Goal: Task Accomplishment & Management: Manage account settings

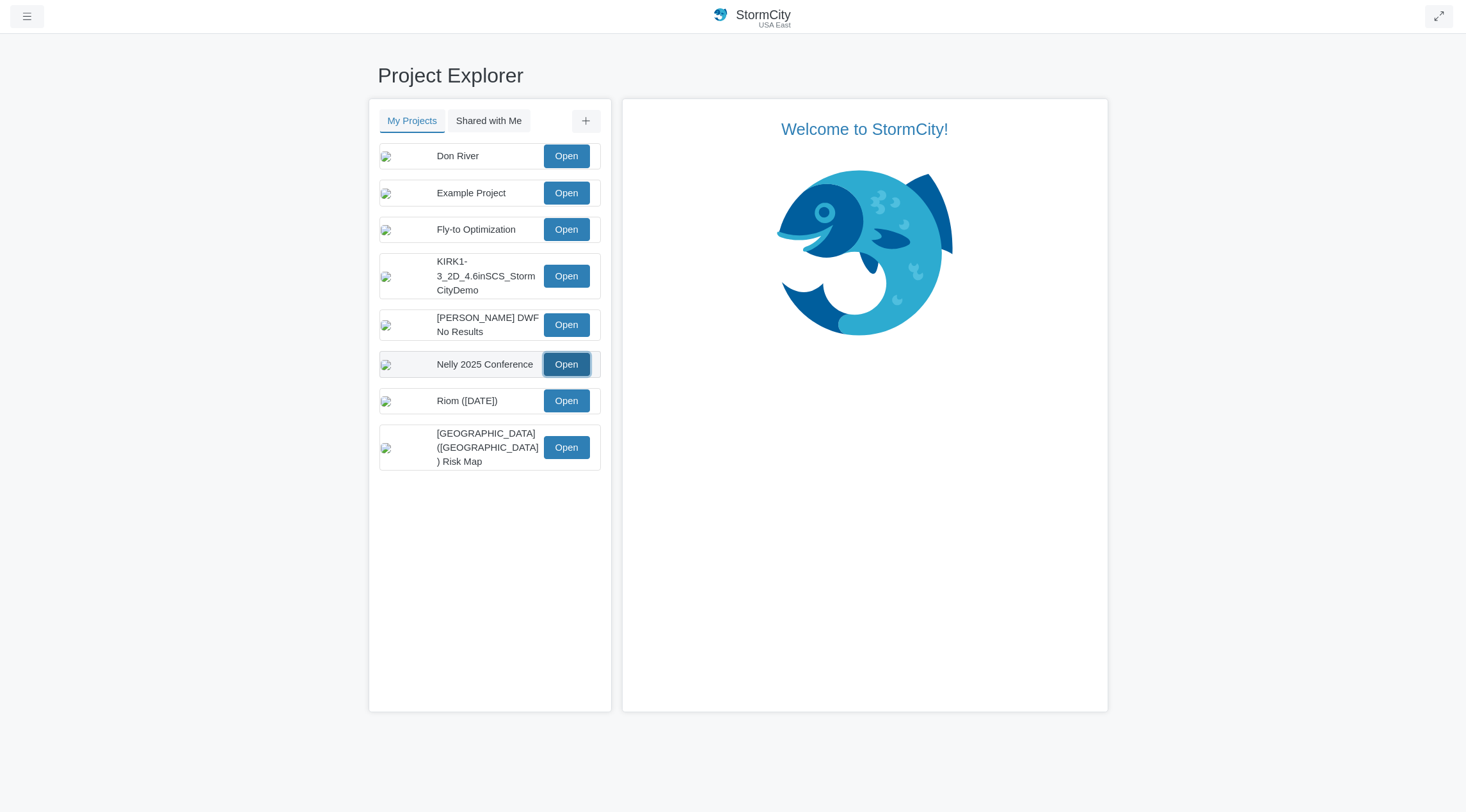
click at [563, 377] on link "Open" at bounding box center [567, 365] width 46 height 23
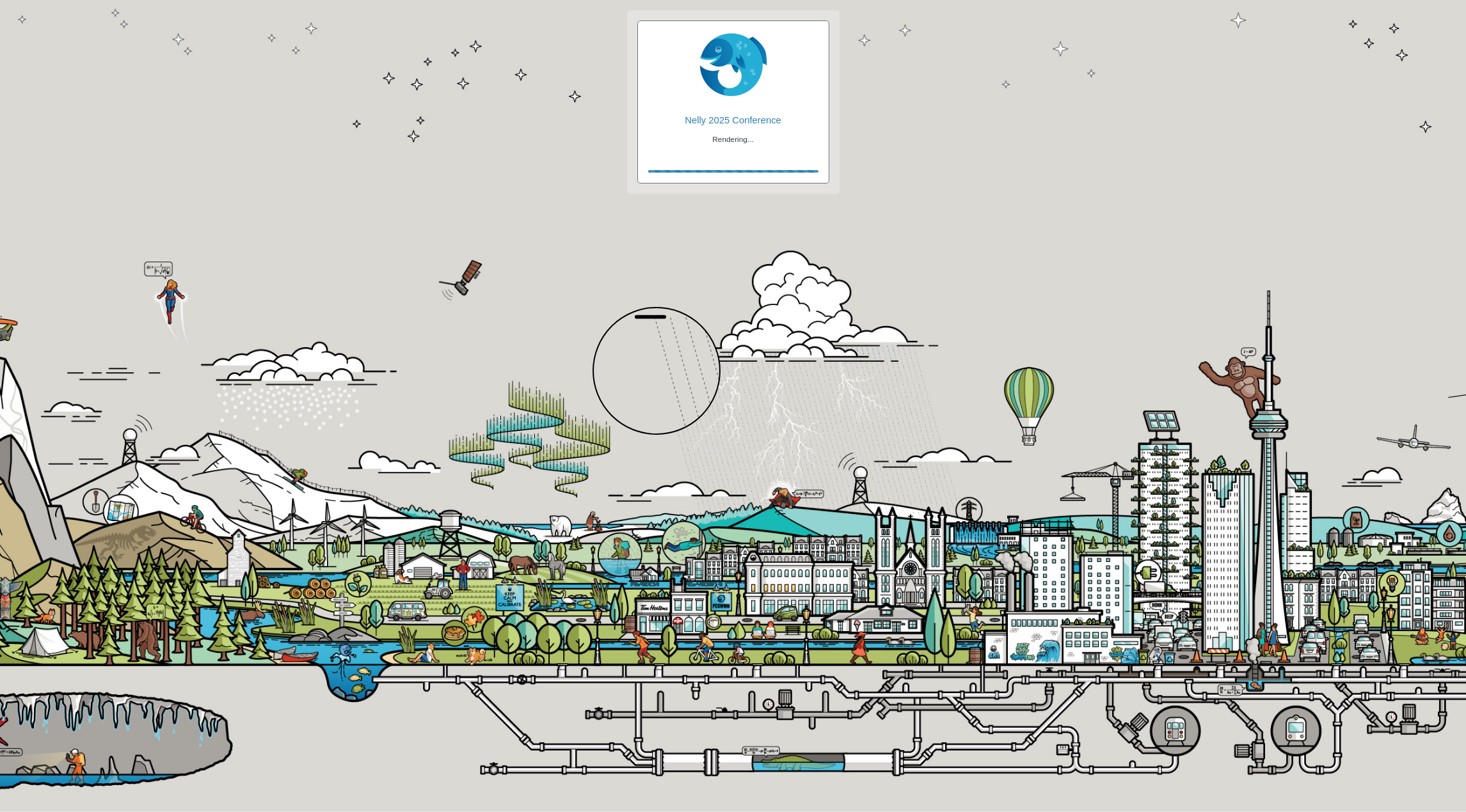
checkbox input "true"
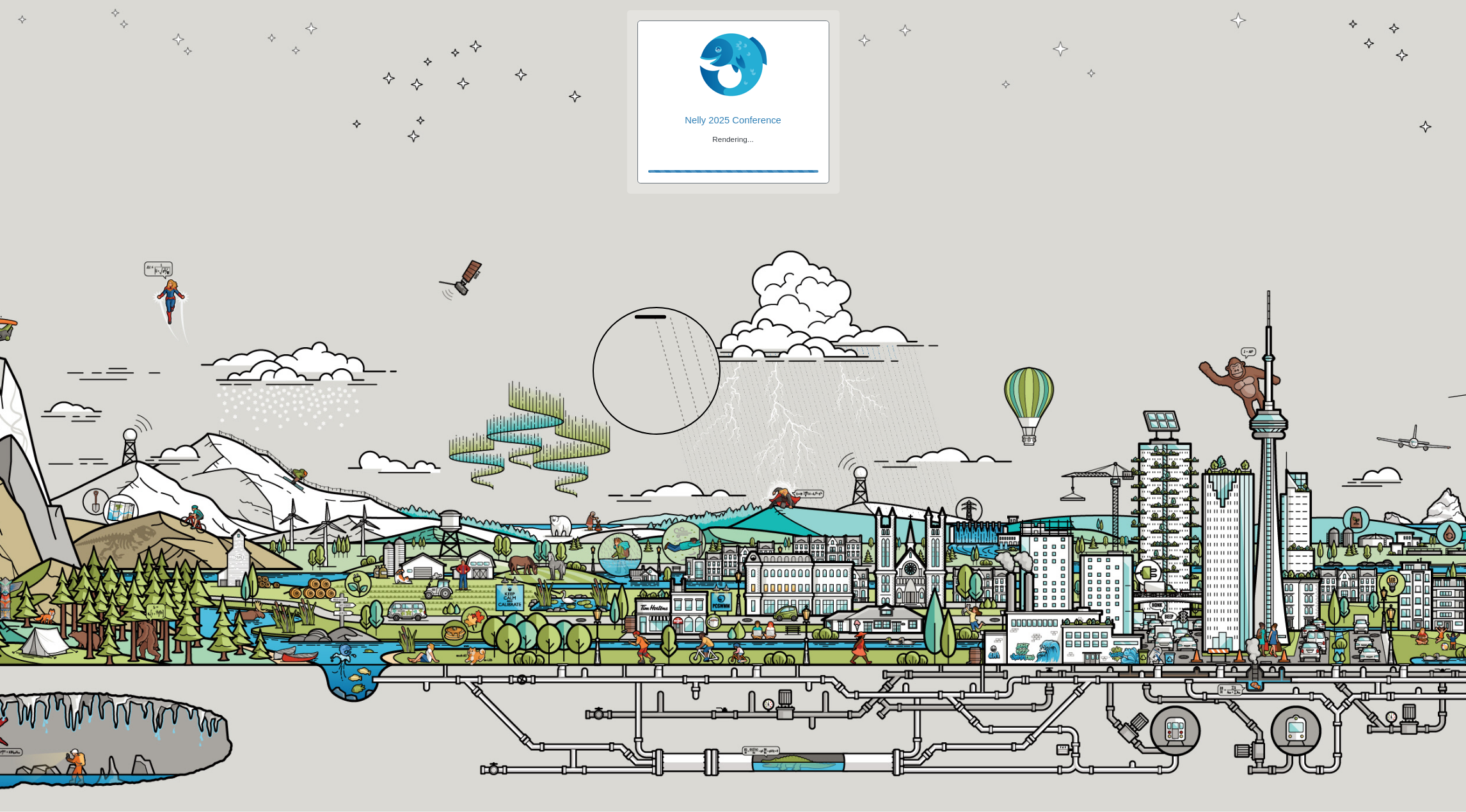
checkbox input "true"
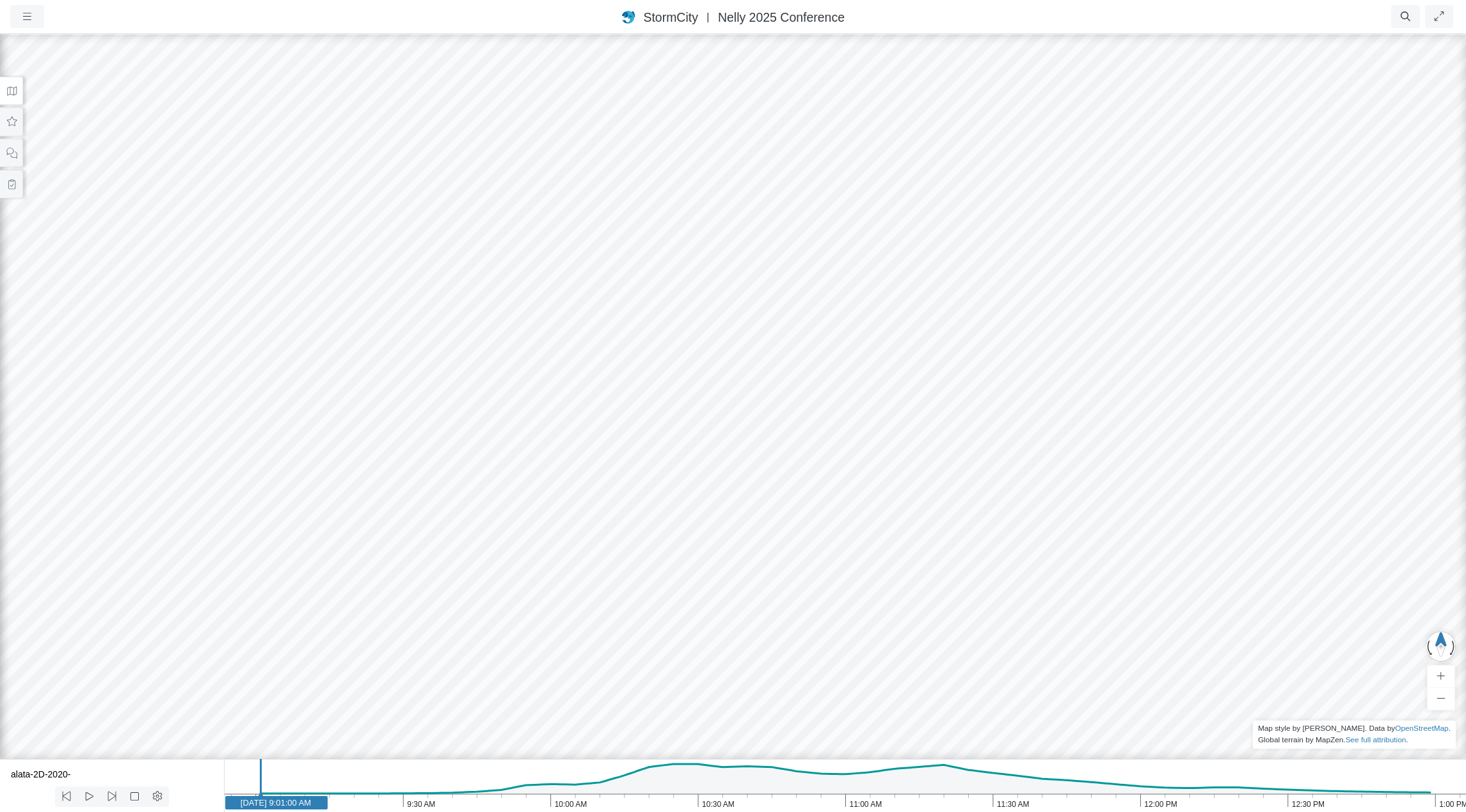
drag, startPoint x: 369, startPoint y: 533, endPoint x: 666, endPoint y: 462, distance: 305.4
click at [666, 462] on div at bounding box center [733, 423] width 1466 height 780
drag, startPoint x: 962, startPoint y: 616, endPoint x: 740, endPoint y: 395, distance: 313.2
click at [740, 395] on div at bounding box center [733, 423] width 1466 height 780
drag, startPoint x: 782, startPoint y: 510, endPoint x: 634, endPoint y: 311, distance: 248.0
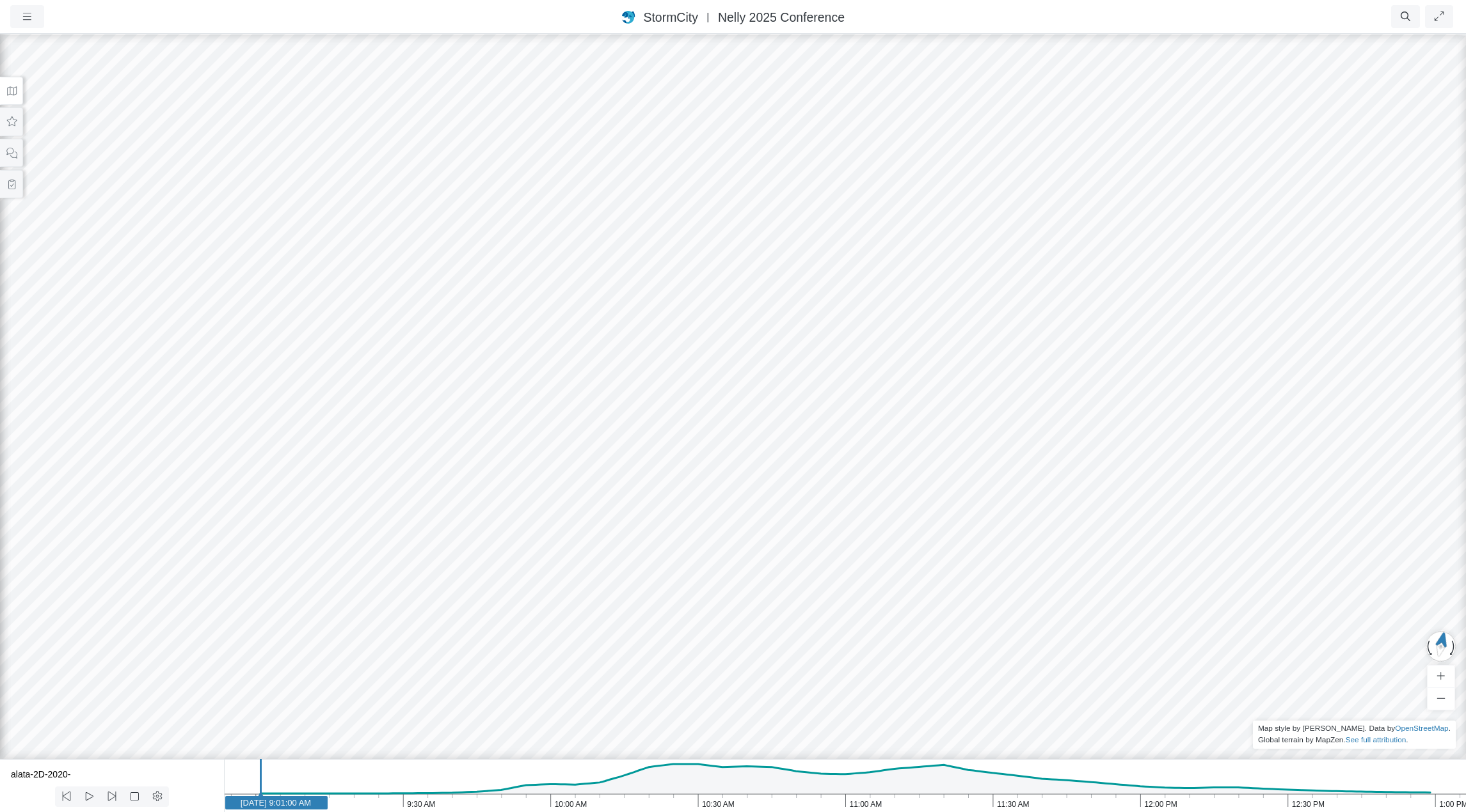
drag, startPoint x: 713, startPoint y: 608, endPoint x: 876, endPoint y: 498, distance: 196.6
click at [876, 498] on div at bounding box center [733, 423] width 1466 height 780
drag, startPoint x: 867, startPoint y: 609, endPoint x: 891, endPoint y: 522, distance: 90.2
drag, startPoint x: 871, startPoint y: 643, endPoint x: 662, endPoint y: 513, distance: 246.1
click at [662, 513] on div at bounding box center [733, 423] width 1466 height 780
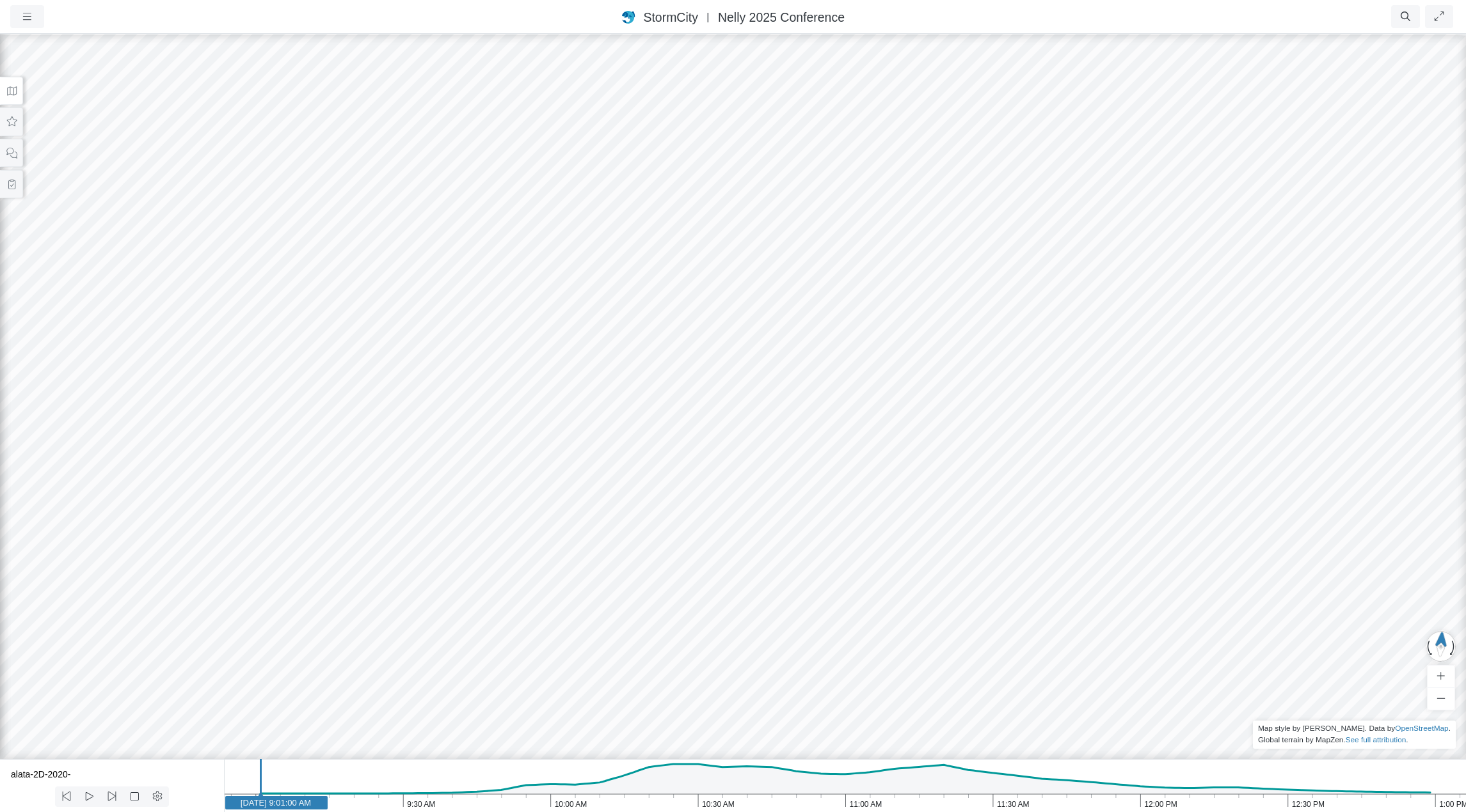
drag, startPoint x: 673, startPoint y: 567, endPoint x: 667, endPoint y: 546, distance: 21.8
drag, startPoint x: 538, startPoint y: 504, endPoint x: 603, endPoint y: 584, distance: 103.1
drag, startPoint x: 865, startPoint y: 589, endPoint x: 772, endPoint y: 588, distance: 93.0
click at [771, 588] on div at bounding box center [733, 423] width 1466 height 780
drag, startPoint x: 885, startPoint y: 597, endPoint x: 688, endPoint y: 605, distance: 197.2
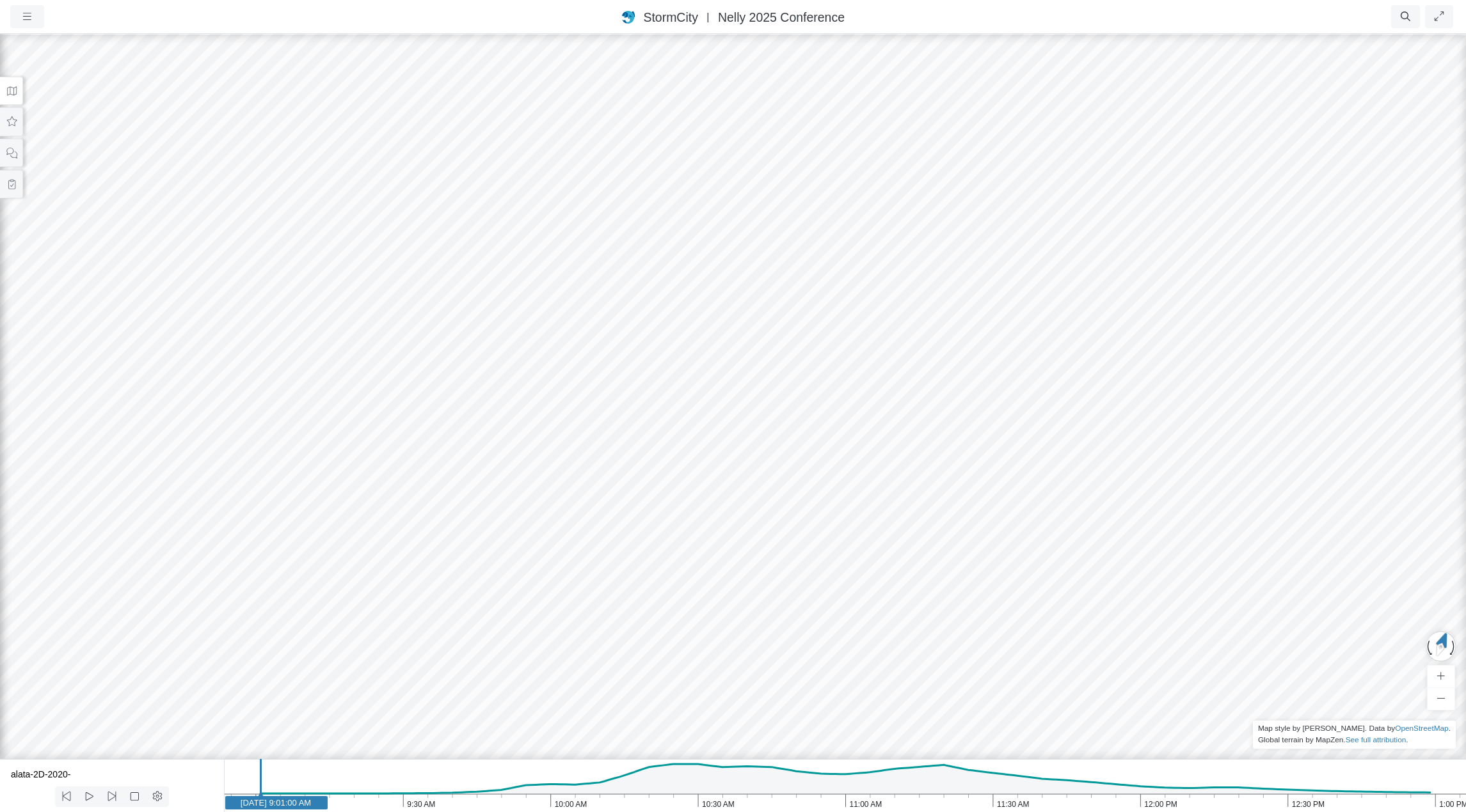
drag, startPoint x: 761, startPoint y: 458, endPoint x: 759, endPoint y: 485, distance: 27.1
drag, startPoint x: 770, startPoint y: 521, endPoint x: 771, endPoint y: 435, distance: 86.0
click at [8, 84] on button at bounding box center [12, 92] width 23 height 29
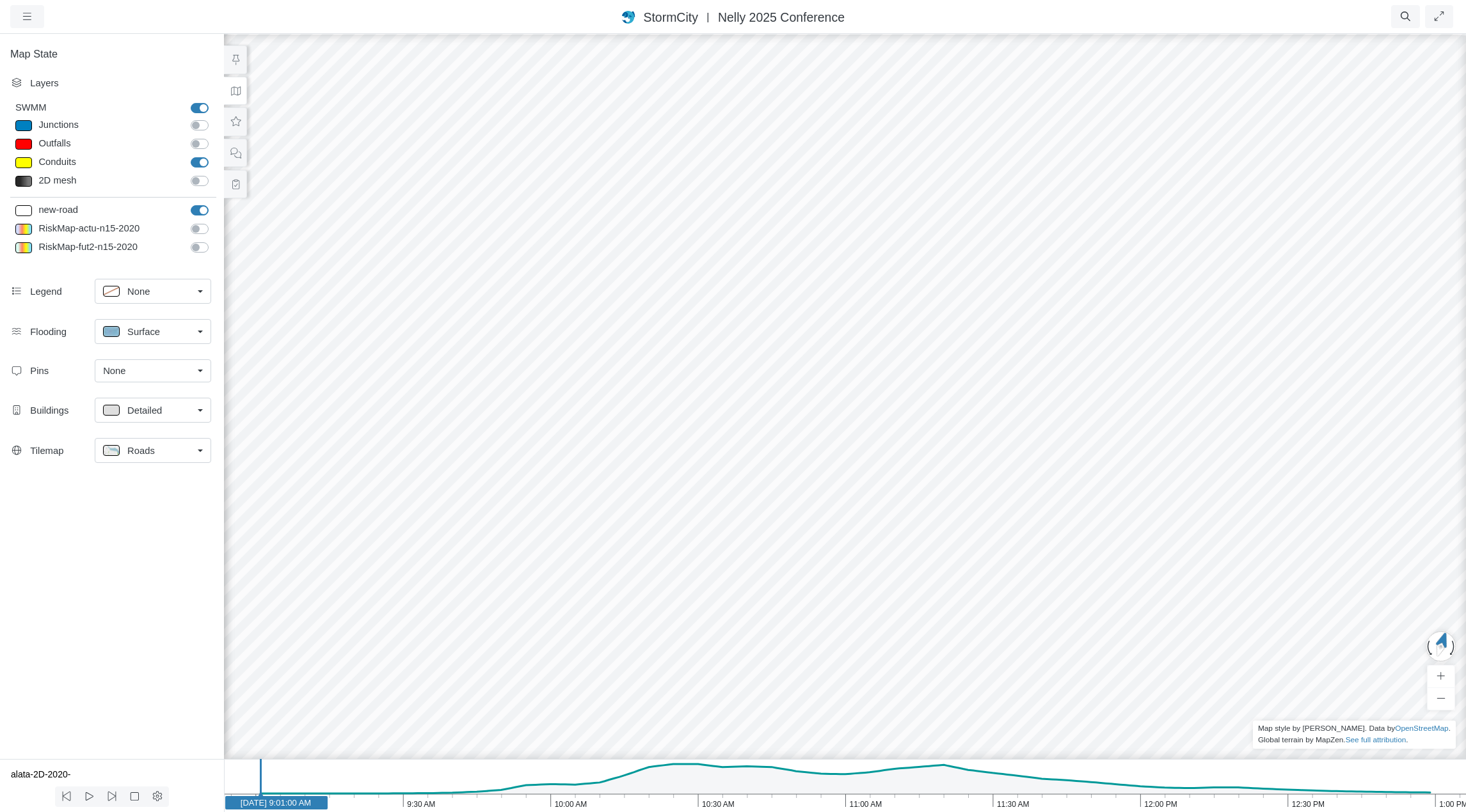
drag, startPoint x: 879, startPoint y: 578, endPoint x: 870, endPoint y: 619, distance: 42.0
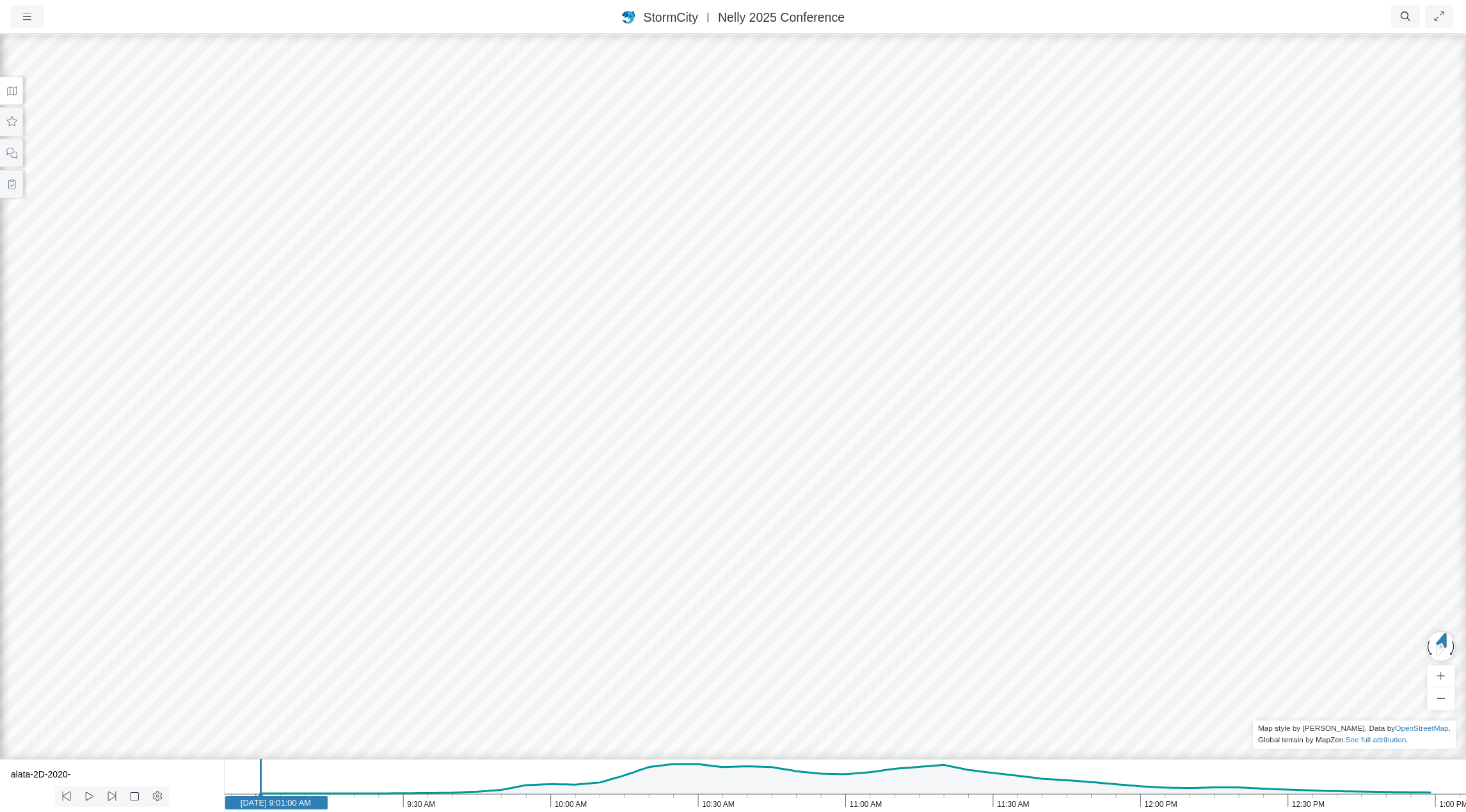
drag, startPoint x: 816, startPoint y: 553, endPoint x: 805, endPoint y: 566, distance: 17.0
drag, startPoint x: 1143, startPoint y: 531, endPoint x: 722, endPoint y: 259, distance: 501.2
click at [722, 259] on div at bounding box center [733, 423] width 1466 height 780
drag, startPoint x: 600, startPoint y: 451, endPoint x: 605, endPoint y: 355, distance: 96.1
drag, startPoint x: 630, startPoint y: 403, endPoint x: 677, endPoint y: 336, distance: 81.8
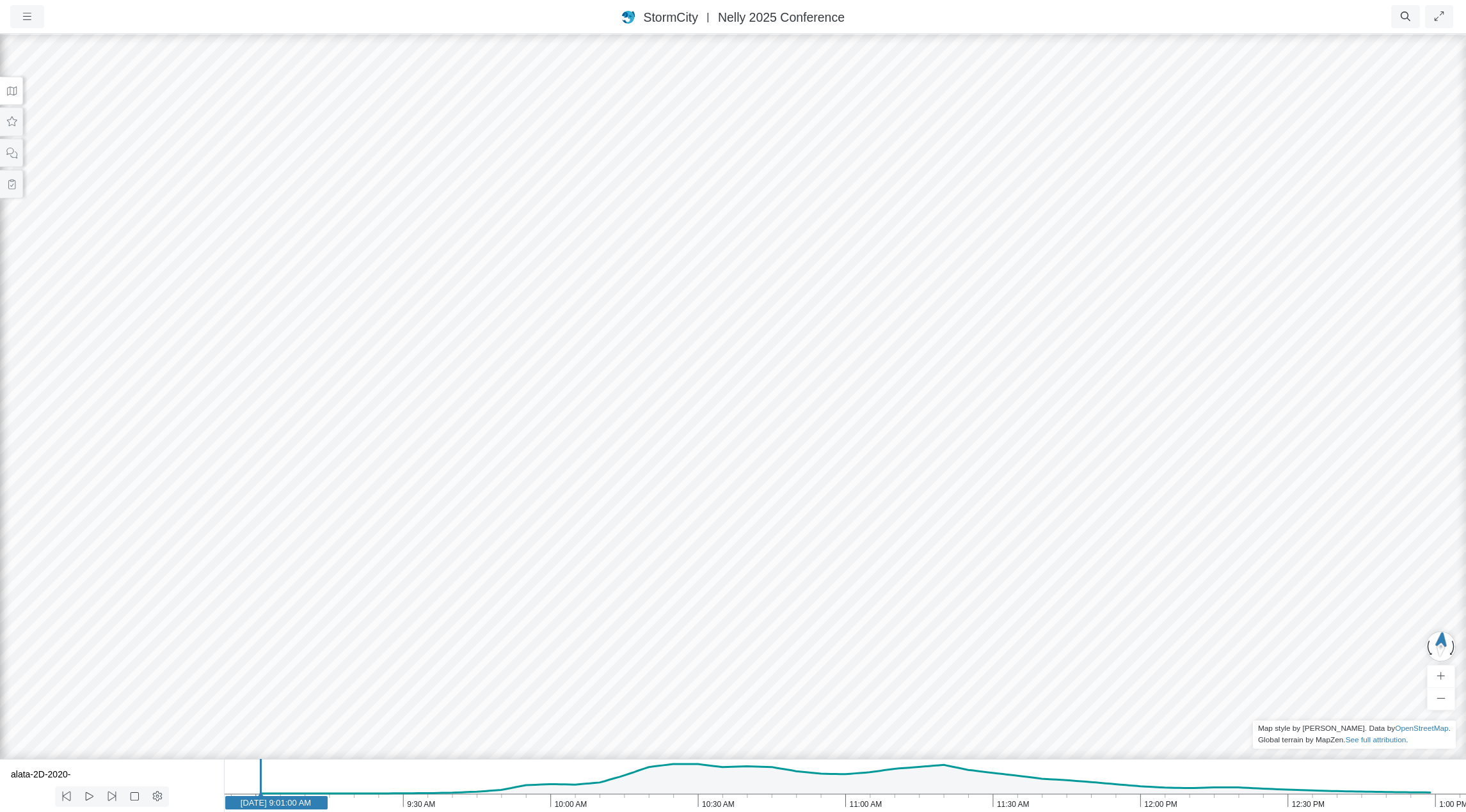
click at [677, 336] on div at bounding box center [733, 423] width 1466 height 780
drag, startPoint x: 644, startPoint y: 328, endPoint x: 685, endPoint y: 374, distance: 61.6
click at [696, 778] on icon "1:00 PM 12:30 PM 12:00 PM 11:30 AM 11:00 AM 10:30 AM 10:00 AM 9:30 AM 9:00 AM J…" at bounding box center [844, 785] width 1242 height 53
click at [788, 787] on icon "1:00 PM 12:30 PM 12:00 PM 11:30 AM 11:00 AM 10:30 AM 10:00 AM 9:30 AM 9:00 AM J…" at bounding box center [844, 785] width 1242 height 53
click at [11, 89] on icon at bounding box center [12, 92] width 13 height 10
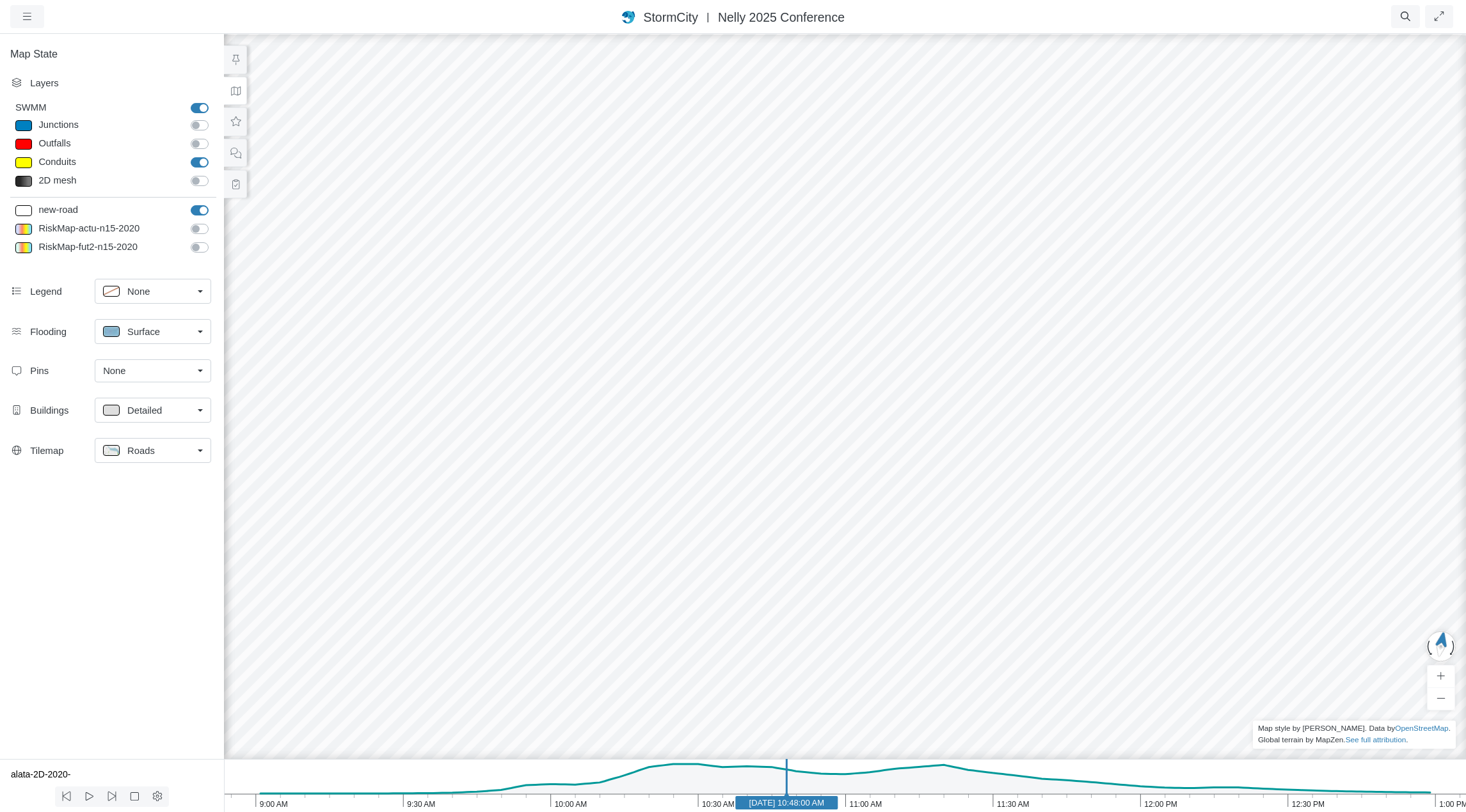
click at [188, 453] on div "Roads" at bounding box center [147, 451] width 90 height 16
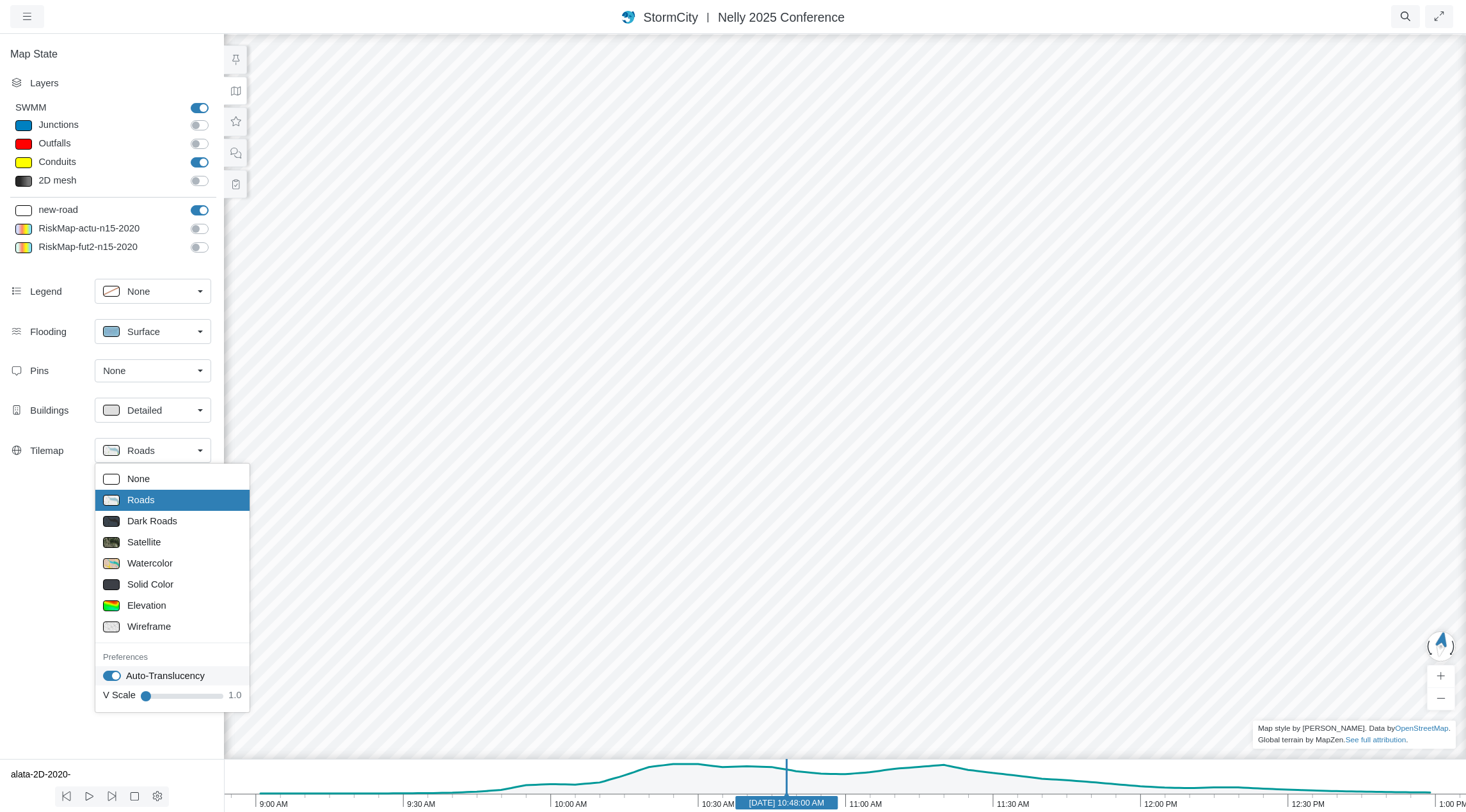
click at [126, 674] on label "Auto-Translucency" at bounding box center [166, 676] width 79 height 14
checkbox input "false"
drag, startPoint x: 405, startPoint y: 373, endPoint x: 524, endPoint y: 401, distance: 122.2
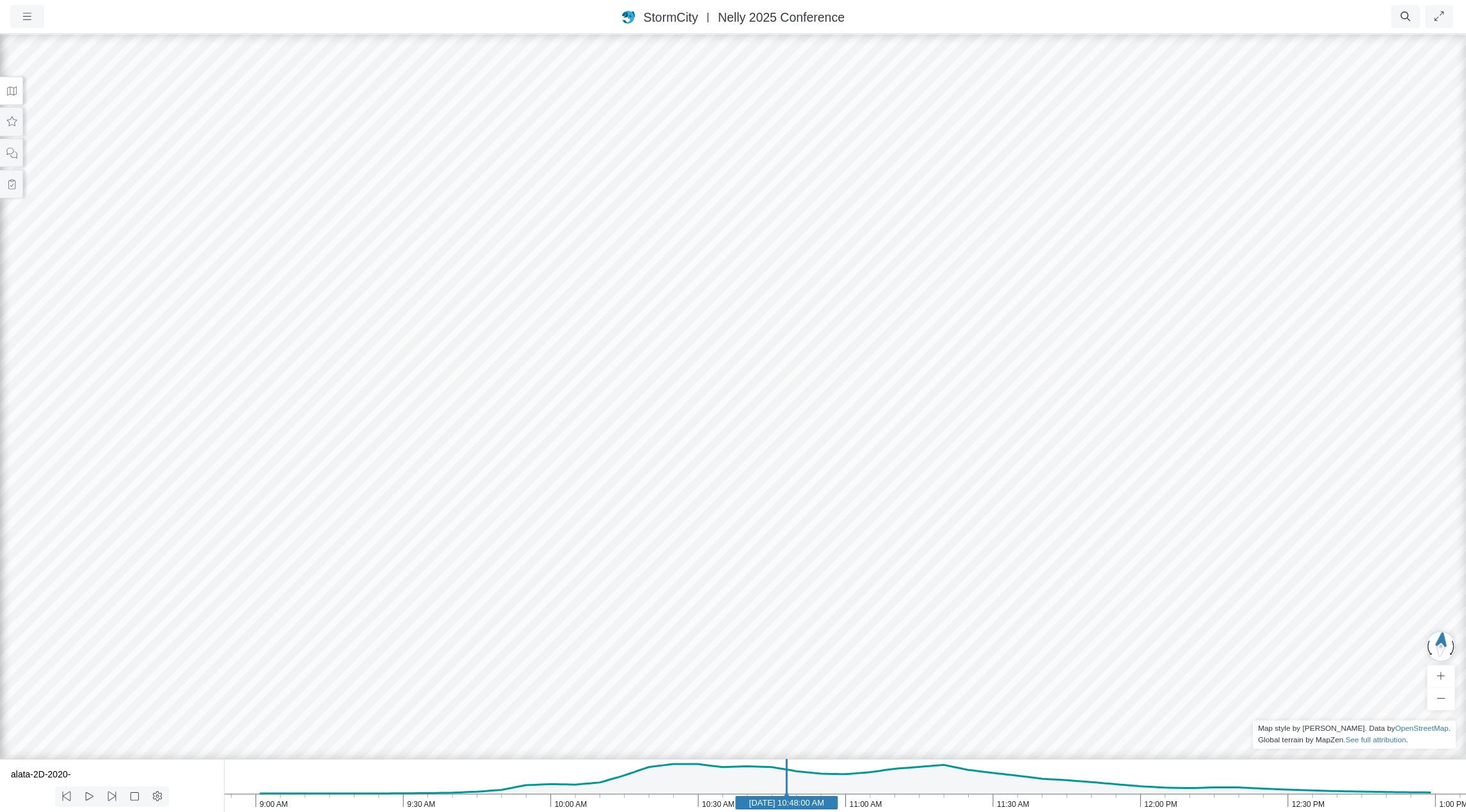
drag, startPoint x: 350, startPoint y: 338, endPoint x: 725, endPoint y: 663, distance: 496.2
click at [725, 663] on div at bounding box center [733, 423] width 1466 height 780
drag, startPoint x: 855, startPoint y: 615, endPoint x: 831, endPoint y: 589, distance: 35.4
drag, startPoint x: 831, startPoint y: 589, endPoint x: 982, endPoint y: 630, distance: 156.5
click at [92, 797] on icon at bounding box center [90, 797] width 8 height 9
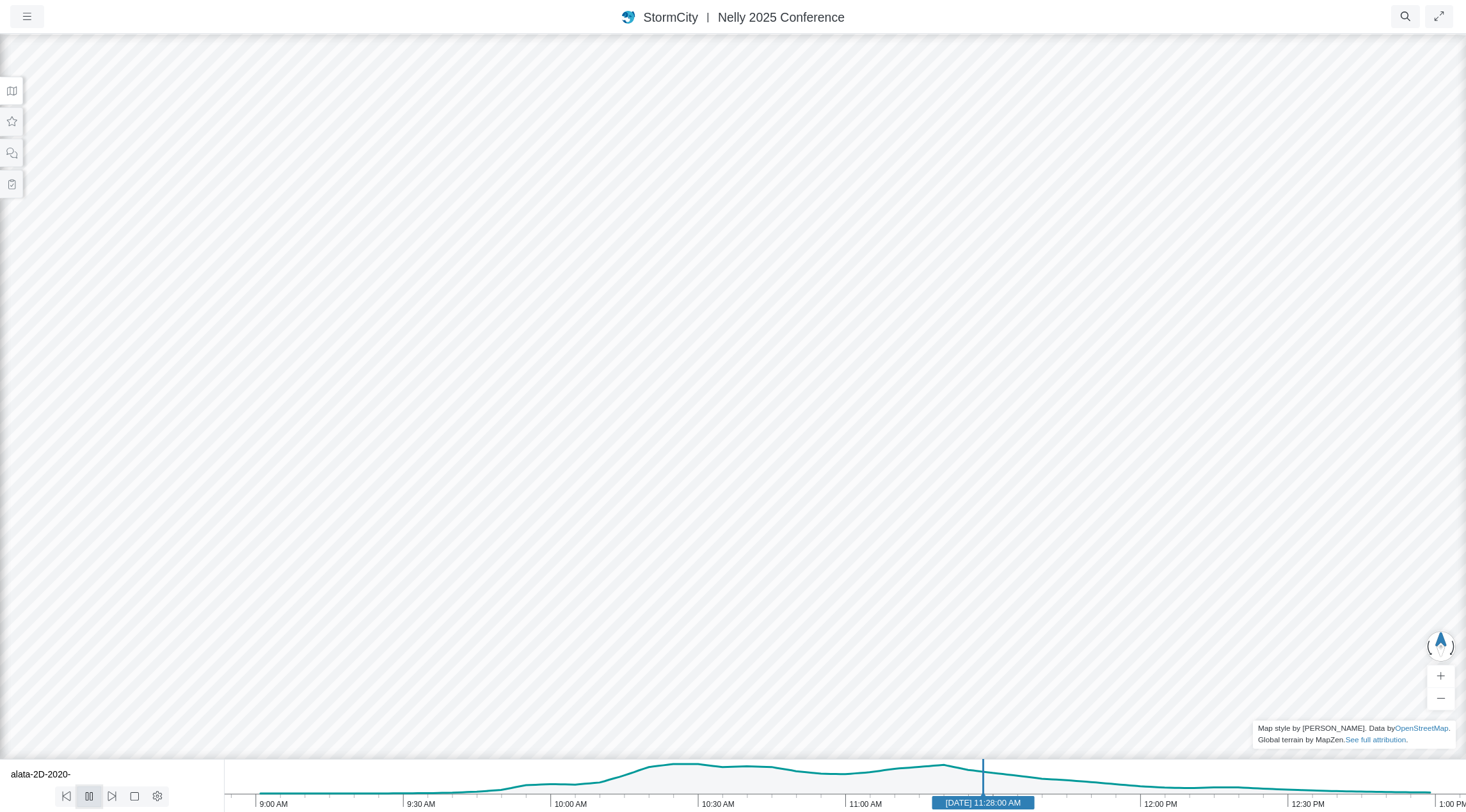
click at [92, 797] on icon at bounding box center [89, 797] width 13 height 10
drag, startPoint x: 189, startPoint y: 347, endPoint x: 739, endPoint y: 507, distance: 572.8
click at [739, 507] on div at bounding box center [733, 423] width 1466 height 780
drag, startPoint x: 351, startPoint y: 432, endPoint x: 921, endPoint y: 459, distance: 570.6
drag, startPoint x: 368, startPoint y: 504, endPoint x: 1264, endPoint y: 433, distance: 898.8
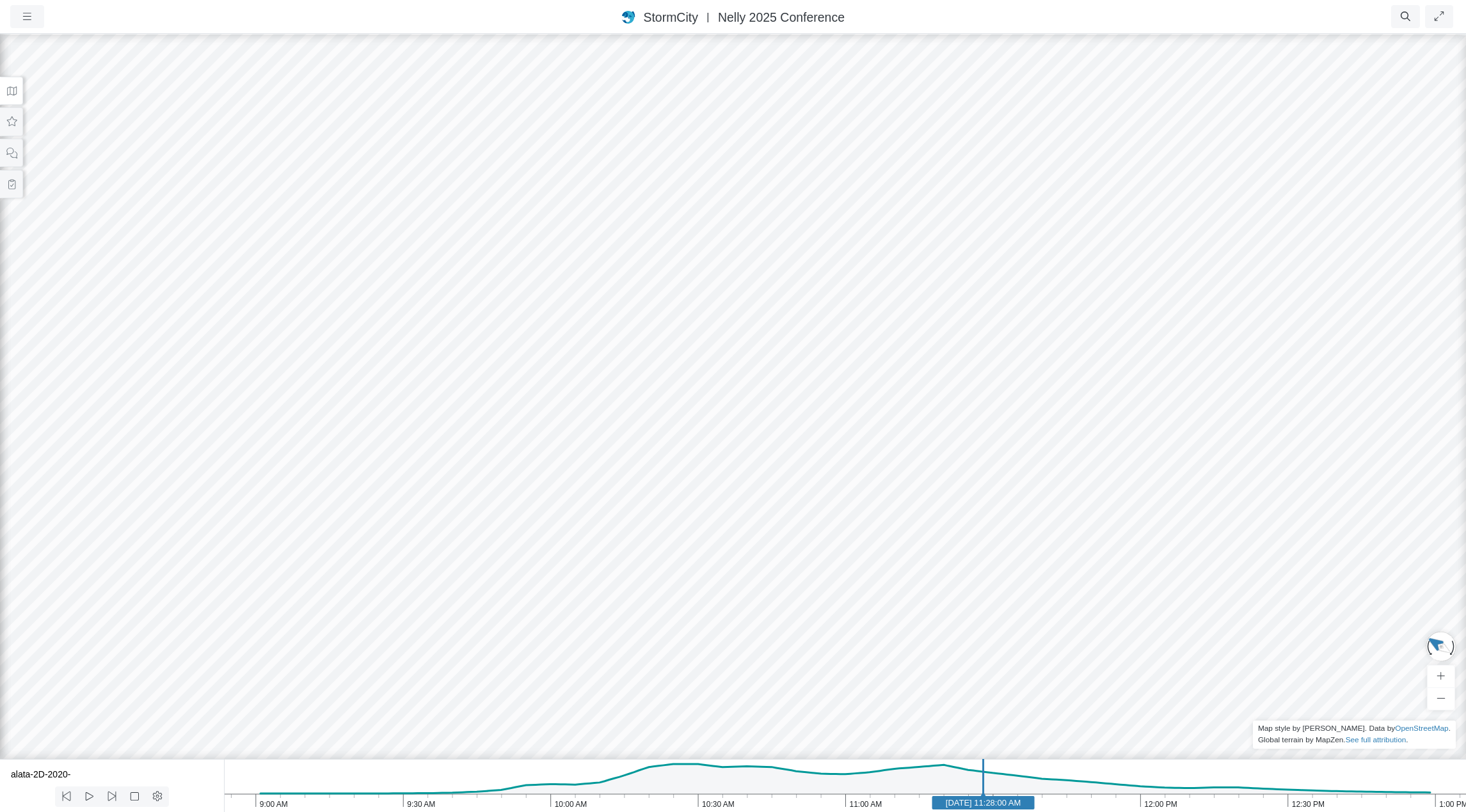
click at [1264, 433] on div at bounding box center [733, 423] width 1466 height 780
drag, startPoint x: 405, startPoint y: 584, endPoint x: 876, endPoint y: 559, distance: 471.7
drag, startPoint x: 1120, startPoint y: 570, endPoint x: 655, endPoint y: 490, distance: 471.8
click at [655, 490] on div at bounding box center [733, 423] width 1466 height 780
drag, startPoint x: 747, startPoint y: 629, endPoint x: 1144, endPoint y: 673, distance: 399.4
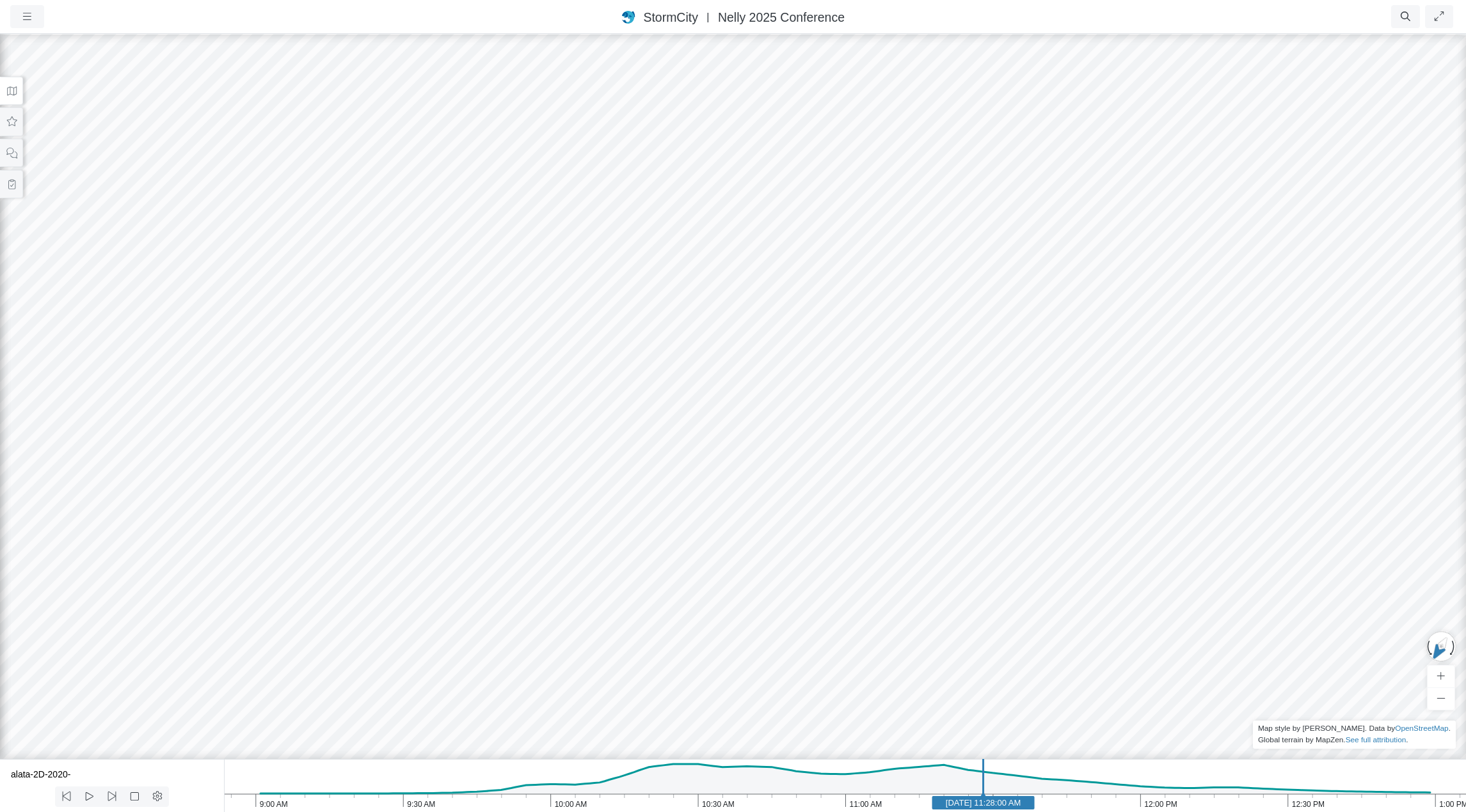
click at [1147, 691] on div at bounding box center [733, 423] width 1466 height 780
drag, startPoint x: 1217, startPoint y: 613, endPoint x: 991, endPoint y: 616, distance: 226.0
click at [991, 616] on div at bounding box center [733, 423] width 1466 height 780
drag, startPoint x: 633, startPoint y: 580, endPoint x: 1016, endPoint y: 563, distance: 383.4
drag, startPoint x: 746, startPoint y: 642, endPoint x: 1409, endPoint y: 666, distance: 663.4
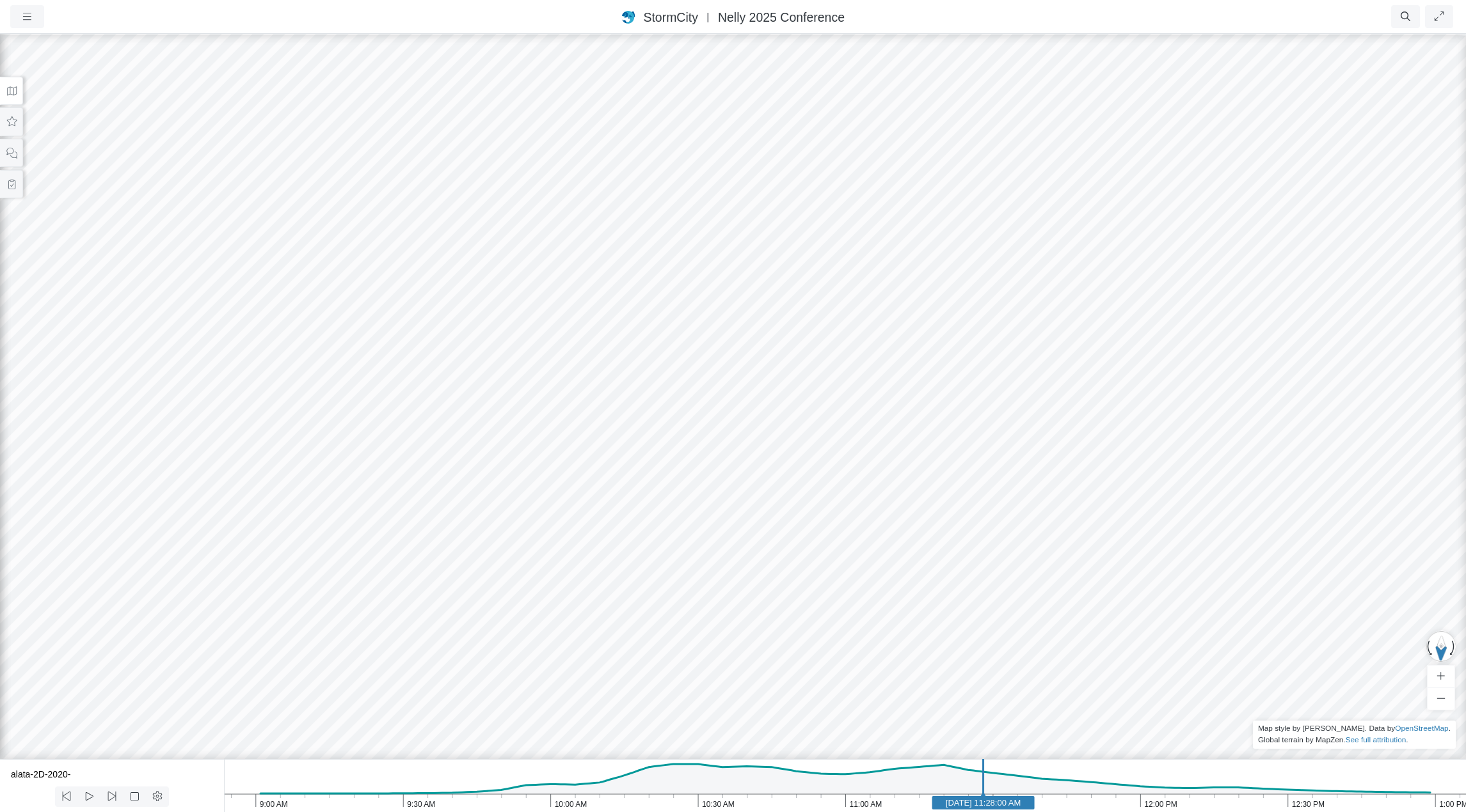
click at [1414, 668] on div at bounding box center [733, 423] width 1466 height 780
drag, startPoint x: 973, startPoint y: 657, endPoint x: 1108, endPoint y: 638, distance: 136.3
drag, startPoint x: 1020, startPoint y: 579, endPoint x: 1119, endPoint y: 517, distance: 116.8
click at [1119, 517] on div at bounding box center [733, 423] width 1466 height 780
drag, startPoint x: 1121, startPoint y: 511, endPoint x: 1086, endPoint y: 493, distance: 39.4
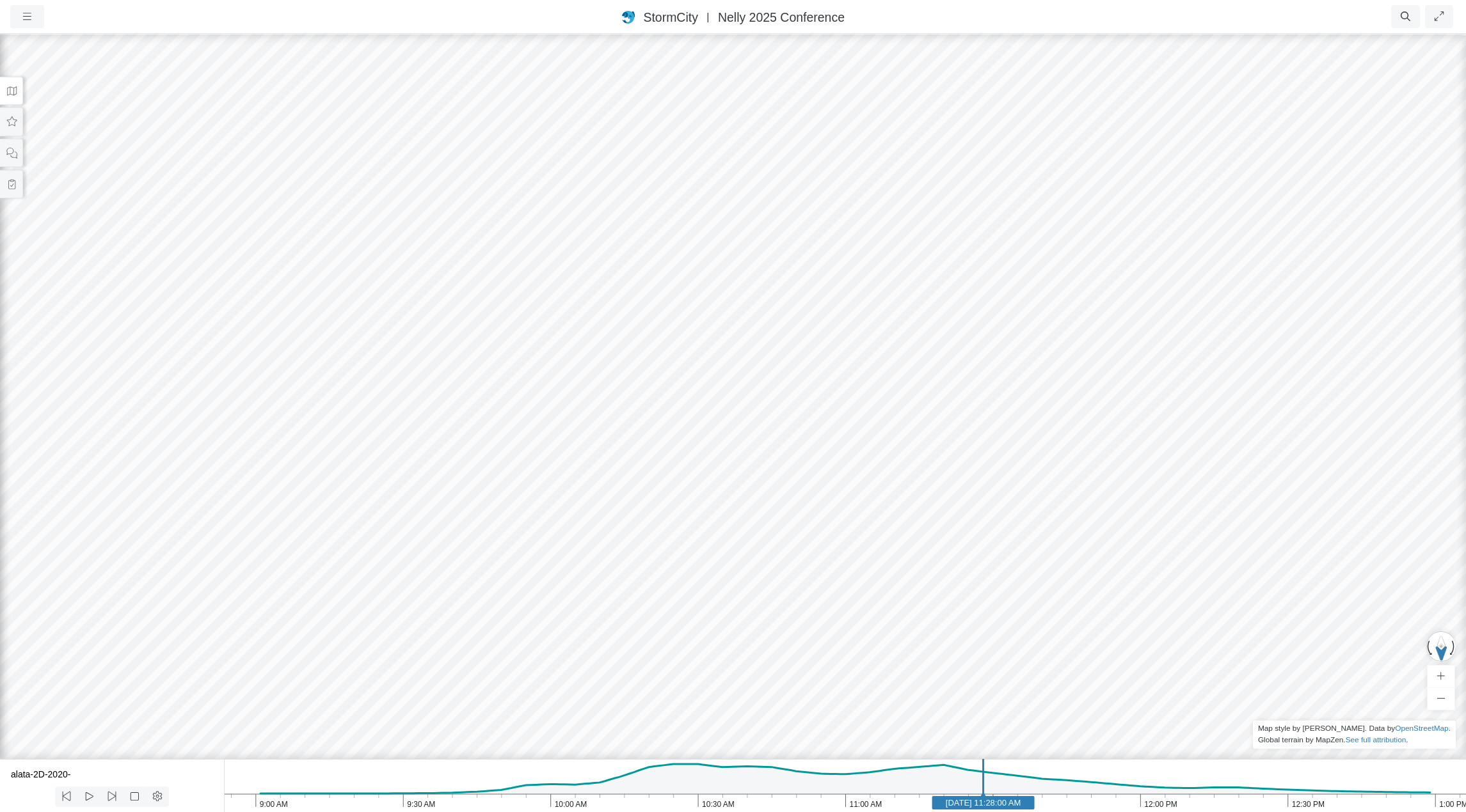
drag, startPoint x: 584, startPoint y: 287, endPoint x: 578, endPoint y: 254, distance: 33.5
drag, startPoint x: 1172, startPoint y: 325, endPoint x: 1209, endPoint y: 492, distance: 171.0
drag, startPoint x: 1252, startPoint y: 281, endPoint x: 781, endPoint y: 659, distance: 603.9
click at [781, 659] on div at bounding box center [733, 423] width 1466 height 780
drag, startPoint x: 700, startPoint y: 542, endPoint x: 1073, endPoint y: 370, distance: 410.7
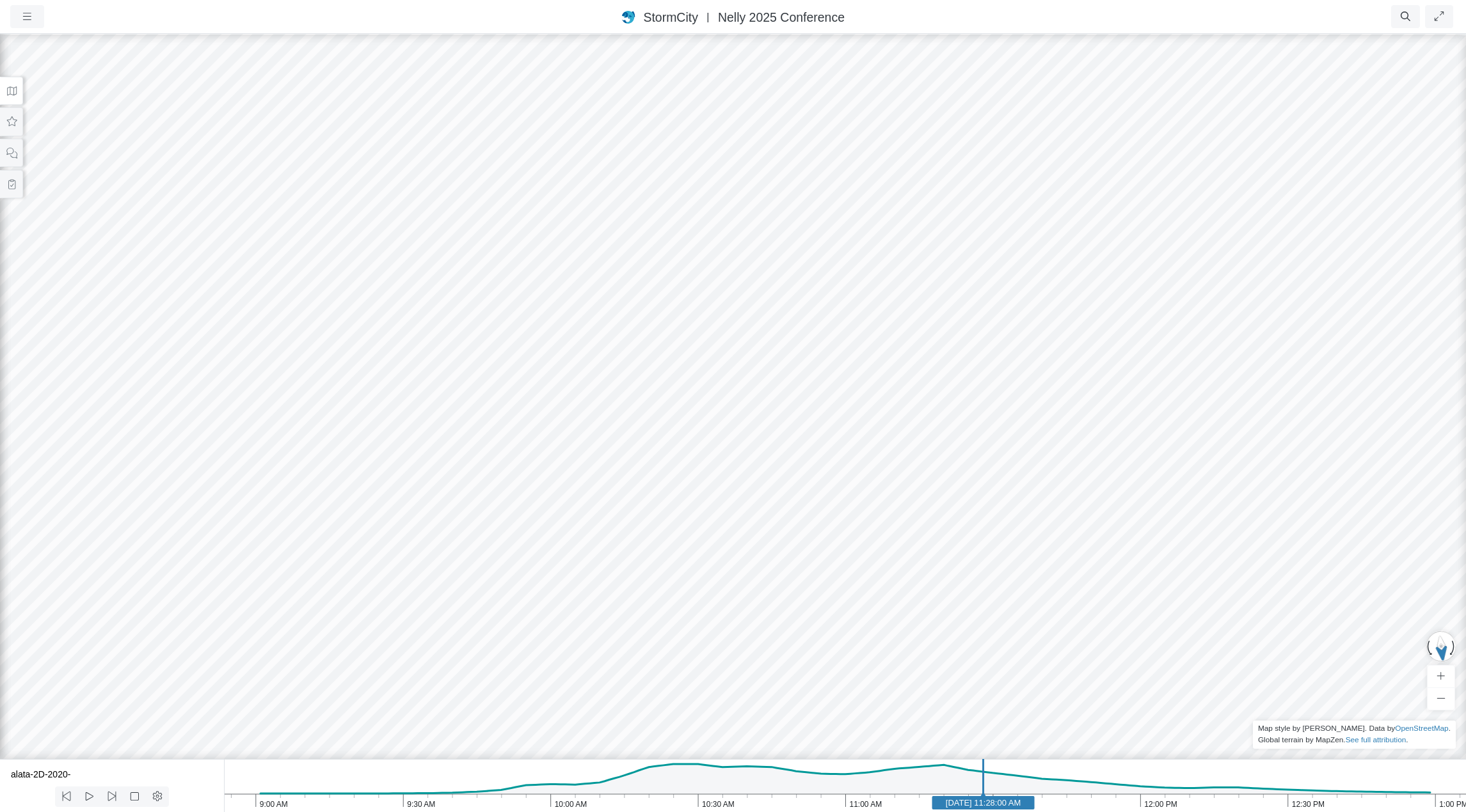
click at [1073, 370] on div at bounding box center [733, 423] width 1466 height 780
drag, startPoint x: 1019, startPoint y: 519, endPoint x: 945, endPoint y: 258, distance: 271.3
click at [945, 258] on div at bounding box center [733, 423] width 1466 height 780
drag, startPoint x: 540, startPoint y: 661, endPoint x: 1241, endPoint y: 483, distance: 723.2
drag, startPoint x: 891, startPoint y: 566, endPoint x: 894, endPoint y: 635, distance: 69.1
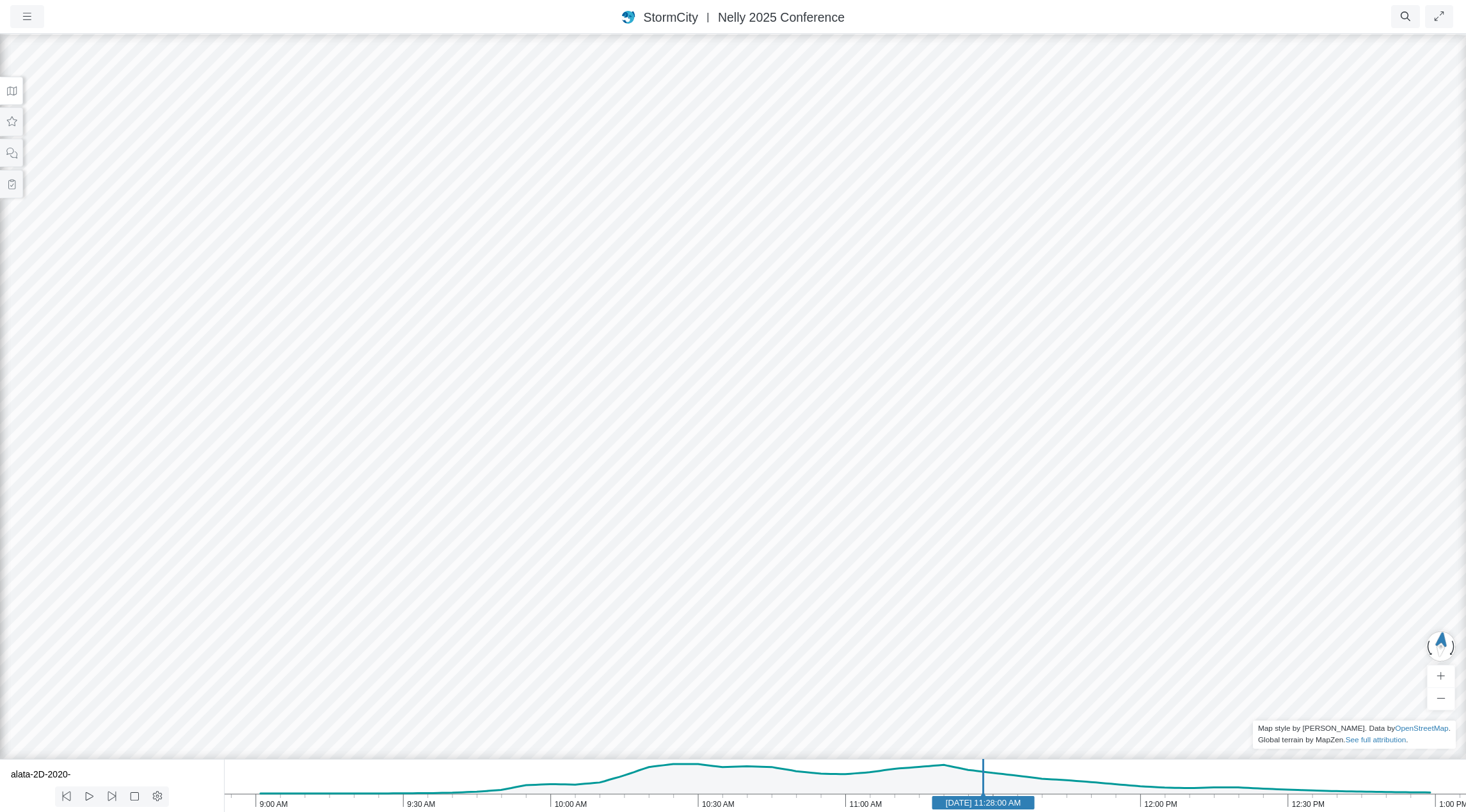
drag, startPoint x: 876, startPoint y: 586, endPoint x: 1419, endPoint y: 612, distance: 543.6
drag, startPoint x: 1239, startPoint y: 498, endPoint x: 846, endPoint y: 555, distance: 397.1
click at [846, 555] on div at bounding box center [733, 423] width 1466 height 780
drag, startPoint x: 715, startPoint y: 561, endPoint x: 1342, endPoint y: 626, distance: 630.4
drag, startPoint x: 894, startPoint y: 460, endPoint x: 1120, endPoint y: 475, distance: 226.5
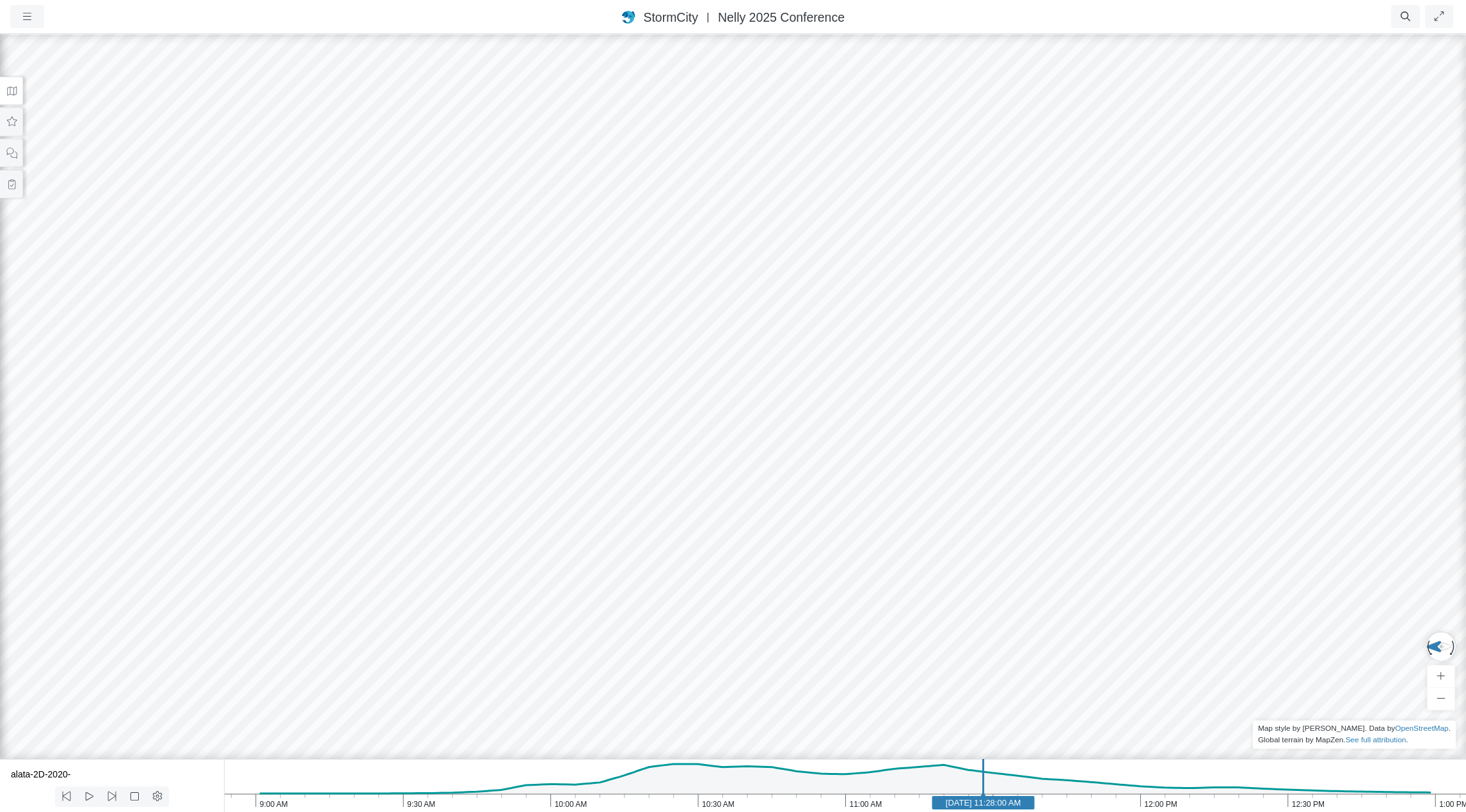
drag, startPoint x: 829, startPoint y: 403, endPoint x: 810, endPoint y: 453, distance: 53.5
click at [810, 453] on div at bounding box center [733, 423] width 1466 height 780
drag, startPoint x: 862, startPoint y: 446, endPoint x: 770, endPoint y: 324, distance: 152.8
drag, startPoint x: 802, startPoint y: 433, endPoint x: 909, endPoint y: 498, distance: 125.2
click at [909, 498] on div at bounding box center [733, 423] width 1466 height 780
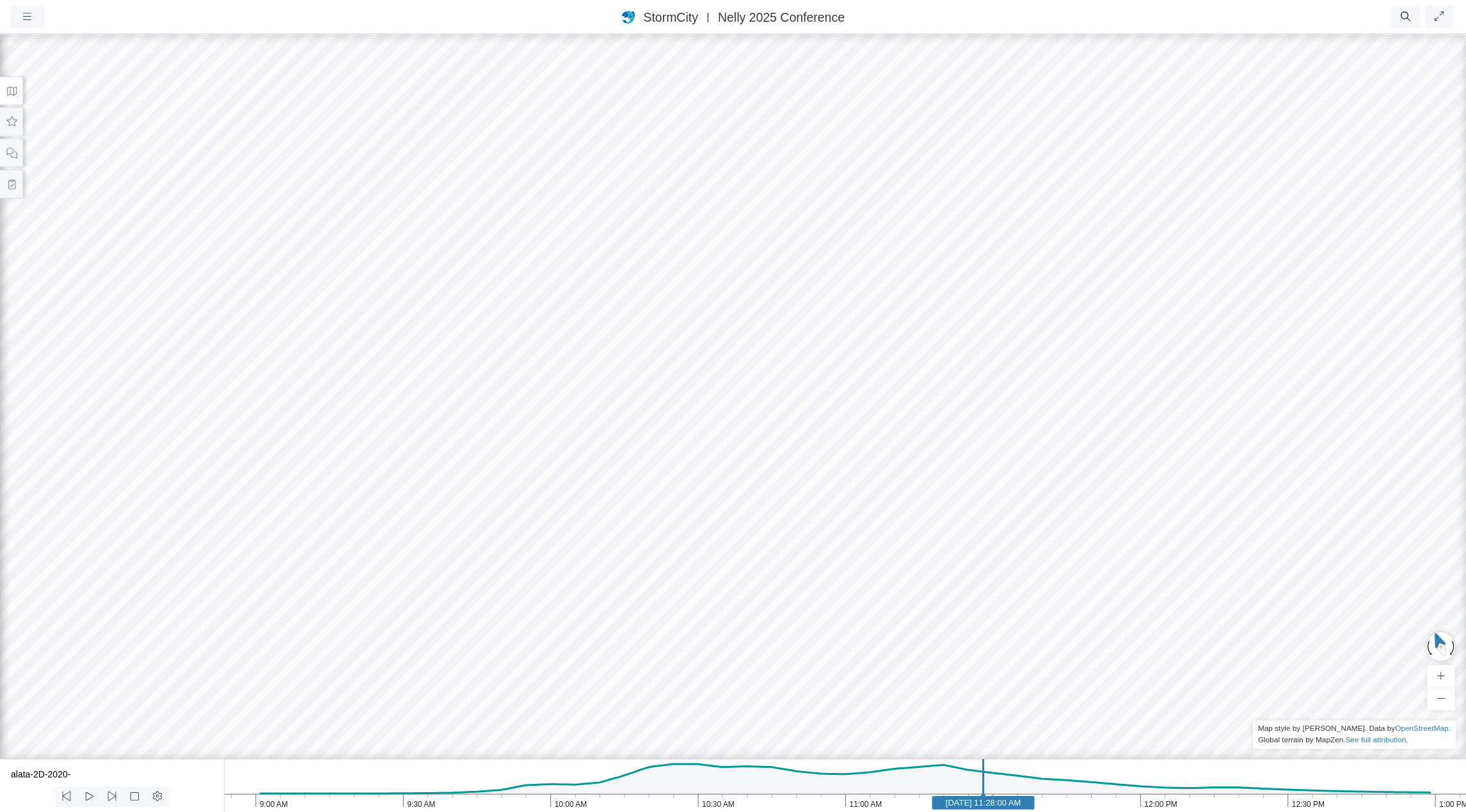
drag, startPoint x: 1098, startPoint y: 566, endPoint x: 924, endPoint y: 550, distance: 174.7
drag, startPoint x: 1065, startPoint y: 584, endPoint x: 926, endPoint y: 469, distance: 180.4
click at [926, 469] on div at bounding box center [733, 423] width 1466 height 780
drag, startPoint x: 1086, startPoint y: 518, endPoint x: 1328, endPoint y: 551, distance: 244.2
click at [26, 18] on icon "button" at bounding box center [27, 16] width 13 height 10
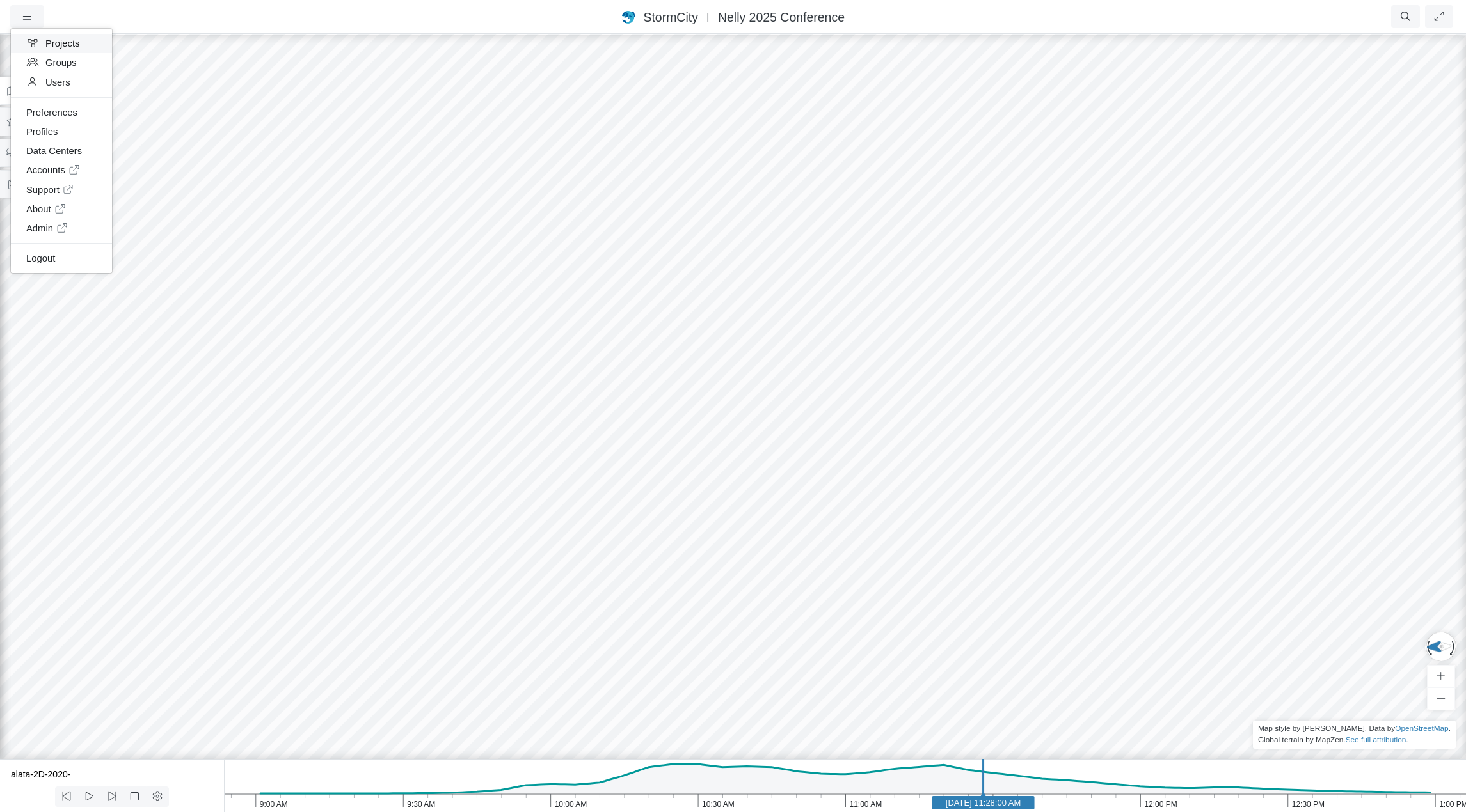
click at [58, 41] on link "Projects" at bounding box center [61, 43] width 101 height 19
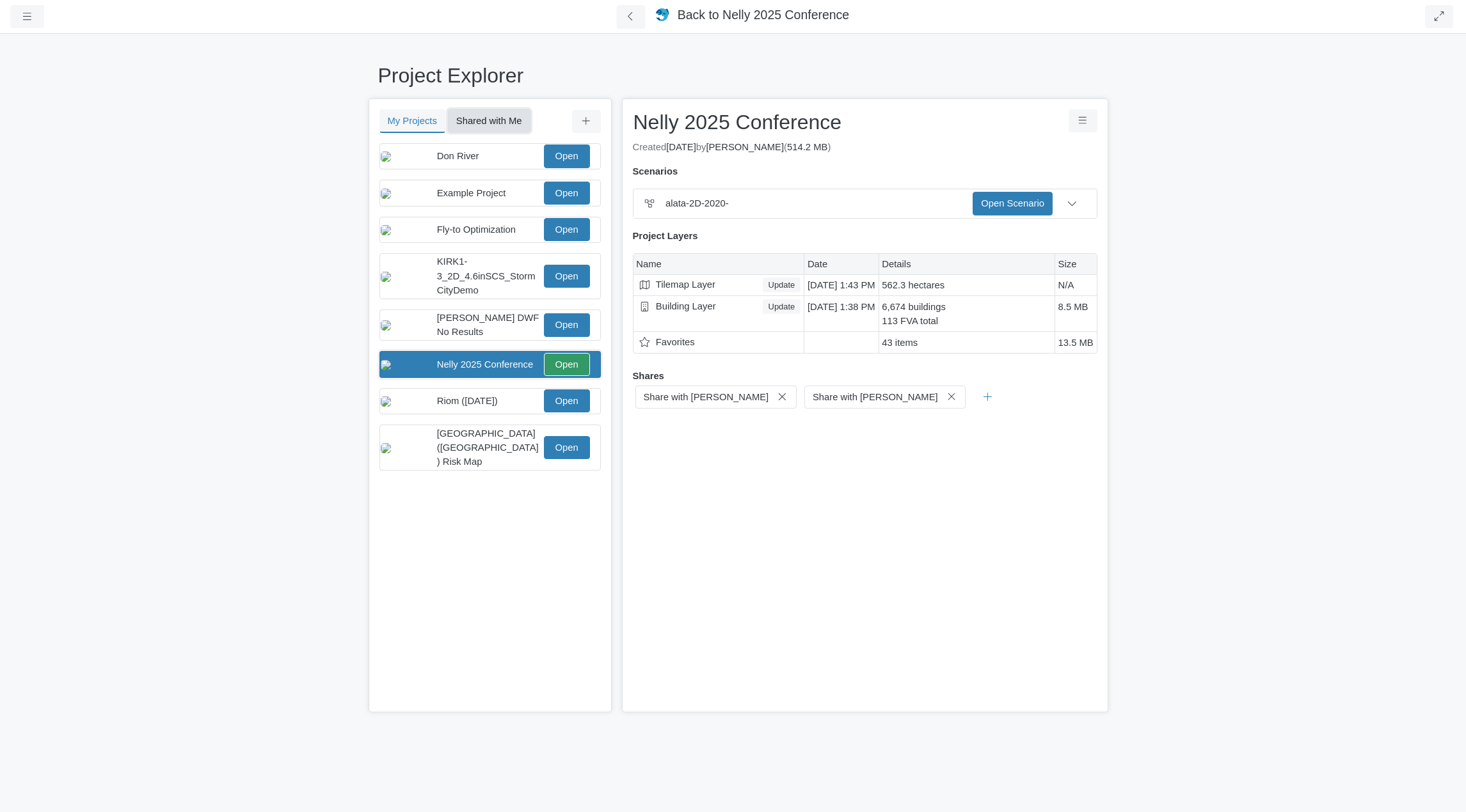
click at [498, 118] on button "Shared with Me" at bounding box center [489, 121] width 83 height 23
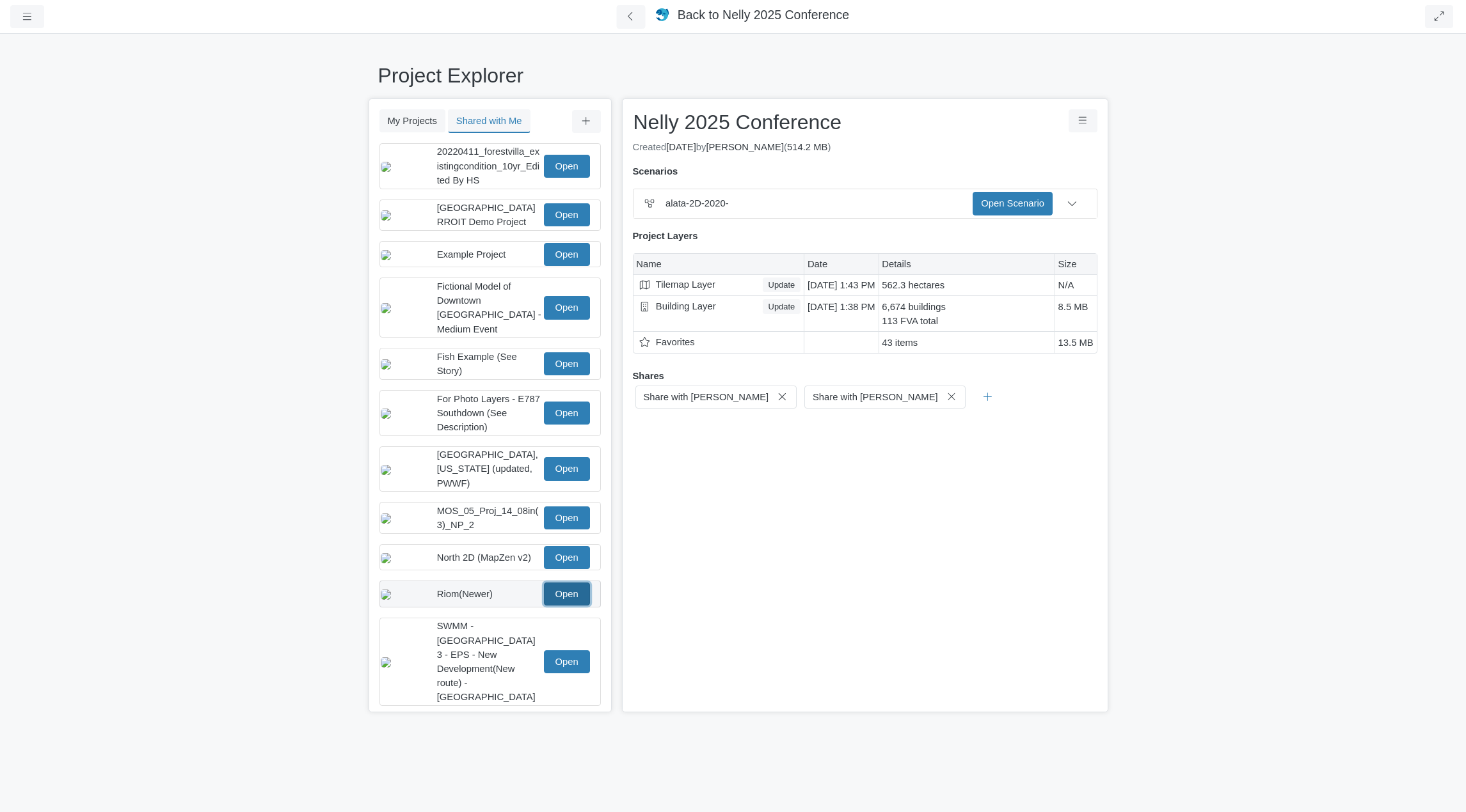
click at [578, 589] on link "Open" at bounding box center [567, 594] width 46 height 23
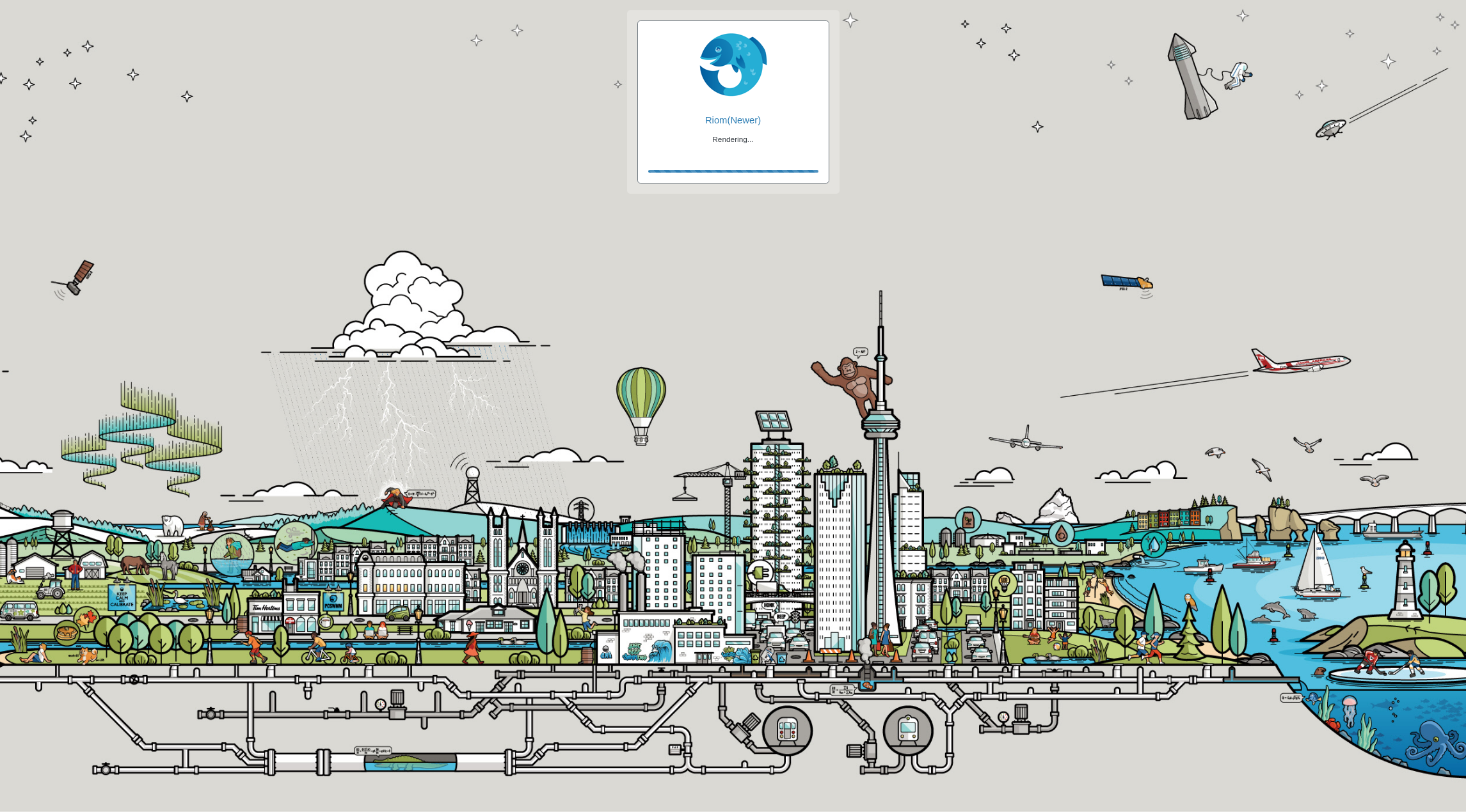
checkbox input "true"
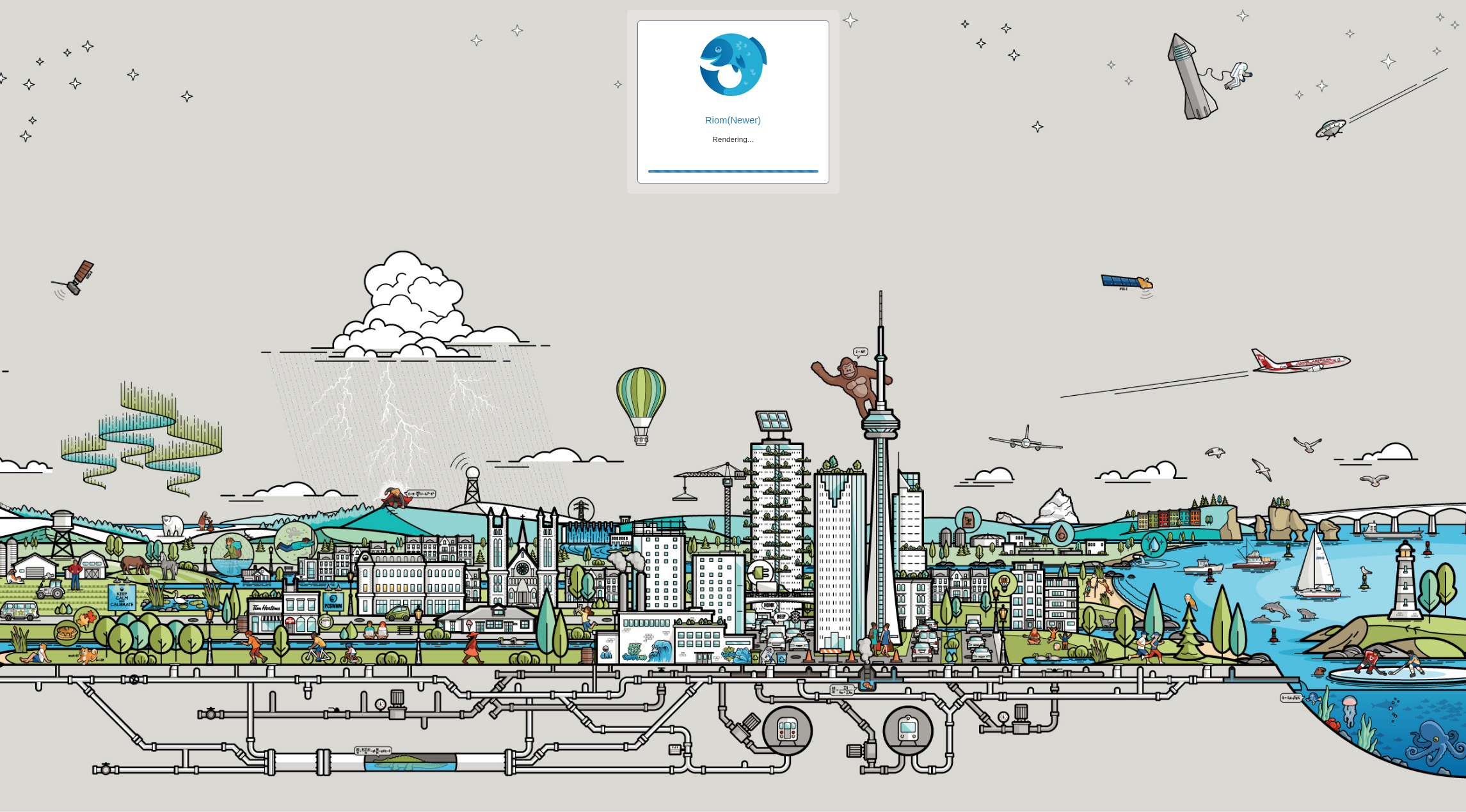
checkbox input "true"
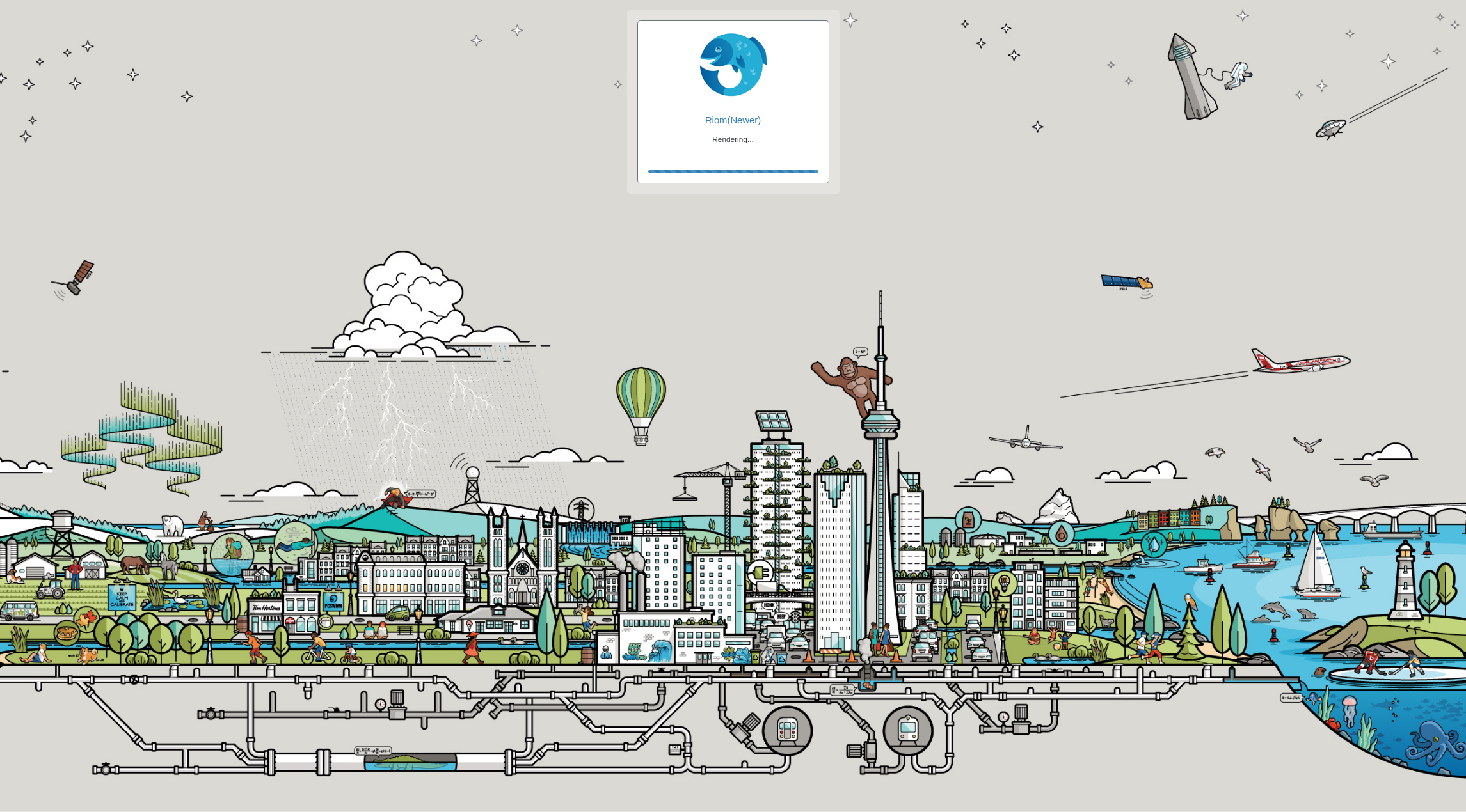
checkbox input "false"
checkbox input "true"
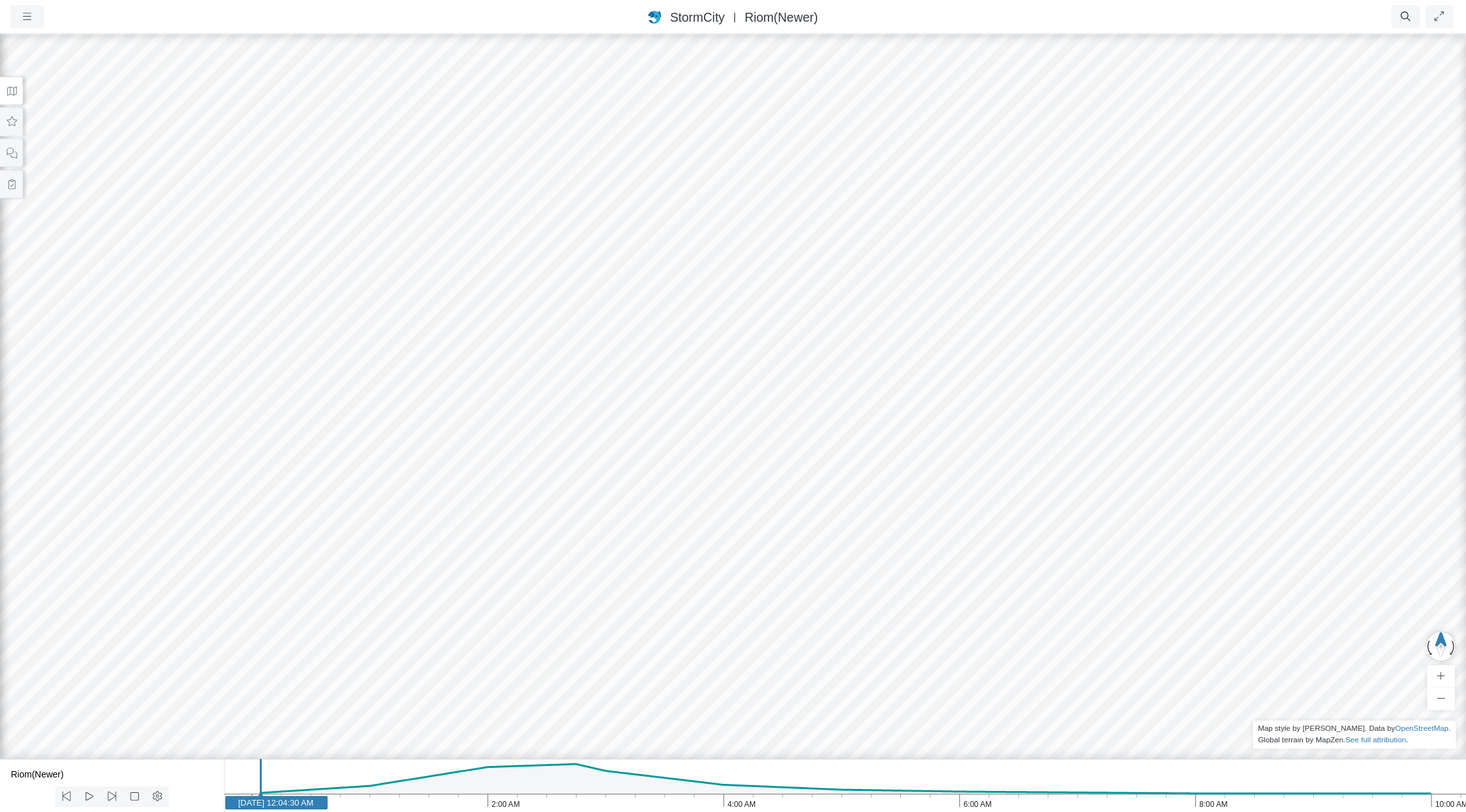
click at [12, 92] on icon at bounding box center [12, 92] width 13 height 10
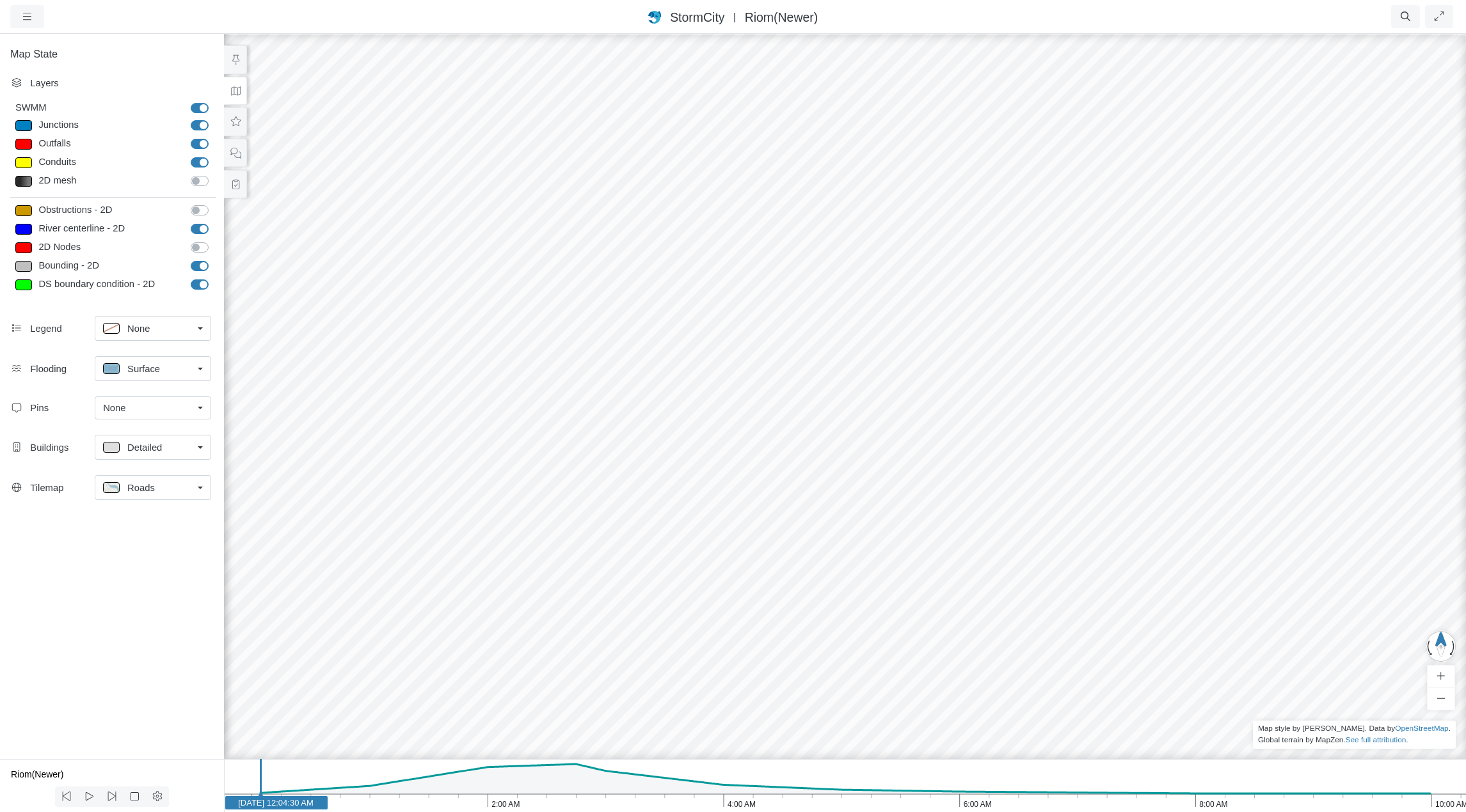
click at [214, 222] on label "River centerline - 2D" at bounding box center [214, 222] width 0 height 0
click at [196, 227] on input "River centerline - 2D" at bounding box center [196, 227] width 11 height 13
checkbox input "false"
click at [214, 259] on label "Bounding - 2D" at bounding box center [214, 259] width 0 height 0
click at [201, 265] on input "Bounding - 2D" at bounding box center [196, 265] width 11 height 13
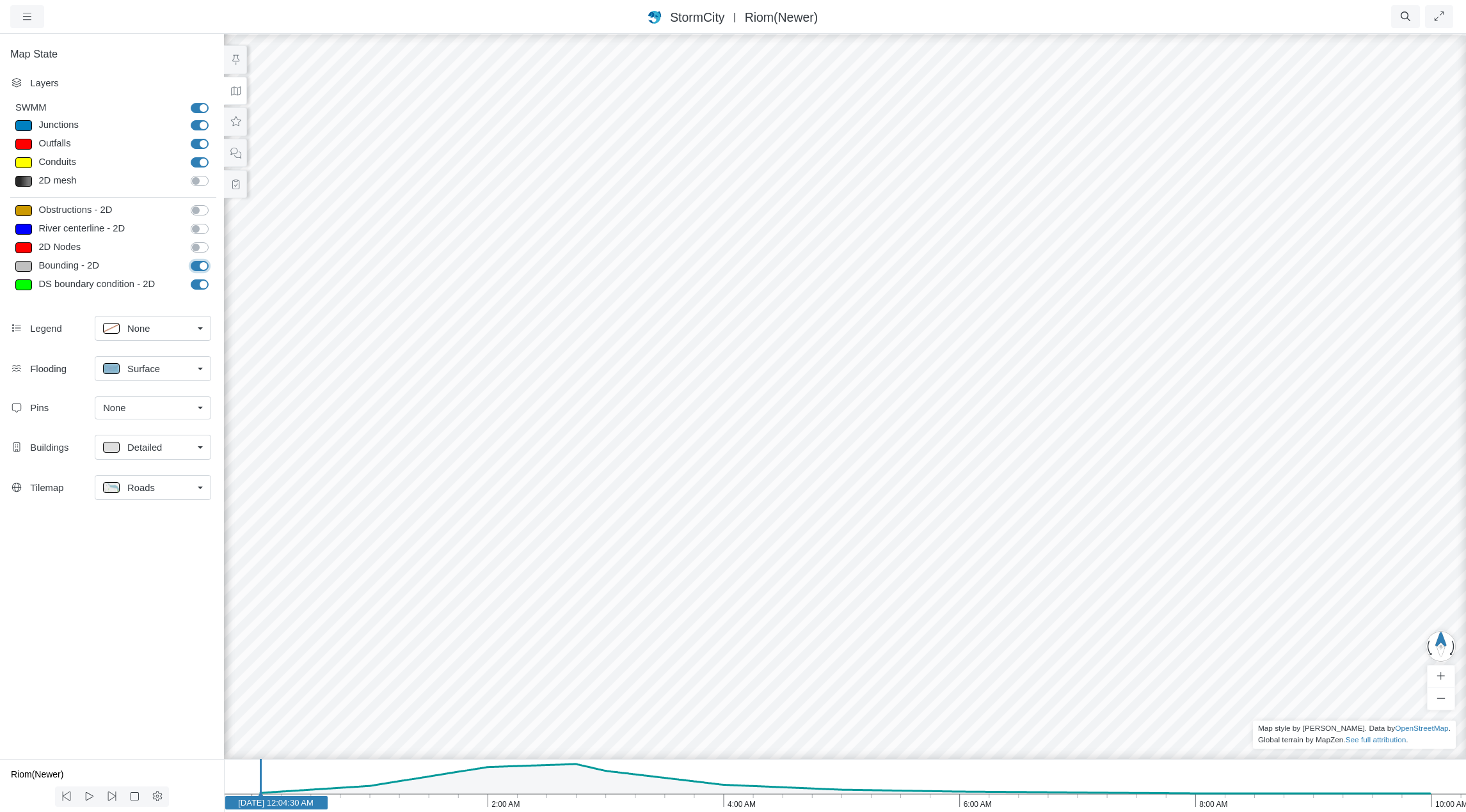
checkbox input "false"
click at [214, 277] on label "DS boundary condition - 2D" at bounding box center [214, 277] width 0 height 0
click at [201, 285] on input "DS boundary condition - 2D" at bounding box center [196, 283] width 11 height 13
checkbox input "false"
drag, startPoint x: 675, startPoint y: 420, endPoint x: 1618, endPoint y: 291, distance: 951.8
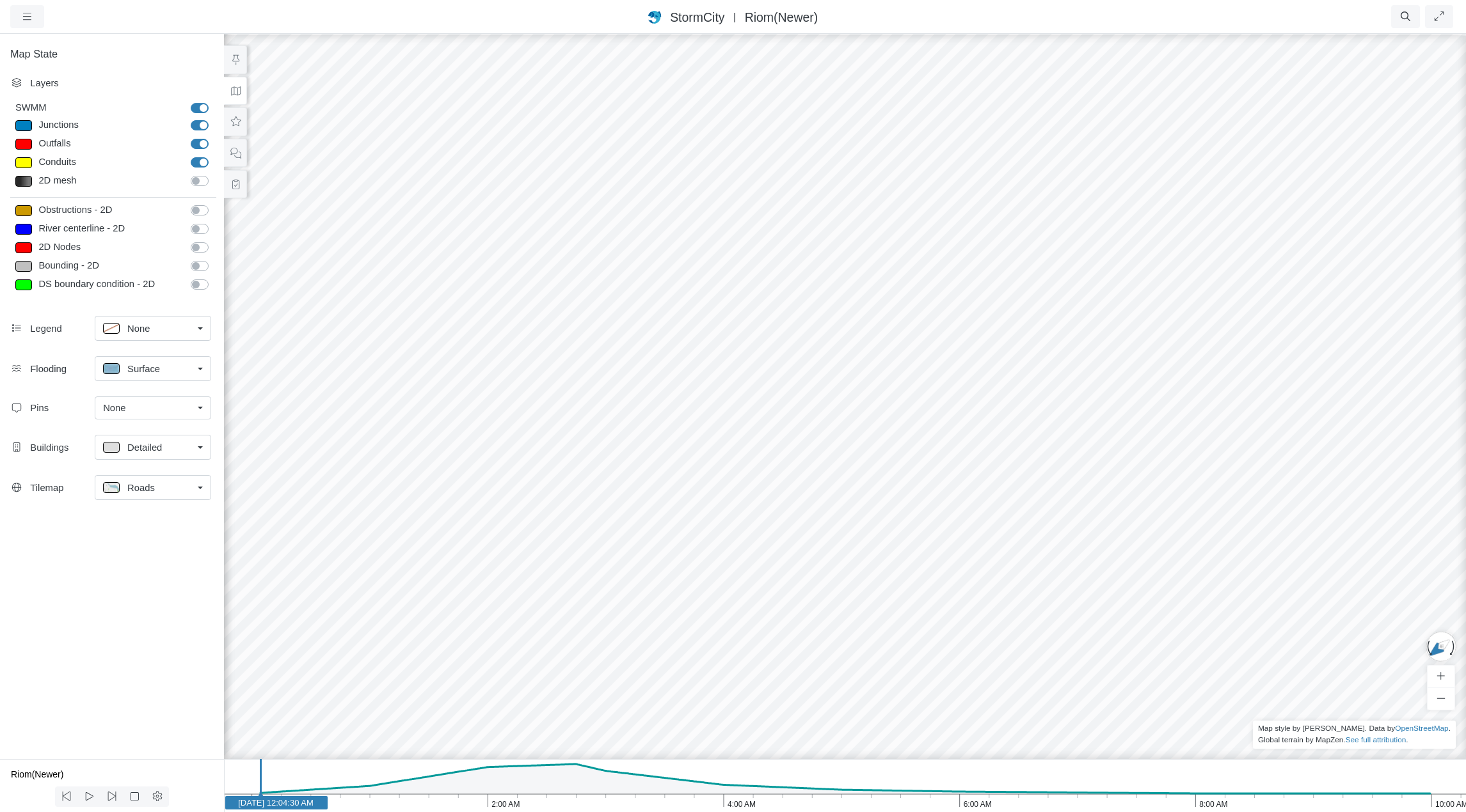
click at [152, 487] on span "Roads" at bounding box center [141, 487] width 28 height 14
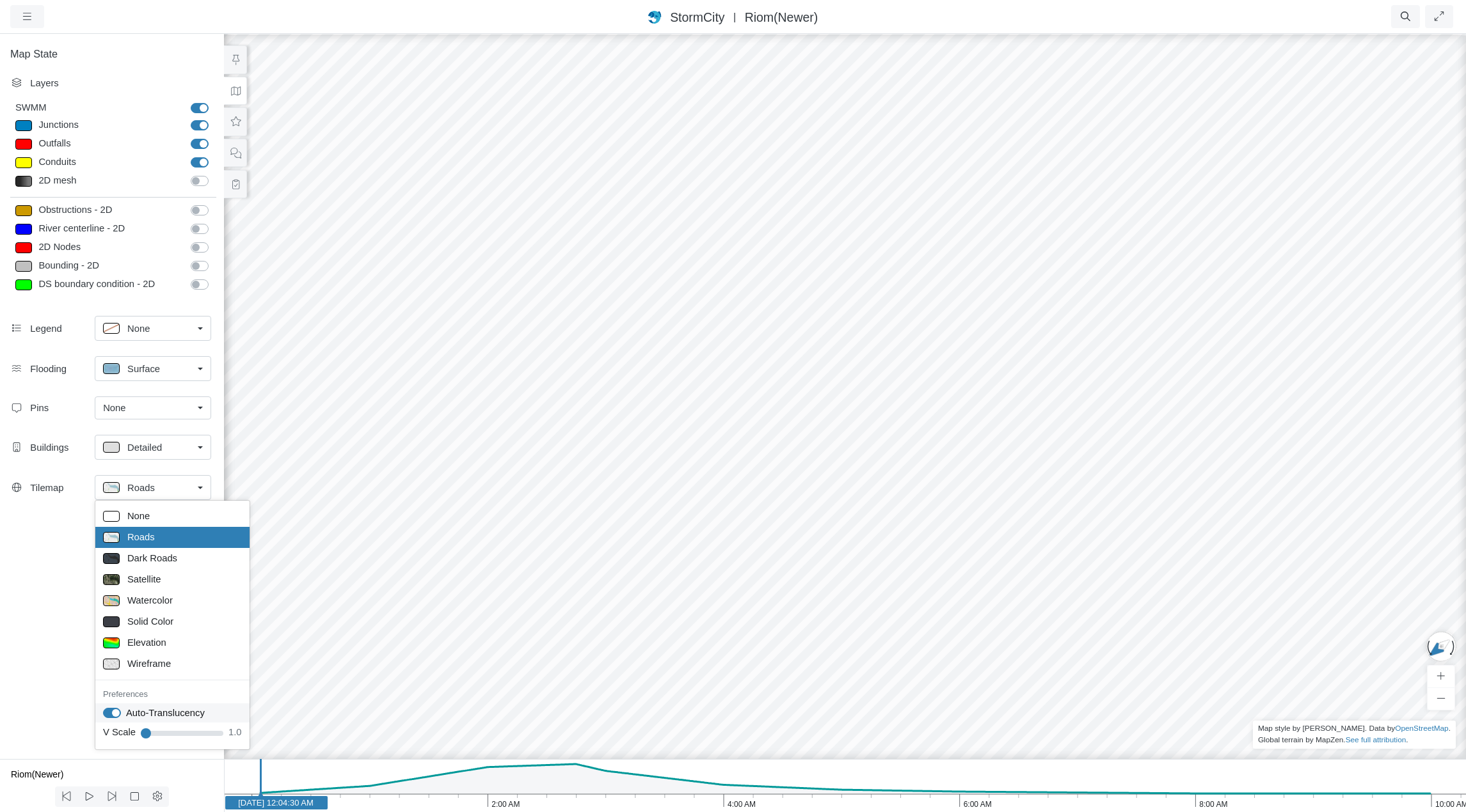
click at [126, 713] on label "Auto-Translucency" at bounding box center [166, 713] width 79 height 14
checkbox input "false"
drag, startPoint x: 875, startPoint y: 504, endPoint x: 854, endPoint y: 360, distance: 145.5
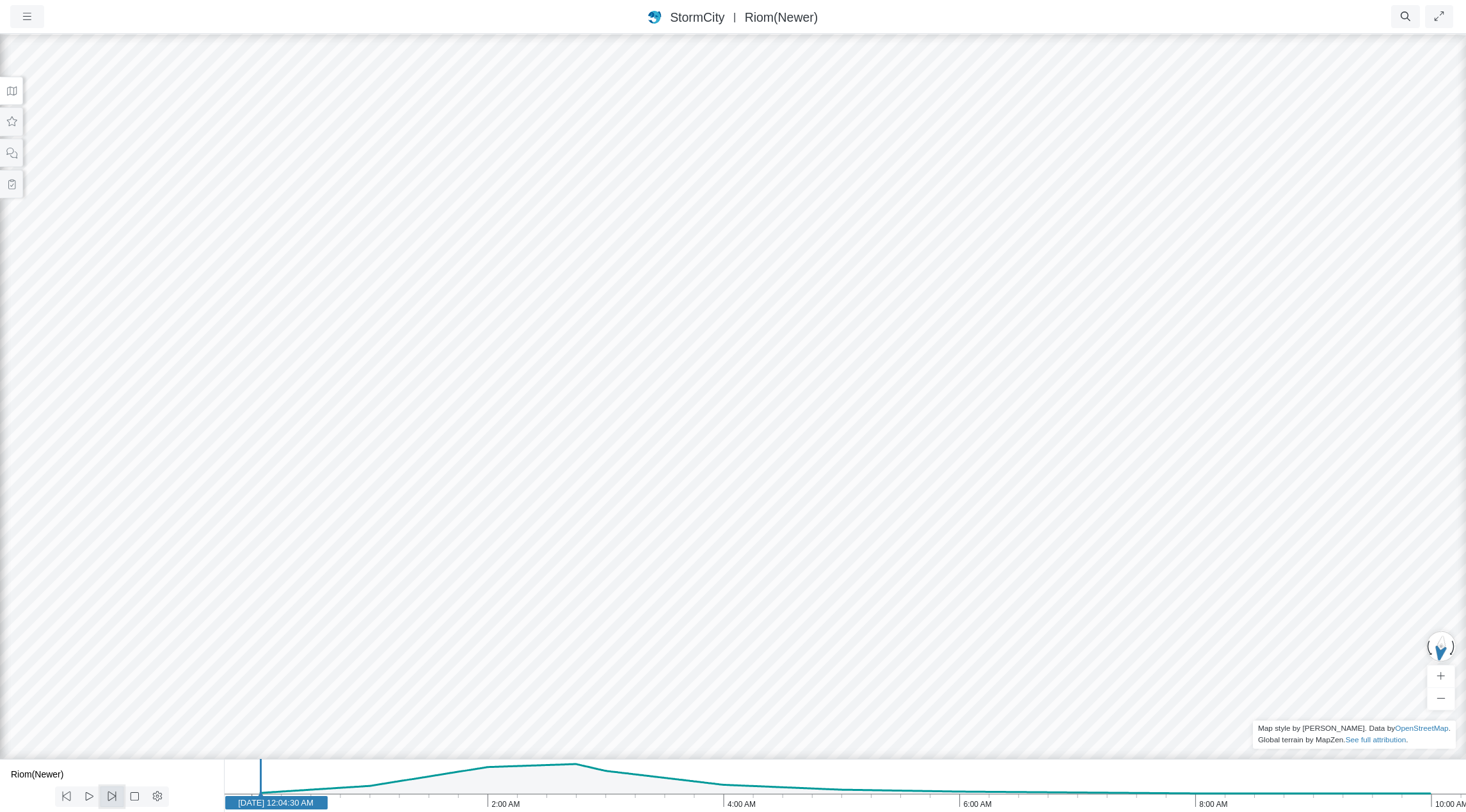
click at [112, 799] on icon at bounding box center [112, 797] width 13 height 10
click at [112, 799] on icon at bounding box center [112, 797] width 13 height 10
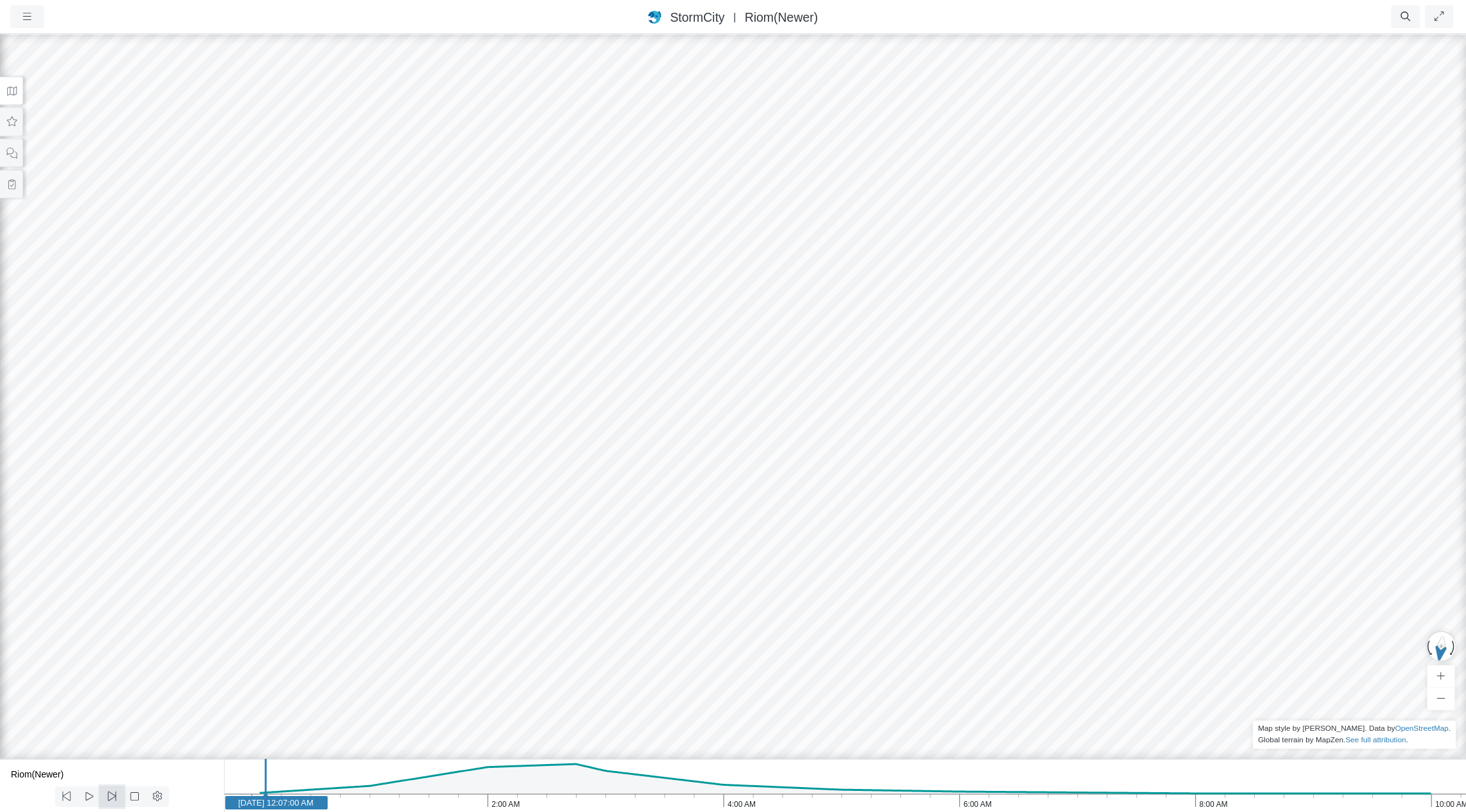
click at [112, 799] on icon at bounding box center [112, 797] width 13 height 10
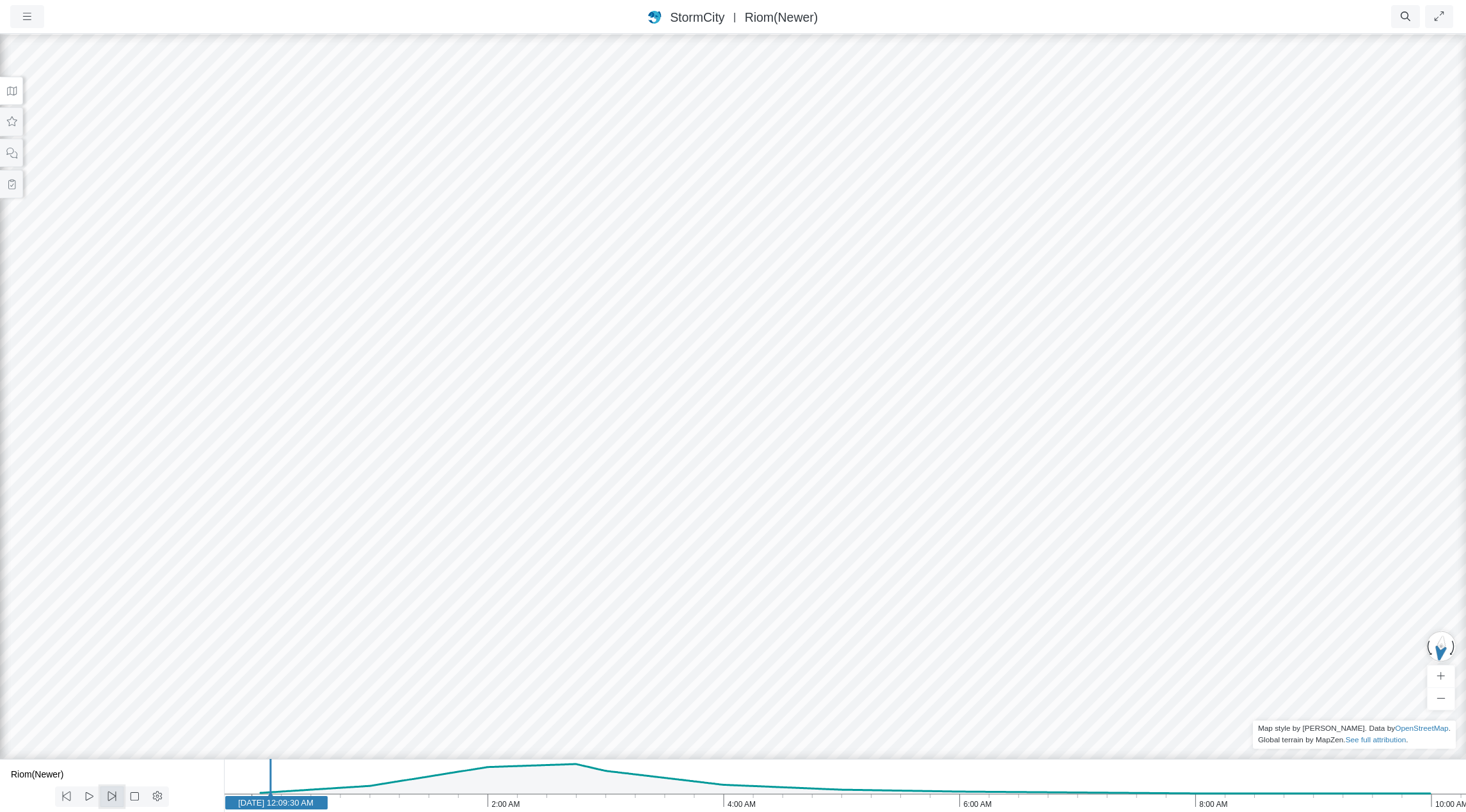
click at [112, 799] on icon at bounding box center [112, 797] width 13 height 10
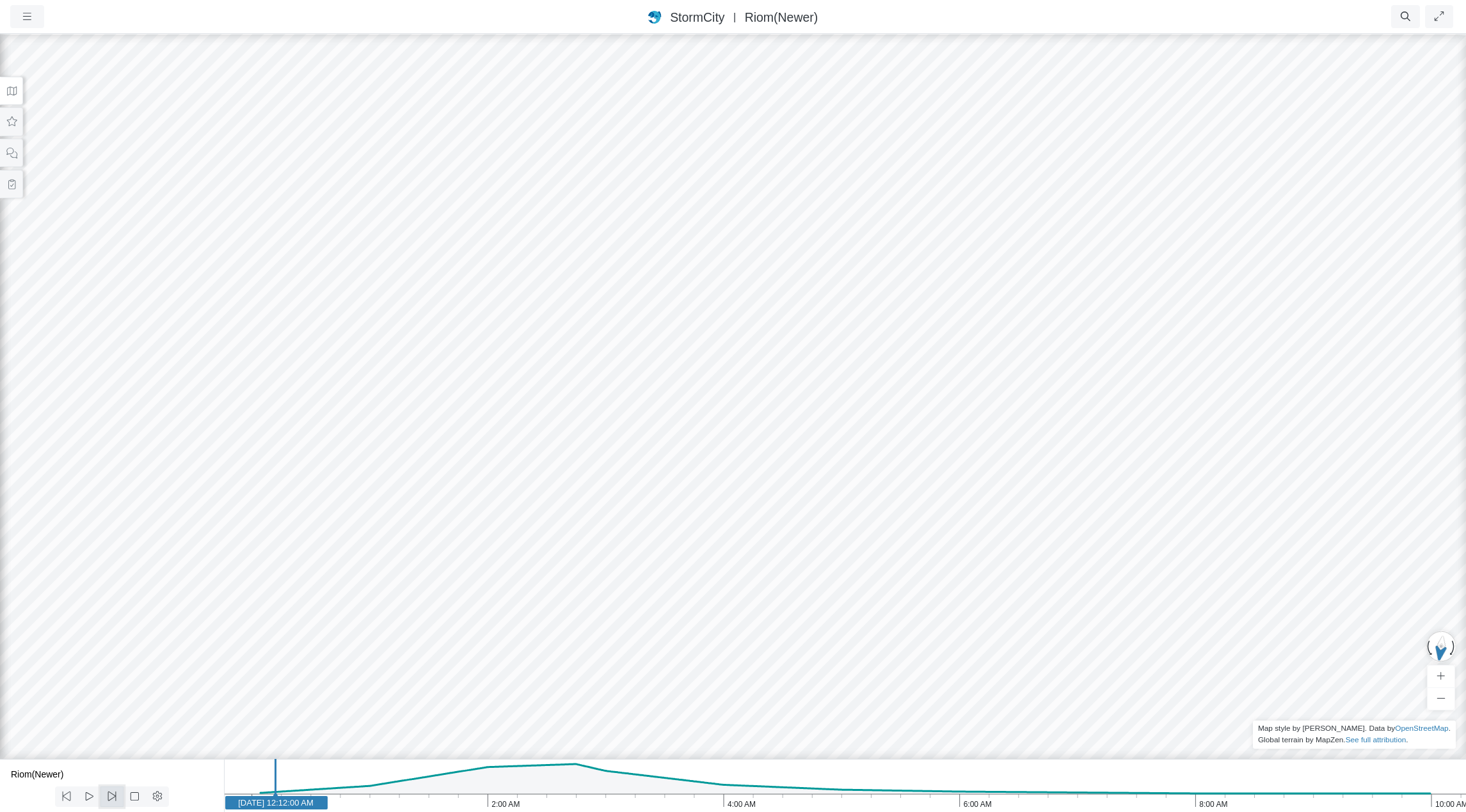
click at [112, 799] on icon at bounding box center [112, 797] width 13 height 10
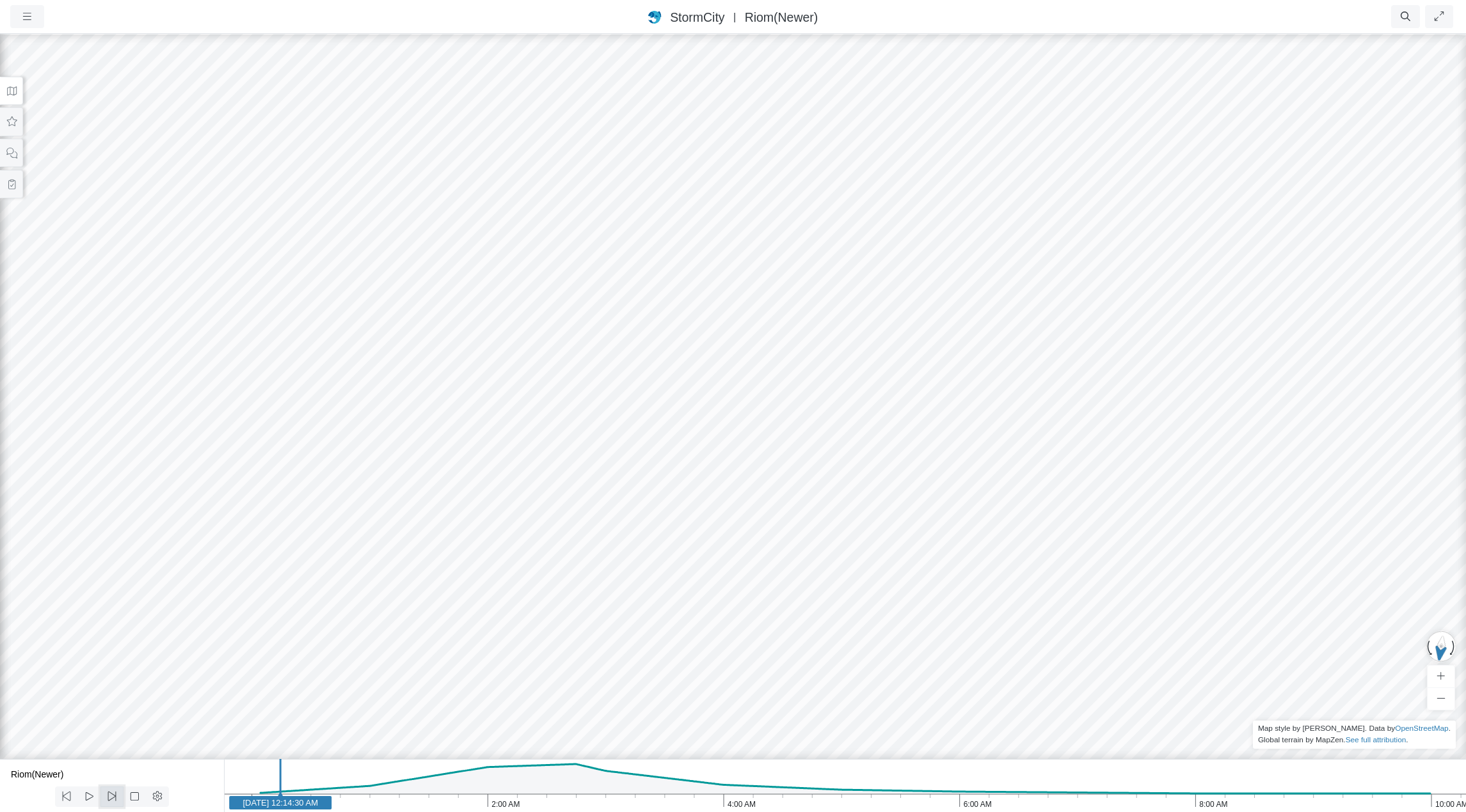
click at [112, 799] on icon at bounding box center [112, 797] width 13 height 10
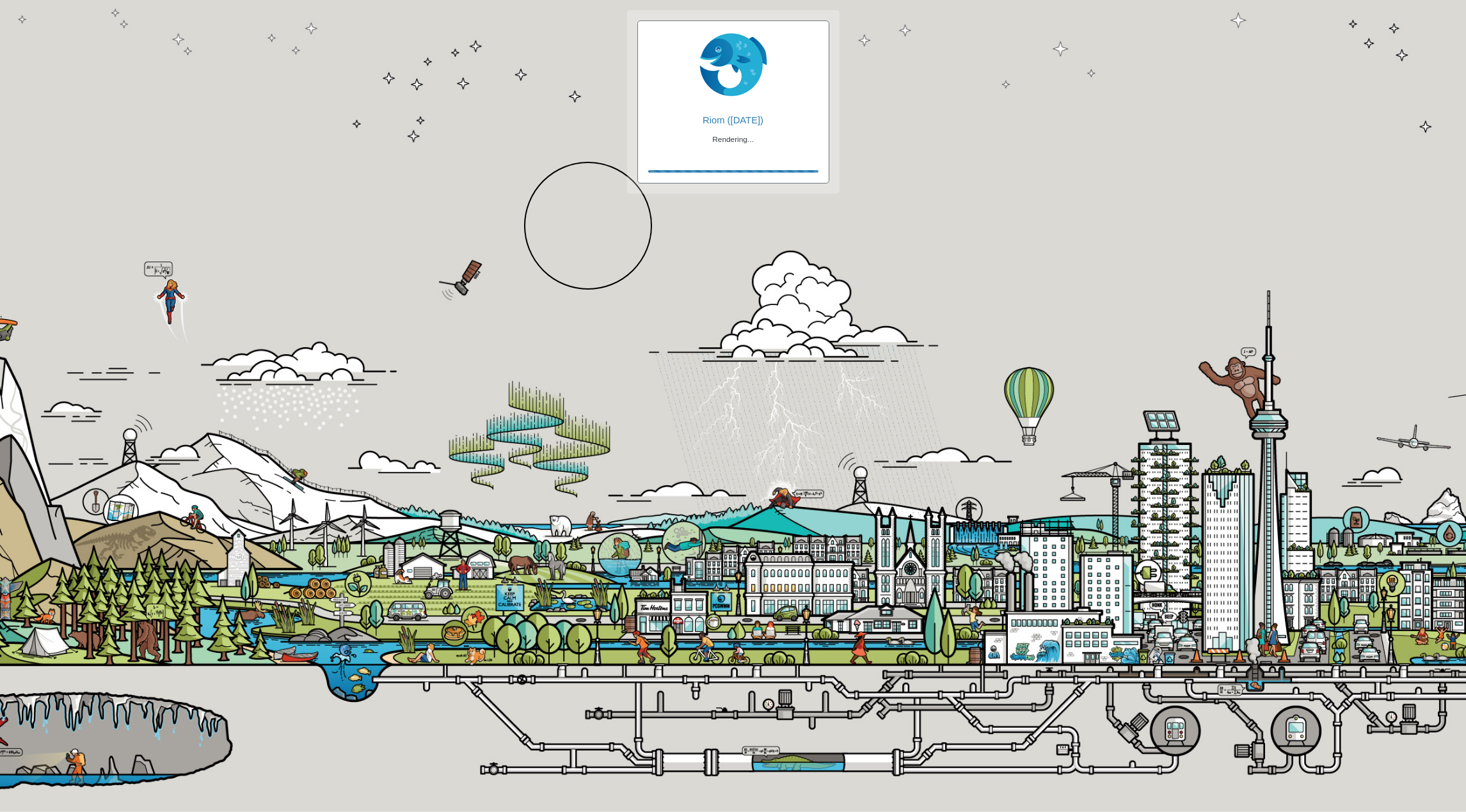
checkbox input "true"
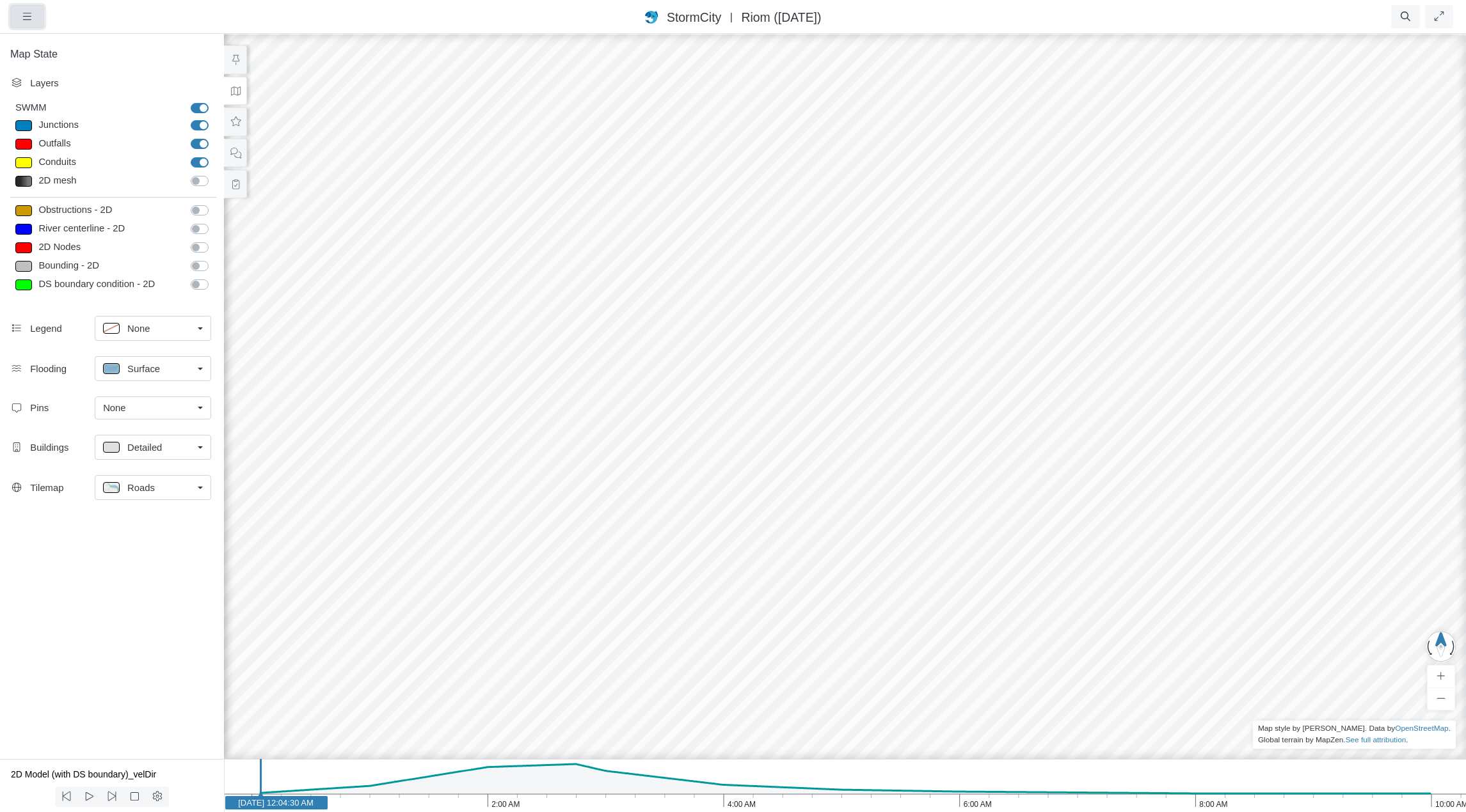
click at [30, 17] on icon "button" at bounding box center [27, 16] width 13 height 10
click at [56, 39] on link "Projects" at bounding box center [61, 43] width 101 height 19
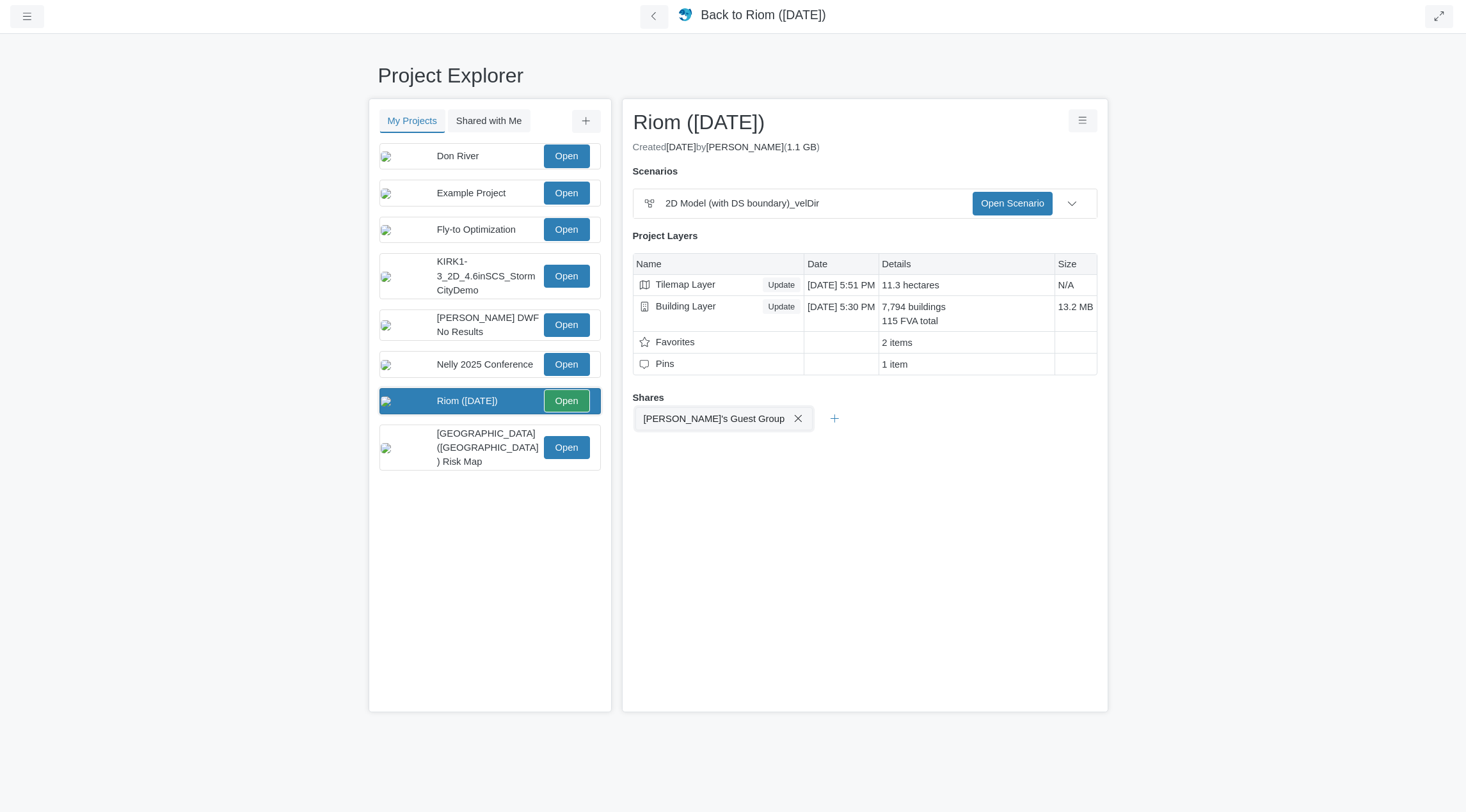
click at [712, 420] on span "Rob's Guest Group" at bounding box center [714, 419] width 142 height 11
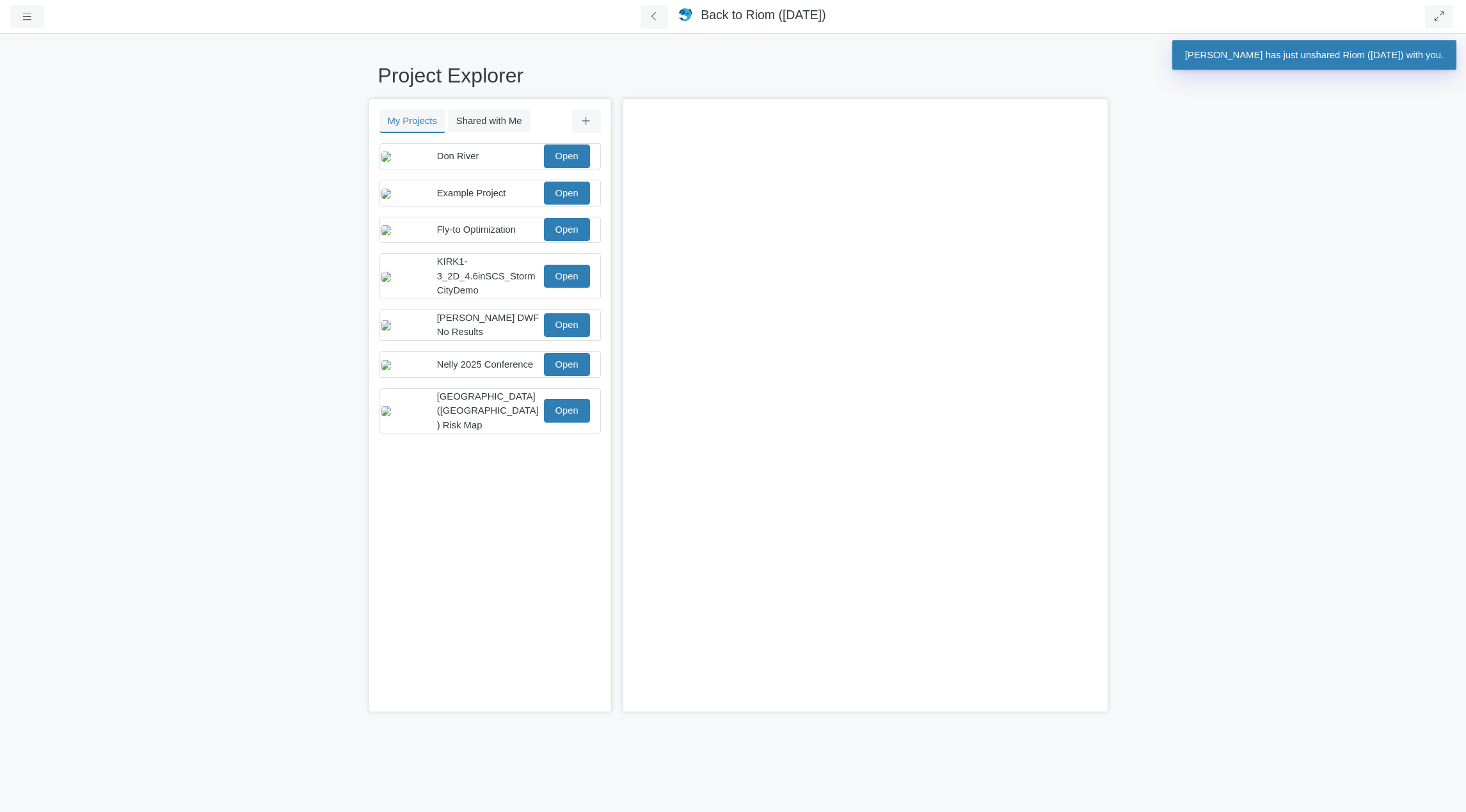
click at [650, 417] on div "×" at bounding box center [865, 406] width 486 height 615
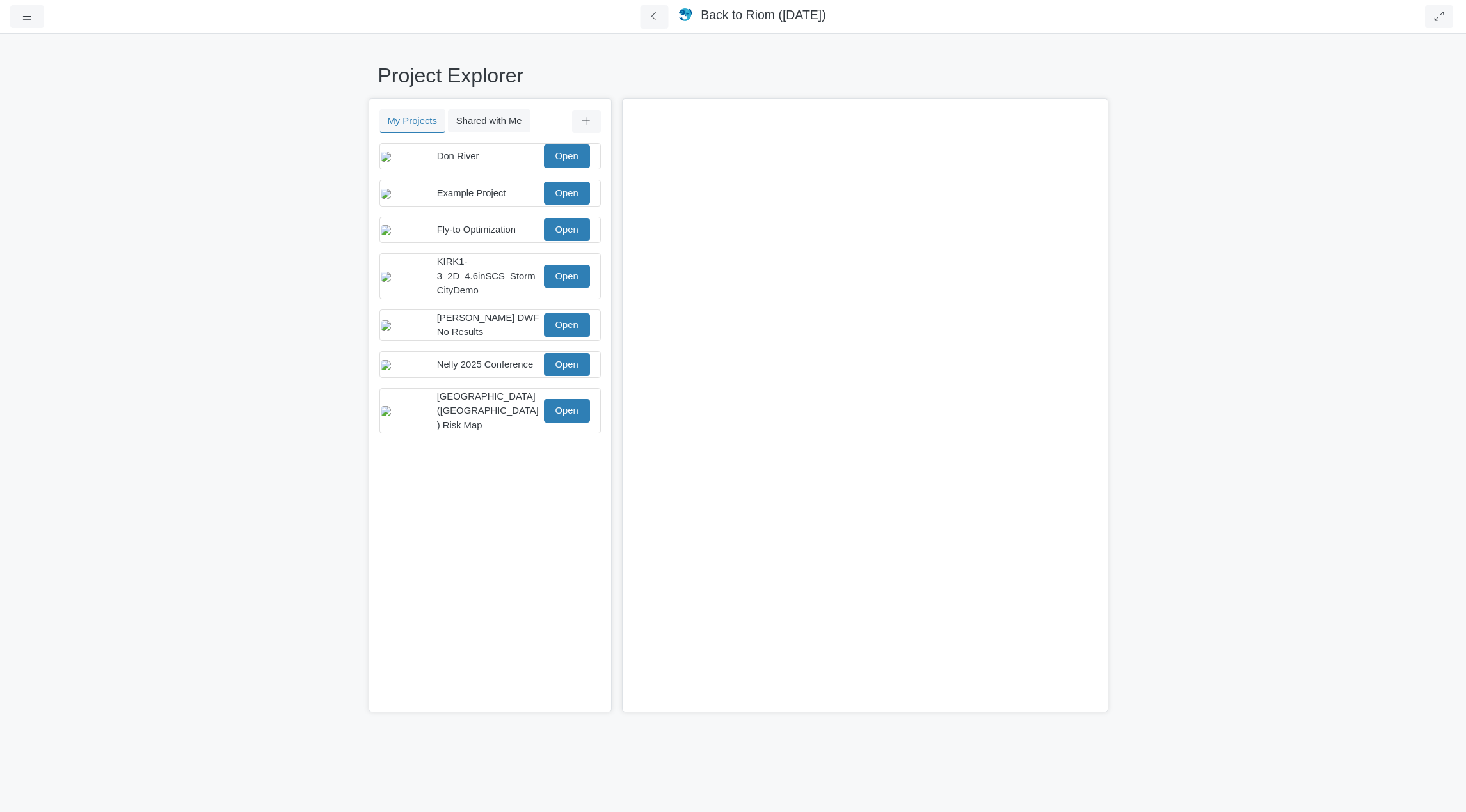
click at [500, 502] on div "You don't currently have any projects. Upload a Project You don't currently hav…" at bounding box center [490, 429] width 241 height 570
click at [499, 119] on button "Shared with Me" at bounding box center [489, 121] width 83 height 23
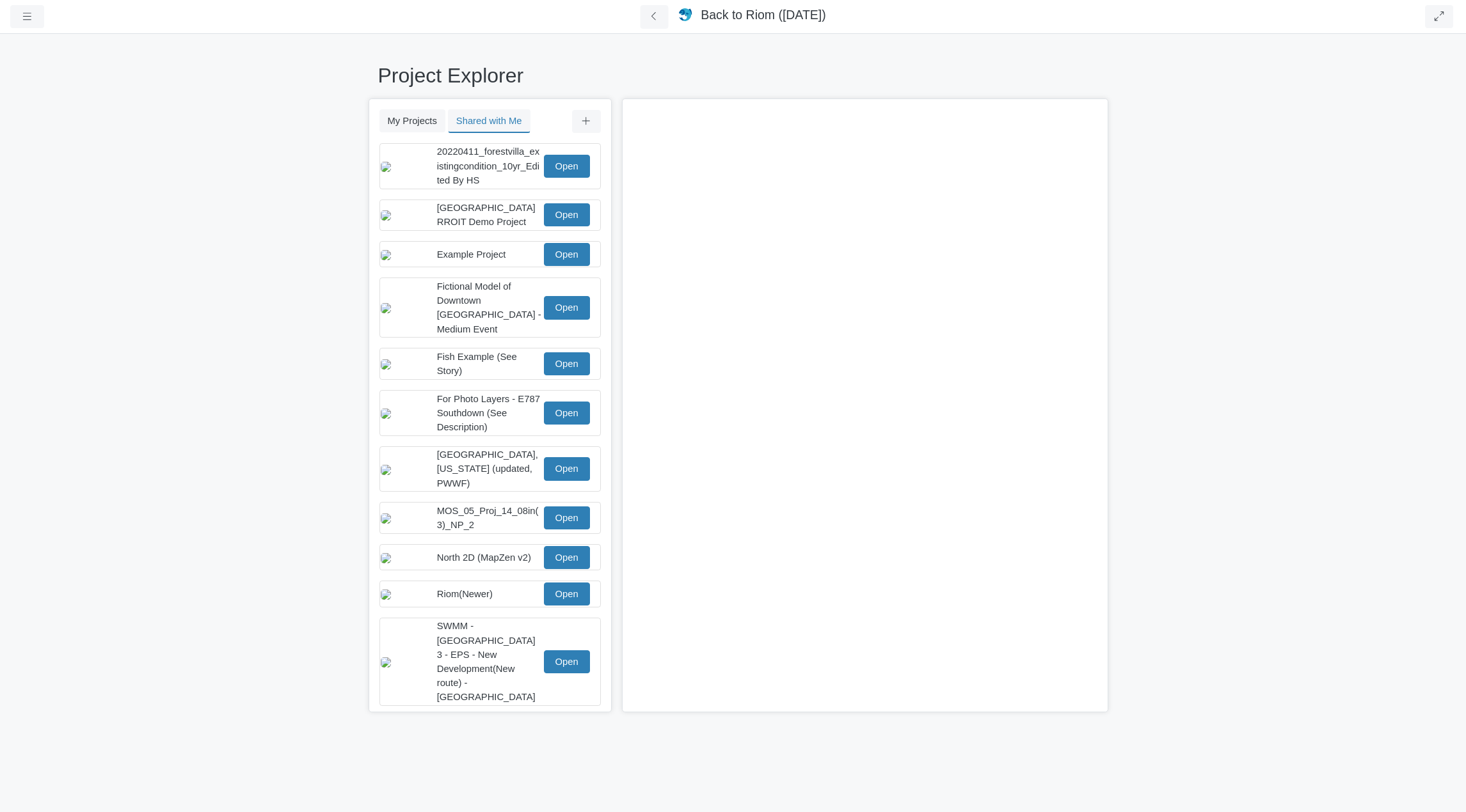
click at [209, 231] on div "Project Explorer My Projects Shared with Me Filter You don't currently have any…" at bounding box center [733, 423] width 1466 height 780
click at [558, 589] on link "Open" at bounding box center [567, 594] width 46 height 23
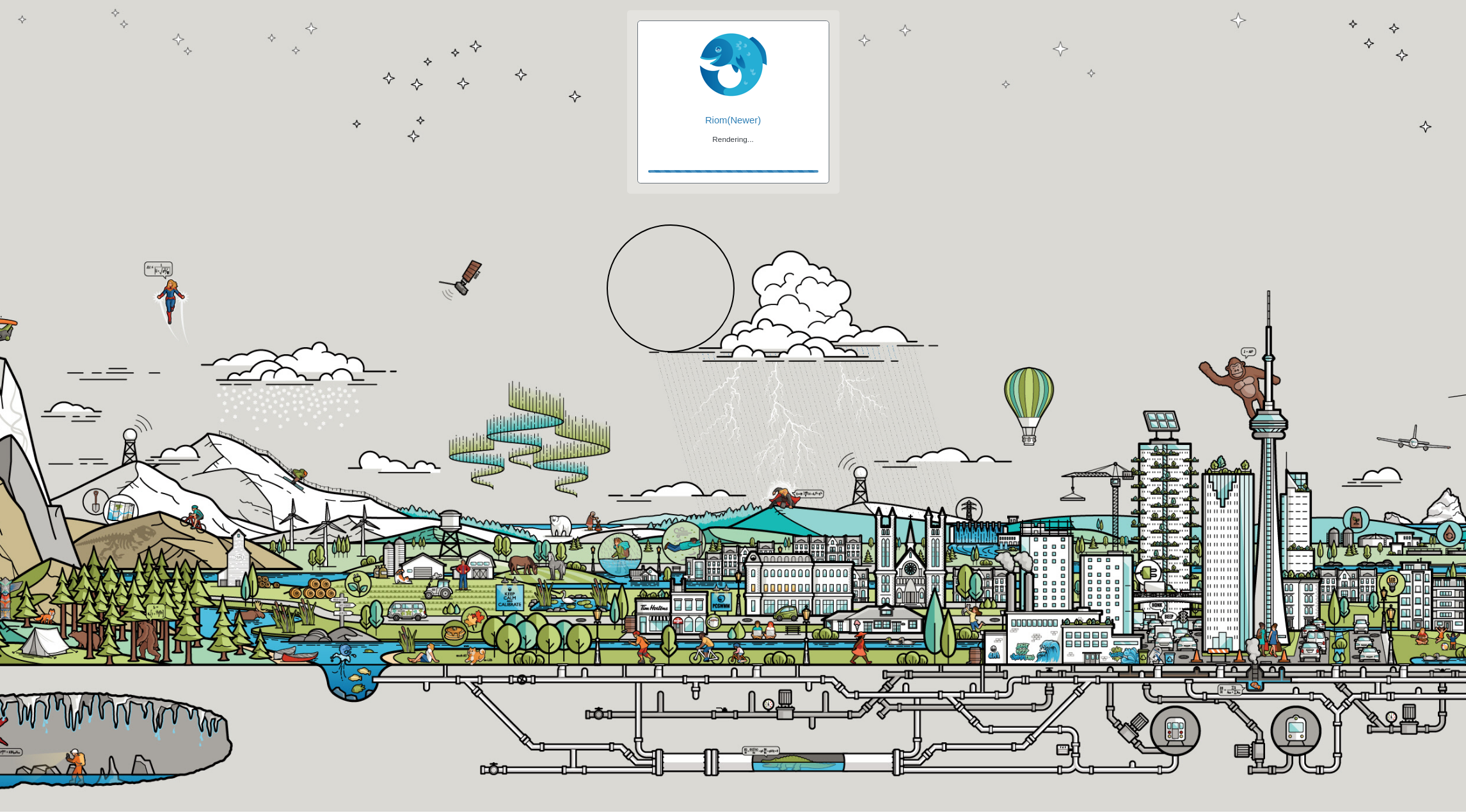
checkbox input "true"
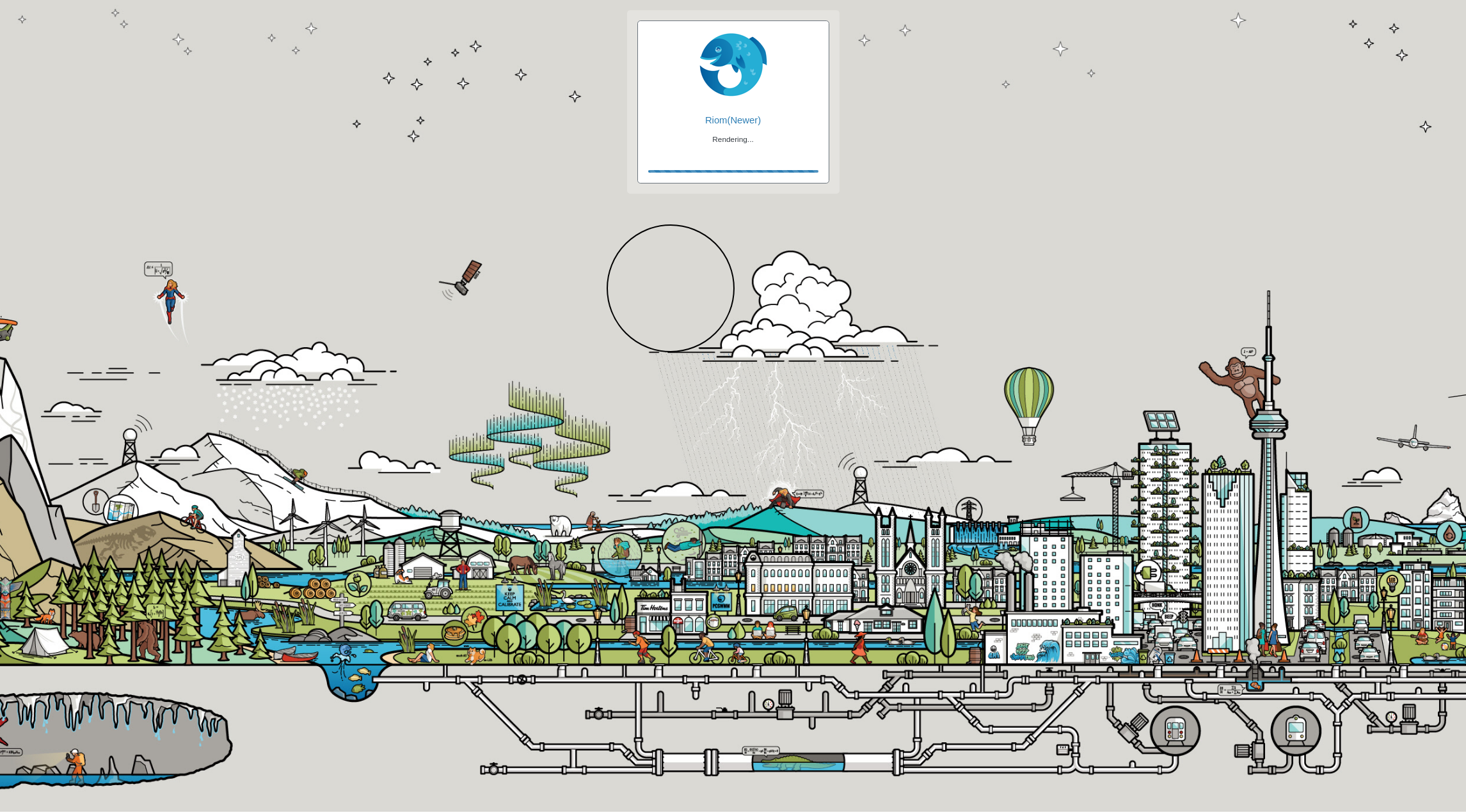
checkbox input "true"
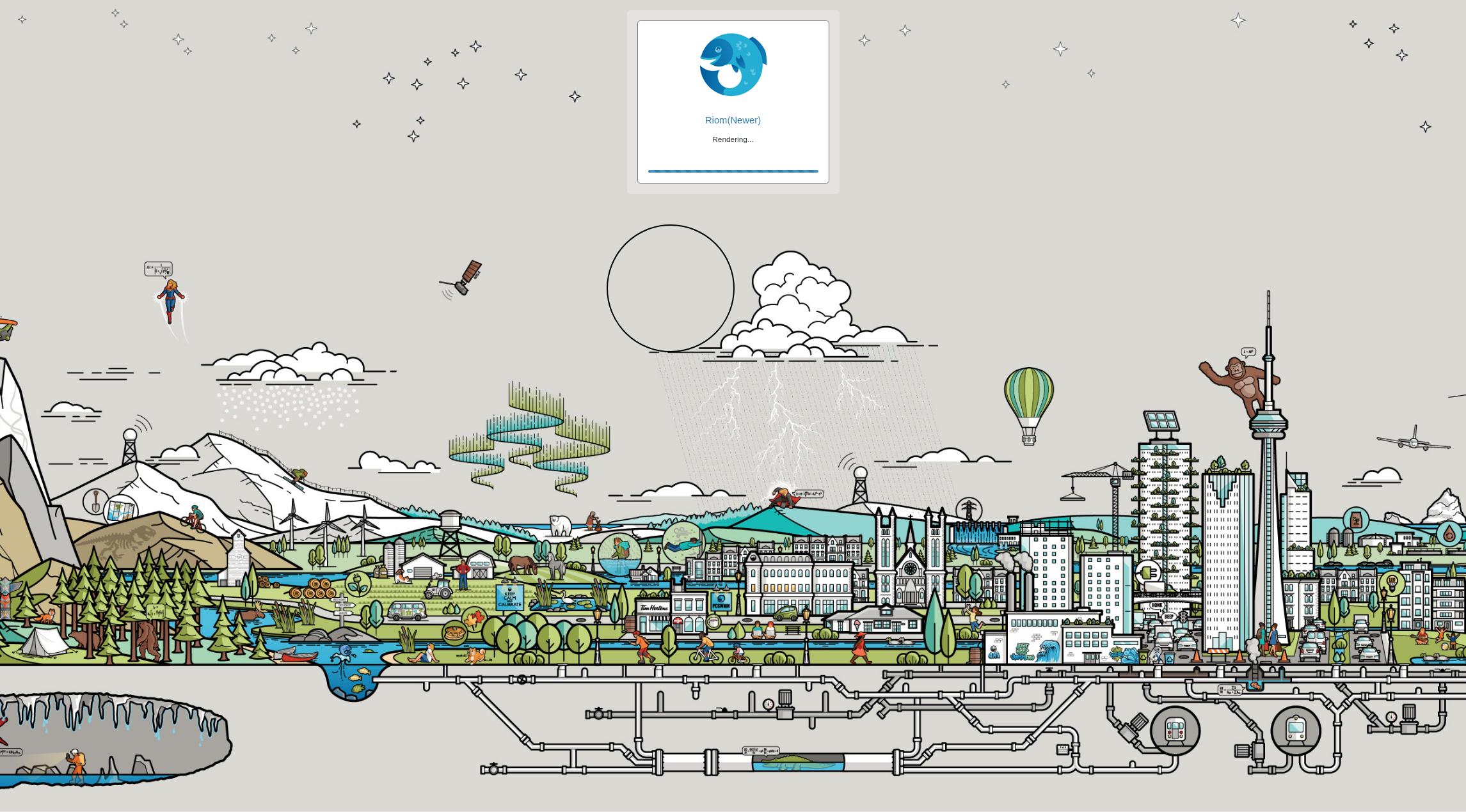
checkbox input "false"
checkbox input "true"
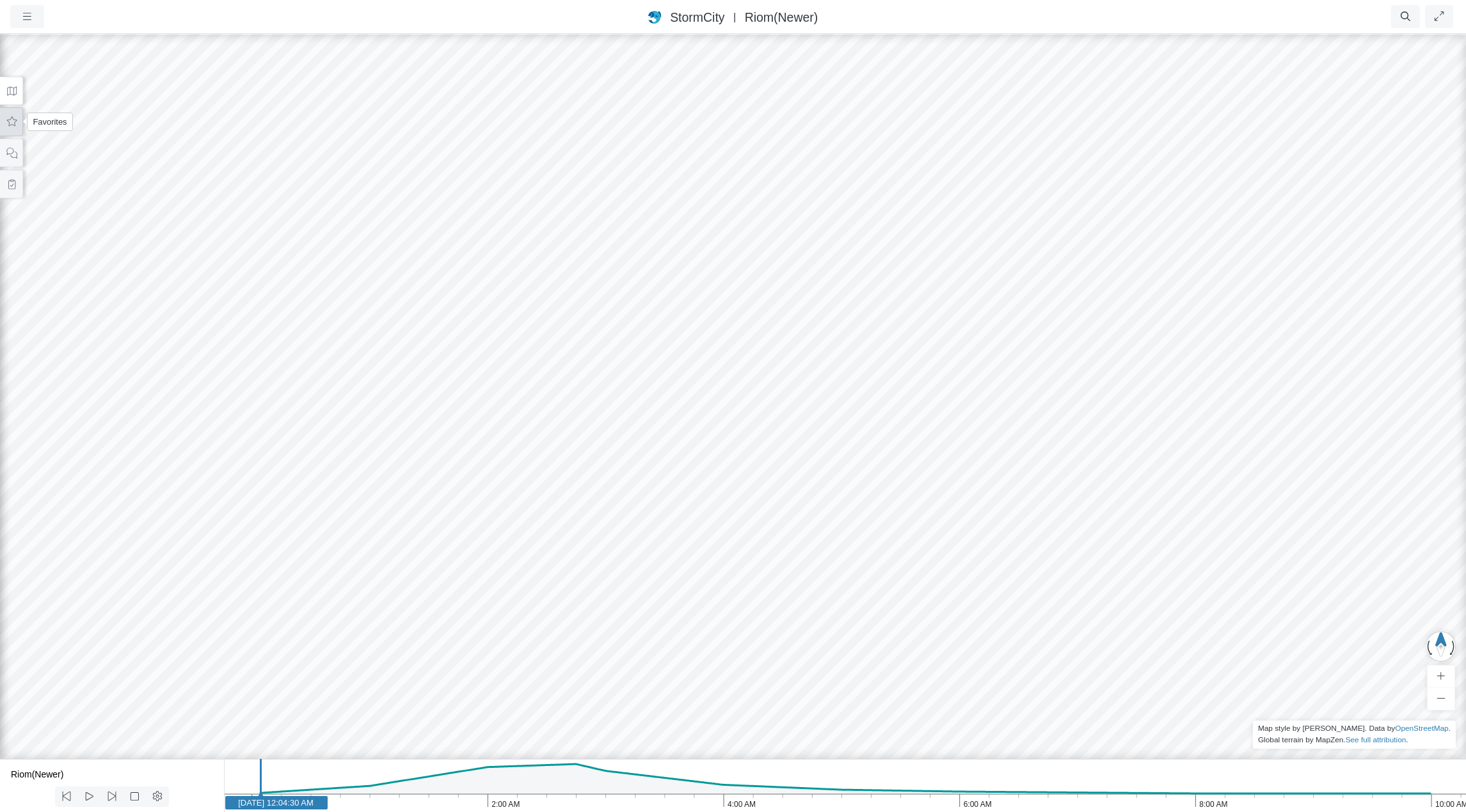
click at [11, 123] on icon at bounding box center [12, 122] width 13 height 10
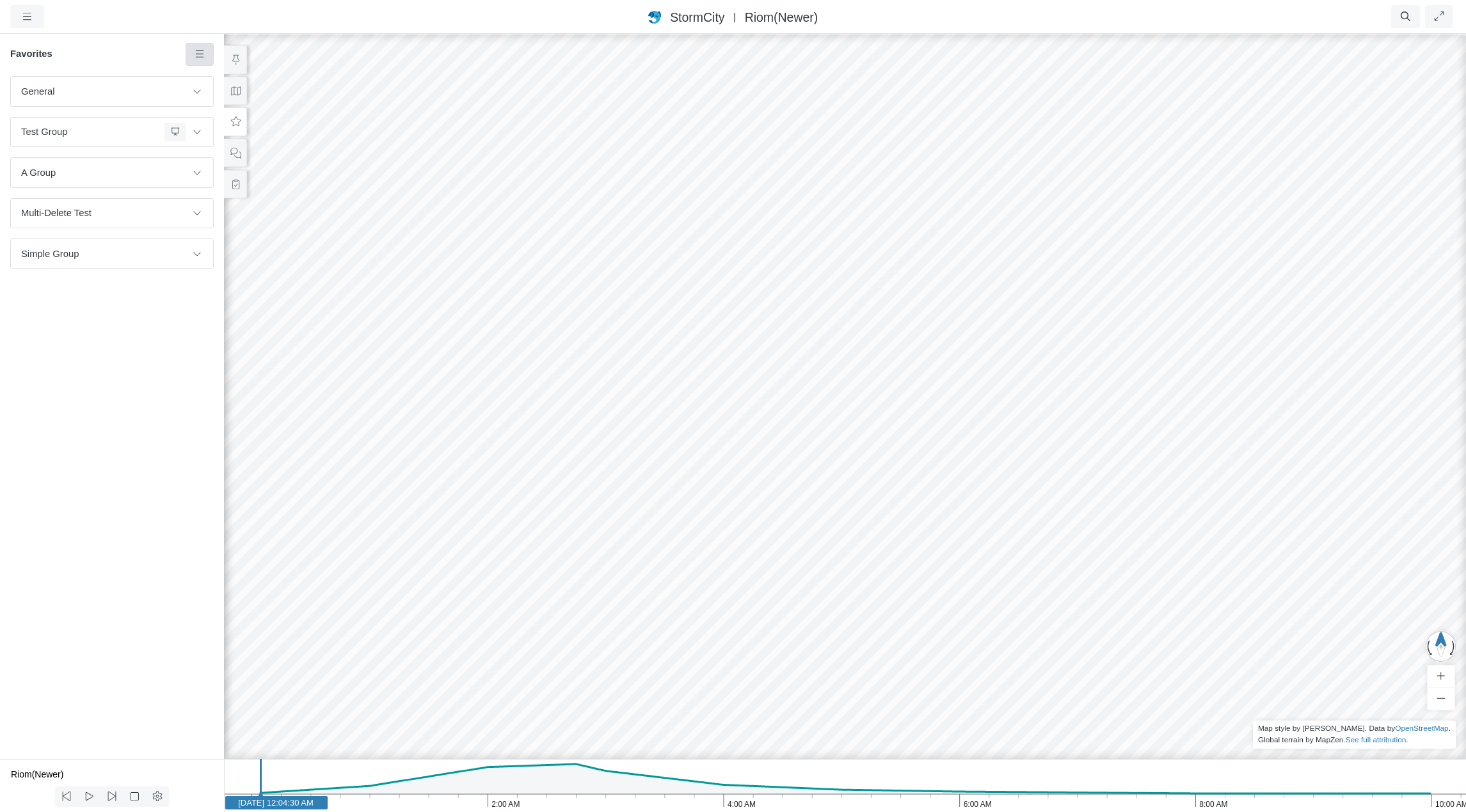
click at [199, 60] on link at bounding box center [200, 54] width 29 height 23
click at [247, 198] on span "Add Group" at bounding box center [236, 196] width 46 height 11
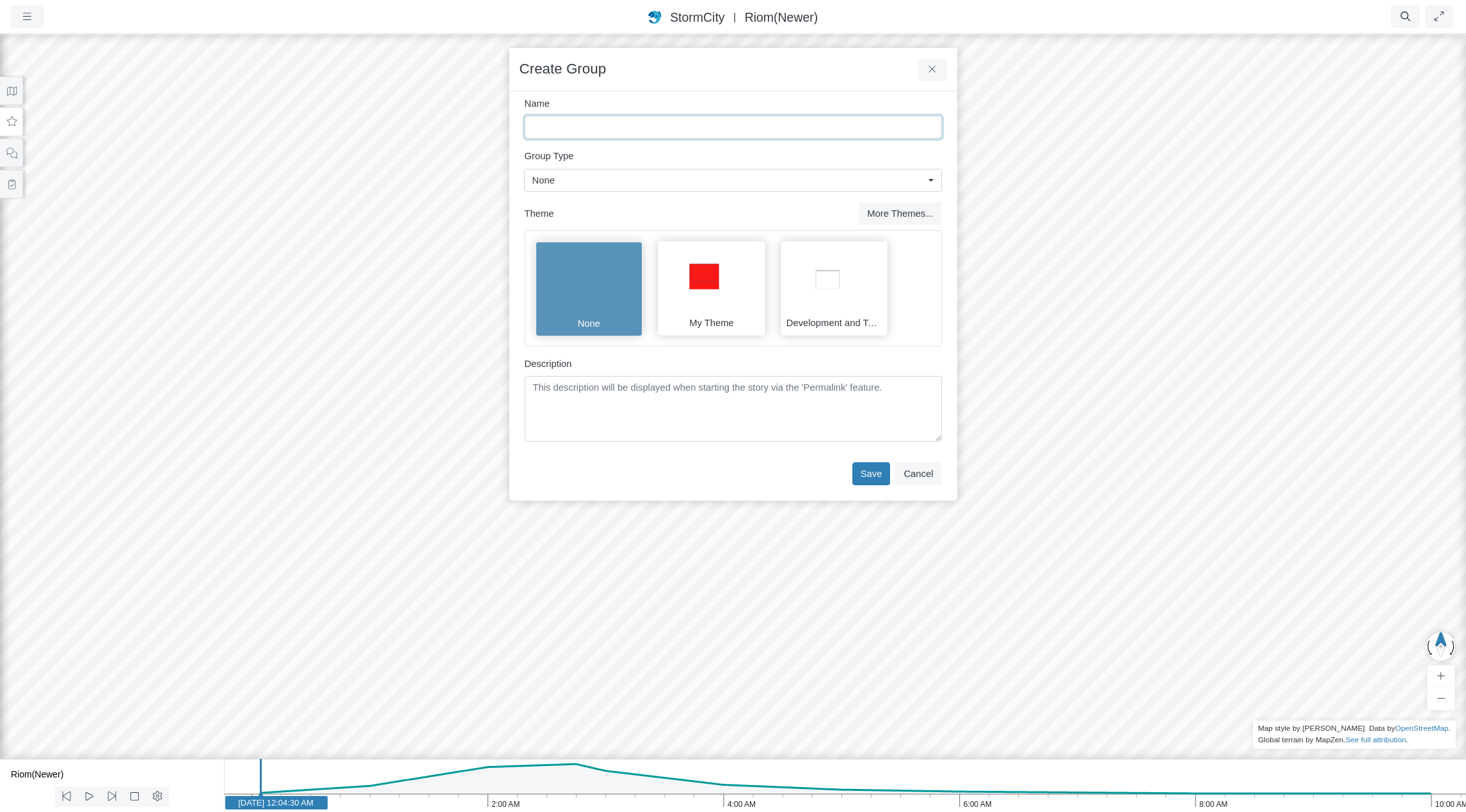
click at [628, 132] on input "Name" at bounding box center [733, 127] width 417 height 23
type input "Culvert Testing"
click at [880, 474] on button "Save" at bounding box center [872, 474] width 39 height 23
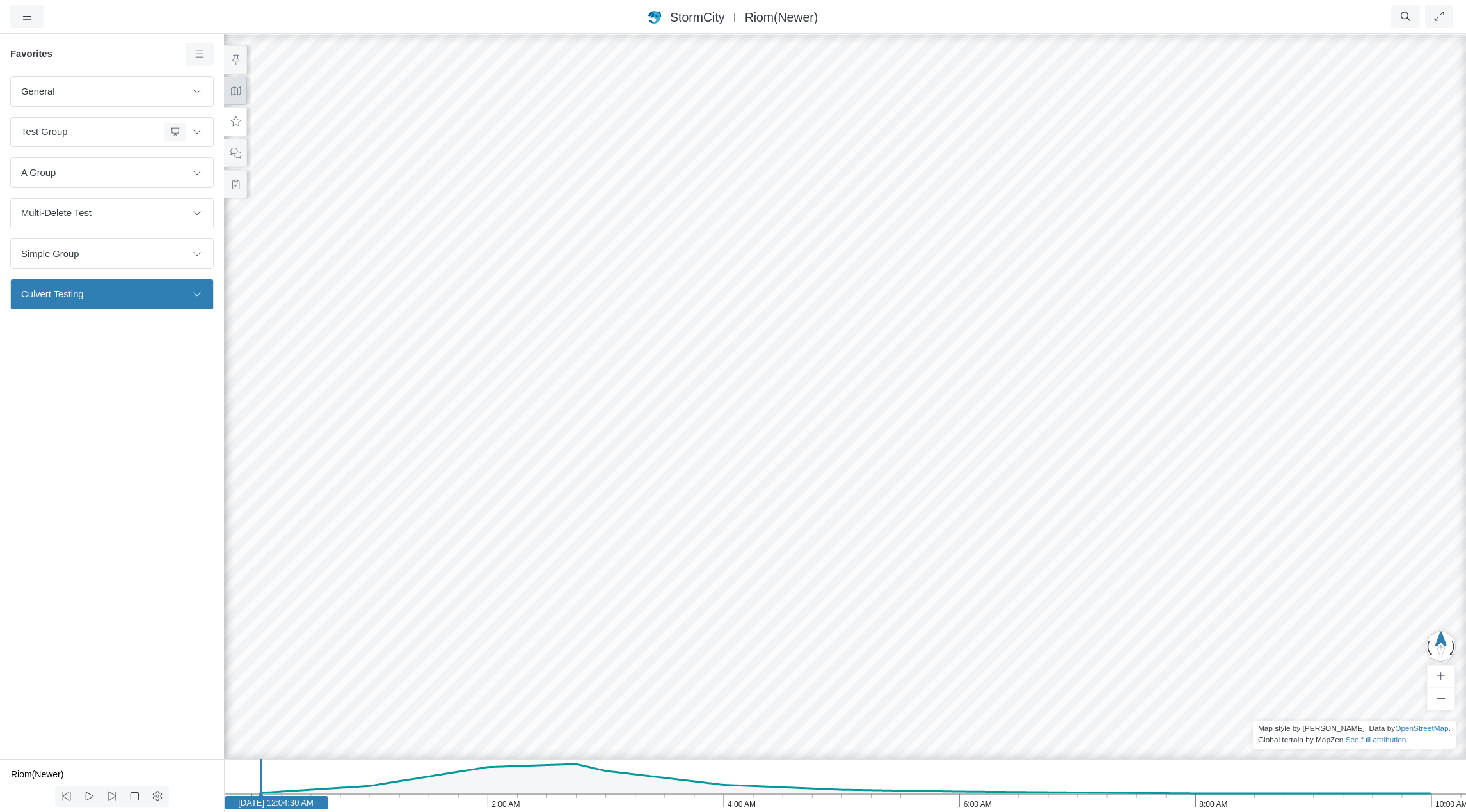
click at [236, 84] on button at bounding box center [235, 92] width 23 height 29
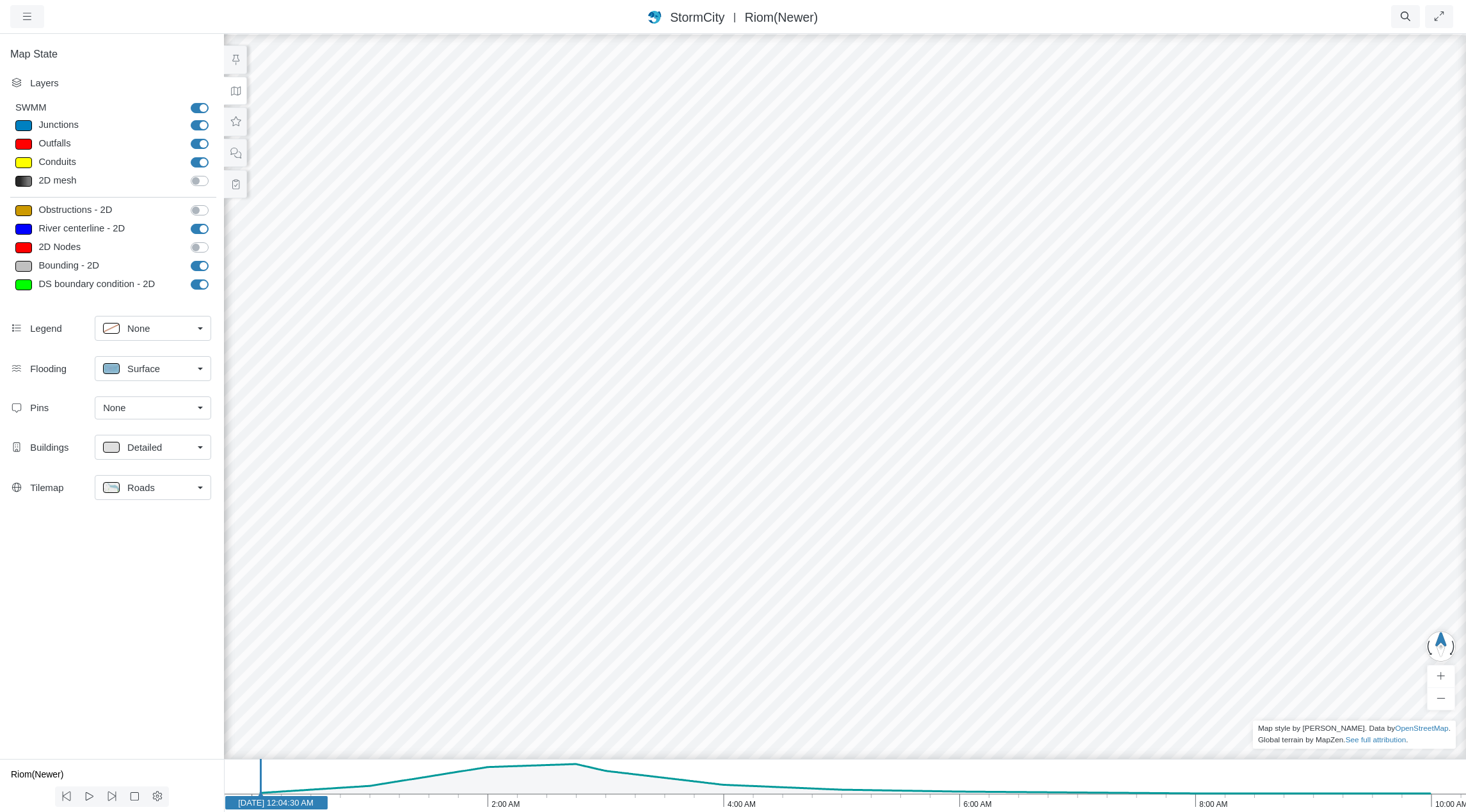
click at [214, 222] on label "River centerline - 2D" at bounding box center [214, 222] width 0 height 0
click at [197, 227] on input "River centerline - 2D" at bounding box center [196, 227] width 11 height 13
checkbox input "false"
drag, startPoint x: 200, startPoint y: 265, endPoint x: 197, endPoint y: 273, distance: 8.5
click at [214, 259] on label "Bounding - 2D" at bounding box center [214, 259] width 0 height 0
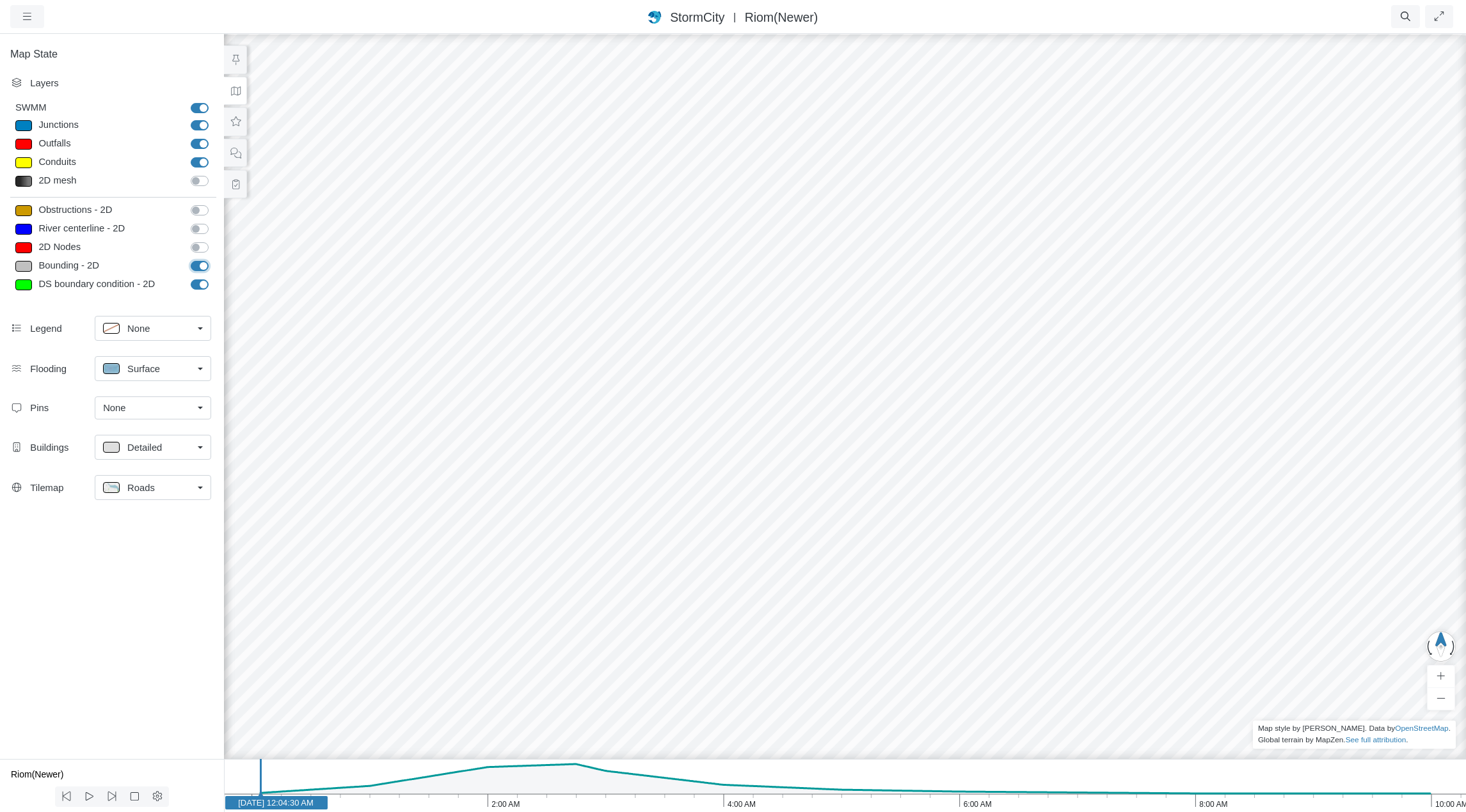
click at [200, 264] on input "Bounding - 2D" at bounding box center [196, 265] width 11 height 13
checkbox input "false"
click at [214, 277] on label "DS boundary condition - 2D" at bounding box center [214, 277] width 0 height 0
click at [197, 281] on input "DS boundary condition - 2D" at bounding box center [196, 283] width 11 height 13
checkbox input "false"
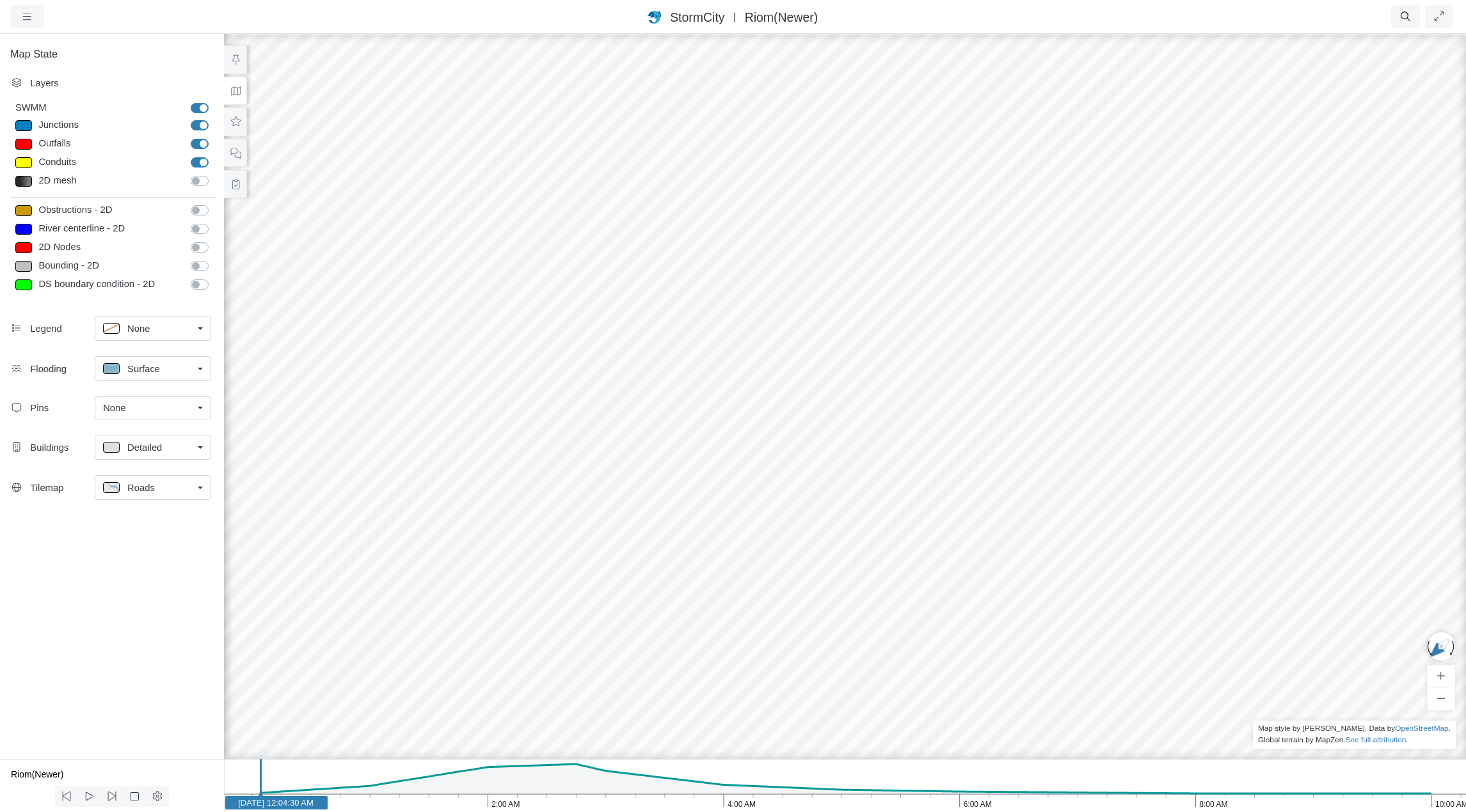
drag, startPoint x: 649, startPoint y: 414, endPoint x: 1641, endPoint y: 310, distance: 997.4
drag, startPoint x: 902, startPoint y: 343, endPoint x: 952, endPoint y: 223, distance: 130.0
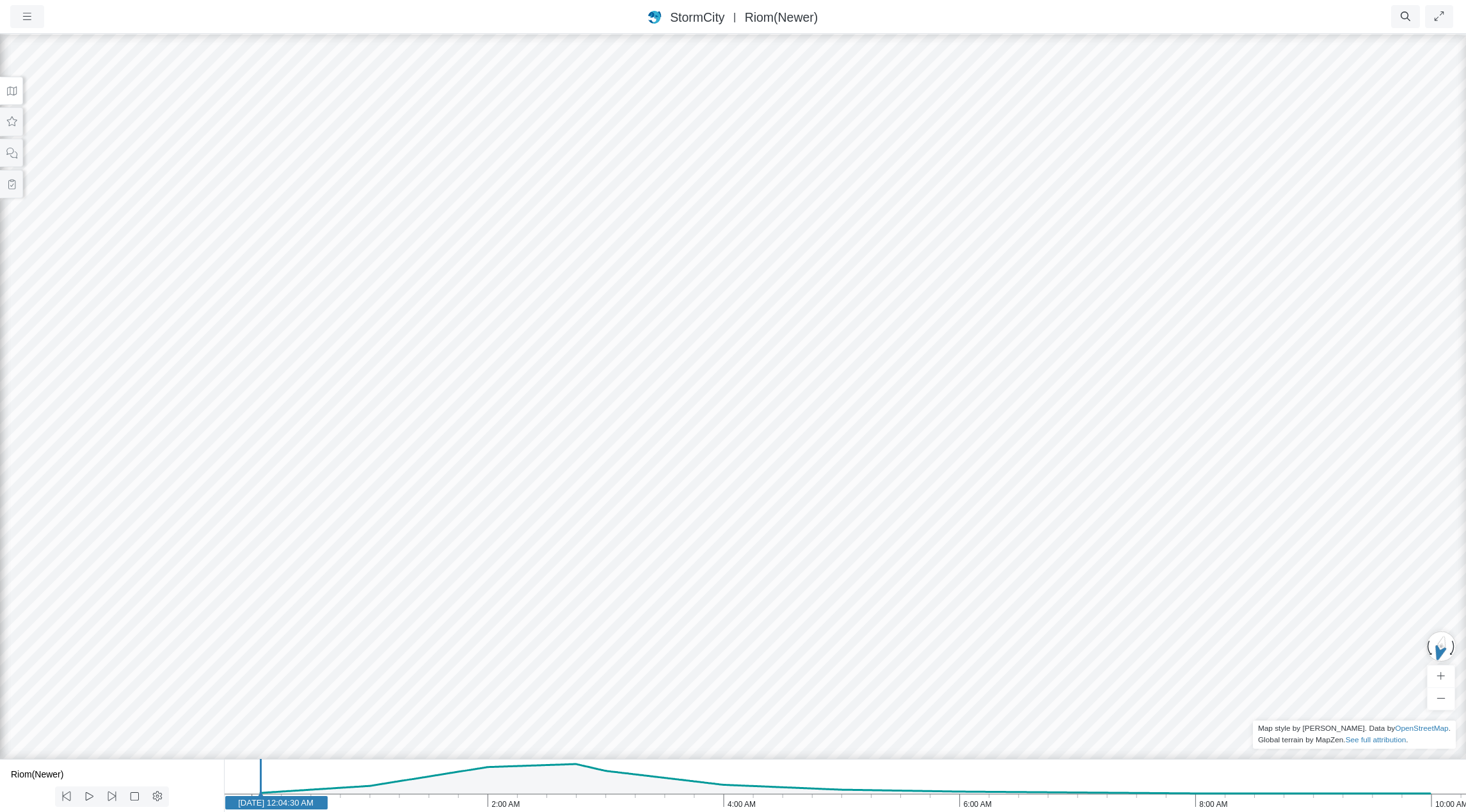
click at [368, 786] on icon "10:00 AM 8:00 AM 6:00 AM 4:00 AM 2:00 AM Jan 30, 2012 Jan 30, 2012 12:04:30 AM" at bounding box center [844, 785] width 1242 height 53
click at [340, 785] on icon "10:00 AM 8:00 AM 6:00 AM 4:00 AM 2:00 AM Jan 30, 2012 Jan 30, 2012 12:59:30 AM" at bounding box center [844, 785] width 1242 height 53
click at [324, 786] on icon "10:00 AM 8:00 AM 6:00 AM 4:00 AM 2:00 AM Jan 30, 2012 Jan 30, 2012 12:45:00 AM" at bounding box center [844, 785] width 1242 height 53
click at [309, 788] on icon "10:00 AM 8:00 AM 6:00 AM 4:00 AM 2:00 AM Jan 30, 2012 Jan 30, 2012 12:37:00 AM" at bounding box center [844, 785] width 1242 height 53
click at [291, 787] on icon "10:00 AM 8:00 AM 6:00 AM 4:00 AM 2:00 AM Jan 30, 2012 Jan 30, 2012 12:29:30 AM" at bounding box center [844, 785] width 1242 height 53
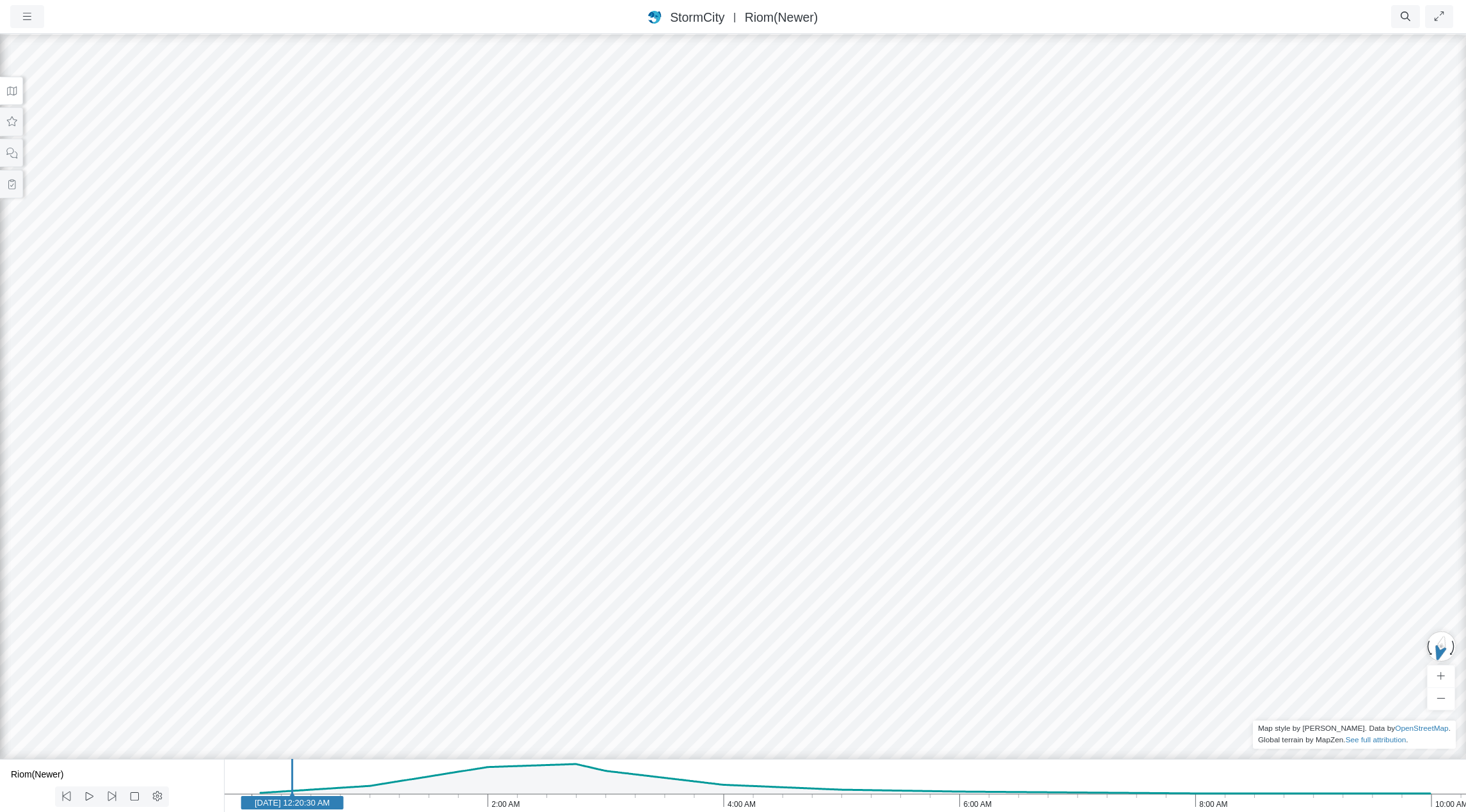
click at [272, 782] on icon "10:00 AM 8:00 AM 6:00 AM 4:00 AM 2:00 AM Jan 30, 2012 Jan 30, 2012 12:20:30 AM" at bounding box center [844, 785] width 1242 height 53
click at [258, 783] on icon "10:00 AM 8:00 AM 6:00 AM 4:00 AM 2:00 AM Jan 30, 2012 Jan 30, 2012 12:10:00 AM" at bounding box center [844, 785] width 1242 height 53
click at [114, 796] on icon at bounding box center [112, 797] width 9 height 10
click at [113, 796] on icon at bounding box center [112, 797] width 13 height 10
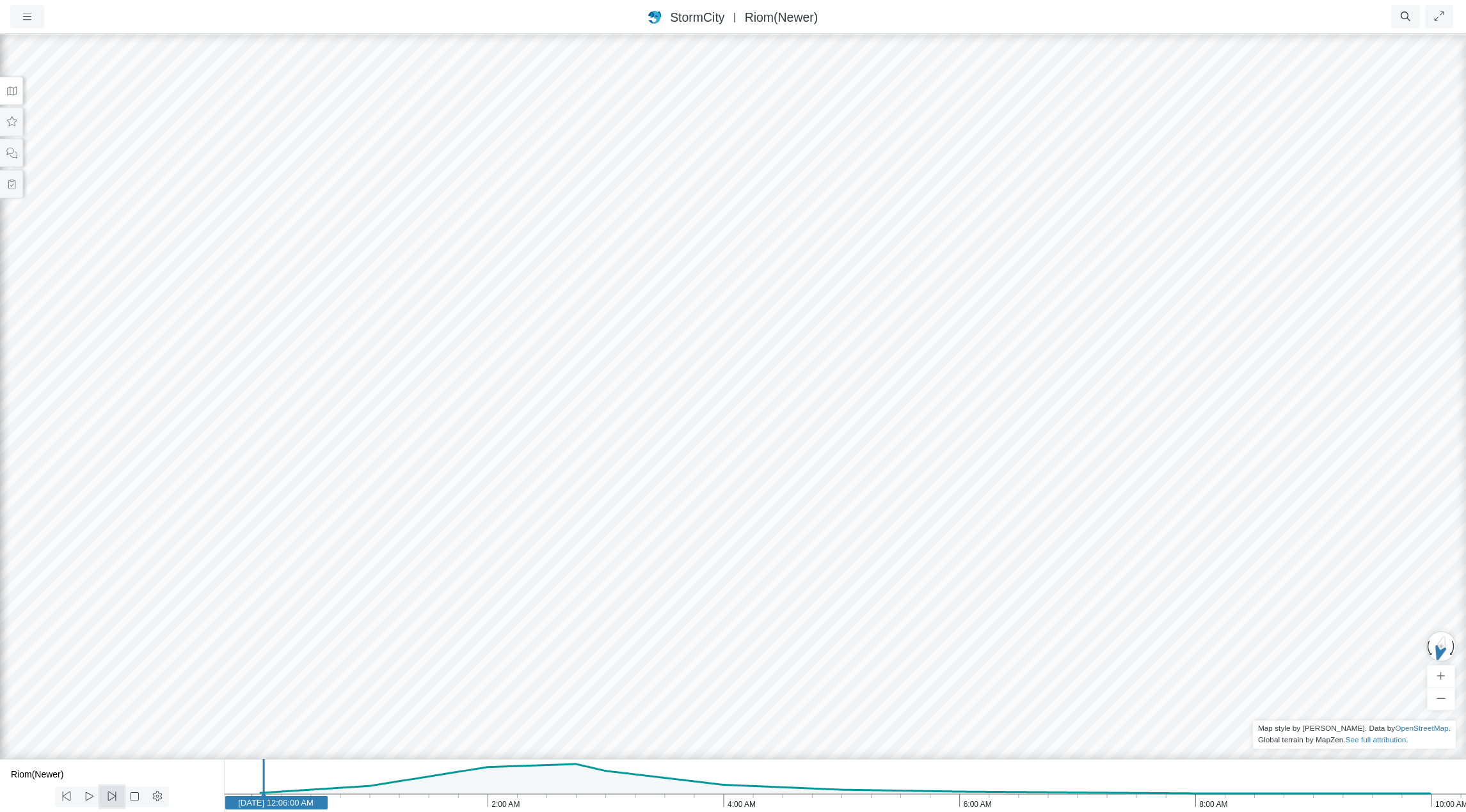
click at [113, 796] on icon at bounding box center [112, 797] width 13 height 10
click at [67, 797] on icon at bounding box center [66, 797] width 13 height 10
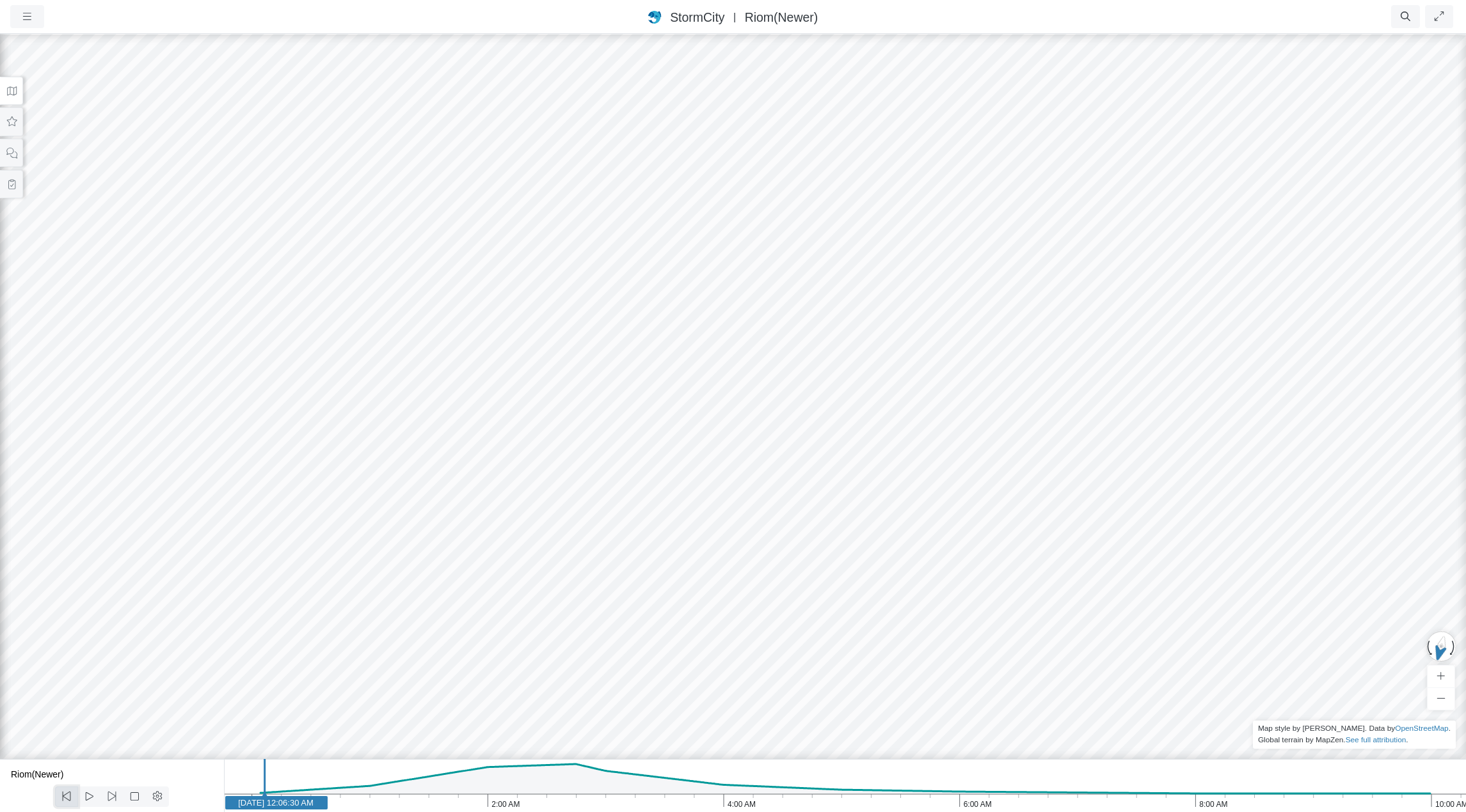
click at [67, 797] on icon at bounding box center [66, 797] width 13 height 10
click at [111, 799] on icon at bounding box center [112, 797] width 13 height 10
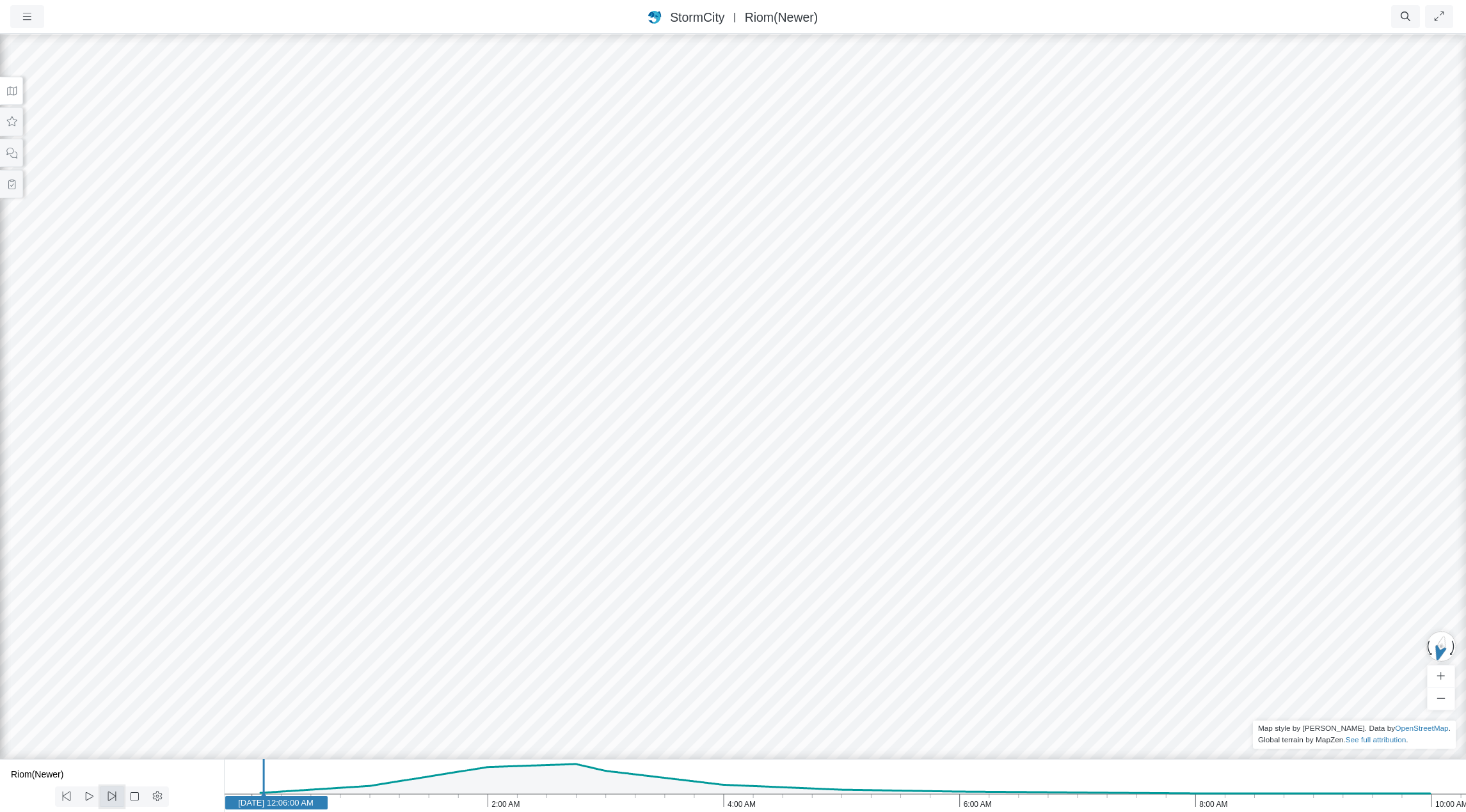
click at [111, 799] on icon at bounding box center [112, 797] width 13 height 10
drag, startPoint x: 298, startPoint y: 494, endPoint x: 306, endPoint y: 505, distance: 13.6
click at [12, 122] on icon at bounding box center [12, 122] width 13 height 10
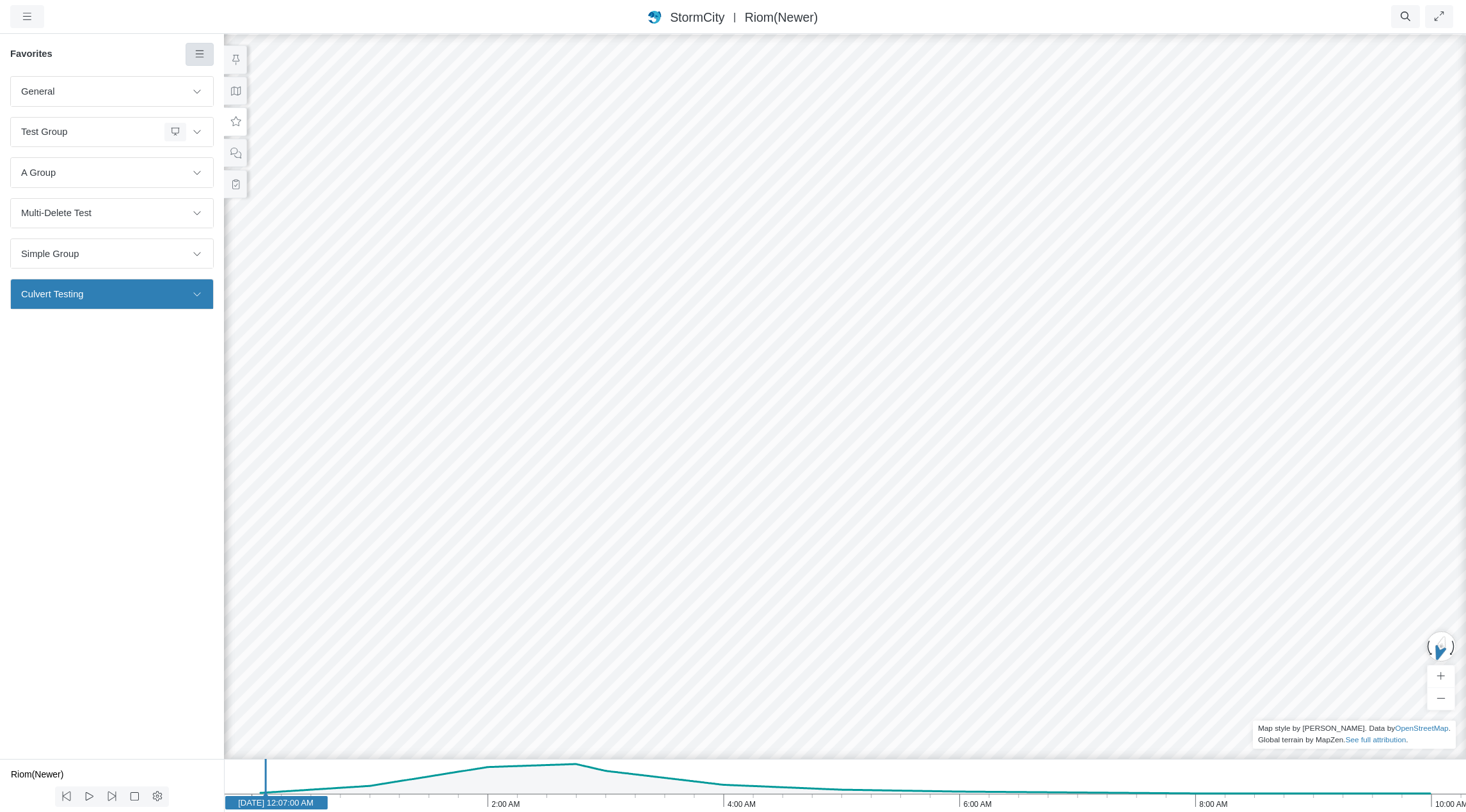
click at [198, 60] on link at bounding box center [200, 54] width 29 height 23
click at [220, 76] on span "Add Favorite" at bounding box center [240, 78] width 54 height 11
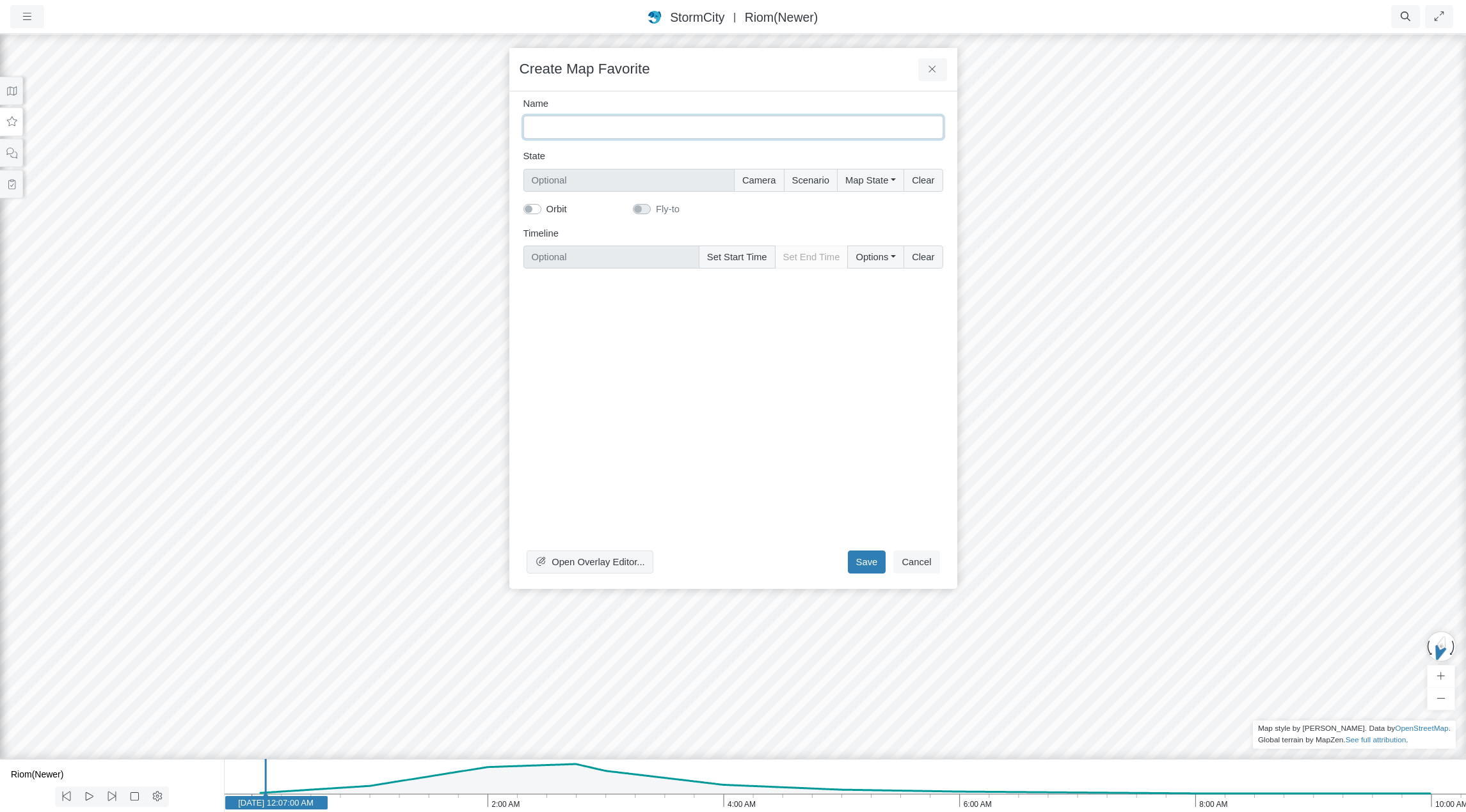
click at [613, 129] on input "Name" at bounding box center [733, 127] width 420 height 23
type input "Test 1"
click at [763, 182] on button "Camera" at bounding box center [759, 180] width 50 height 23
type input "Camera"
checkbox input "true"
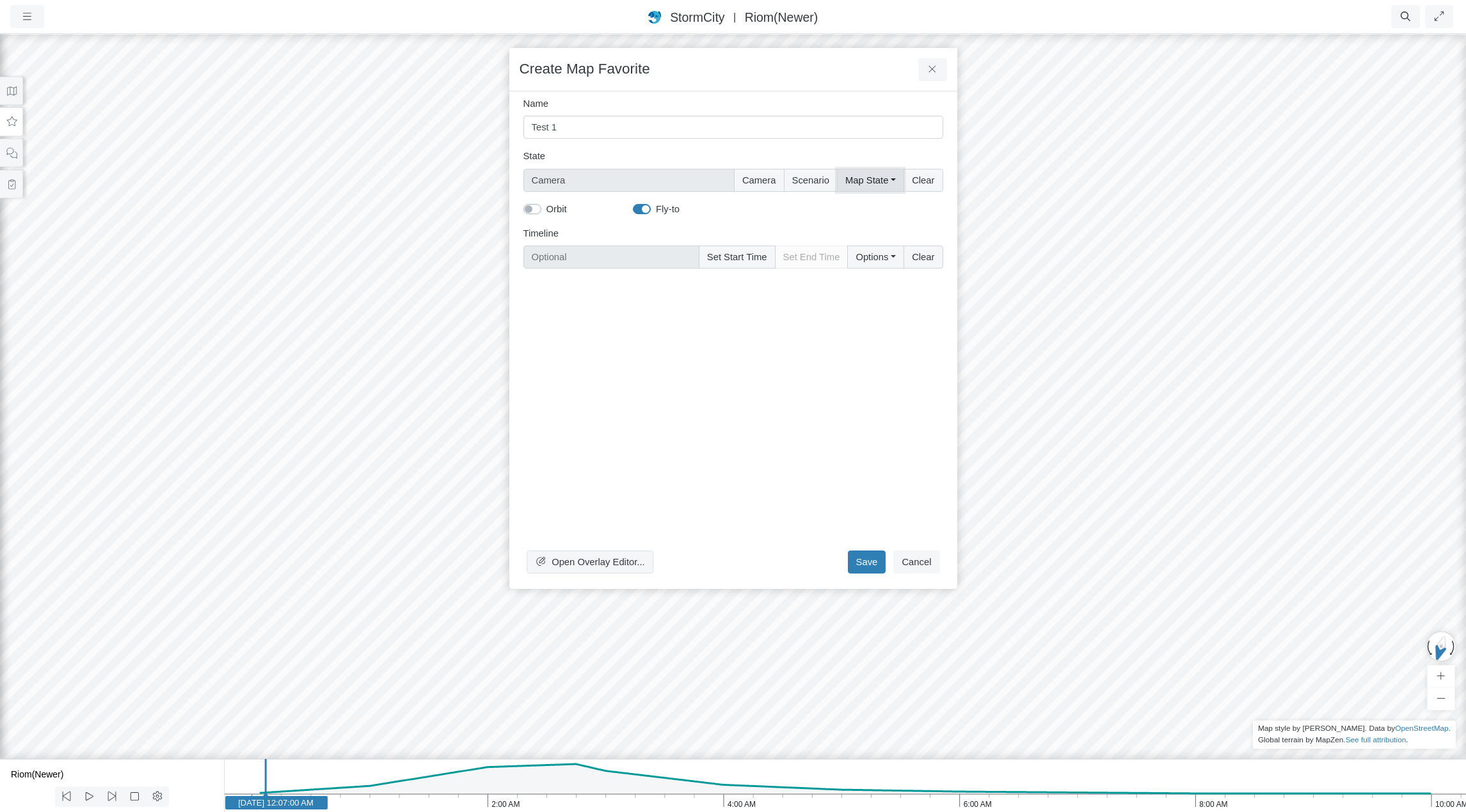
click at [885, 180] on button "Map State" at bounding box center [870, 180] width 66 height 23
click at [868, 207] on label "Select All" at bounding box center [887, 207] width 39 height 14
click at [854, 207] on input "Select All" at bounding box center [850, 206] width 11 height 13
checkbox input "true"
type input "Camera + Full Map State"
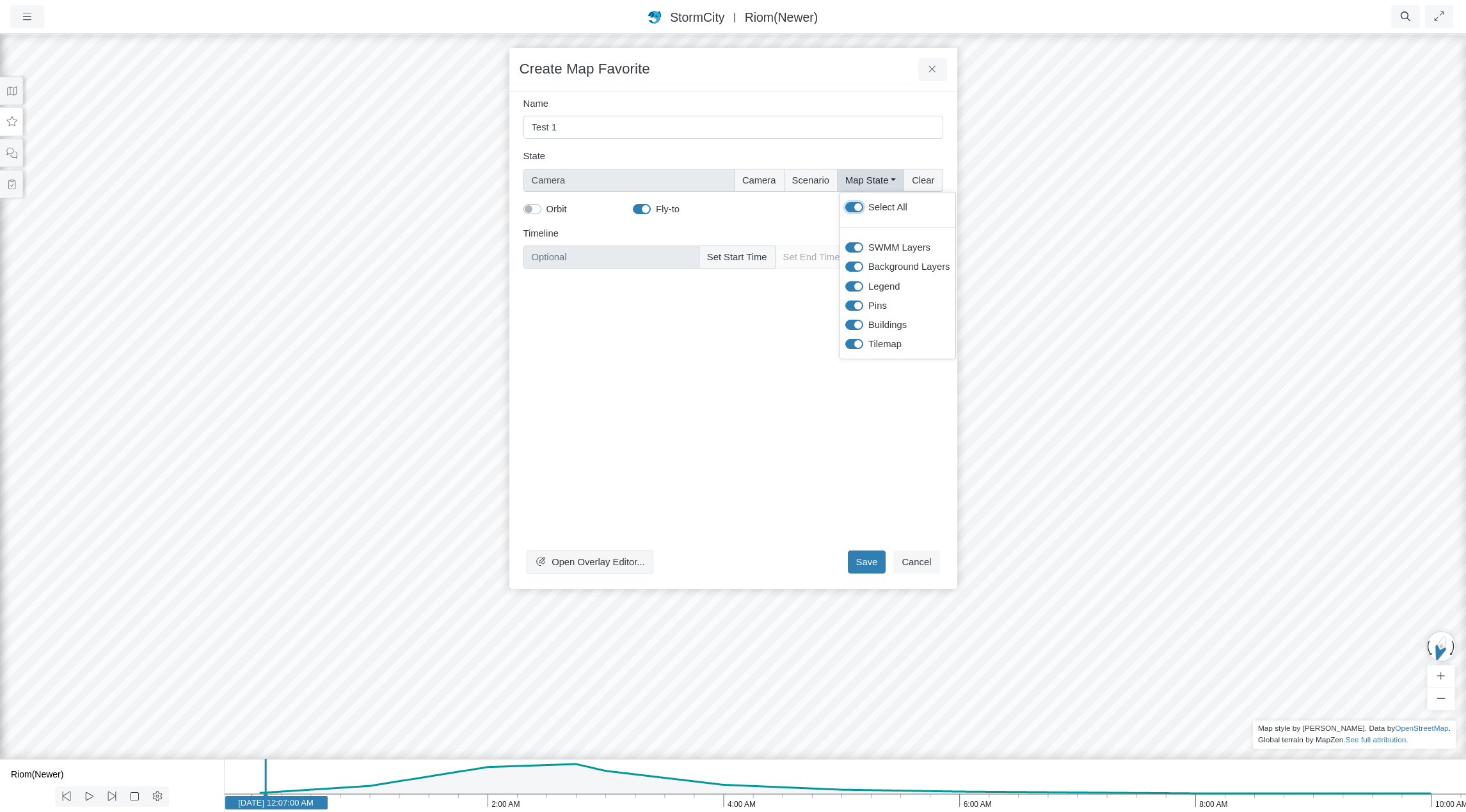
checkbox input "true"
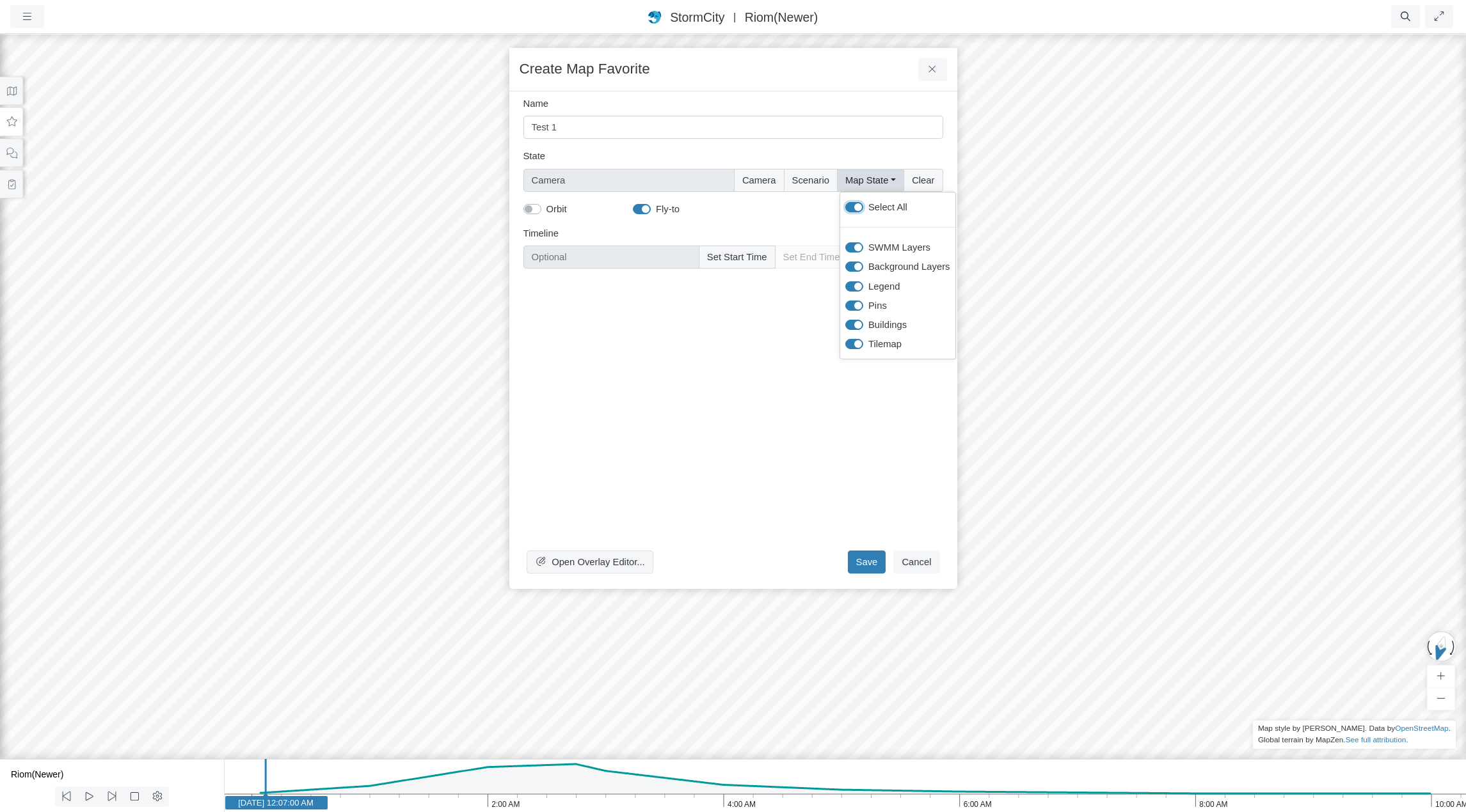
checkbox input "true"
click at [656, 207] on label "Fly-to" at bounding box center [668, 209] width 24 height 14
click at [642, 207] on input "Fly-to" at bounding box center [638, 208] width 11 height 13
checkbox input "false"
click at [747, 257] on button "Set Start Time" at bounding box center [737, 257] width 77 height 23
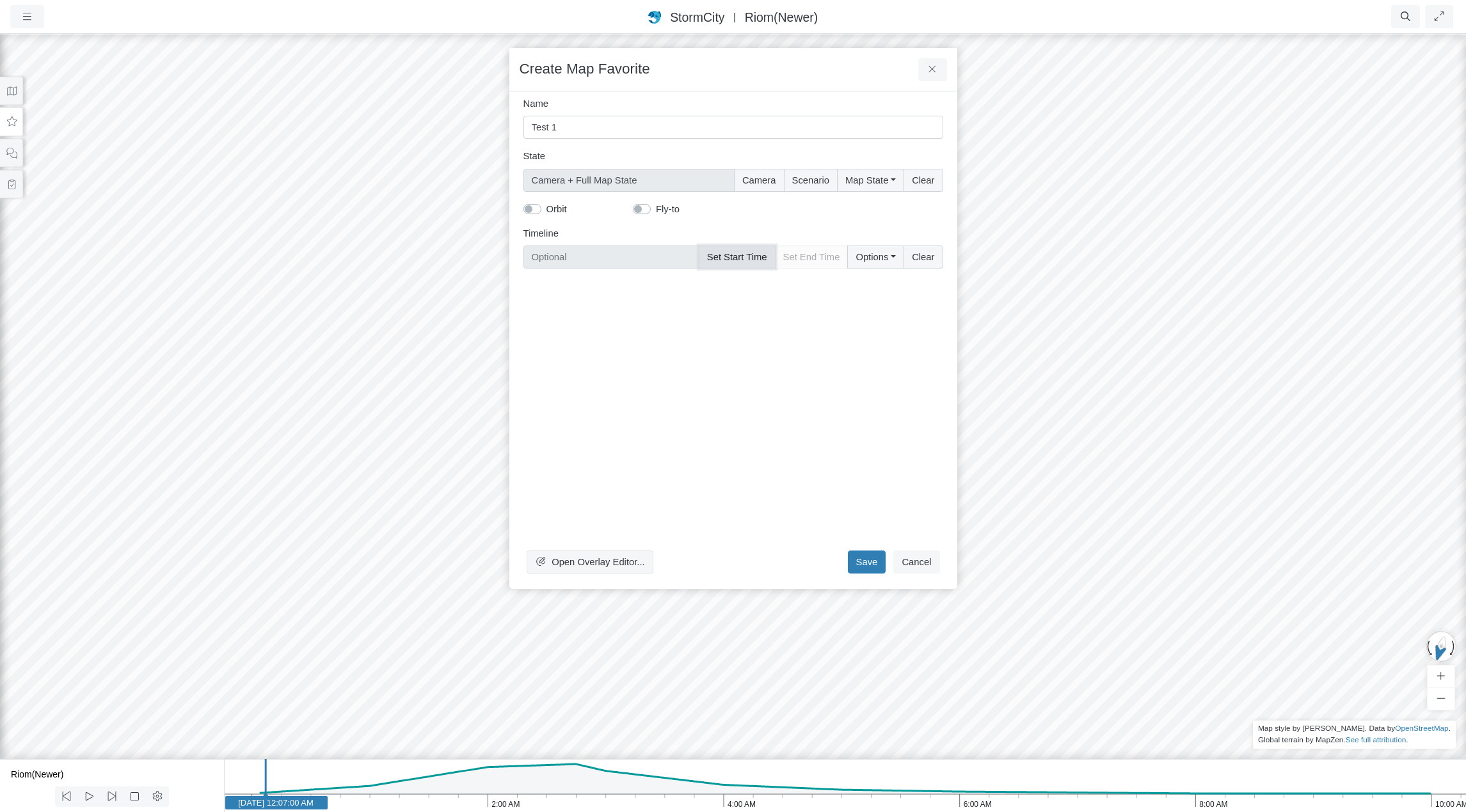
type input "[DATE] 12:07 AM"
click at [874, 564] on button "Save" at bounding box center [867, 563] width 39 height 23
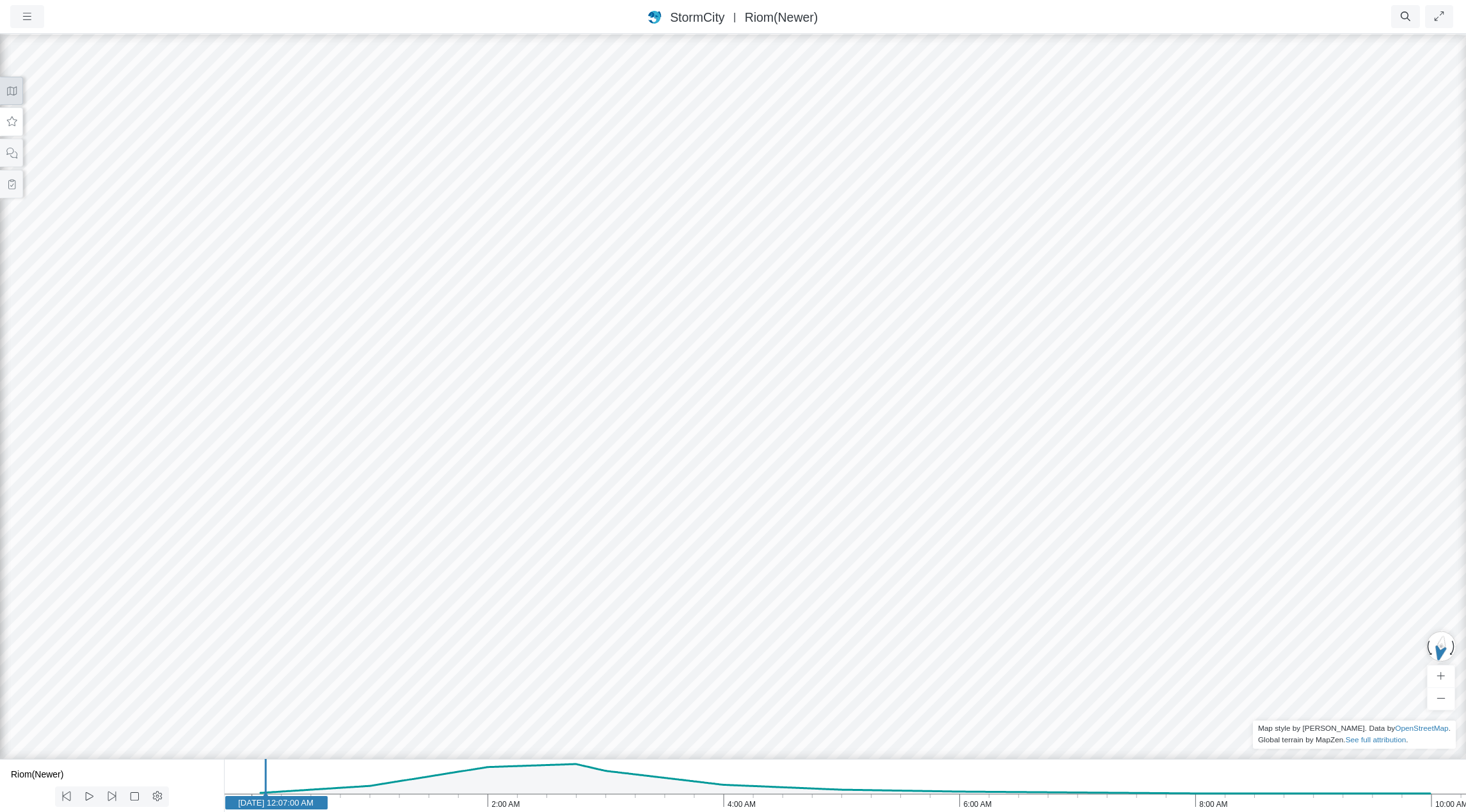
click at [3, 83] on button at bounding box center [12, 92] width 23 height 29
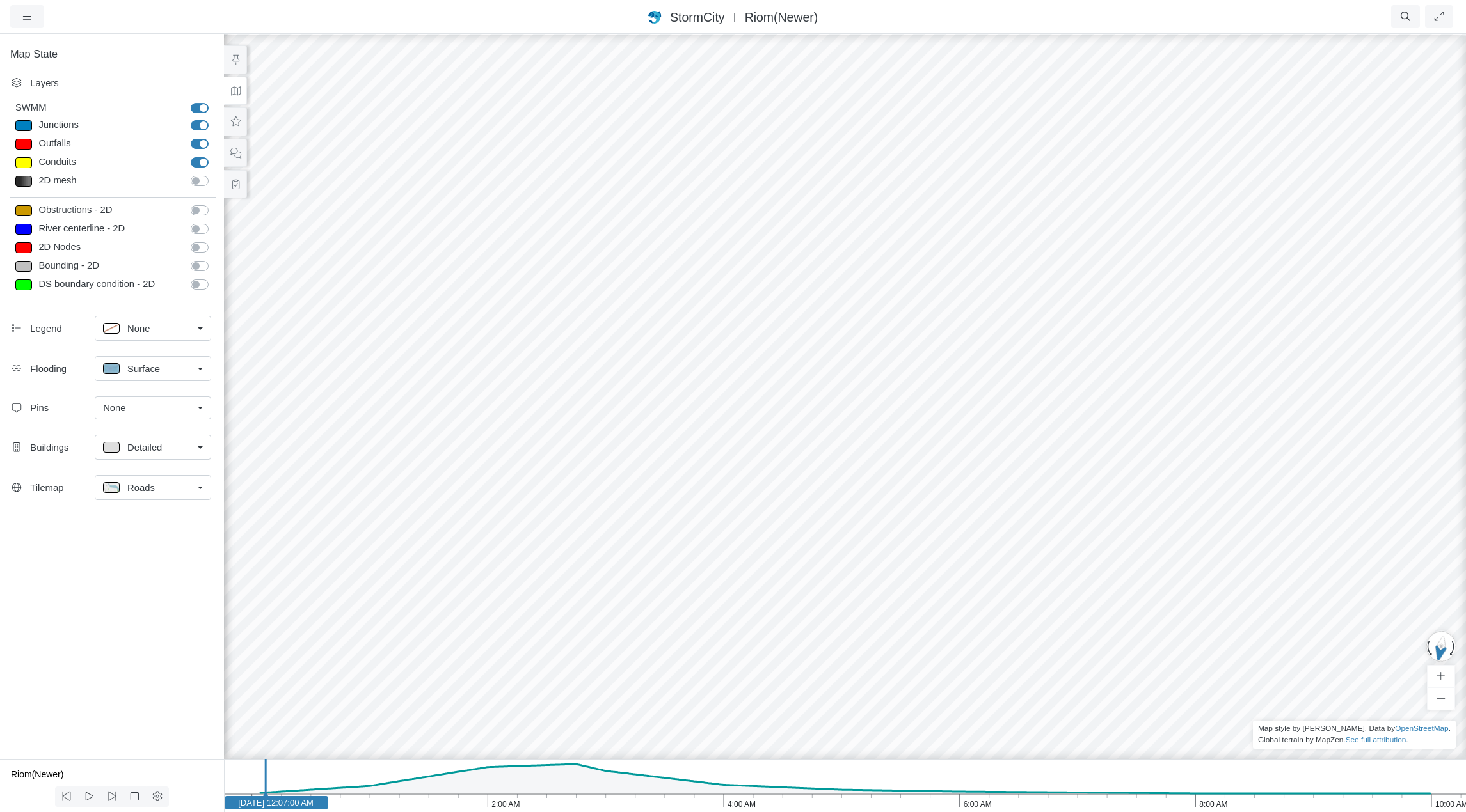
click at [158, 488] on div "Roads" at bounding box center [147, 487] width 90 height 16
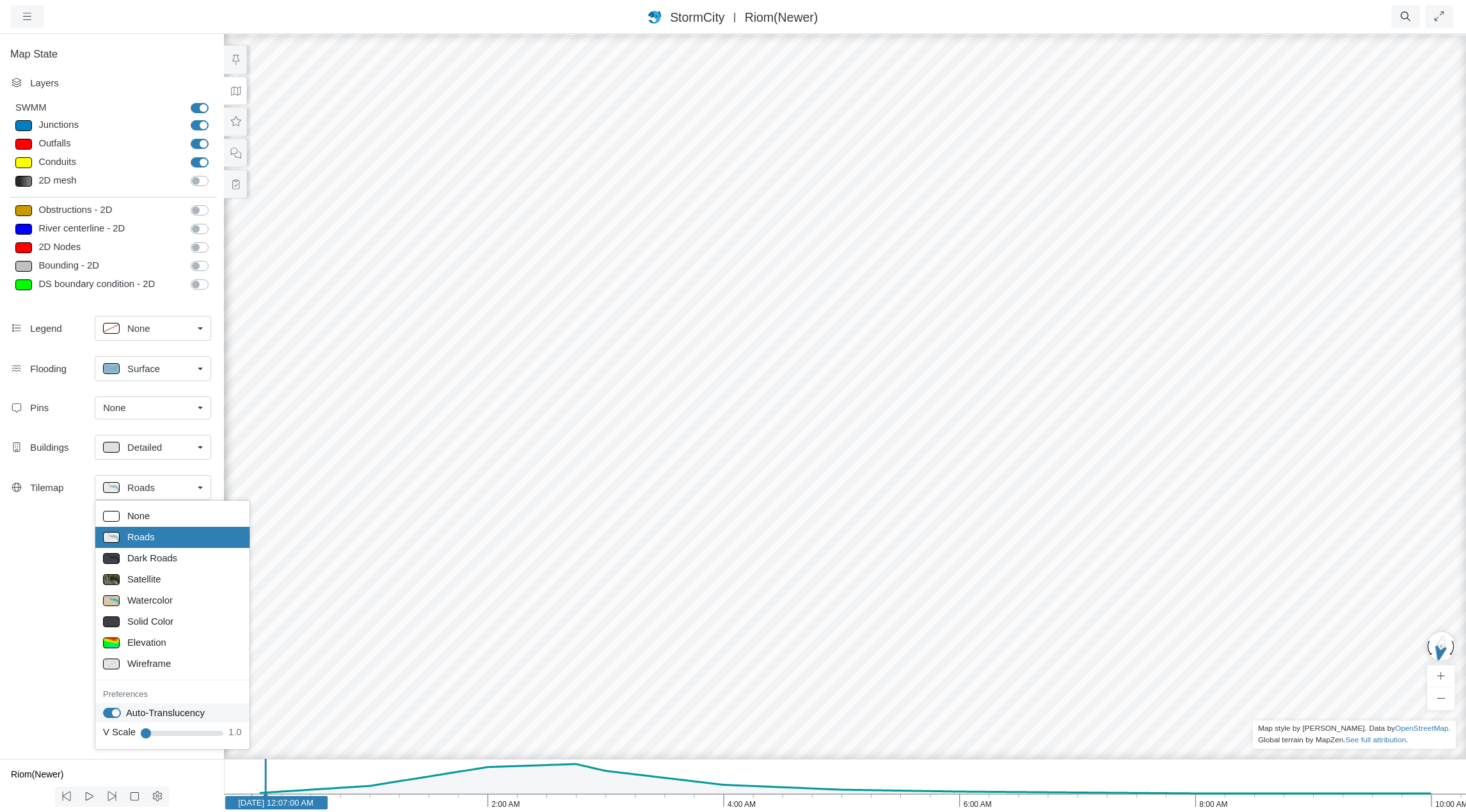
click at [126, 713] on label "Auto-Translucency" at bounding box center [166, 713] width 79 height 14
checkbox input "false"
click at [241, 122] on icon at bounding box center [235, 122] width 13 height 10
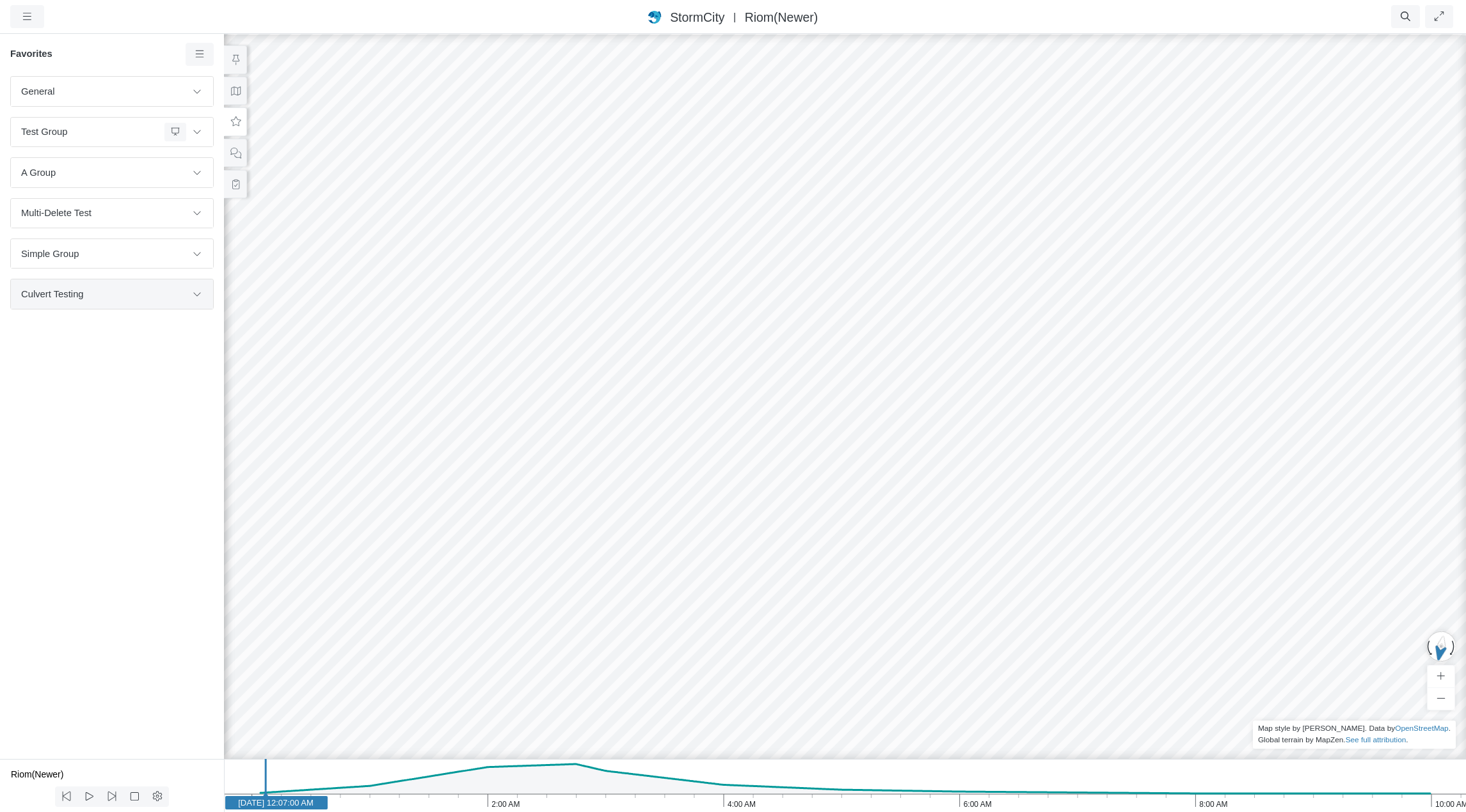
click at [73, 296] on span "Culvert Testing" at bounding box center [103, 294] width 165 height 14
click at [188, 292] on button at bounding box center [196, 294] width 22 height 18
click at [189, 292] on button at bounding box center [196, 294] width 22 height 18
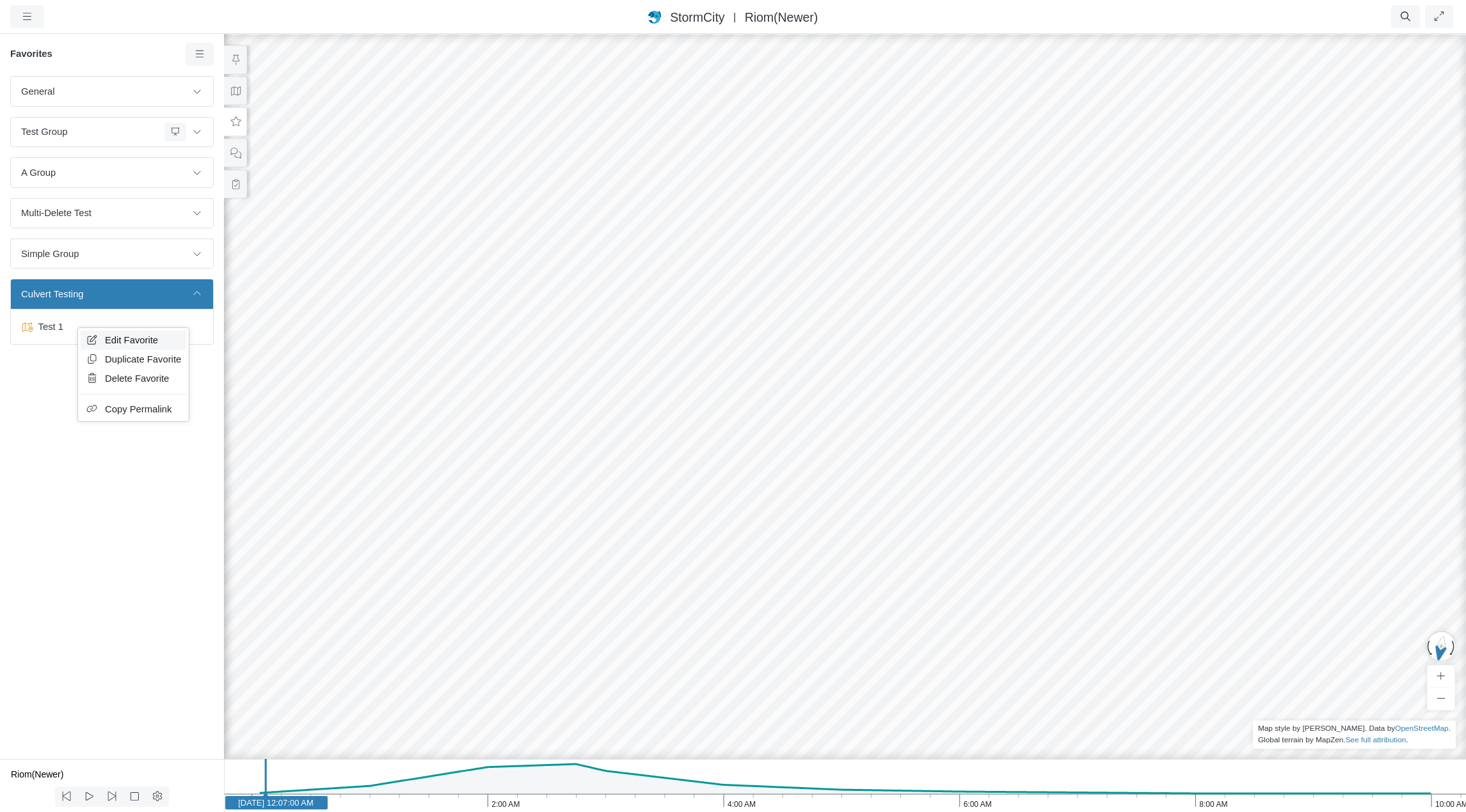
click at [128, 342] on span "Edit Favorite" at bounding box center [131, 340] width 53 height 11
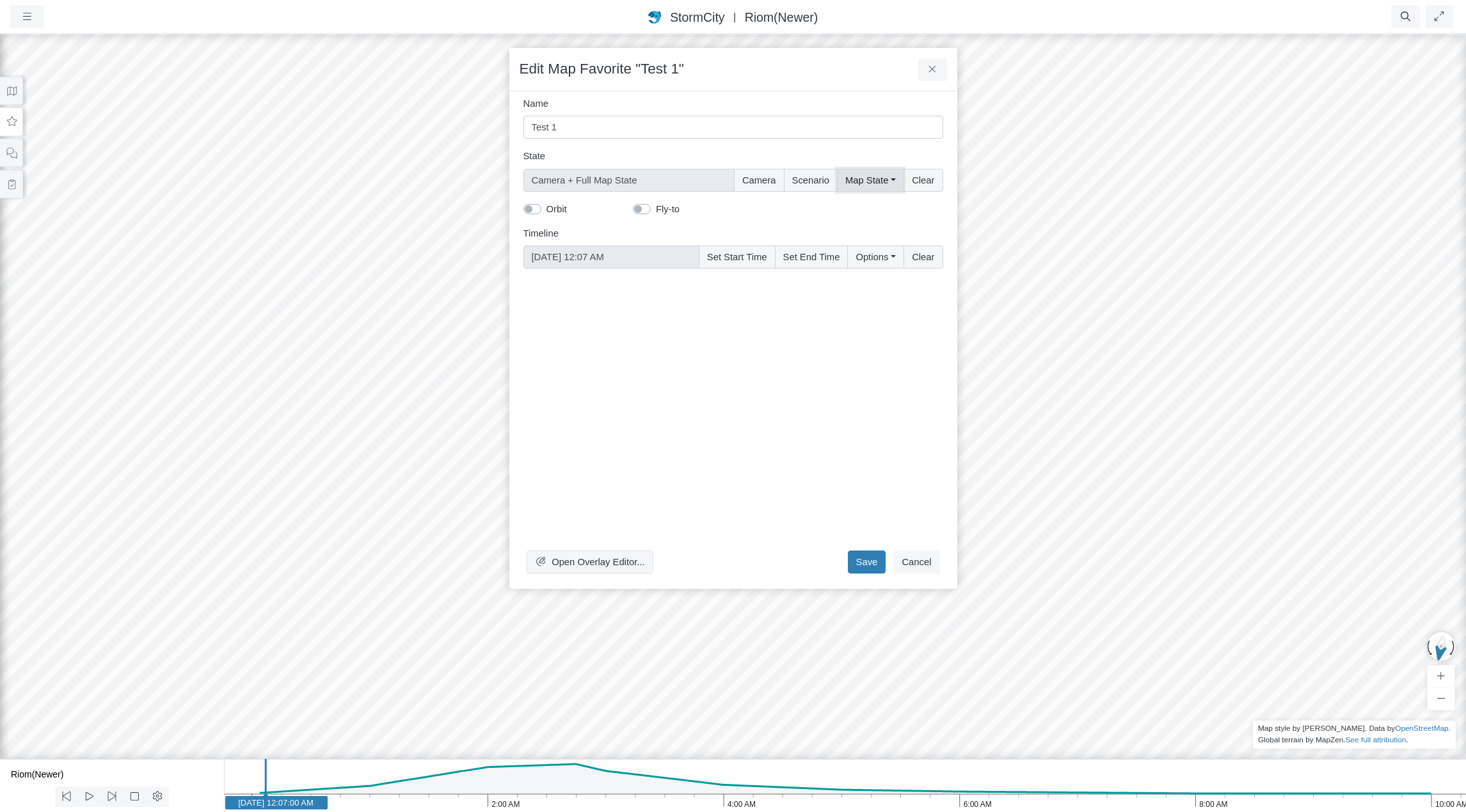
click at [877, 178] on button "Map State" at bounding box center [870, 180] width 66 height 23
click at [864, 207] on div "Select All" at bounding box center [897, 207] width 105 height 14
click at [868, 205] on label "Select All" at bounding box center [887, 207] width 39 height 14
click at [855, 205] on input "Select All" at bounding box center [850, 206] width 11 height 13
click at [868, 206] on label "Select All" at bounding box center [887, 207] width 39 height 14
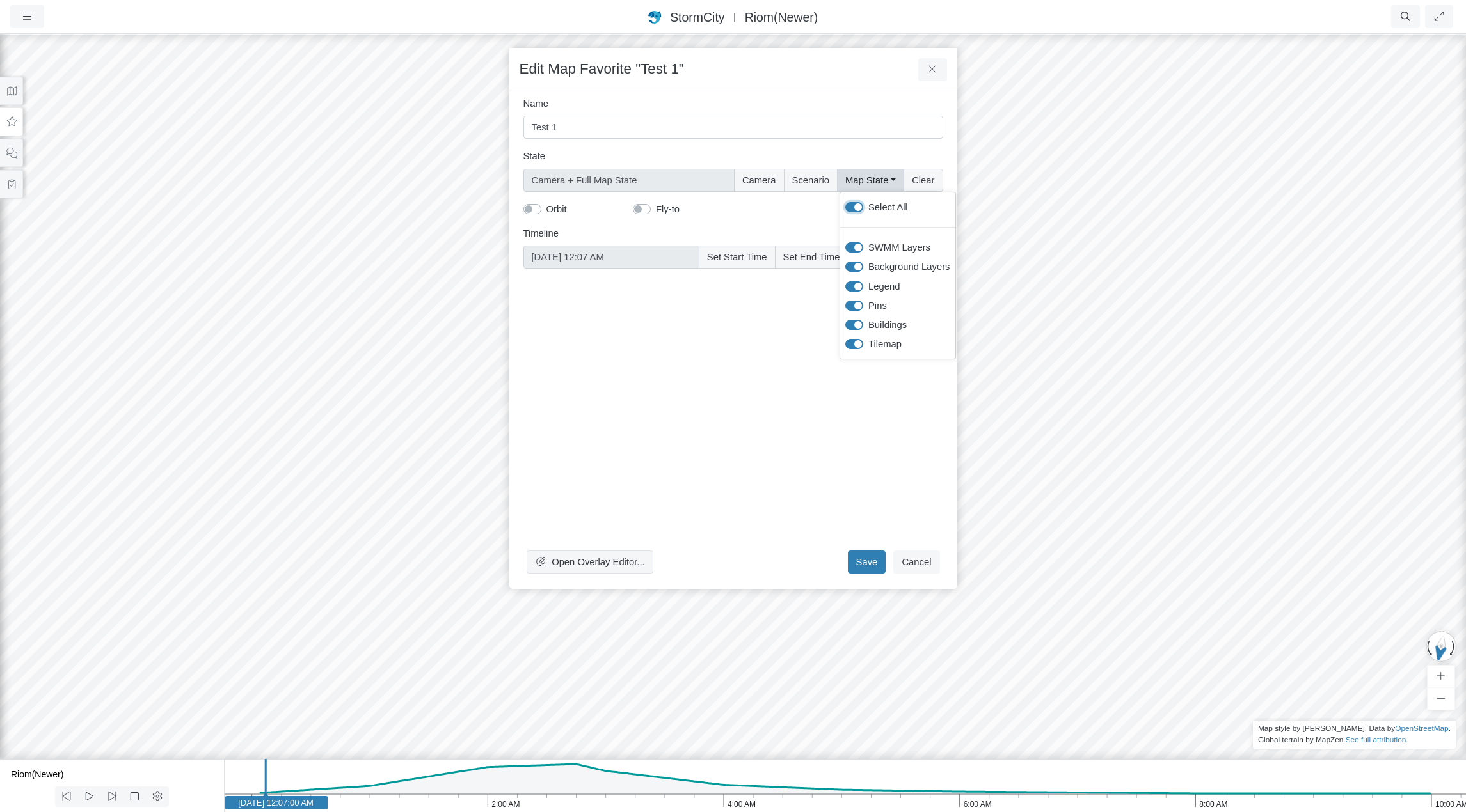
click at [855, 206] on input "Select All" at bounding box center [850, 206] width 11 height 13
checkbox input "false"
type input "Camera"
checkbox input "false"
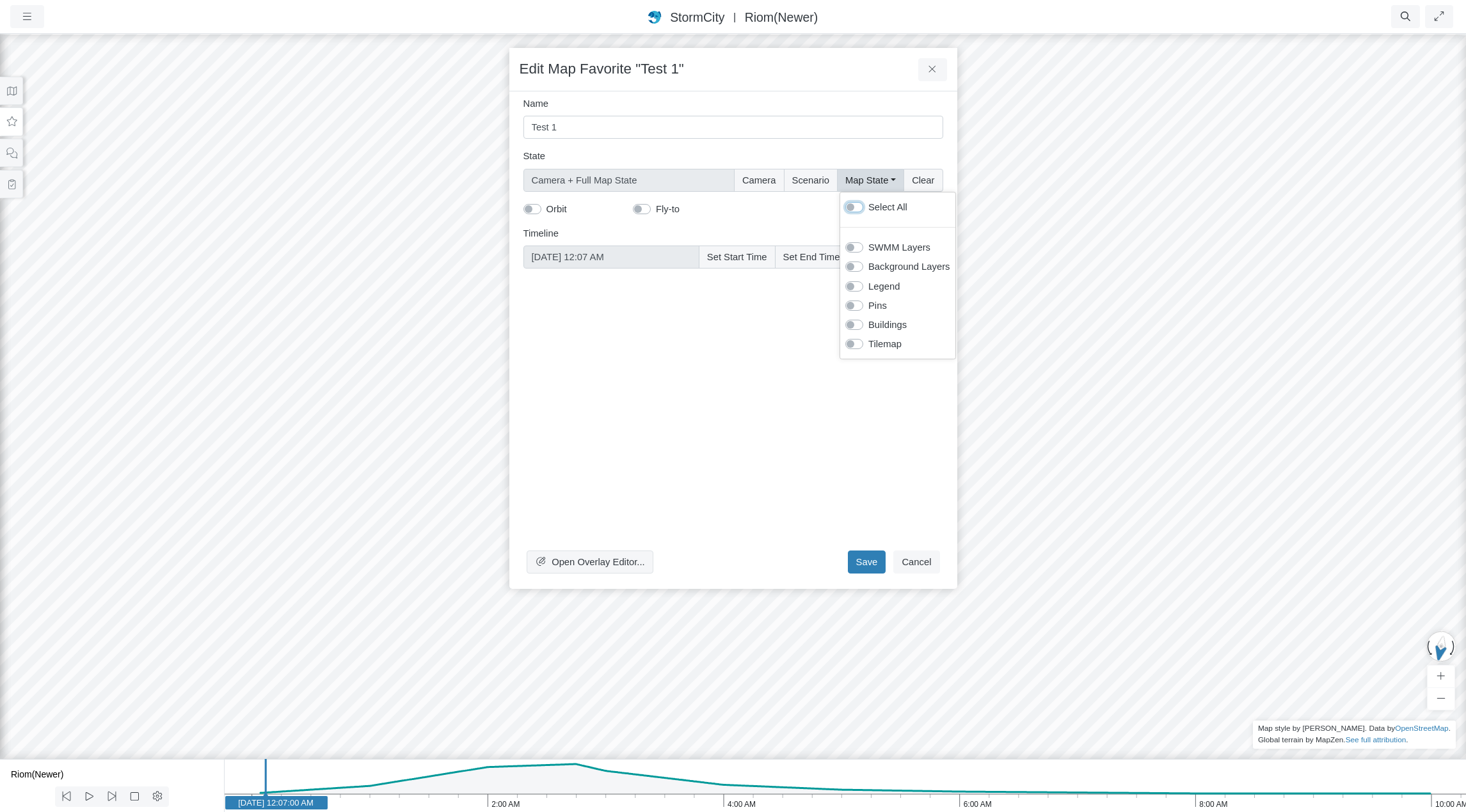
checkbox input "false"
click at [868, 206] on label "Select All" at bounding box center [887, 207] width 39 height 14
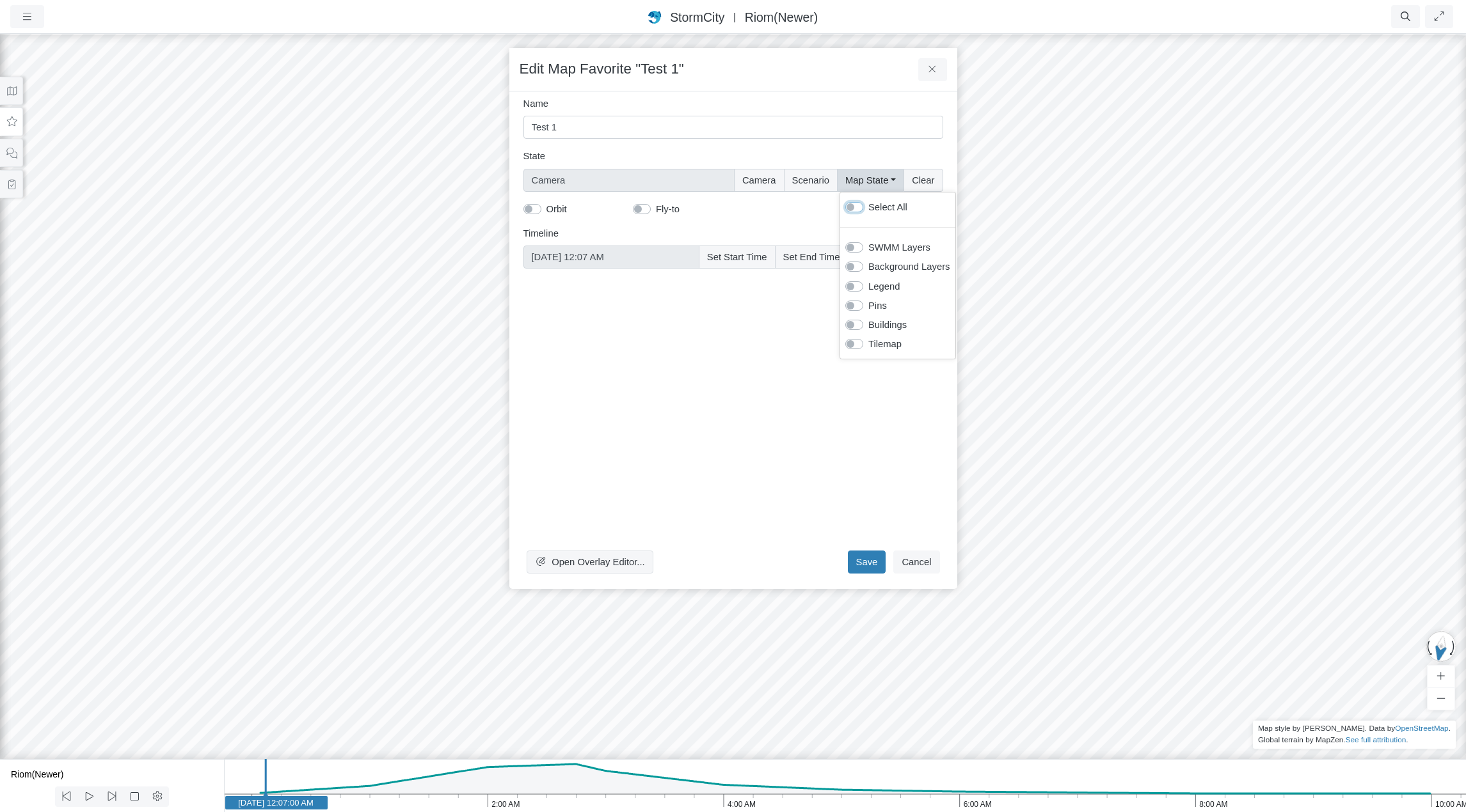
click at [855, 206] on input "Select All" at bounding box center [850, 206] width 11 height 13
checkbox input "true"
type input "Camera + Full Map State"
checkbox input "true"
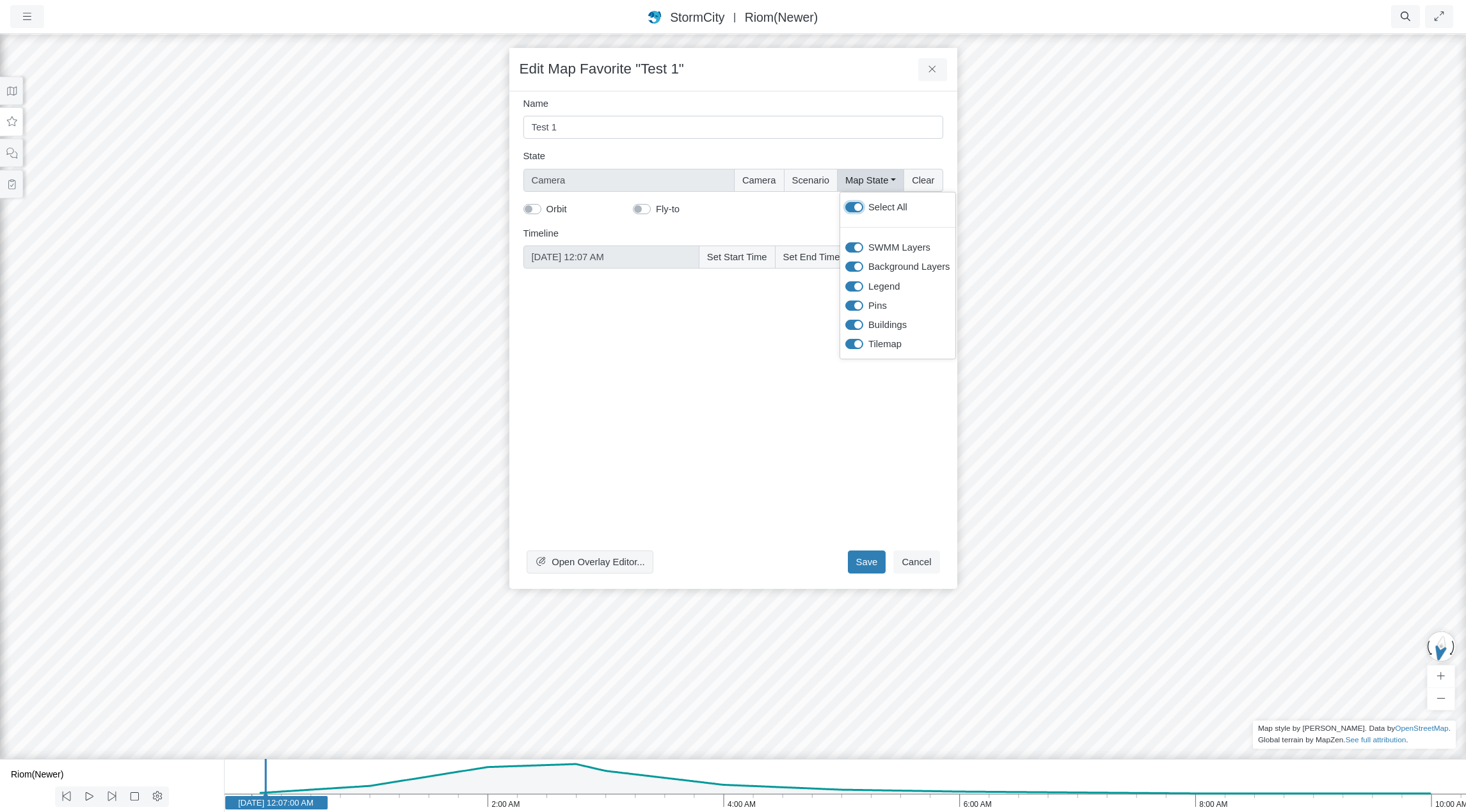
checkbox input "true"
click at [876, 559] on button "Save" at bounding box center [867, 563] width 39 height 23
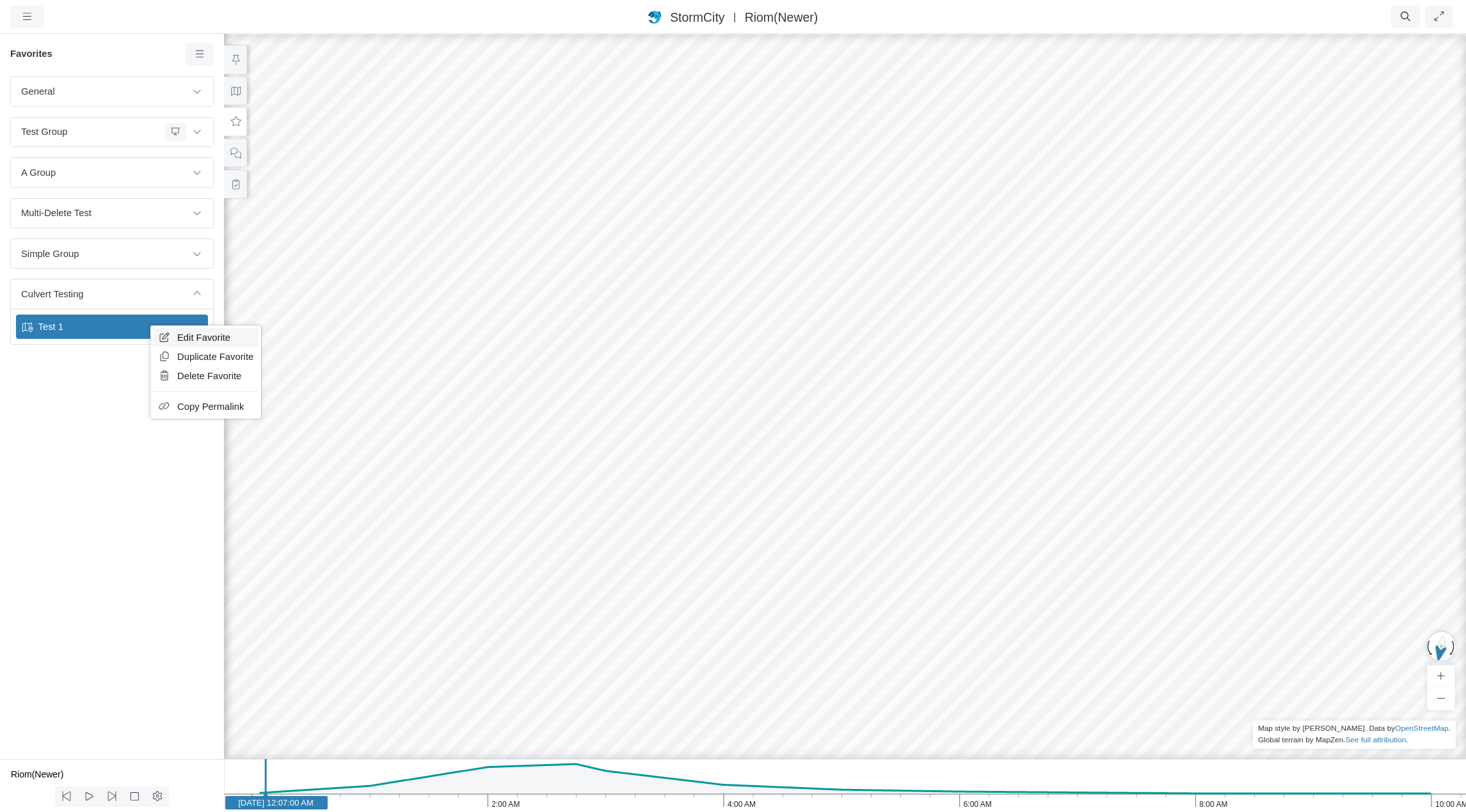
click at [176, 334] on link "Edit Favorite" at bounding box center [206, 338] width 106 height 19
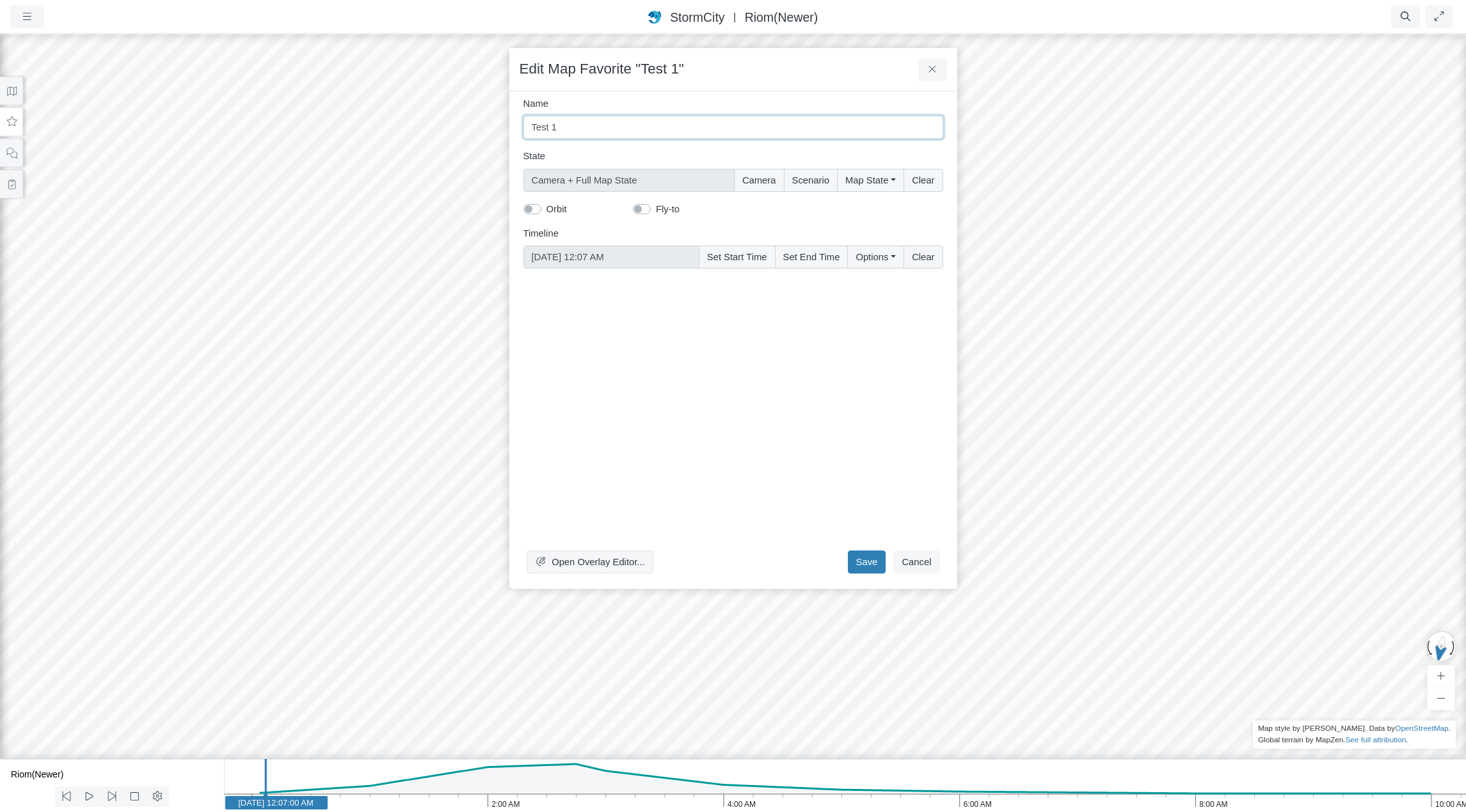
click at [564, 128] on input "Test 1" at bounding box center [733, 127] width 420 height 23
click at [540, 130] on input "Test 1: Empty pipe when the TileMap Auto-Translucency is off" at bounding box center [733, 127] width 420 height 23
click at [531, 127] on input "1) Empty pipe when the TileMap Auto-Translucency is off" at bounding box center [733, 127] width 420 height 23
type input "Issue 1 - Empty pipe when the TileMap Auto-Translucency is off"
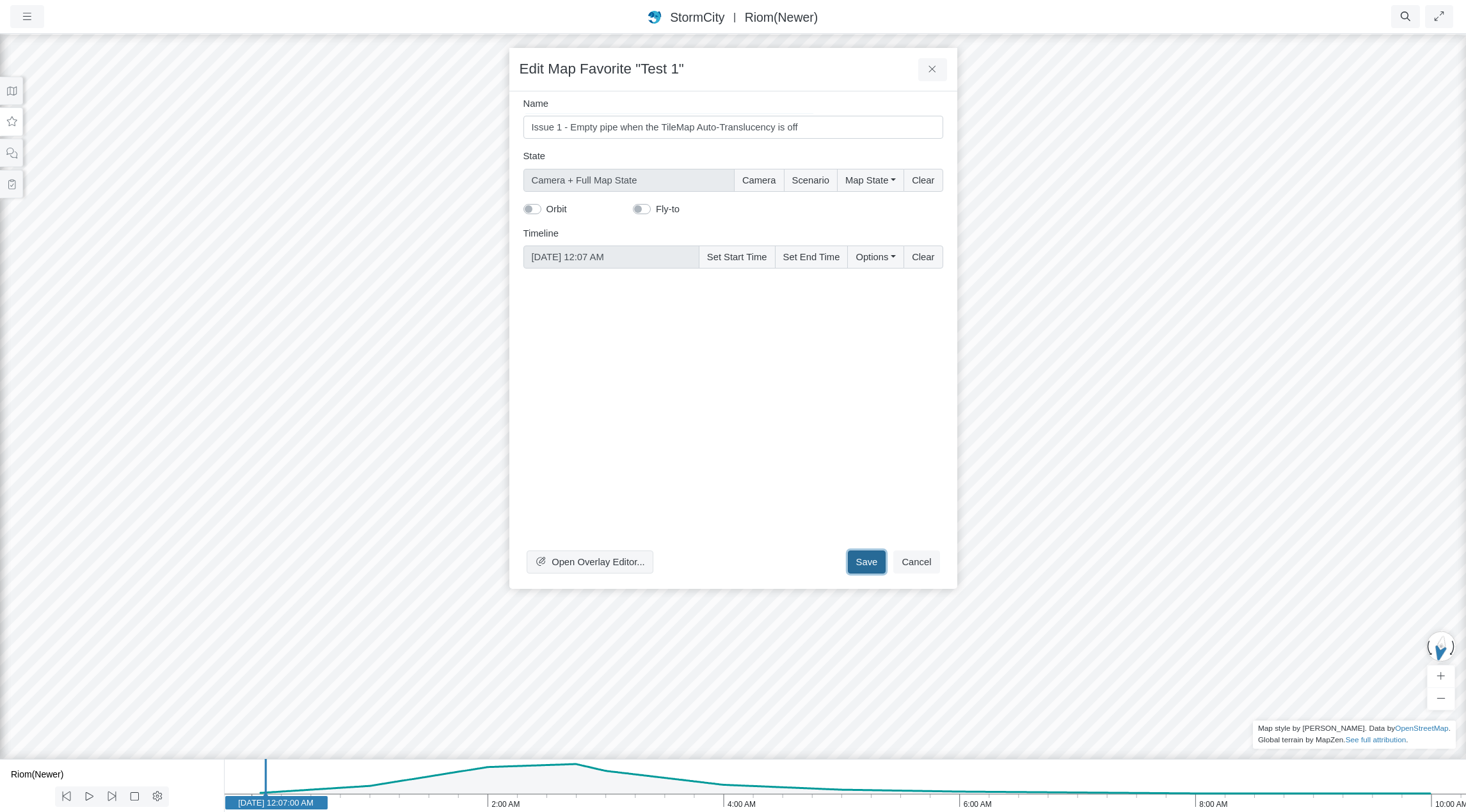
click at [873, 564] on button "Save" at bounding box center [867, 563] width 39 height 23
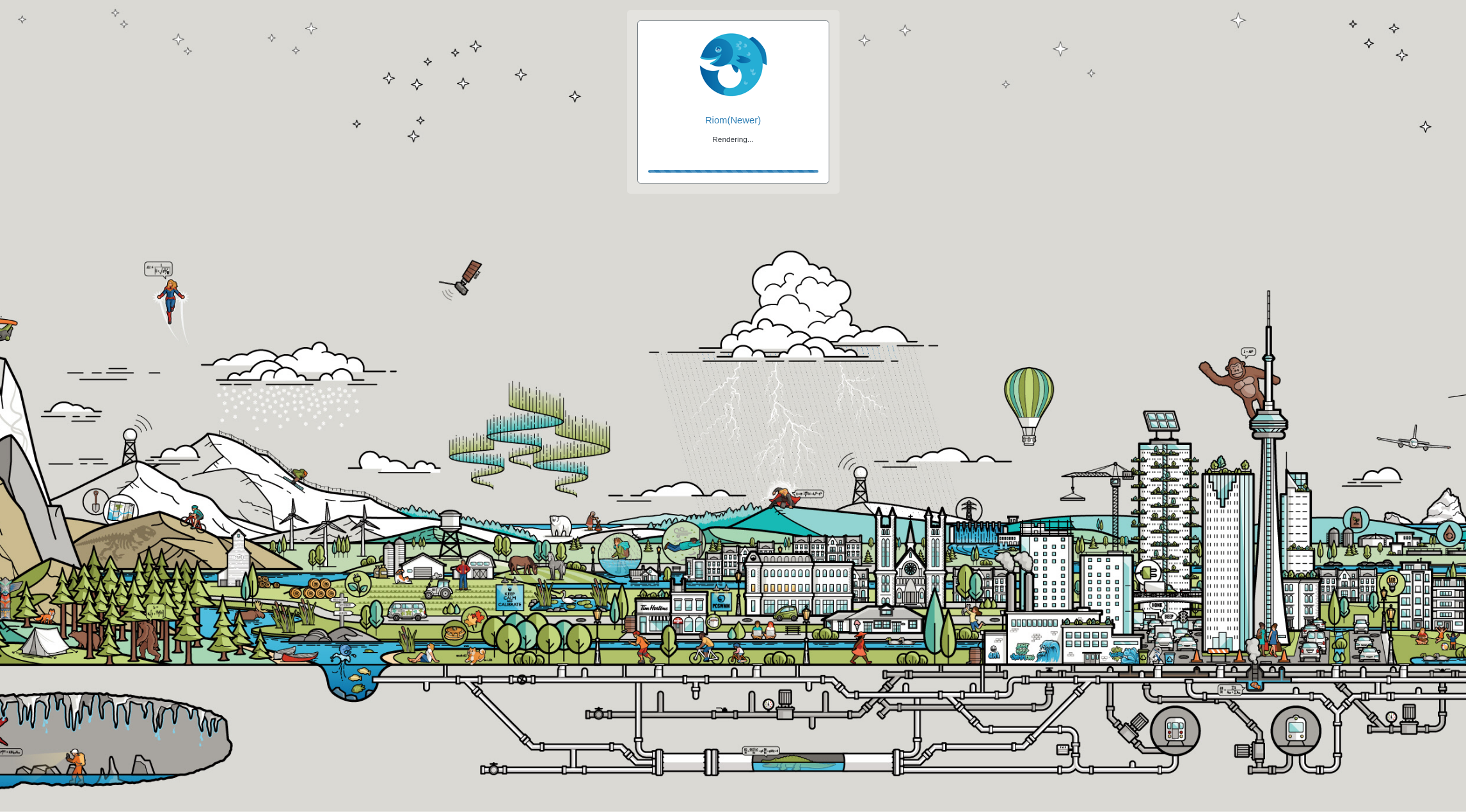
checkbox input "true"
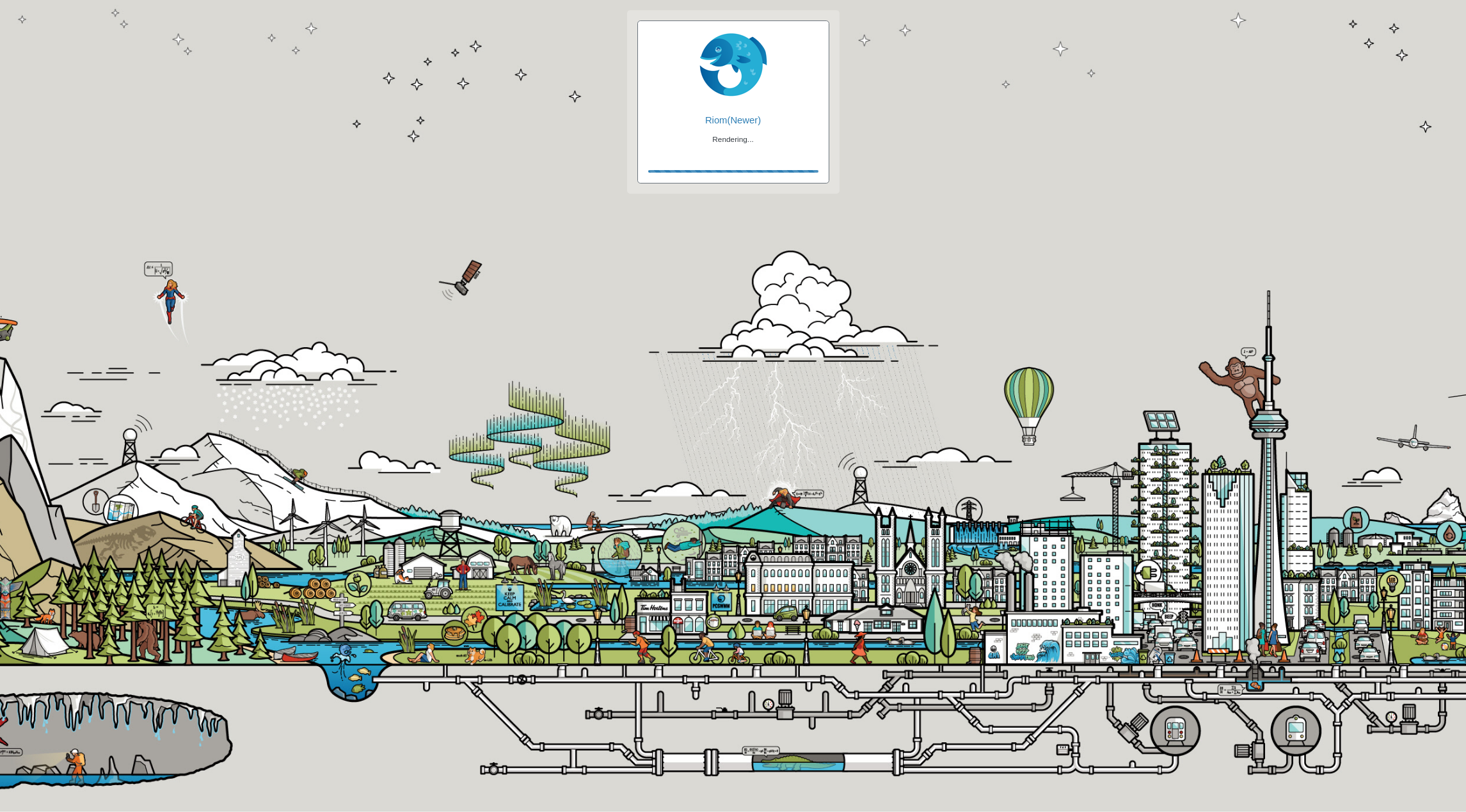
checkbox input "true"
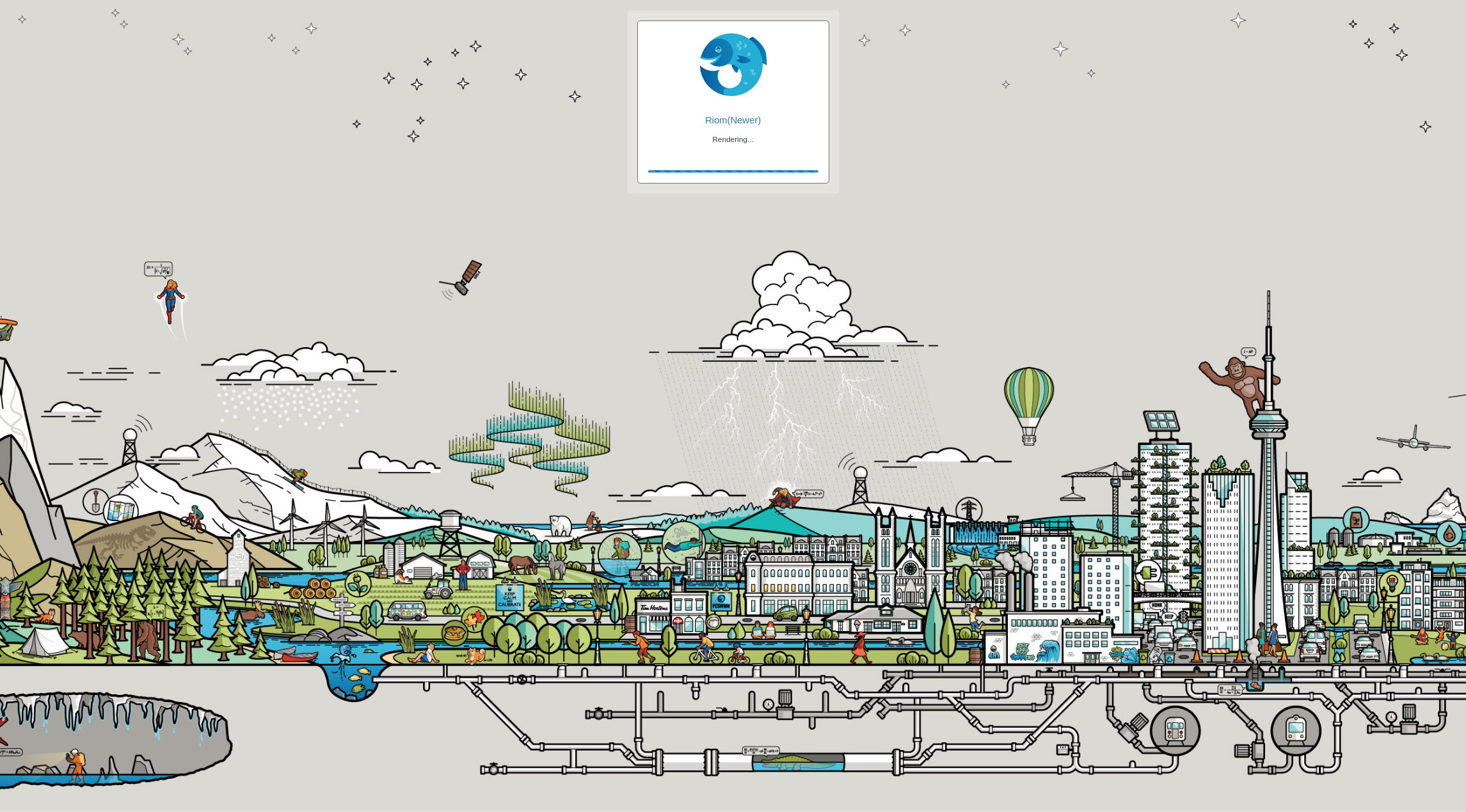
checkbox input "false"
checkbox input "true"
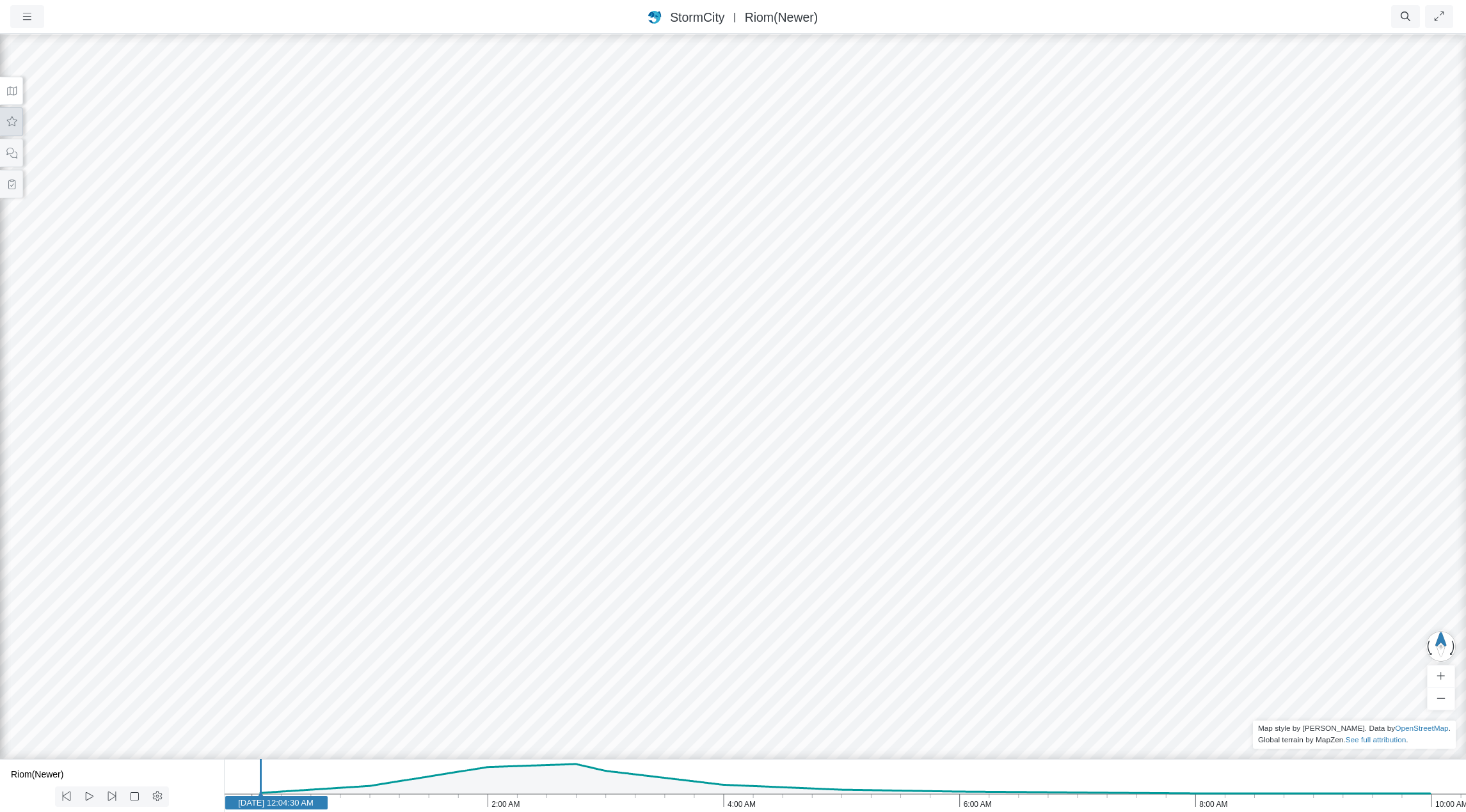
click at [12, 121] on icon at bounding box center [12, 122] width 13 height 10
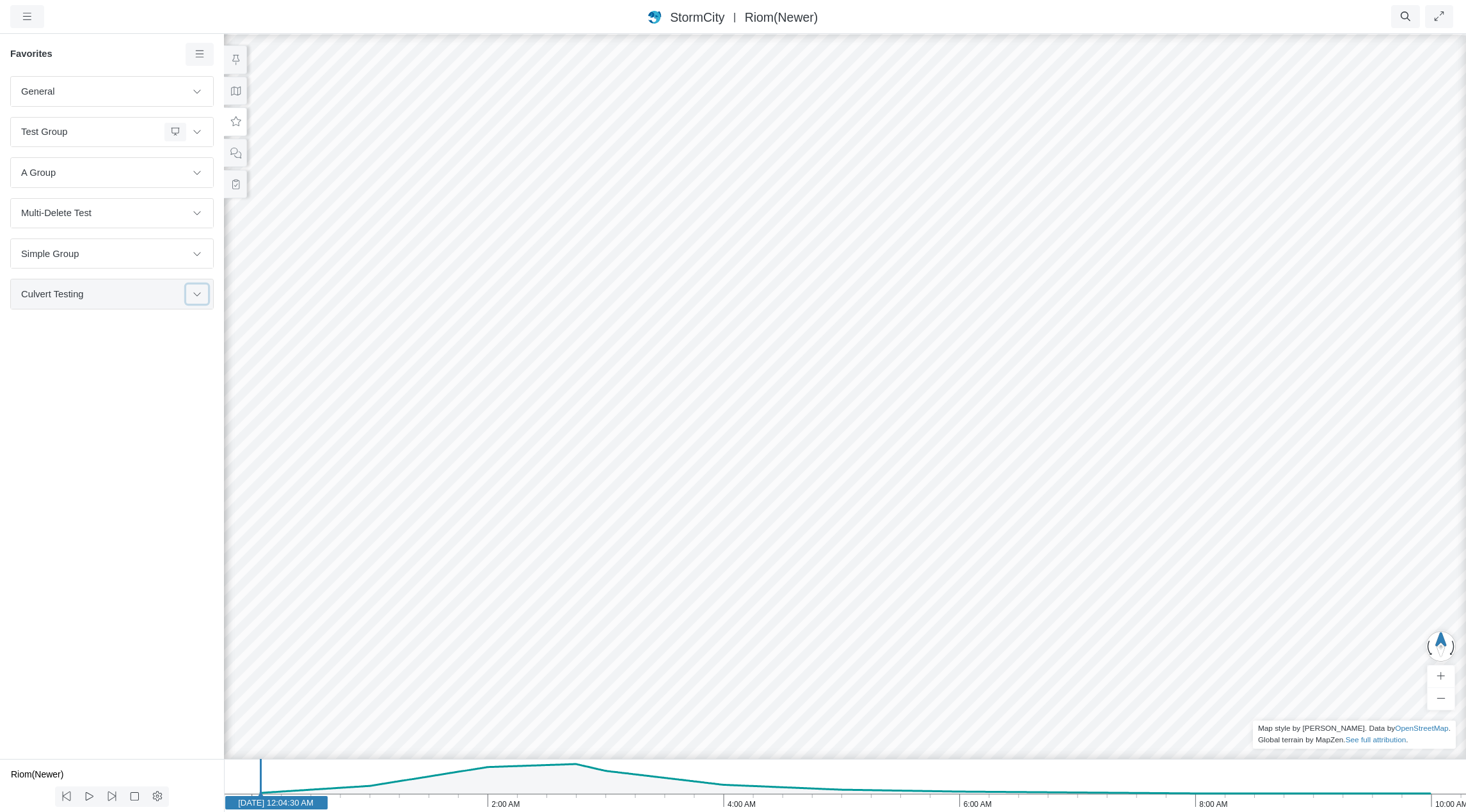
click at [191, 294] on button at bounding box center [196, 294] width 22 height 18
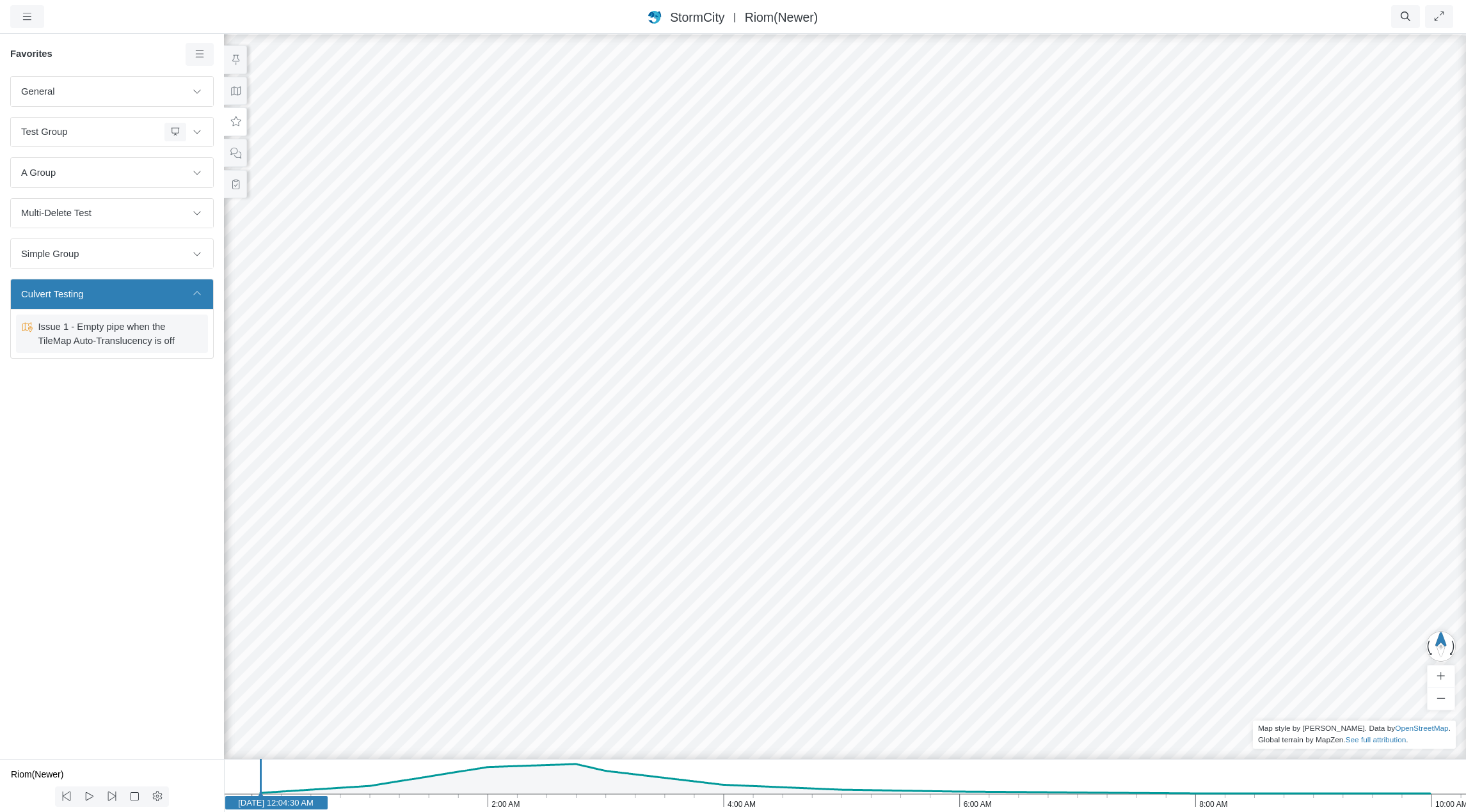
click at [136, 332] on span "Issue 1 - Empty pipe when the TileMap Auto-Translucency is off" at bounding box center [113, 333] width 160 height 28
checkbox input "false"
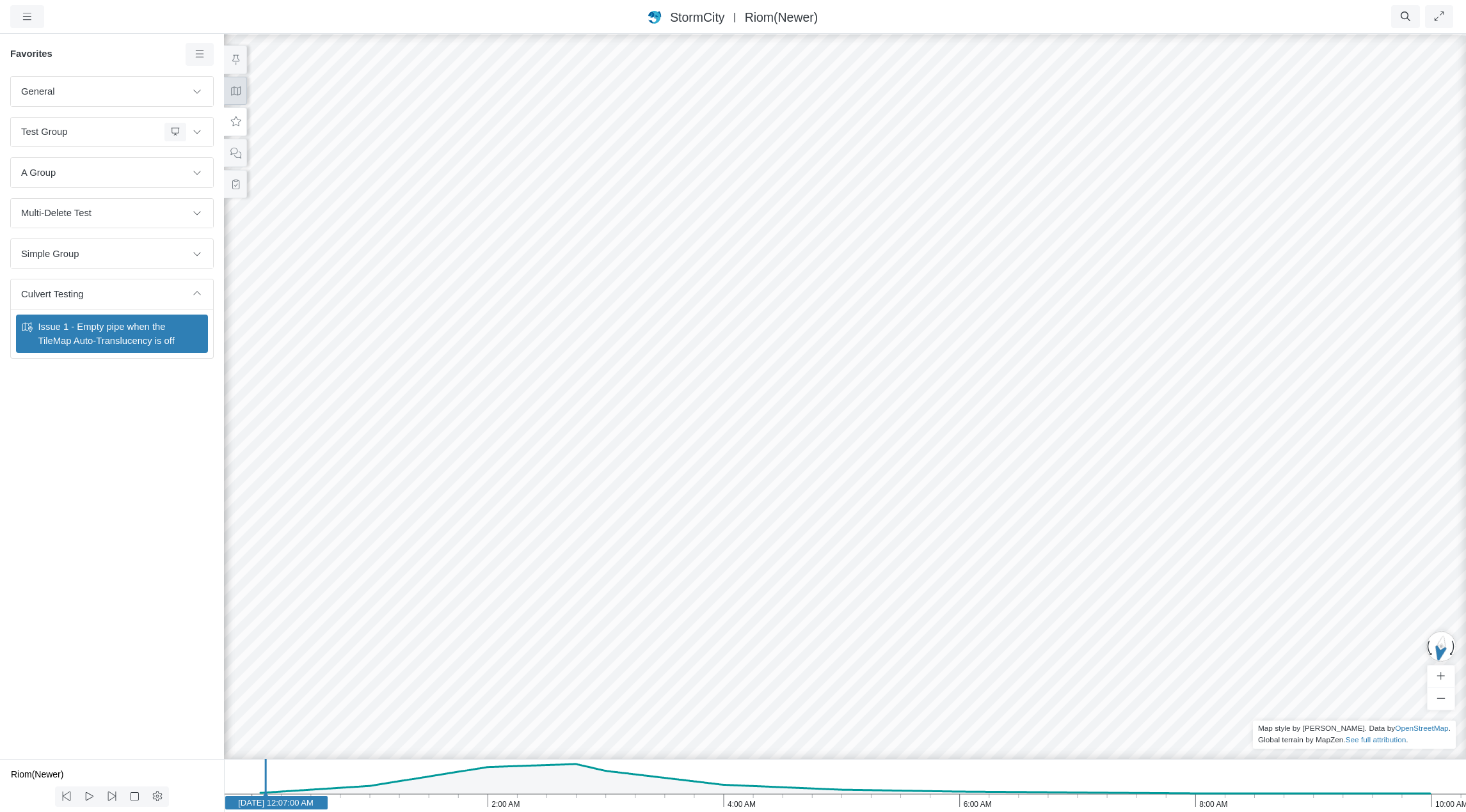
click at [237, 92] on icon at bounding box center [235, 92] width 13 height 10
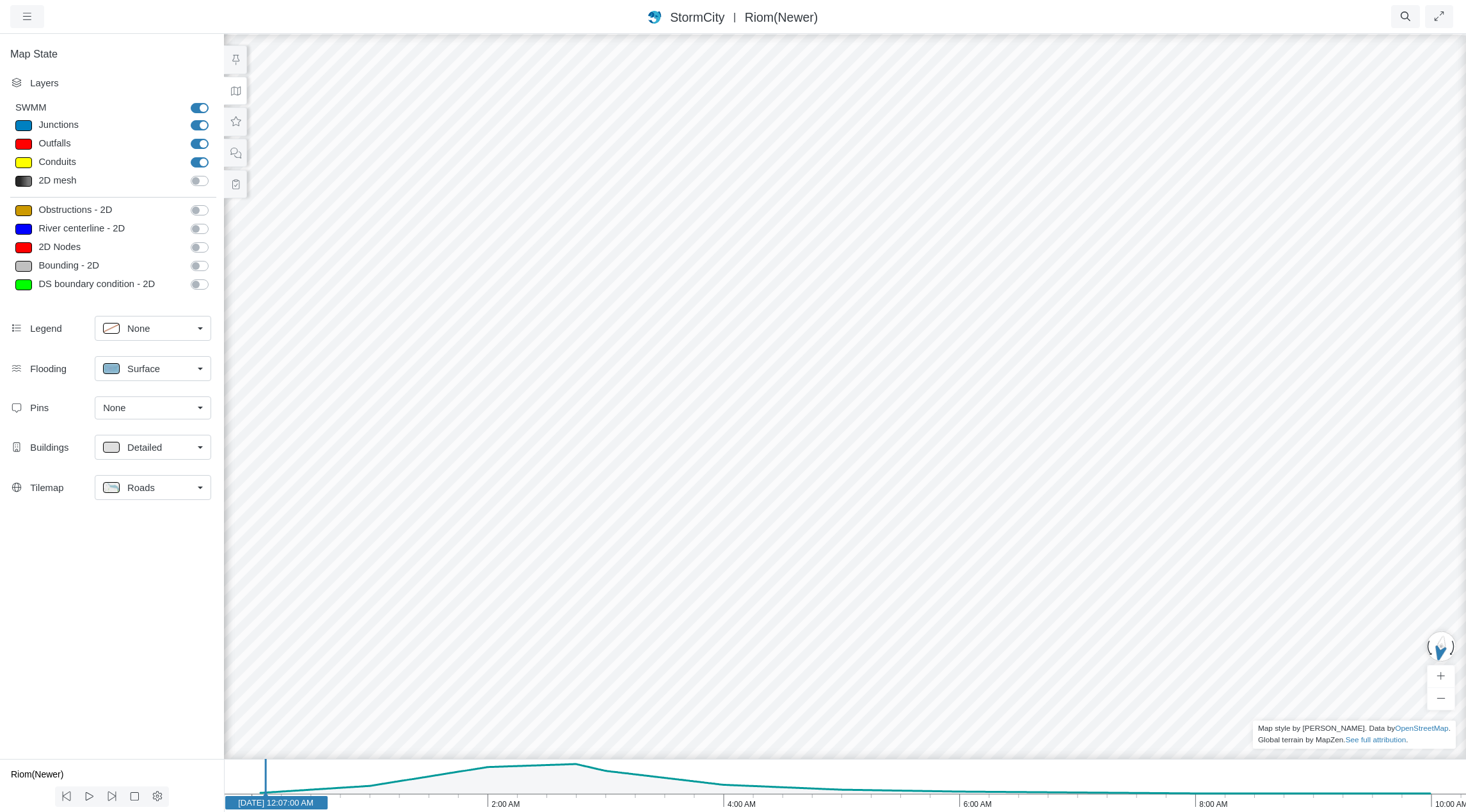
click at [147, 492] on span "Roads" at bounding box center [141, 487] width 28 height 14
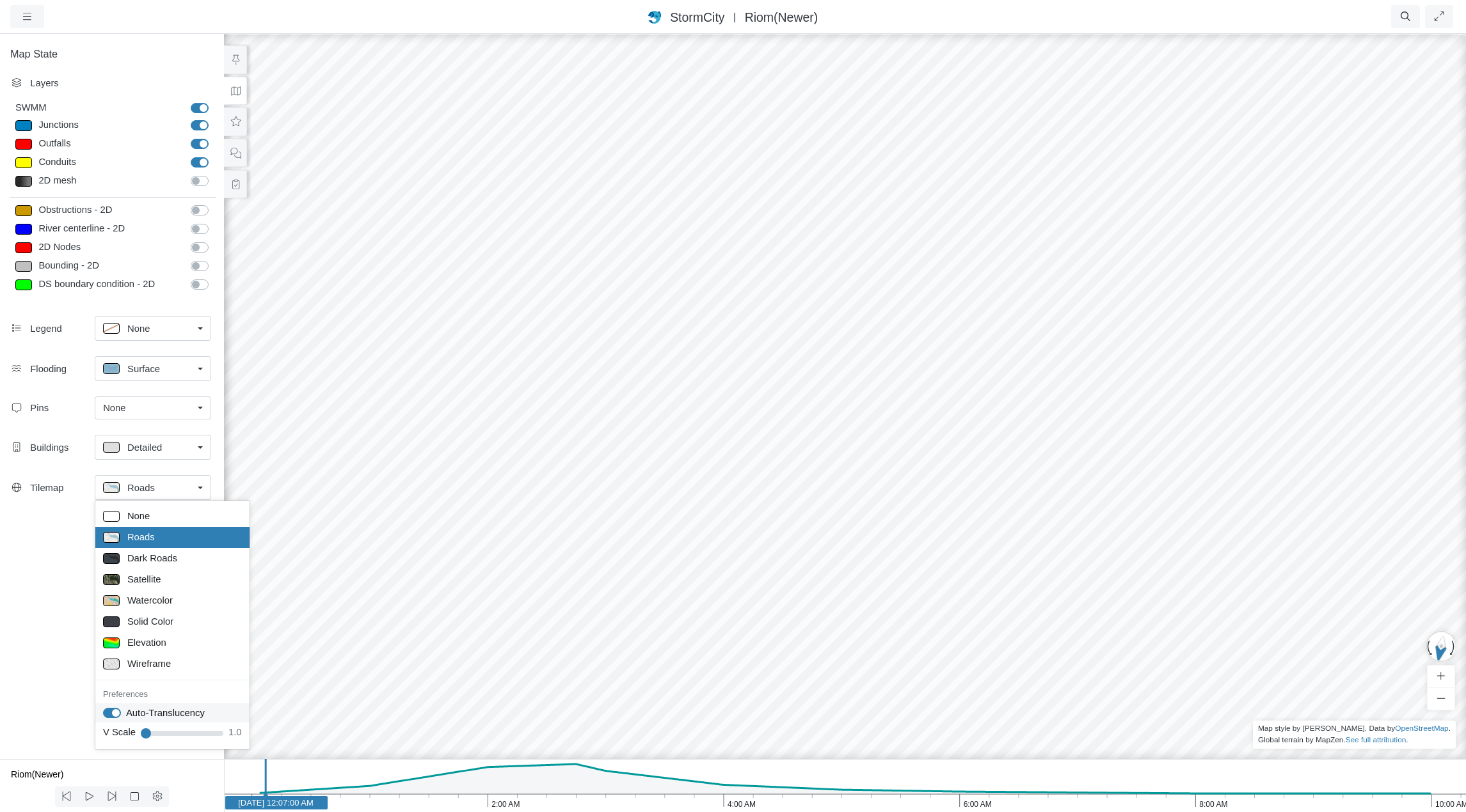
click at [126, 712] on label "Auto-Translucency" at bounding box center [166, 713] width 79 height 14
checkbox input "false"
click at [239, 124] on icon at bounding box center [235, 122] width 13 height 10
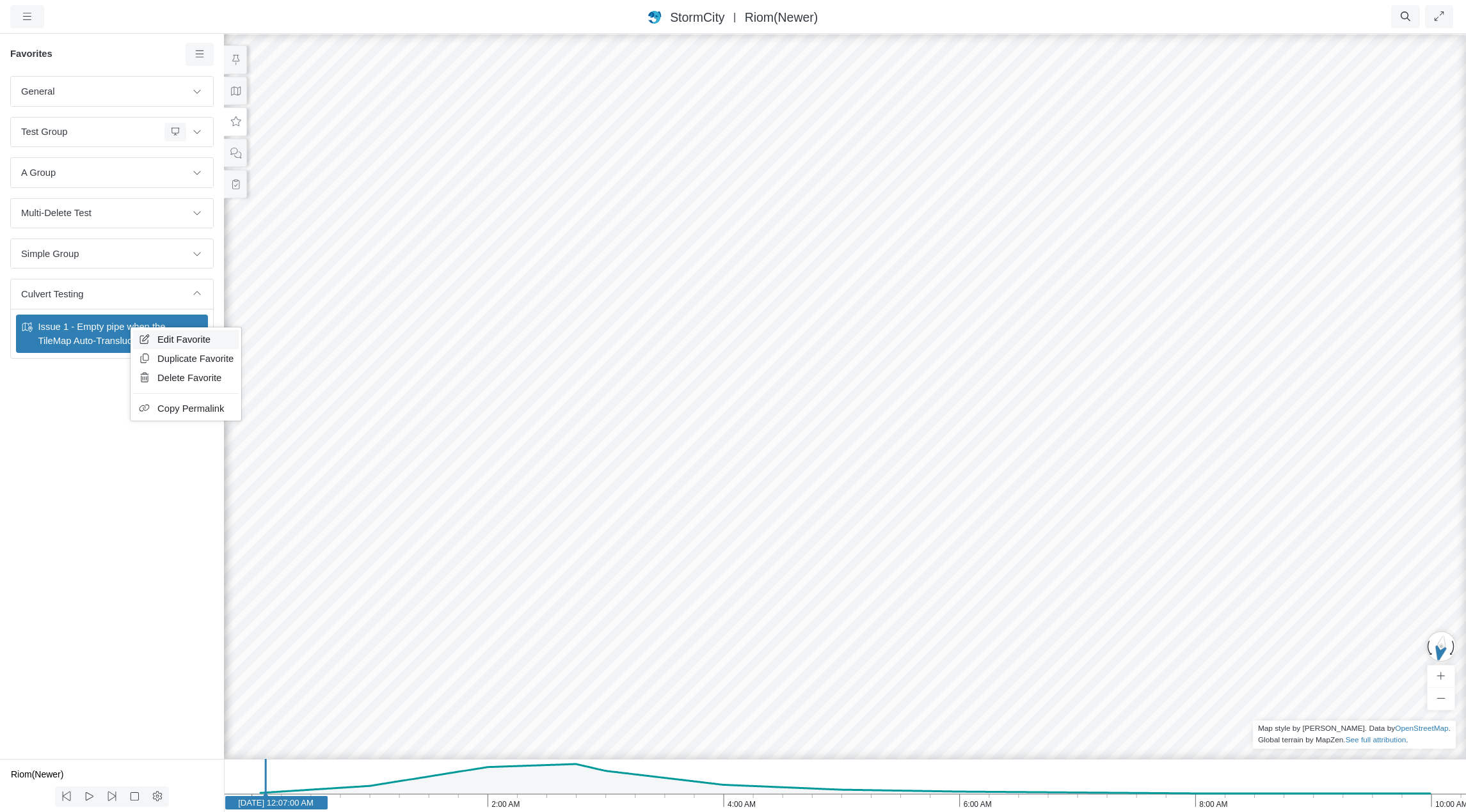
click at [165, 336] on span "Edit Favorite" at bounding box center [183, 339] width 53 height 11
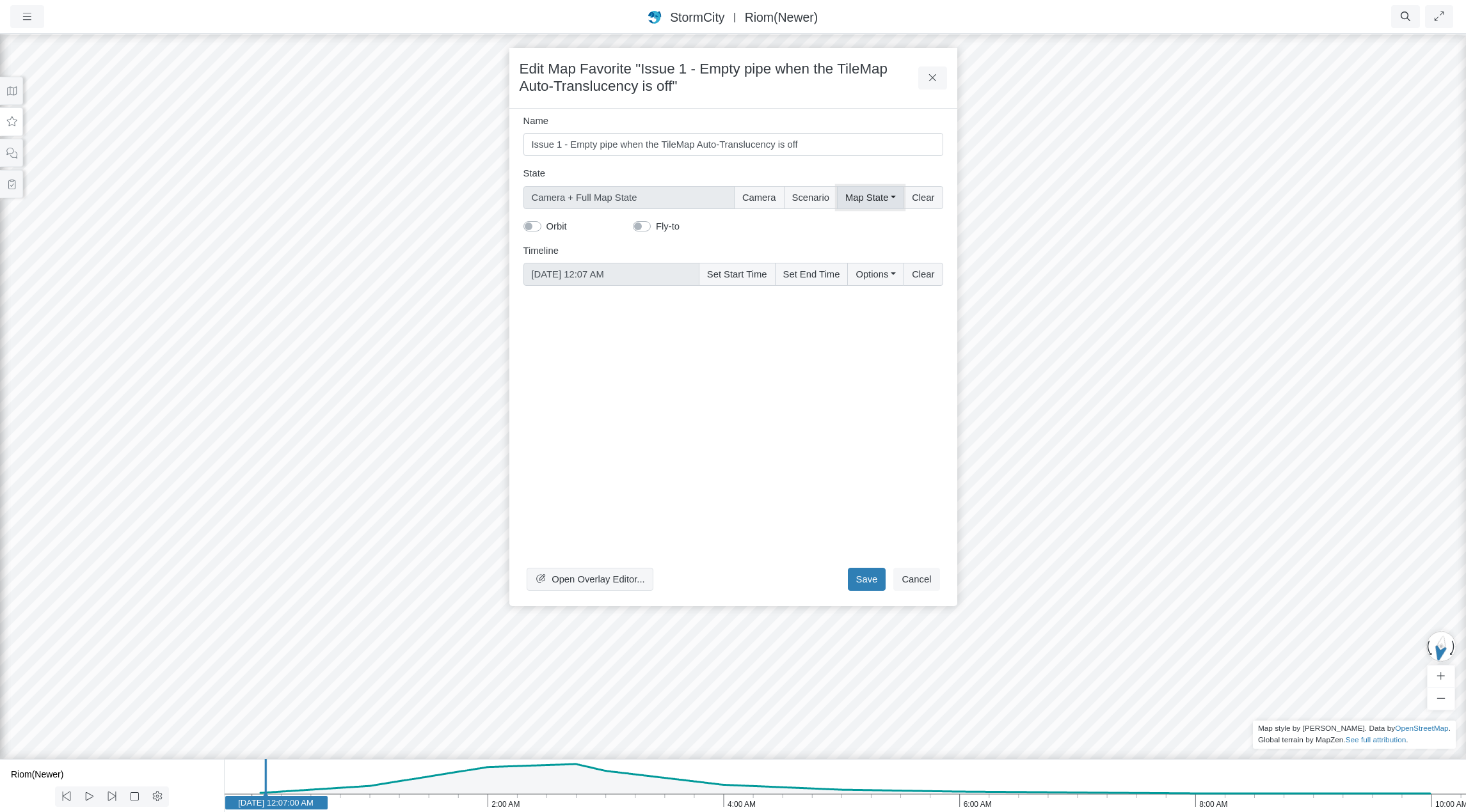
click at [876, 195] on button "Map State" at bounding box center [870, 197] width 66 height 23
click at [868, 222] on label "Select All" at bounding box center [887, 224] width 39 height 14
click at [850, 222] on input "Select All" at bounding box center [850, 223] width 11 height 13
click at [868, 224] on label "Select All" at bounding box center [887, 224] width 39 height 14
click at [851, 224] on input "Select All" at bounding box center [850, 223] width 11 height 13
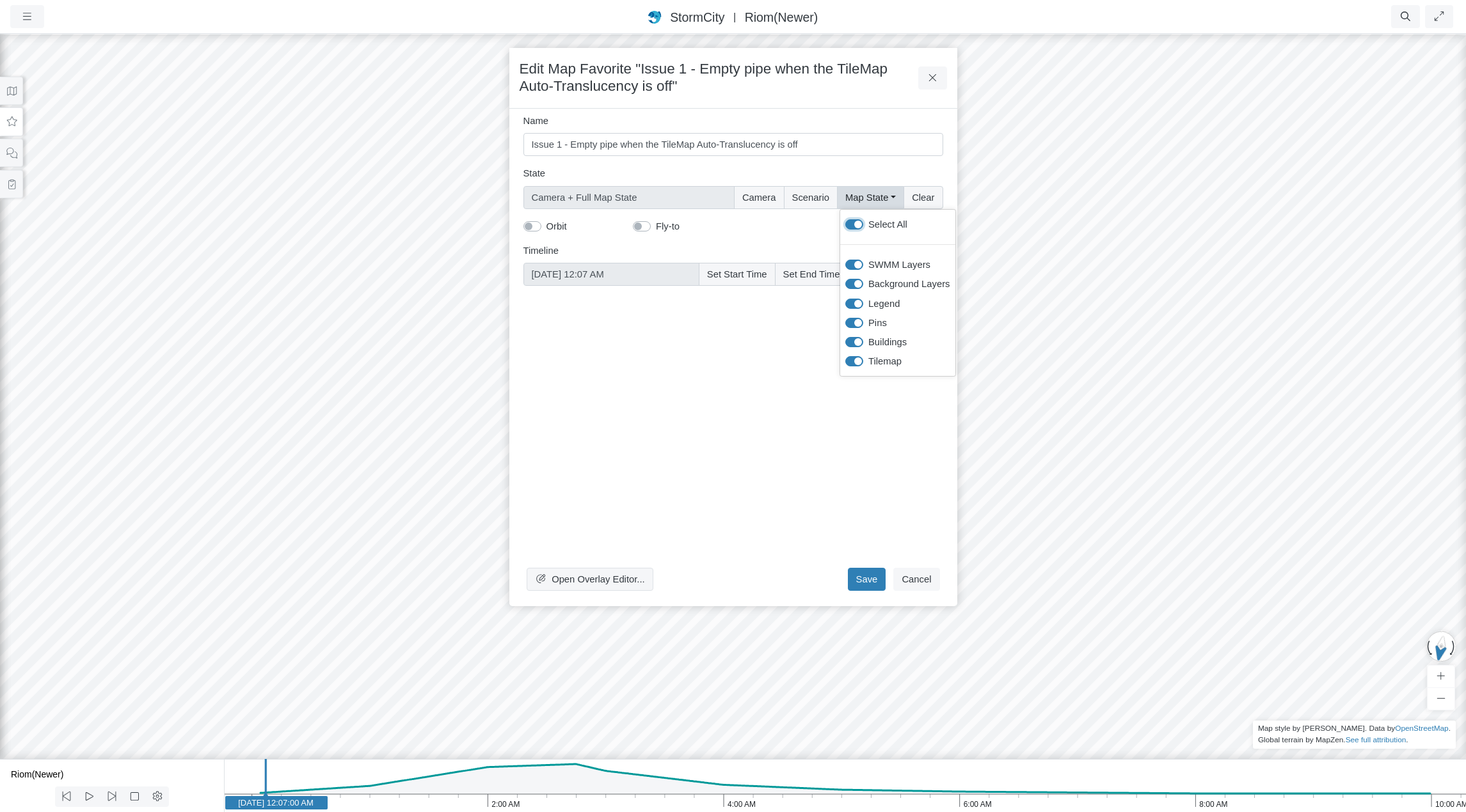
checkbox input "false"
type input "Camera"
checkbox input "false"
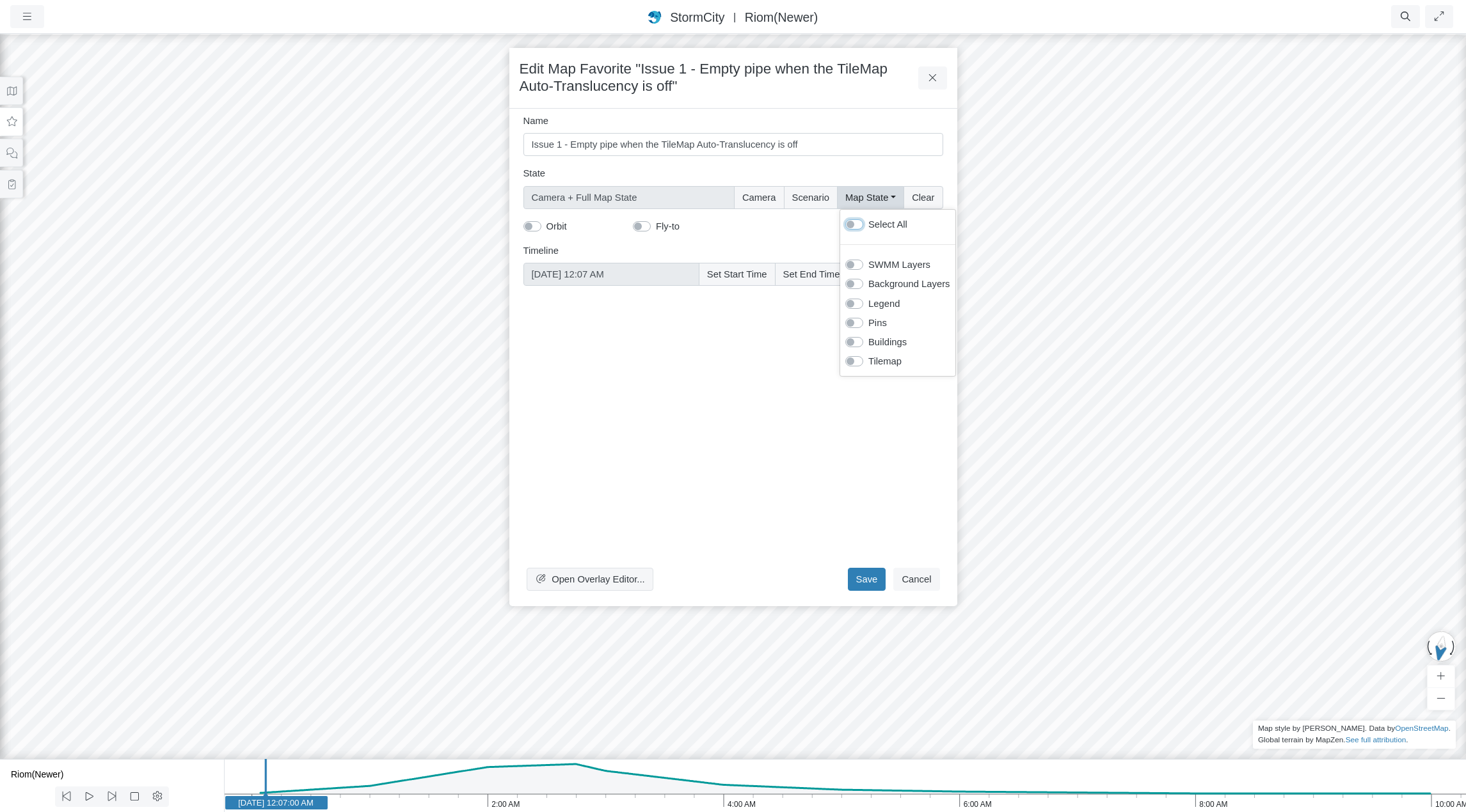
checkbox input "false"
click at [868, 224] on label "Select All" at bounding box center [887, 224] width 39 height 14
click at [851, 224] on input "Select All" at bounding box center [850, 223] width 11 height 13
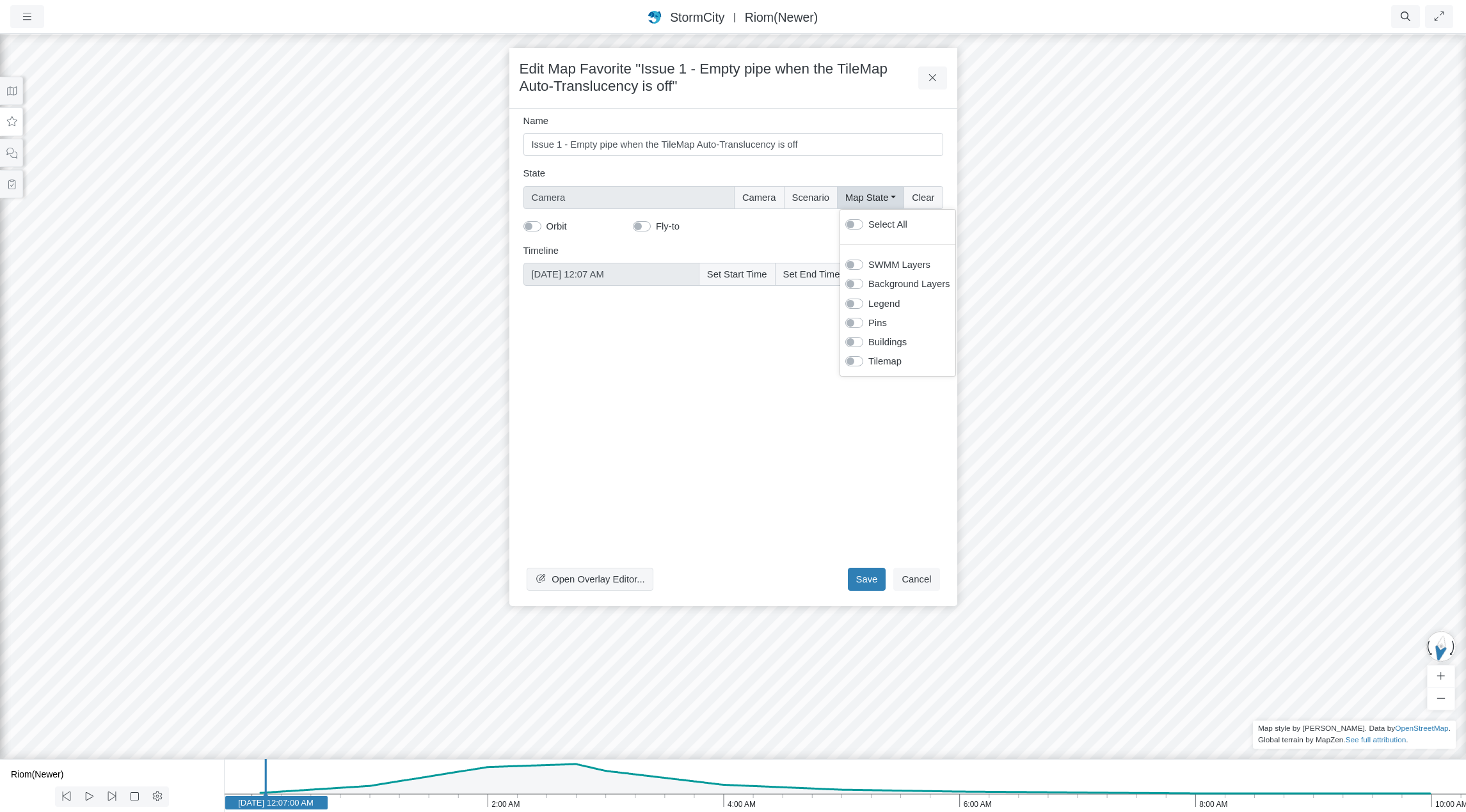
checkbox input "true"
type input "Camera + Full Map State"
checkbox input "true"
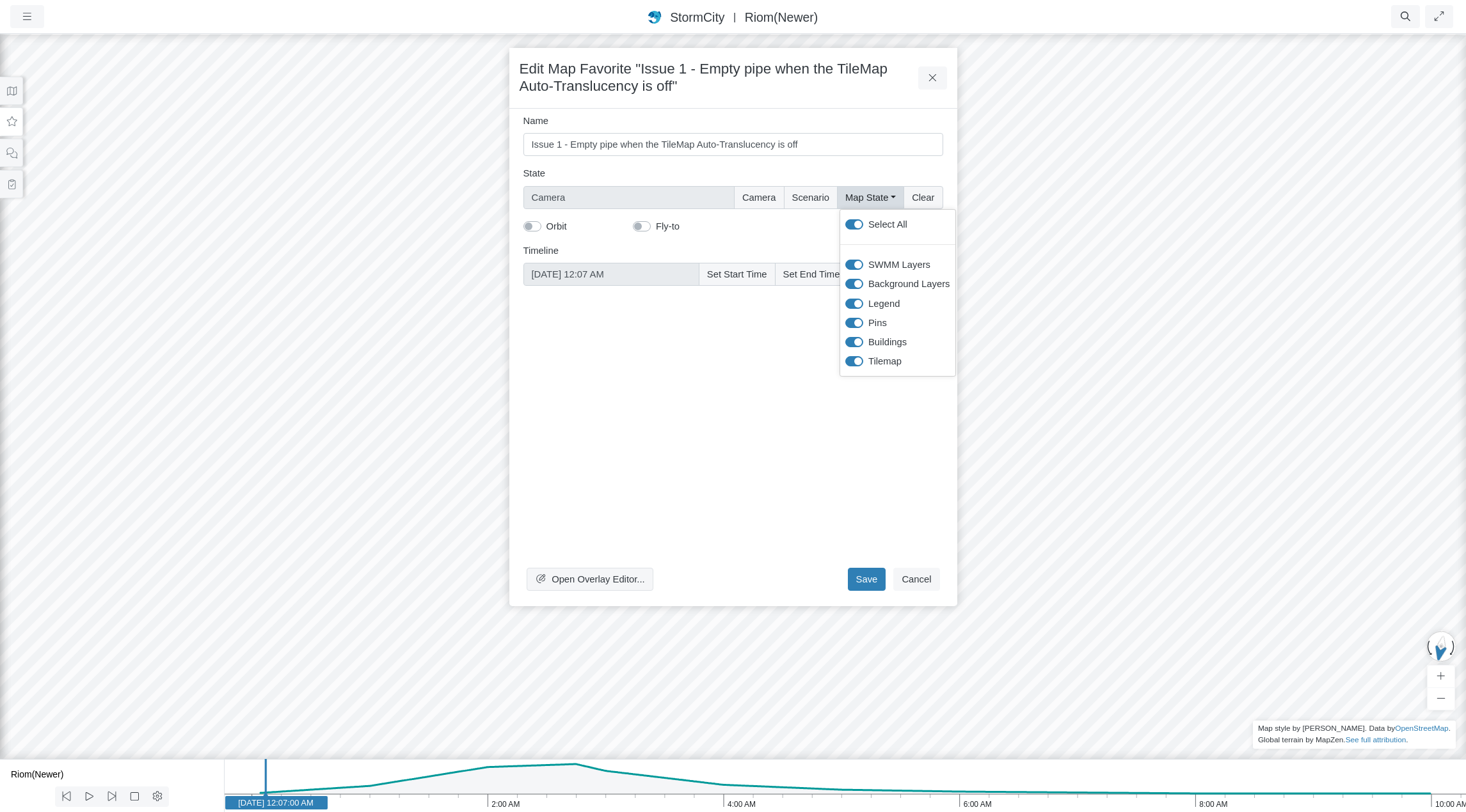
checkbox input "true"
click at [877, 577] on button "Save" at bounding box center [867, 580] width 39 height 23
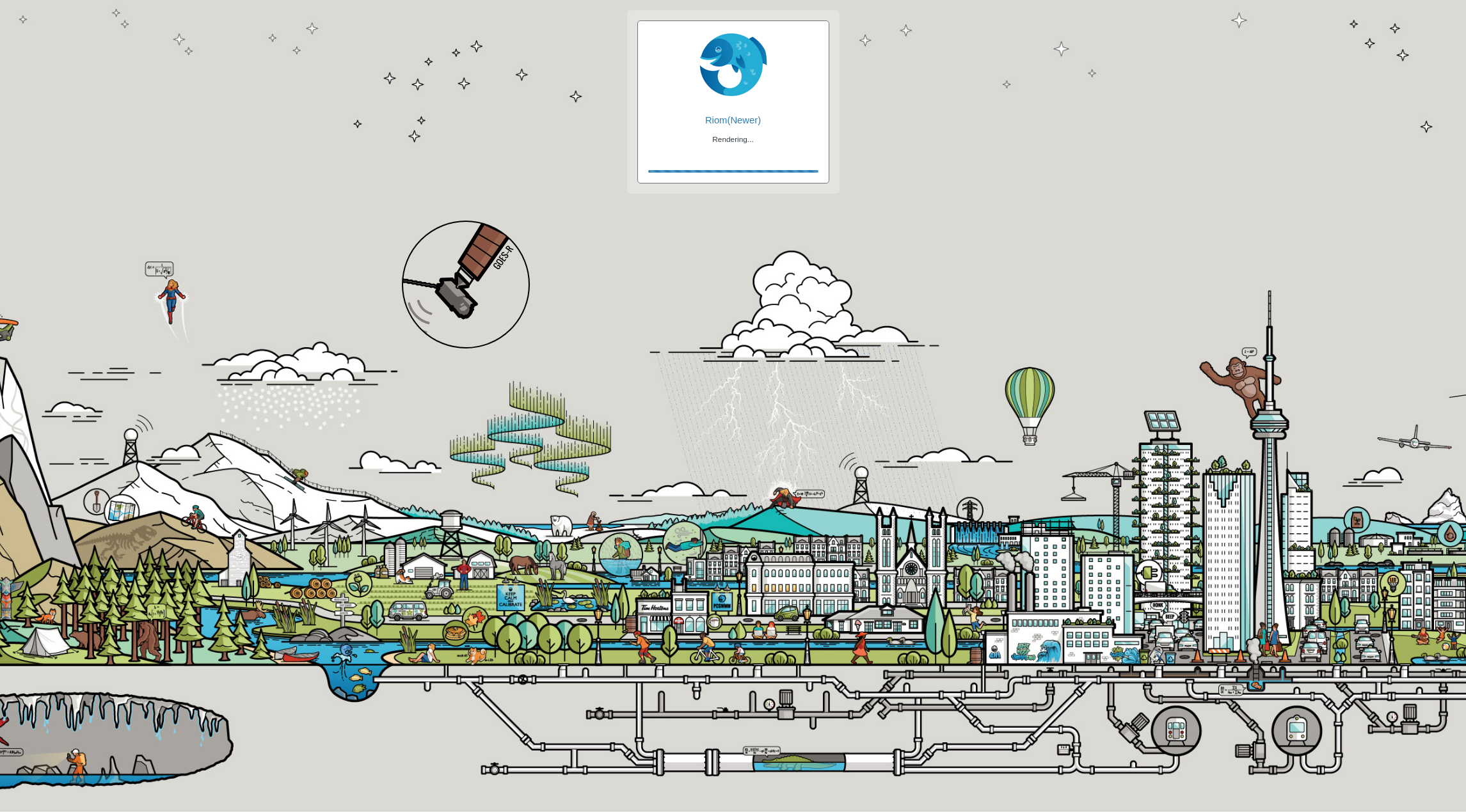
checkbox input "true"
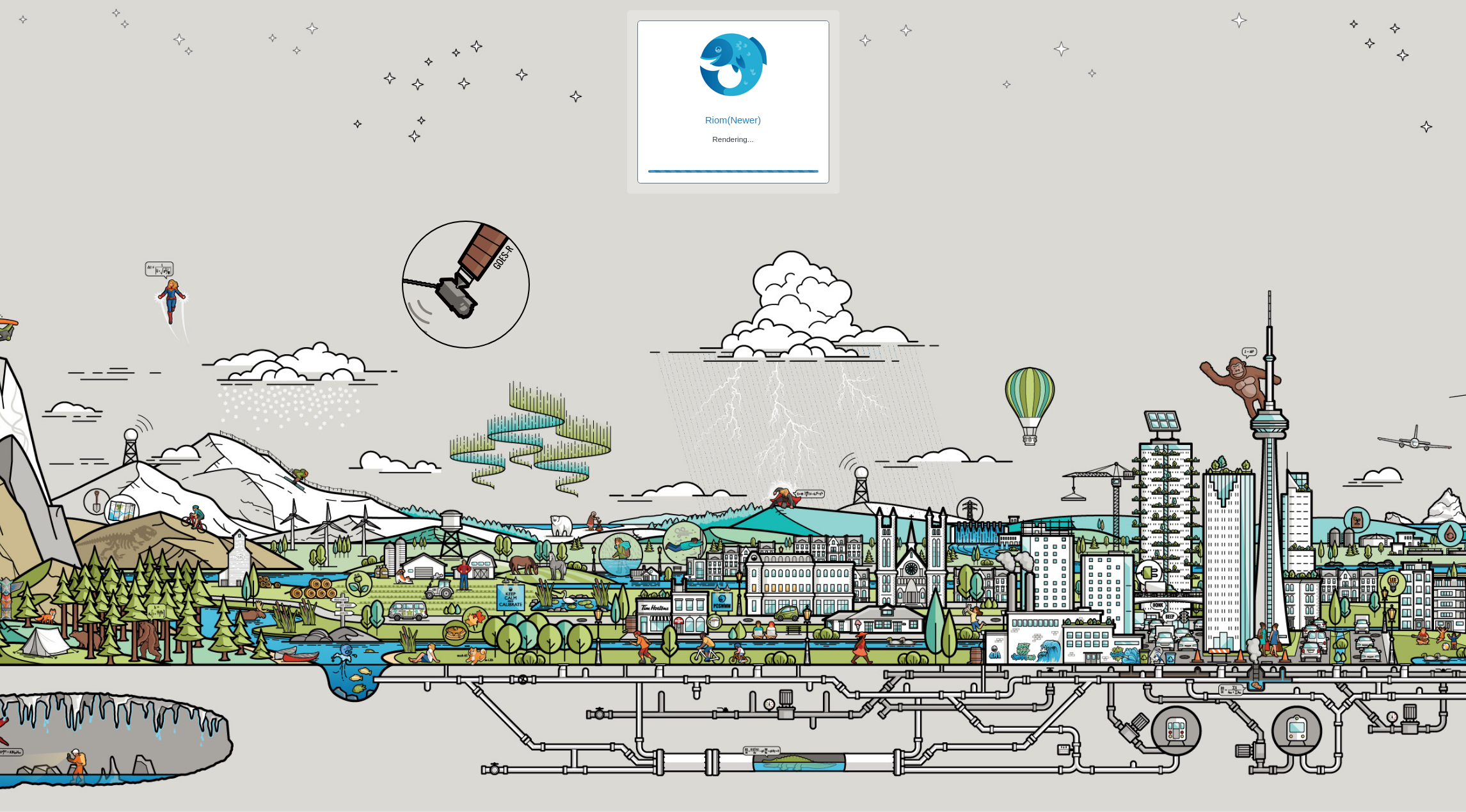
checkbox input "true"
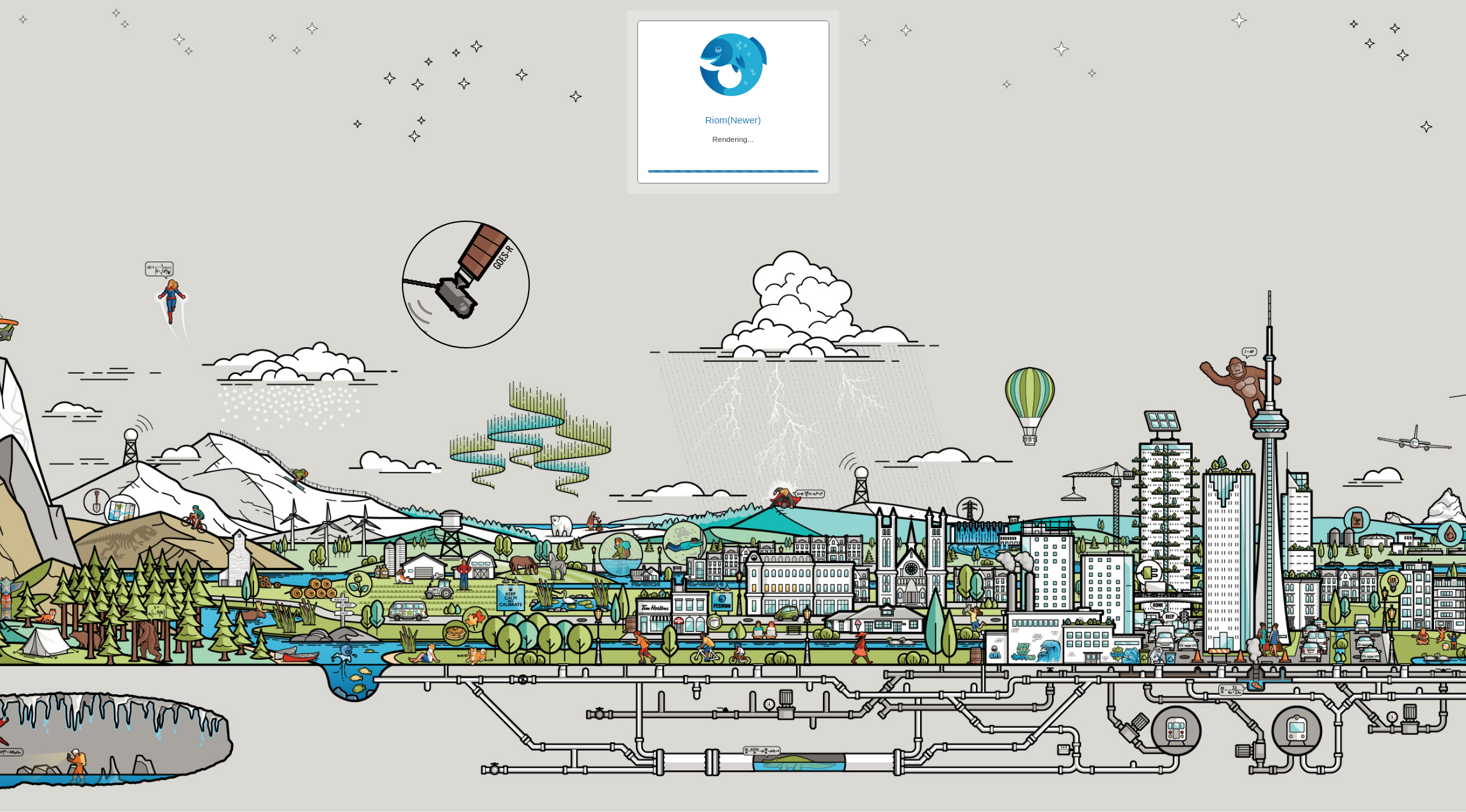
checkbox input "false"
checkbox input "true"
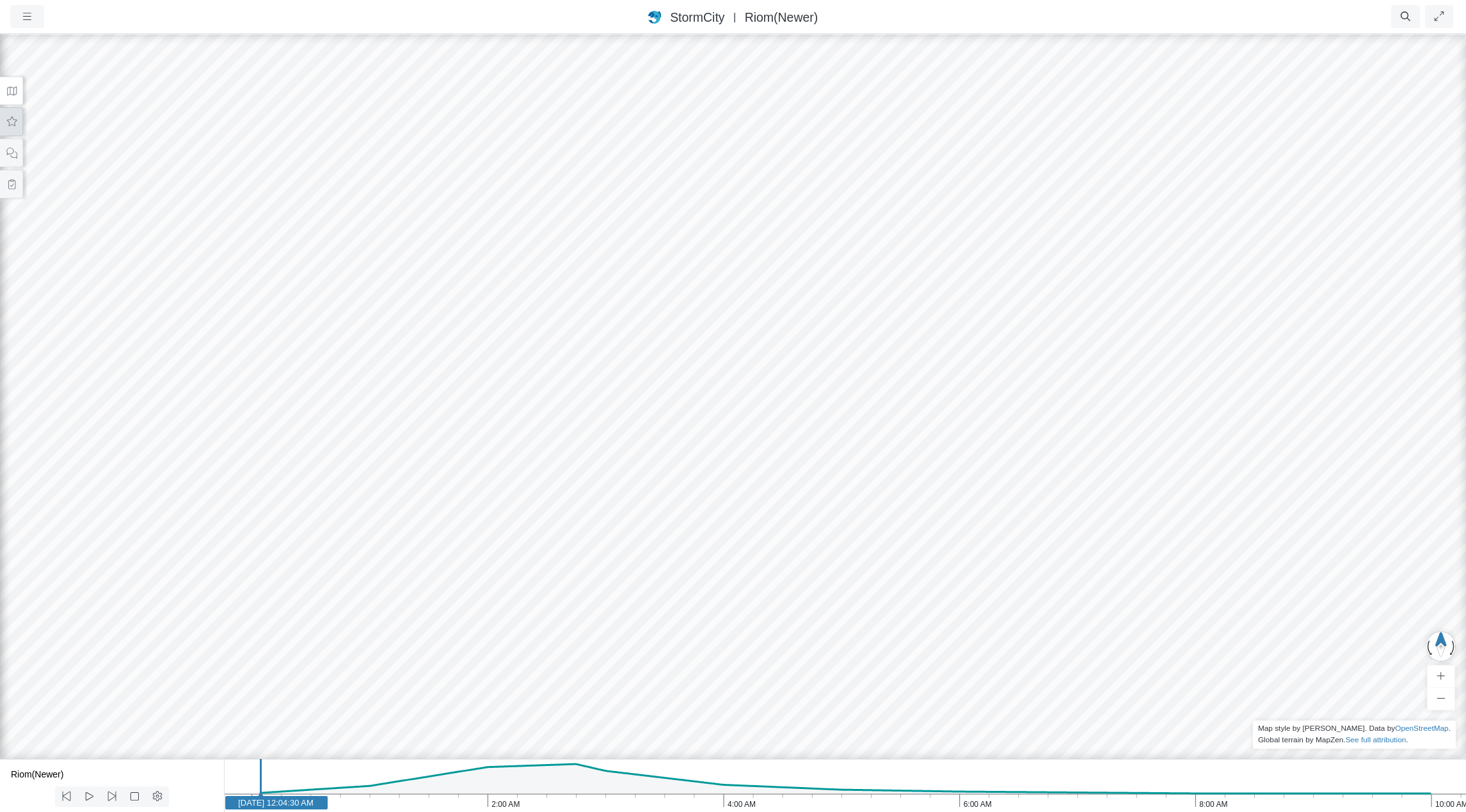
click at [14, 125] on icon at bounding box center [12, 121] width 11 height 10
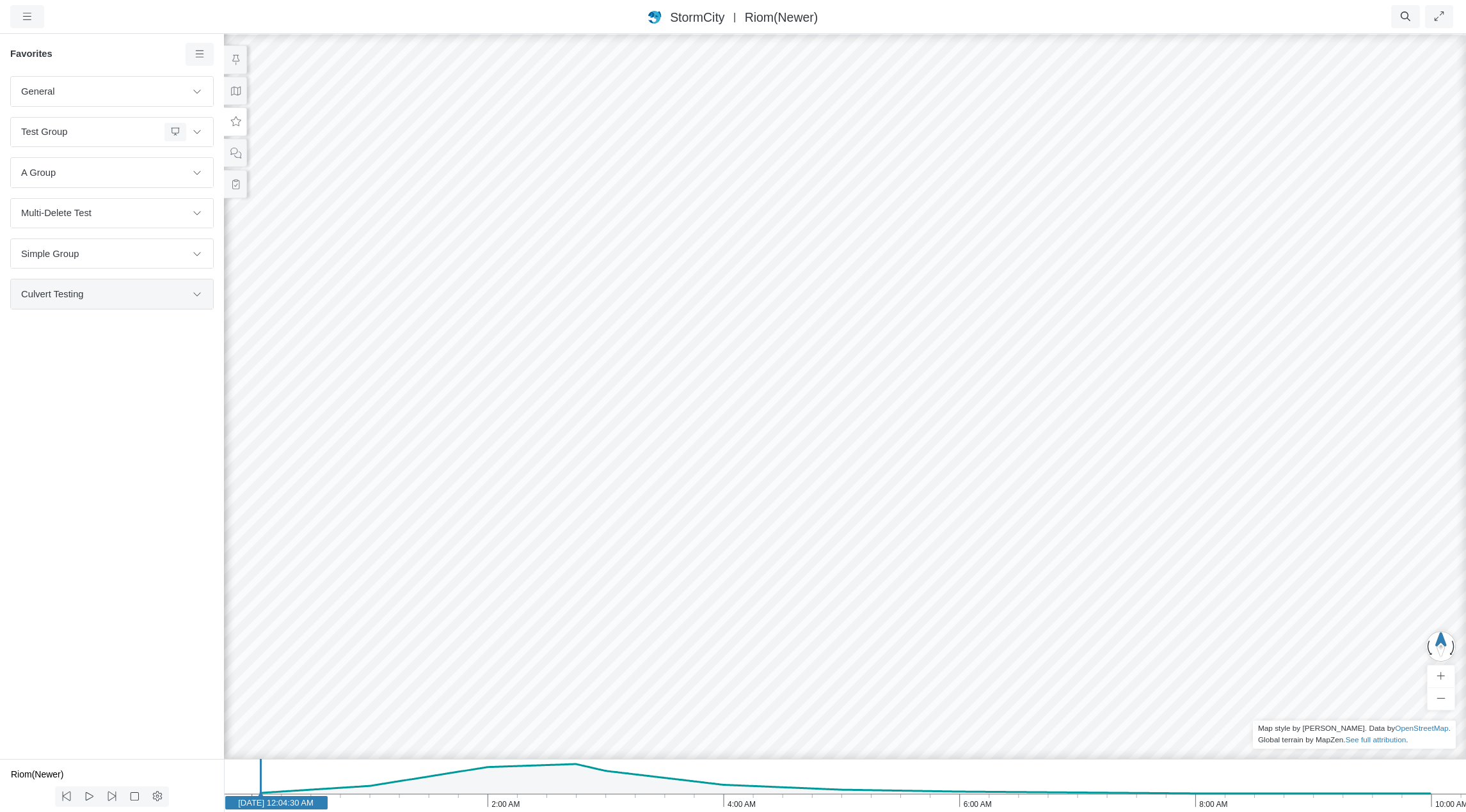
click at [85, 289] on span "Culvert Testing" at bounding box center [103, 294] width 165 height 14
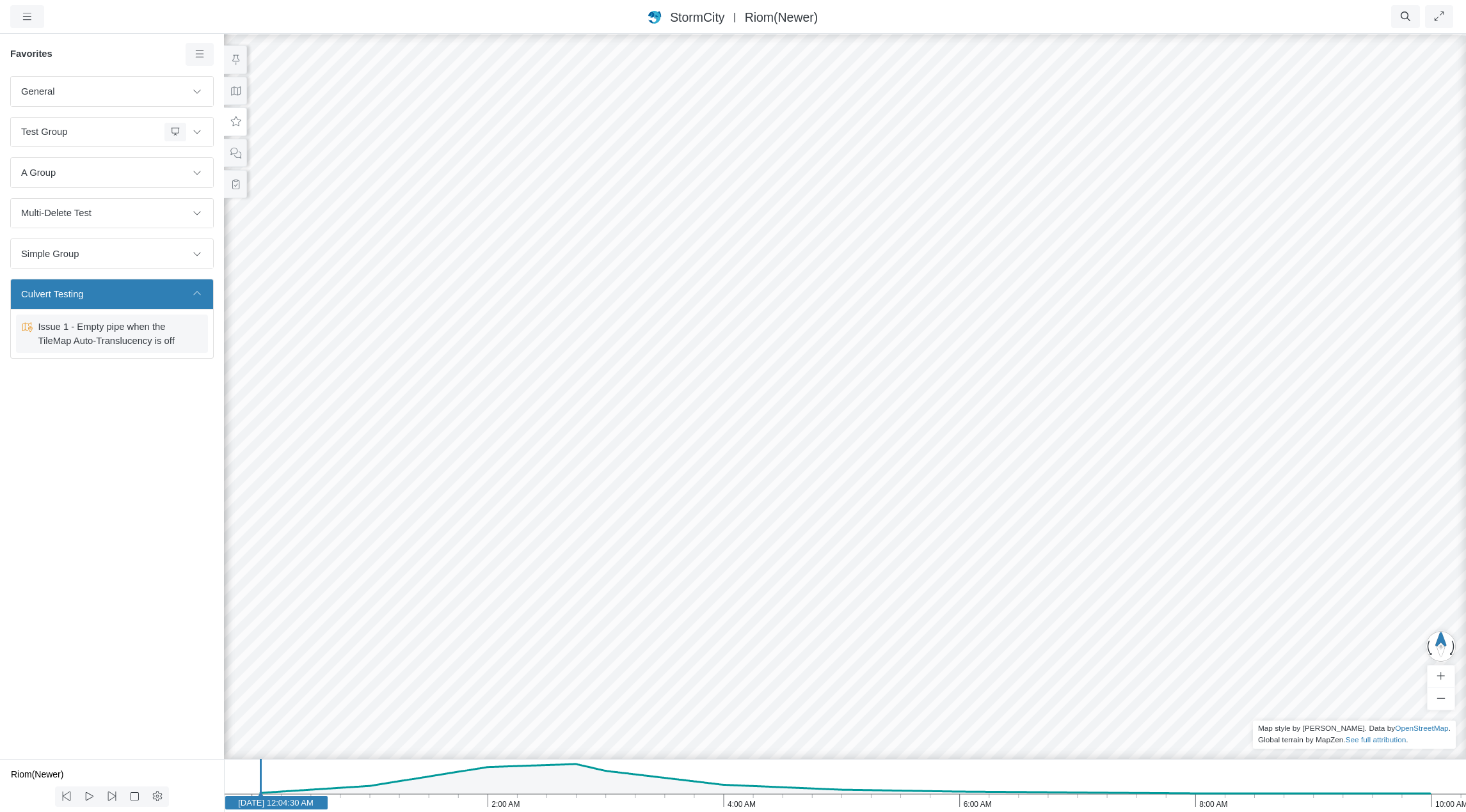
click at [89, 333] on span "Issue 1 - Empty pipe when the TileMap Auto-Translucency is off" at bounding box center [113, 333] width 160 height 28
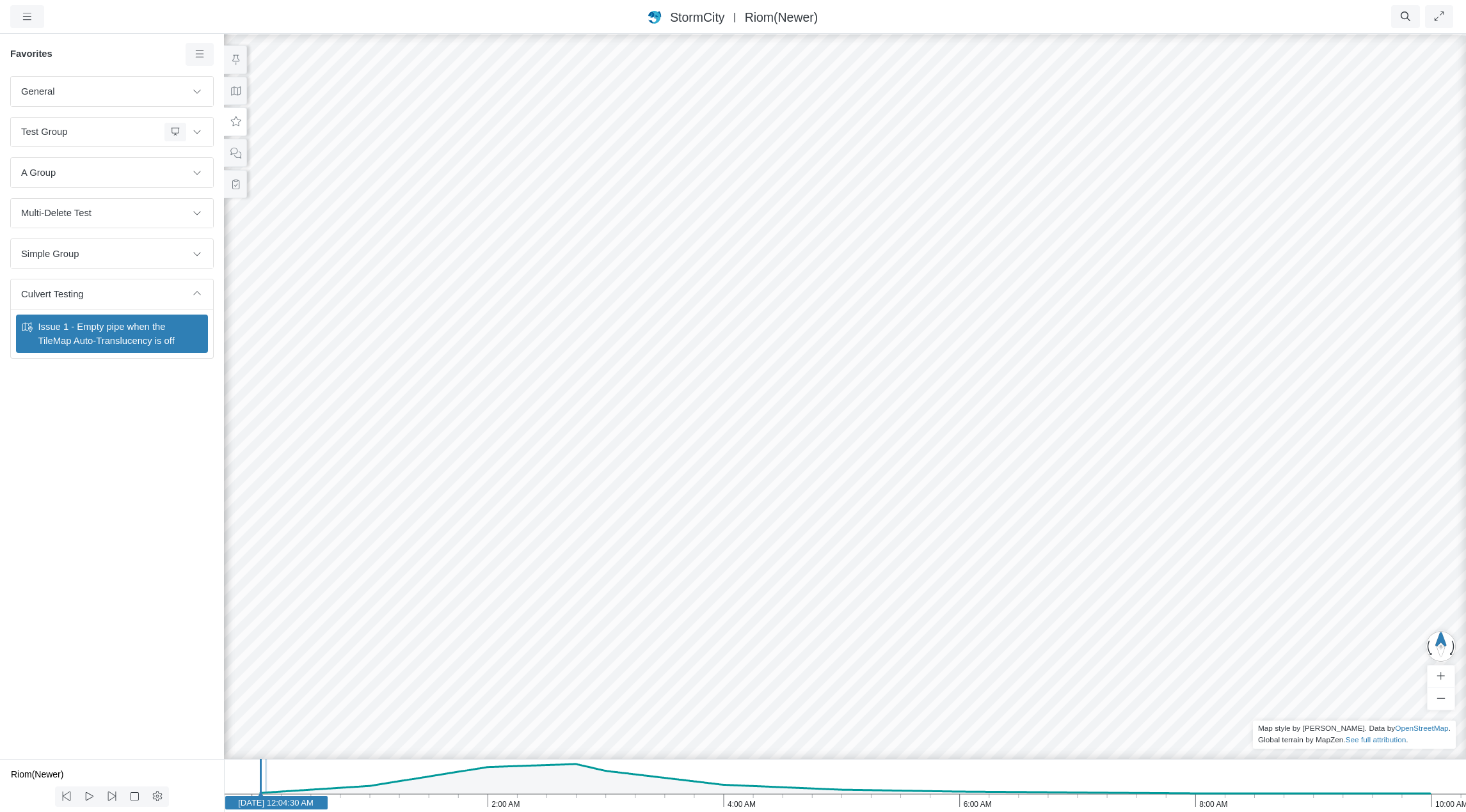
checkbox input "false"
click at [235, 92] on icon at bounding box center [235, 92] width 13 height 10
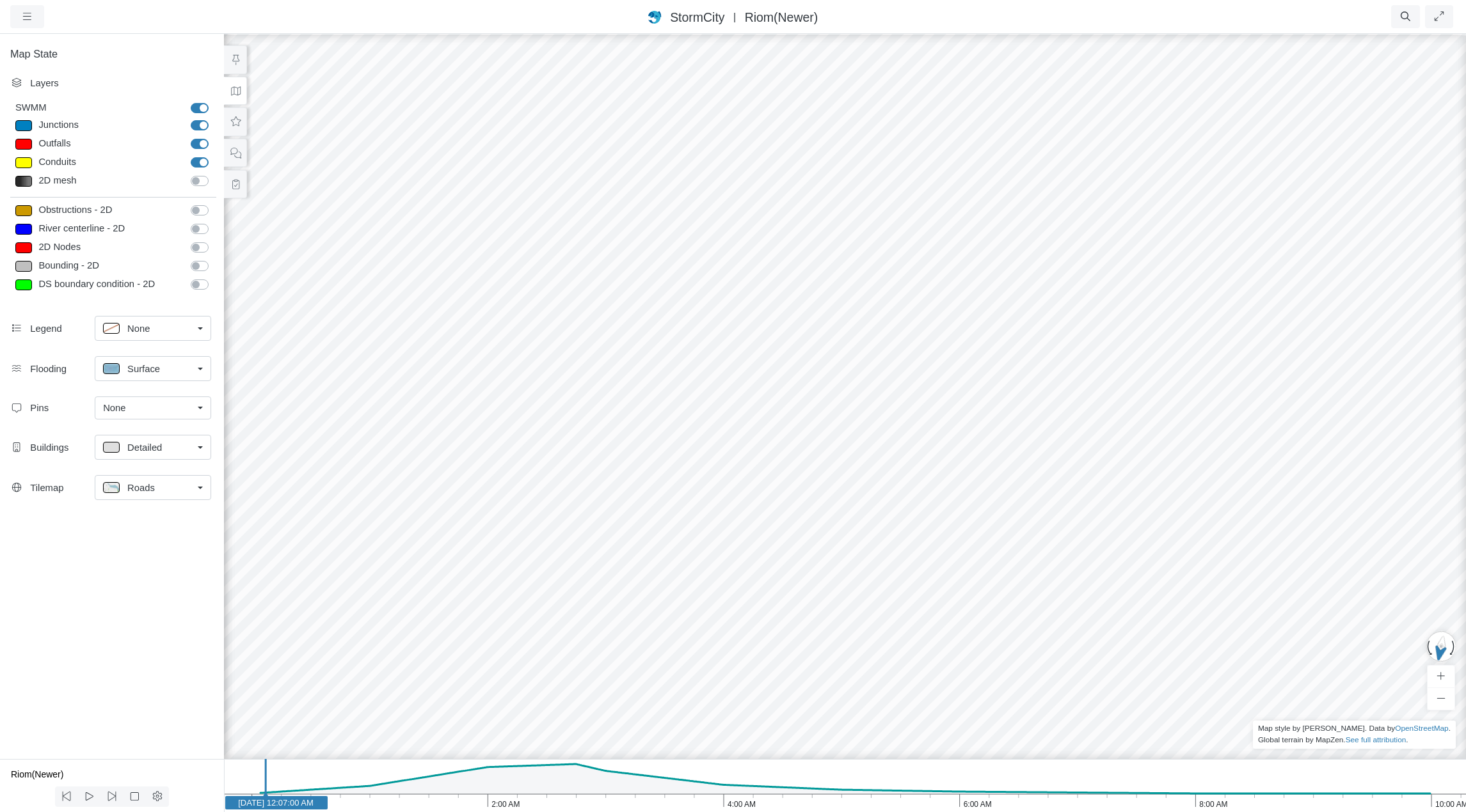
click at [159, 491] on div "Roads" at bounding box center [147, 487] width 90 height 16
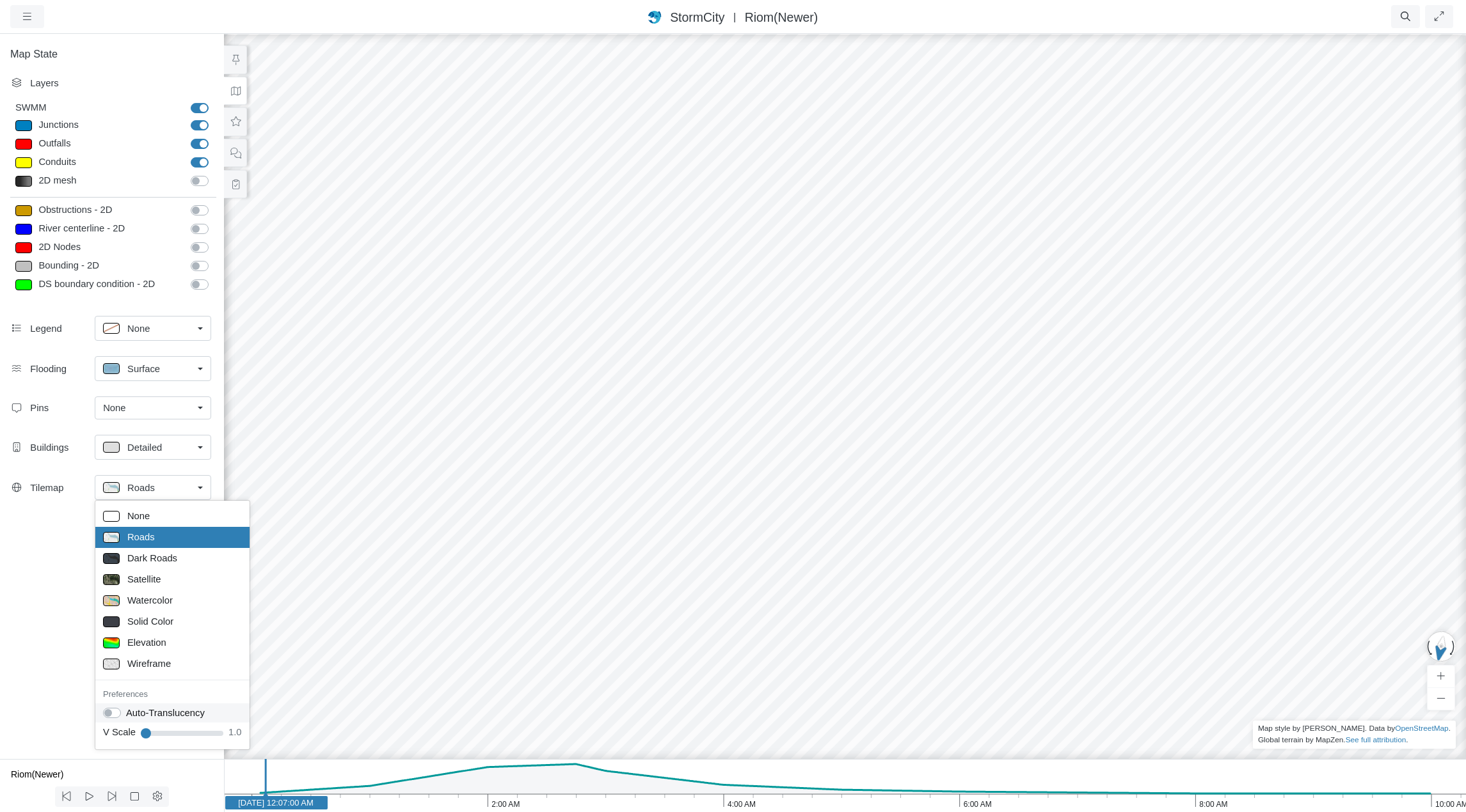
click at [126, 713] on label "Auto-Translucency" at bounding box center [166, 713] width 79 height 14
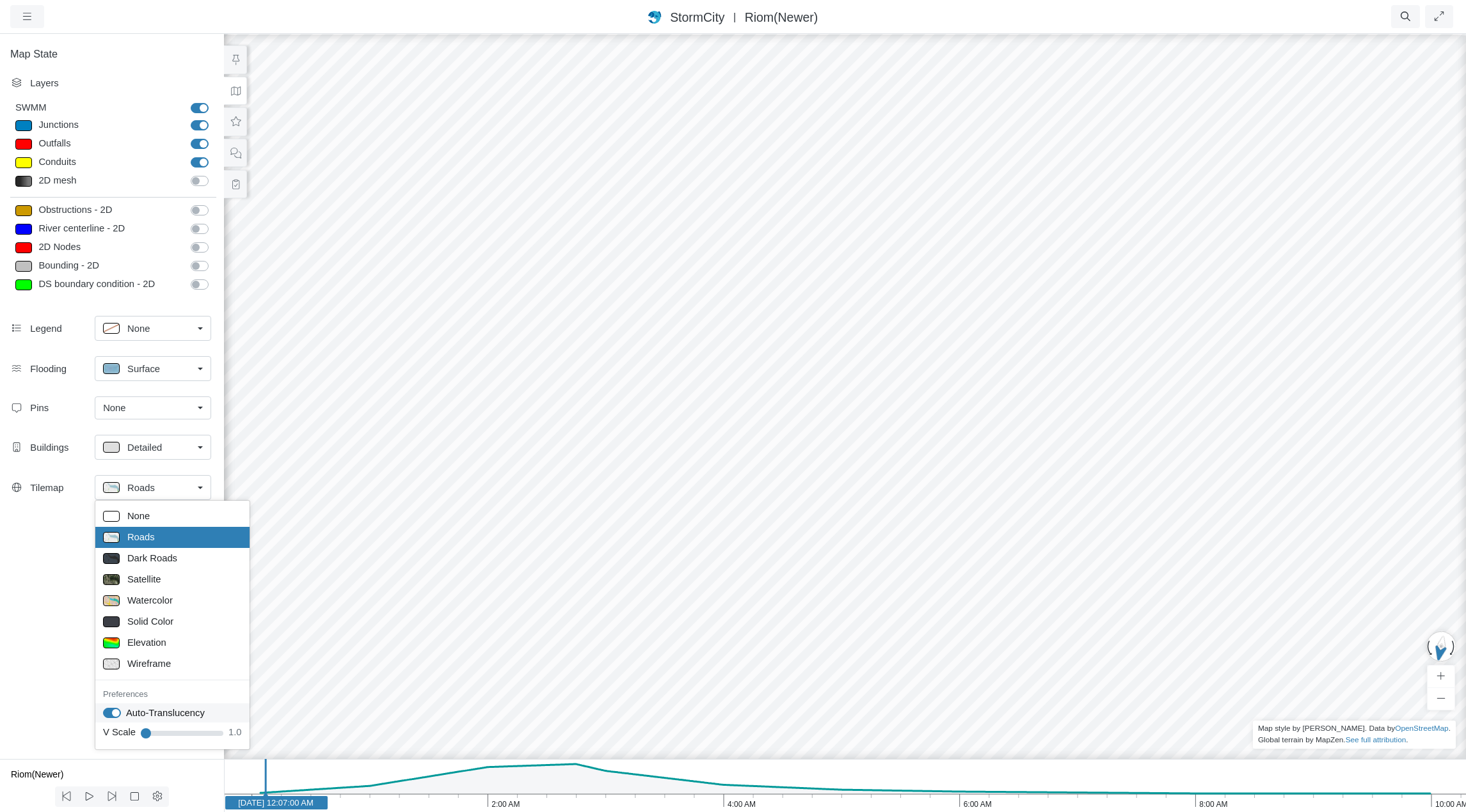
click at [126, 713] on label "Auto-Translucency" at bounding box center [166, 713] width 79 height 14
checkbox input "true"
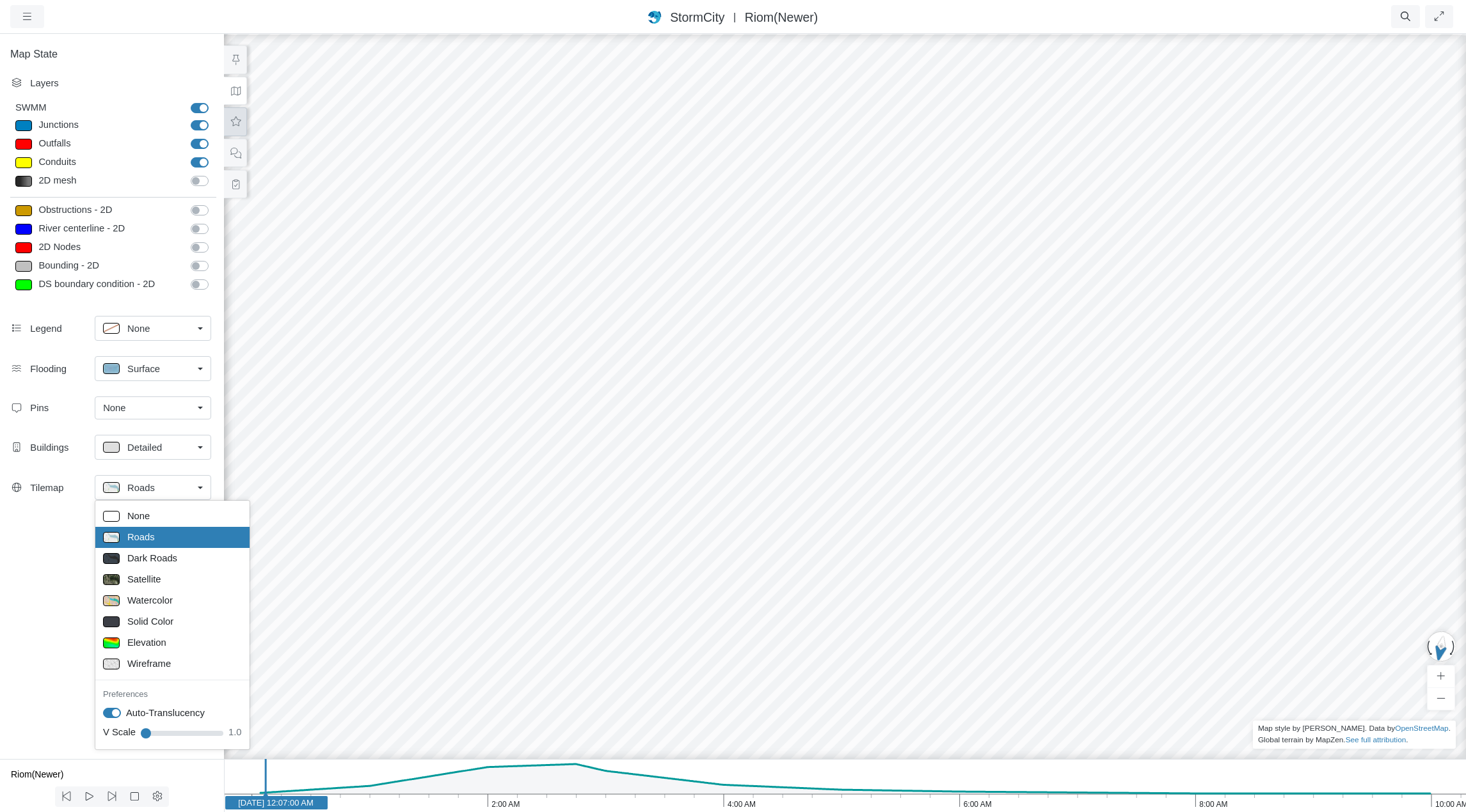
click at [239, 122] on icon at bounding box center [235, 122] width 13 height 10
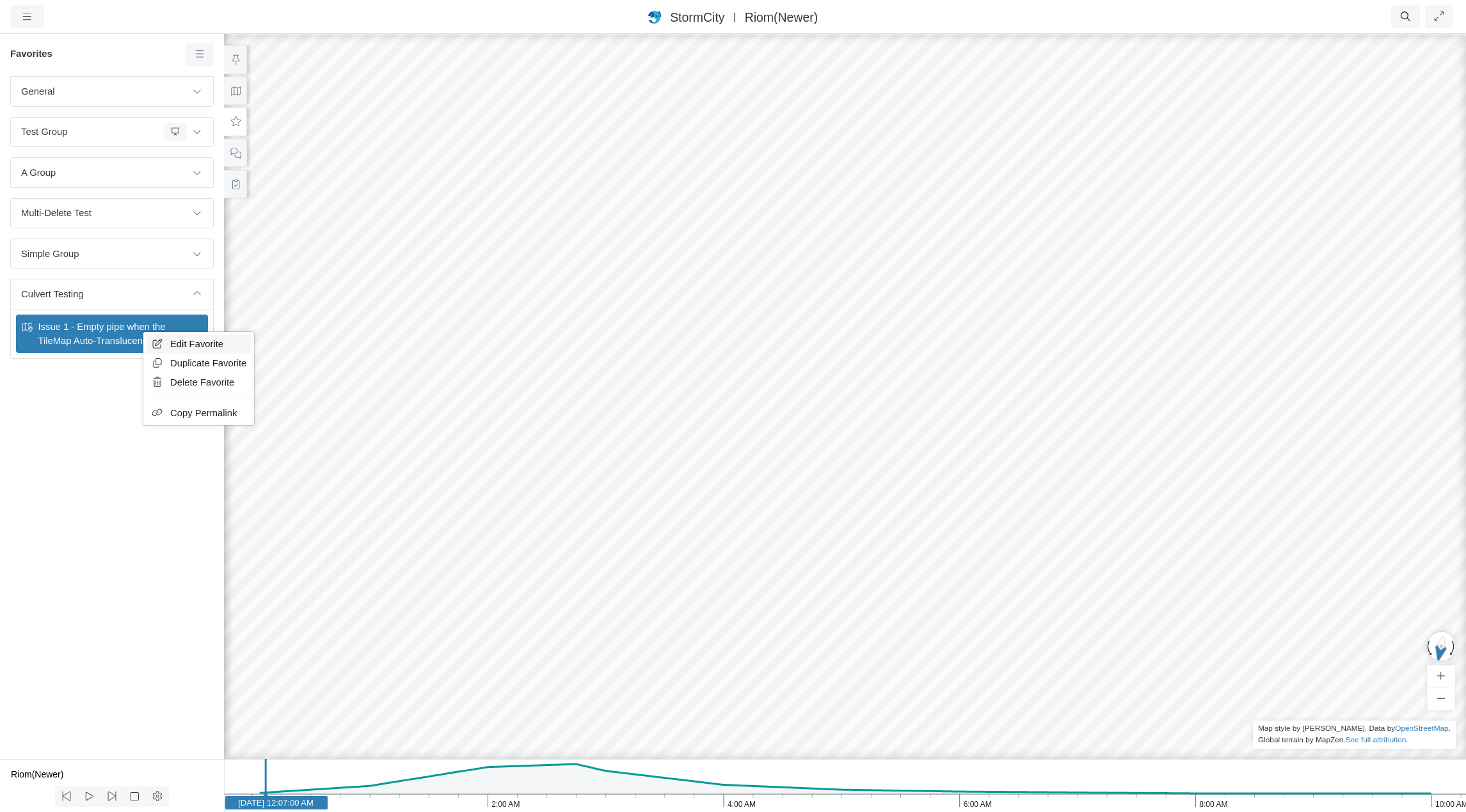
click at [187, 346] on span "Edit Favorite" at bounding box center [196, 344] width 53 height 11
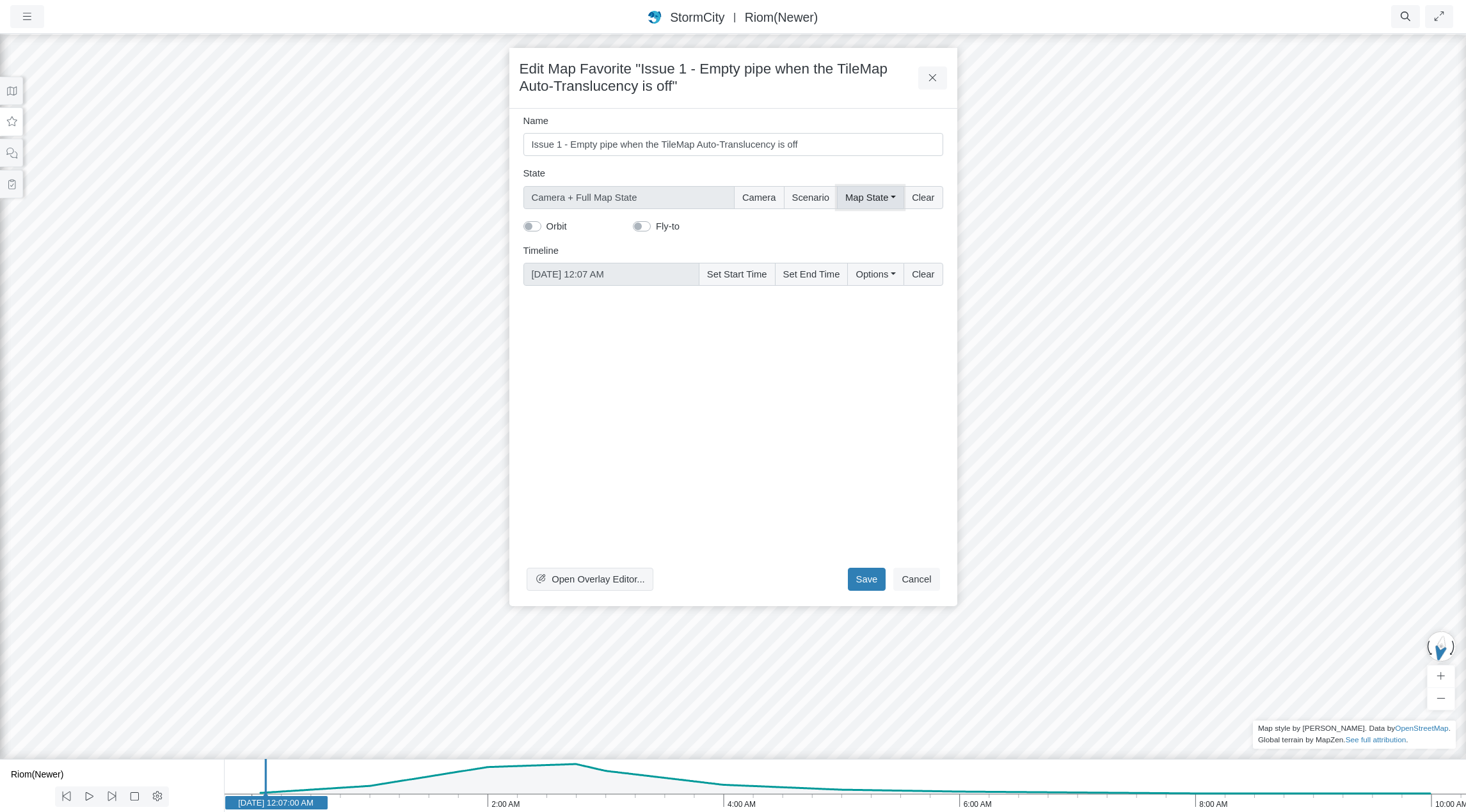
click at [877, 195] on button "Map State" at bounding box center [870, 197] width 66 height 23
click at [868, 225] on label "Select All" at bounding box center [887, 224] width 39 height 14
click at [854, 225] on input "Select All" at bounding box center [850, 223] width 11 height 13
click at [868, 225] on label "Select All" at bounding box center [887, 224] width 39 height 14
click at [854, 225] on input "Select All" at bounding box center [850, 223] width 11 height 13
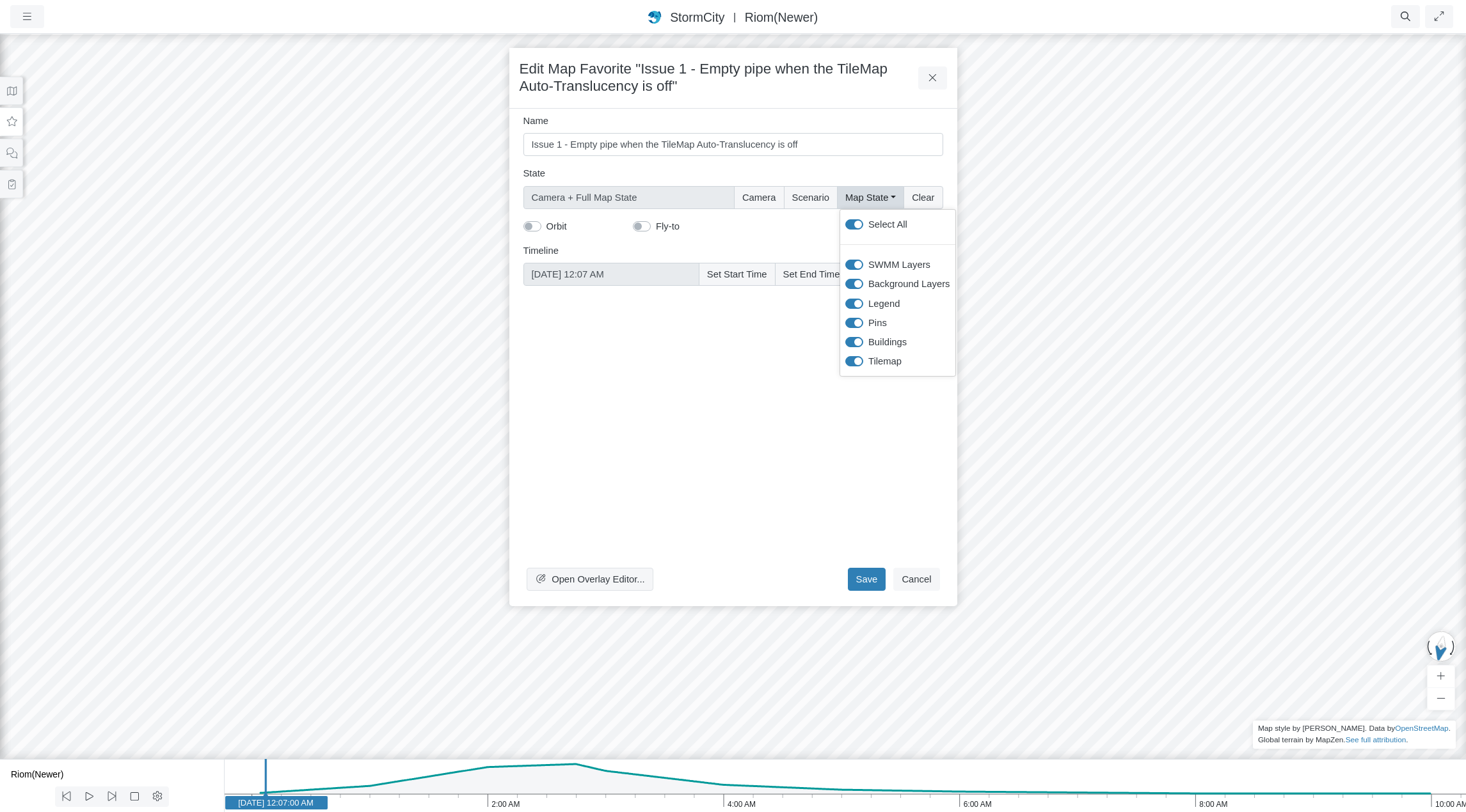
checkbox input "false"
type input "Camera"
checkbox input "false"
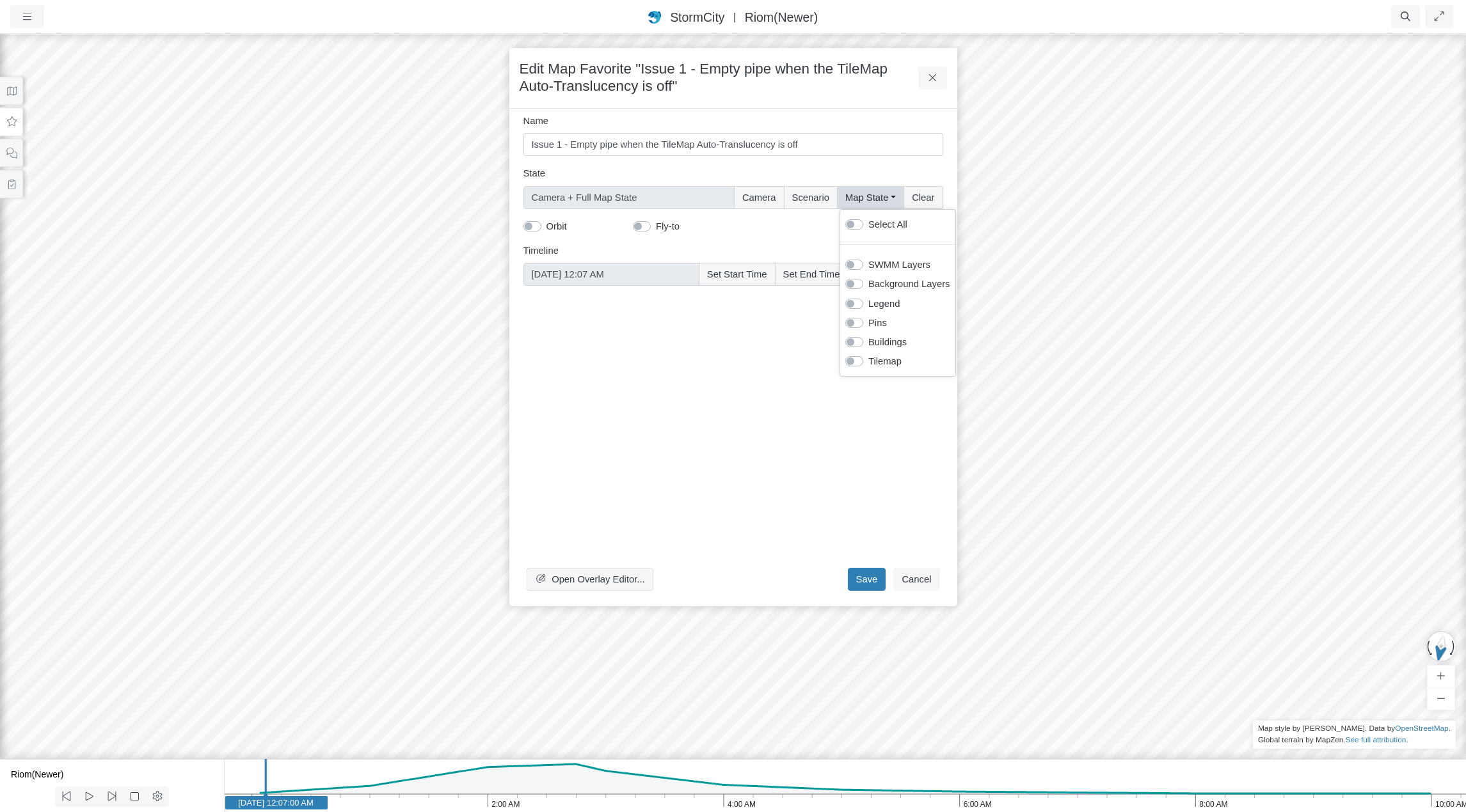
checkbox input "false"
click at [868, 225] on label "Select All" at bounding box center [887, 224] width 39 height 14
click at [854, 225] on input "Select All" at bounding box center [850, 223] width 11 height 13
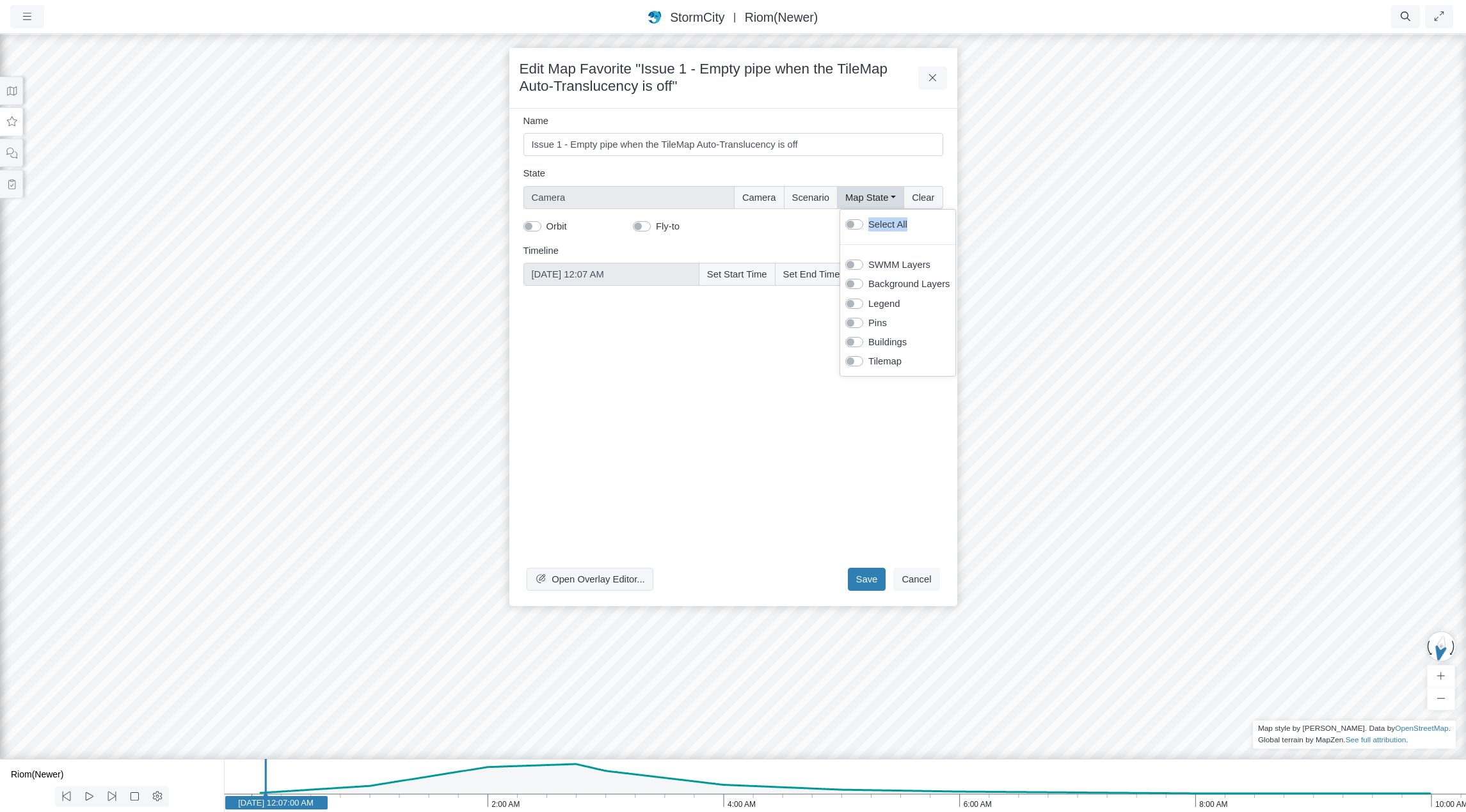
checkbox input "true"
type input "Camera + Full Map State"
checkbox input "true"
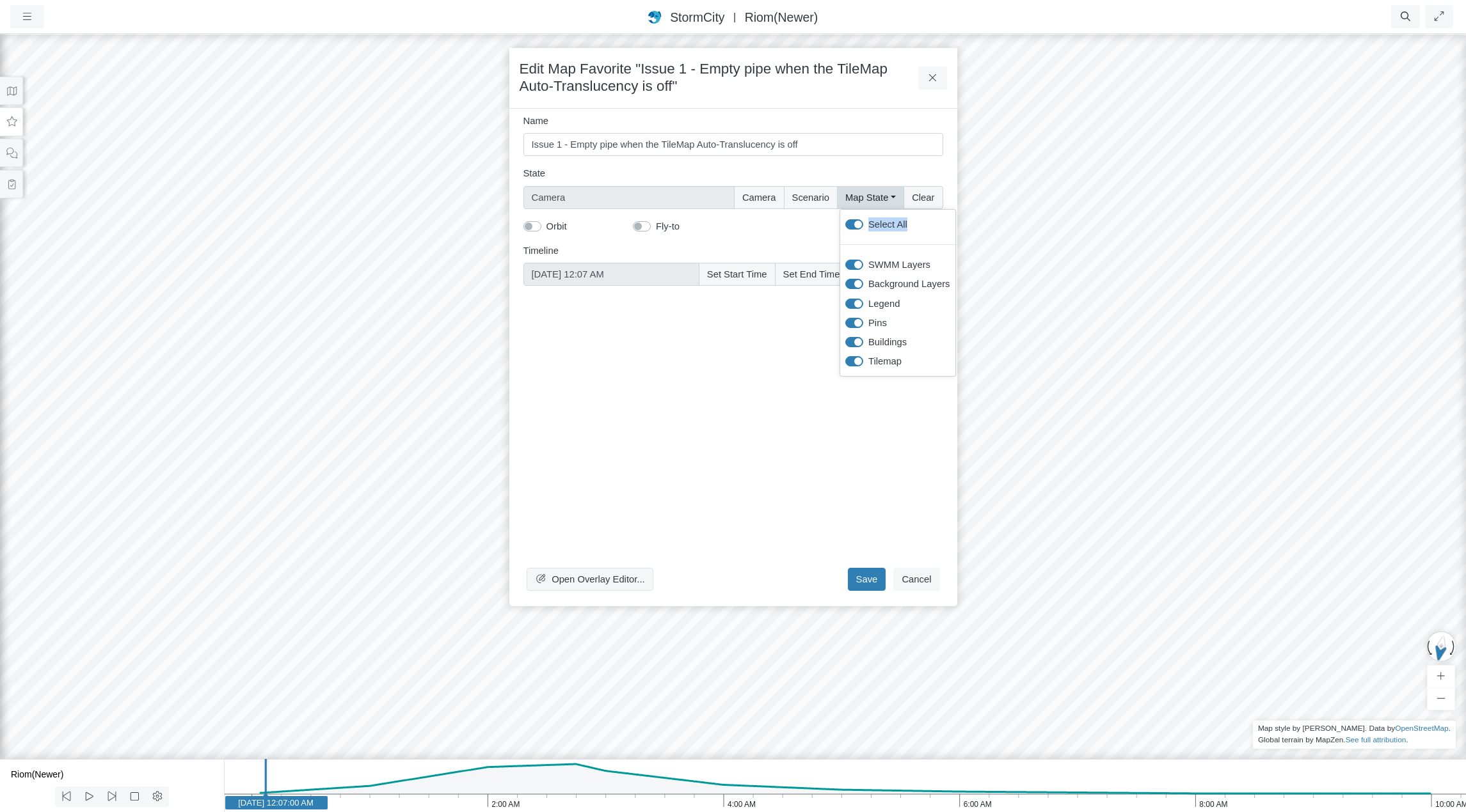
checkbox input "true"
click at [873, 578] on button "Save" at bounding box center [867, 580] width 39 height 23
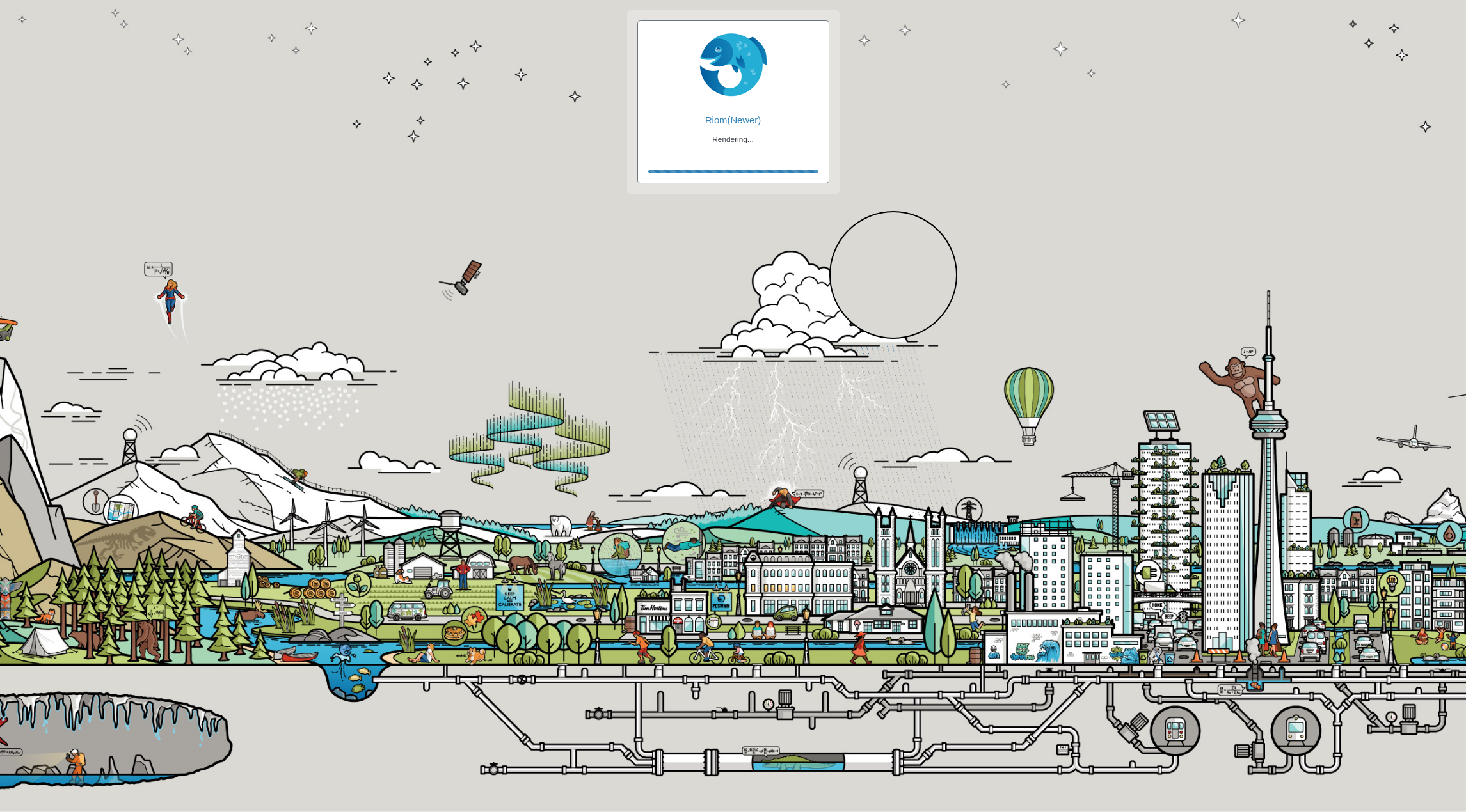
checkbox input "true"
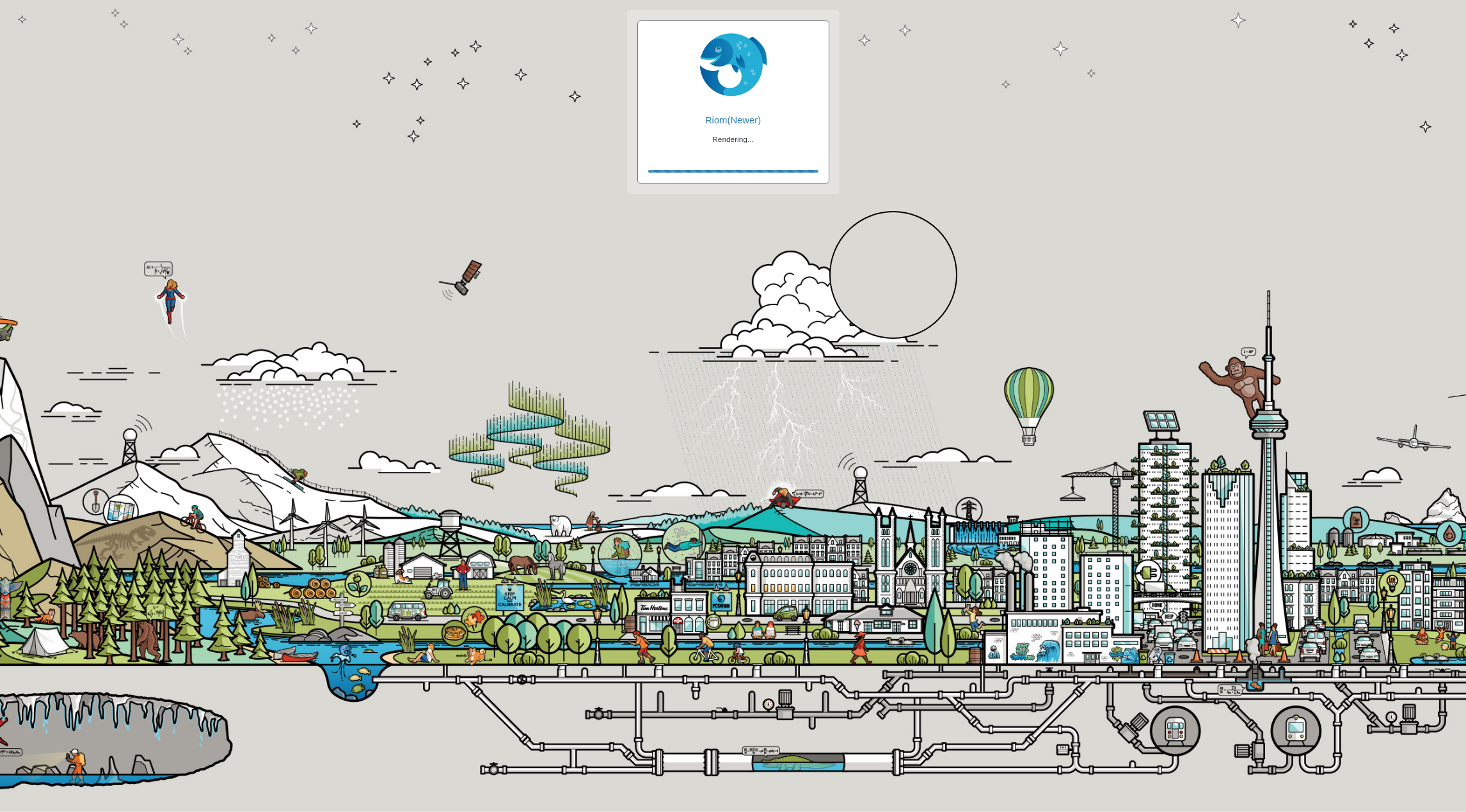
checkbox input "true"
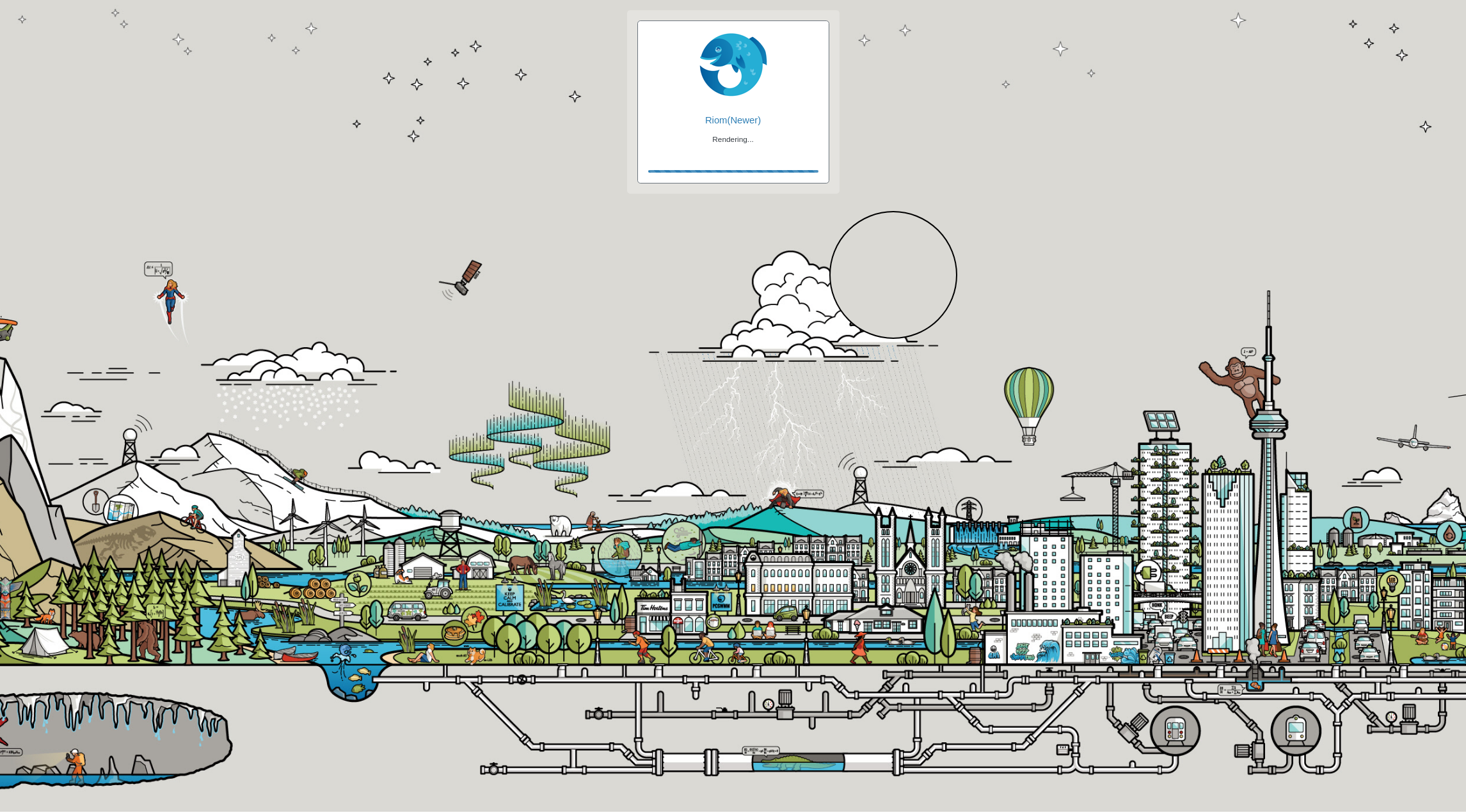
checkbox input "false"
checkbox input "true"
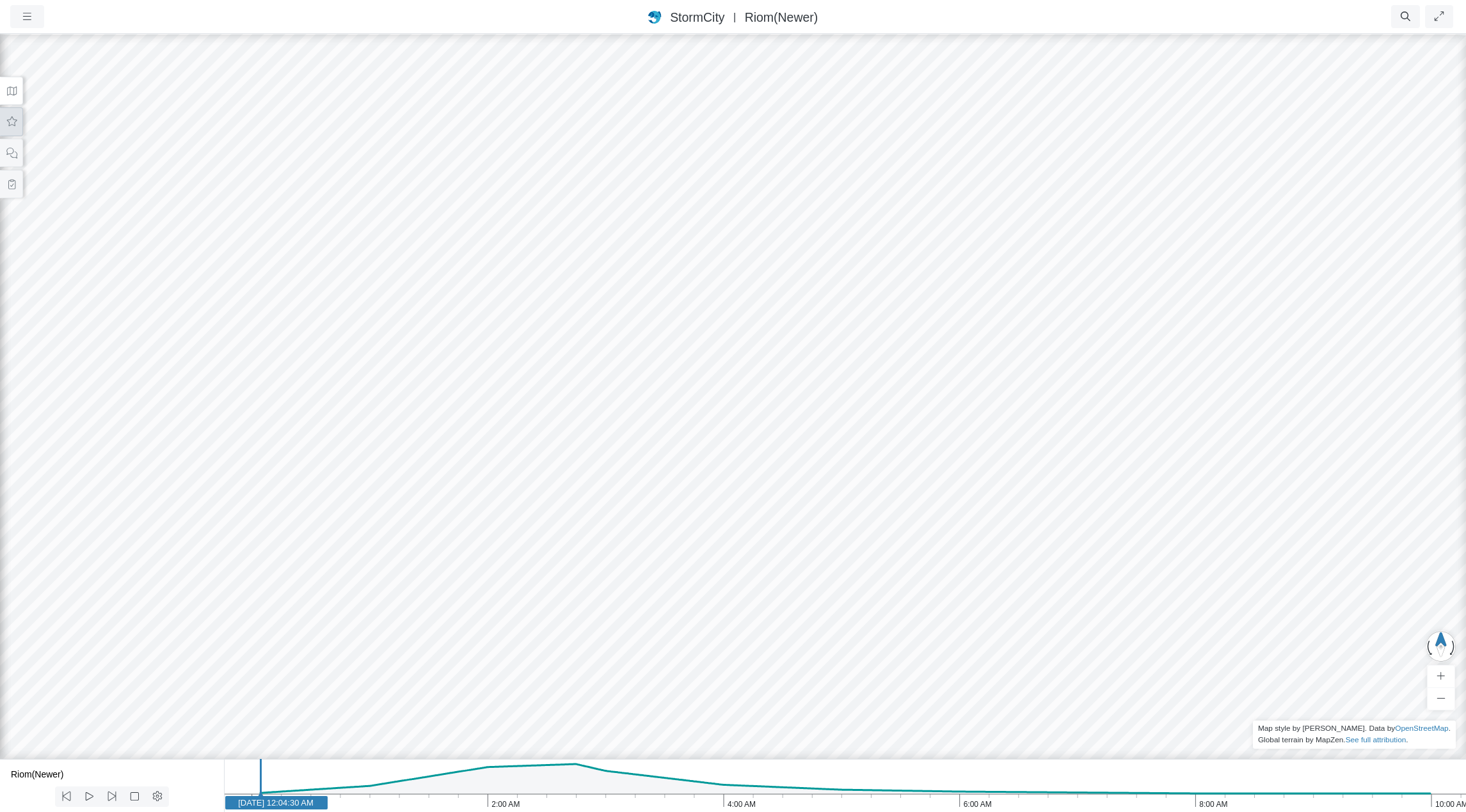
click at [11, 120] on icon at bounding box center [12, 122] width 13 height 10
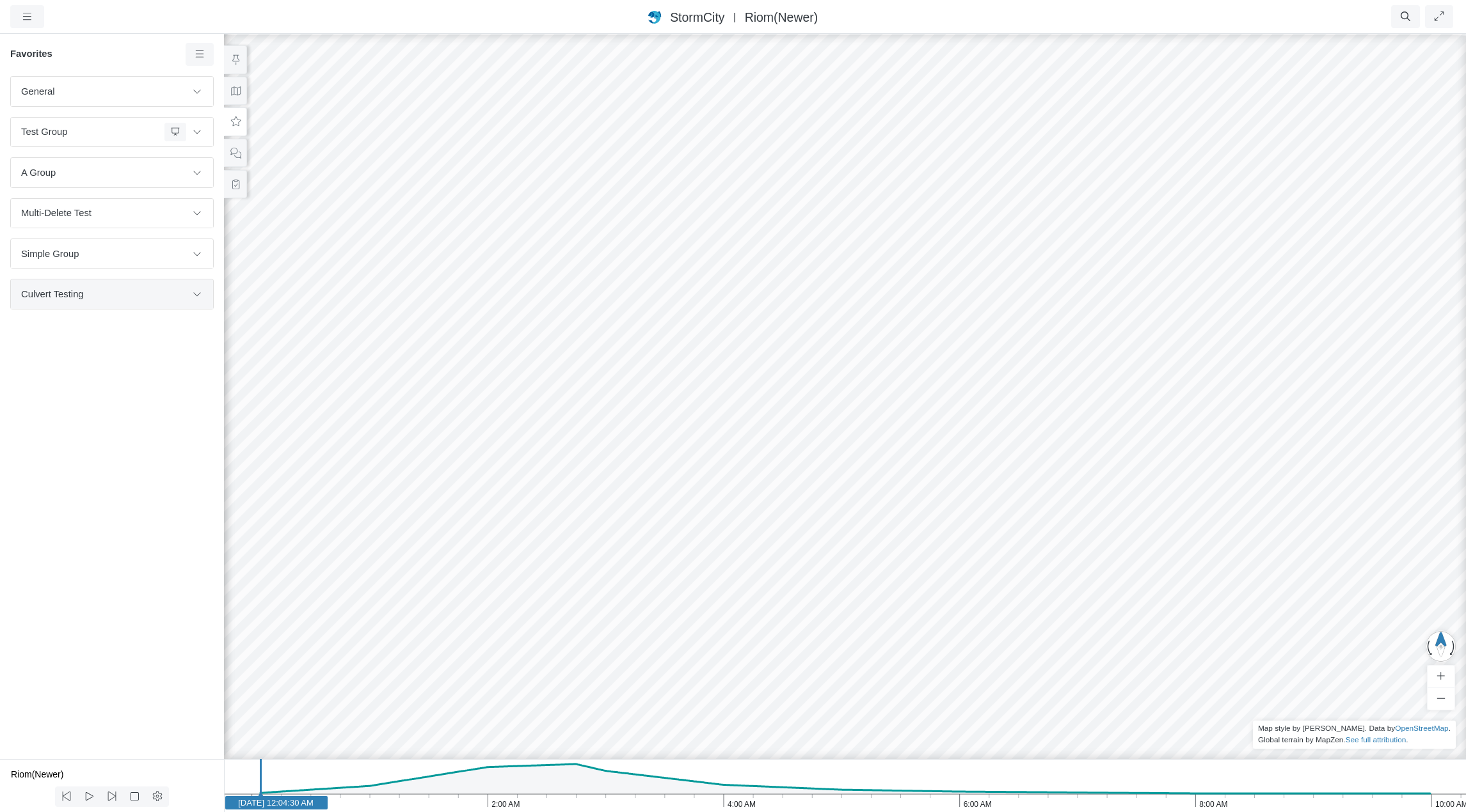
click at [97, 294] on span "Culvert Testing" at bounding box center [103, 294] width 165 height 14
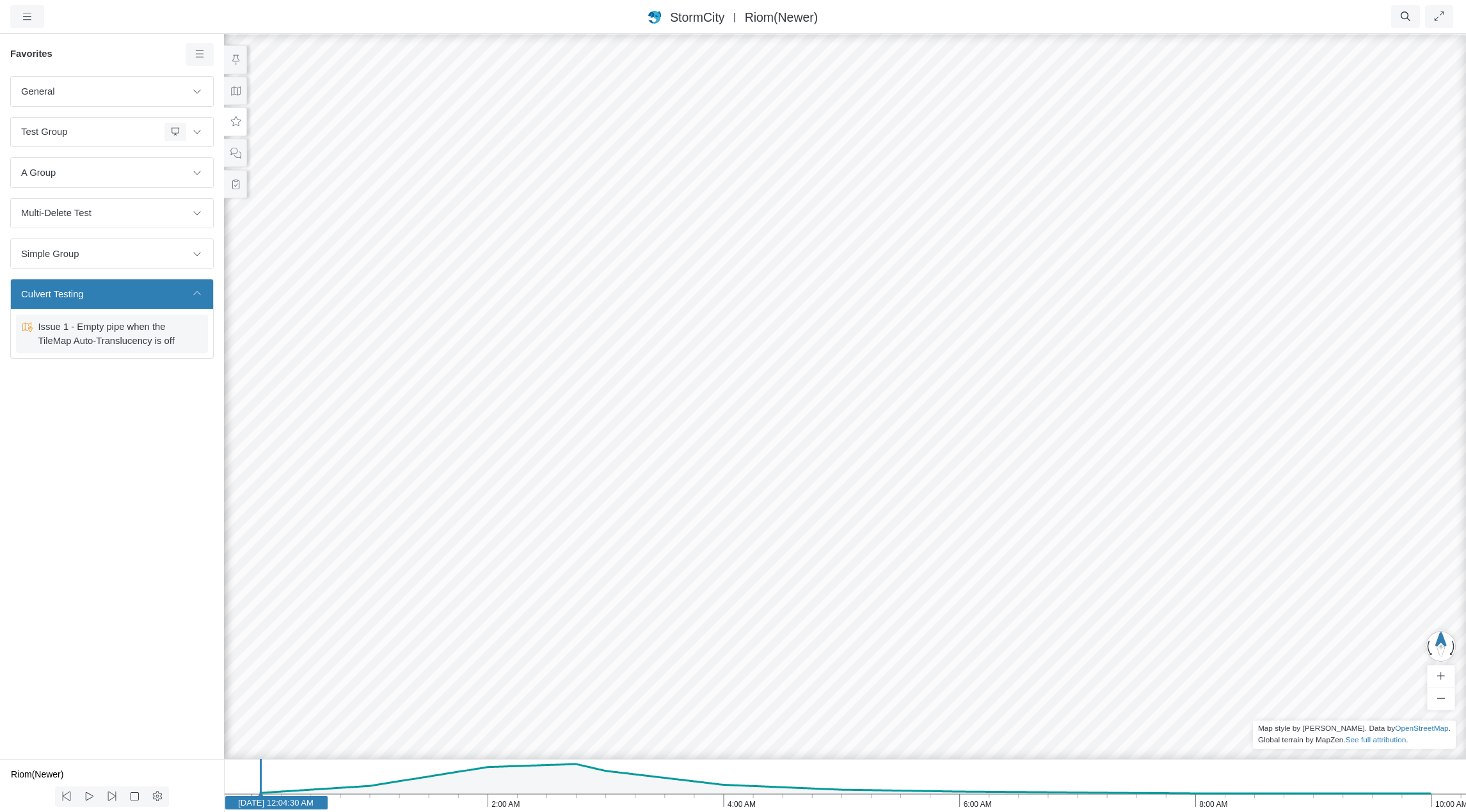
click at [92, 328] on span "Issue 1 - Empty pipe when the TileMap Auto-Translucency is off" at bounding box center [113, 333] width 160 height 28
checkbox input "false"
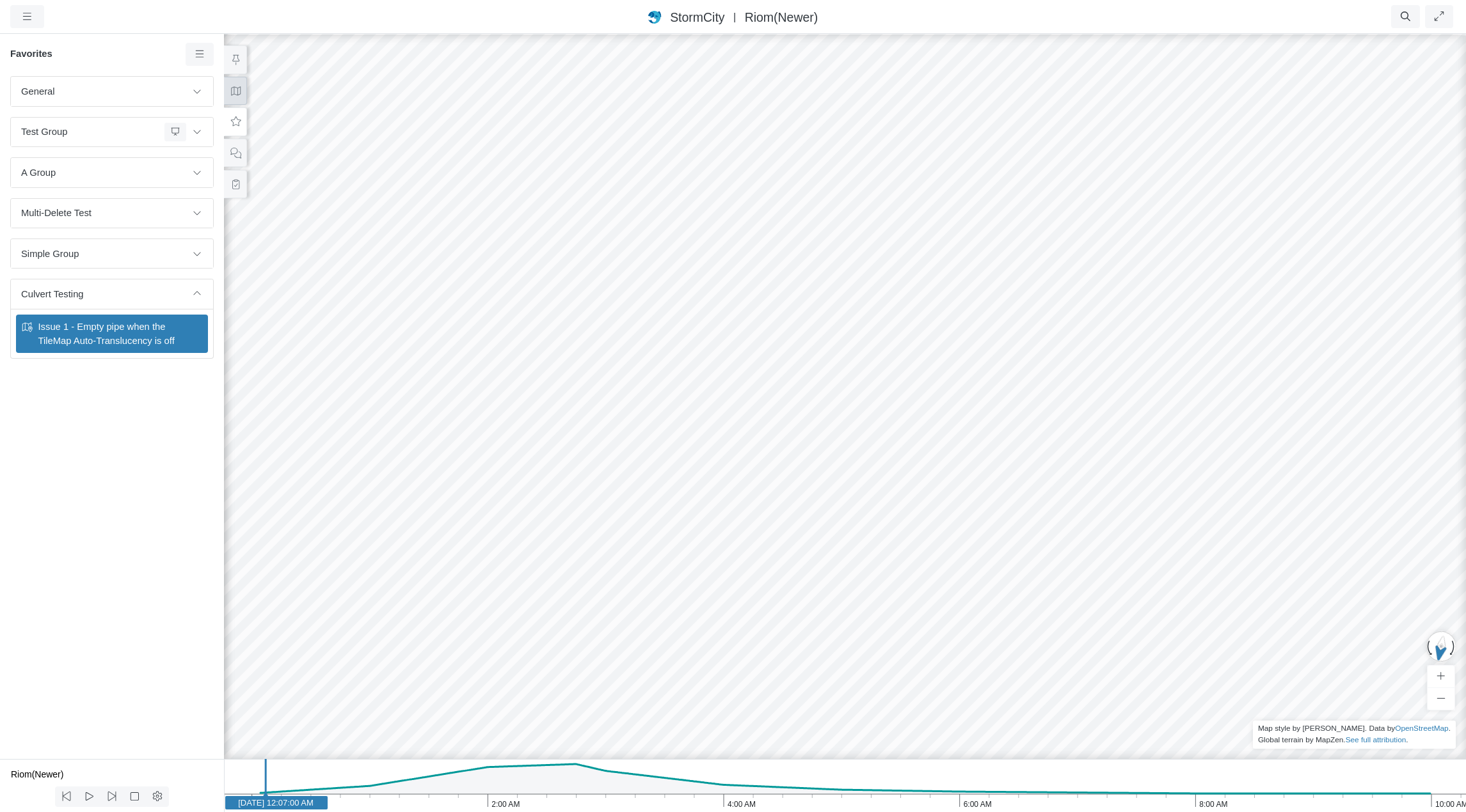
click at [235, 94] on icon at bounding box center [235, 92] width 13 height 10
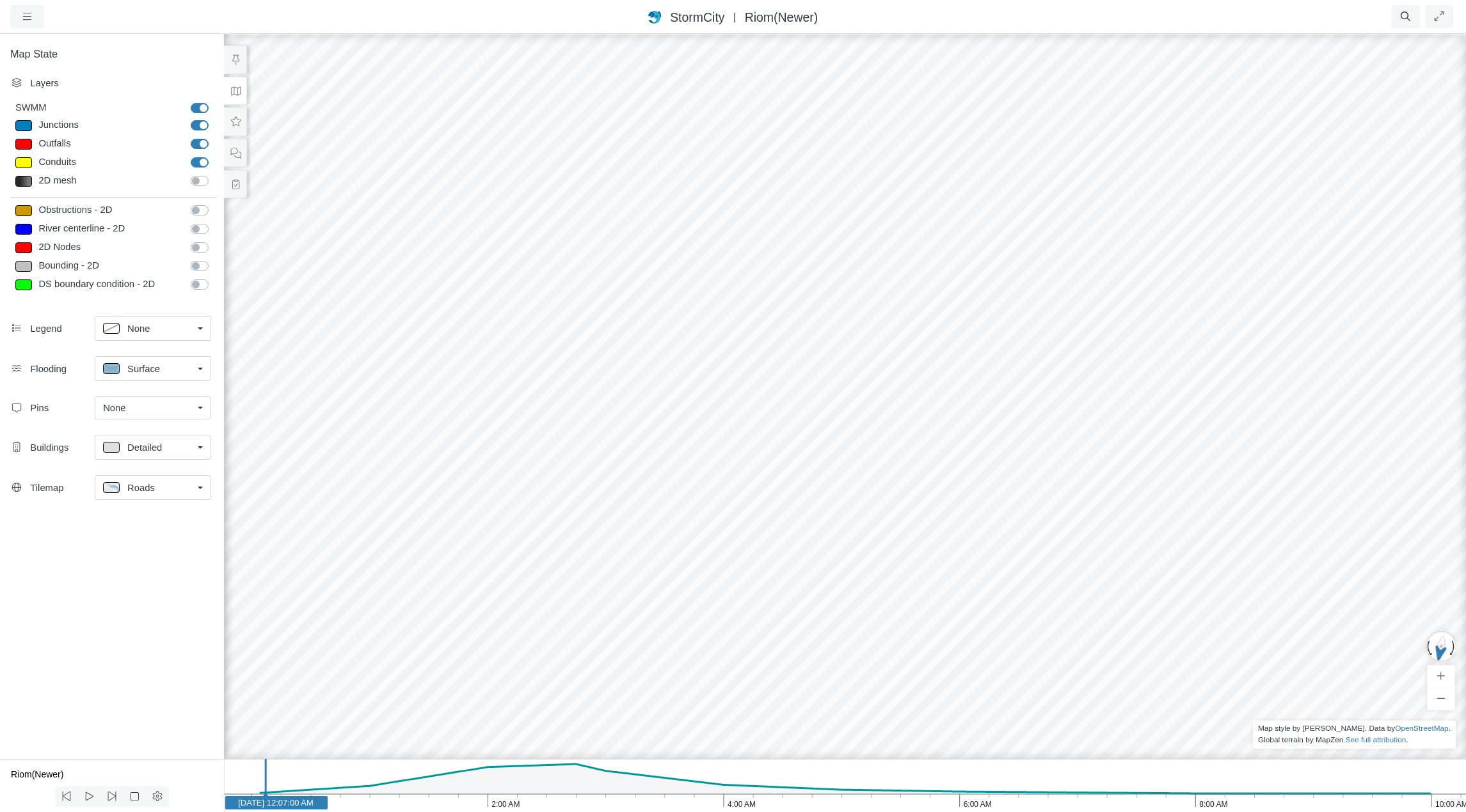
click at [161, 487] on div "Roads" at bounding box center [147, 487] width 90 height 16
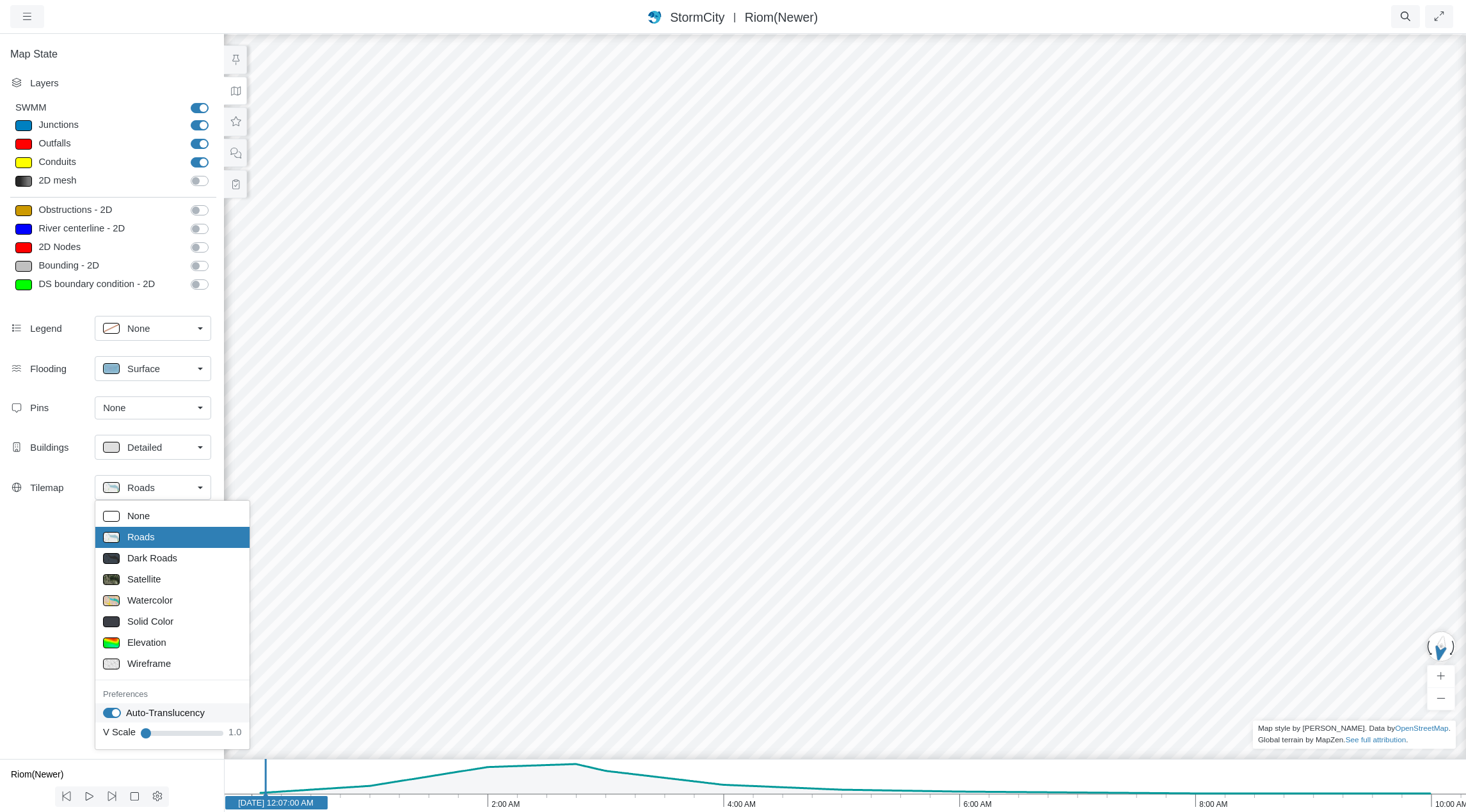
click at [126, 714] on label "Auto-Translucency" at bounding box center [166, 713] width 79 height 14
checkbox input "false"
click at [43, 589] on div "Map State Layers SWMM SWMM [GEOGRAPHIC_DATA] [GEOGRAPHIC_DATA] Outfalls Dividers" at bounding box center [112, 396] width 223 height 726
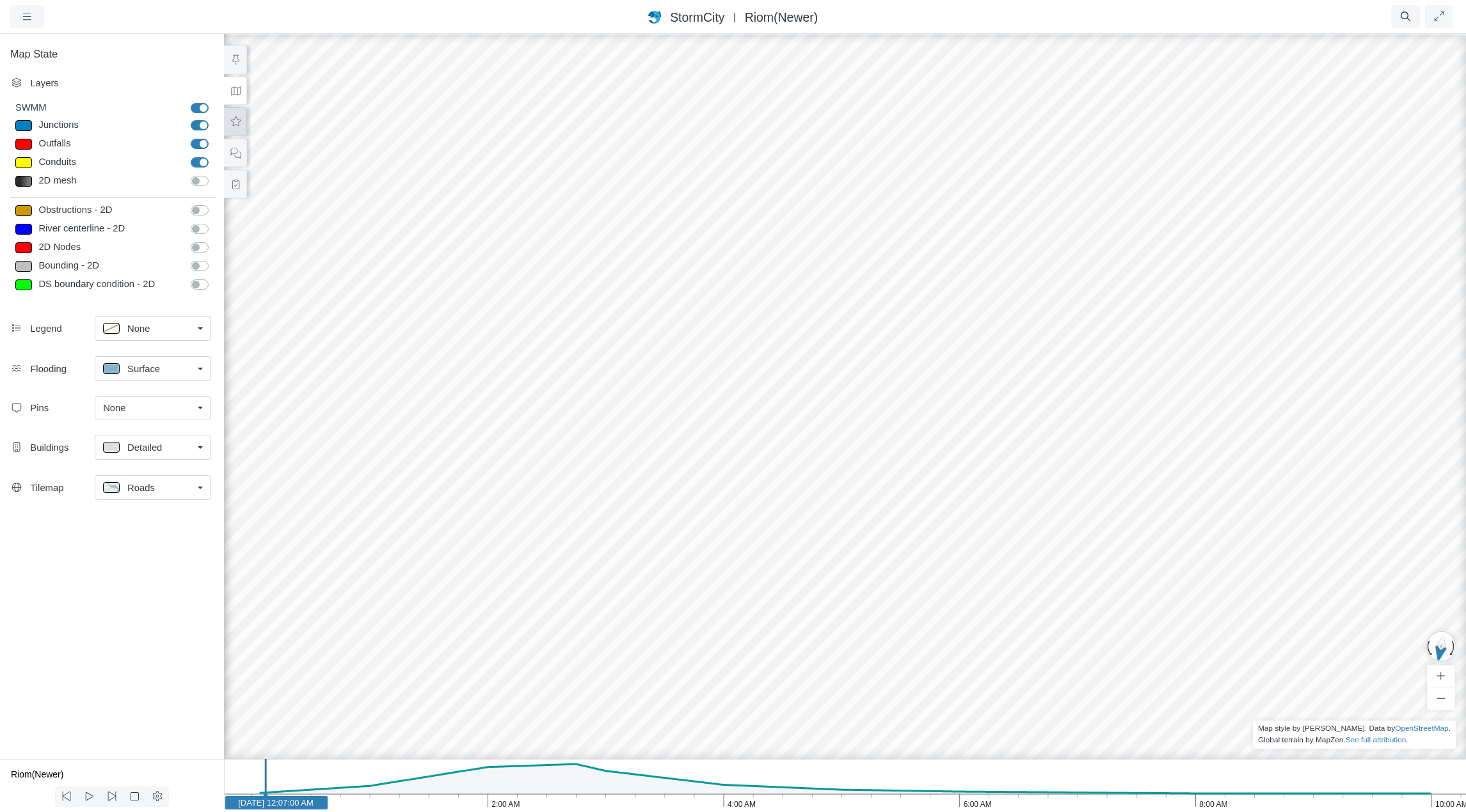
click at [236, 121] on icon at bounding box center [235, 122] width 13 height 10
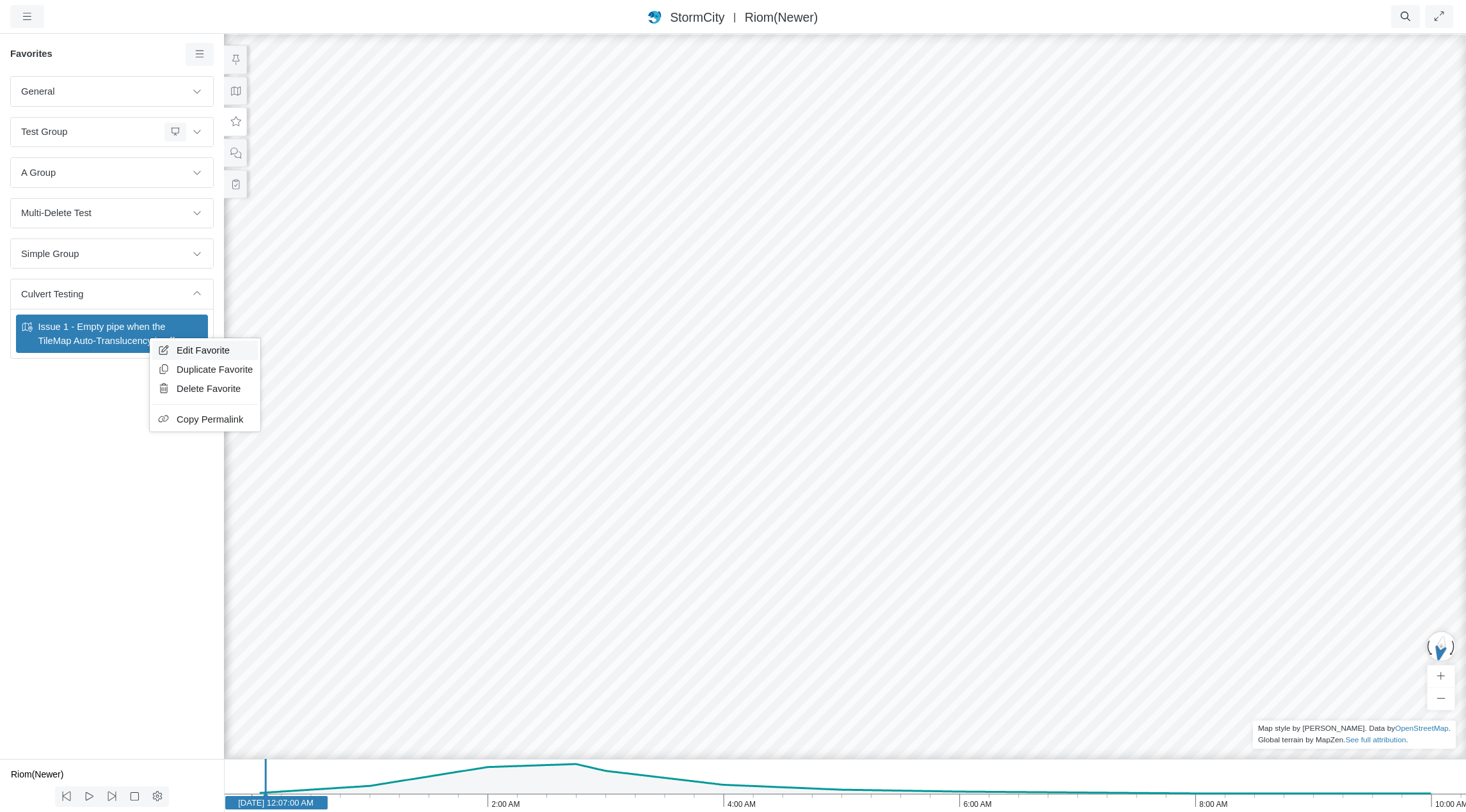
click at [186, 348] on span "Edit Favorite" at bounding box center [202, 351] width 53 height 11
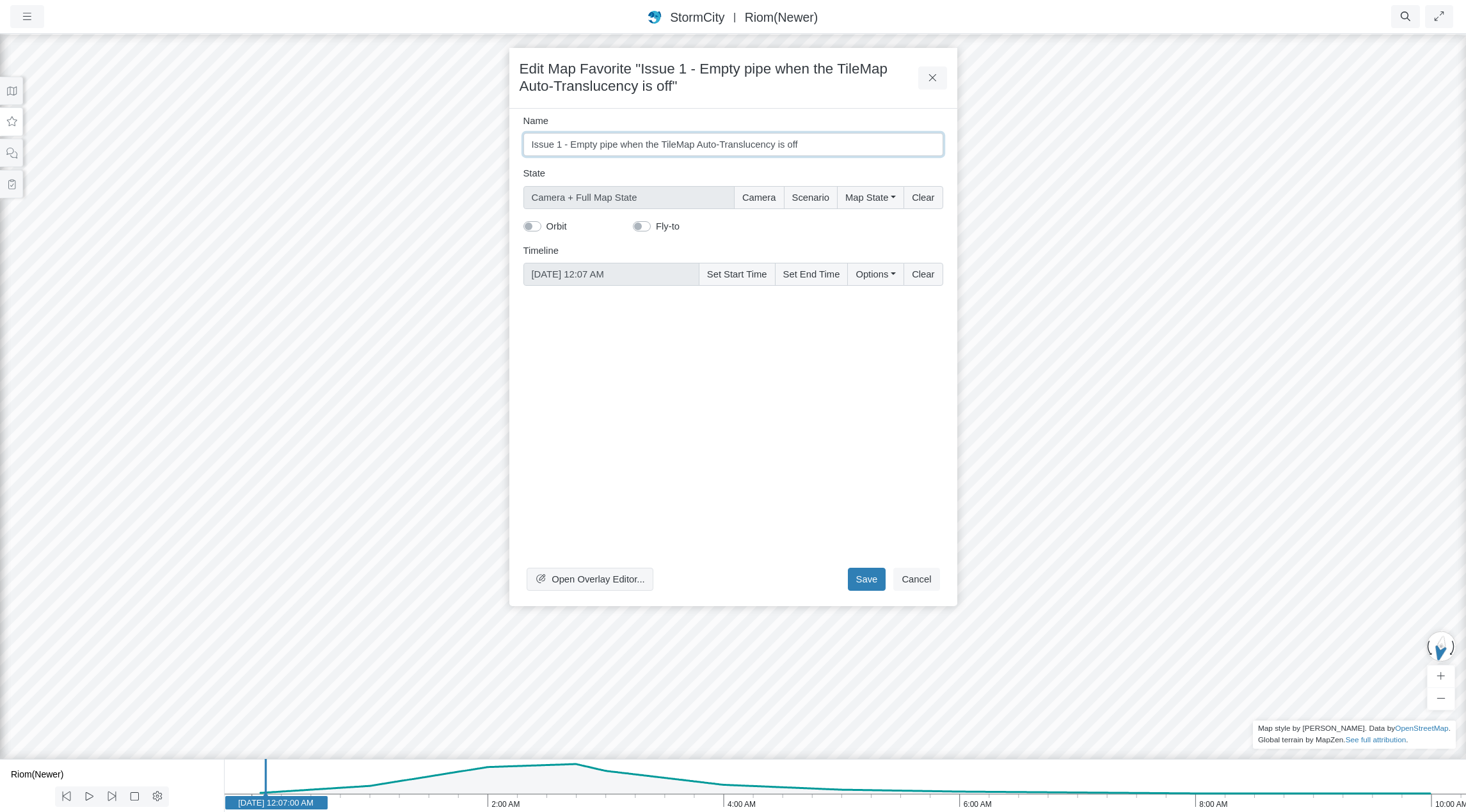
click at [782, 144] on input "Issue 1 - Empty pipe when the TileMap Auto-Translucency is off" at bounding box center [733, 144] width 420 height 23
type input "Issue 1 - Empty pipe when the TileMap Auto-Translucency is turned off"
click at [877, 578] on button "Save" at bounding box center [867, 580] width 39 height 23
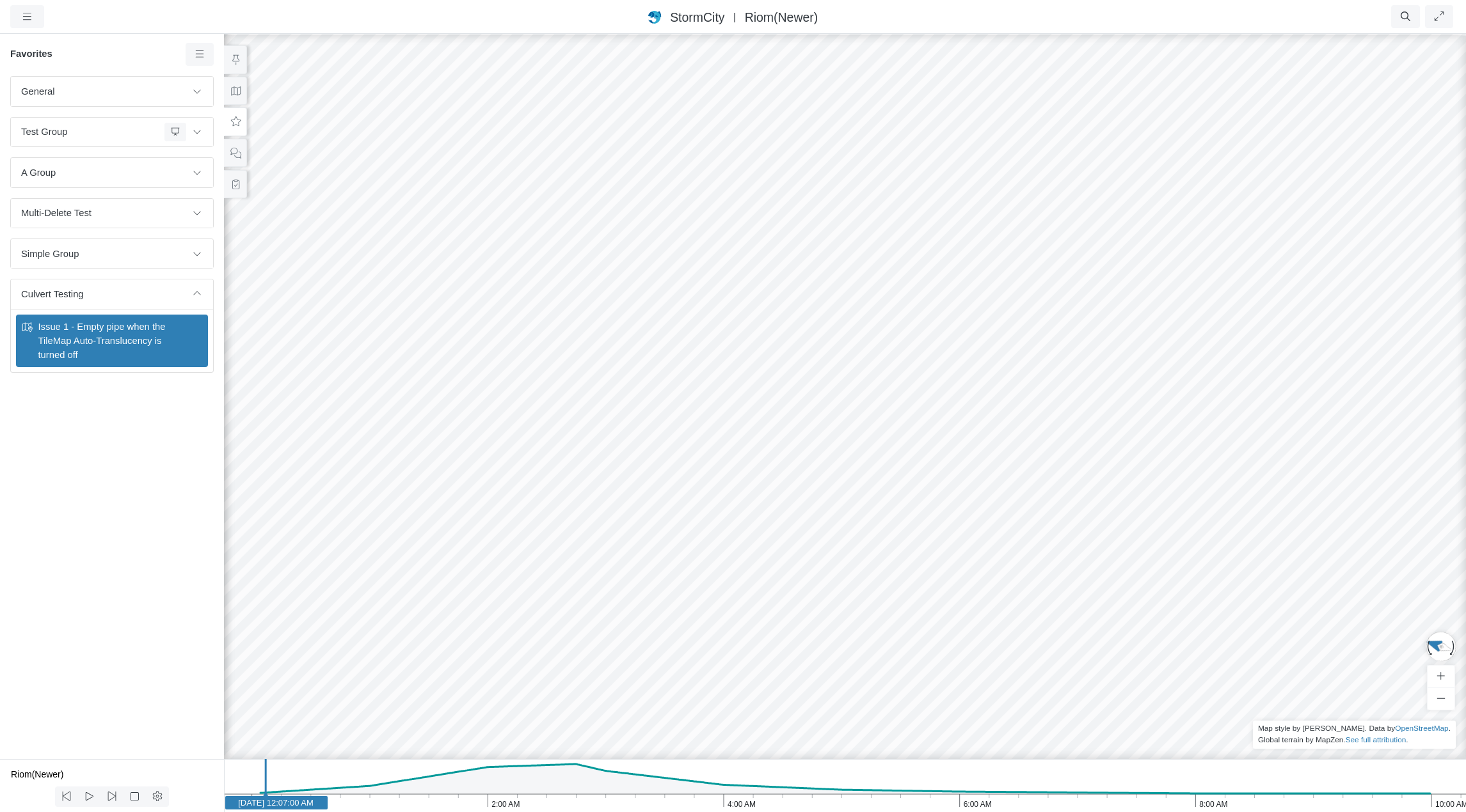
drag, startPoint x: 1014, startPoint y: 352, endPoint x: 642, endPoint y: 472, distance: 390.9
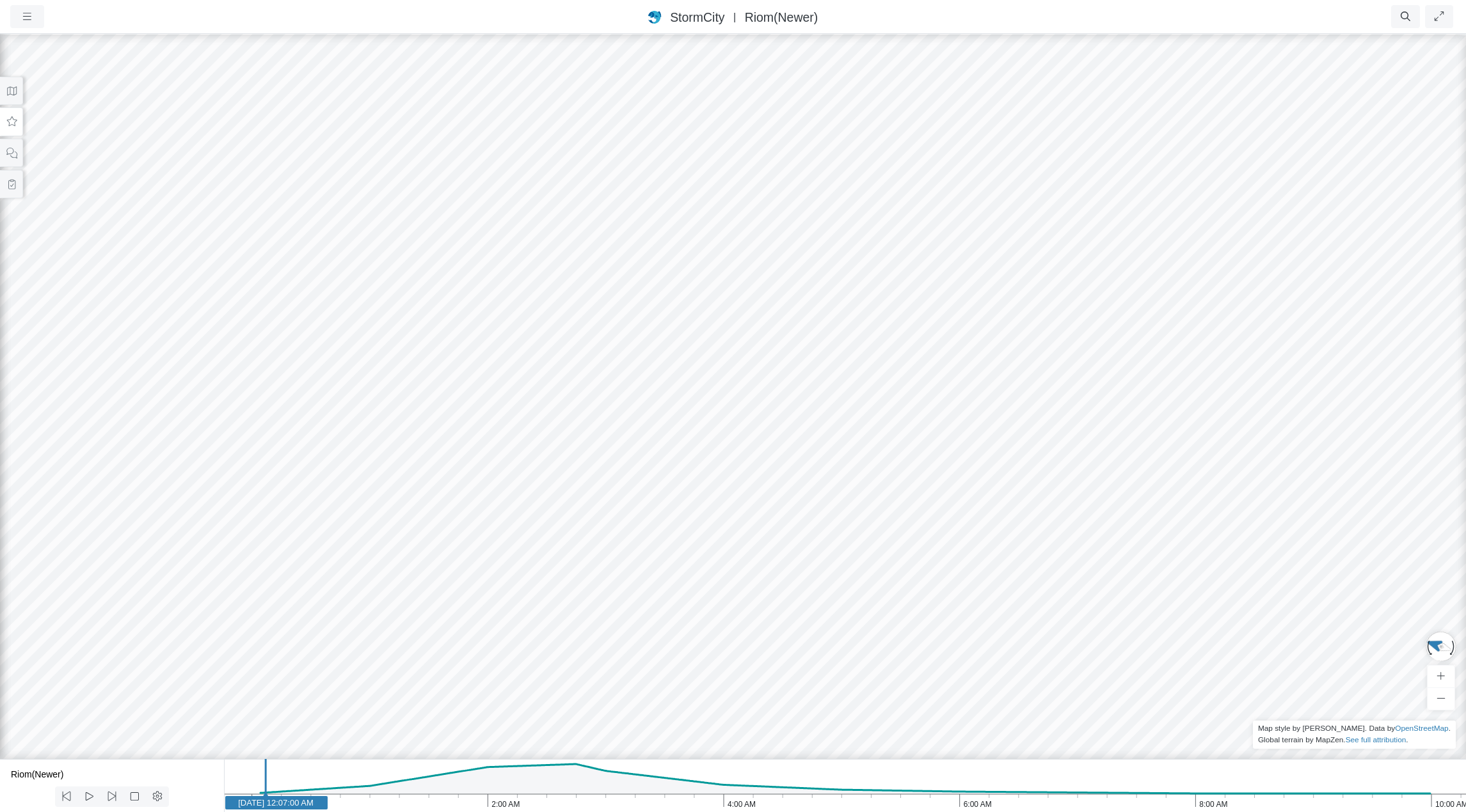
drag, startPoint x: 1268, startPoint y: 215, endPoint x: 754, endPoint y: 580, distance: 630.4
click at [730, 601] on div at bounding box center [733, 423] width 1466 height 780
drag, startPoint x: 1111, startPoint y: 354, endPoint x: 224, endPoint y: 377, distance: 887.3
drag, startPoint x: 655, startPoint y: 447, endPoint x: 450, endPoint y: 313, distance: 244.9
click at [88, 796] on icon at bounding box center [89, 797] width 13 height 10
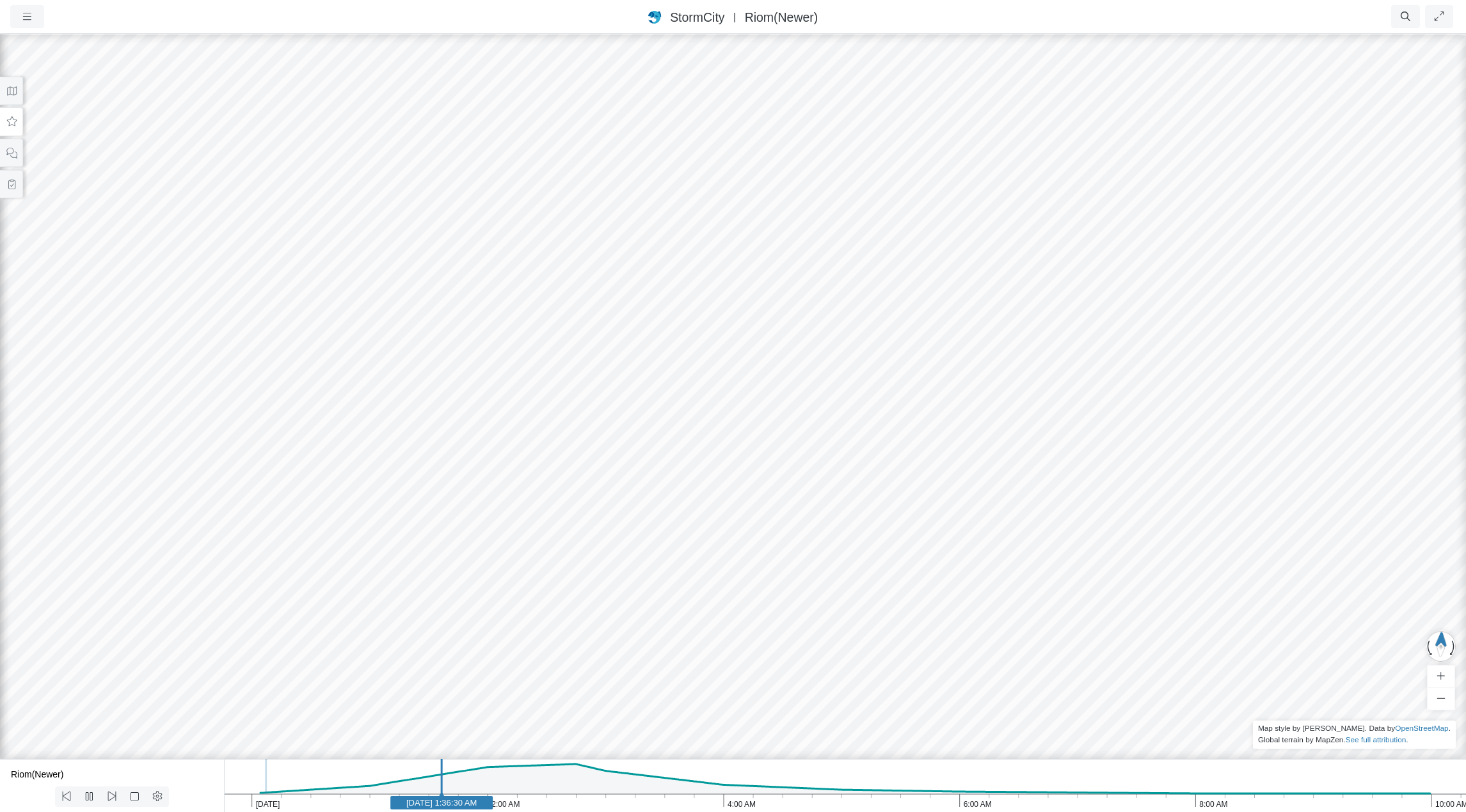
drag, startPoint x: 477, startPoint y: 542, endPoint x: 501, endPoint y: 488, distance: 59.1
drag, startPoint x: 510, startPoint y: 479, endPoint x: 641, endPoint y: 612, distance: 186.7
click at [88, 796] on icon at bounding box center [89, 797] width 13 height 10
drag, startPoint x: 521, startPoint y: 546, endPoint x: 523, endPoint y: 457, distance: 89.0
click at [8, 91] on icon at bounding box center [12, 92] width 13 height 10
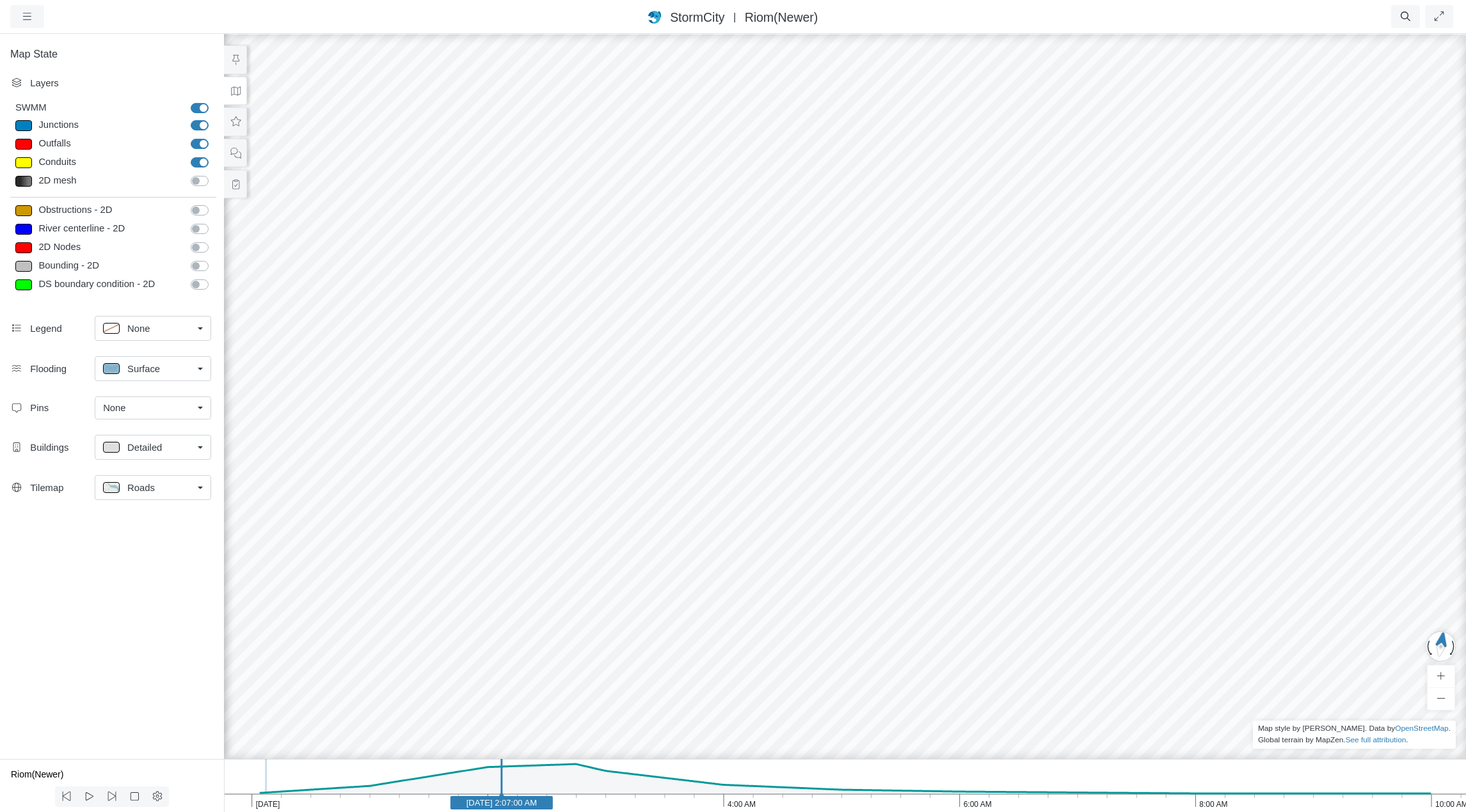
click at [155, 486] on div "Roads" at bounding box center [147, 487] width 90 height 16
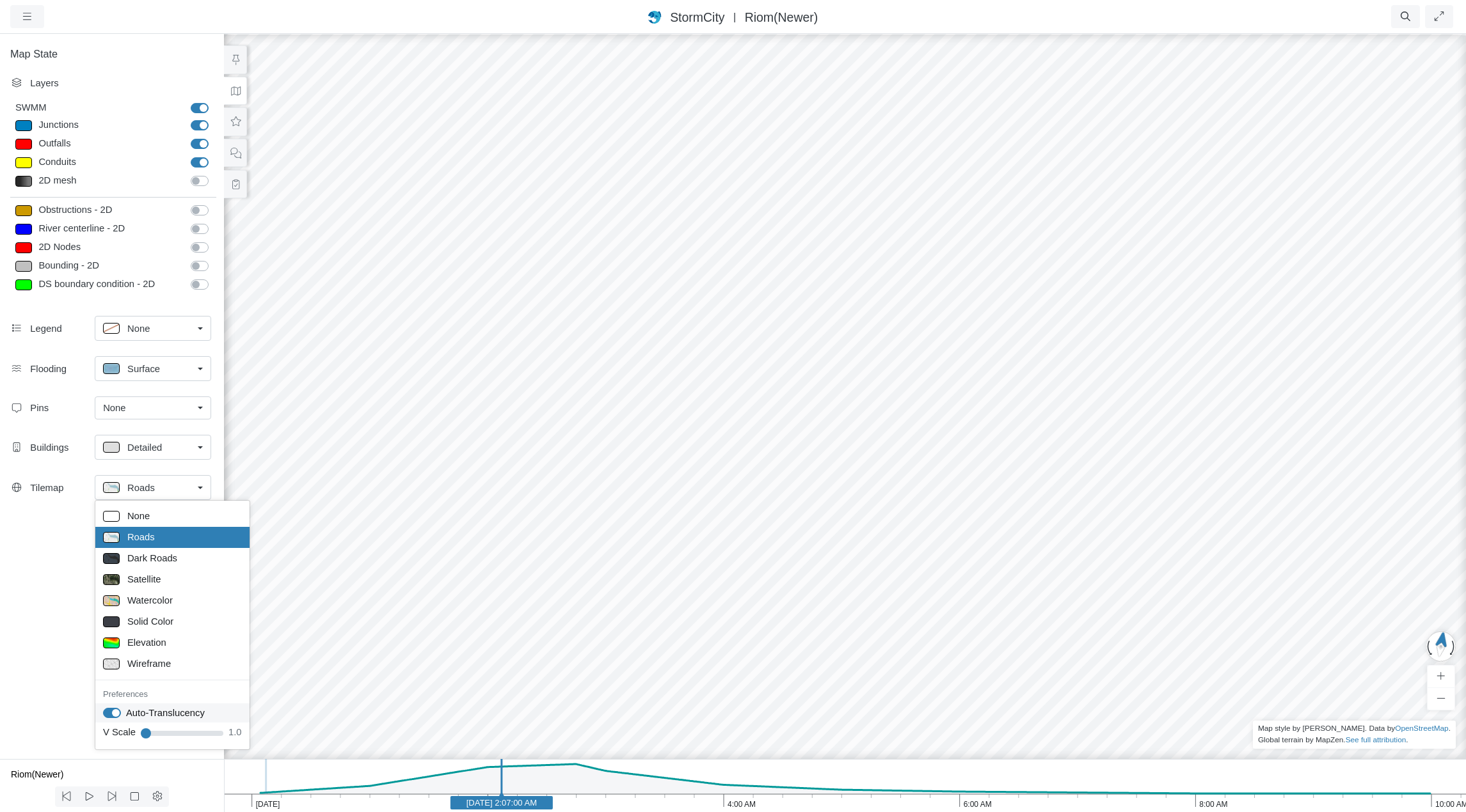
click at [126, 715] on label "Auto-Translucency" at bounding box center [166, 713] width 79 height 14
checkbox input "false"
drag, startPoint x: 731, startPoint y: 631, endPoint x: 576, endPoint y: 617, distance: 155.6
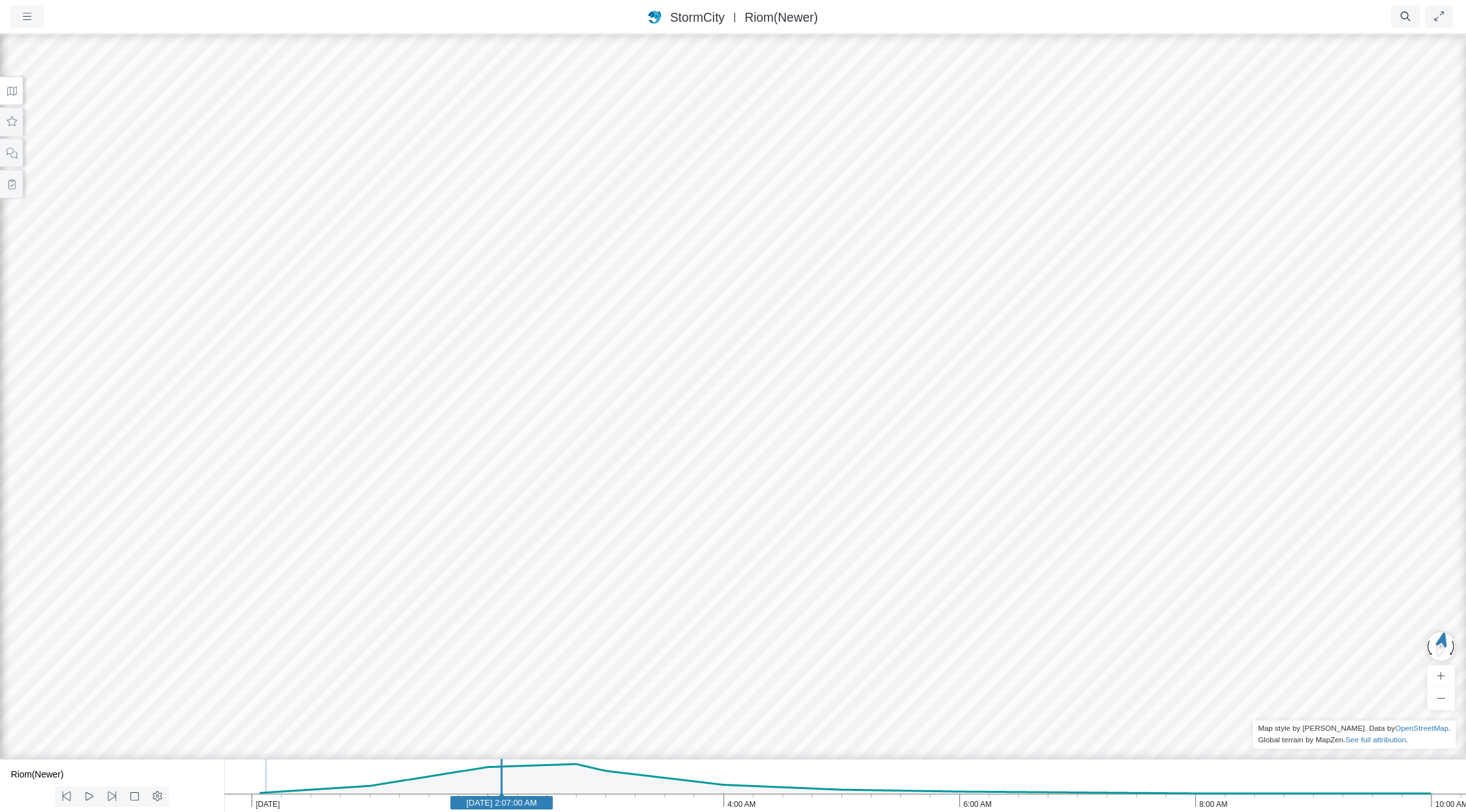
click at [319, 785] on icon "10:00 AM 8:00 AM 6:00 AM 4:00 AM 2:00 AM Jan 30, 2012 Jan 30, 2012 2:07:00 AM" at bounding box center [844, 785] width 1242 height 53
click at [136, 798] on icon at bounding box center [134, 797] width 13 height 10
click at [87, 797] on icon at bounding box center [89, 797] width 13 height 10
drag, startPoint x: 476, startPoint y: 642, endPoint x: 490, endPoint y: 631, distance: 17.8
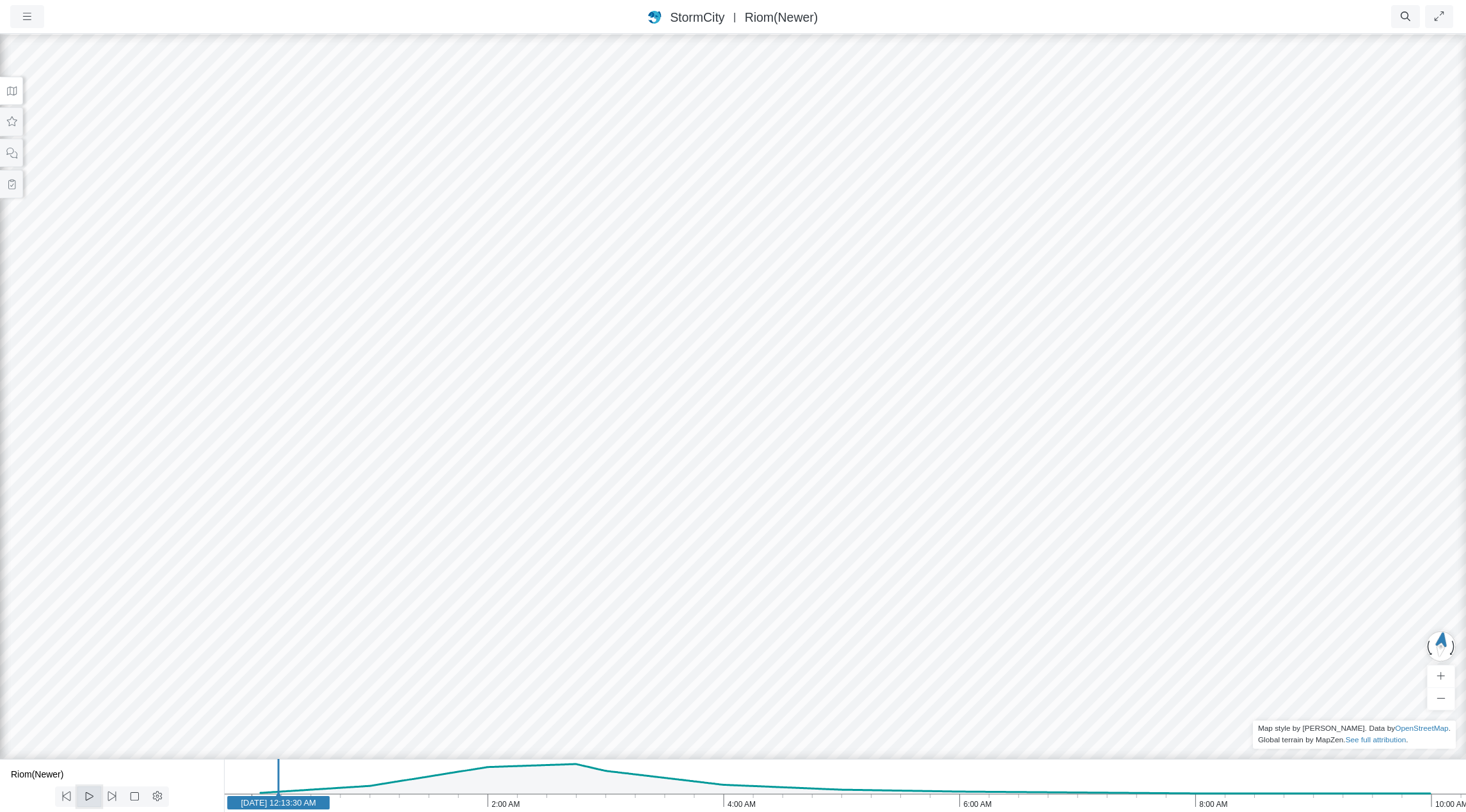
click at [90, 798] on icon at bounding box center [89, 797] width 13 height 10
drag, startPoint x: 1038, startPoint y: 480, endPoint x: 940, endPoint y: 547, distance: 118.7
drag, startPoint x: 609, startPoint y: 501, endPoint x: 1303, endPoint y: 517, distance: 694.2
drag, startPoint x: 1230, startPoint y: 427, endPoint x: 389, endPoint y: 429, distance: 841.0
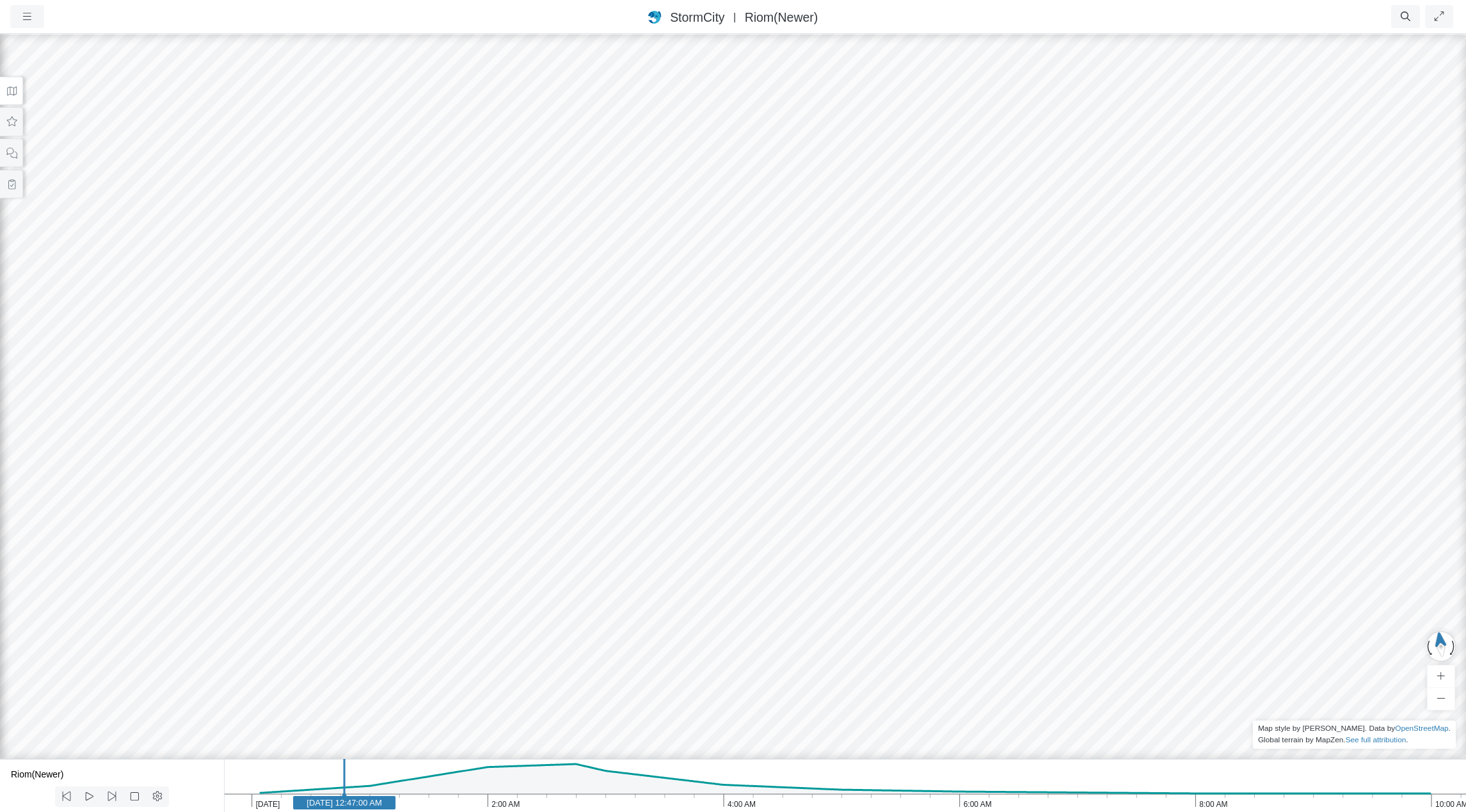
click at [389, 429] on div at bounding box center [733, 423] width 1466 height 780
drag, startPoint x: 372, startPoint y: 510, endPoint x: 688, endPoint y: 612, distance: 332.1
drag, startPoint x: 362, startPoint y: 592, endPoint x: 1104, endPoint y: 363, distance: 776.5
click at [1102, 365] on div at bounding box center [733, 423] width 1466 height 780
drag, startPoint x: 1045, startPoint y: 500, endPoint x: 838, endPoint y: 683, distance: 276.3
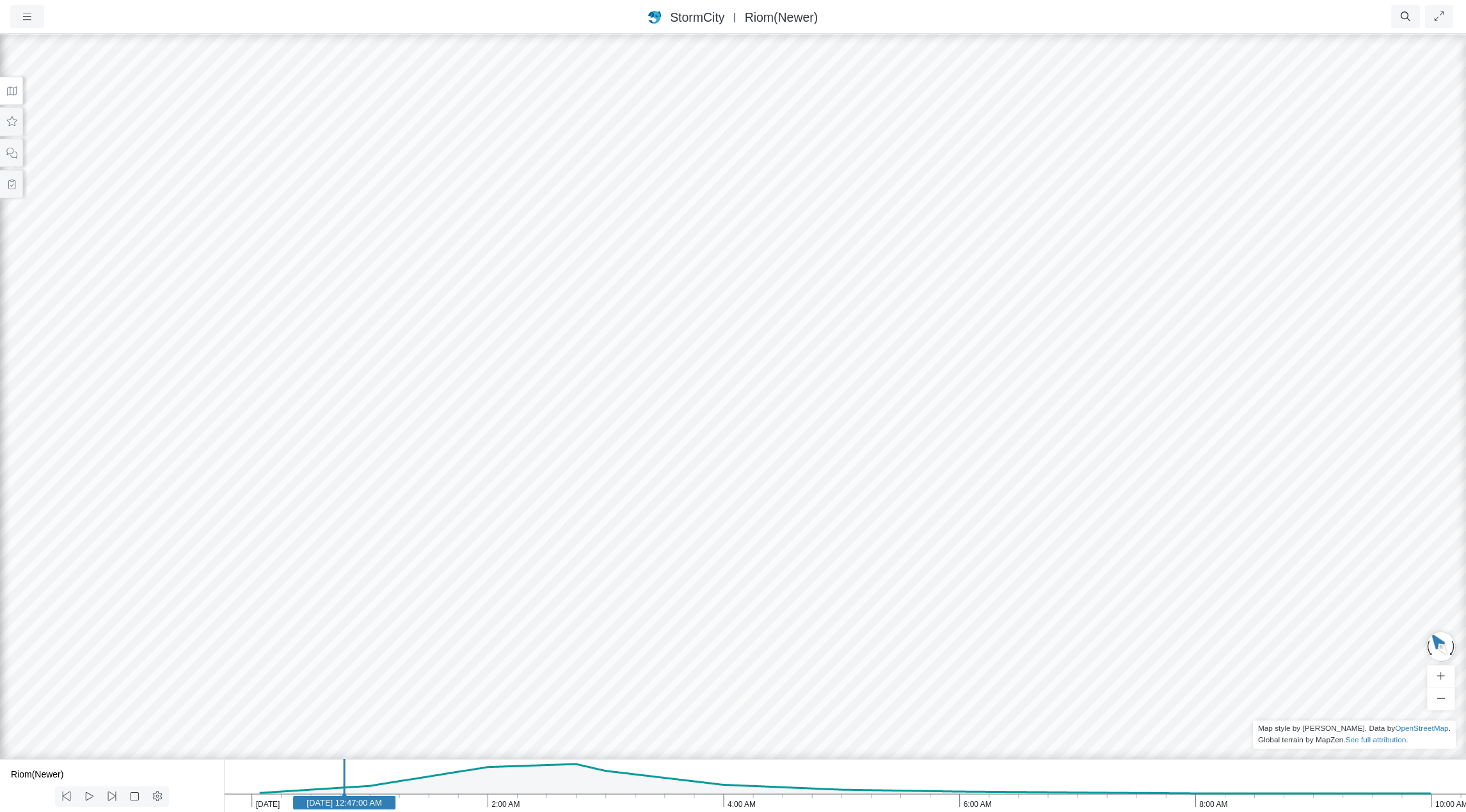
drag, startPoint x: 591, startPoint y: 649, endPoint x: 633, endPoint y: 649, distance: 42.0
drag, startPoint x: 637, startPoint y: 645, endPoint x: 773, endPoint y: 454, distance: 234.5
click at [773, 454] on div at bounding box center [733, 423] width 1466 height 780
drag, startPoint x: 1235, startPoint y: 365, endPoint x: 189, endPoint y: 593, distance: 1070.6
click at [190, 593] on div at bounding box center [733, 423] width 1466 height 780
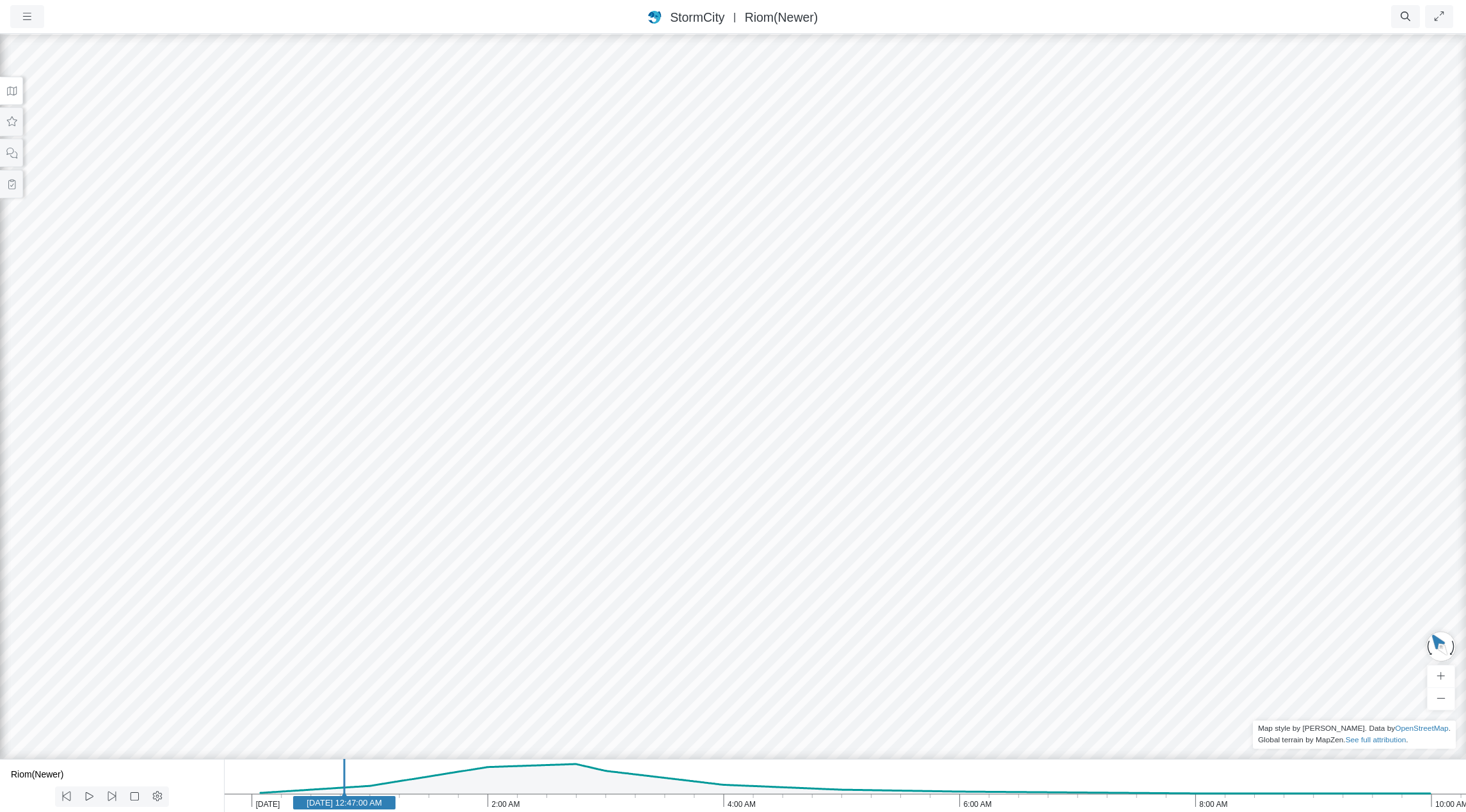
drag, startPoint x: 968, startPoint y: 397, endPoint x: 30, endPoint y: 677, distance: 978.9
click at [30, 677] on div at bounding box center [733, 423] width 1466 height 780
drag, startPoint x: 742, startPoint y: 673, endPoint x: 1296, endPoint y: 385, distance: 624.4
drag, startPoint x: 985, startPoint y: 385, endPoint x: 883, endPoint y: 523, distance: 171.6
click at [884, 523] on div at bounding box center [733, 423] width 1466 height 780
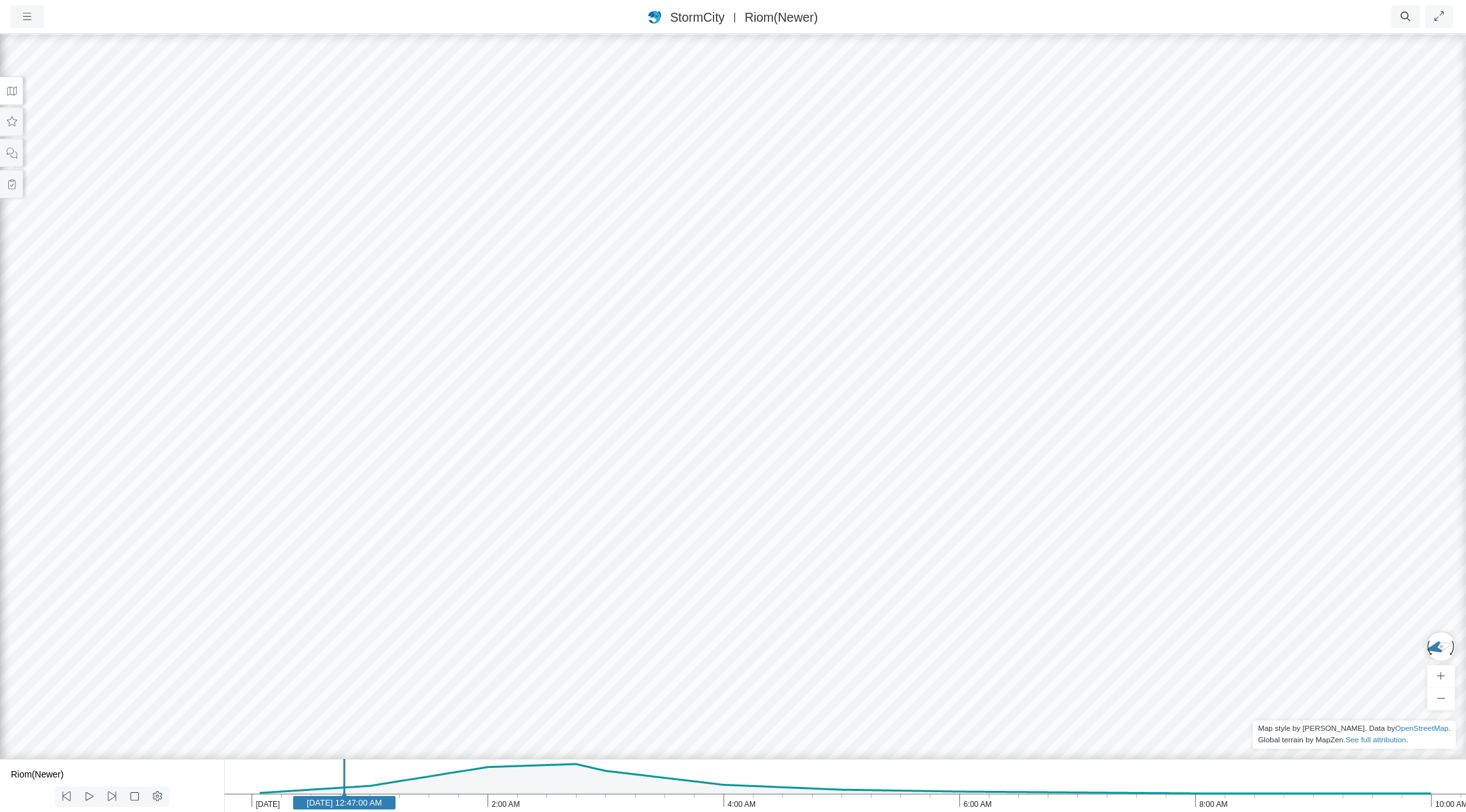
drag, startPoint x: 768, startPoint y: 538, endPoint x: 719, endPoint y: 606, distance: 83.8
click at [13, 90] on icon at bounding box center [12, 92] width 13 height 10
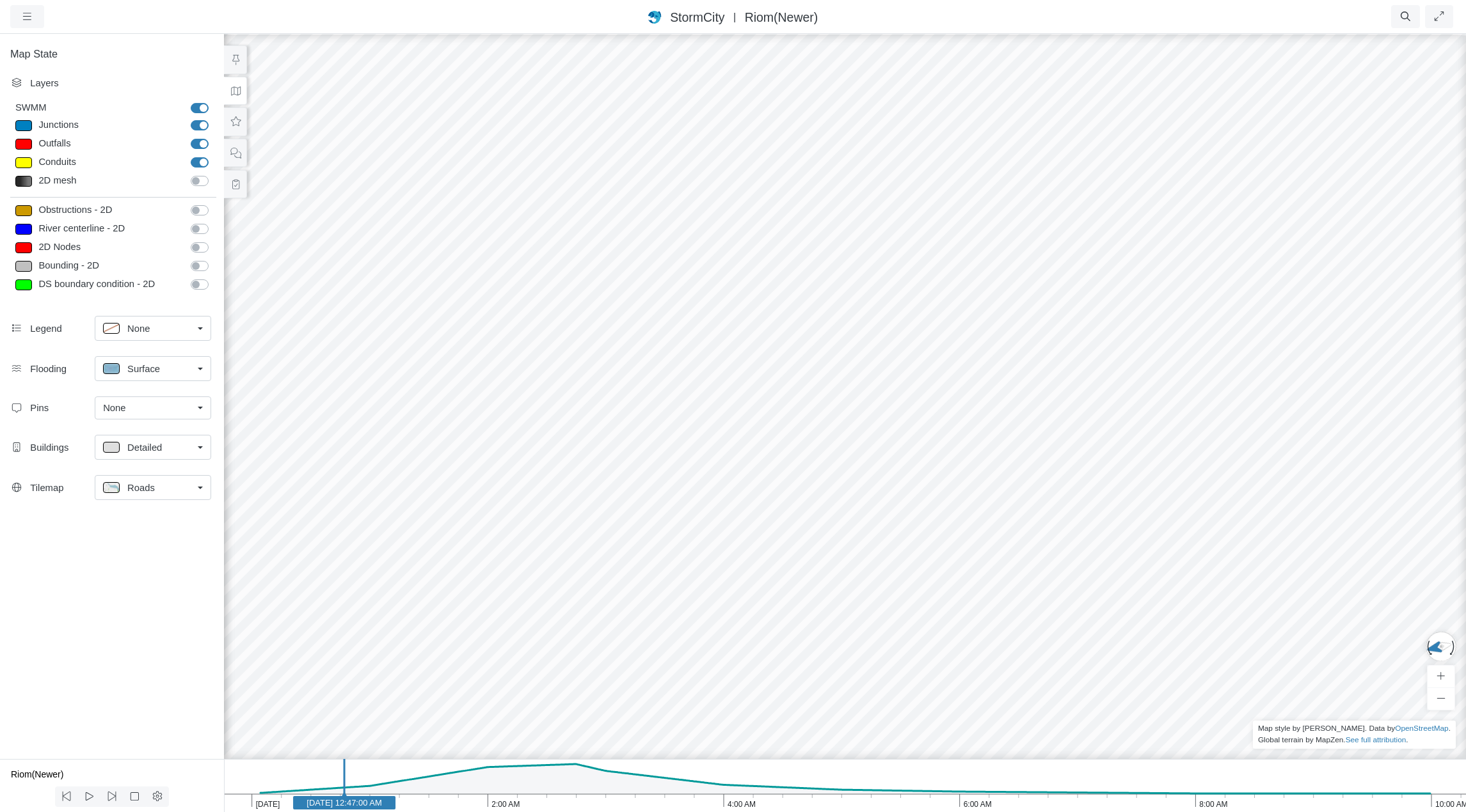
click at [179, 491] on div "Roads" at bounding box center [147, 487] width 90 height 16
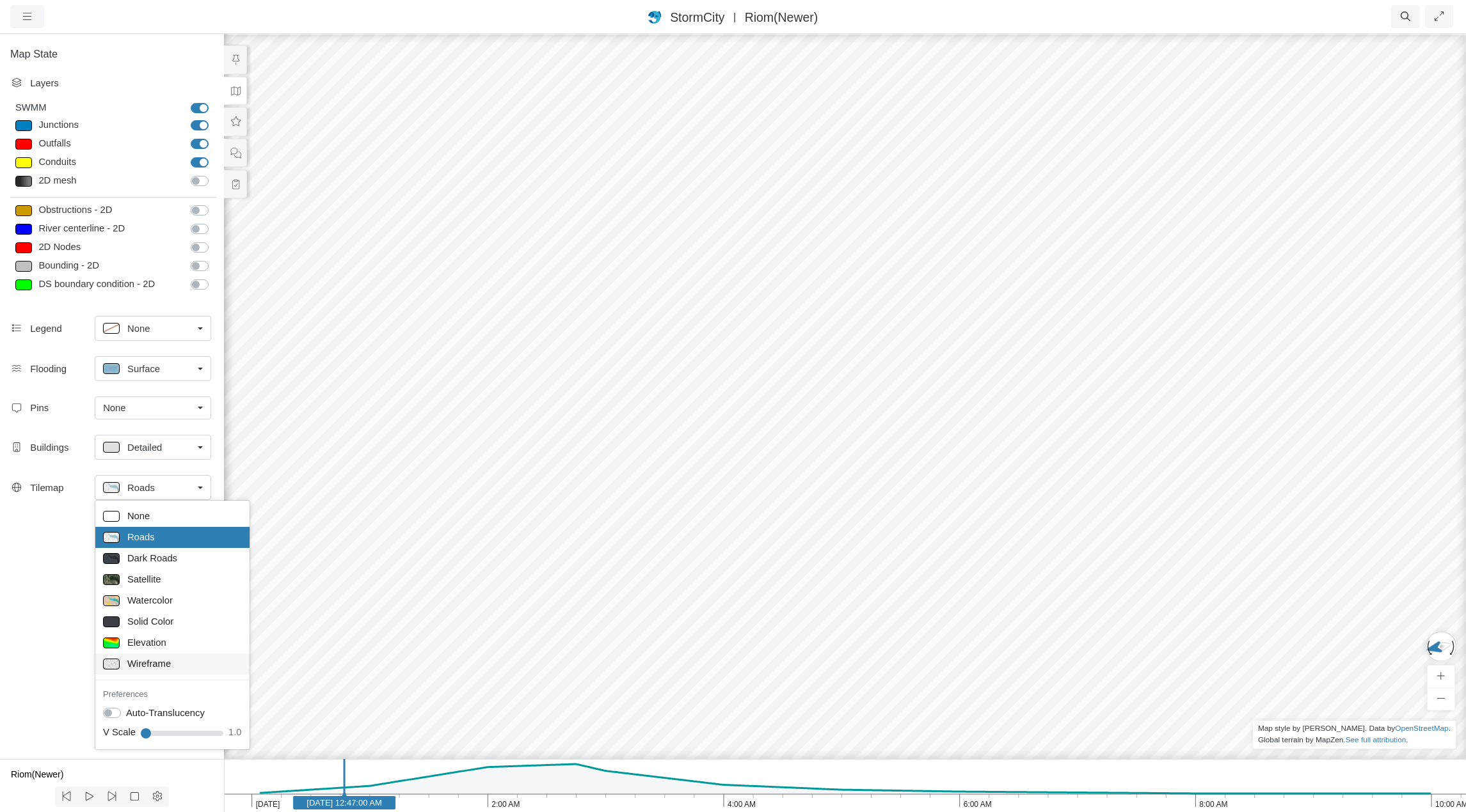
click at [139, 666] on span "Wireframe" at bounding box center [148, 664] width 43 height 14
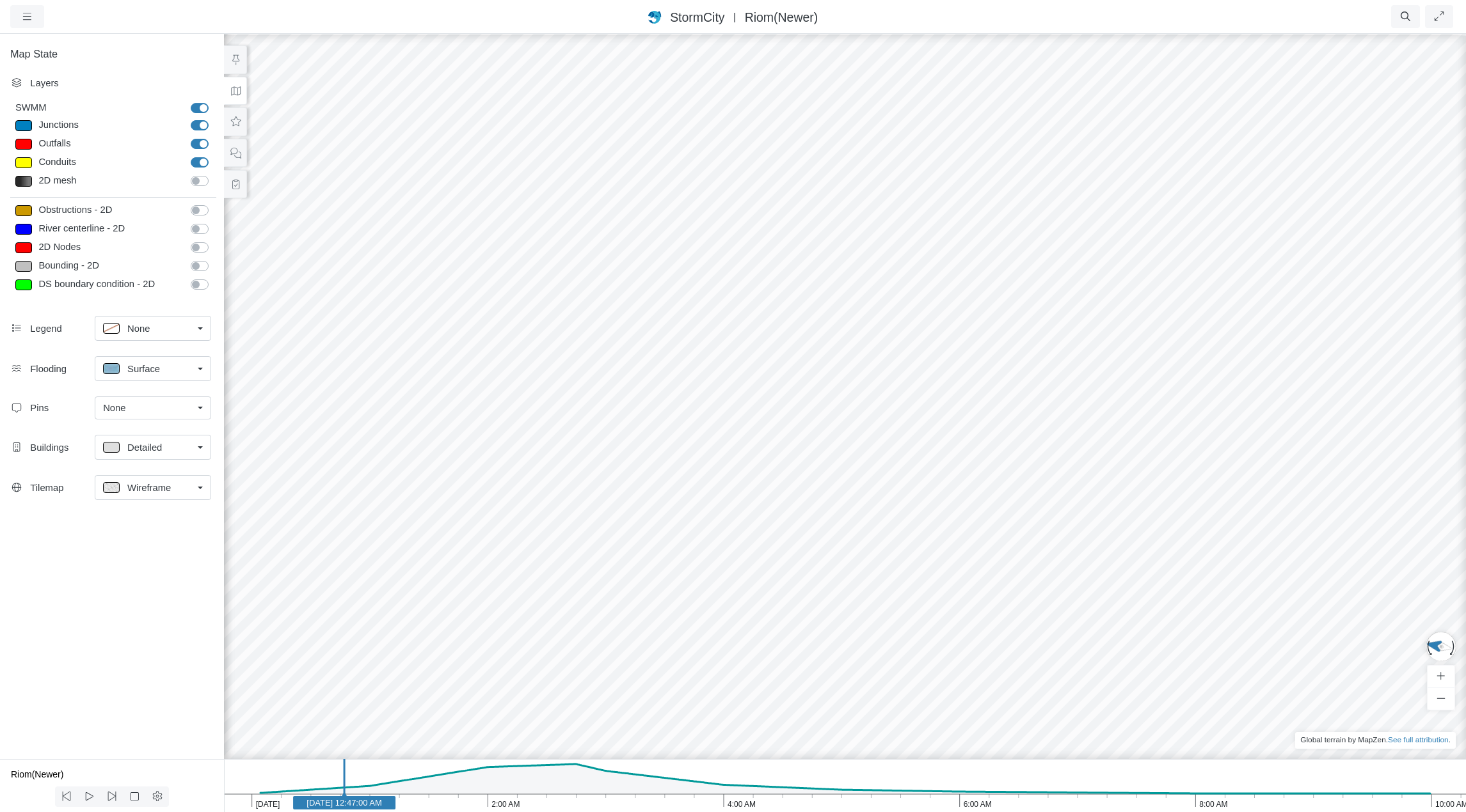
drag, startPoint x: 586, startPoint y: 558, endPoint x: 481, endPoint y: 479, distance: 131.4
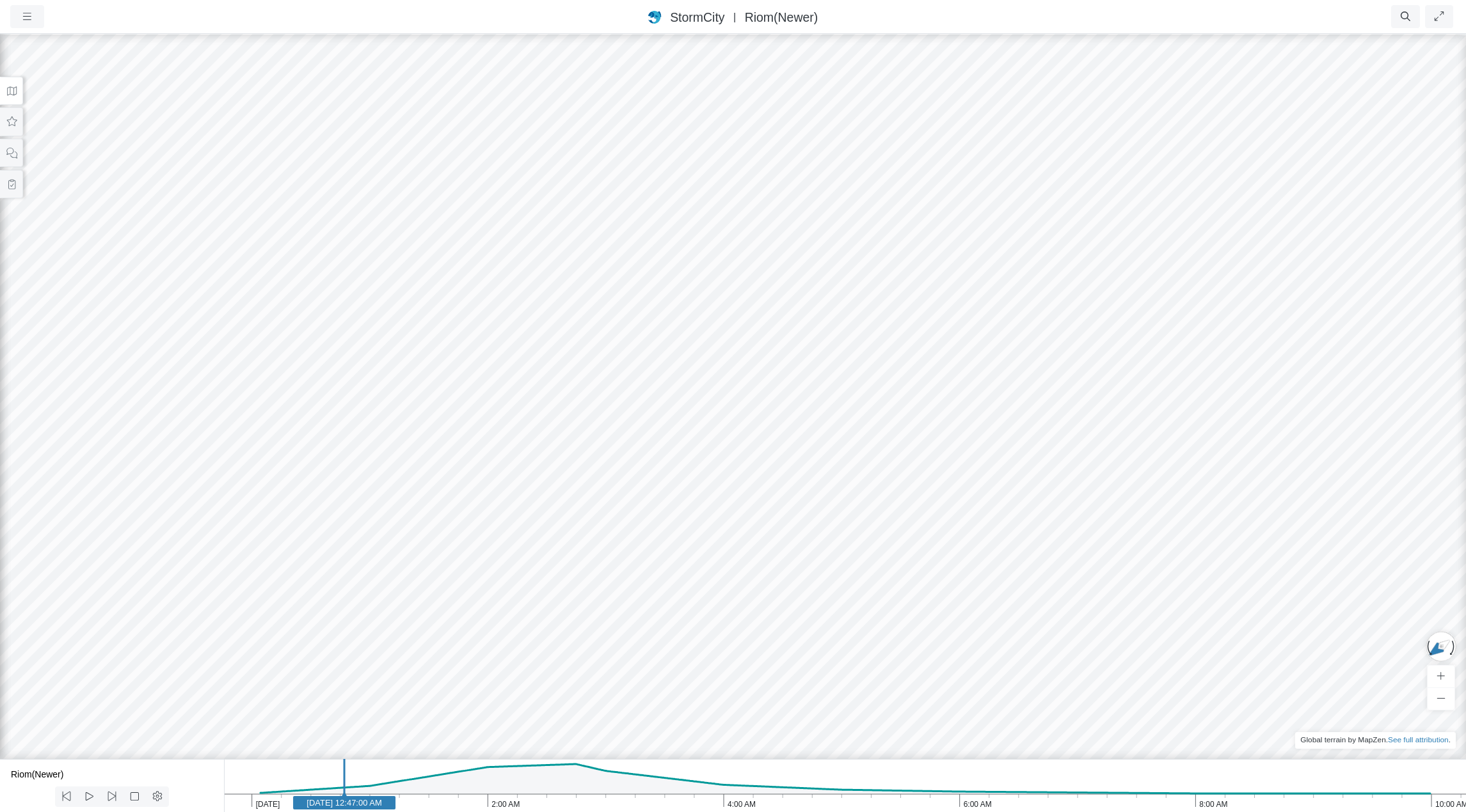
drag, startPoint x: 1001, startPoint y: 567, endPoint x: 1227, endPoint y: 639, distance: 237.2
drag, startPoint x: 1183, startPoint y: 431, endPoint x: 1223, endPoint y: 372, distance: 71.3
drag, startPoint x: 537, startPoint y: 450, endPoint x: 799, endPoint y: 367, distance: 274.8
click at [799, 367] on div at bounding box center [733, 423] width 1466 height 780
drag, startPoint x: 898, startPoint y: 406, endPoint x: 824, endPoint y: 379, distance: 78.8
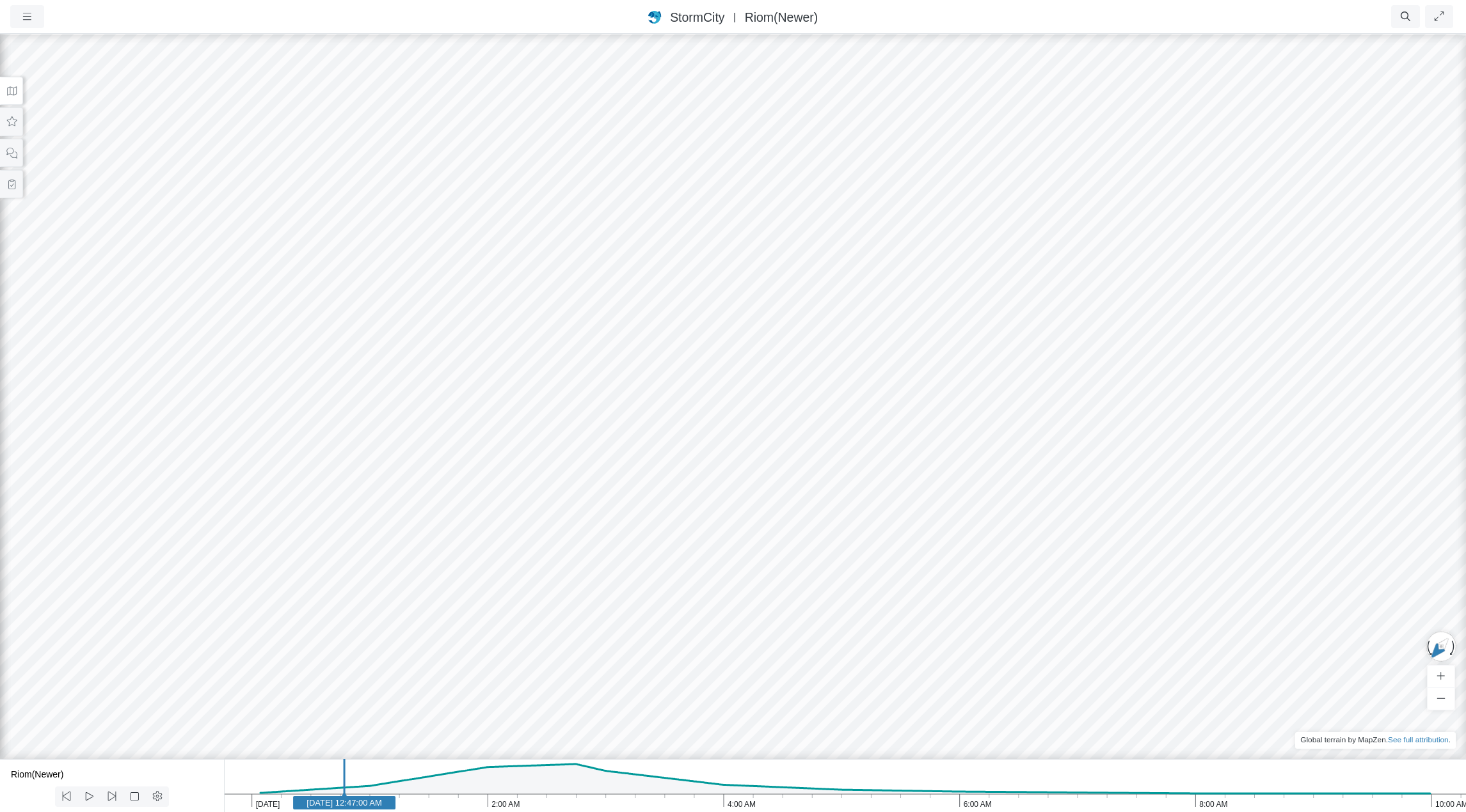
drag, startPoint x: 824, startPoint y: 373, endPoint x: 818, endPoint y: 420, distance: 47.4
click at [818, 420] on div at bounding box center [733, 423] width 1466 height 780
drag, startPoint x: 837, startPoint y: 433, endPoint x: 817, endPoint y: 419, distance: 24.4
click at [13, 92] on icon at bounding box center [12, 91] width 10 height 9
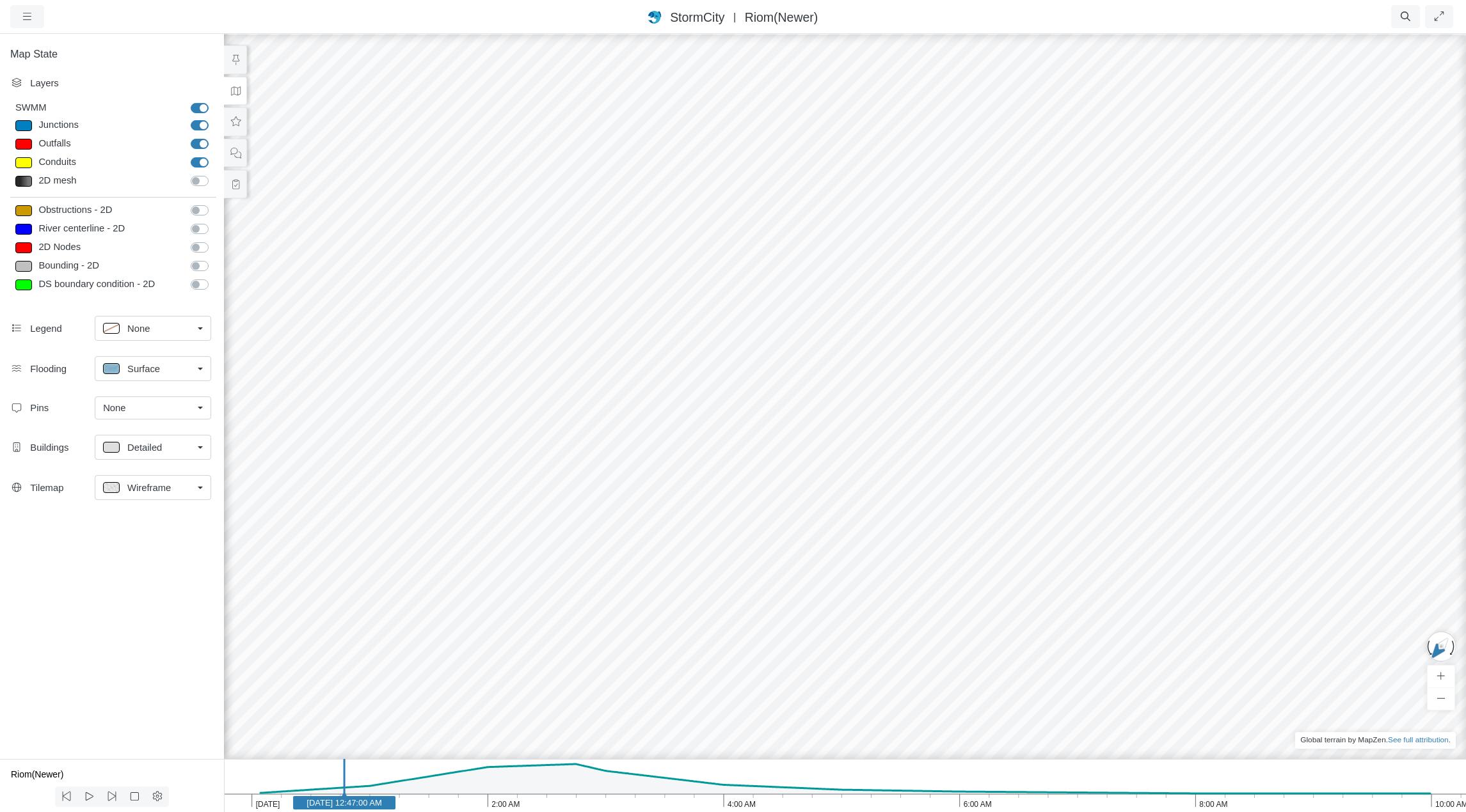
click at [165, 486] on span "Wireframe" at bounding box center [148, 487] width 43 height 14
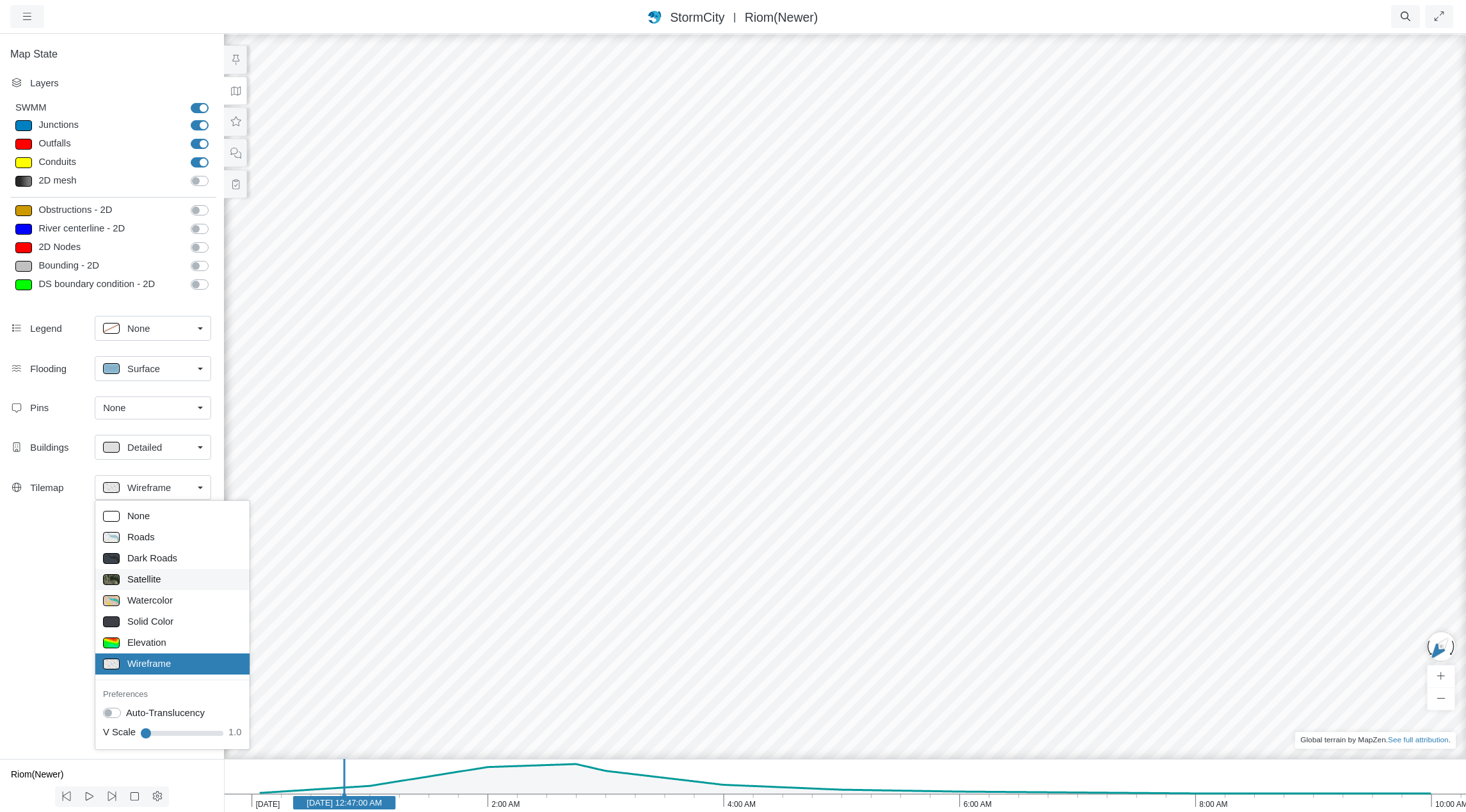
click at [149, 581] on span "Satellite" at bounding box center [144, 579] width 34 height 14
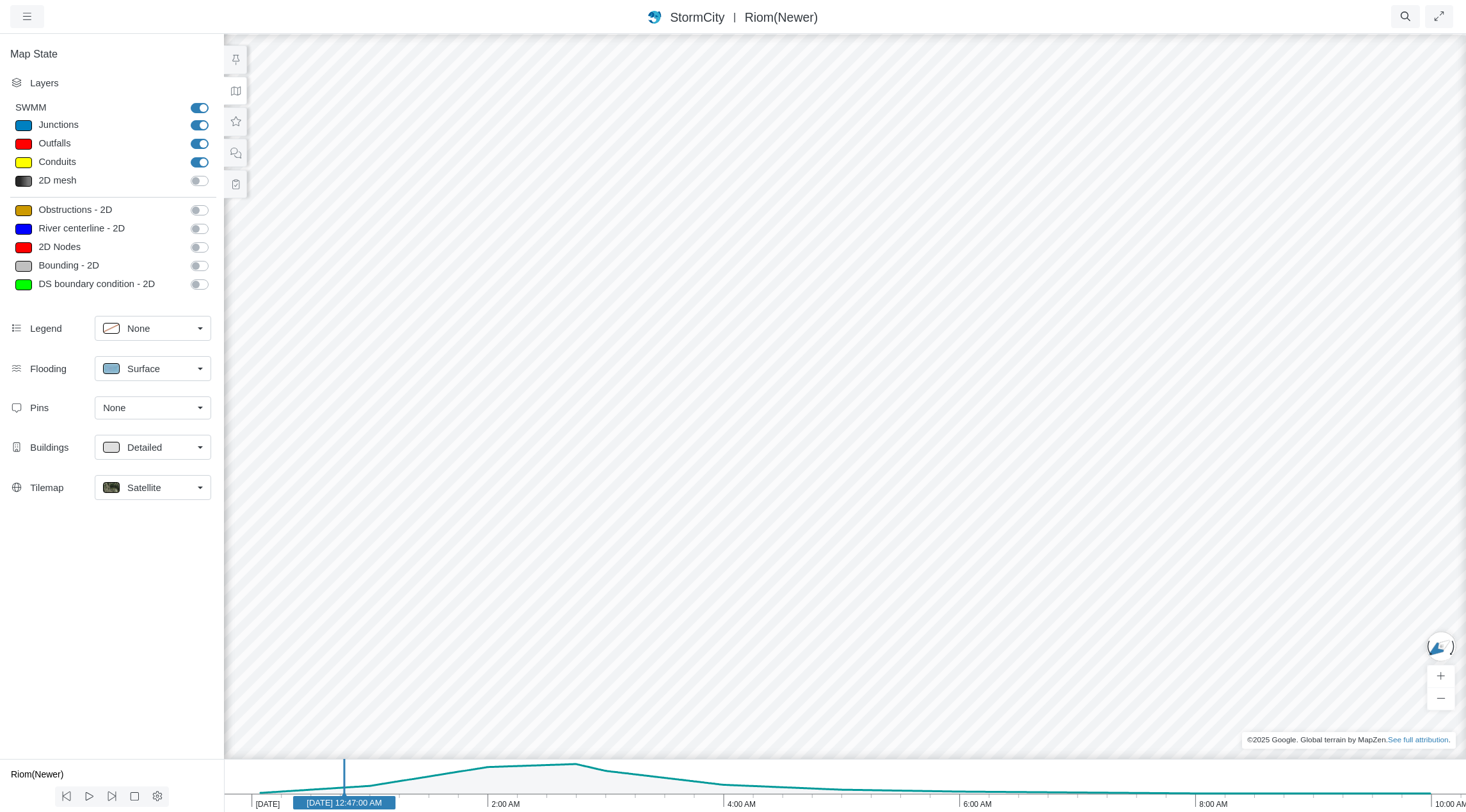
drag, startPoint x: 1109, startPoint y: 494, endPoint x: 1120, endPoint y: 555, distance: 62.0
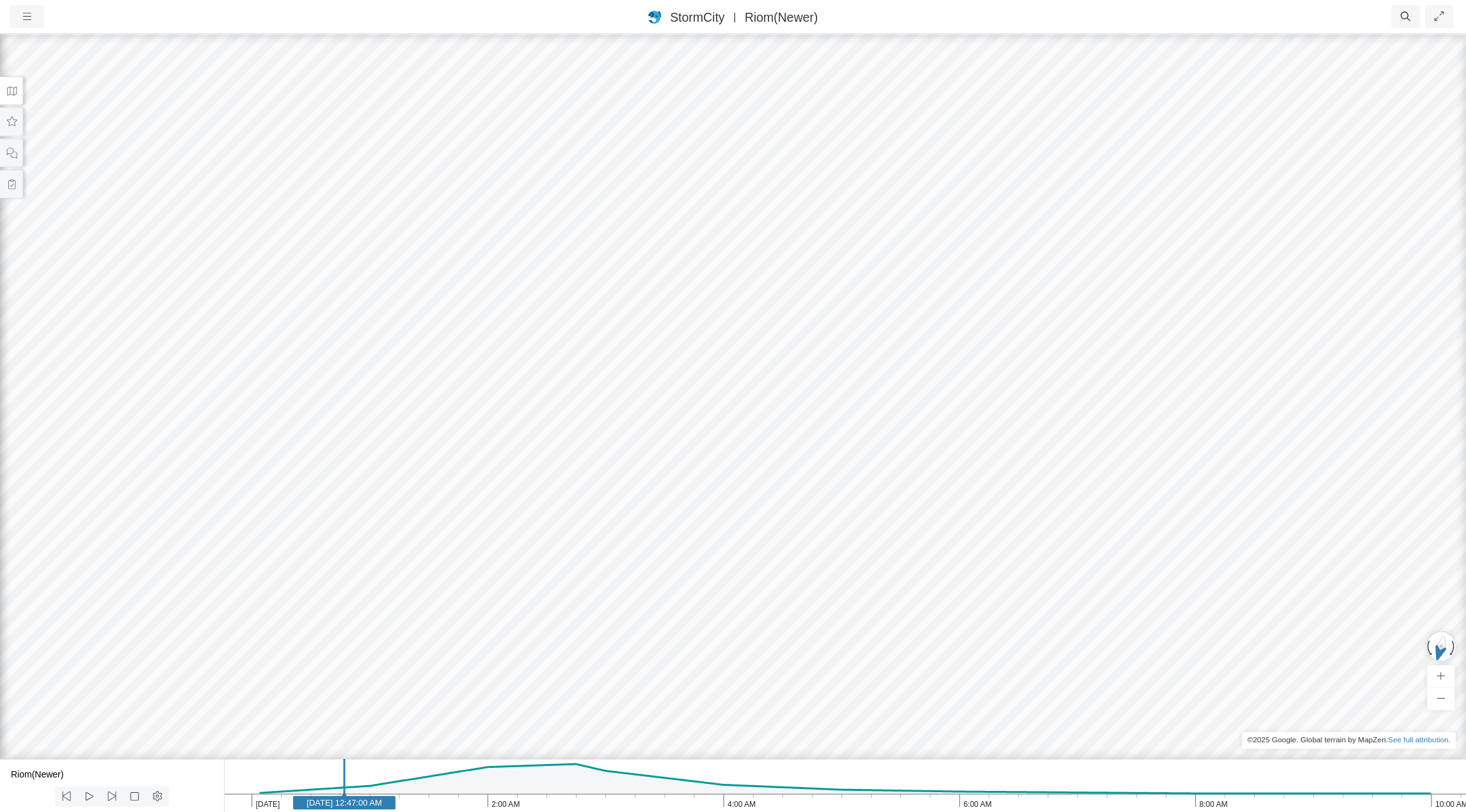
drag, startPoint x: 988, startPoint y: 469, endPoint x: 972, endPoint y: 370, distance: 100.3
drag, startPoint x: 956, startPoint y: 435, endPoint x: 973, endPoint y: 447, distance: 20.8
drag, startPoint x: 1115, startPoint y: 460, endPoint x: 1058, endPoint y: 495, distance: 66.9
click at [11, 124] on icon at bounding box center [12, 122] width 13 height 10
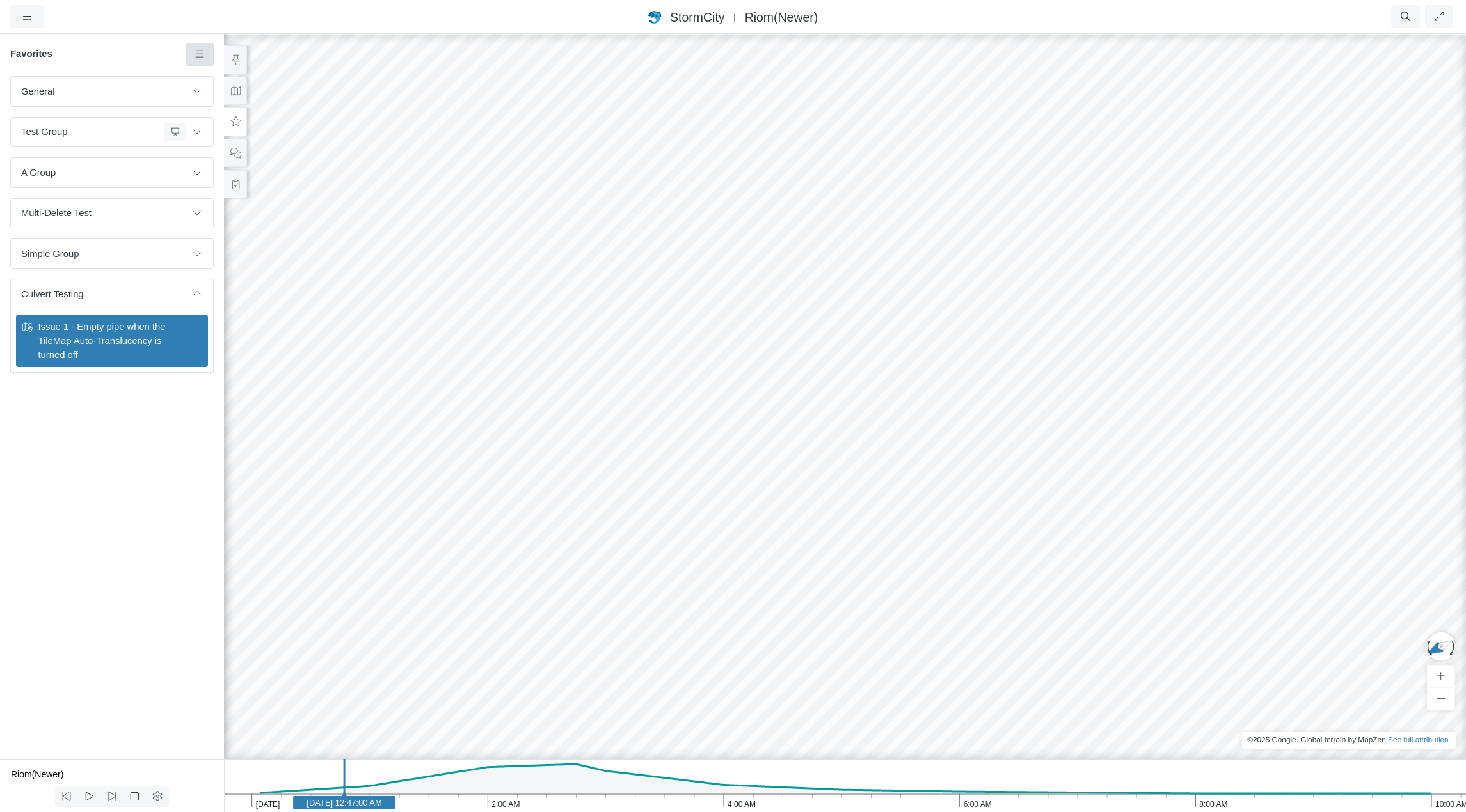
click at [196, 55] on icon at bounding box center [199, 53] width 9 height 7
click at [229, 77] on span "Add Favorite" at bounding box center [240, 78] width 54 height 11
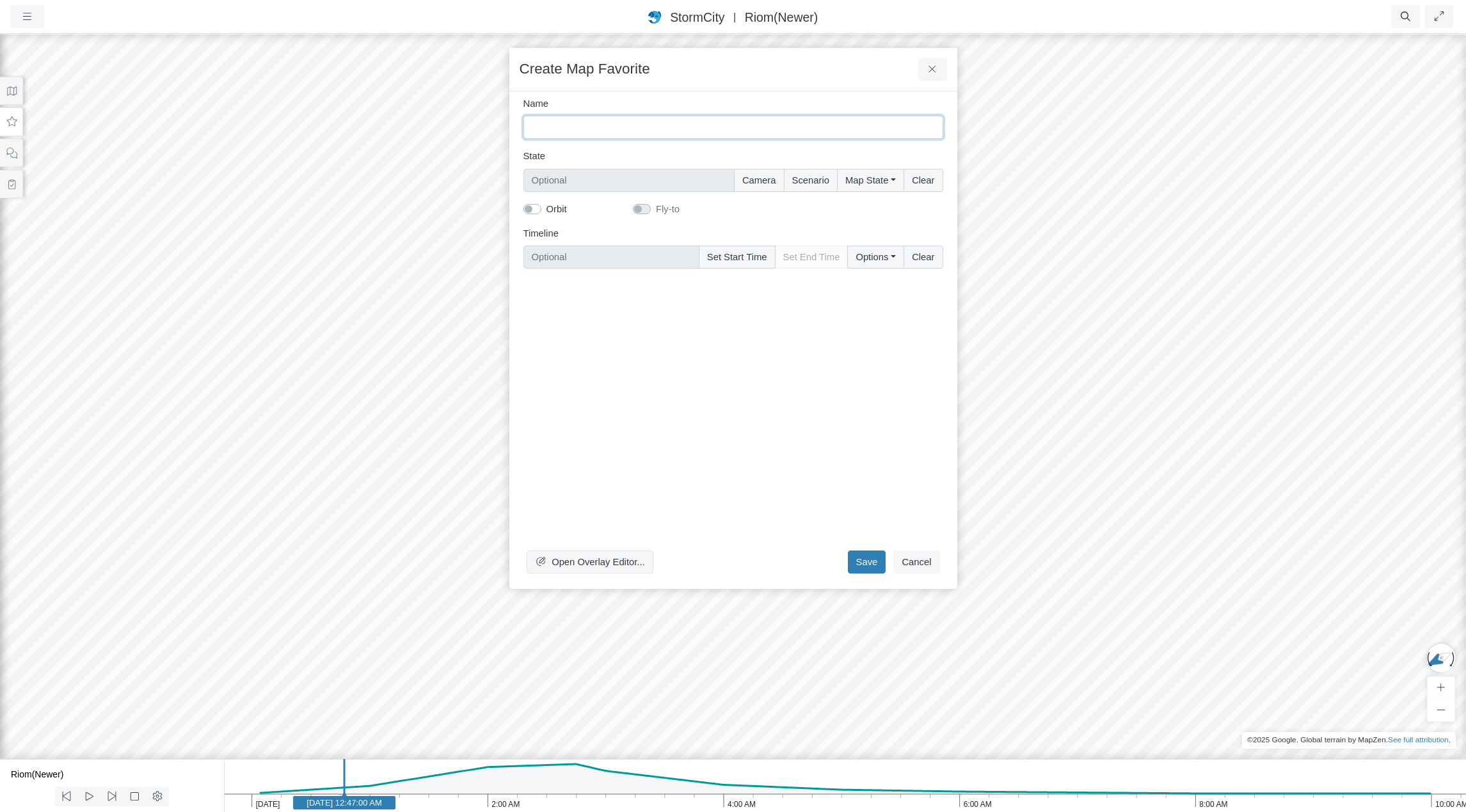
click at [595, 132] on input "Name" at bounding box center [733, 127] width 420 height 23
type input "Issue 2: Can see culvert through the foreground terrain (lower right side)"
click at [767, 172] on button "Camera" at bounding box center [759, 180] width 50 height 23
type input "Camera"
click at [656, 210] on label "Fly-to" at bounding box center [668, 209] width 24 height 14
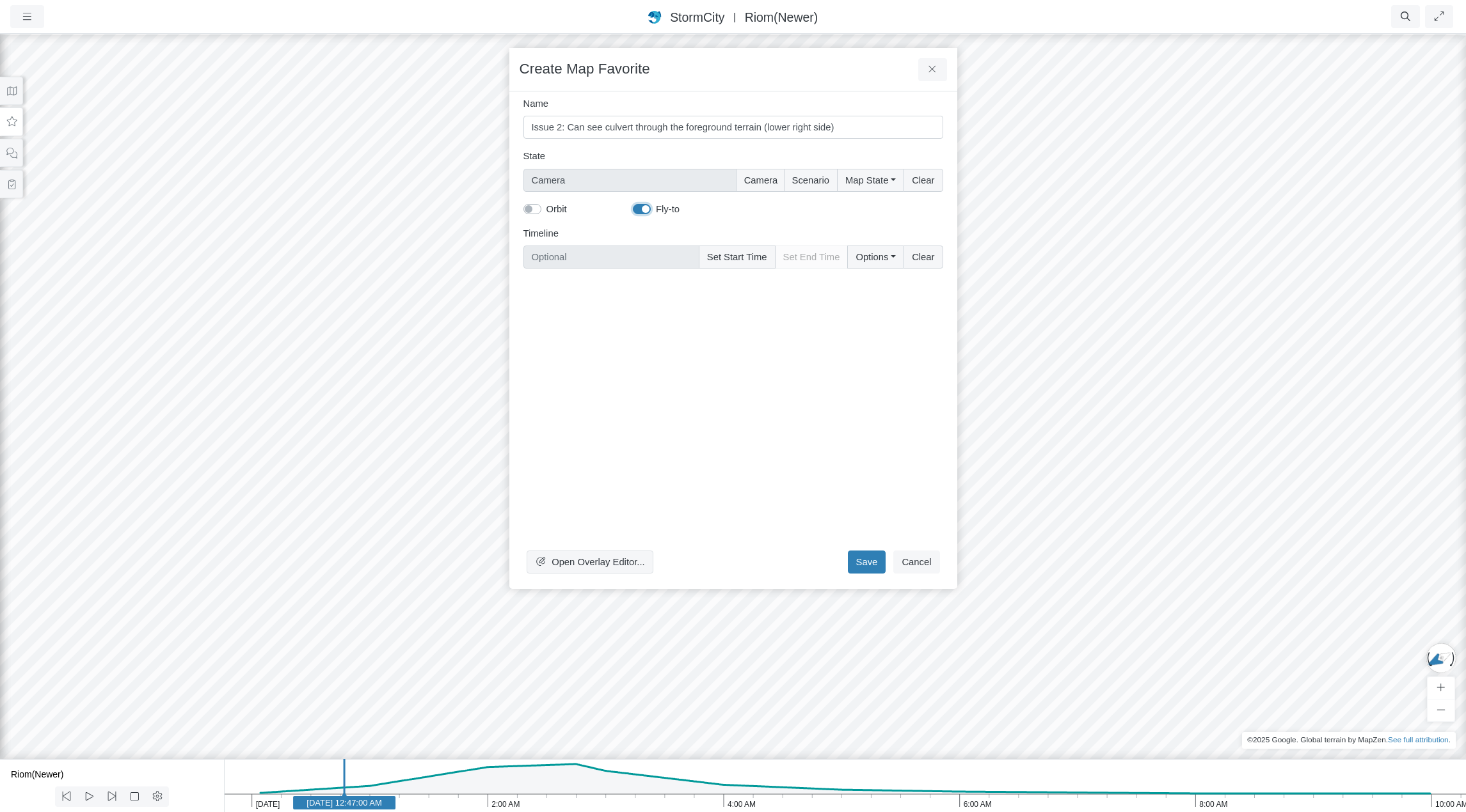
click at [641, 210] on input "Fly-to" at bounding box center [638, 208] width 11 height 13
checkbox input "false"
click at [874, 181] on button "Map State" at bounding box center [870, 180] width 66 height 23
click at [868, 207] on label "Select All" at bounding box center [887, 207] width 39 height 14
click at [855, 207] on input "Select All" at bounding box center [850, 206] width 11 height 13
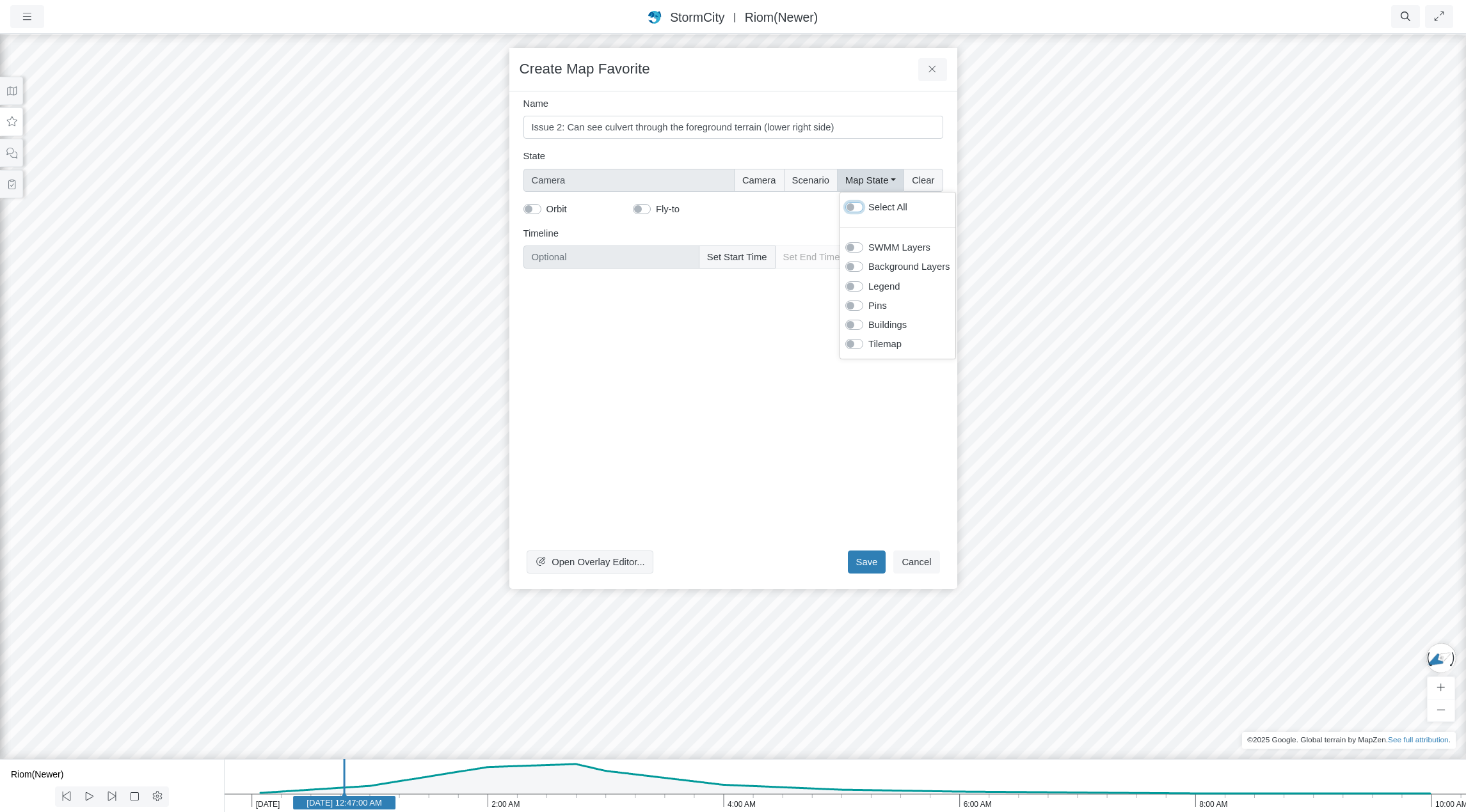
checkbox input "true"
type input "Camera + Full Map State"
checkbox input "true"
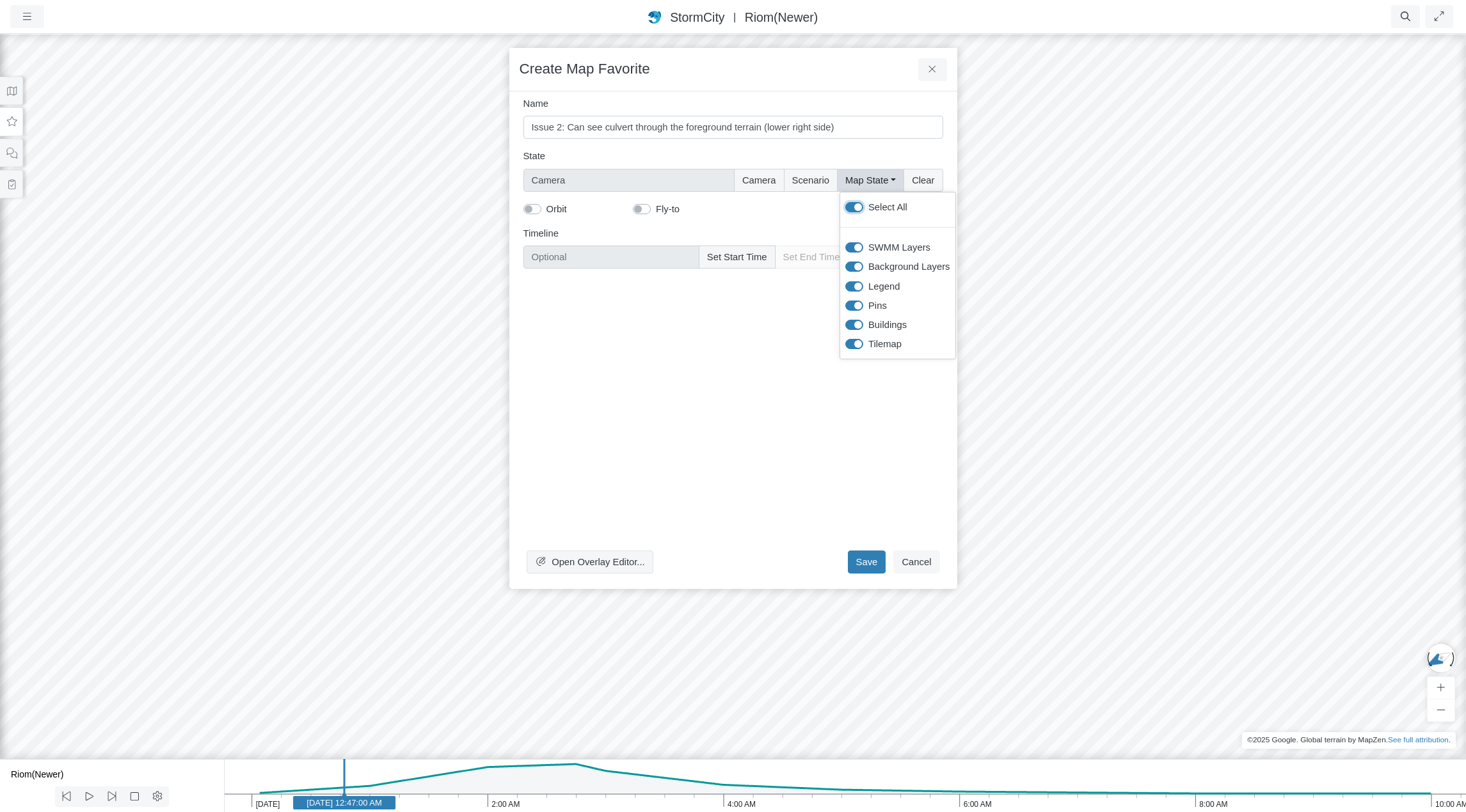
checkbox input "true"
click at [746, 256] on button "Set Start Time" at bounding box center [737, 257] width 77 height 23
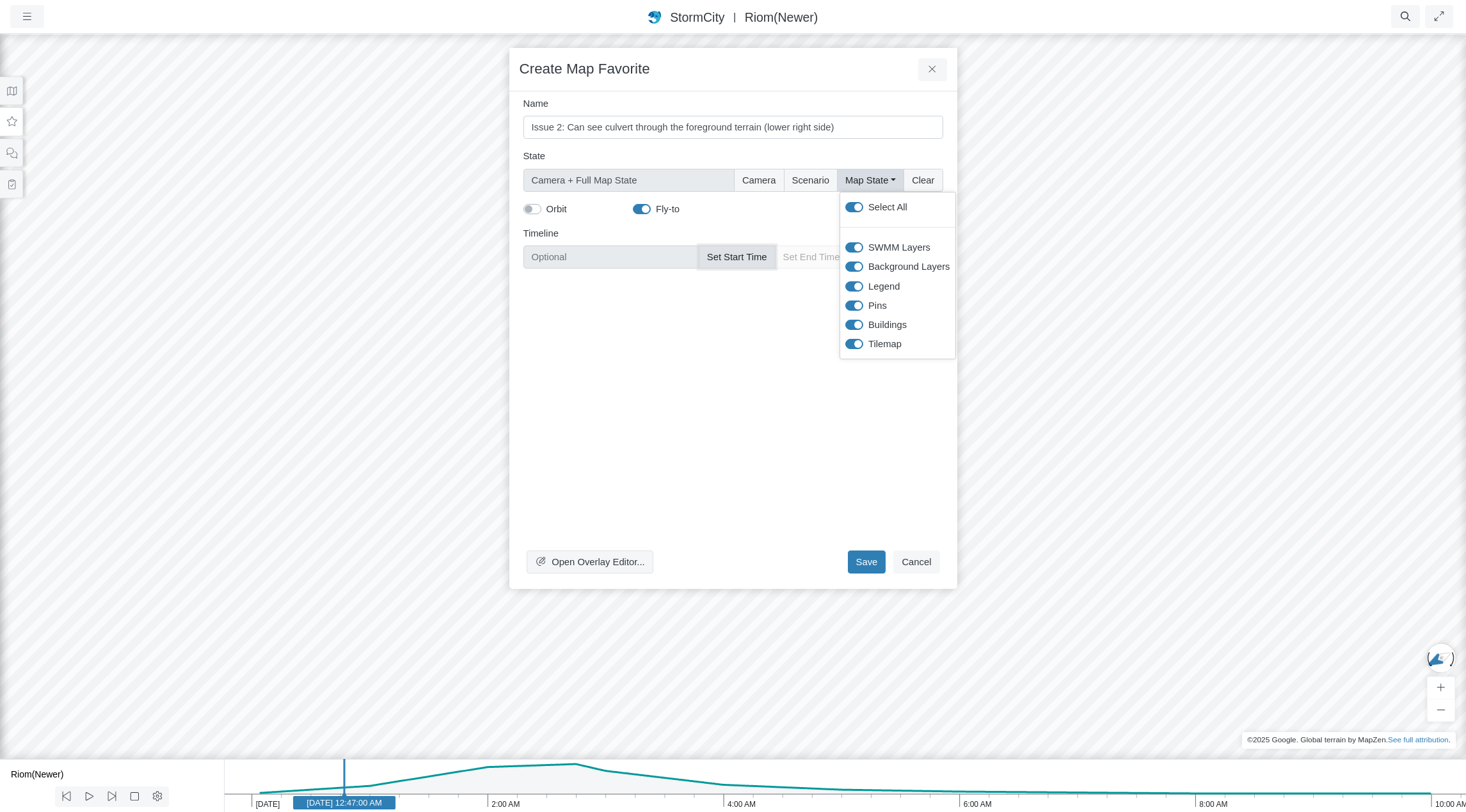
type input "Jan 30, 2012 12:47 AM"
click at [656, 209] on label "Fly-to" at bounding box center [668, 209] width 24 height 14
click at [641, 209] on input "Fly-to" at bounding box center [638, 208] width 11 height 13
checkbox input "false"
click at [876, 561] on button "Save" at bounding box center [867, 563] width 39 height 23
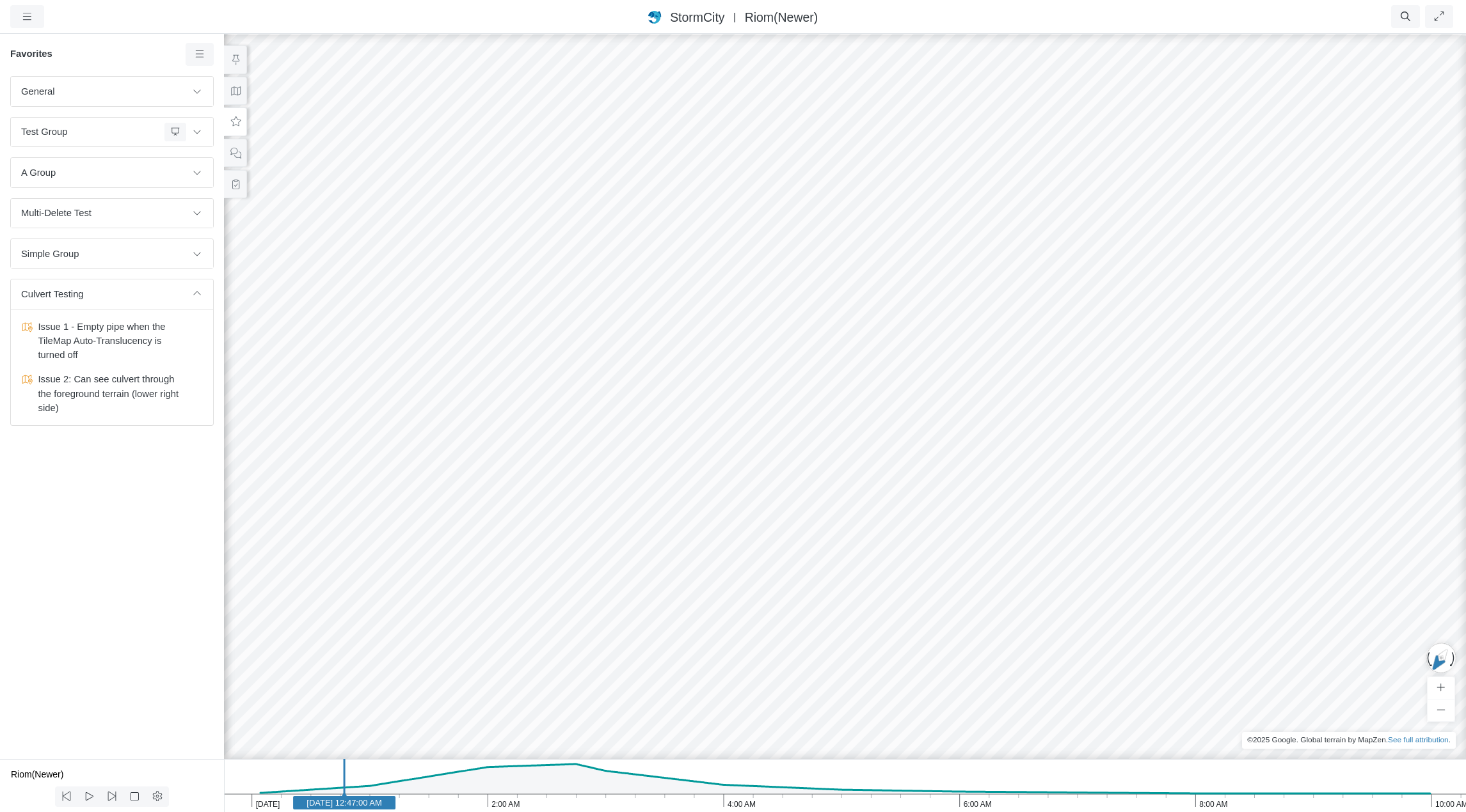
drag, startPoint x: 746, startPoint y: 508, endPoint x: 999, endPoint y: 508, distance: 253.0
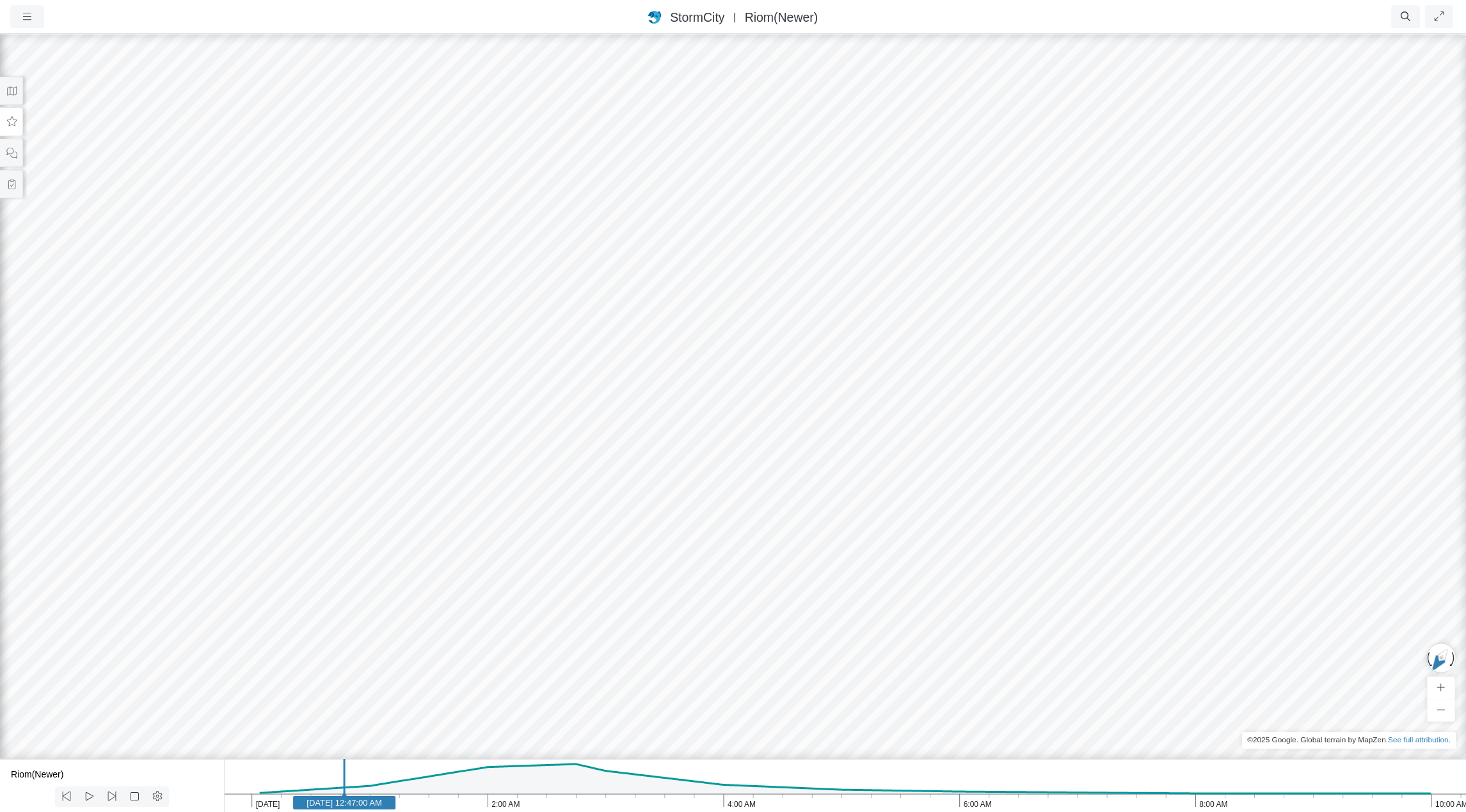
drag, startPoint x: 1057, startPoint y: 584, endPoint x: 851, endPoint y: 423, distance: 261.5
click at [851, 423] on div at bounding box center [733, 423] width 1466 height 780
drag, startPoint x: 1006, startPoint y: 641, endPoint x: 1025, endPoint y: 607, distance: 38.9
drag, startPoint x: 1147, startPoint y: 620, endPoint x: 920, endPoint y: 635, distance: 227.5
drag, startPoint x: 885, startPoint y: 642, endPoint x: 771, endPoint y: 667, distance: 116.7
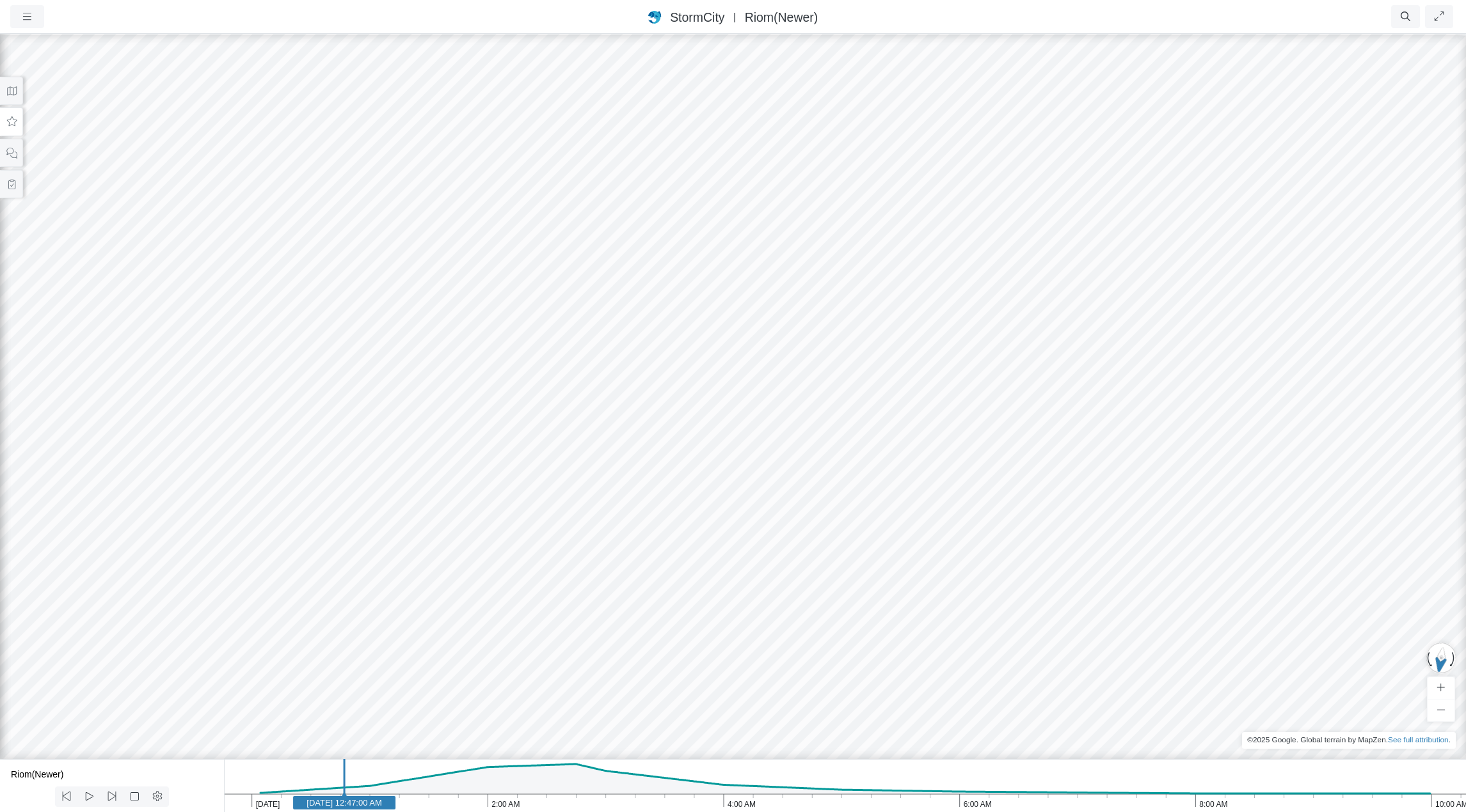
drag, startPoint x: 583, startPoint y: 546, endPoint x: 1210, endPoint y: 566, distance: 627.3
drag, startPoint x: 1191, startPoint y: 510, endPoint x: 905, endPoint y: 511, distance: 286.0
drag, startPoint x: 949, startPoint y: 485, endPoint x: 924, endPoint y: 493, distance: 26.2
drag, startPoint x: 1007, startPoint y: 559, endPoint x: 905, endPoint y: 362, distance: 221.8
click at [905, 362] on div at bounding box center [733, 423] width 1466 height 780
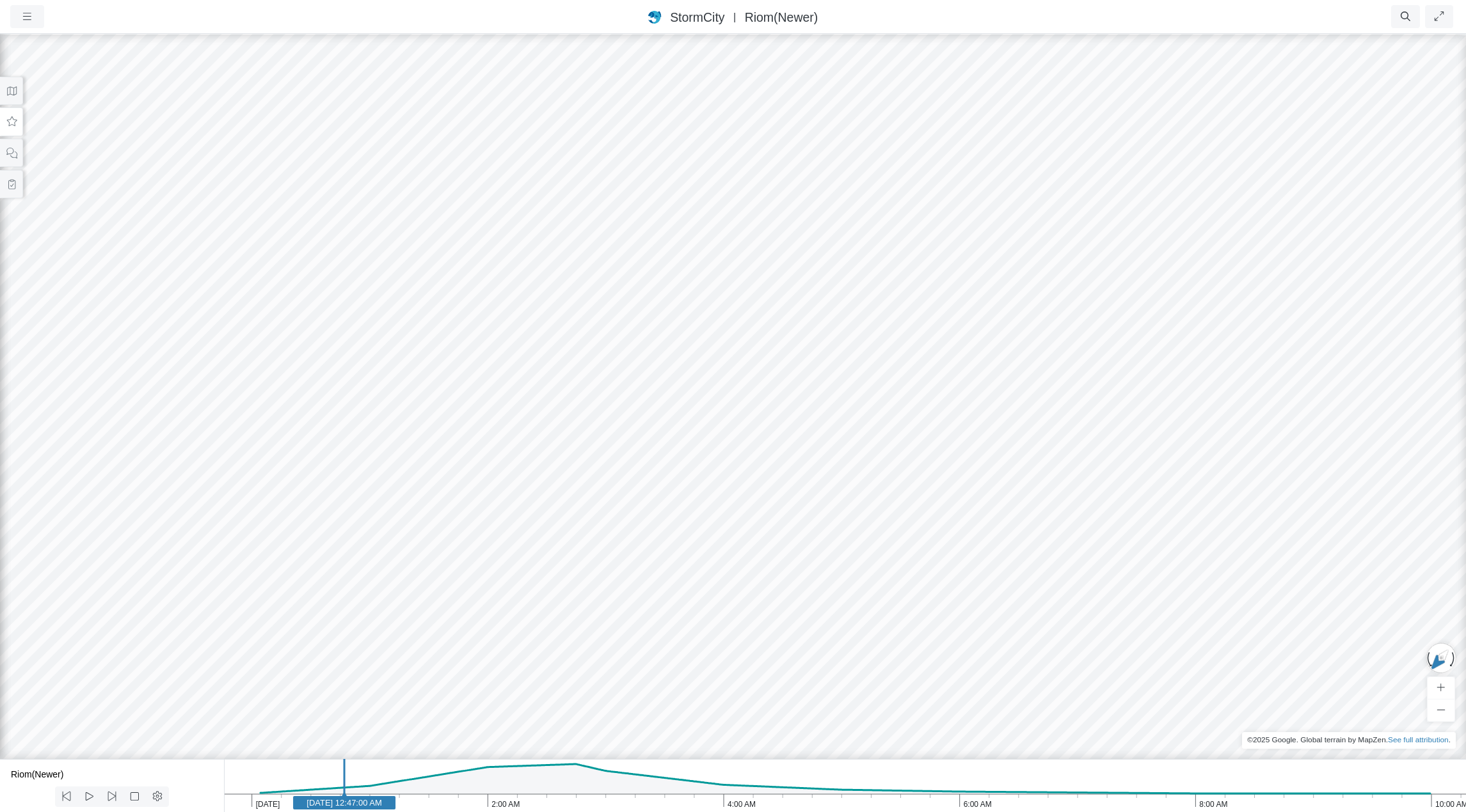
drag, startPoint x: 1034, startPoint y: 618, endPoint x: 839, endPoint y: 343, distance: 337.1
click at [839, 343] on div at bounding box center [733, 423] width 1466 height 780
drag, startPoint x: 915, startPoint y: 481, endPoint x: 877, endPoint y: 458, distance: 44.4
click at [877, 458] on div at bounding box center [733, 423] width 1466 height 780
drag, startPoint x: 671, startPoint y: 233, endPoint x: 792, endPoint y: 540, distance: 330.0
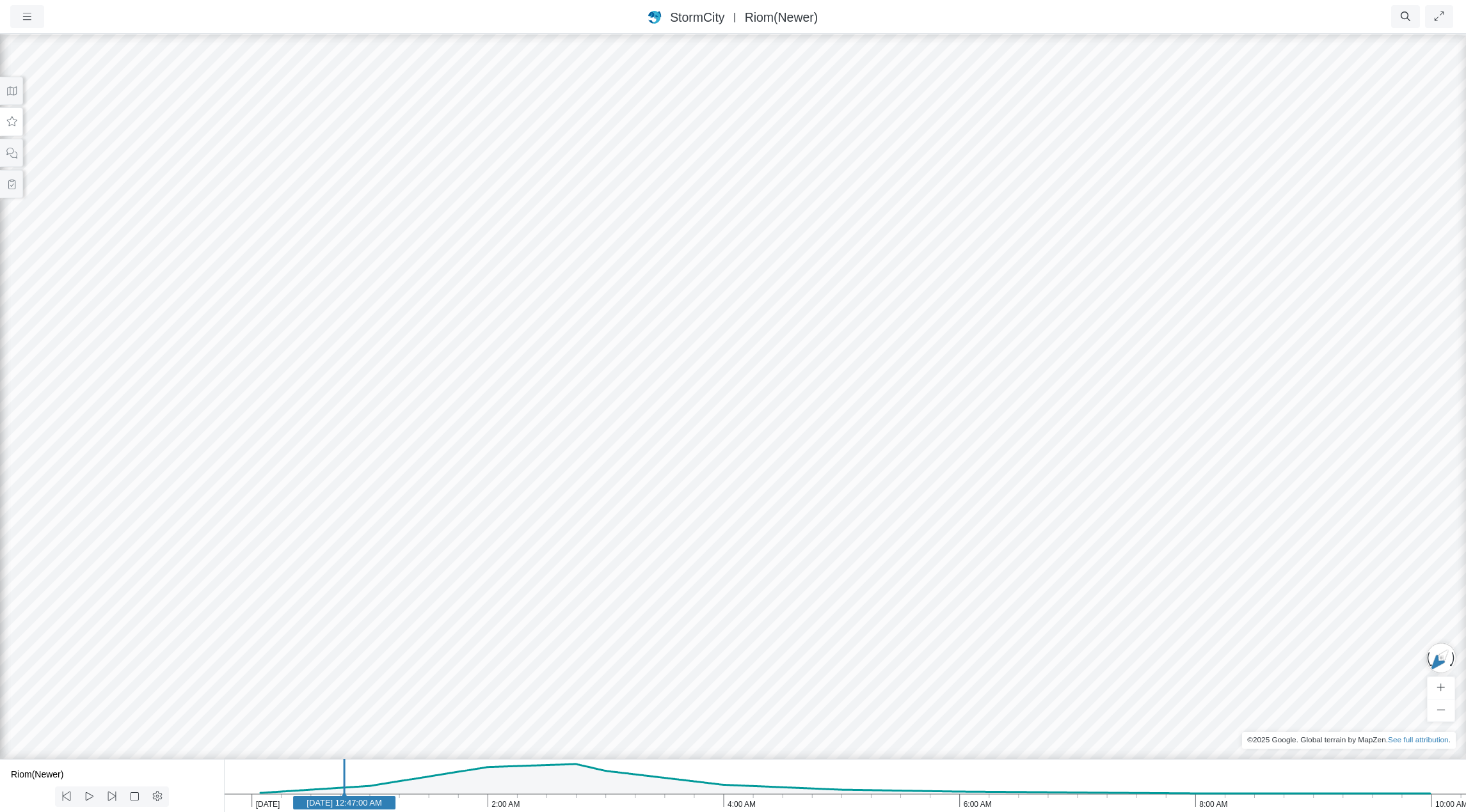
click at [792, 540] on div at bounding box center [733, 423] width 1466 height 780
drag, startPoint x: 679, startPoint y: 195, endPoint x: 761, endPoint y: 568, distance: 381.9
click at [761, 568] on div at bounding box center [733, 423] width 1466 height 780
drag, startPoint x: 779, startPoint y: 363, endPoint x: 790, endPoint y: 447, distance: 84.7
click at [790, 447] on div at bounding box center [733, 423] width 1466 height 780
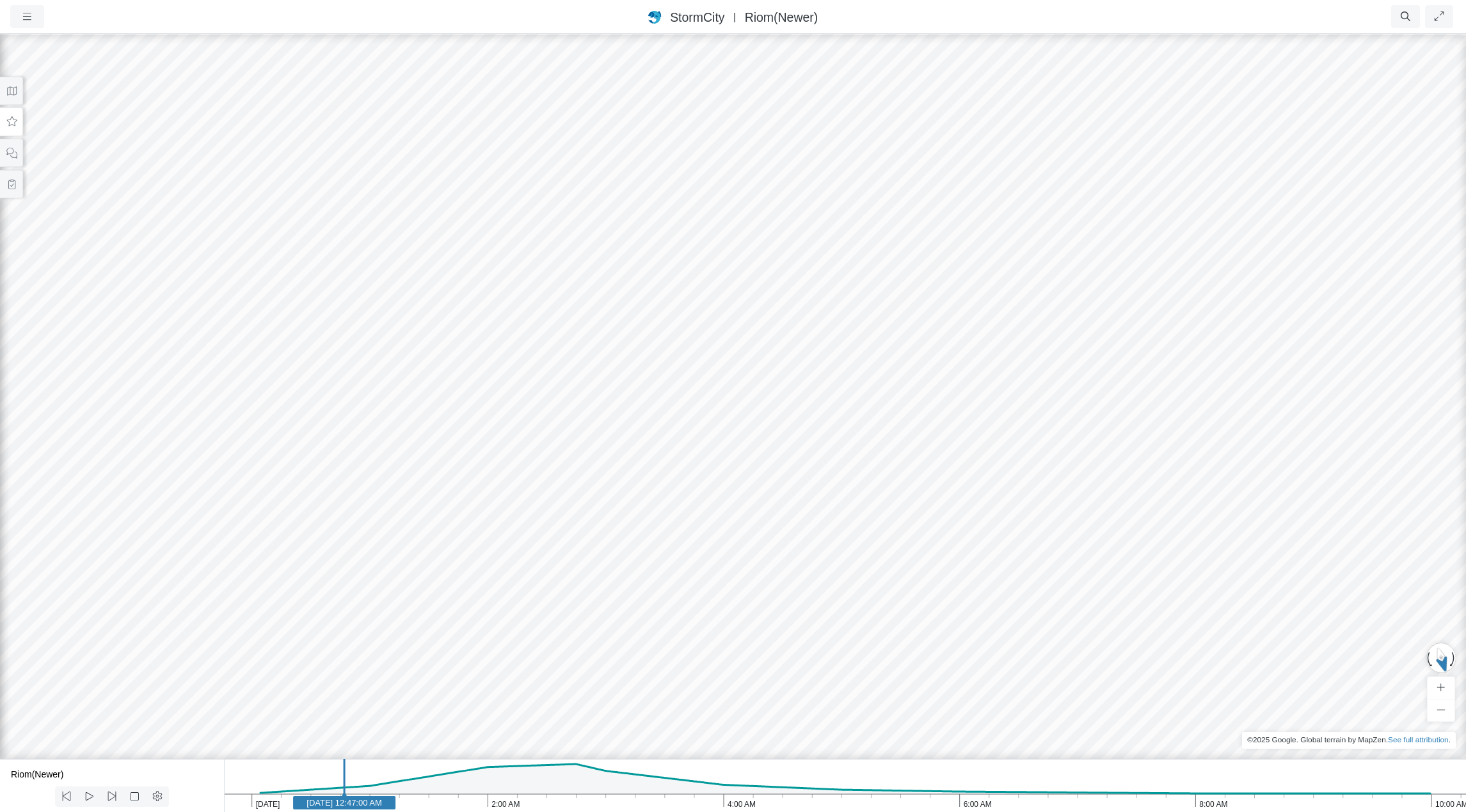
drag, startPoint x: 822, startPoint y: 516, endPoint x: 1199, endPoint y: 452, distance: 382.4
drag, startPoint x: 807, startPoint y: 435, endPoint x: 624, endPoint y: 475, distance: 187.3
drag, startPoint x: 947, startPoint y: 440, endPoint x: 473, endPoint y: 345, distance: 483.4
drag, startPoint x: 555, startPoint y: 279, endPoint x: 731, endPoint y: 668, distance: 427.0
click at [728, 675] on div at bounding box center [733, 423] width 1466 height 780
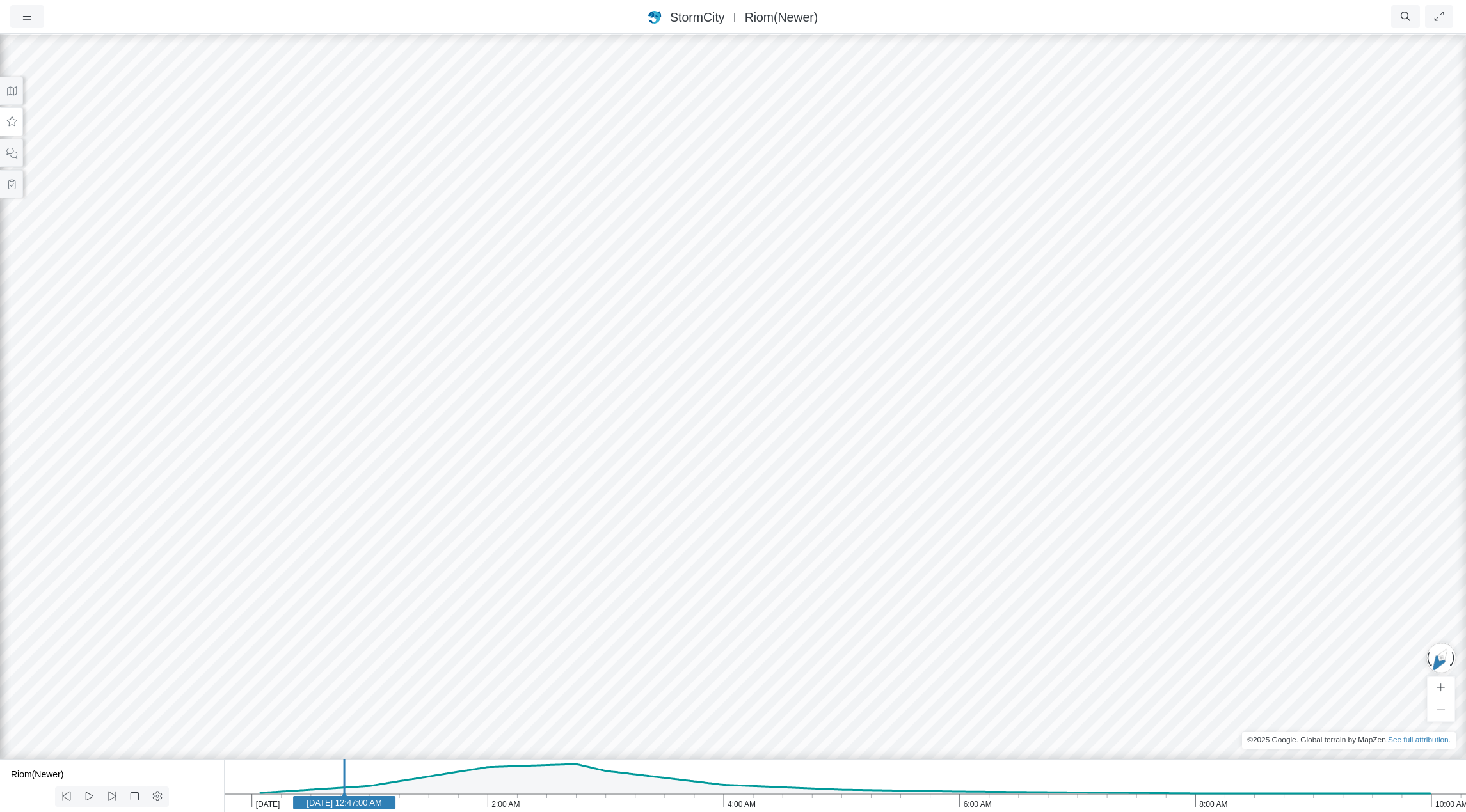
drag, startPoint x: 815, startPoint y: 383, endPoint x: 806, endPoint y: 484, distance: 101.4
click at [806, 484] on div at bounding box center [733, 423] width 1466 height 780
drag, startPoint x: 860, startPoint y: 492, endPoint x: 789, endPoint y: 504, distance: 72.0
click at [672, 397] on div at bounding box center [733, 423] width 1466 height 780
click at [604, 355] on div at bounding box center [733, 423] width 1466 height 780
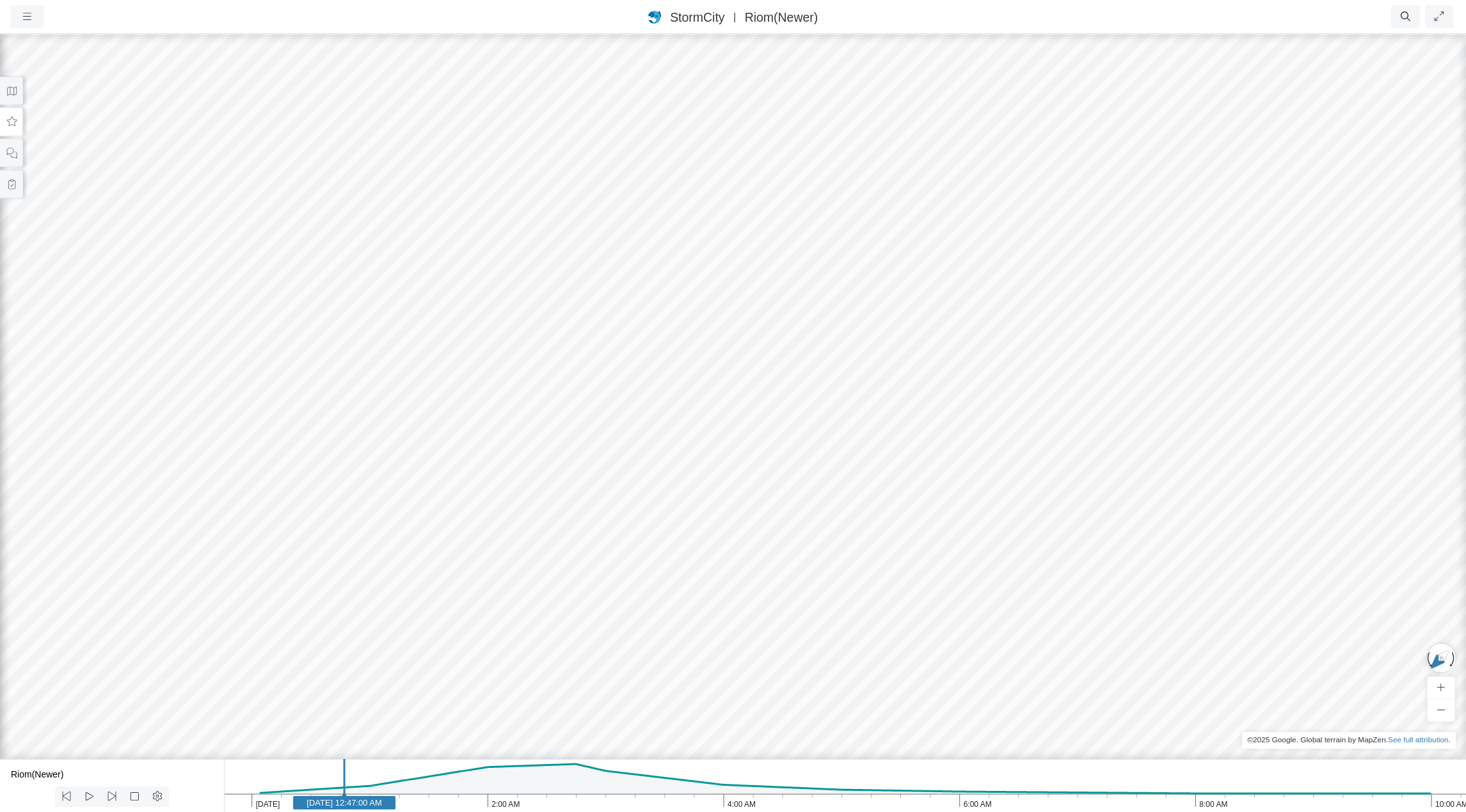
drag, startPoint x: 808, startPoint y: 663, endPoint x: 864, endPoint y: 354, distance: 314.0
click at [864, 354] on div at bounding box center [733, 423] width 1466 height 780
click at [31, 16] on icon "button" at bounding box center [27, 16] width 13 height 10
click at [52, 41] on link "Projects" at bounding box center [61, 43] width 101 height 19
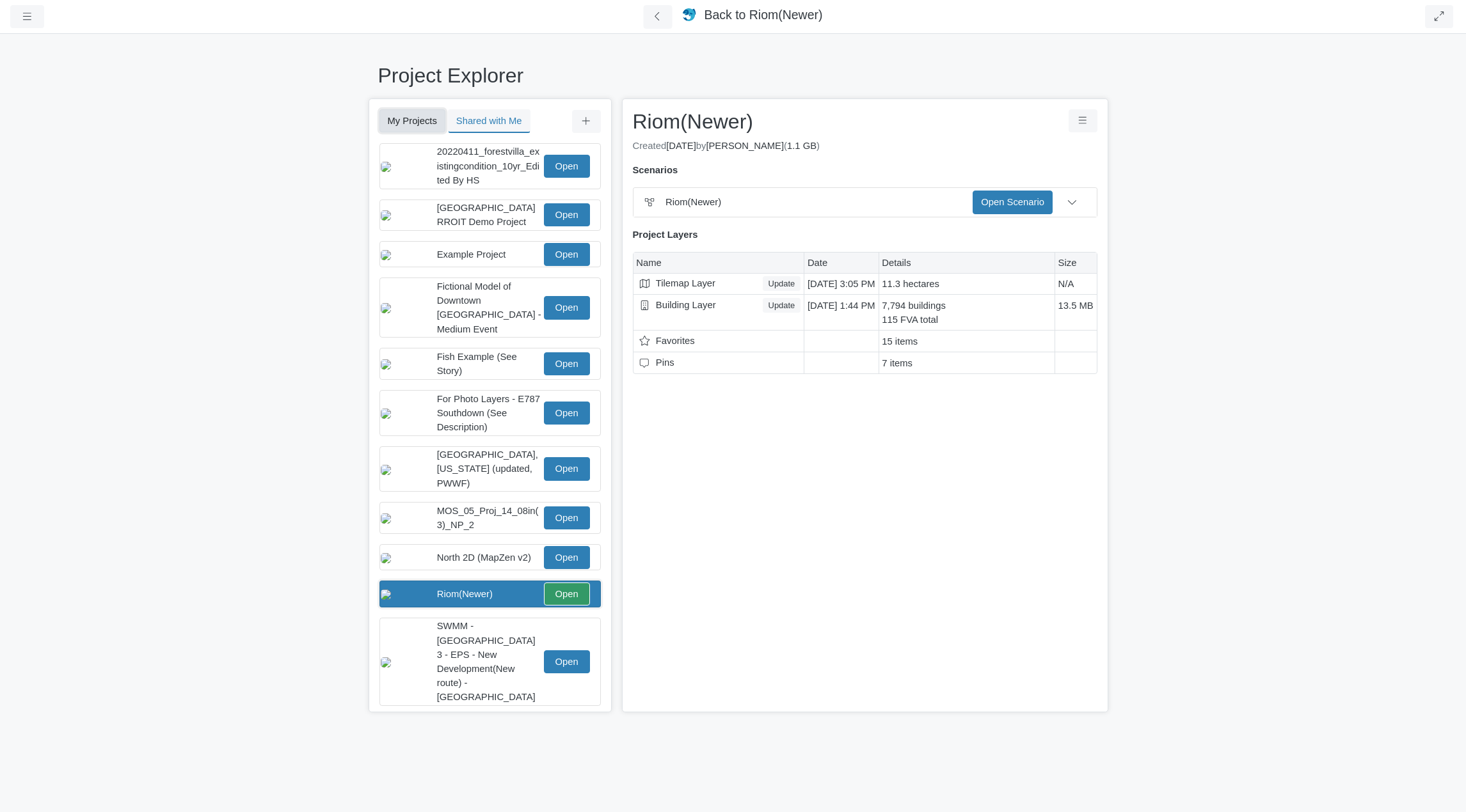
click at [412, 121] on button "My Projects" at bounding box center [412, 121] width 65 height 23
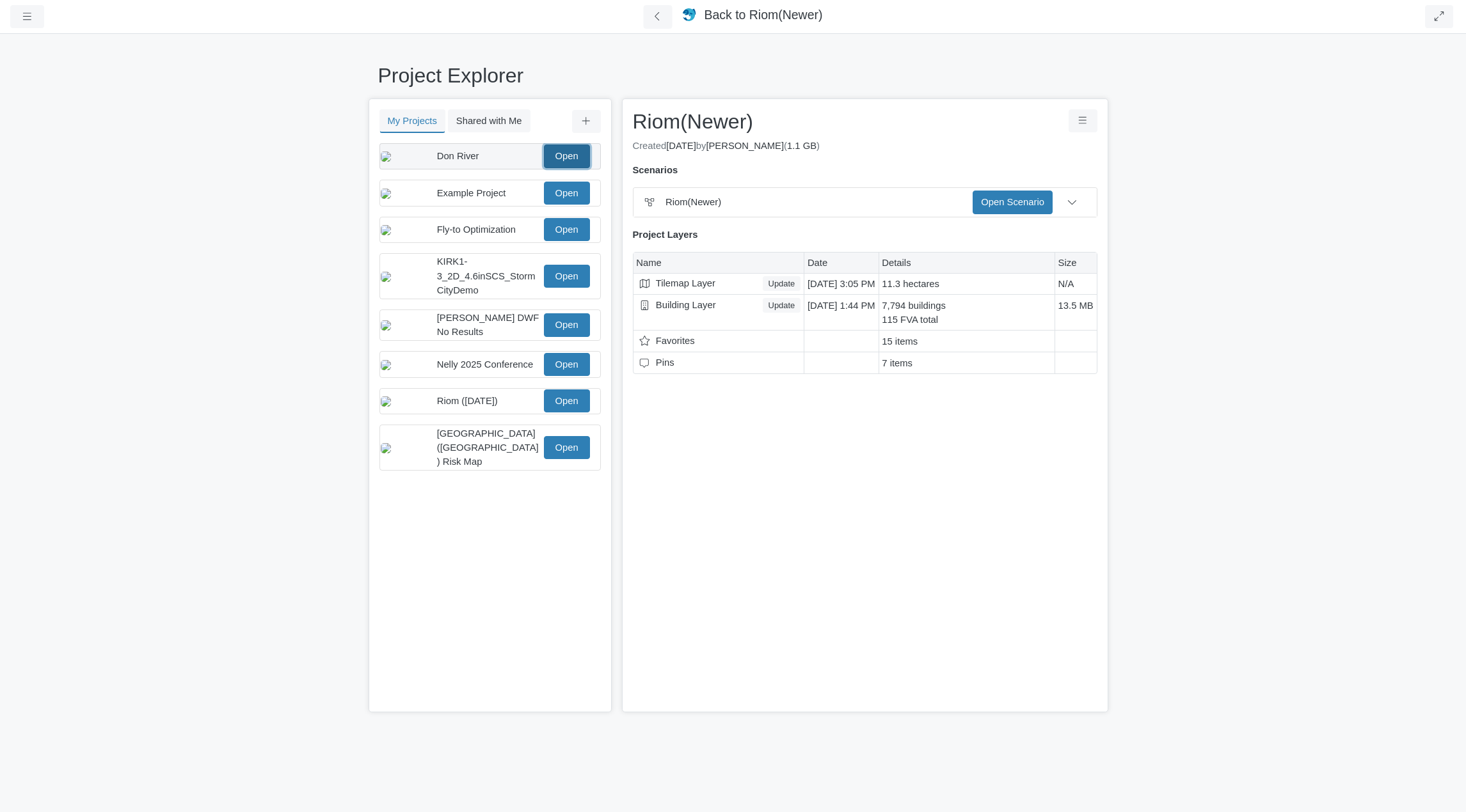
click at [559, 159] on link "Open" at bounding box center [567, 156] width 46 height 23
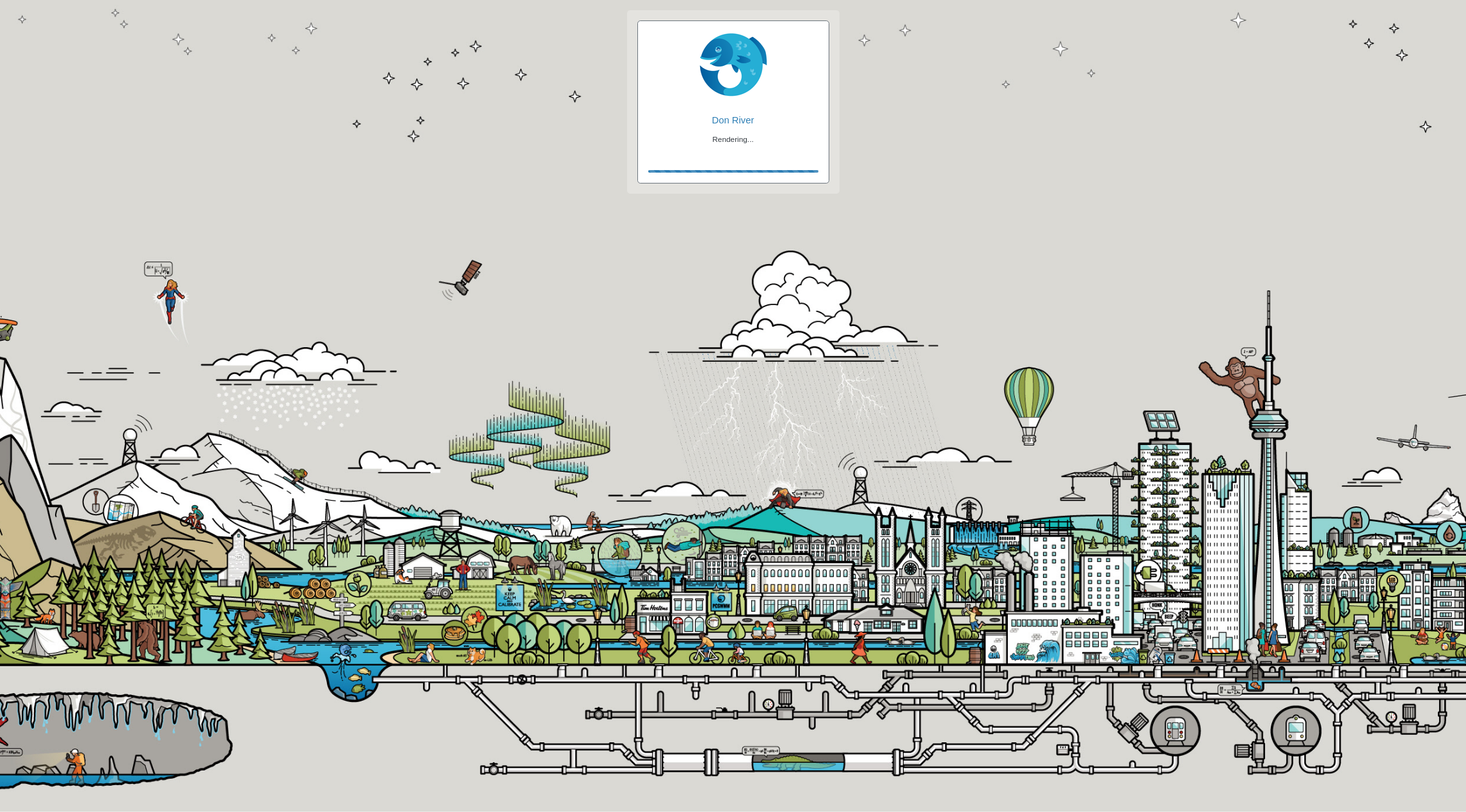
checkbox input "true"
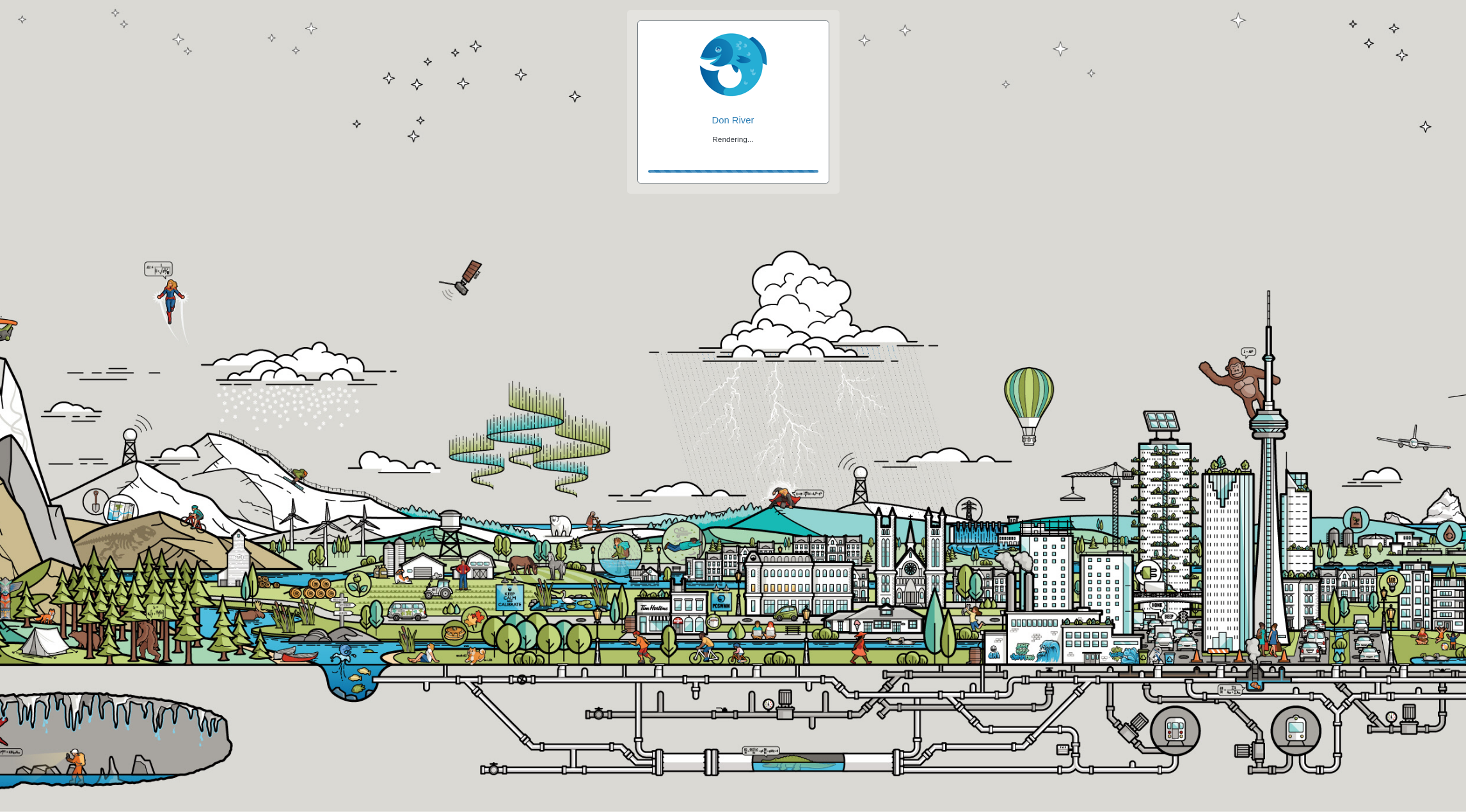
checkbox input "true"
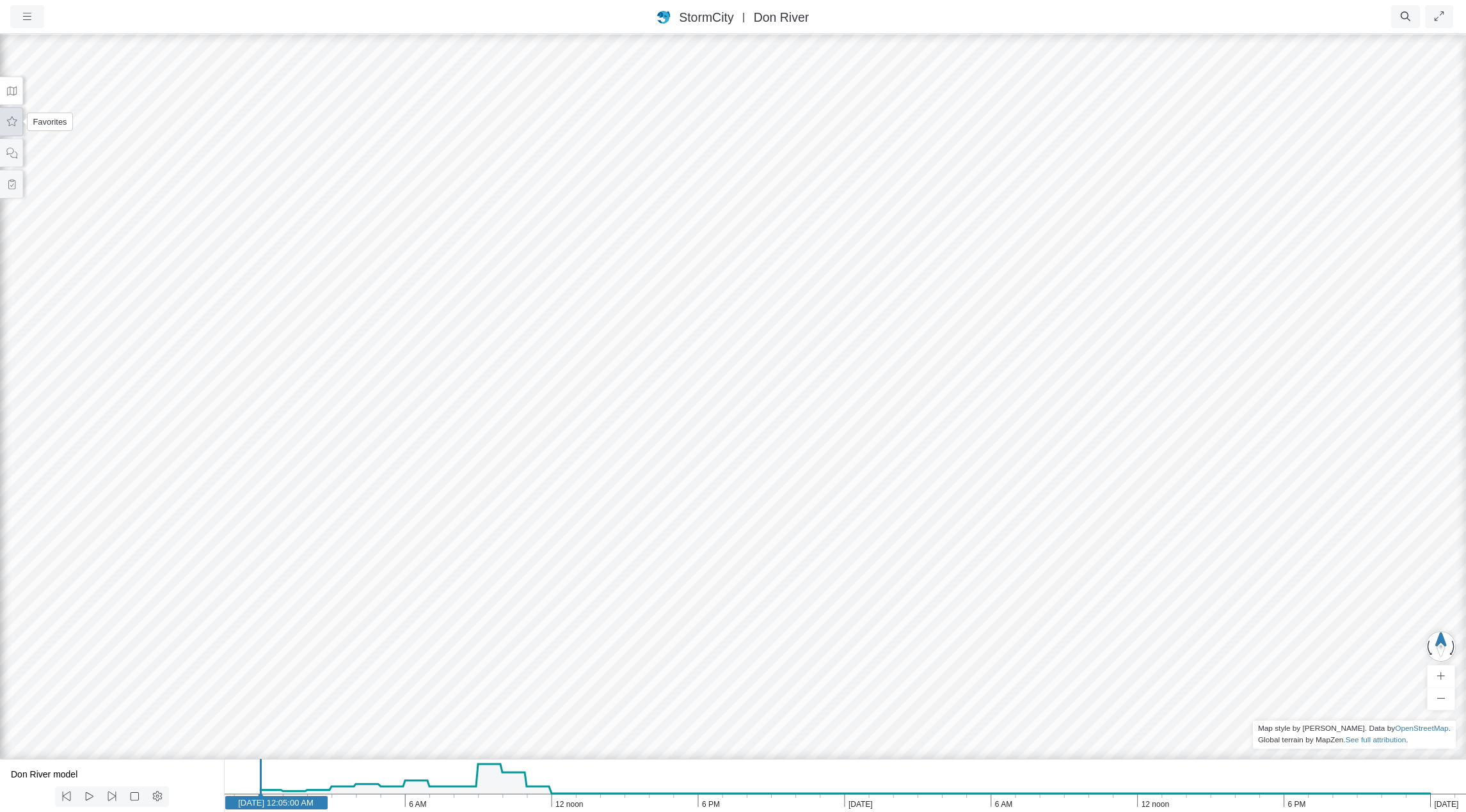
click at [11, 126] on icon at bounding box center [12, 122] width 13 height 10
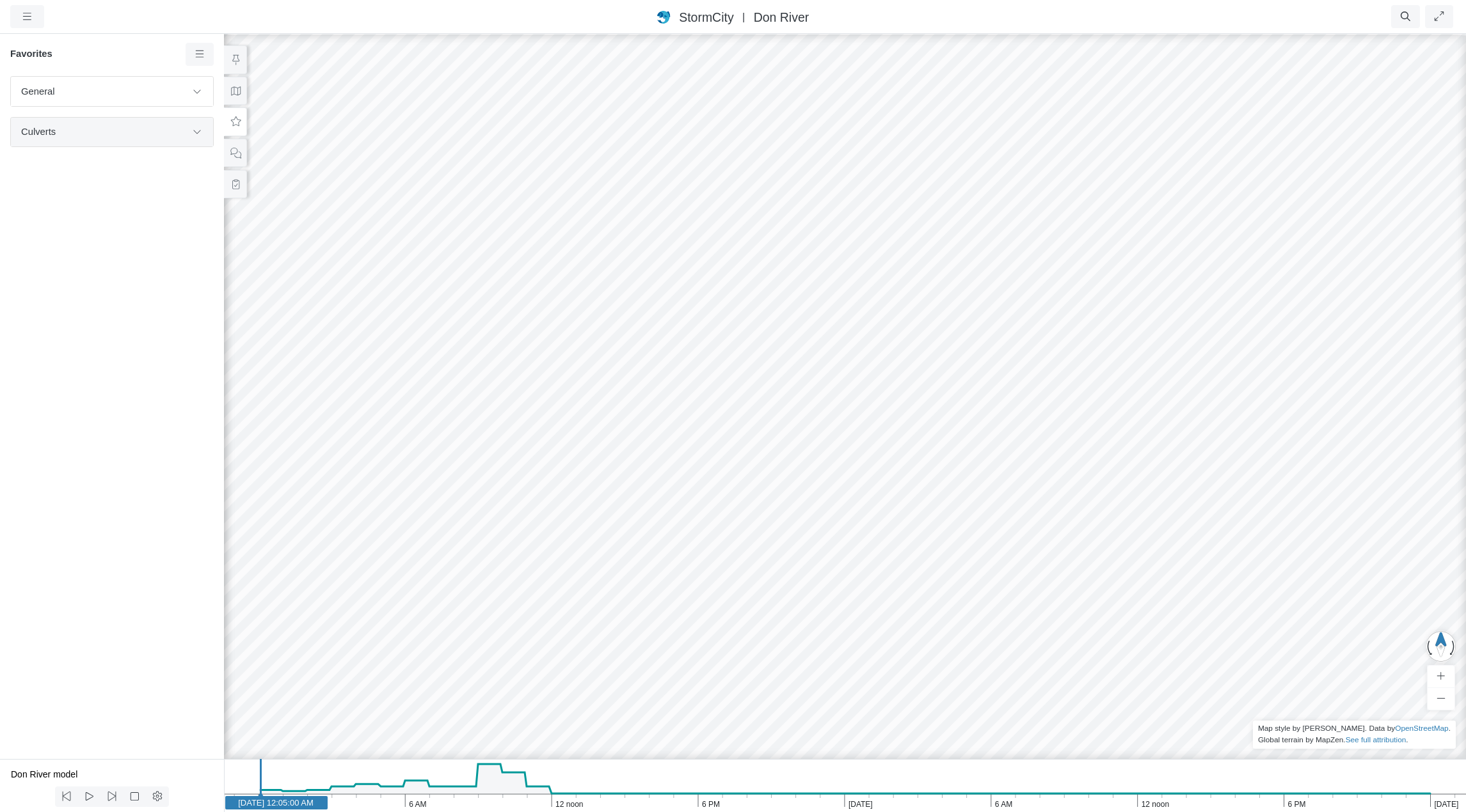
click at [163, 133] on span "Culverts" at bounding box center [103, 132] width 165 height 14
click at [177, 133] on span "Culverts" at bounding box center [103, 132] width 165 height 14
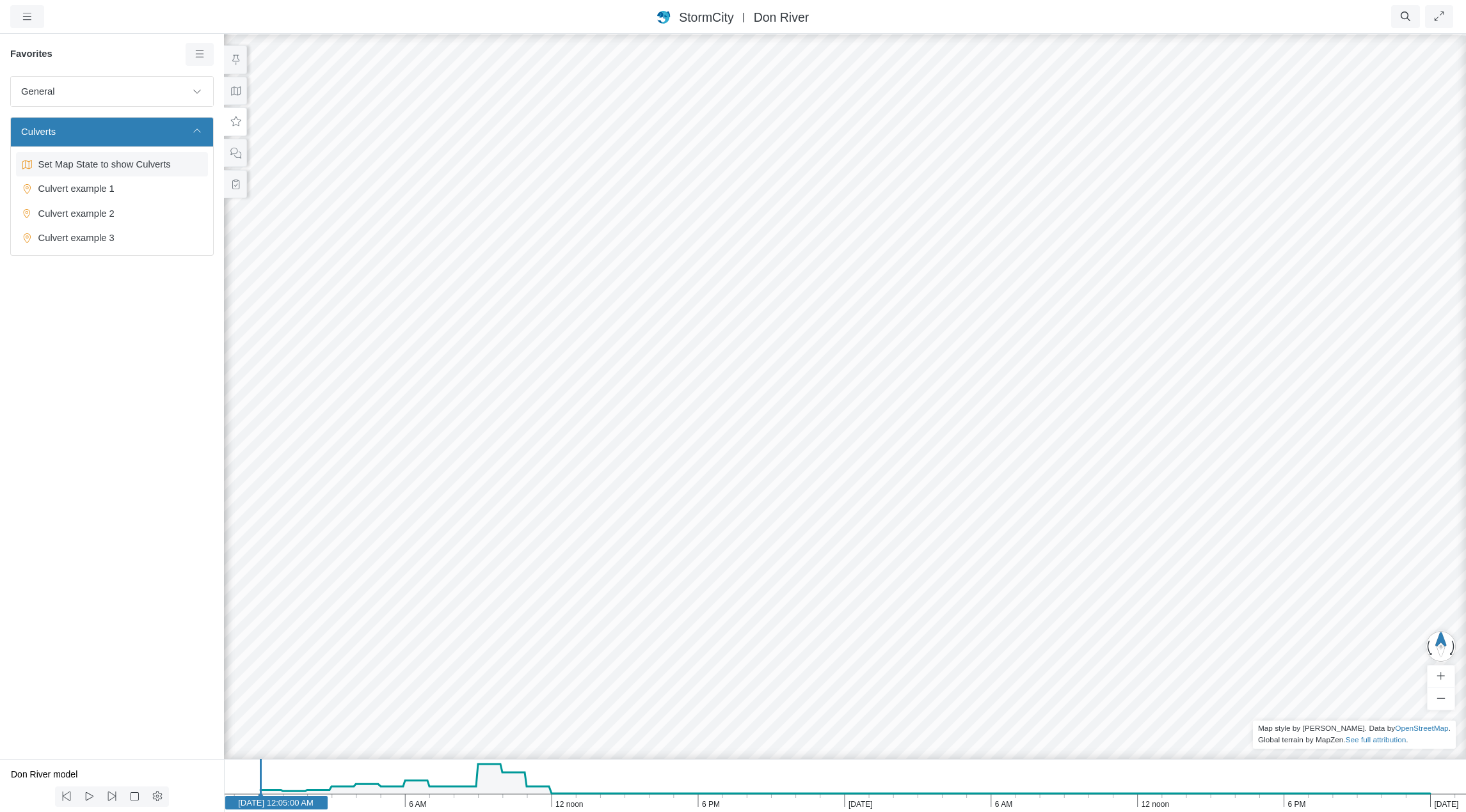
click at [106, 165] on span "Set Map State to show Culverts" at bounding box center [114, 164] width 160 height 14
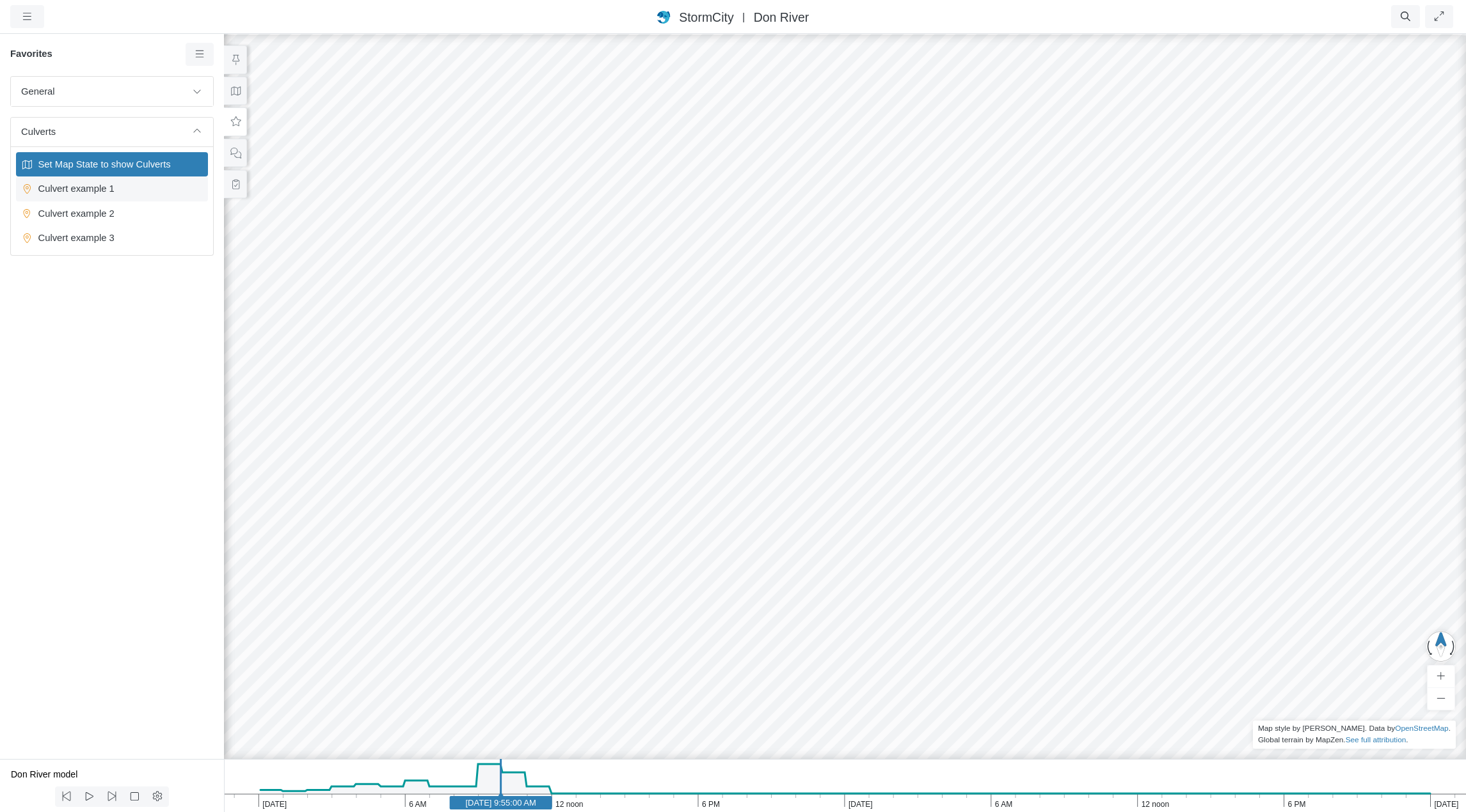
click at [99, 188] on span "Culvert example 1" at bounding box center [114, 189] width 160 height 14
drag, startPoint x: 1113, startPoint y: 562, endPoint x: 1055, endPoint y: 563, distance: 58.0
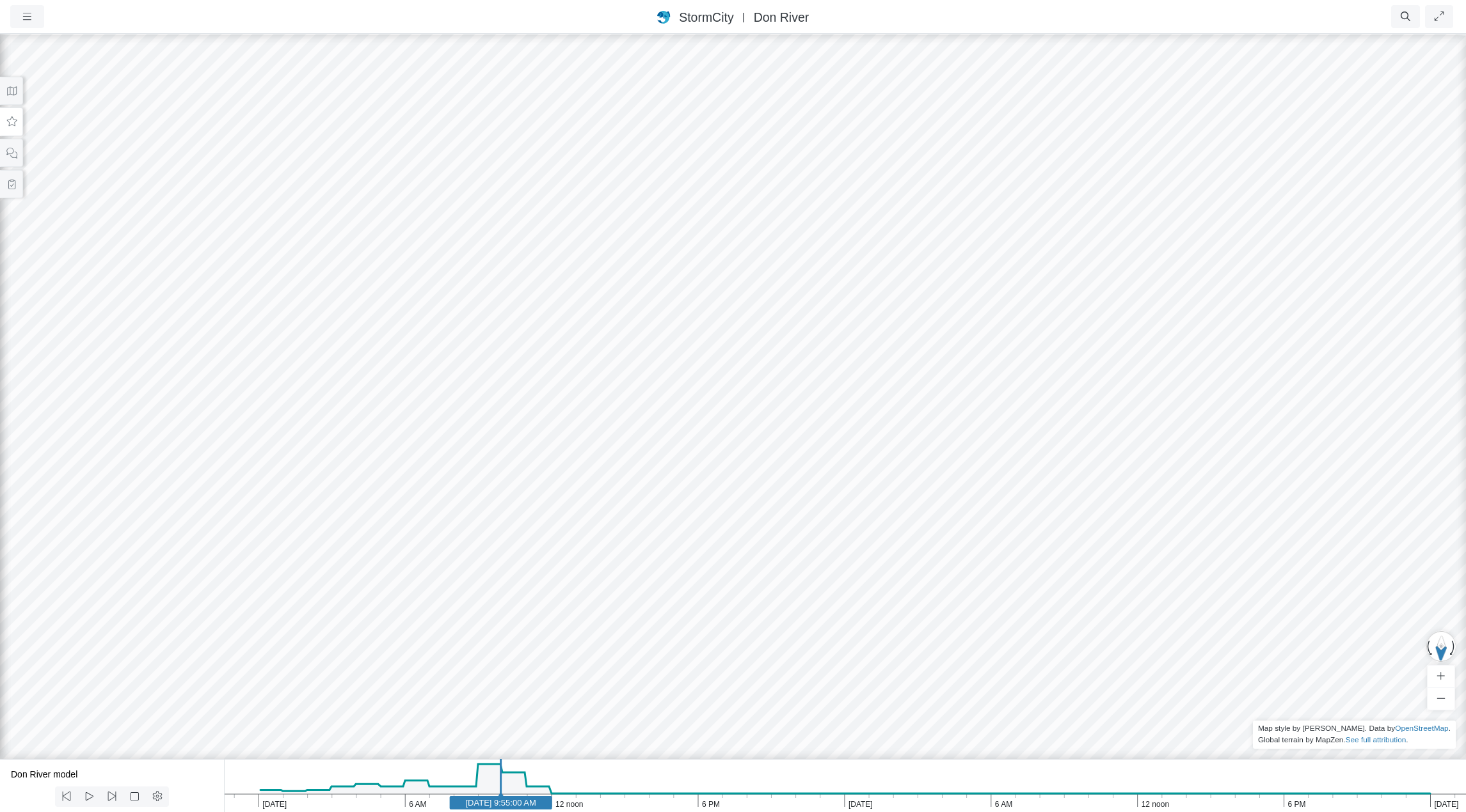
drag, startPoint x: 938, startPoint y: 436, endPoint x: 838, endPoint y: 412, distance: 102.8
click at [453, 780] on icon "[DATE] 6 PM 12 noon 6 AM [DATE] 6 PM 12 noon 6 AM [DATE] [DATE] 9:55:00 AM" at bounding box center [844, 785] width 1242 height 53
click at [406, 779] on icon "[DATE] 6 PM 12 noon 6 AM [DATE] 6 PM 12 noon 6 AM [DATE] [DATE] 8:00:00 AM" at bounding box center [844, 785] width 1242 height 53
click at [365, 777] on icon "[DATE] 6 PM 12 noon 6 AM [DATE] 6 PM 12 noon 6 AM [DATE] [DATE] 6:05:00 AM" at bounding box center [844, 785] width 1242 height 53
click at [68, 796] on icon at bounding box center [66, 797] width 13 height 10
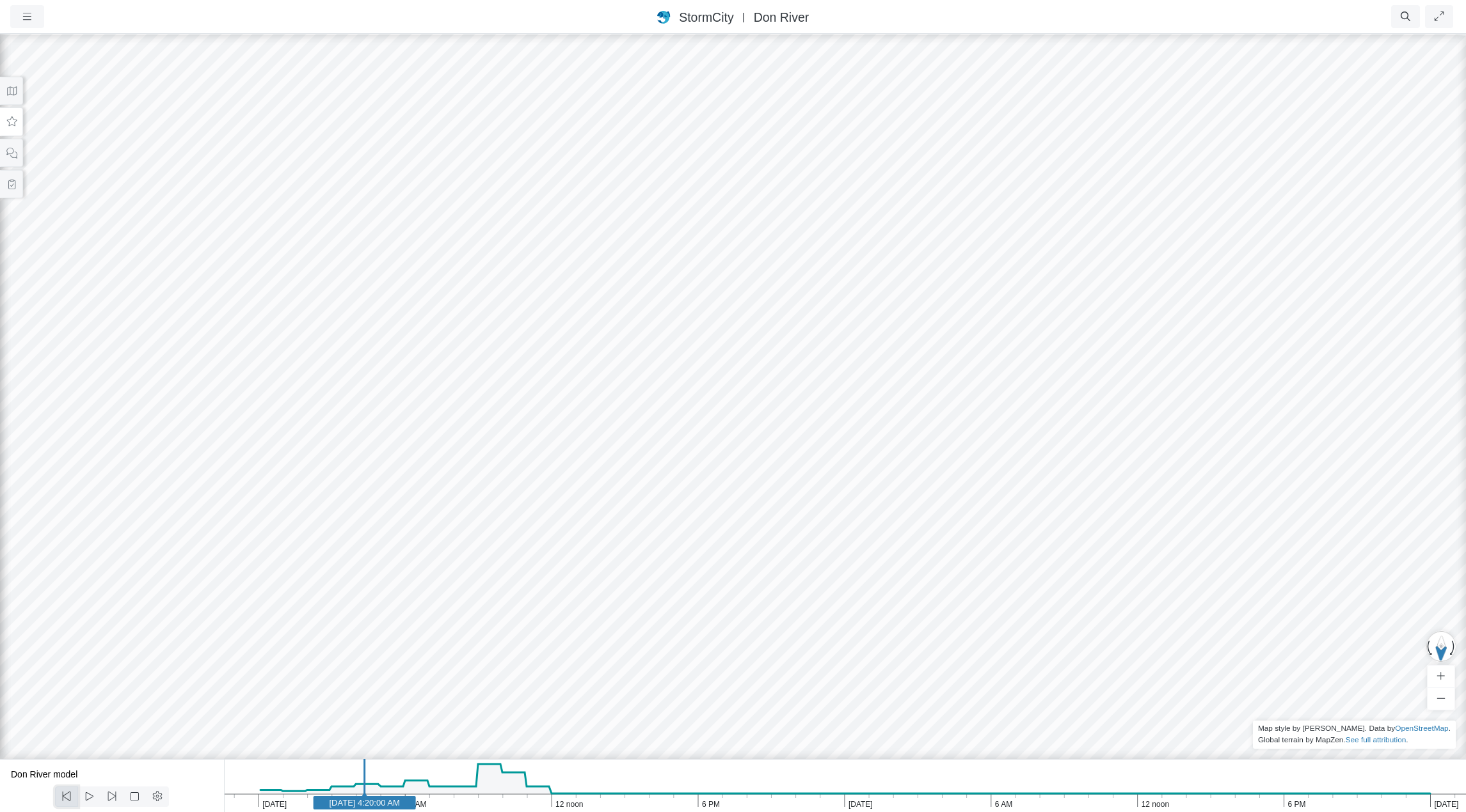
click at [68, 796] on icon at bounding box center [66, 797] width 13 height 10
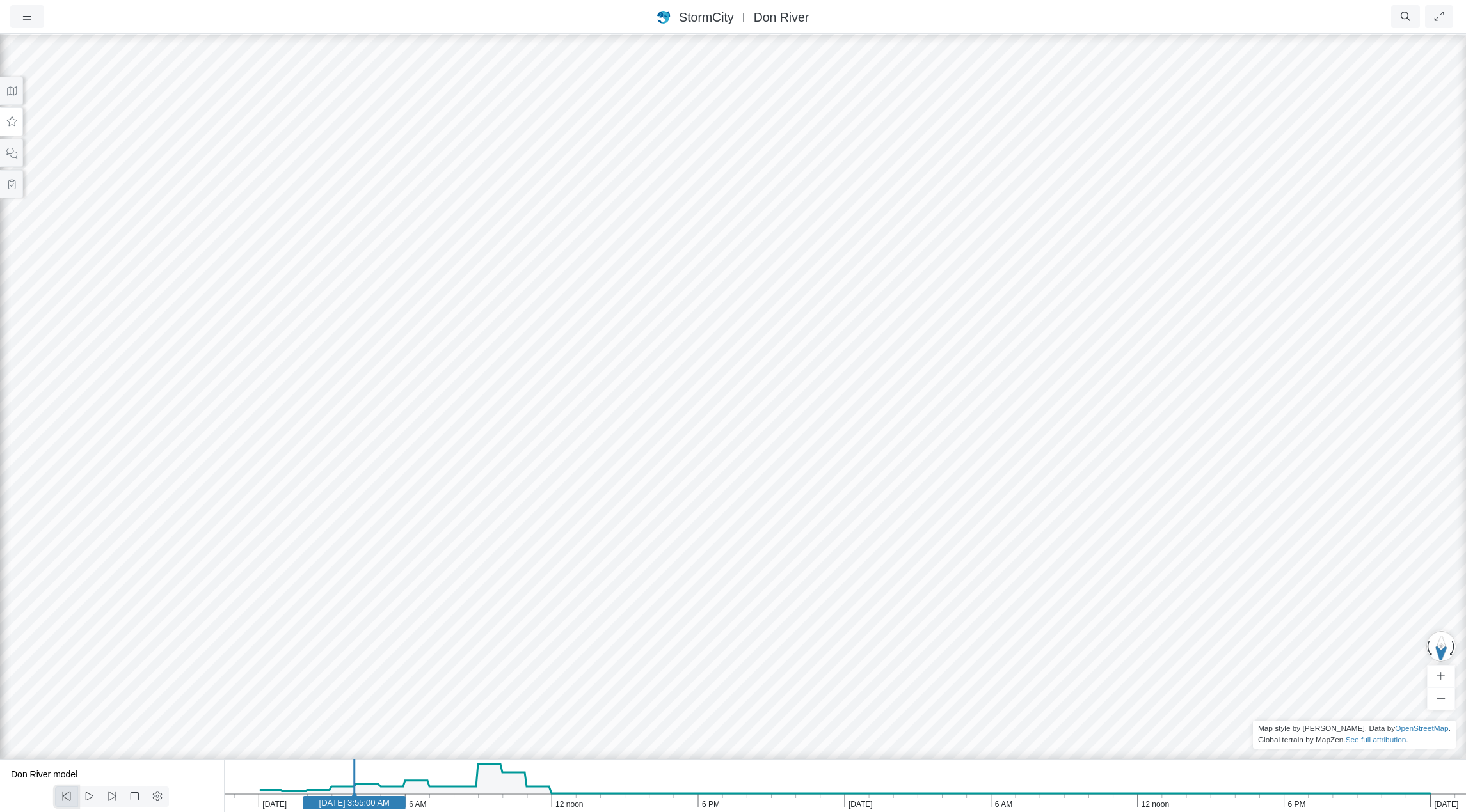
click at [68, 796] on icon at bounding box center [66, 797] width 13 height 10
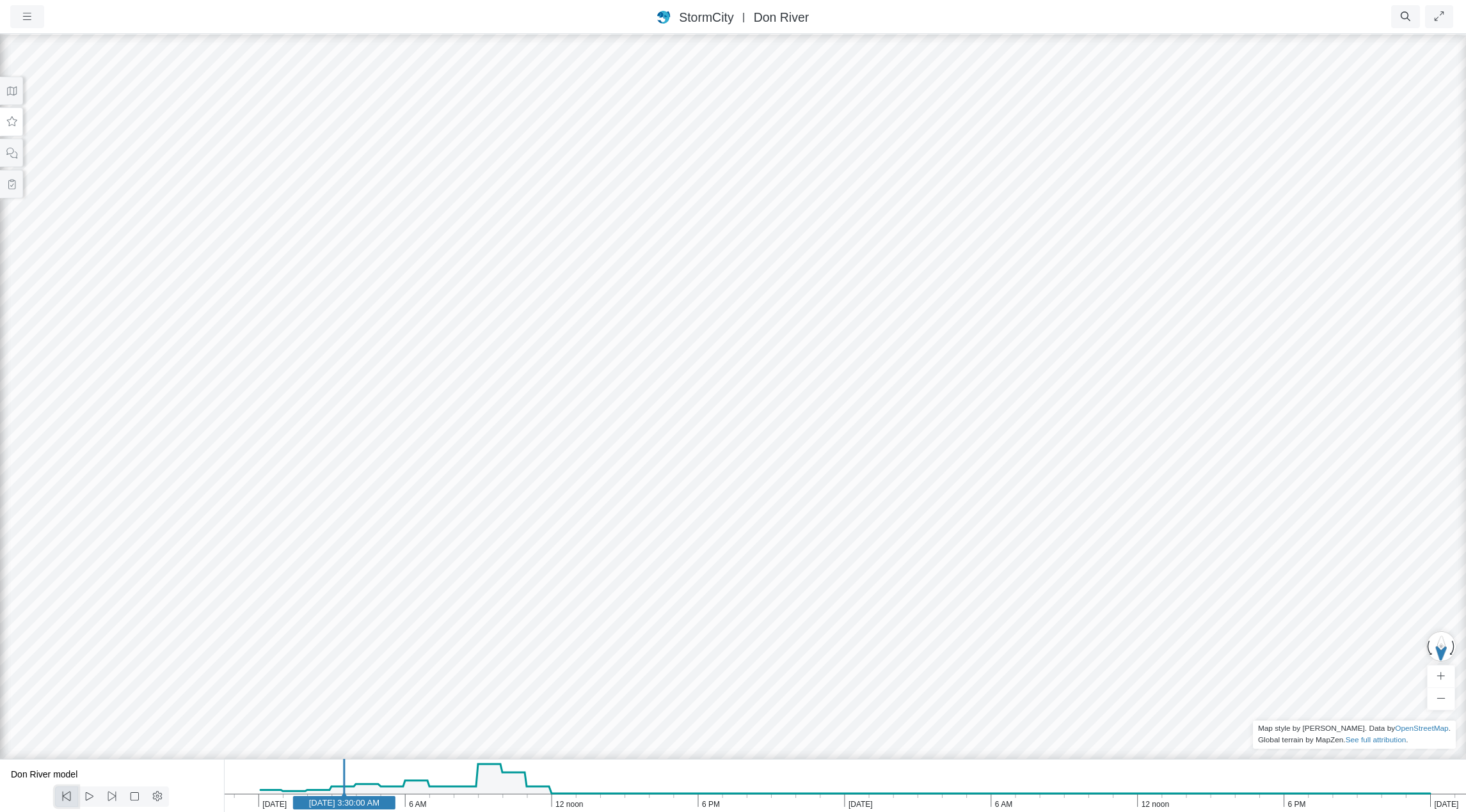
click at [68, 796] on icon at bounding box center [66, 797] width 13 height 10
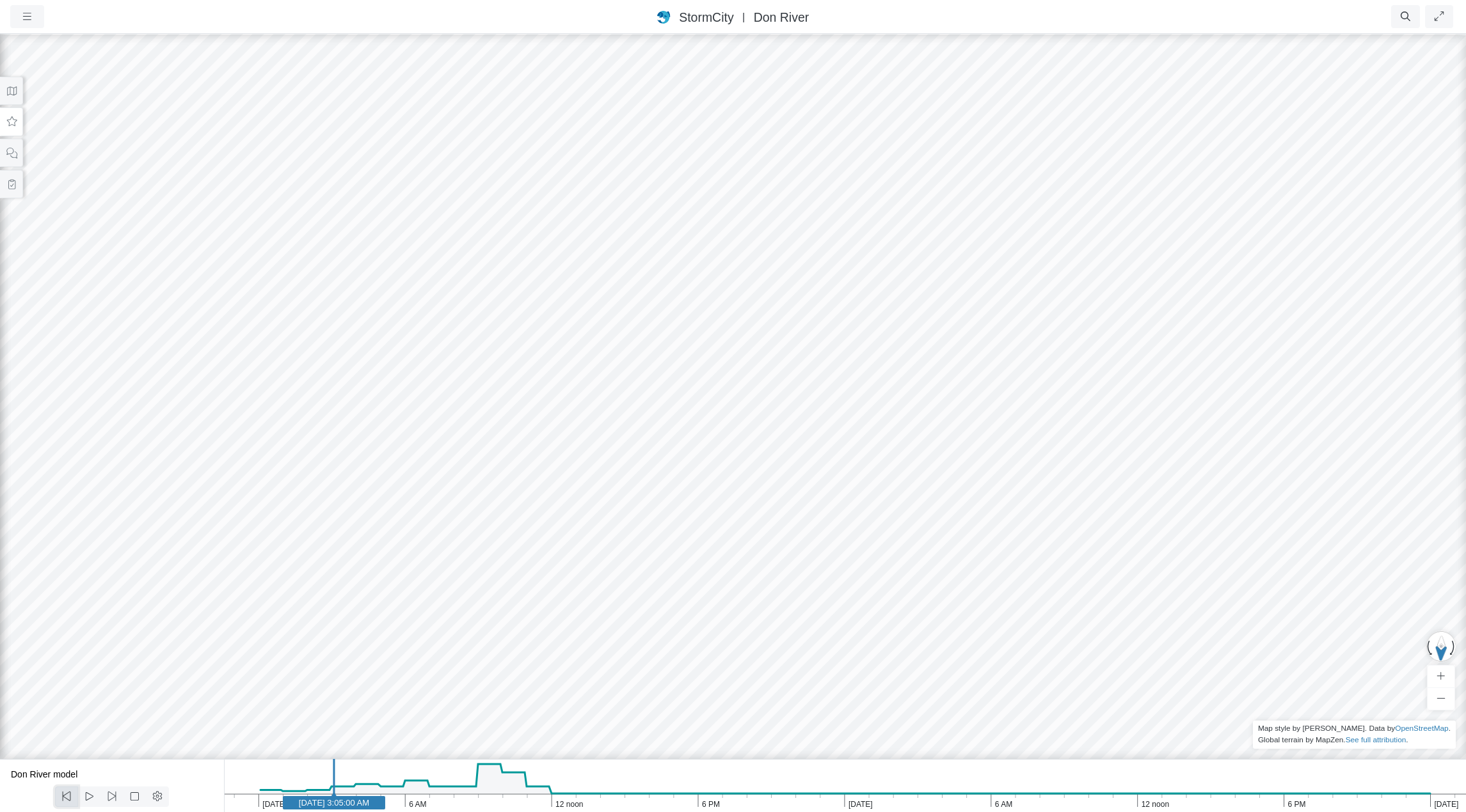
click at [68, 796] on icon at bounding box center [66, 797] width 13 height 10
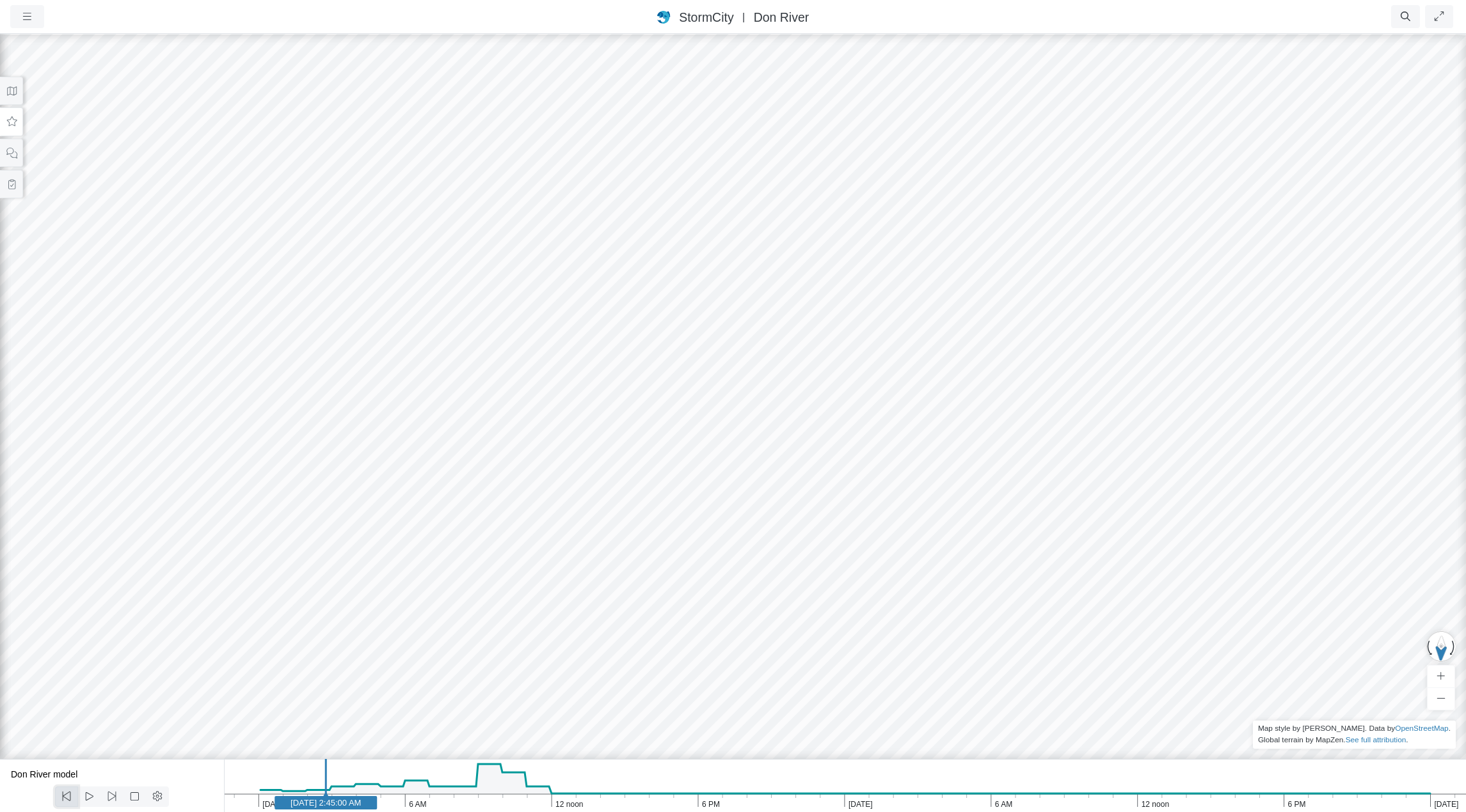
click at [68, 796] on icon at bounding box center [66, 797] width 13 height 10
click at [65, 798] on icon at bounding box center [66, 797] width 13 height 10
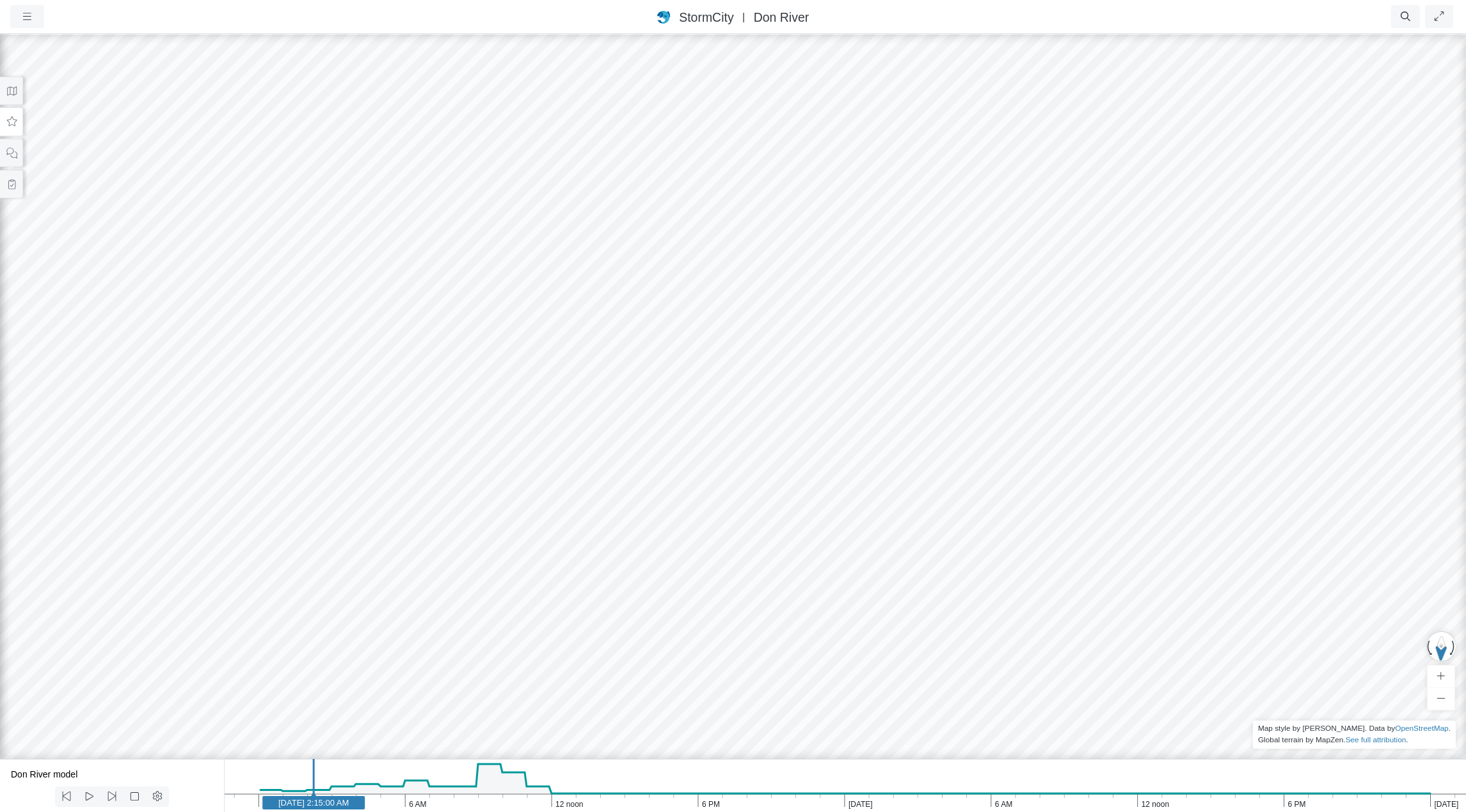
drag, startPoint x: 1060, startPoint y: 480, endPoint x: 1053, endPoint y: 479, distance: 7.1
click at [11, 123] on icon at bounding box center [12, 122] width 13 height 10
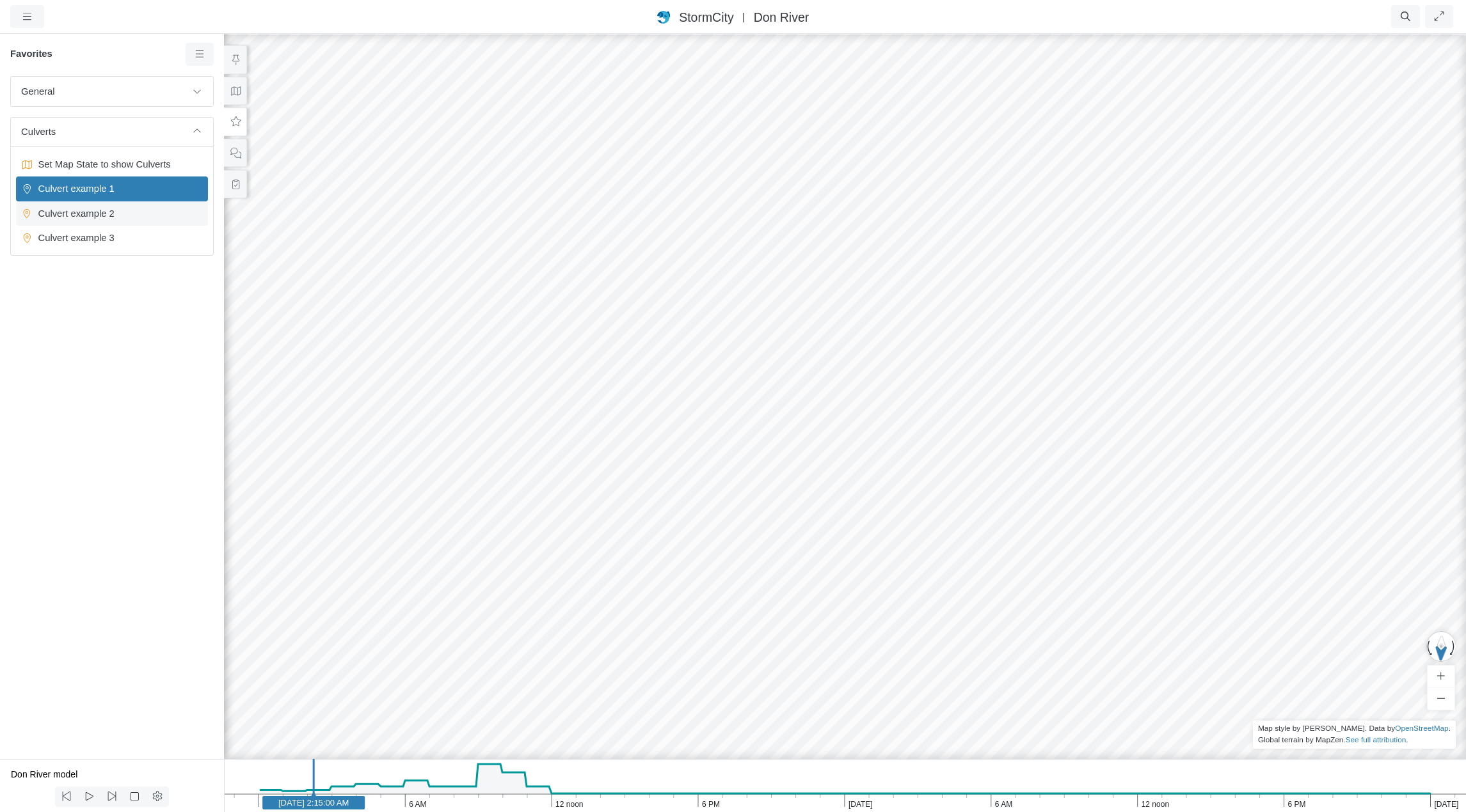
click at [81, 215] on span "Culvert example 2" at bounding box center [114, 214] width 160 height 14
drag, startPoint x: 763, startPoint y: 530, endPoint x: 784, endPoint y: 612, distance: 84.6
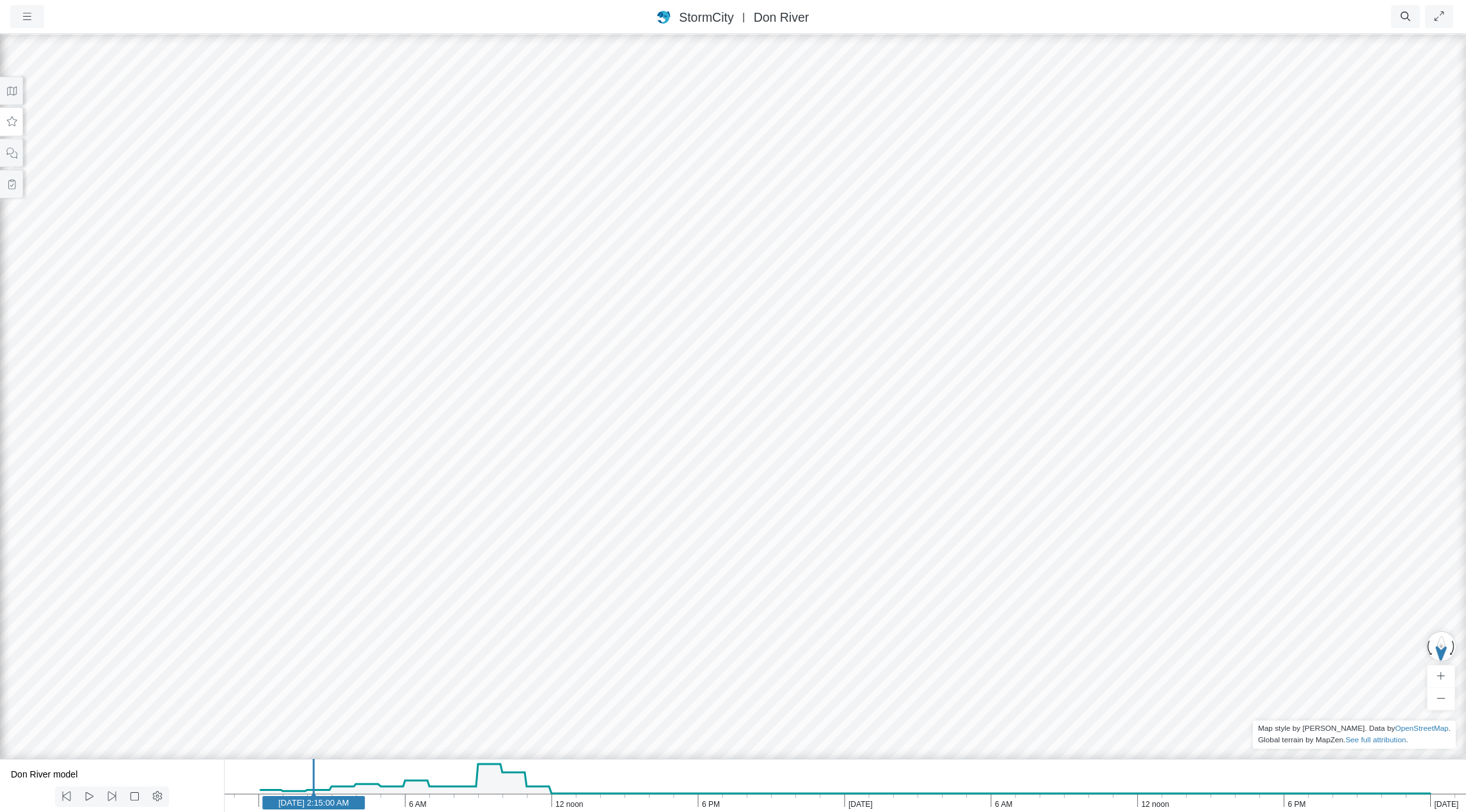
drag, startPoint x: 222, startPoint y: 206, endPoint x: 801, endPoint y: 639, distance: 723.0
click at [804, 642] on div at bounding box center [733, 423] width 1466 height 780
drag, startPoint x: 319, startPoint y: 358, endPoint x: 725, endPoint y: 642, distance: 495.5
click at [749, 659] on div at bounding box center [733, 423] width 1466 height 780
drag, startPoint x: 365, startPoint y: 502, endPoint x: 1119, endPoint y: 408, distance: 759.8
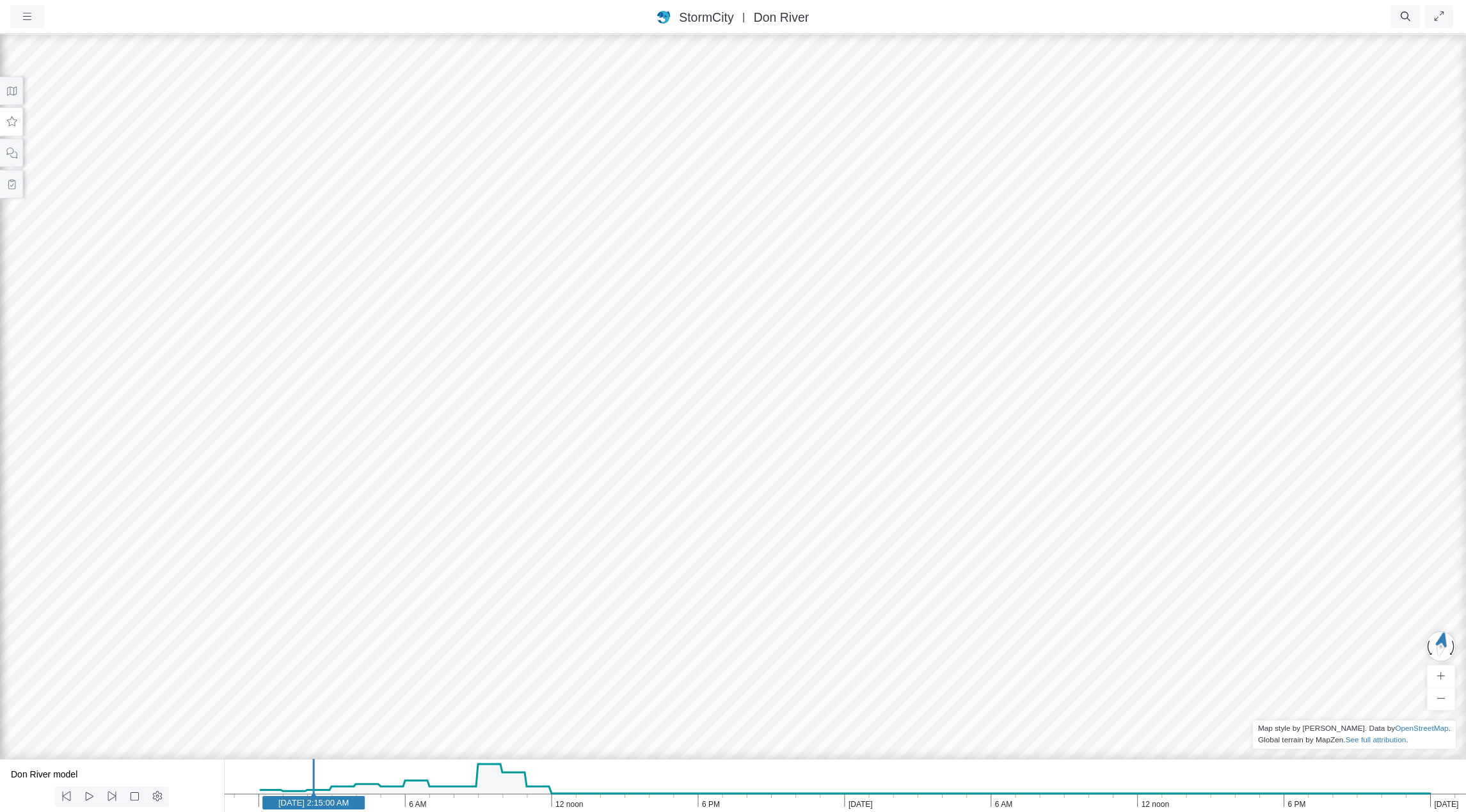
drag, startPoint x: 763, startPoint y: 420, endPoint x: 747, endPoint y: 395, distance: 29.7
click at [112, 796] on icon at bounding box center [112, 797] width 9 height 10
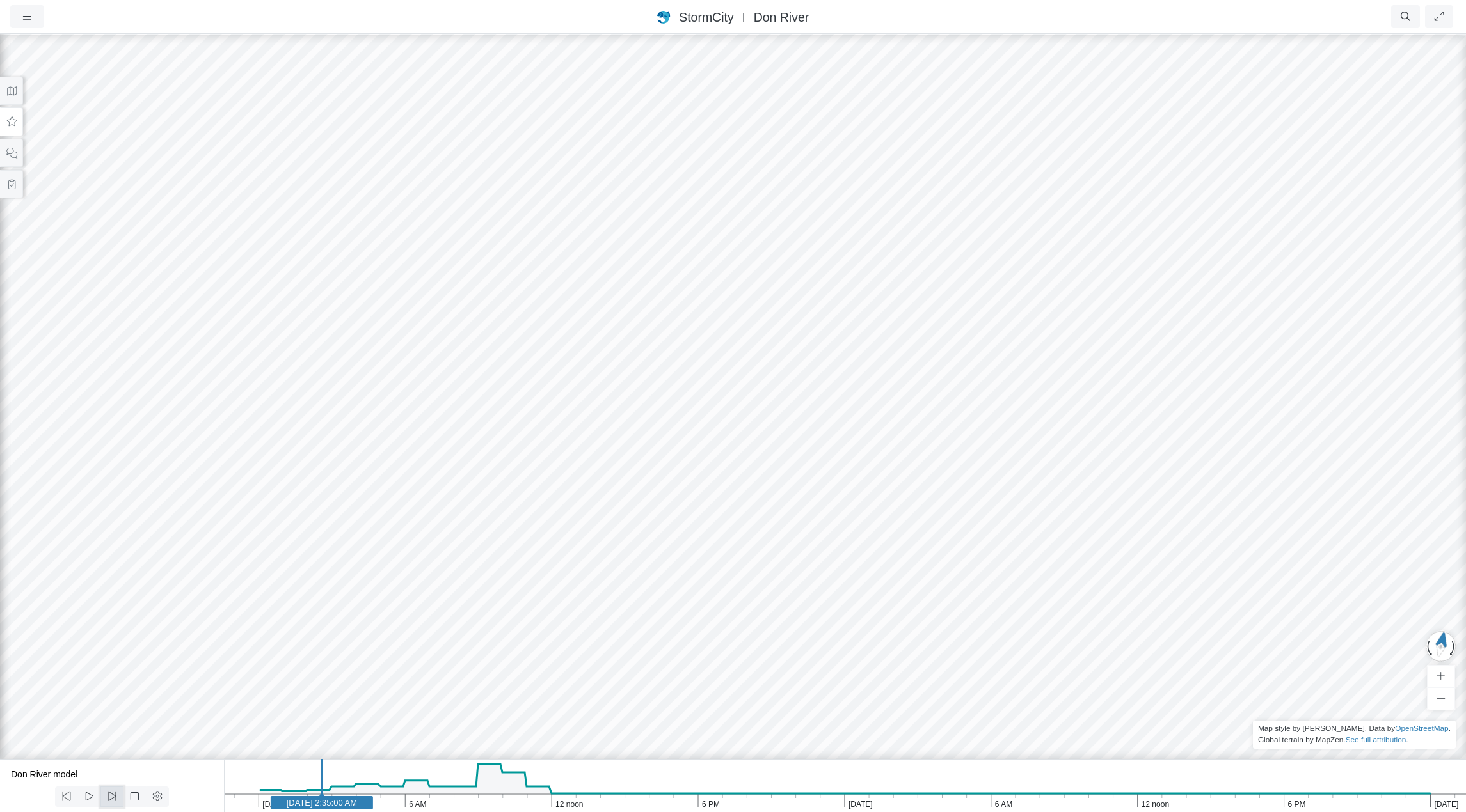
click at [112, 796] on icon at bounding box center [112, 797] width 9 height 10
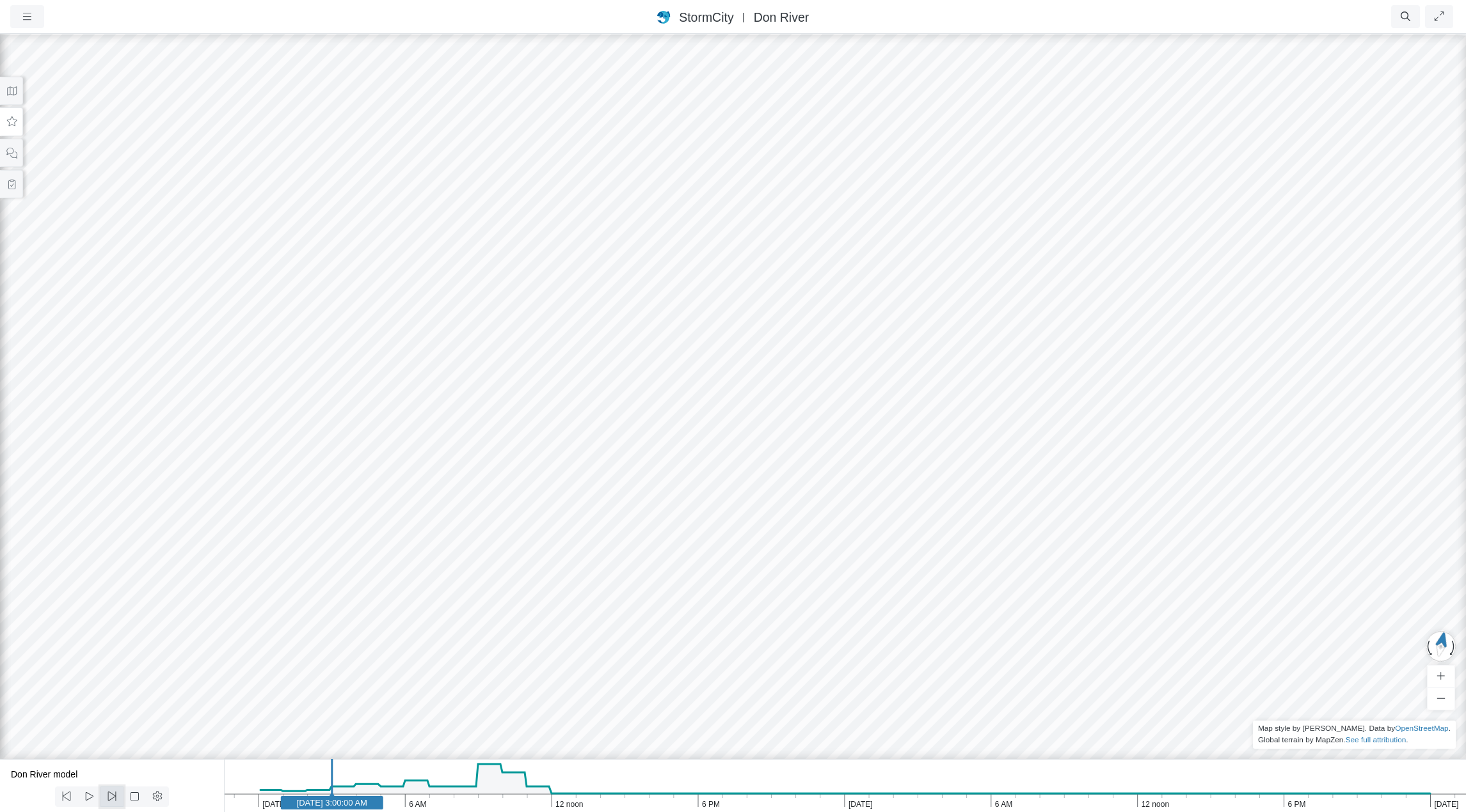
click at [112, 796] on icon at bounding box center [112, 797] width 9 height 10
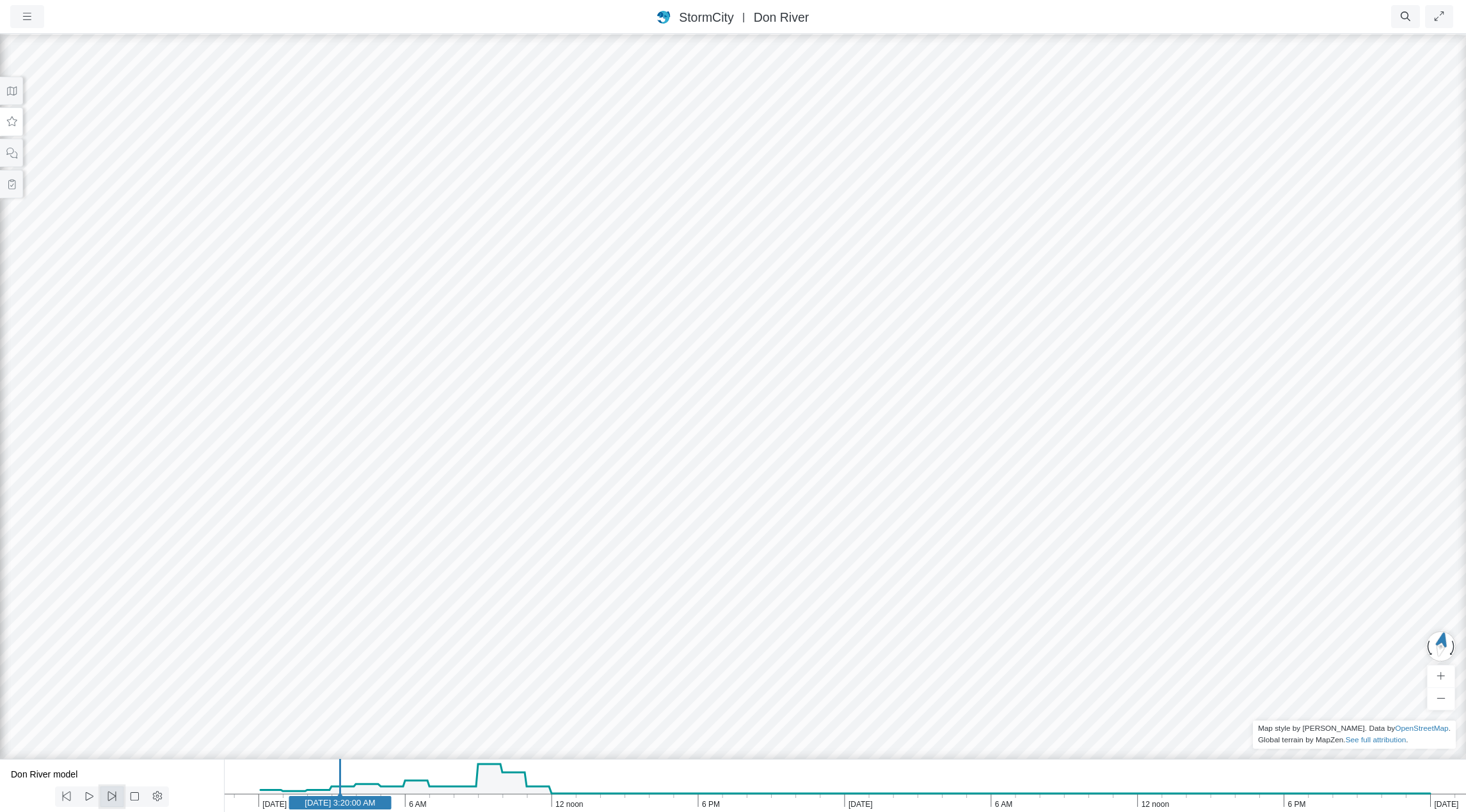
click at [112, 796] on icon at bounding box center [112, 797] width 9 height 10
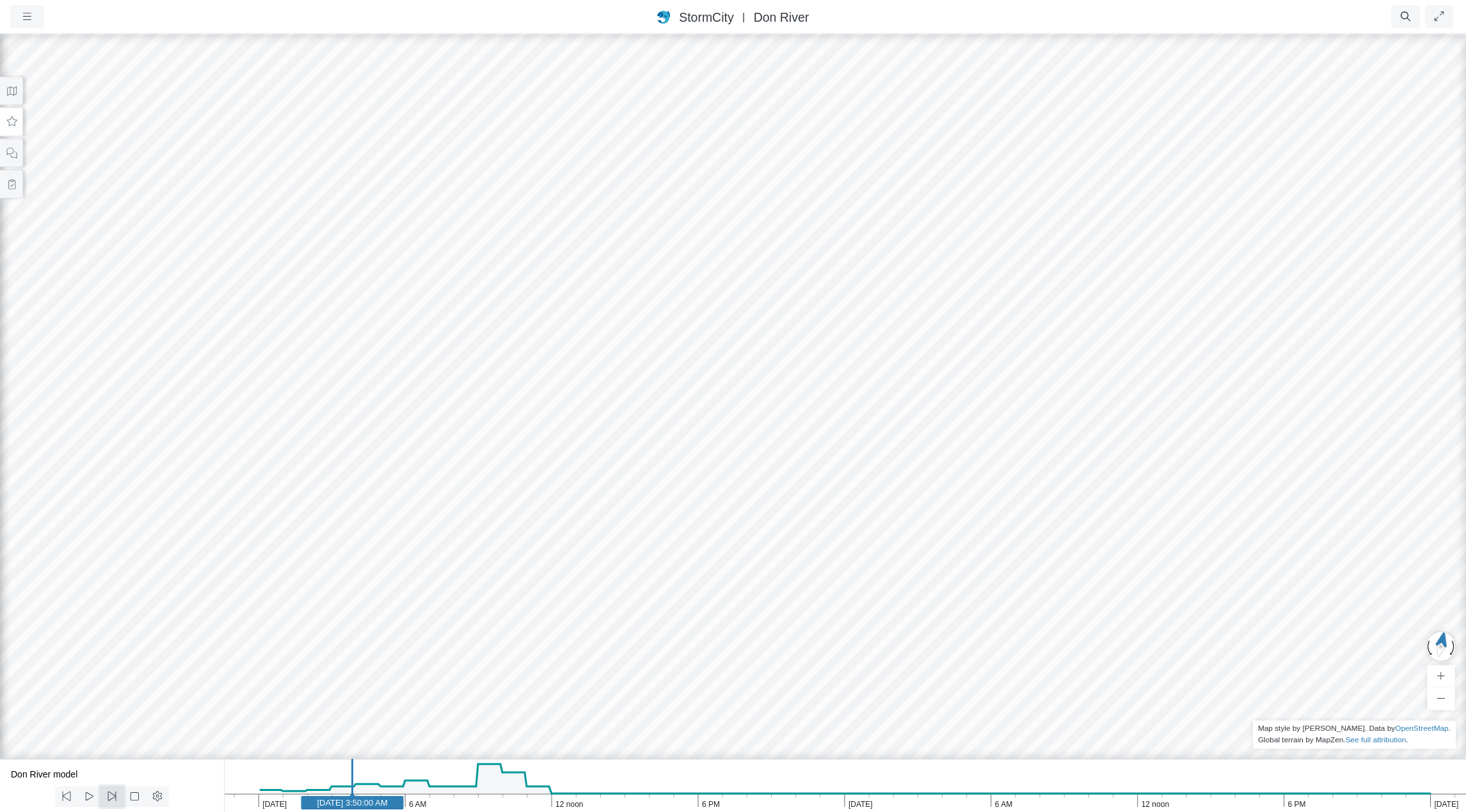
click at [112, 796] on icon at bounding box center [112, 797] width 9 height 10
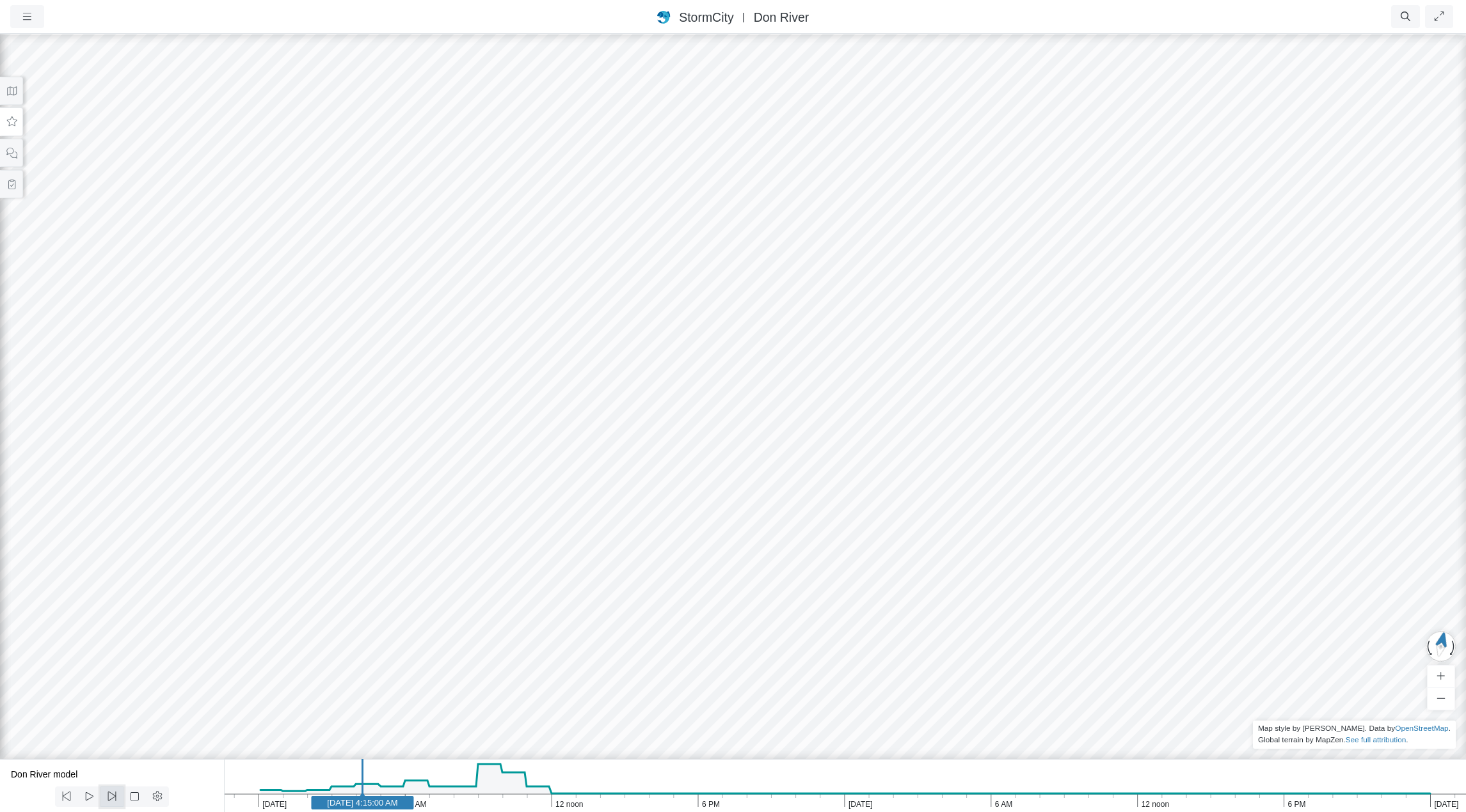
click at [112, 796] on icon at bounding box center [112, 797] width 9 height 10
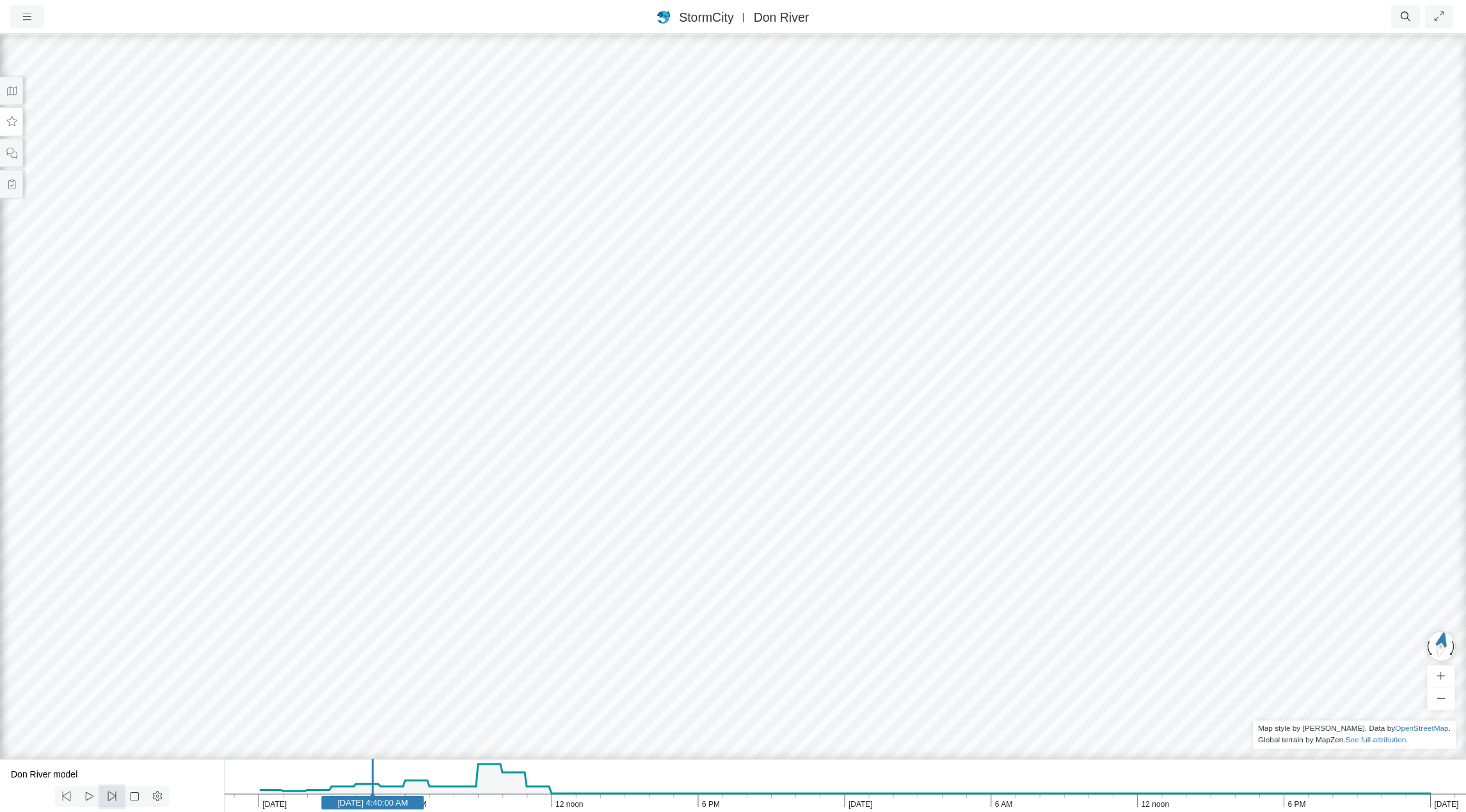
click at [112, 796] on icon at bounding box center [112, 797] width 9 height 10
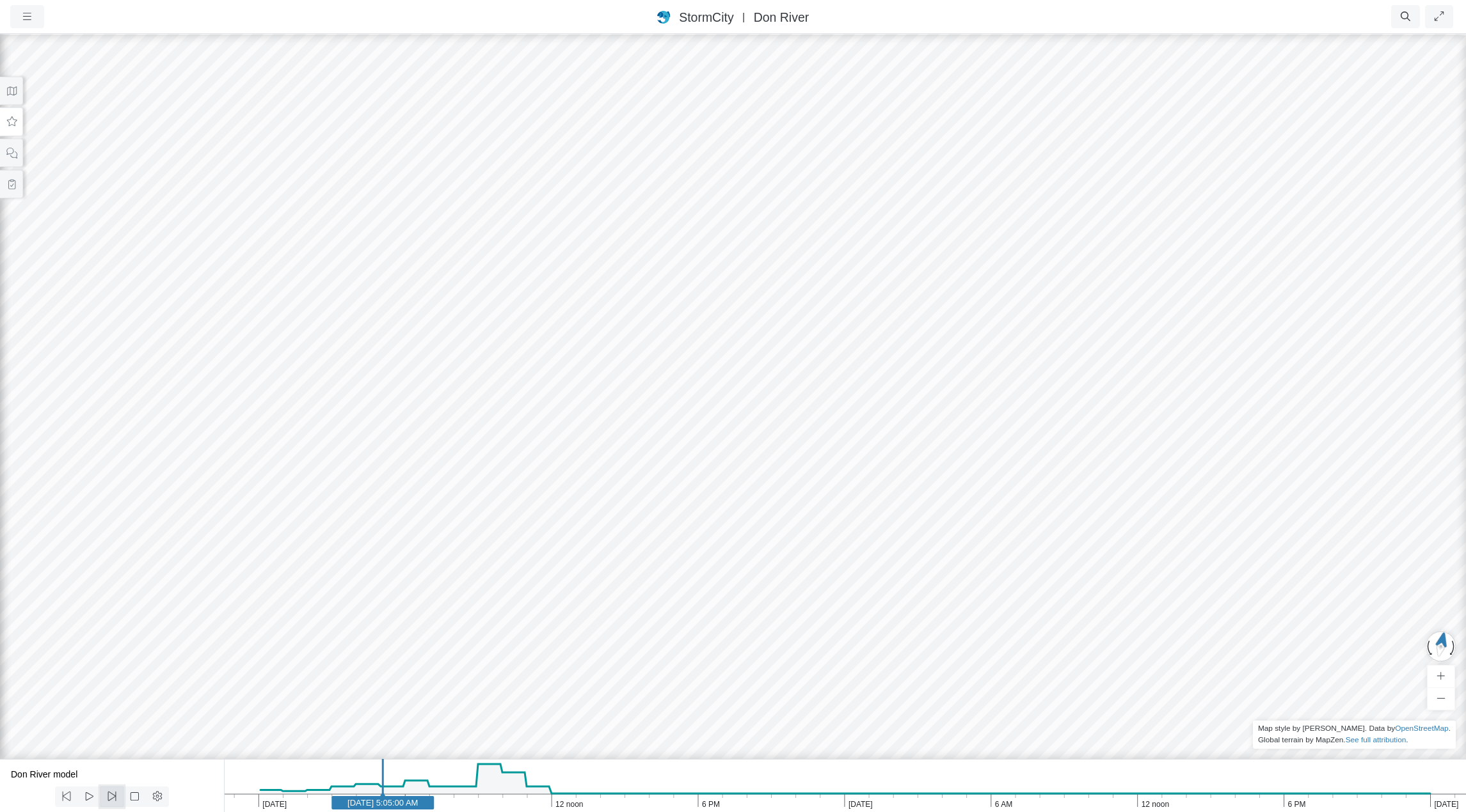
click at [112, 796] on icon at bounding box center [112, 797] width 9 height 10
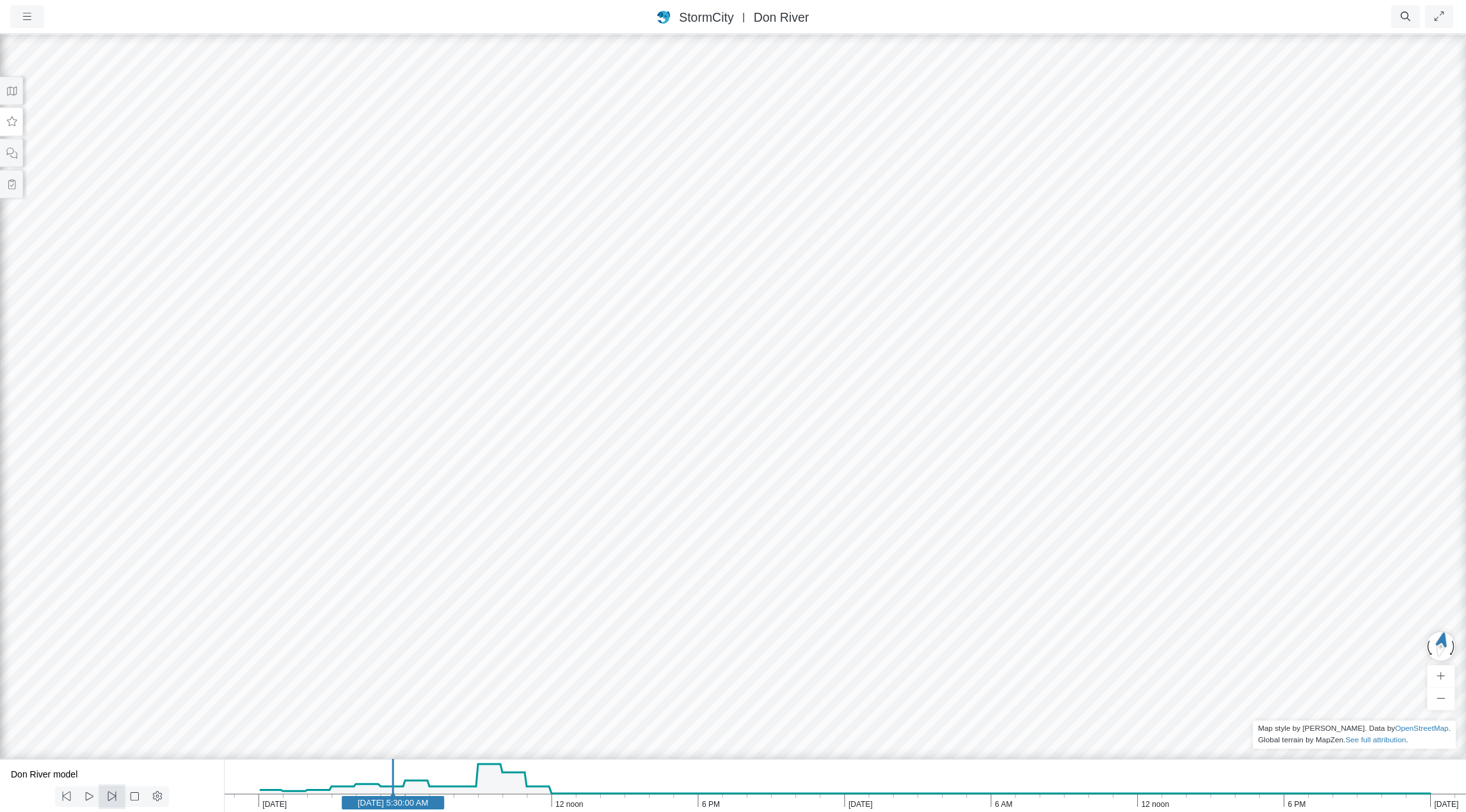
click at [112, 796] on icon at bounding box center [112, 797] width 9 height 10
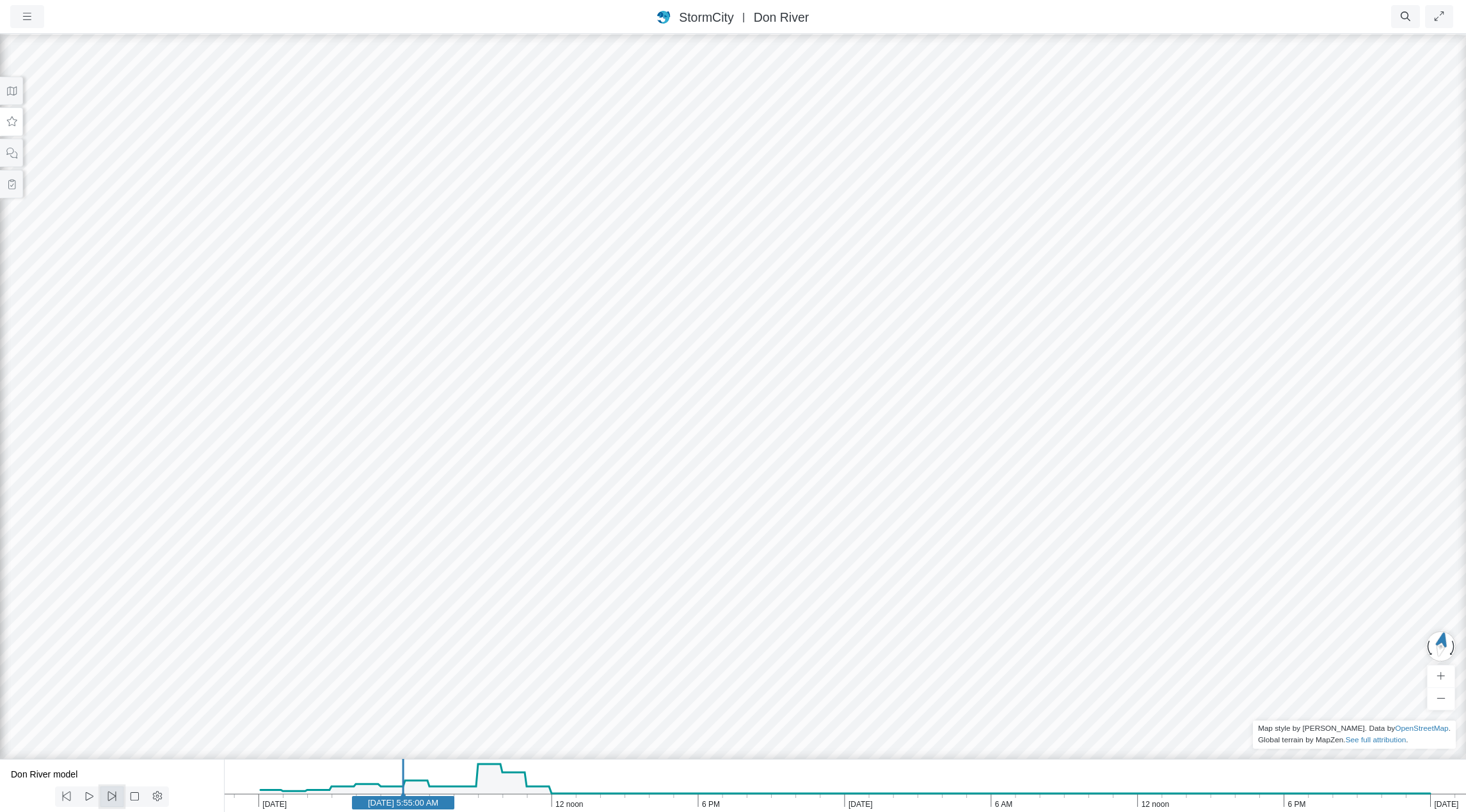
click at [112, 796] on icon at bounding box center [112, 797] width 9 height 10
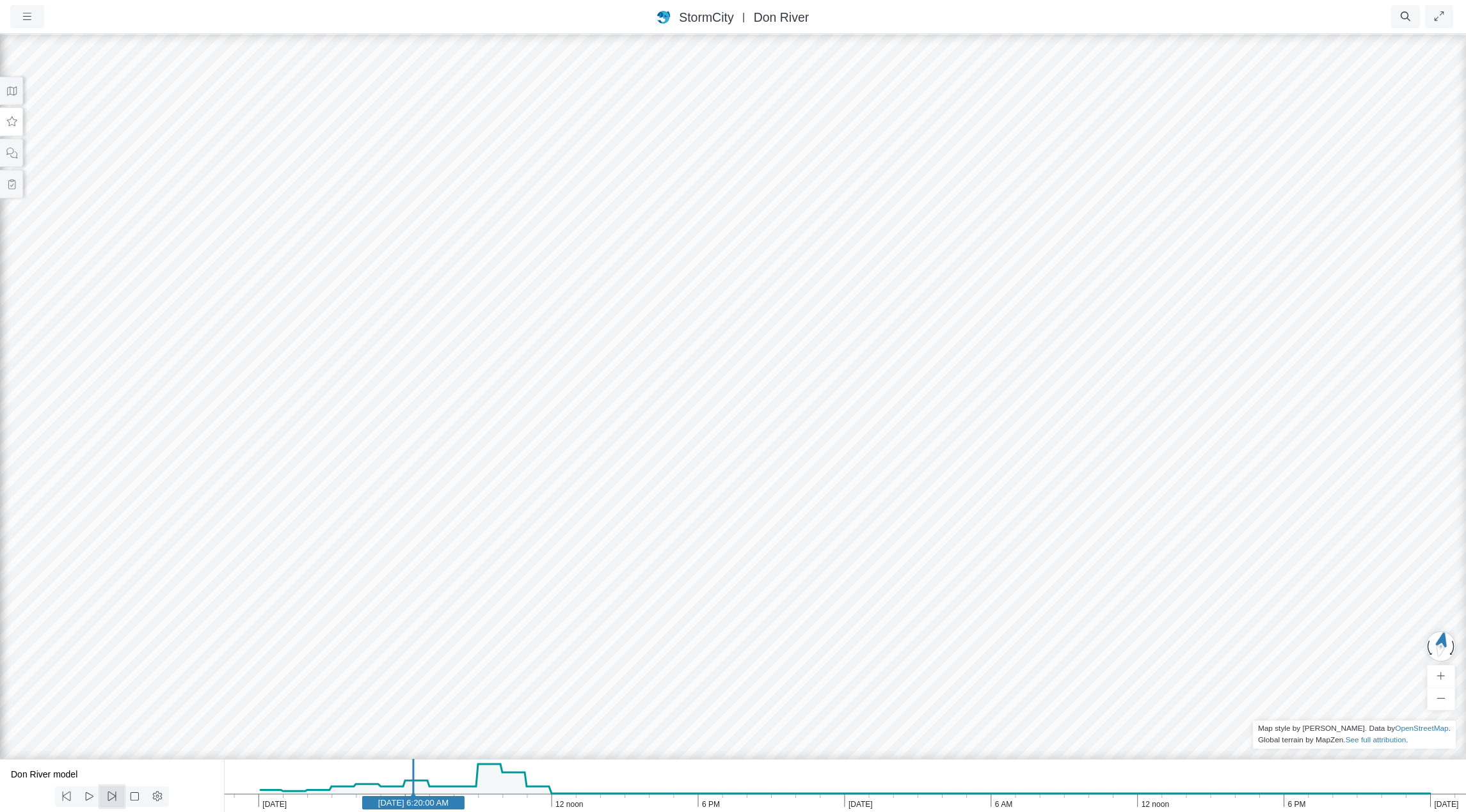
click at [112, 796] on icon at bounding box center [112, 797] width 9 height 10
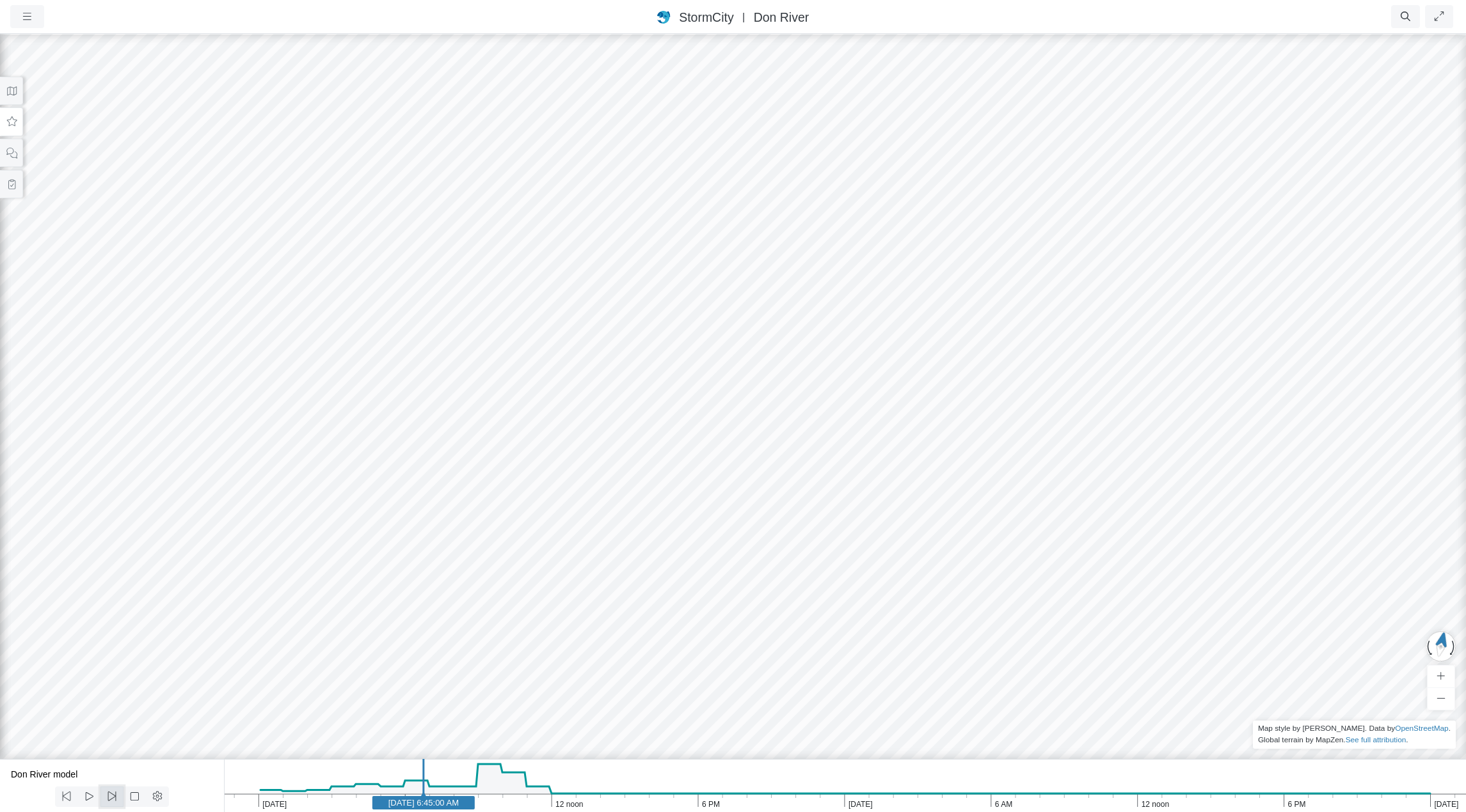
click at [112, 796] on icon at bounding box center [112, 797] width 9 height 10
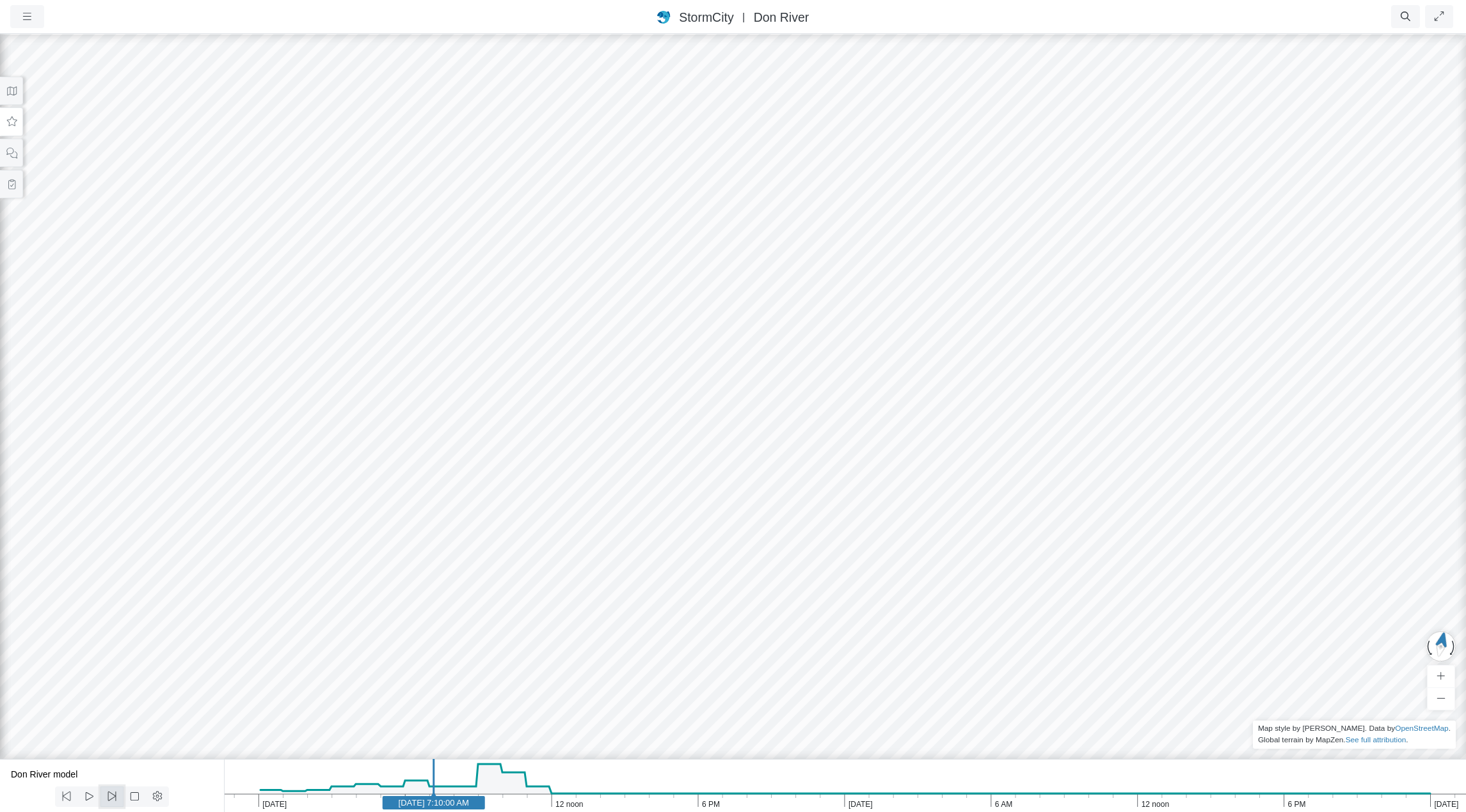
click at [112, 796] on icon at bounding box center [112, 797] width 9 height 10
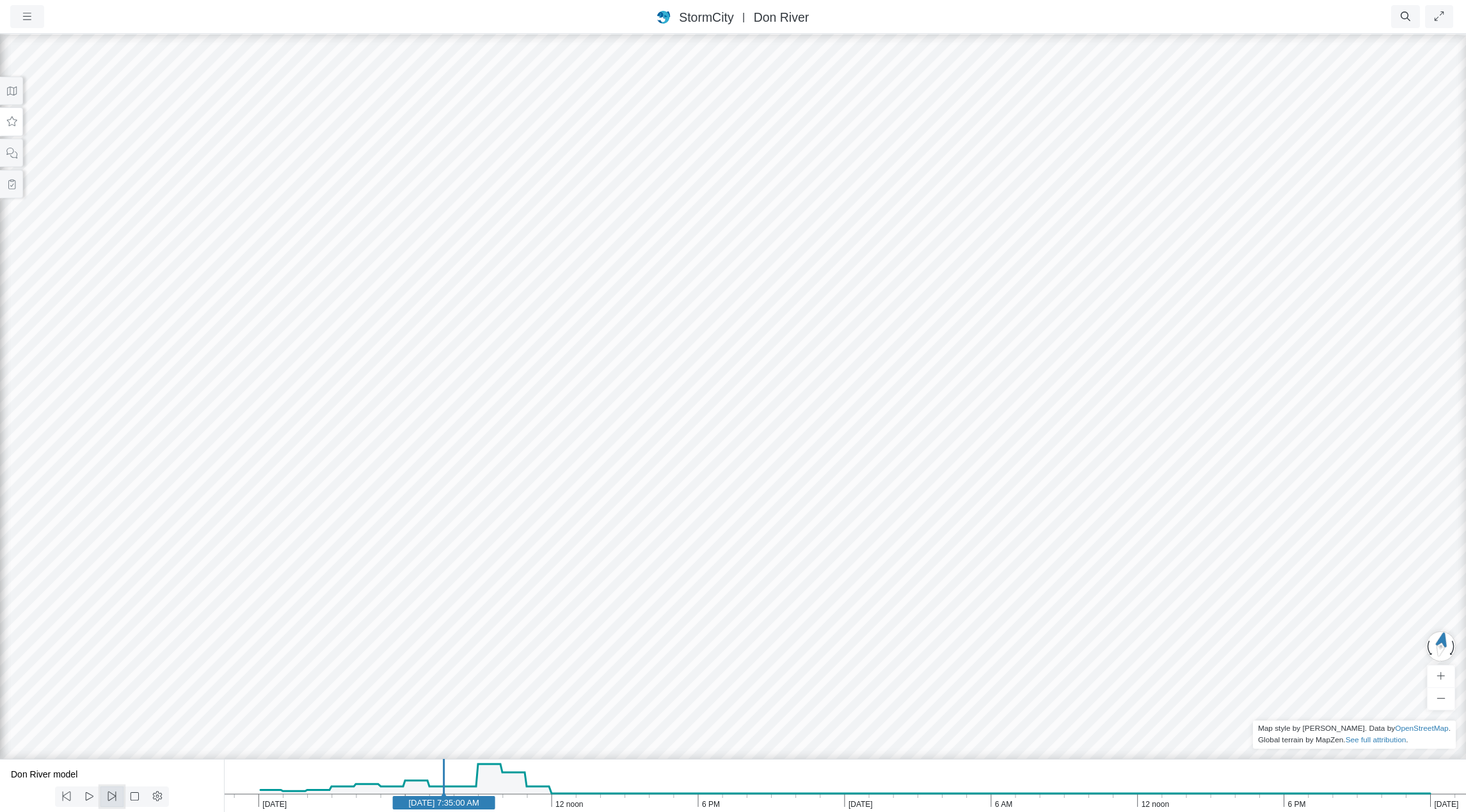
click at [112, 796] on icon at bounding box center [112, 797] width 9 height 10
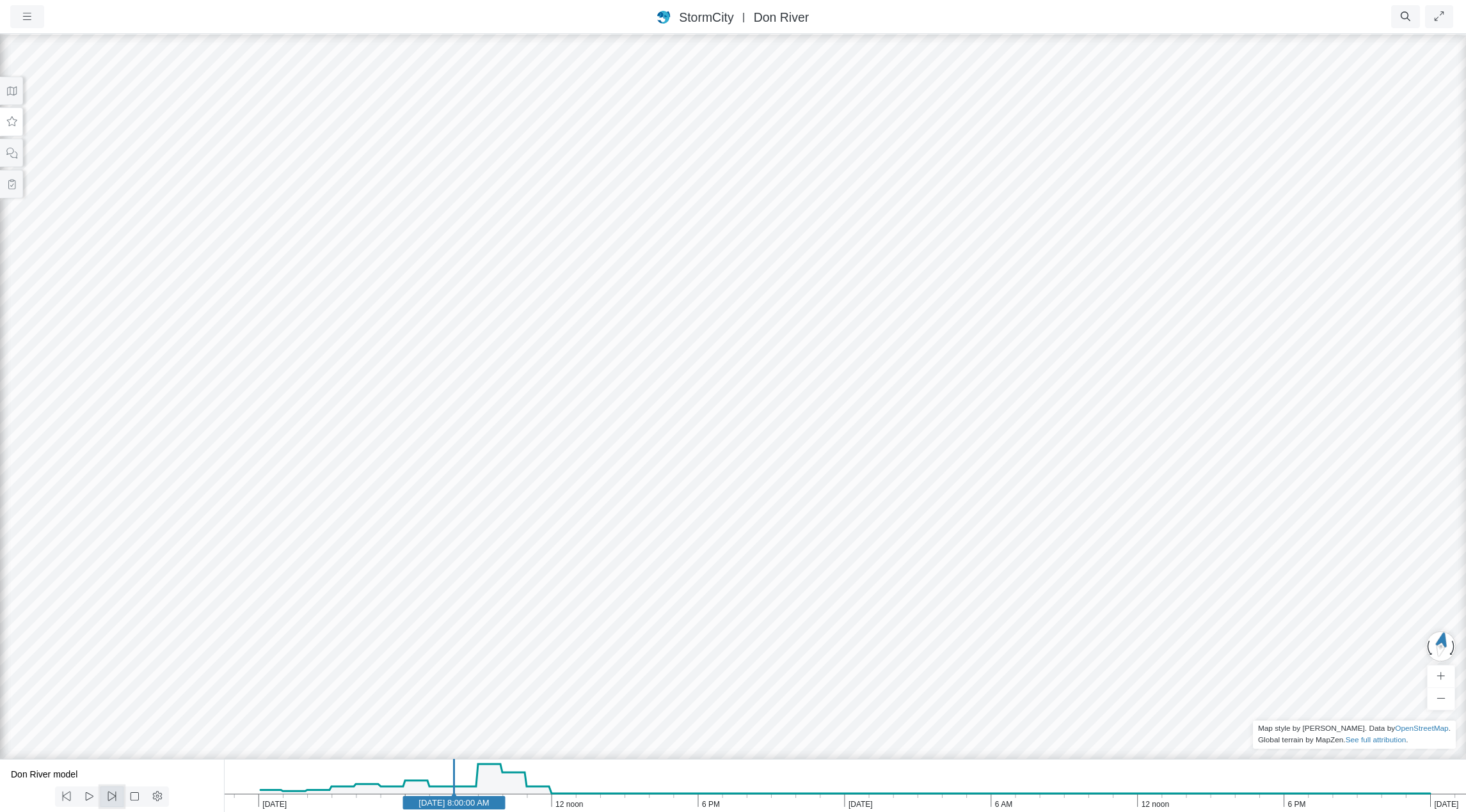
click at [112, 796] on icon at bounding box center [112, 797] width 9 height 10
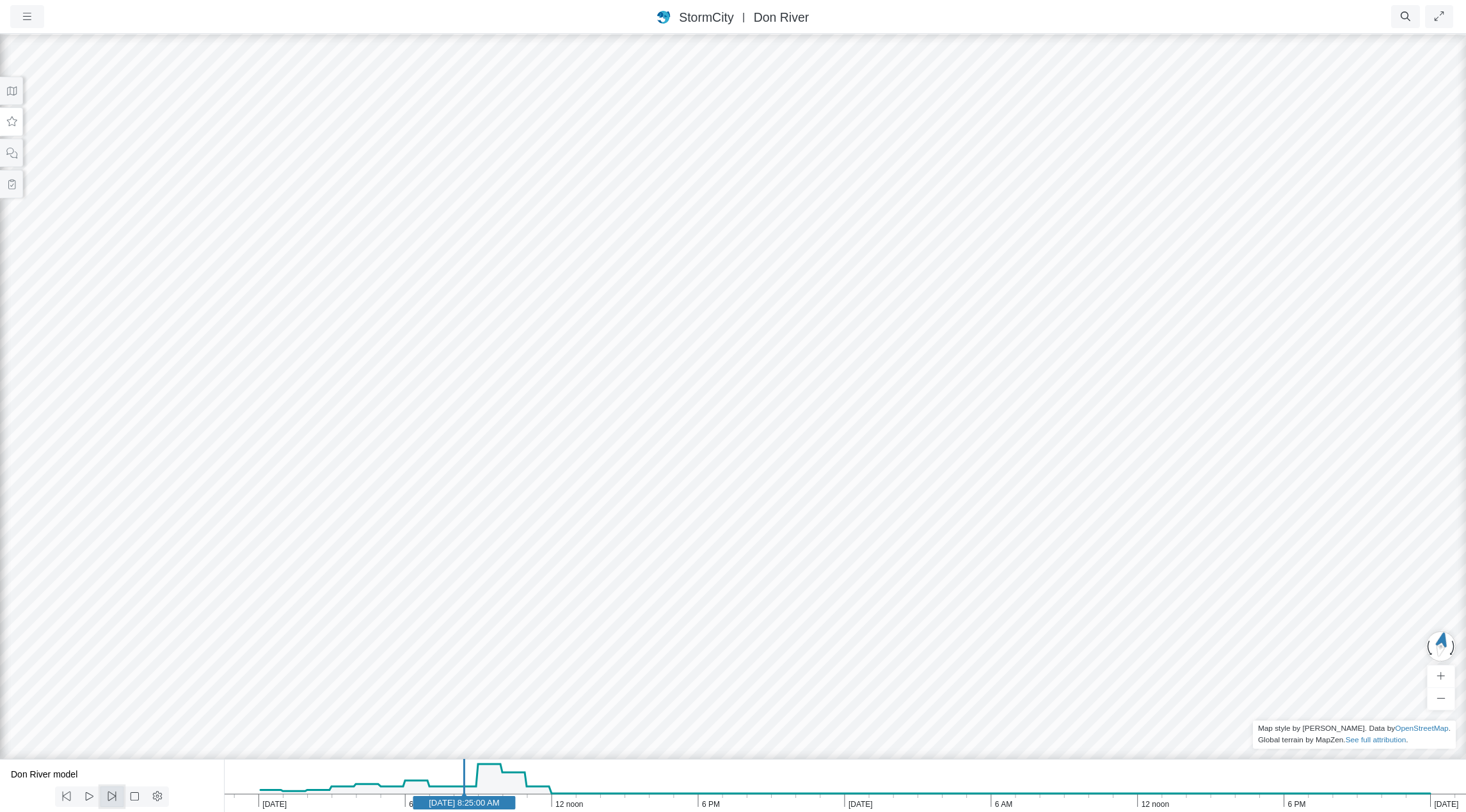
click at [112, 796] on icon at bounding box center [112, 797] width 9 height 10
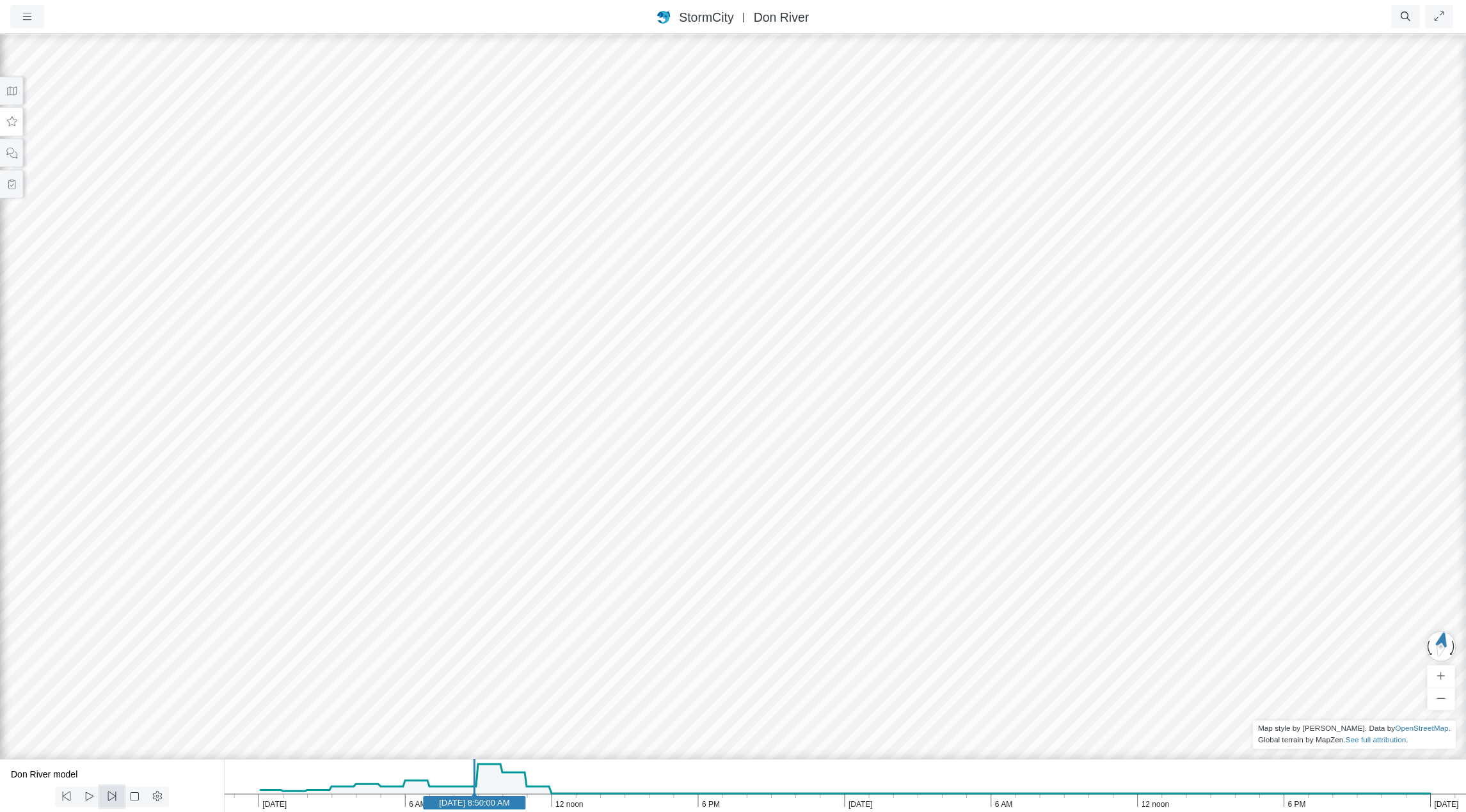
click at [112, 796] on icon at bounding box center [112, 797] width 9 height 10
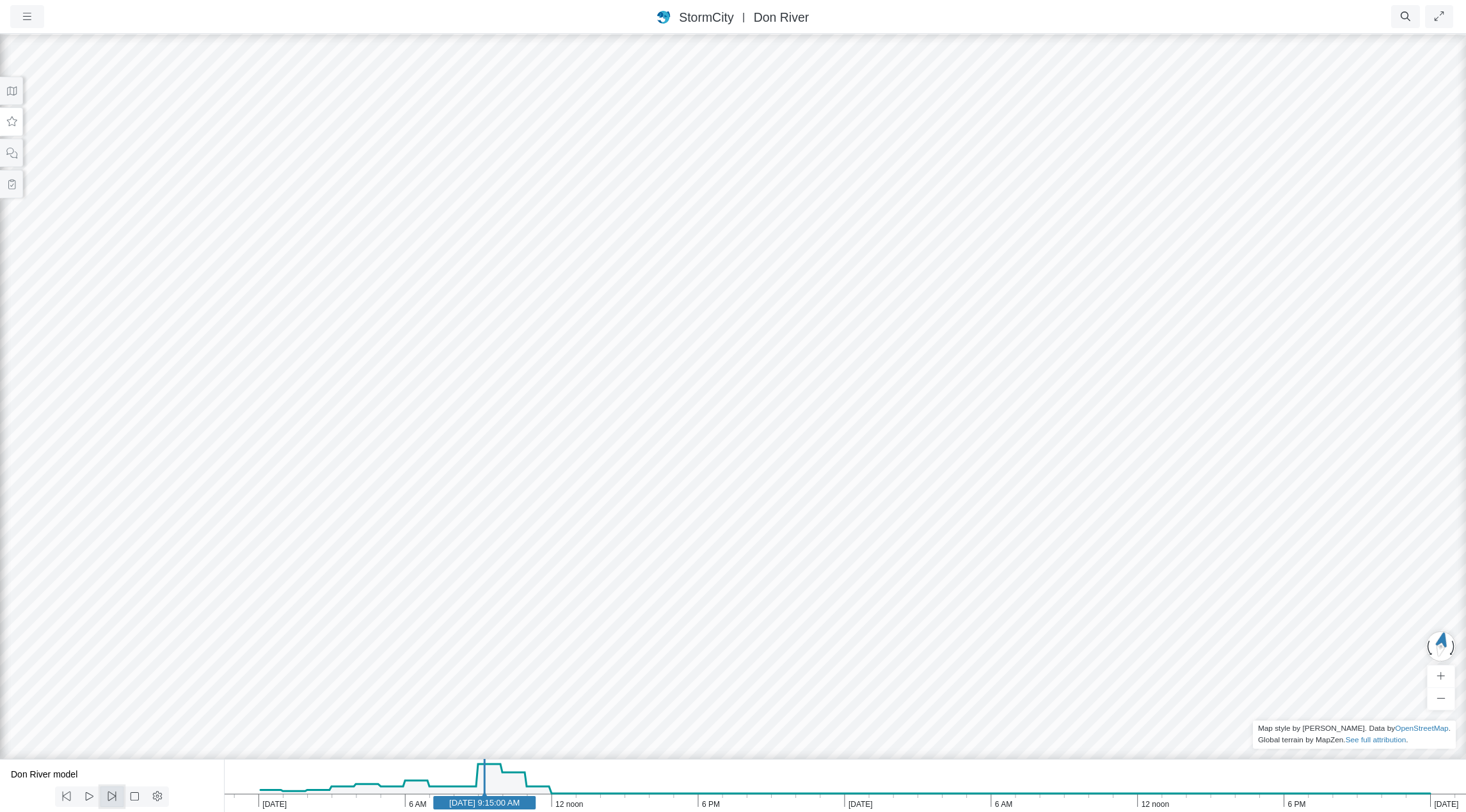
click at [112, 796] on icon at bounding box center [112, 797] width 9 height 10
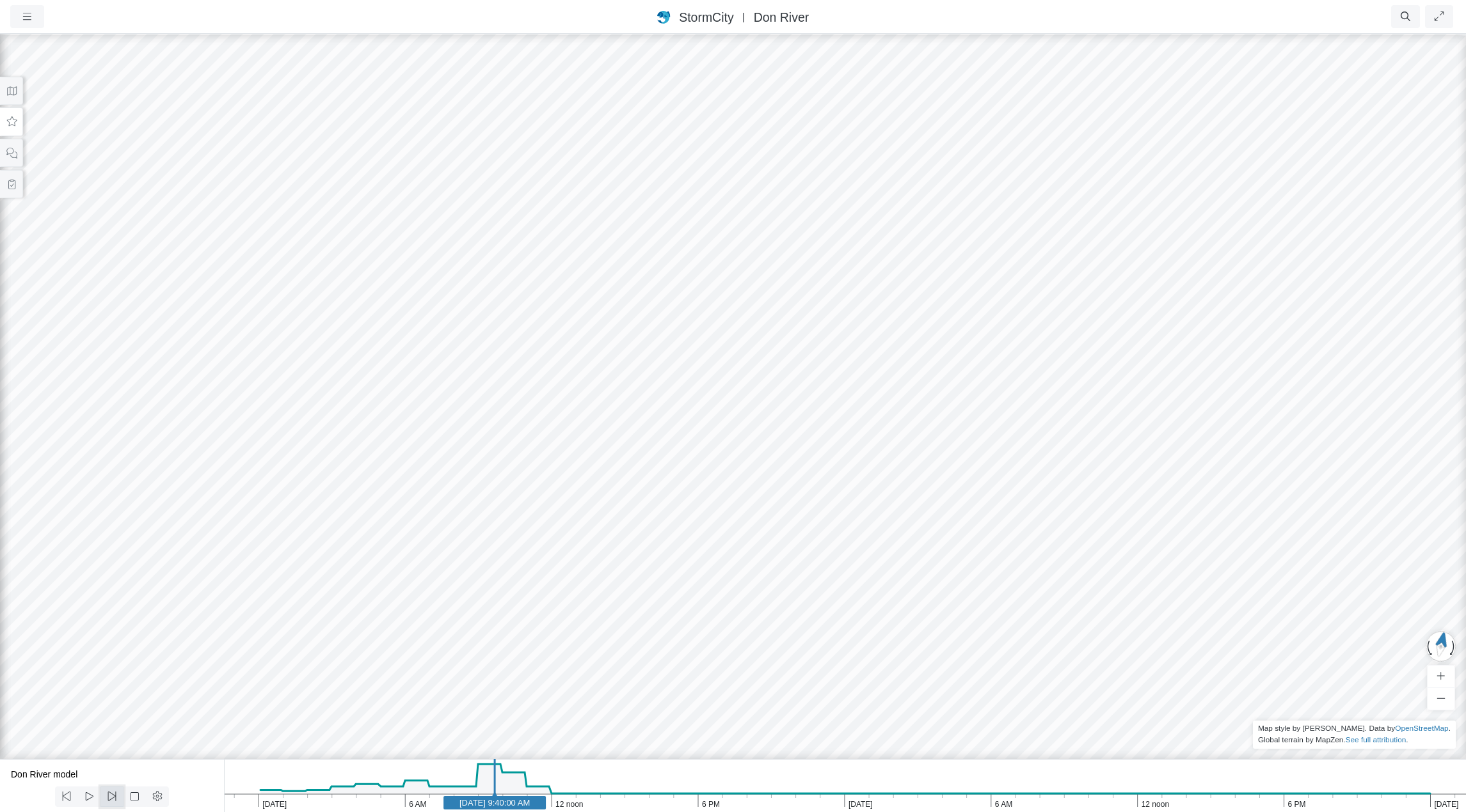
click at [112, 796] on icon at bounding box center [112, 797] width 9 height 10
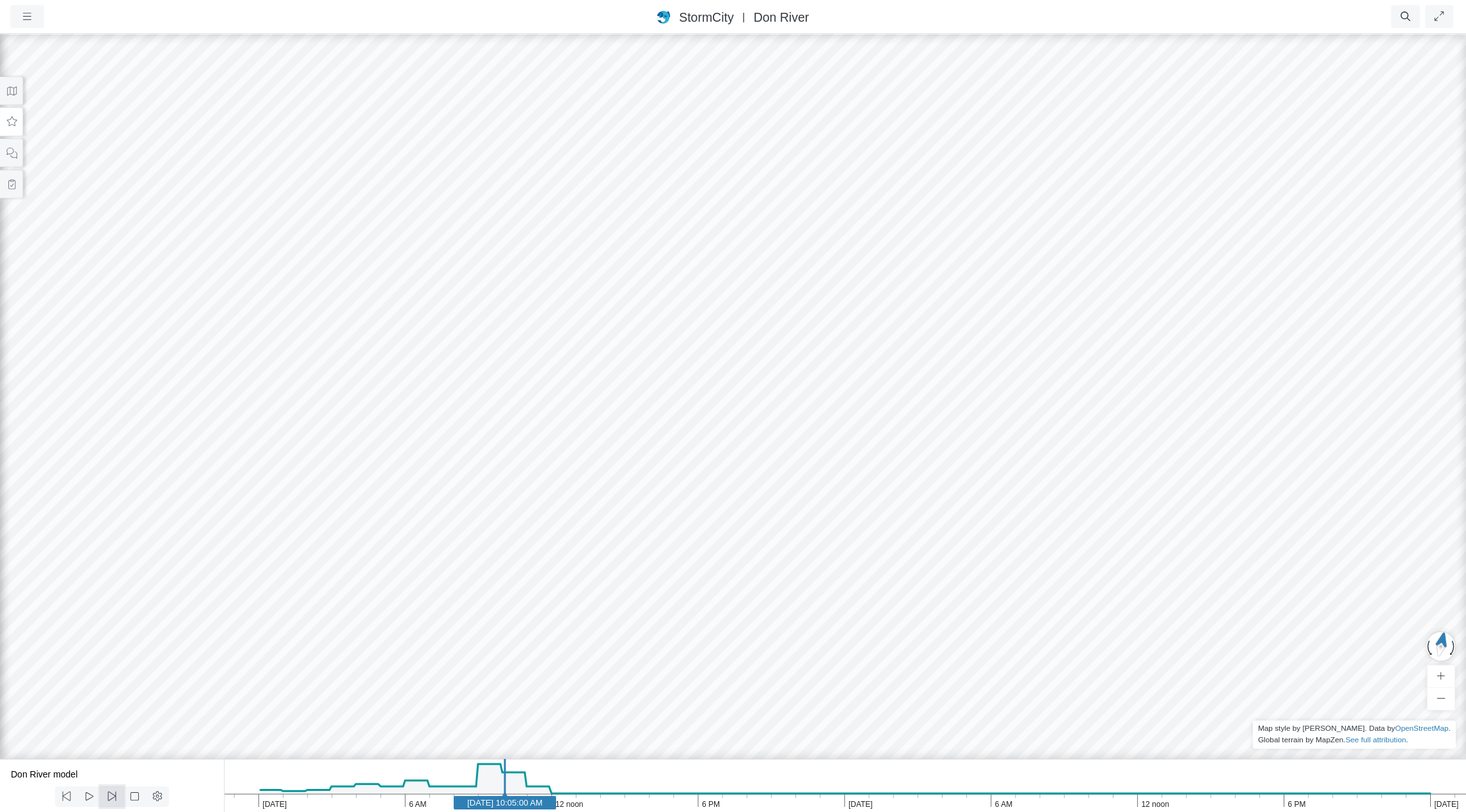
click at [112, 796] on icon at bounding box center [112, 797] width 9 height 10
drag, startPoint x: 980, startPoint y: 488, endPoint x: 1165, endPoint y: 582, distance: 207.5
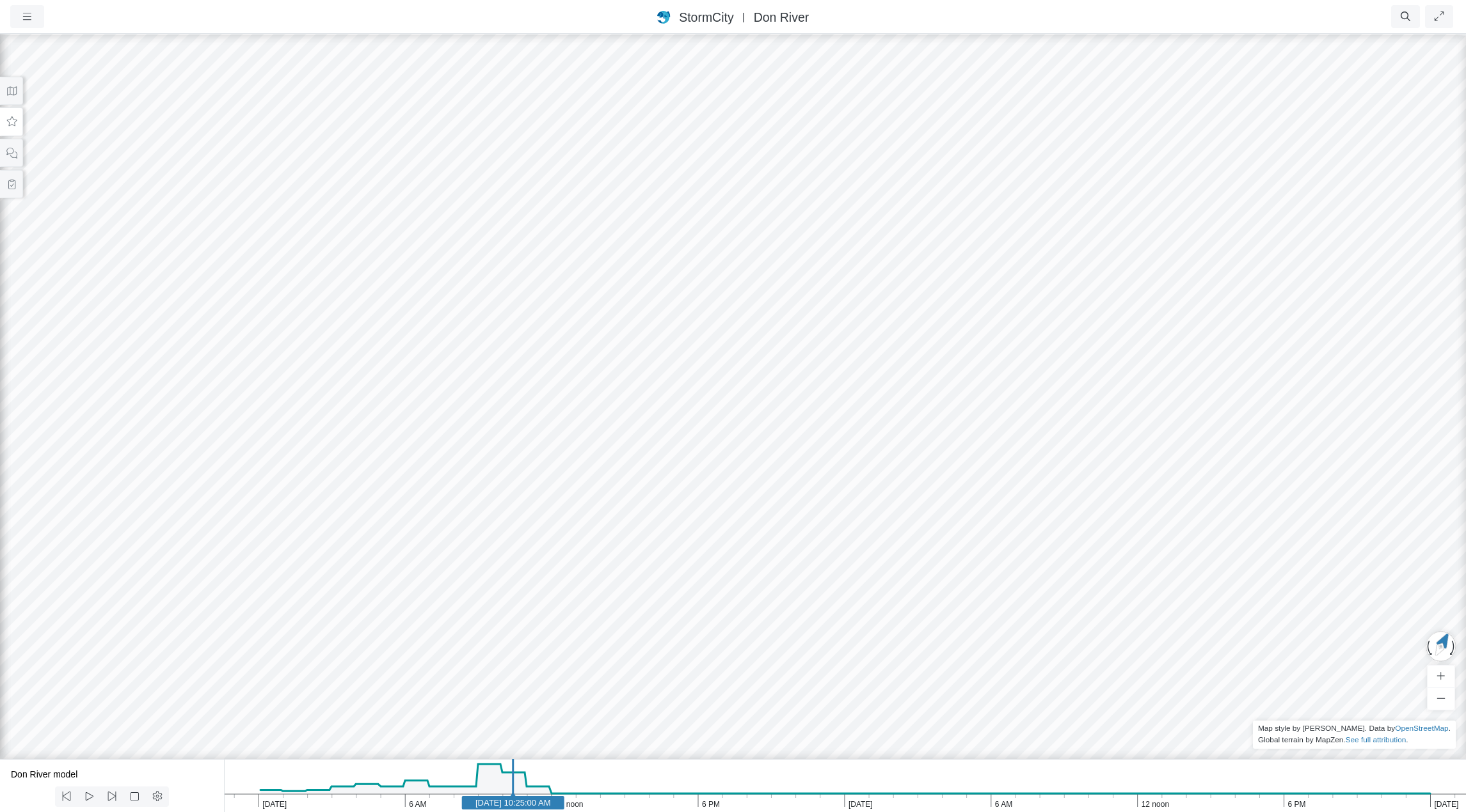
drag, startPoint x: 1033, startPoint y: 572, endPoint x: 873, endPoint y: 588, distance: 160.8
drag, startPoint x: 788, startPoint y: 265, endPoint x: 707, endPoint y: 277, distance: 81.9
click at [707, 277] on div at bounding box center [733, 423] width 1466 height 780
click at [11, 96] on button at bounding box center [12, 92] width 23 height 29
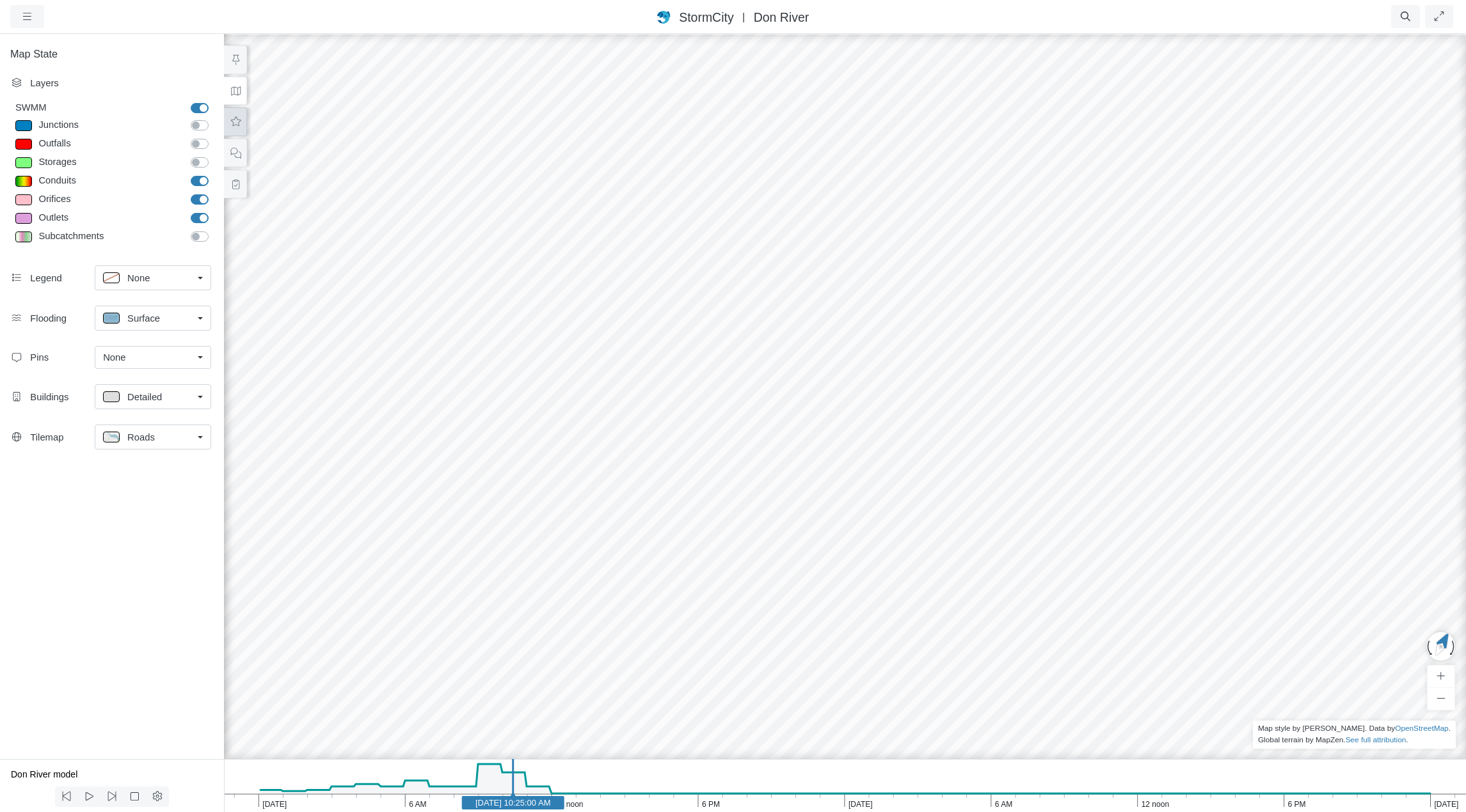
click at [233, 121] on icon at bounding box center [235, 122] width 13 height 10
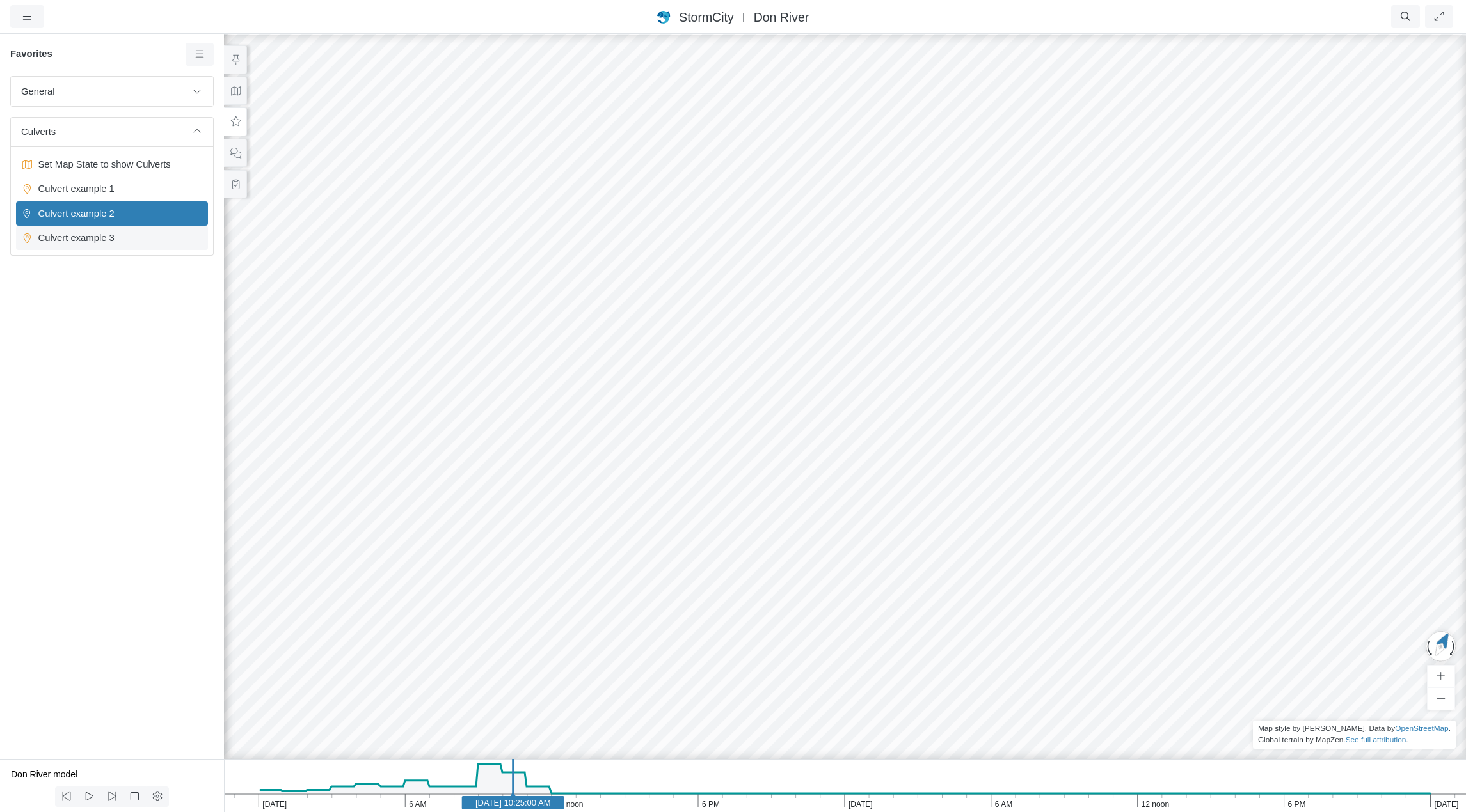
click at [91, 240] on span "Culvert example 3" at bounding box center [114, 238] width 160 height 14
drag, startPoint x: 983, startPoint y: 625, endPoint x: 961, endPoint y: 575, distance: 54.6
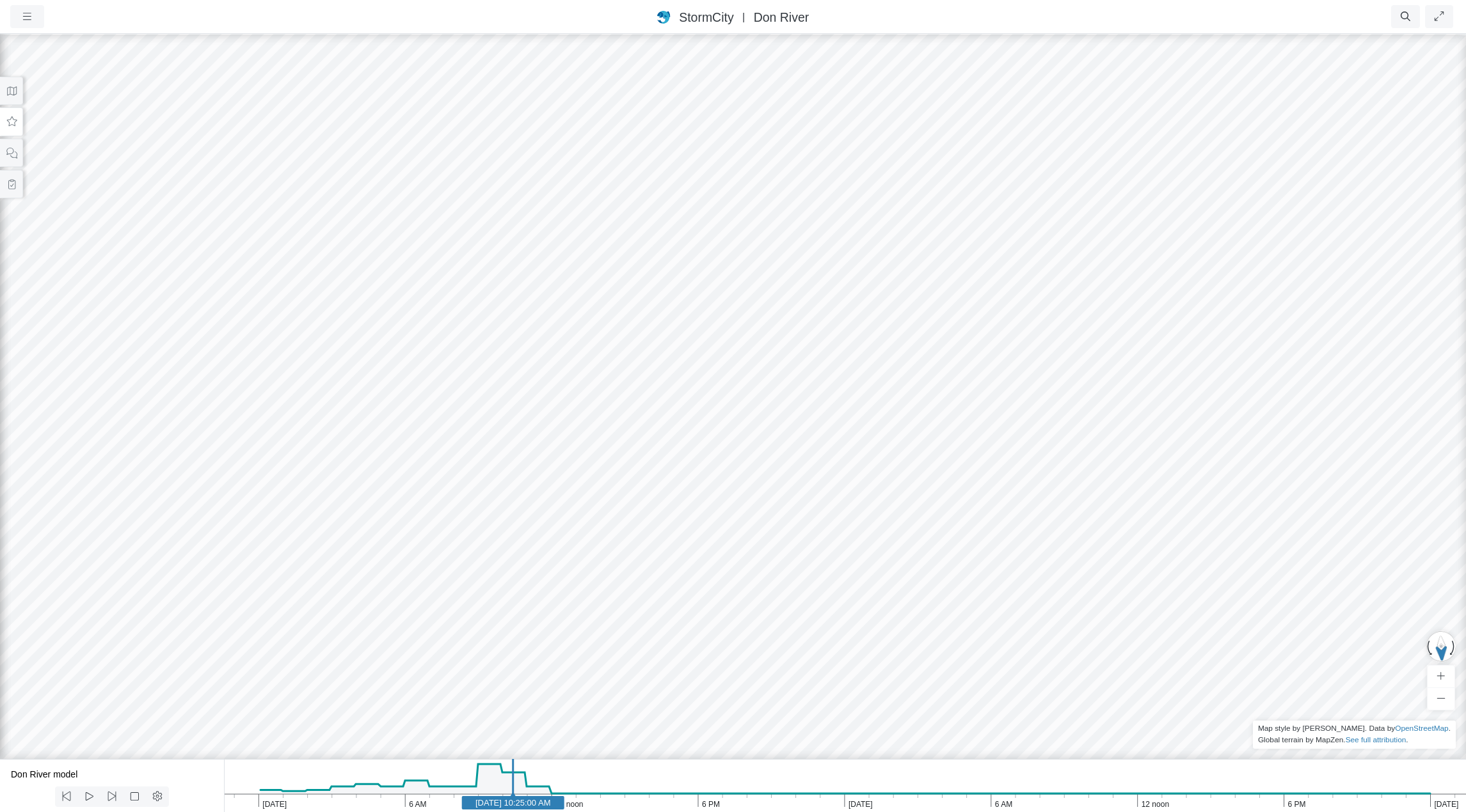
click at [547, 780] on icon "Apr 22, 2005 6 PM 12 noon 6 AM Apr 21, 2005 6 PM 12 noon 6 AM Apr 20, 2005 Apr …" at bounding box center [844, 785] width 1242 height 53
click at [581, 782] on icon "Apr 22, 2005 6 PM 12 noon 6 AM Apr 21, 2005 6 PM 12 noon 6 AM Apr 20, 2005 Apr …" at bounding box center [844, 785] width 1242 height 53
click at [605, 782] on icon "Apr 22, 2005 6 PM 12 noon 6 AM Apr 21, 2005 6 PM 12 noon 6 AM Apr 20, 2005 Apr …" at bounding box center [844, 785] width 1242 height 53
click at [69, 797] on icon at bounding box center [66, 797] width 13 height 10
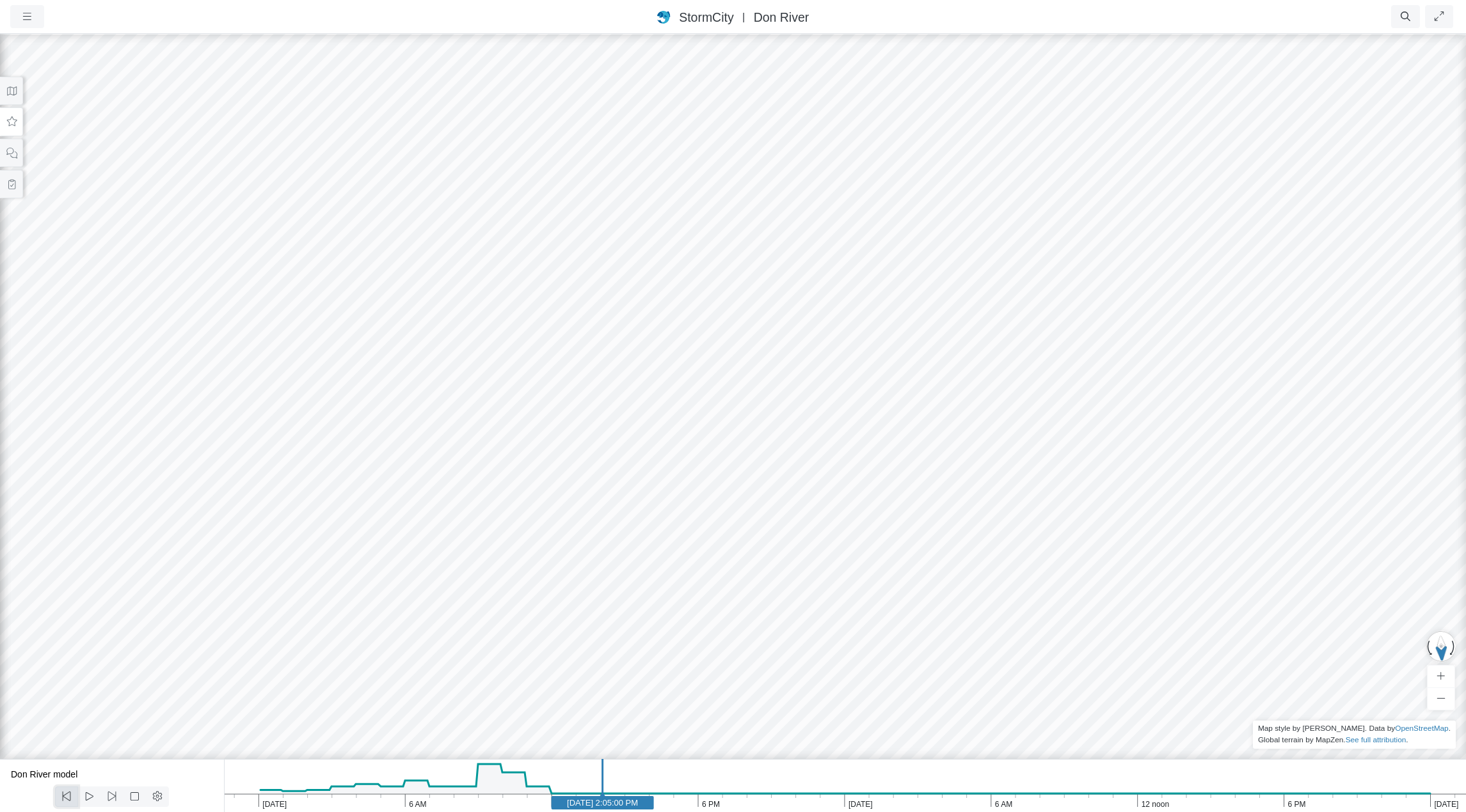
click at [69, 797] on icon at bounding box center [66, 797] width 13 height 10
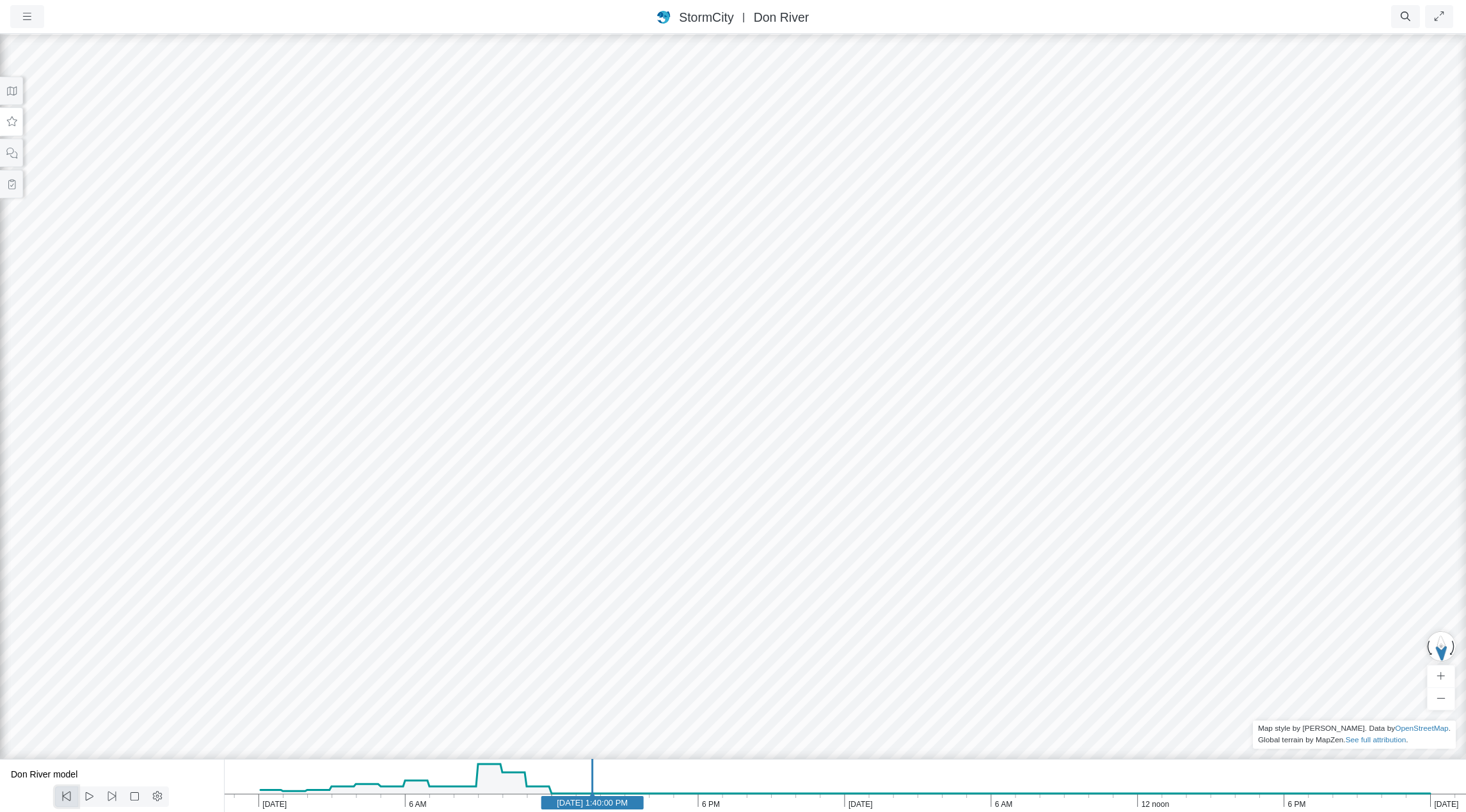
click at [69, 797] on icon at bounding box center [66, 797] width 13 height 10
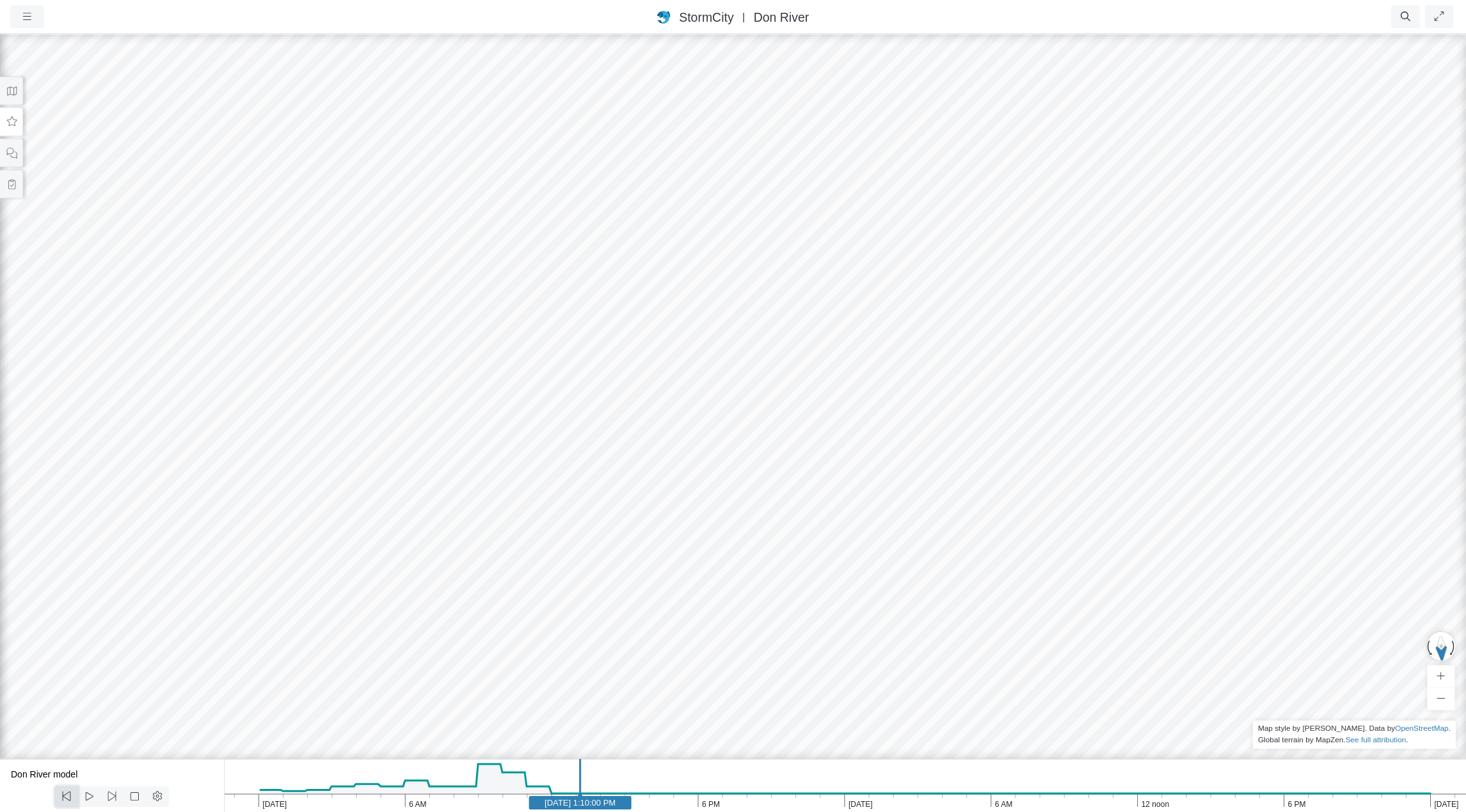
click at [69, 797] on icon at bounding box center [66, 797] width 13 height 10
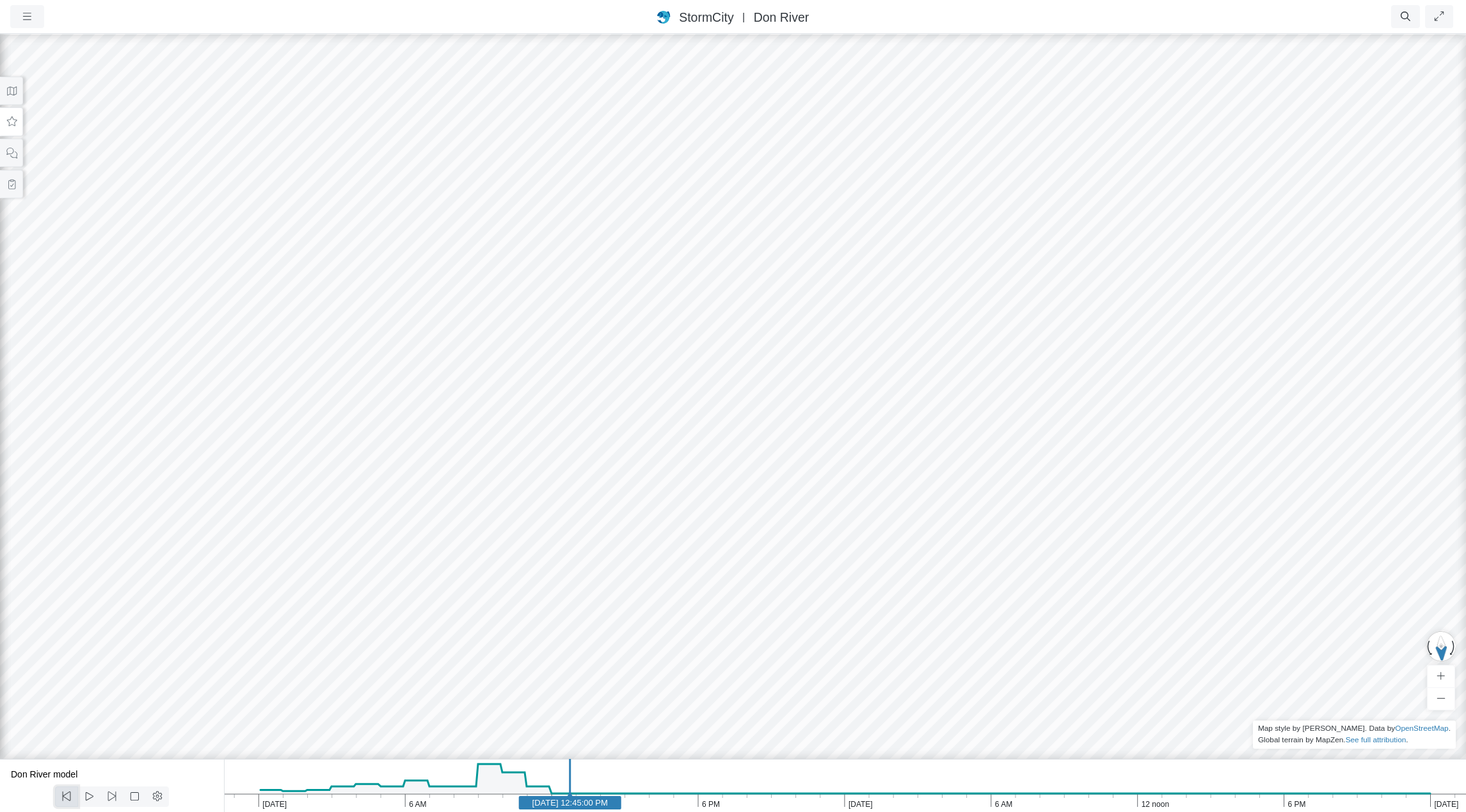
click at [69, 797] on icon at bounding box center [66, 797] width 13 height 10
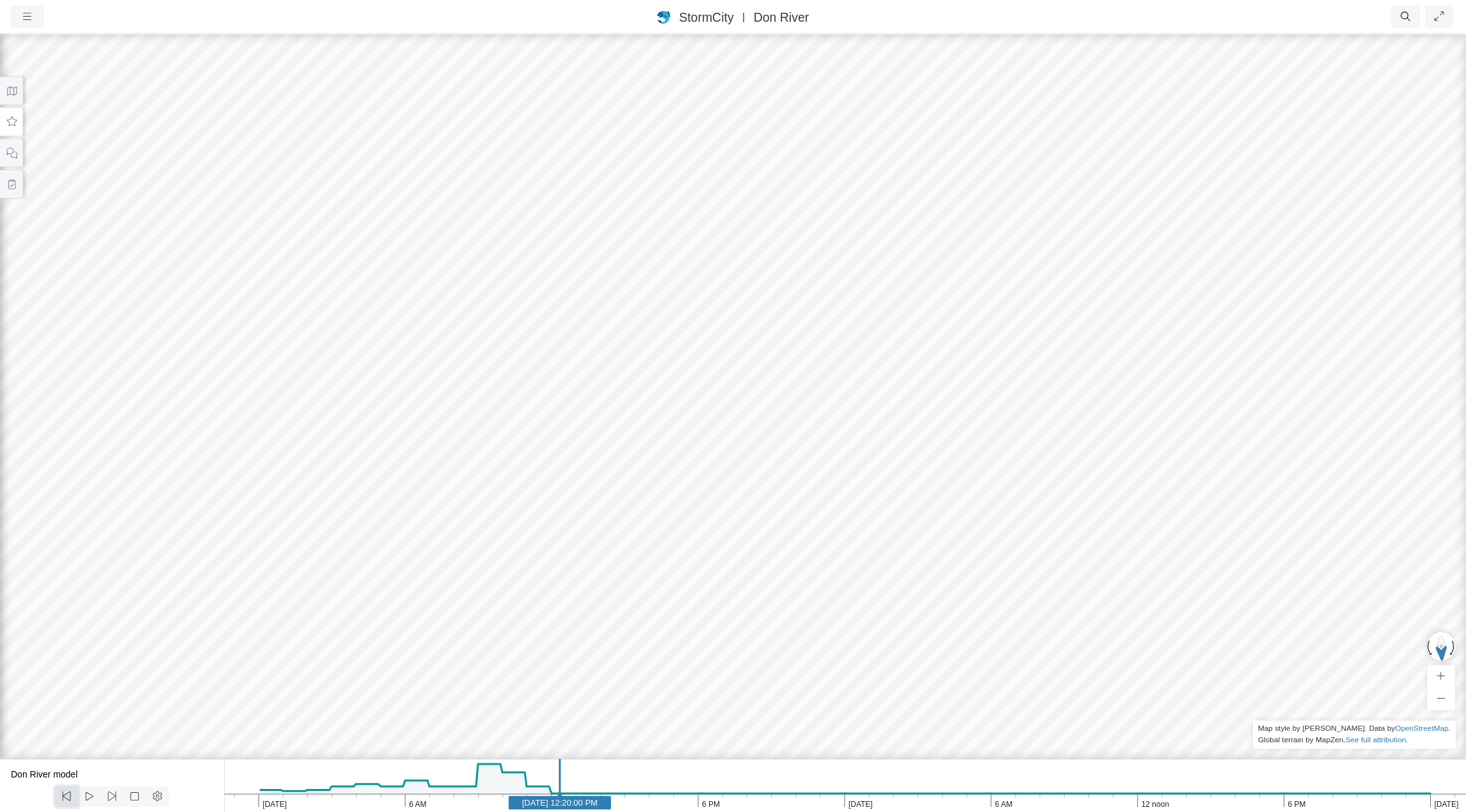
click at [69, 797] on icon at bounding box center [66, 797] width 13 height 10
click at [114, 797] on icon at bounding box center [112, 797] width 13 height 10
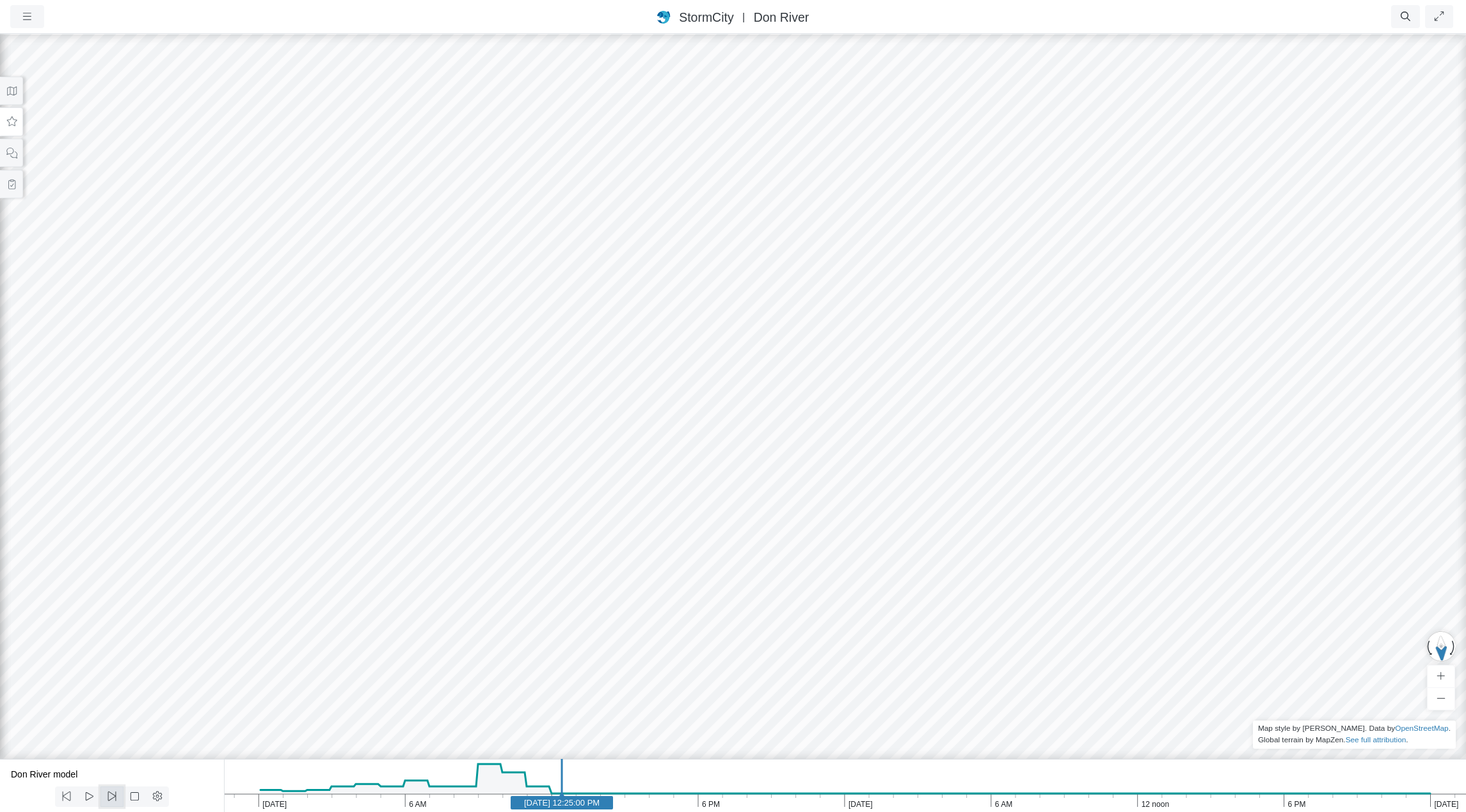
click at [114, 797] on icon at bounding box center [112, 797] width 13 height 10
click at [113, 797] on icon at bounding box center [112, 797] width 13 height 10
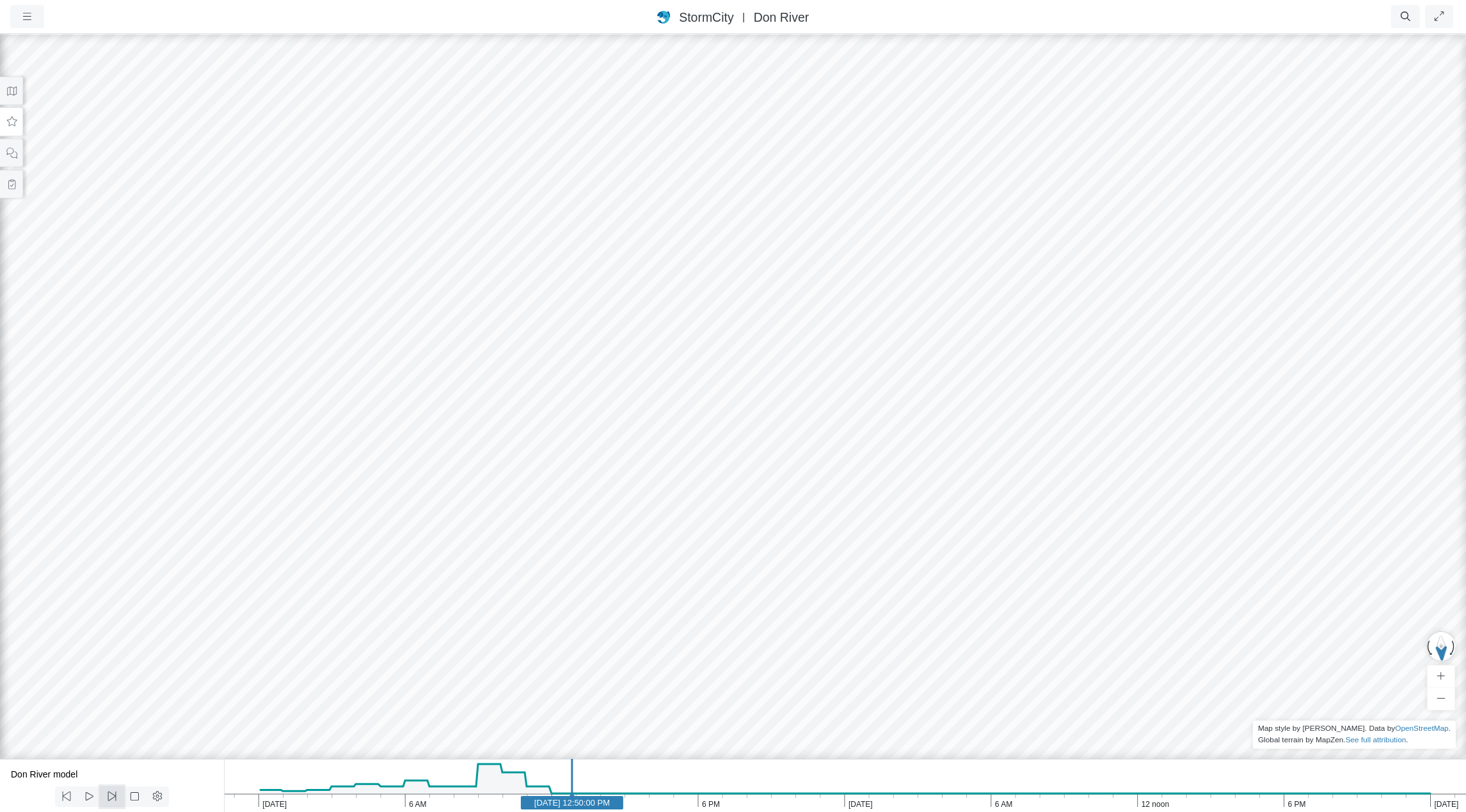
click at [113, 797] on icon at bounding box center [112, 797] width 13 height 10
click at [112, 797] on icon at bounding box center [112, 797] width 13 height 10
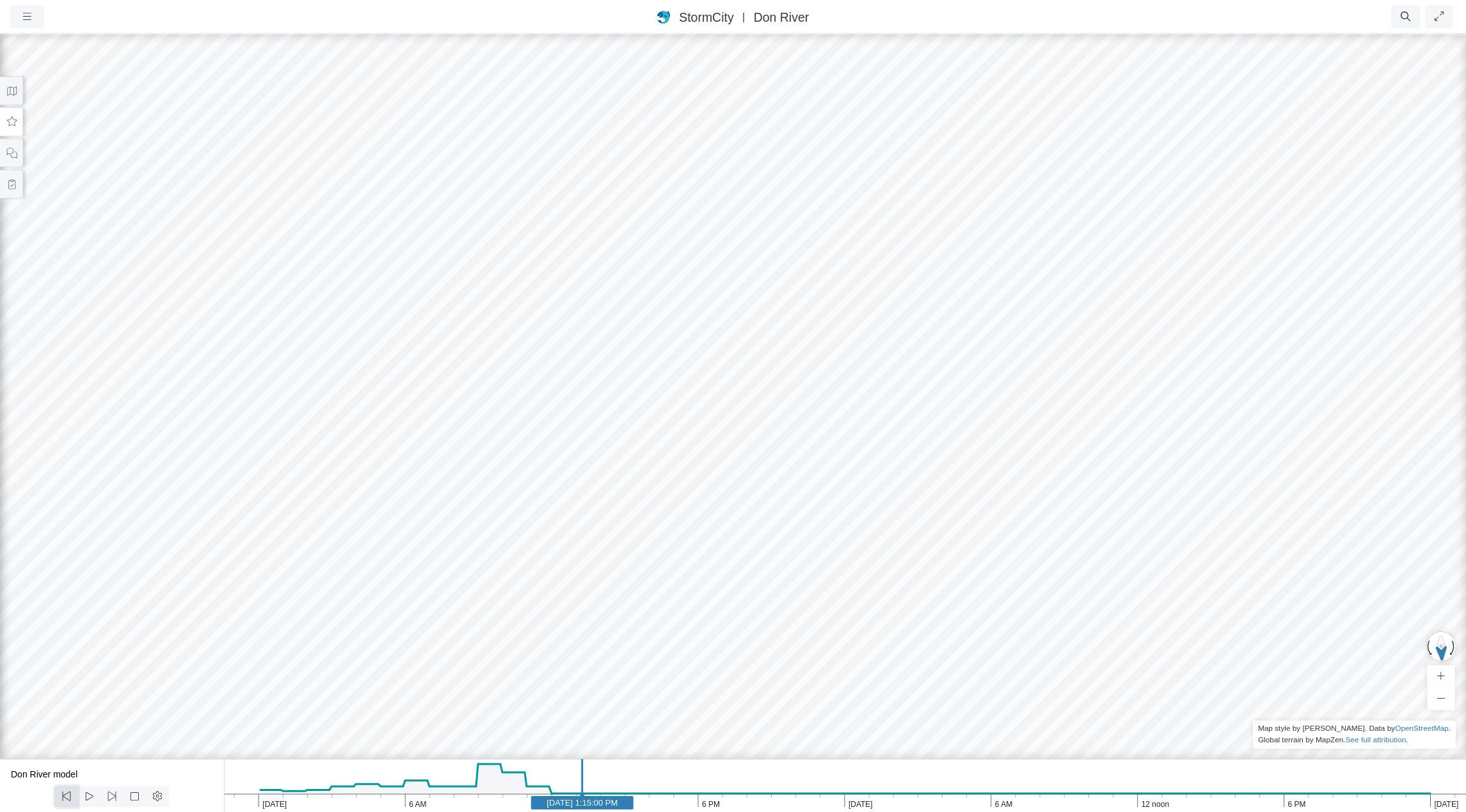
click at [65, 798] on icon at bounding box center [66, 797] width 13 height 10
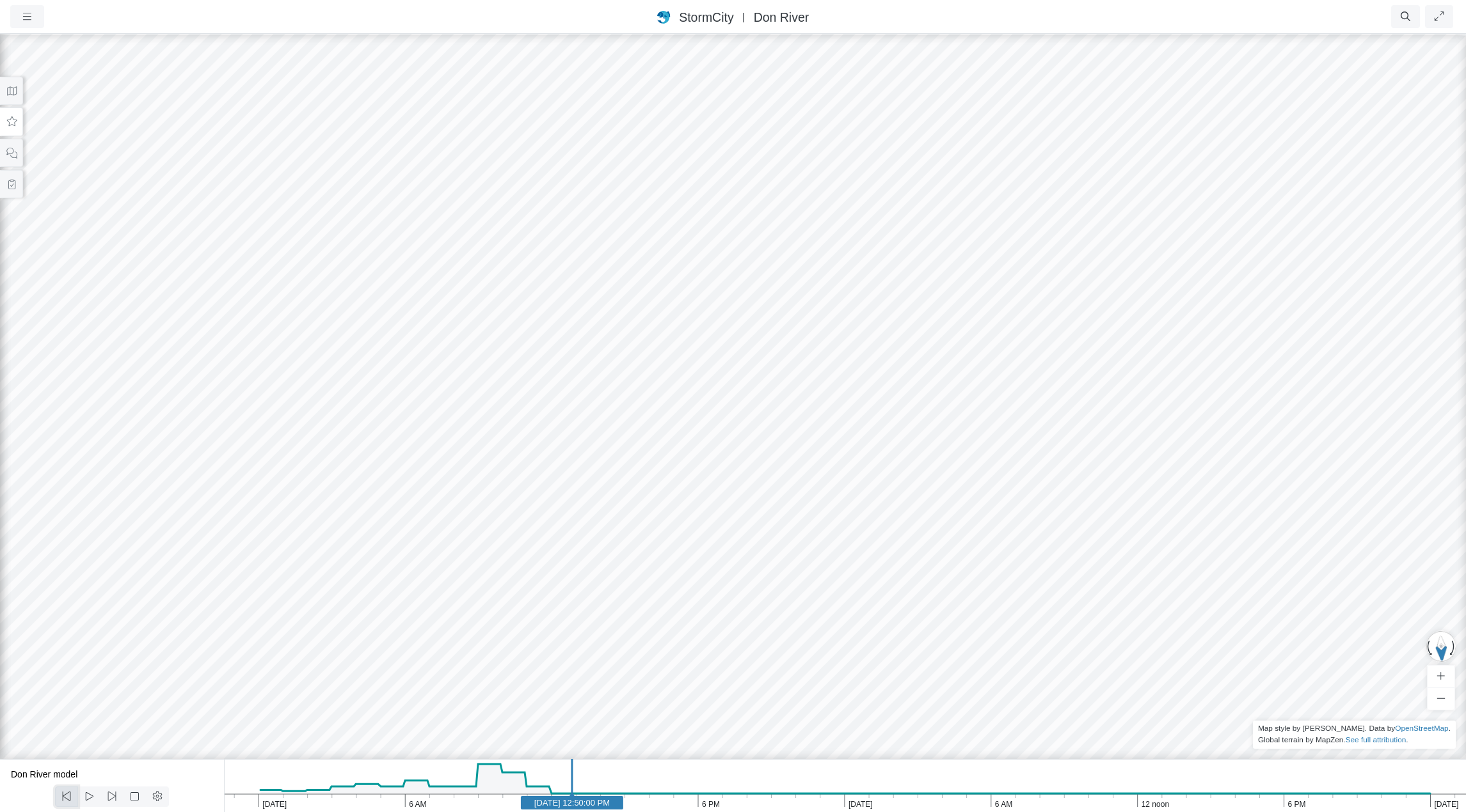
click at [65, 798] on icon at bounding box center [66, 797] width 13 height 10
click at [111, 799] on icon at bounding box center [112, 797] width 13 height 10
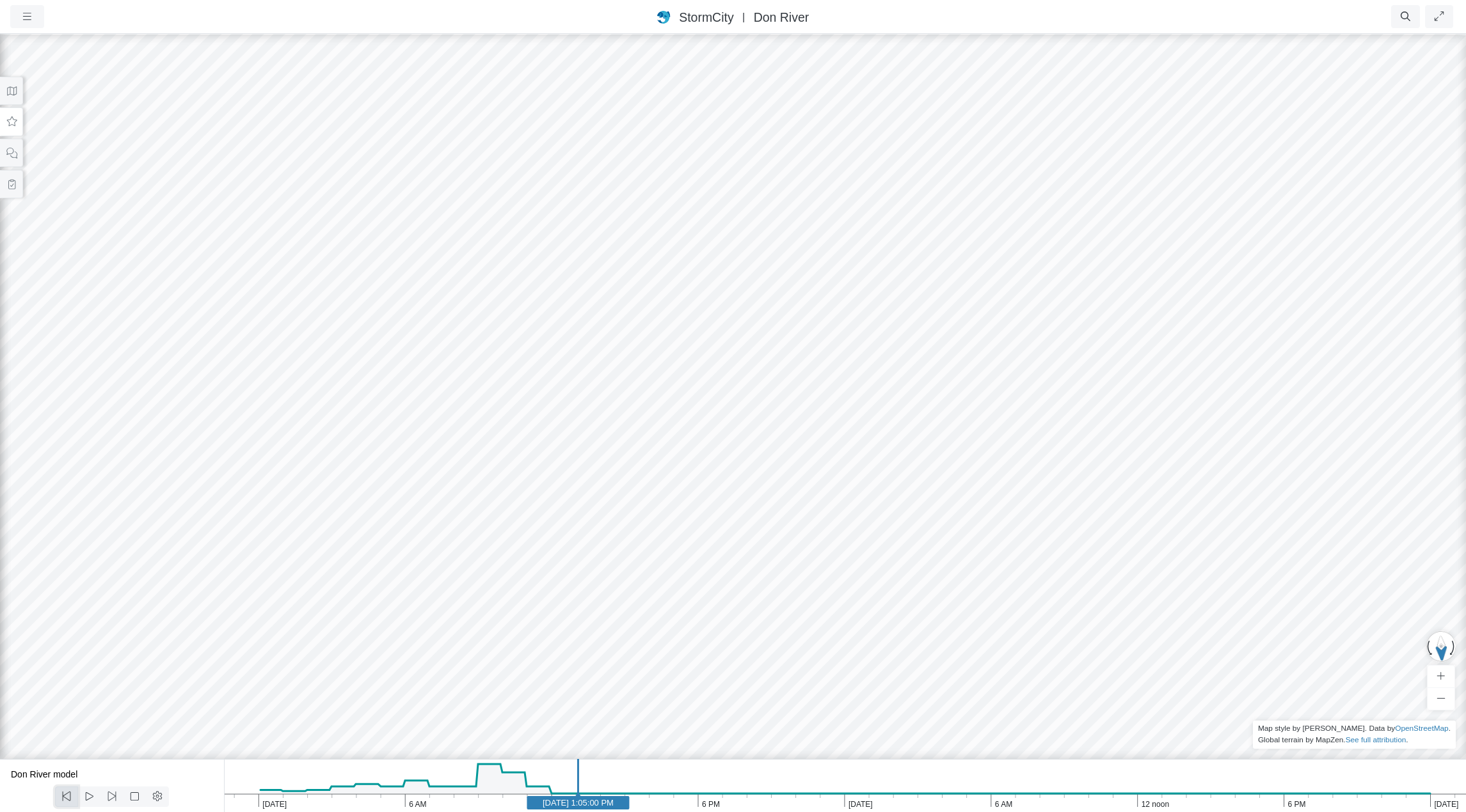
click at [65, 798] on icon at bounding box center [66, 797] width 13 height 10
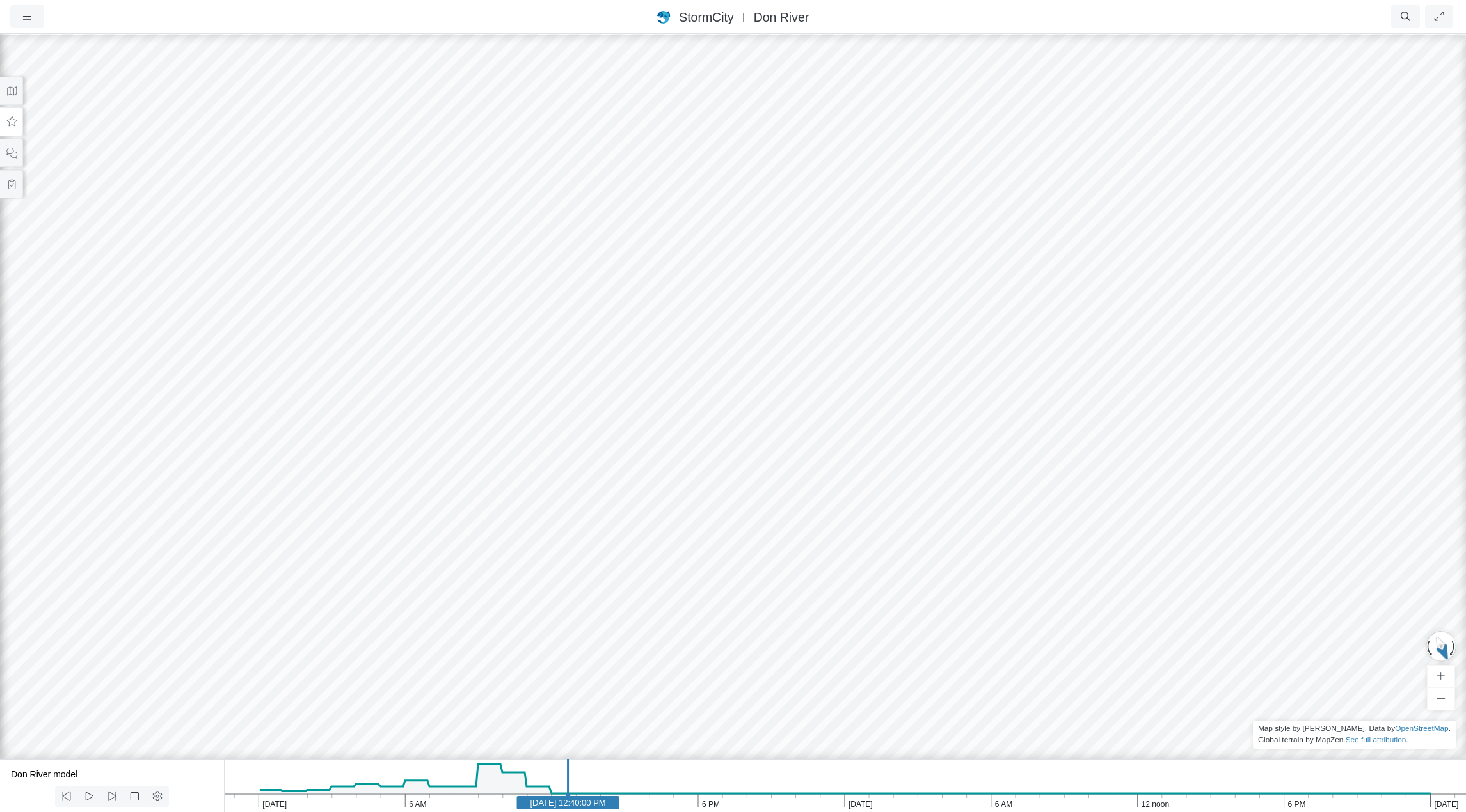
drag, startPoint x: 598, startPoint y: 330, endPoint x: 705, endPoint y: 462, distance: 169.9
drag, startPoint x: 769, startPoint y: 501, endPoint x: 613, endPoint y: 183, distance: 354.2
click at [613, 183] on div at bounding box center [733, 423] width 1466 height 780
drag, startPoint x: 975, startPoint y: 362, endPoint x: 466, endPoint y: 333, distance: 509.8
click at [466, 333] on div at bounding box center [733, 423] width 1466 height 780
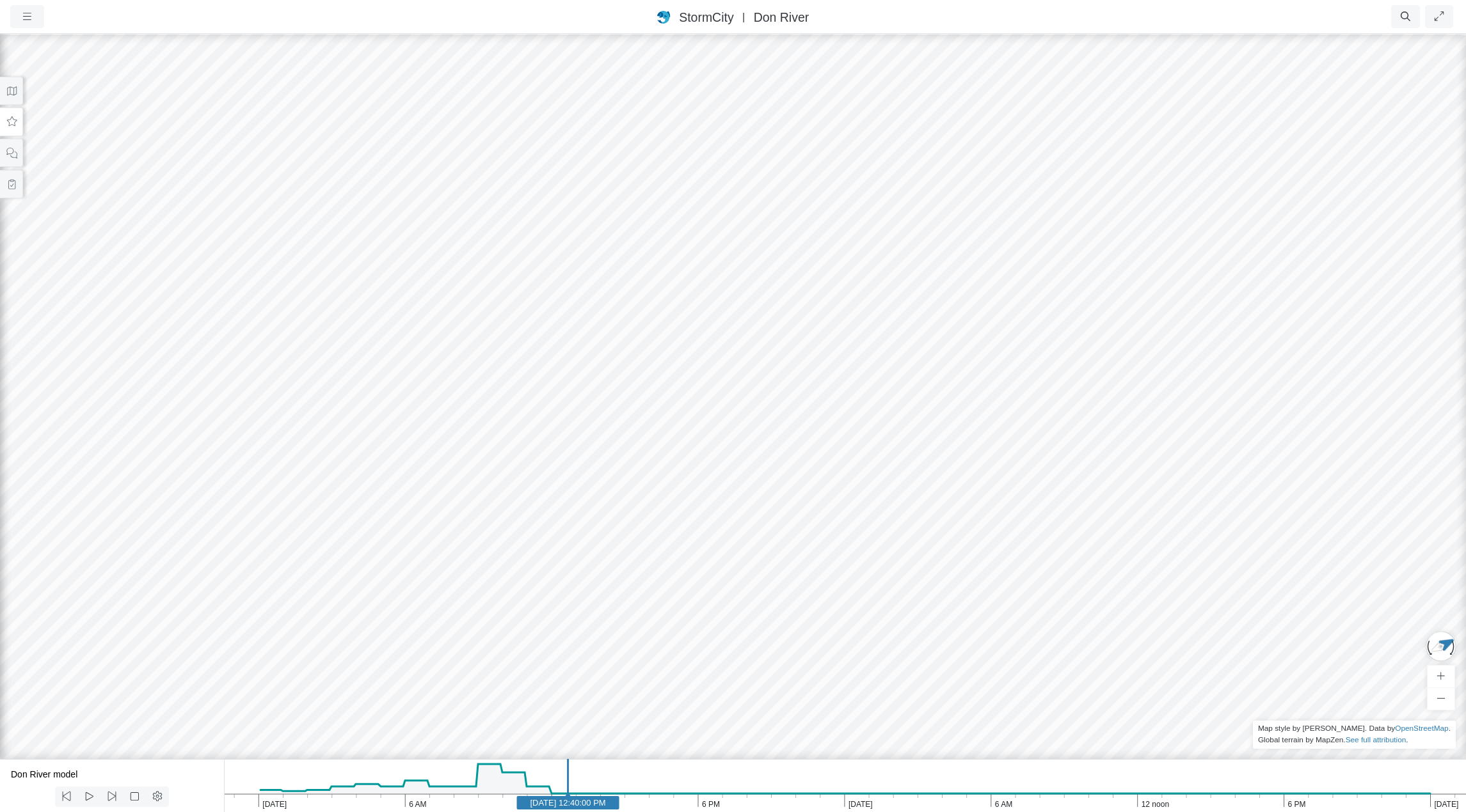
drag, startPoint x: 377, startPoint y: 359, endPoint x: 966, endPoint y: 427, distance: 592.9
drag, startPoint x: 856, startPoint y: 274, endPoint x: 689, endPoint y: 625, distance: 388.7
click at [690, 628] on div at bounding box center [733, 423] width 1466 height 780
drag, startPoint x: 1022, startPoint y: 199, endPoint x: 559, endPoint y: 586, distance: 603.4
click at [559, 586] on div at bounding box center [733, 423] width 1466 height 780
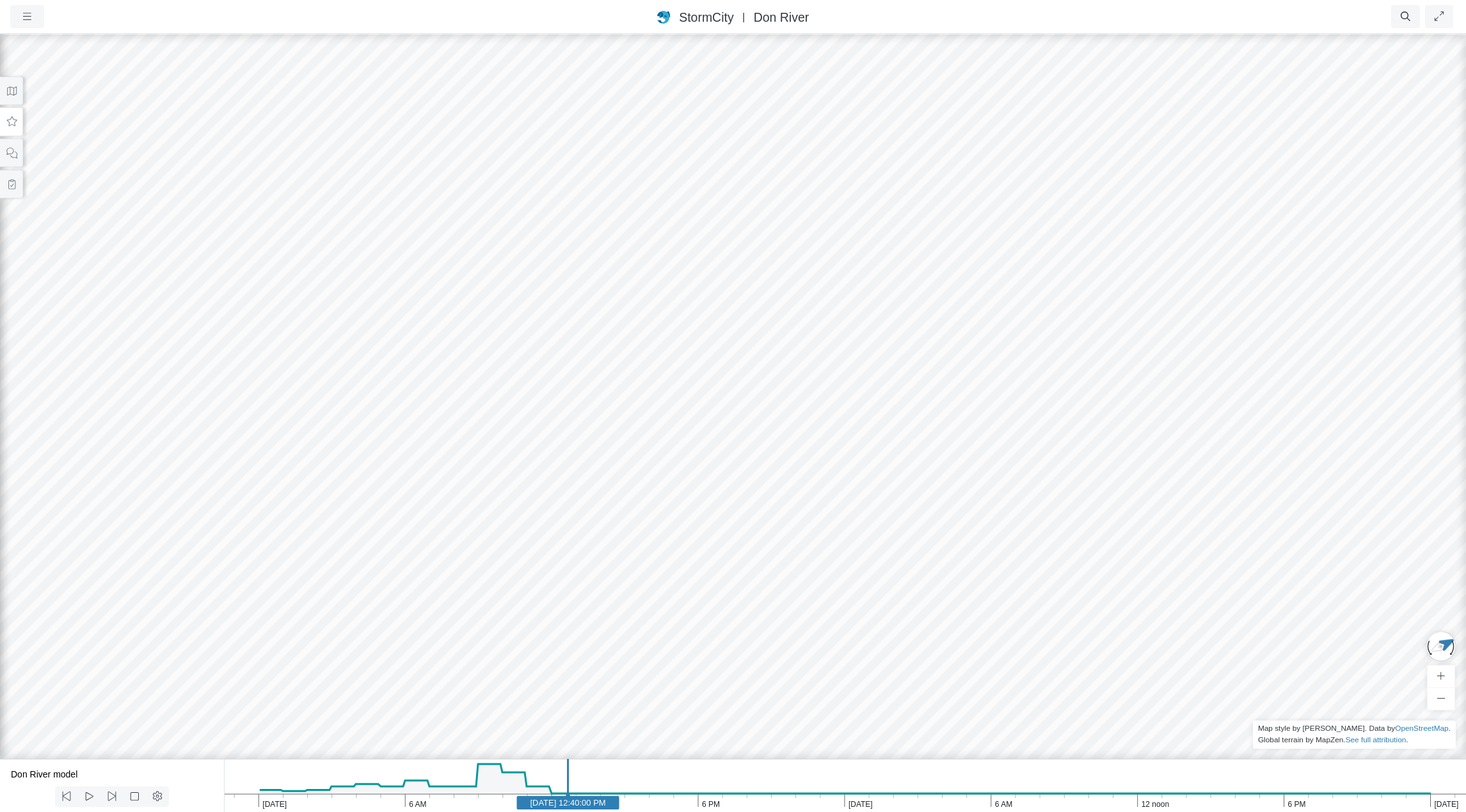
drag, startPoint x: 798, startPoint y: 338, endPoint x: 608, endPoint y: 566, distance: 296.8
click at [605, 568] on div at bounding box center [733, 423] width 1466 height 780
drag, startPoint x: 887, startPoint y: 246, endPoint x: 518, endPoint y: 563, distance: 486.5
click at [518, 563] on div at bounding box center [733, 423] width 1466 height 780
drag, startPoint x: 665, startPoint y: 513, endPoint x: 165, endPoint y: 332, distance: 531.8
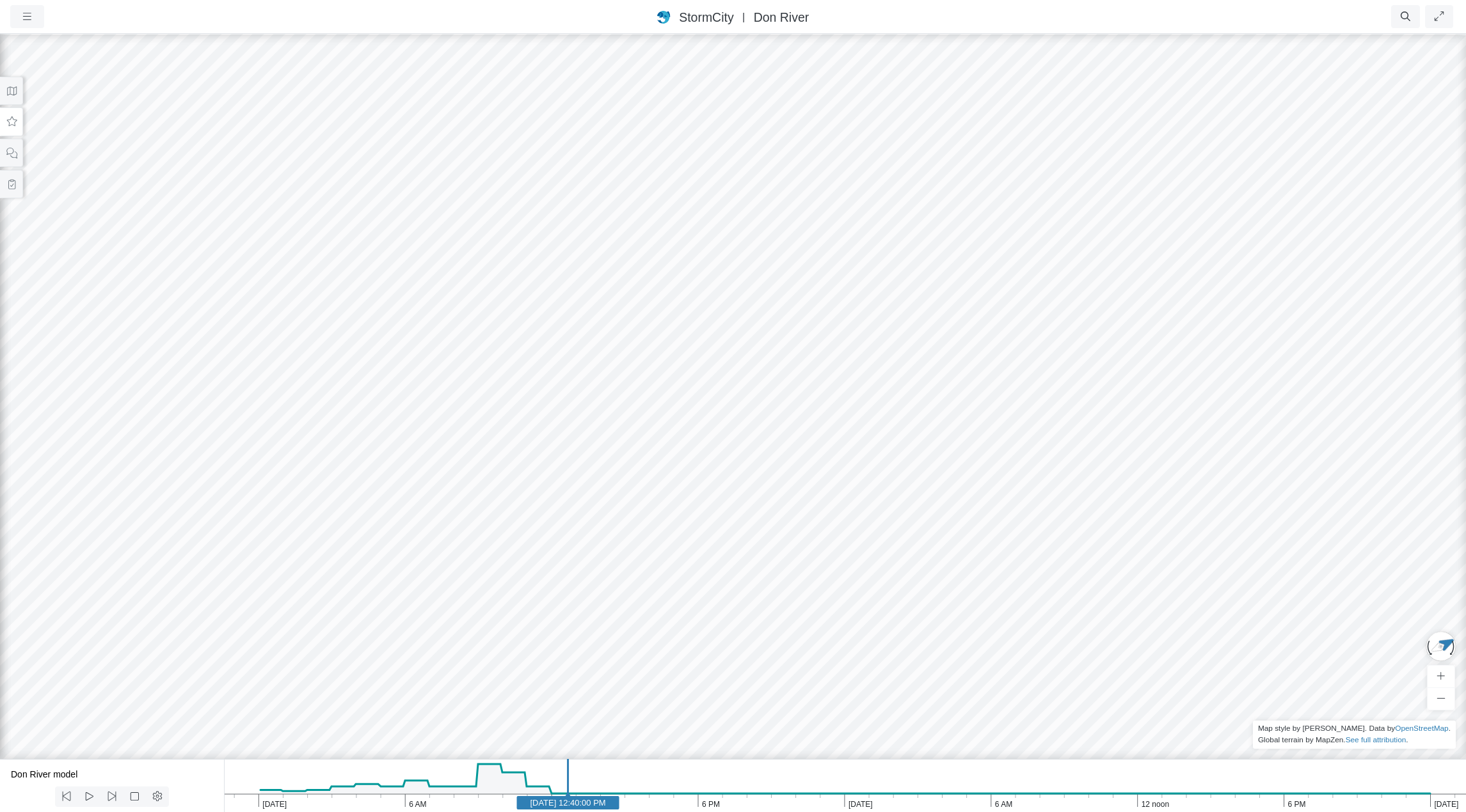
click at [129, 311] on div at bounding box center [733, 423] width 1466 height 780
drag, startPoint x: 790, startPoint y: 519, endPoint x: 475, endPoint y: 527, distance: 315.1
click at [475, 527] on div at bounding box center [733, 423] width 1466 height 780
drag, startPoint x: 965, startPoint y: 225, endPoint x: 391, endPoint y: 483, distance: 629.3
click at [391, 483] on div at bounding box center [733, 423] width 1466 height 780
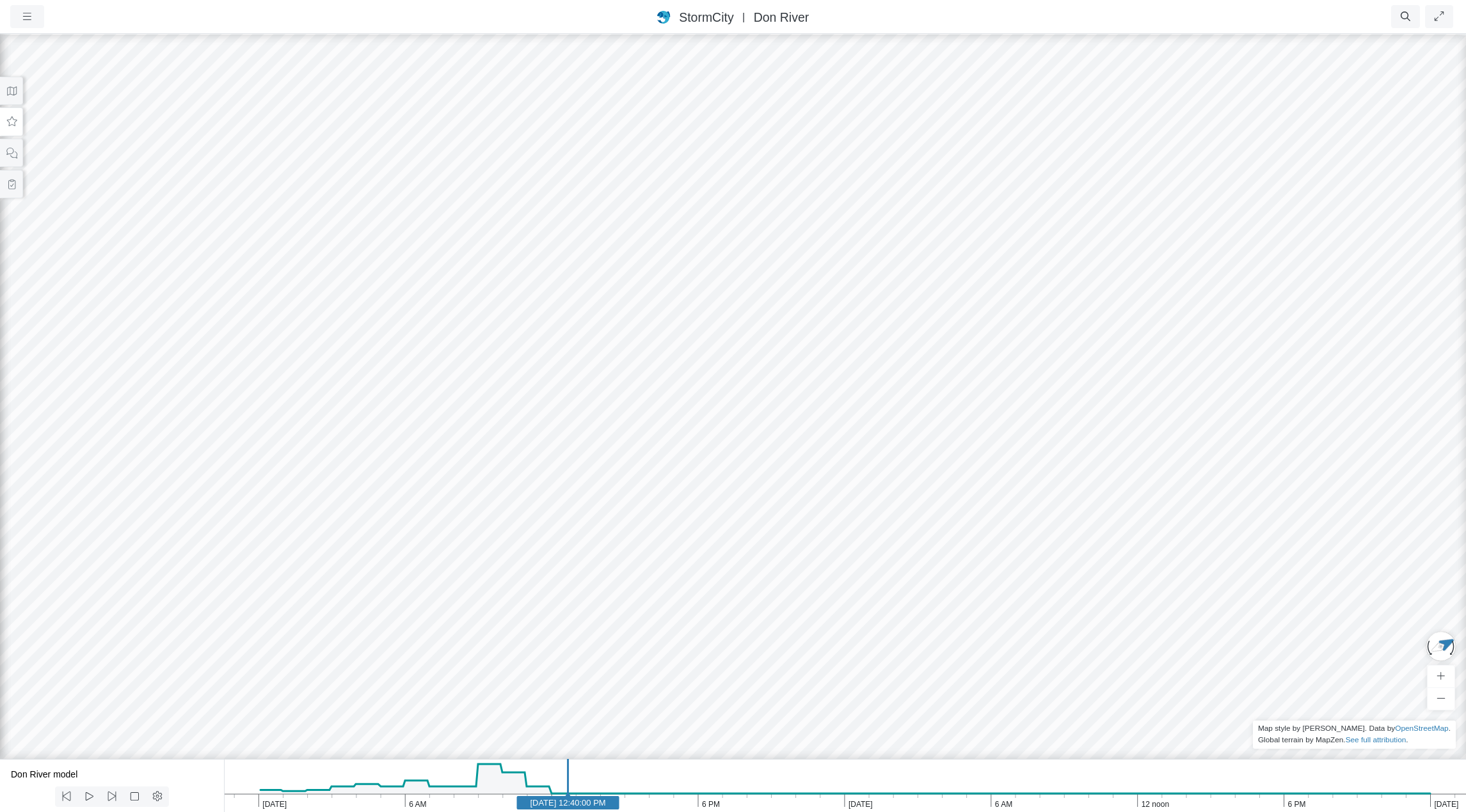
drag, startPoint x: 919, startPoint y: 417, endPoint x: 167, endPoint y: 352, distance: 754.8
click at [166, 352] on div at bounding box center [733, 423] width 1466 height 780
drag, startPoint x: 860, startPoint y: 391, endPoint x: 406, endPoint y: 551, distance: 481.4
click at [393, 562] on div at bounding box center [733, 423] width 1466 height 780
drag, startPoint x: 1010, startPoint y: 303, endPoint x: 353, endPoint y: 467, distance: 677.2
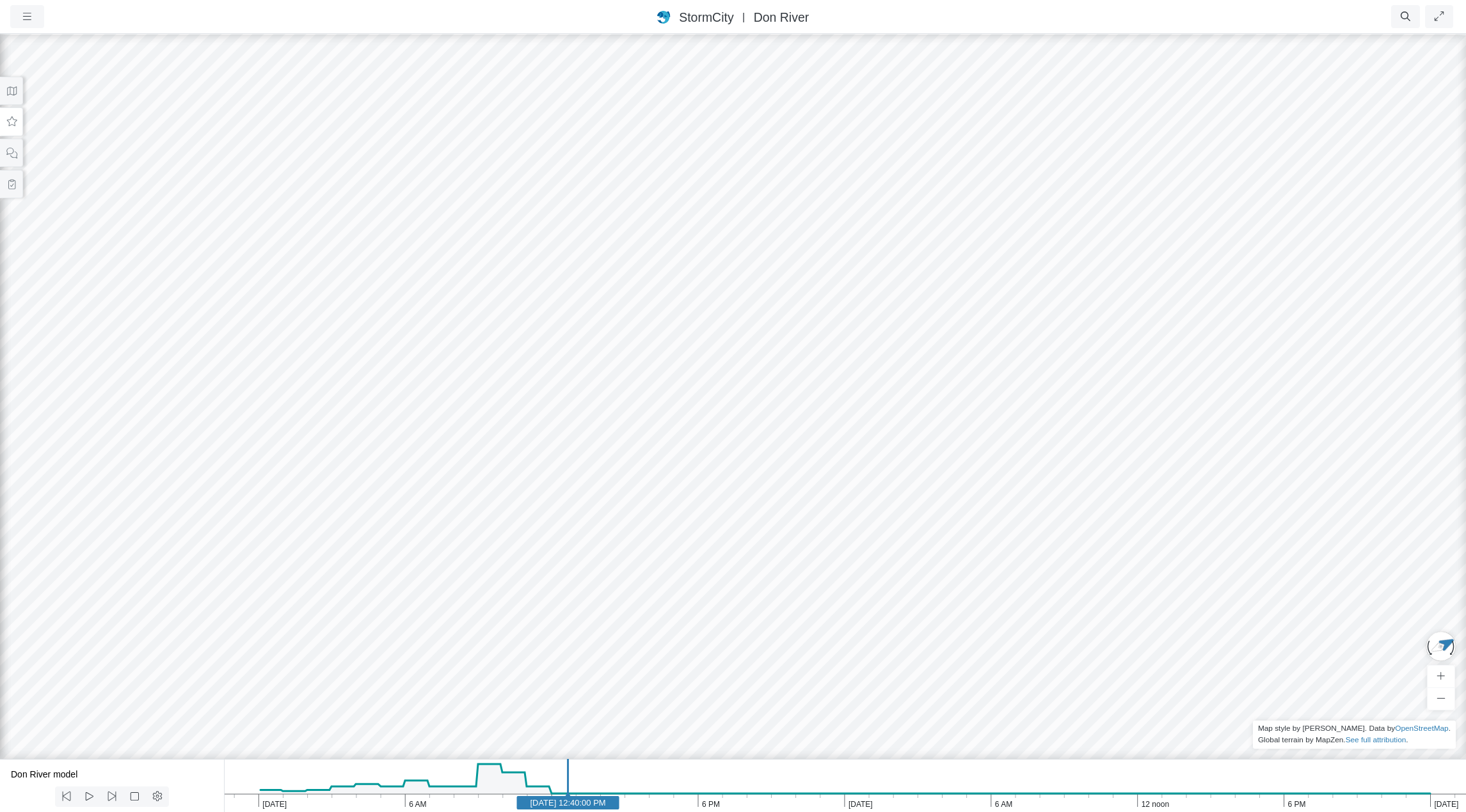
click at [355, 467] on div at bounding box center [733, 423] width 1466 height 780
drag, startPoint x: 806, startPoint y: 553, endPoint x: 260, endPoint y: 399, distance: 567.3
click at [268, 399] on div at bounding box center [733, 423] width 1466 height 780
drag, startPoint x: 1094, startPoint y: 346, endPoint x: 330, endPoint y: 371, distance: 764.4
click at [330, 371] on div at bounding box center [733, 423] width 1466 height 780
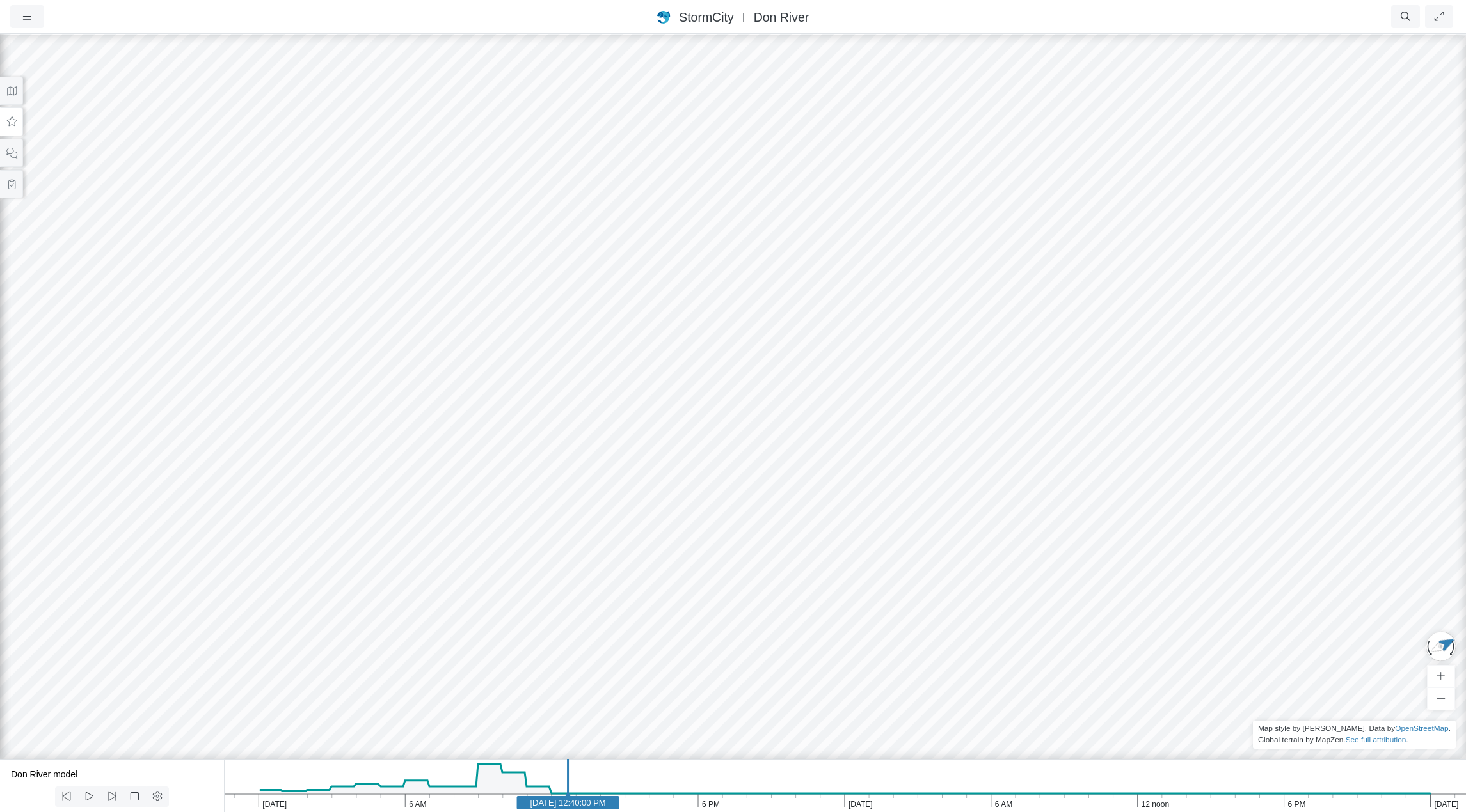
drag, startPoint x: 540, startPoint y: 400, endPoint x: 554, endPoint y: 303, distance: 98.0
click at [554, 303] on div at bounding box center [733, 423] width 1466 height 780
drag, startPoint x: 753, startPoint y: 319, endPoint x: 712, endPoint y: 561, distance: 245.4
click at [712, 561] on div at bounding box center [733, 423] width 1466 height 780
drag, startPoint x: 625, startPoint y: 447, endPoint x: 837, endPoint y: 311, distance: 251.9
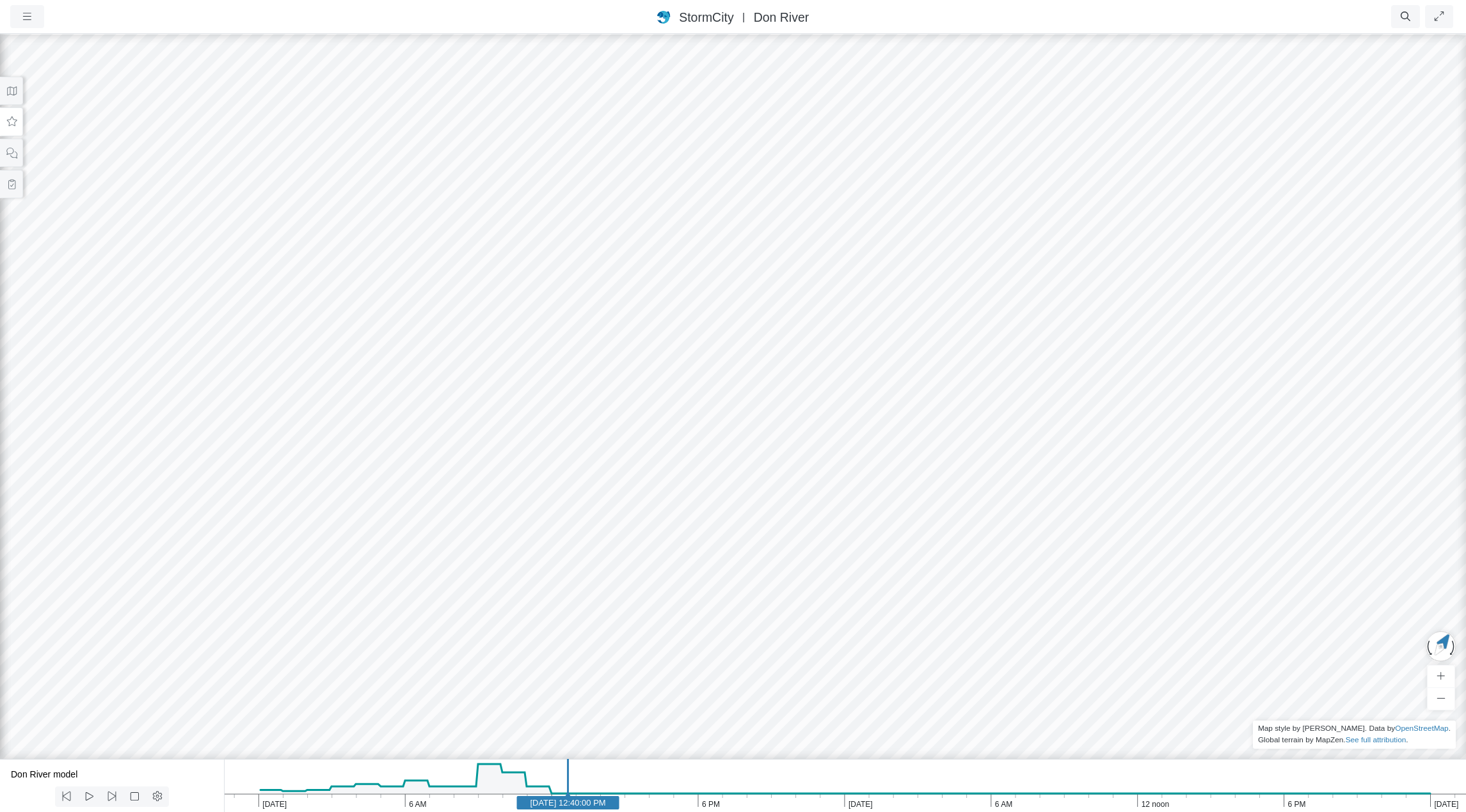
drag, startPoint x: 786, startPoint y: 363, endPoint x: 720, endPoint y: 446, distance: 106.0
drag, startPoint x: 831, startPoint y: 116, endPoint x: 722, endPoint y: 414, distance: 317.3
click at [722, 414] on div at bounding box center [733, 423] width 1466 height 780
drag, startPoint x: 704, startPoint y: 449, endPoint x: 750, endPoint y: 402, distance: 65.8
drag, startPoint x: 798, startPoint y: 183, endPoint x: 653, endPoint y: 511, distance: 358.6
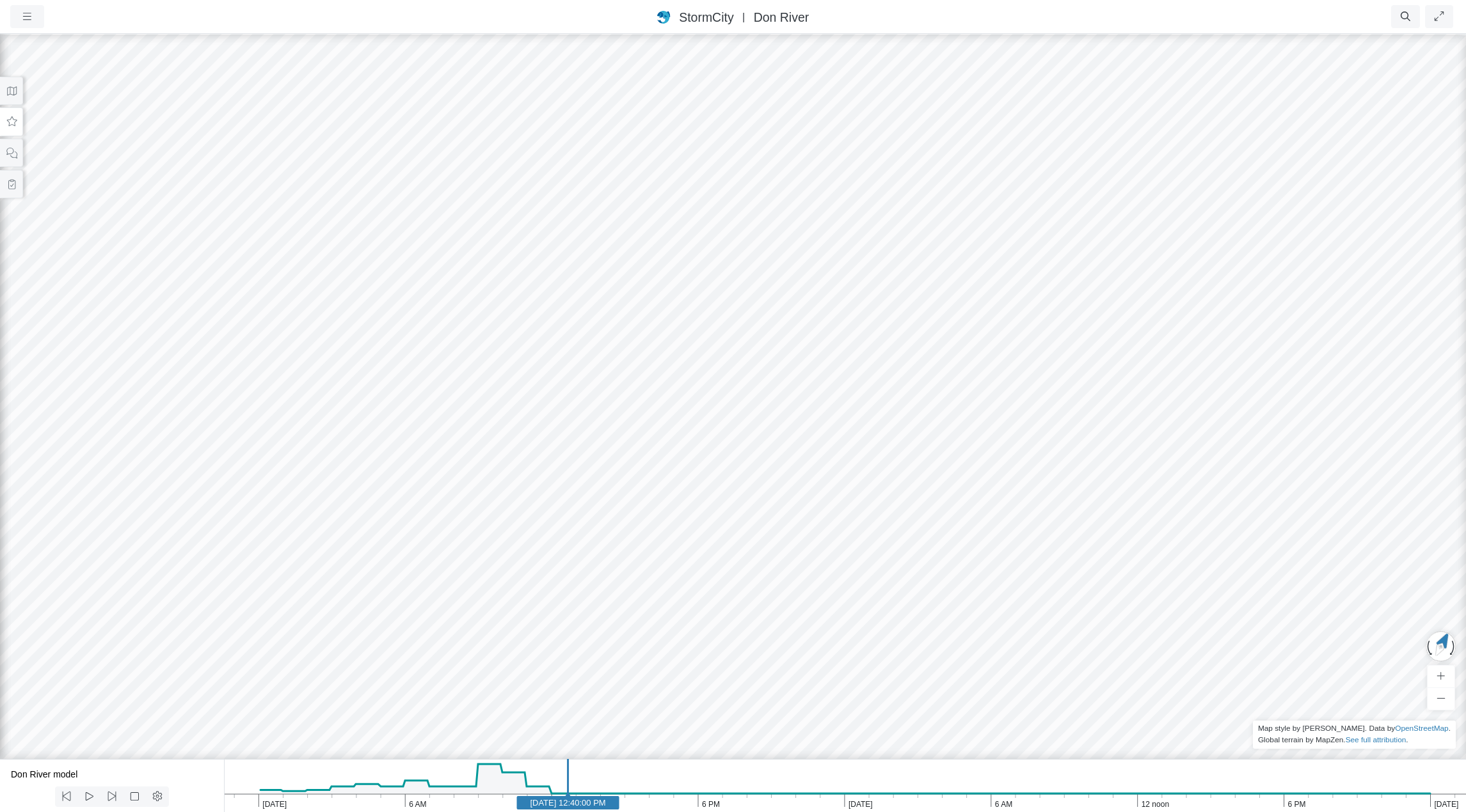
click at [644, 576] on div at bounding box center [733, 423] width 1466 height 780
drag, startPoint x: 724, startPoint y: 265, endPoint x: 522, endPoint y: 595, distance: 386.9
click at [521, 601] on div at bounding box center [733, 423] width 1466 height 780
drag, startPoint x: 575, startPoint y: 537, endPoint x: 595, endPoint y: 501, distance: 41.2
drag, startPoint x: 930, startPoint y: 212, endPoint x: 558, endPoint y: 560, distance: 509.4
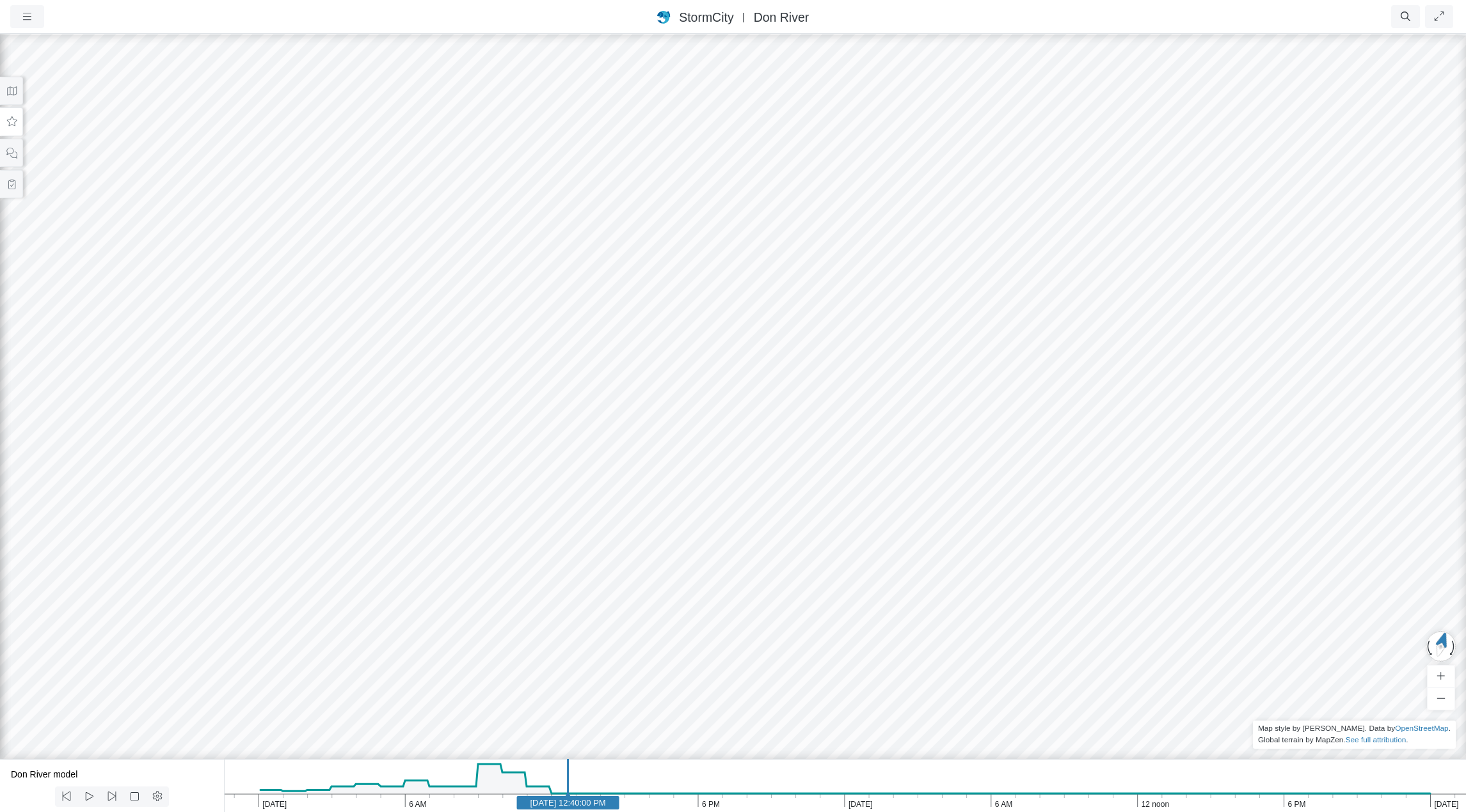
click at [536, 584] on div at bounding box center [733, 423] width 1466 height 780
drag, startPoint x: 1005, startPoint y: 279, endPoint x: 531, endPoint y: 599, distance: 571.9
click at [517, 616] on div at bounding box center [733, 423] width 1466 height 780
drag, startPoint x: 748, startPoint y: 522, endPoint x: 447, endPoint y: 628, distance: 319.1
click at [447, 628] on div at bounding box center [733, 423] width 1466 height 780
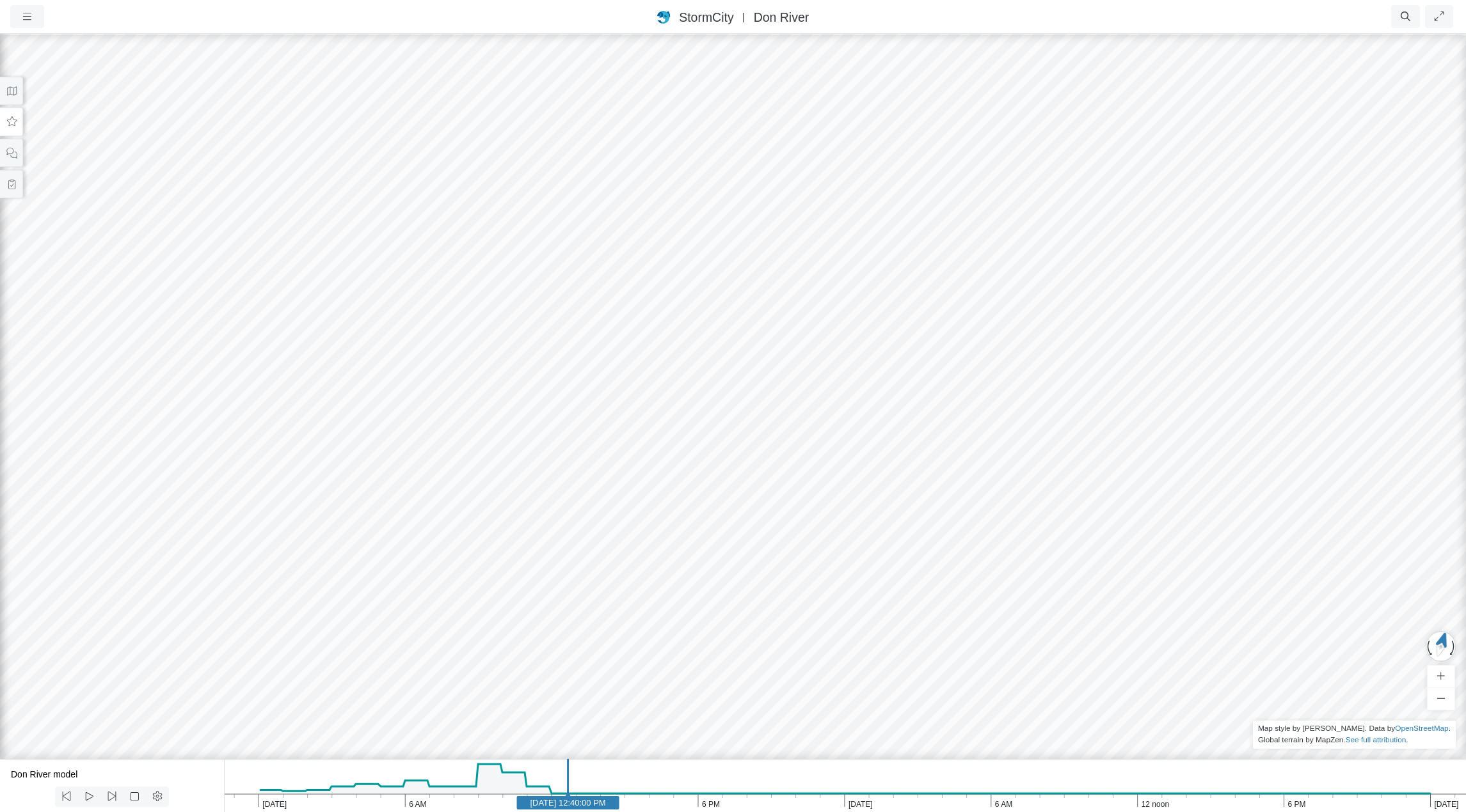
drag, startPoint x: 747, startPoint y: 568, endPoint x: 458, endPoint y: 684, distance: 311.4
click at [462, 686] on div at bounding box center [733, 423] width 1466 height 780
drag, startPoint x: 568, startPoint y: 652, endPoint x: 648, endPoint y: 633, distance: 82.2
drag
click at [923, 332] on div at bounding box center [733, 423] width 1466 height 780
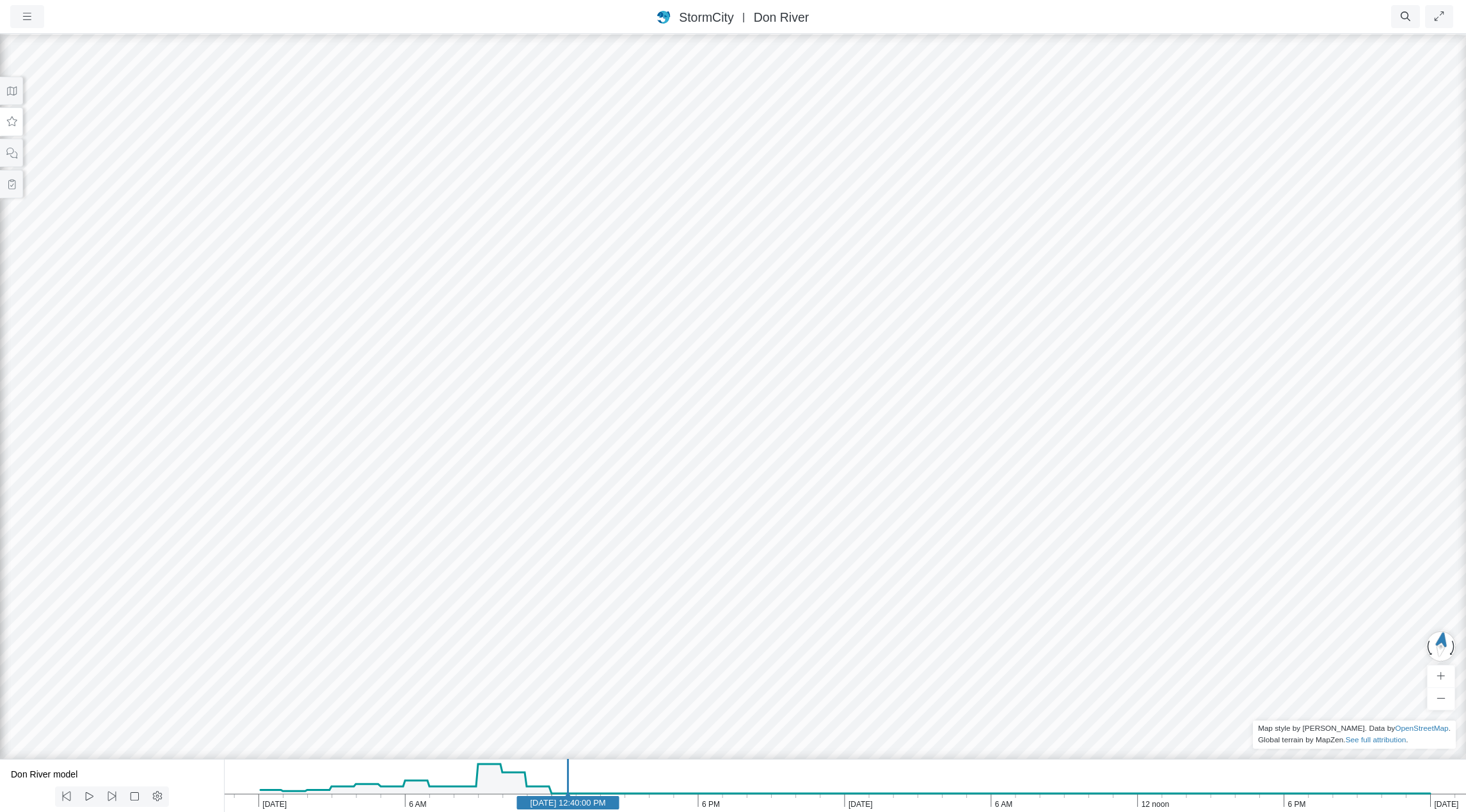
click at [985, 289] on div at bounding box center [733, 423] width 1466 height 780
click at [923, 328] on div at bounding box center [733, 423] width 1466 height 780
click at [883, 313] on div at bounding box center [733, 423] width 1466 height 780
click at [868, 311] on div at bounding box center [733, 423] width 1466 height 780
click at [834, 303] on div at bounding box center [733, 423] width 1466 height 780
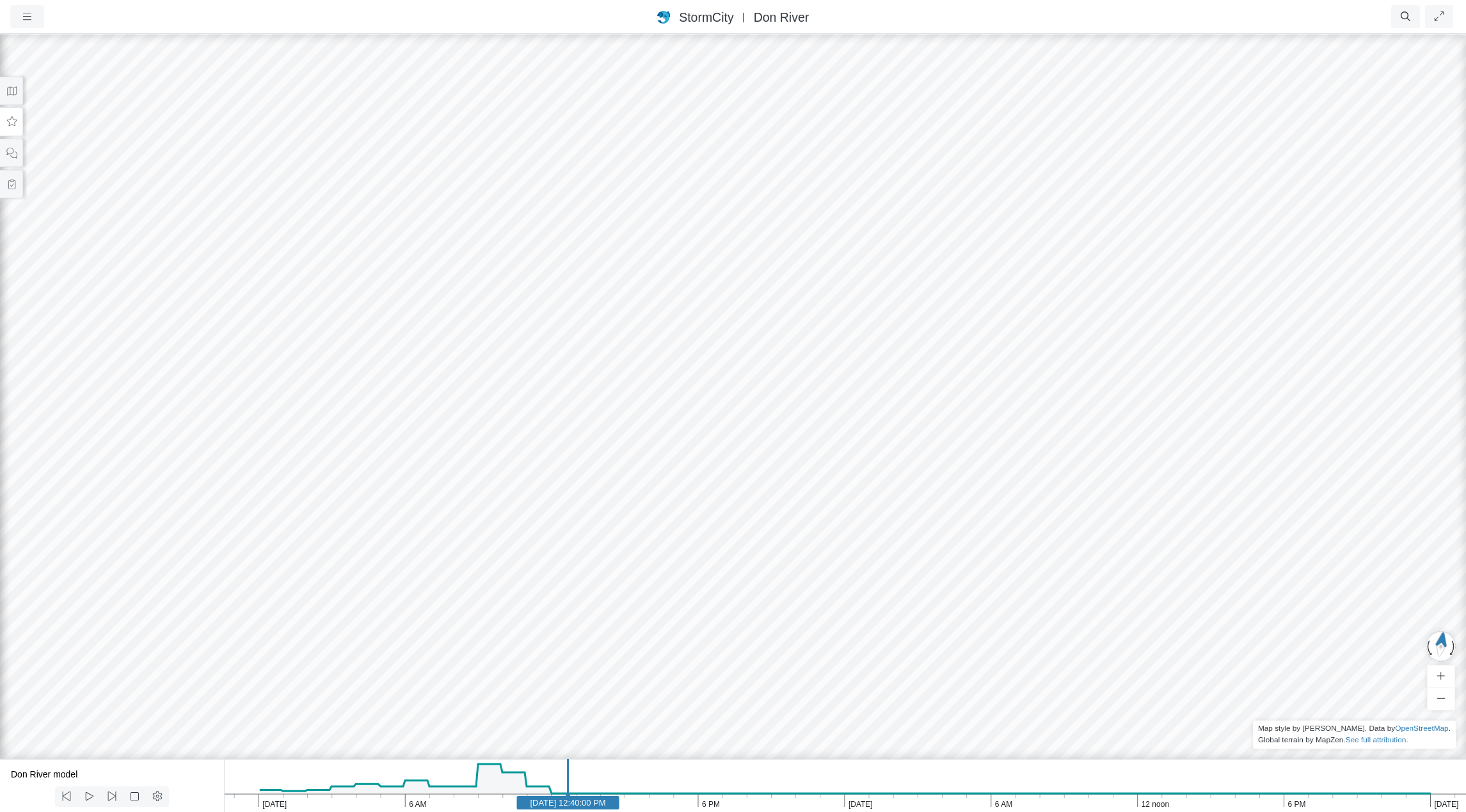
click at [806, 337] on div at bounding box center [733, 423] width 1466 height 780
click at [784, 365] on div at bounding box center [733, 423] width 1466 height 780
click at [504, 601] on div at bounding box center [733, 423] width 1466 height 780
click at [686, 633] on div at bounding box center [733, 423] width 1466 height 780
click at [761, 620] on div at bounding box center [733, 423] width 1466 height 780
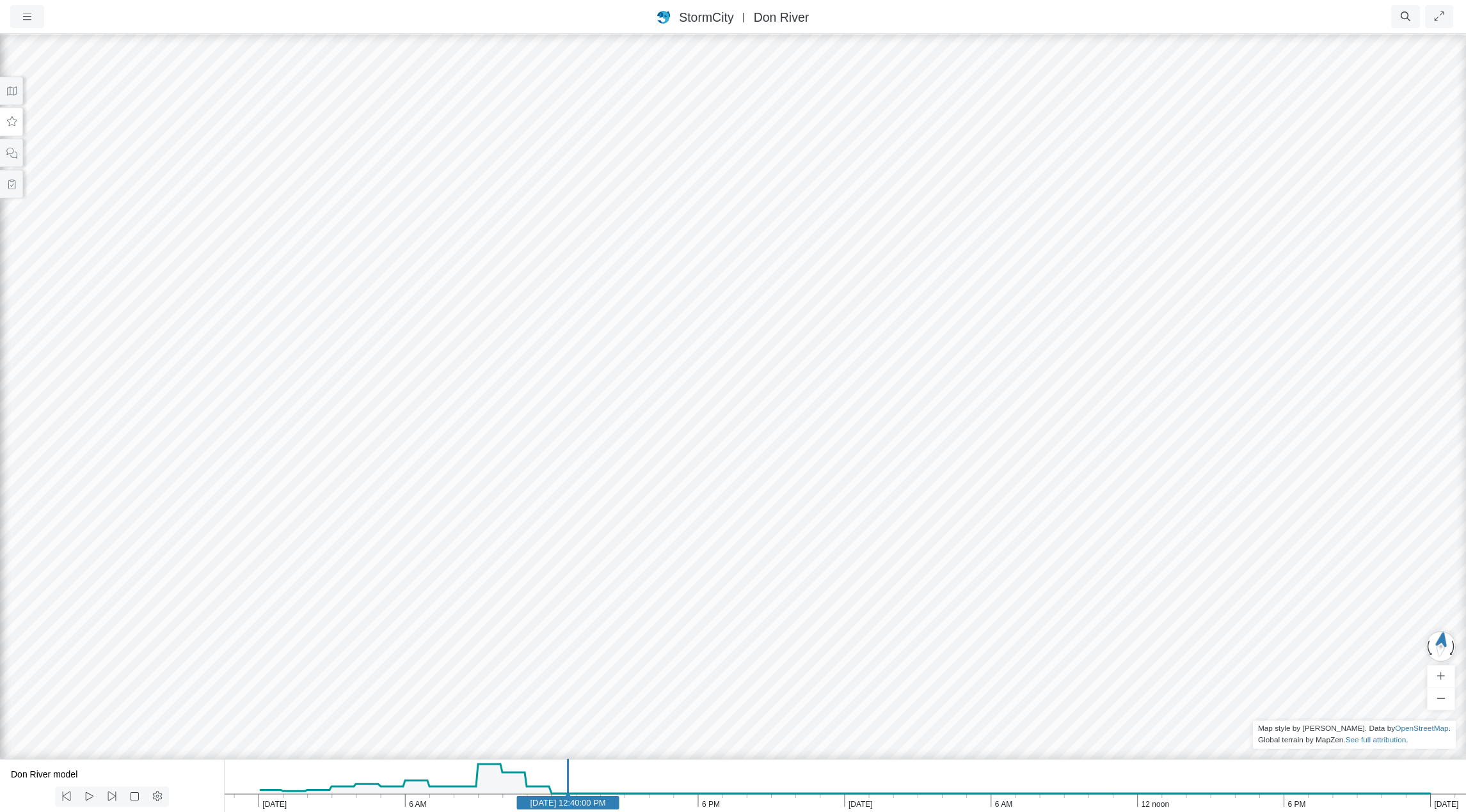
drag, startPoint x: 775, startPoint y: 533, endPoint x: 805, endPoint y: 468, distance: 71.6
click at [115, 796] on icon at bounding box center [112, 797] width 13 height 10
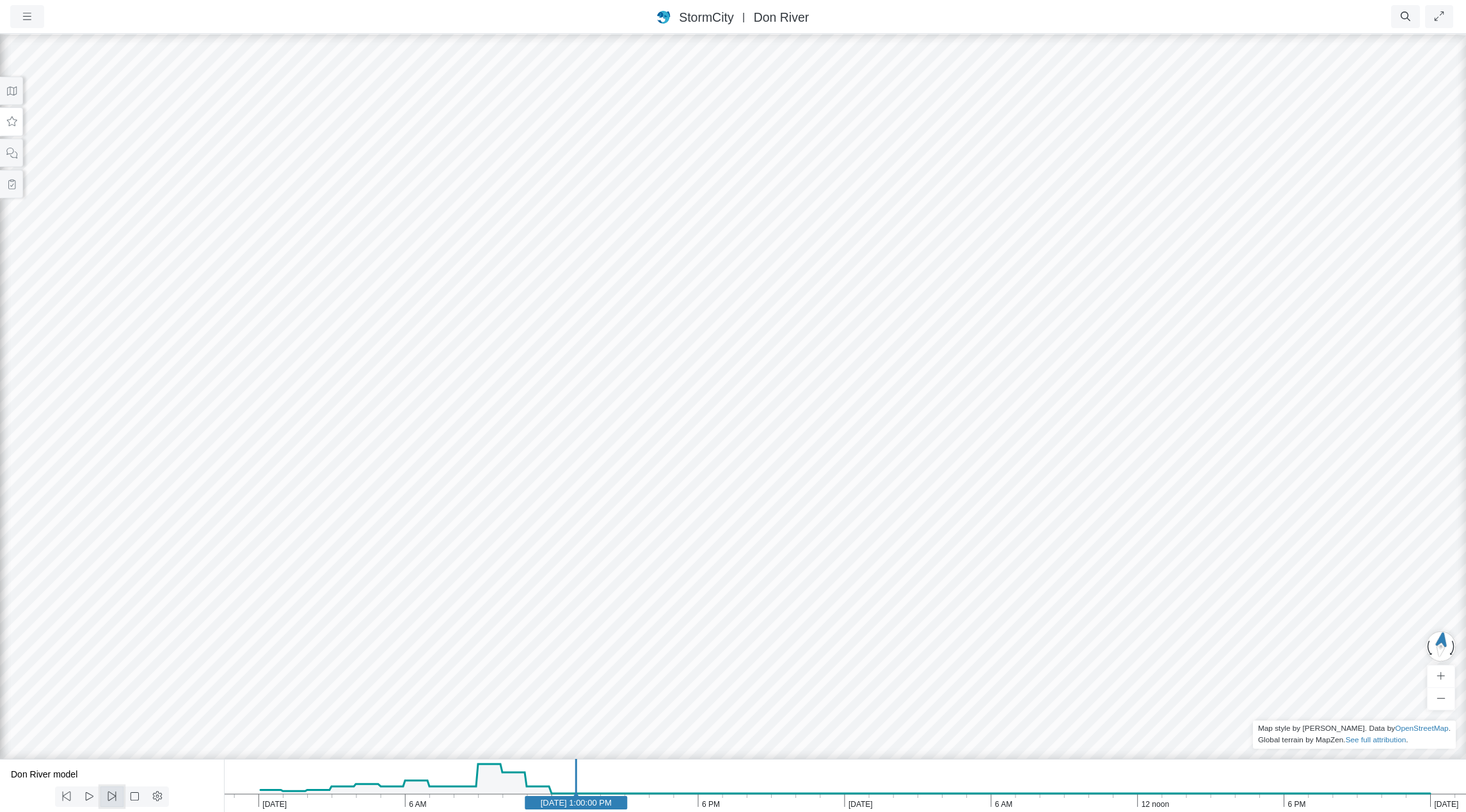
click at [115, 796] on icon at bounding box center [112, 797] width 13 height 10
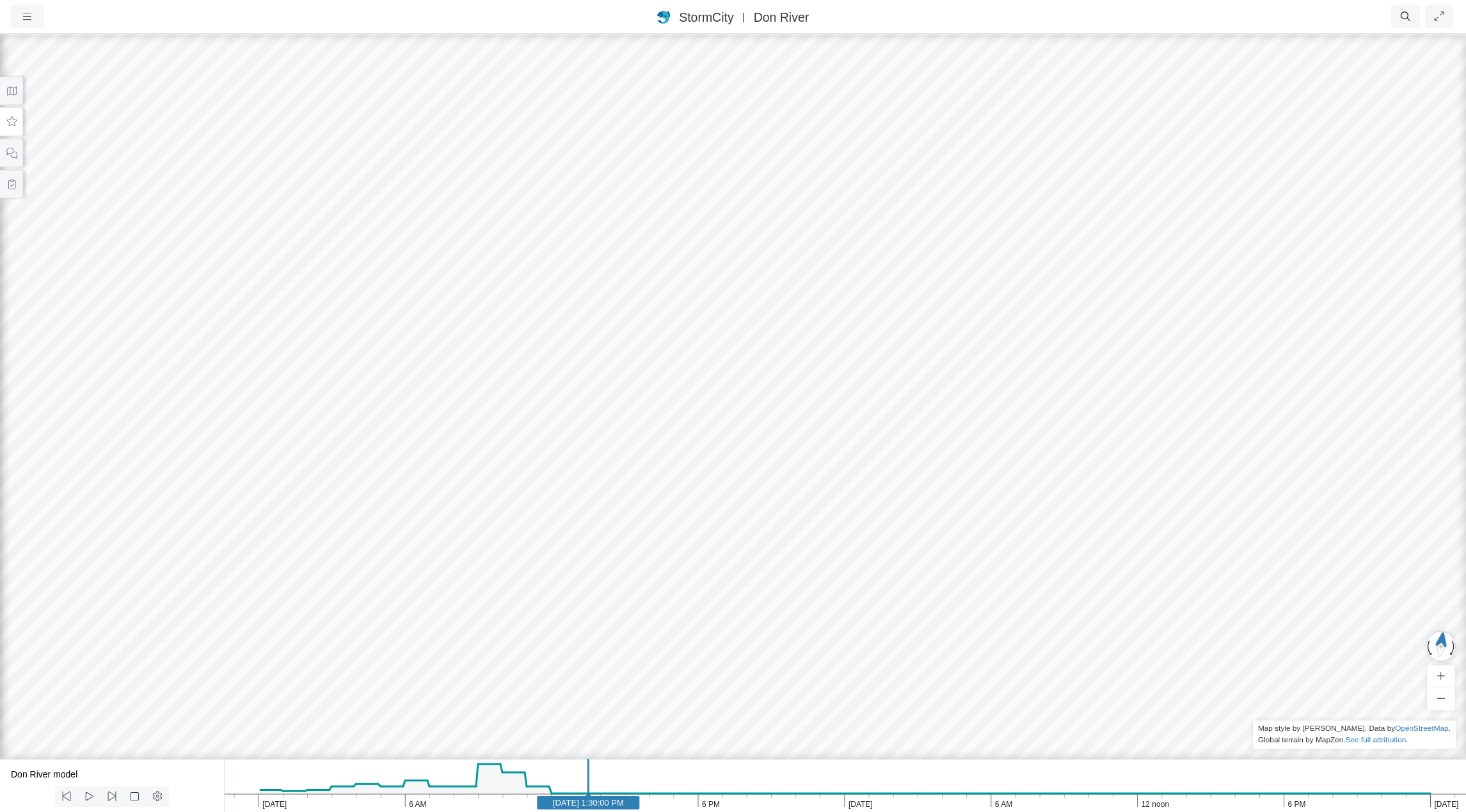
click at [115, 796] on icon at bounding box center [112, 797] width 13 height 10
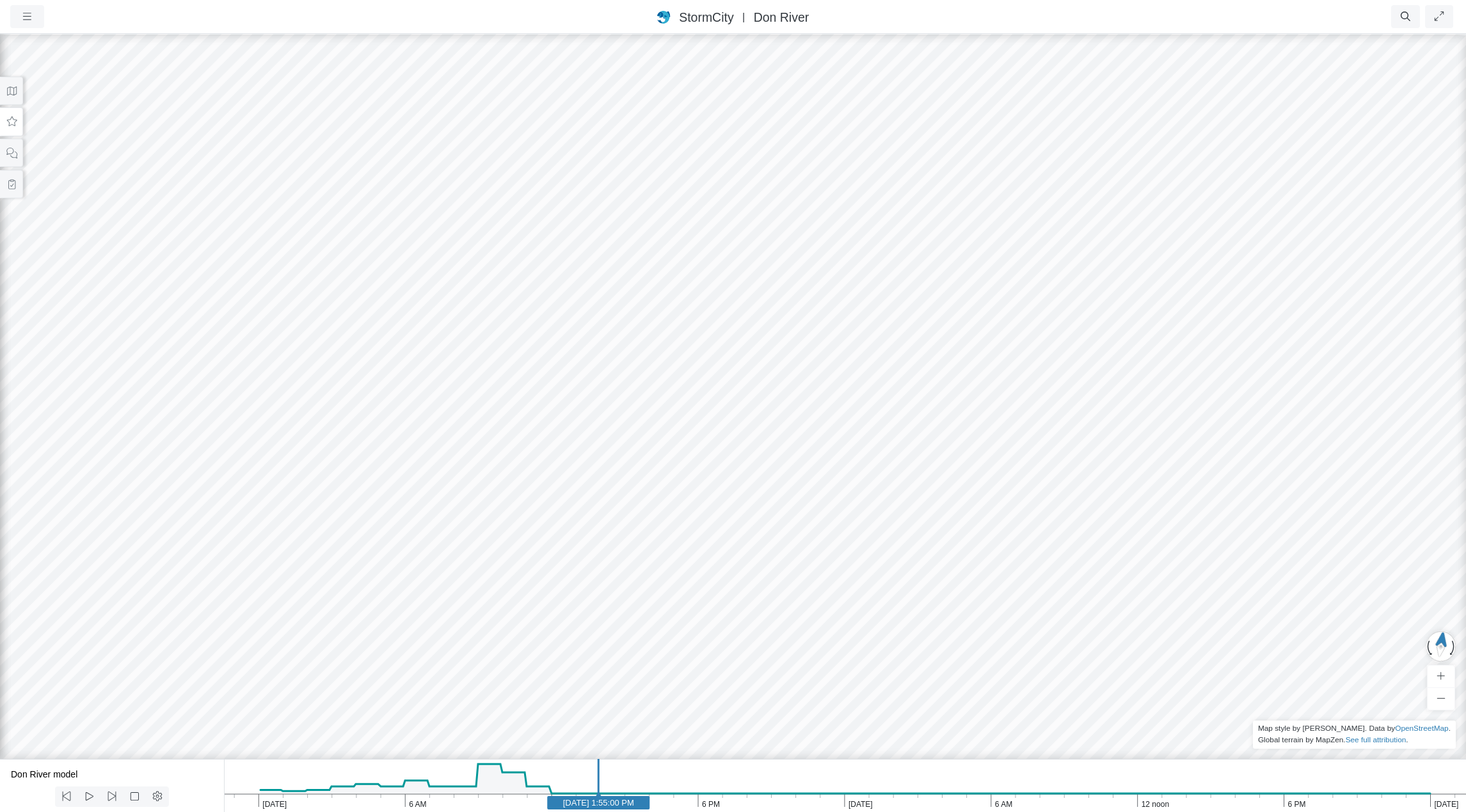
click at [115, 796] on icon at bounding box center [112, 797] width 13 height 10
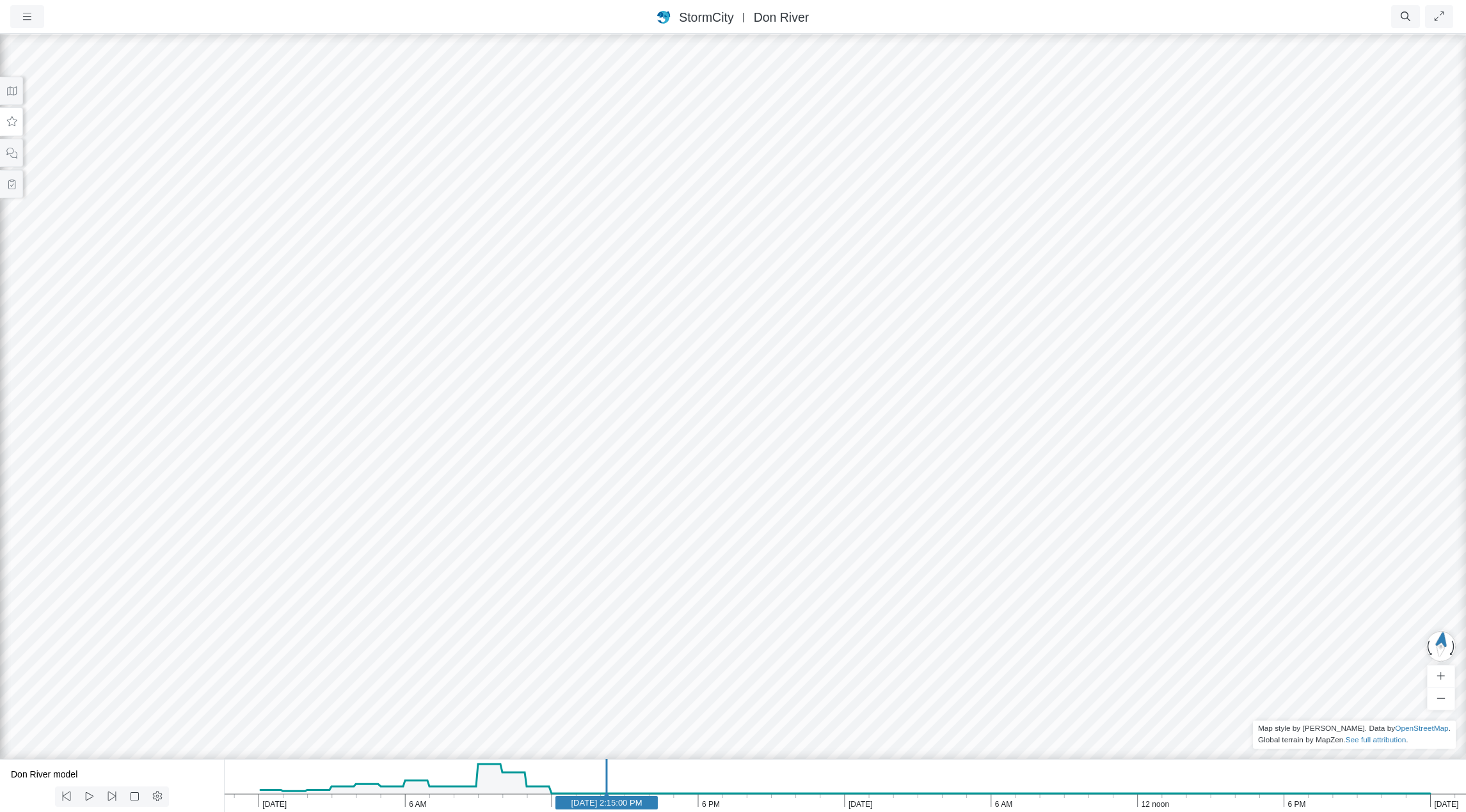
click at [115, 796] on icon at bounding box center [112, 797] width 13 height 10
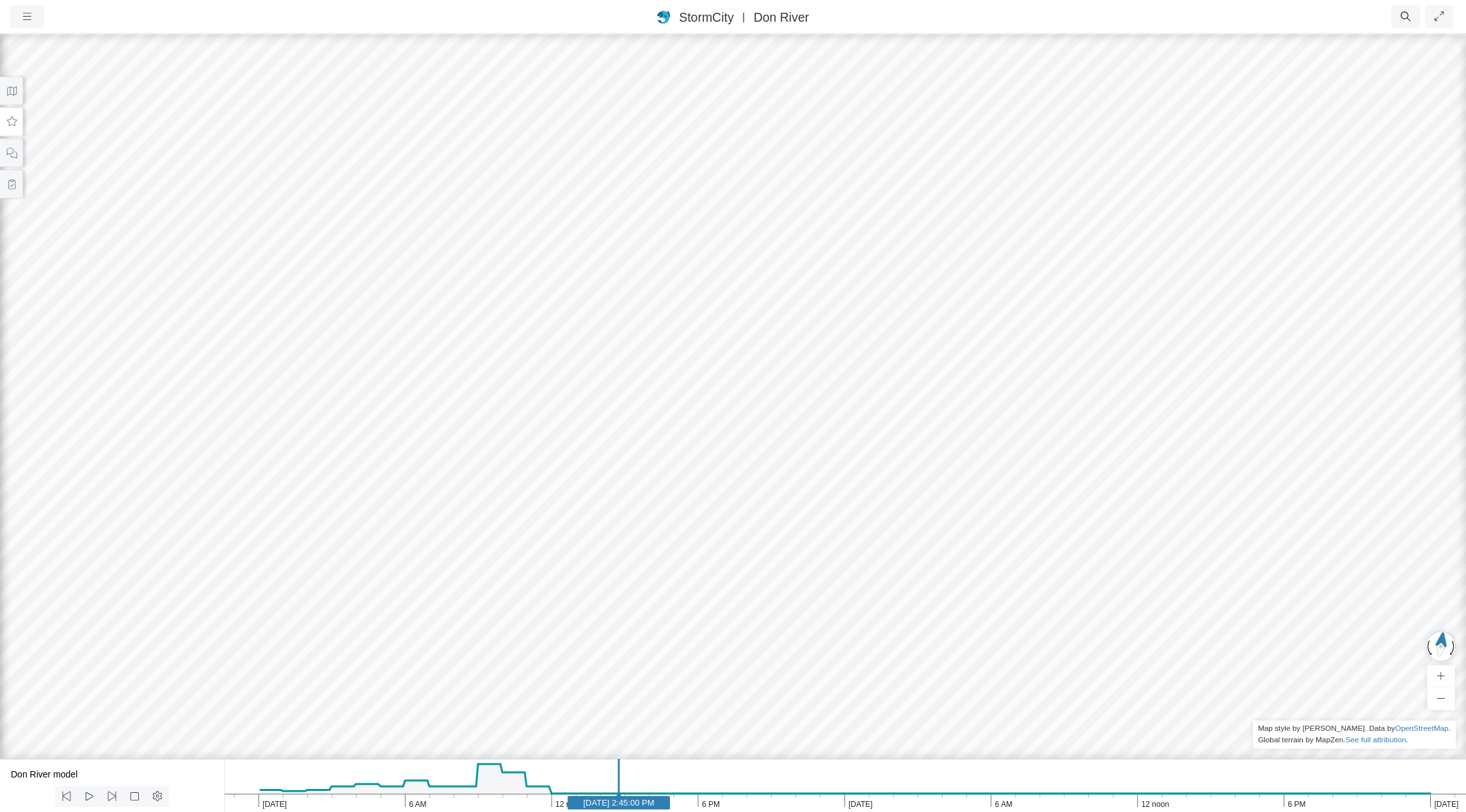
click at [115, 796] on icon at bounding box center [112, 797] width 13 height 10
click at [69, 797] on icon at bounding box center [66, 797] width 13 height 10
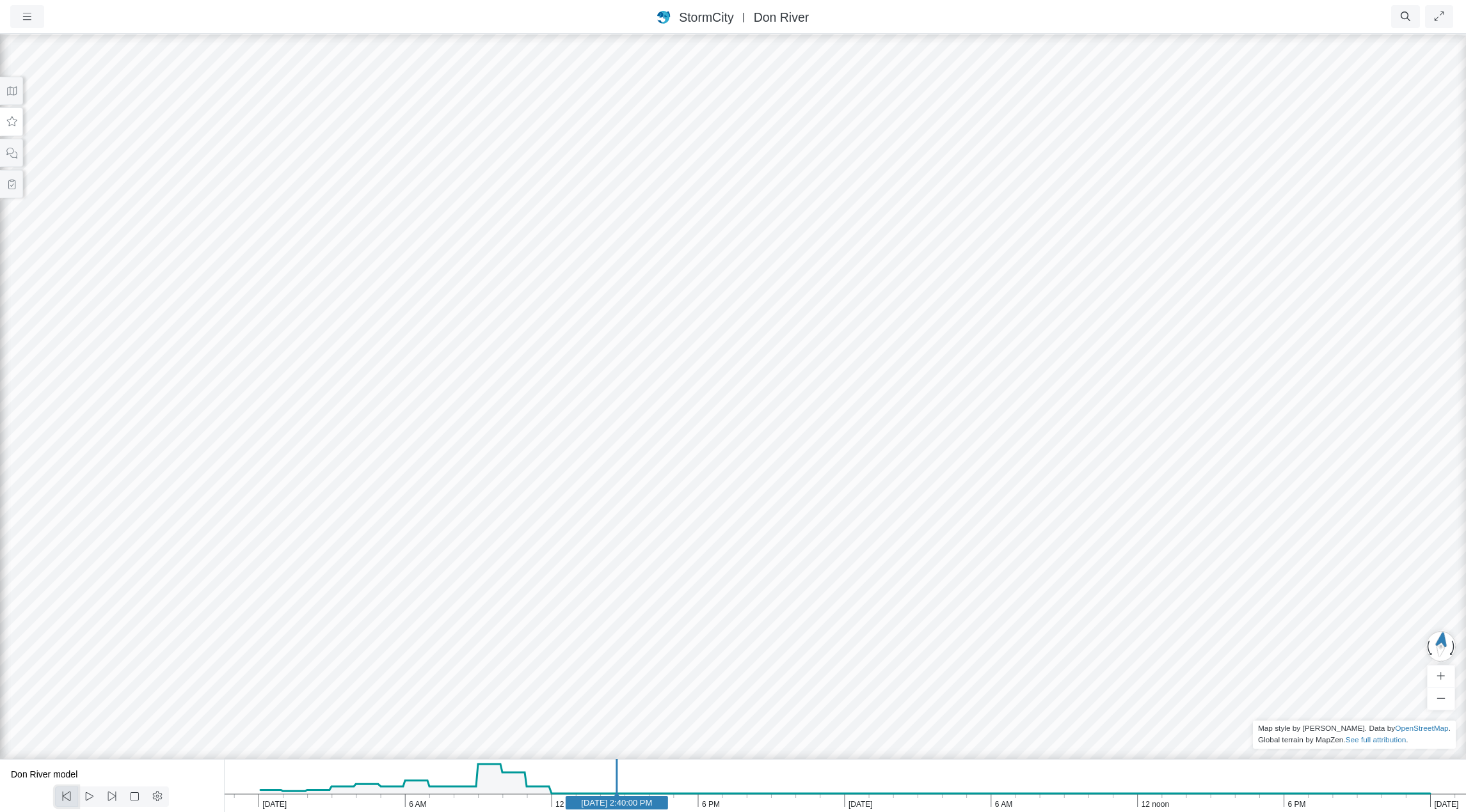
click at [69, 797] on icon at bounding box center [66, 797] width 13 height 10
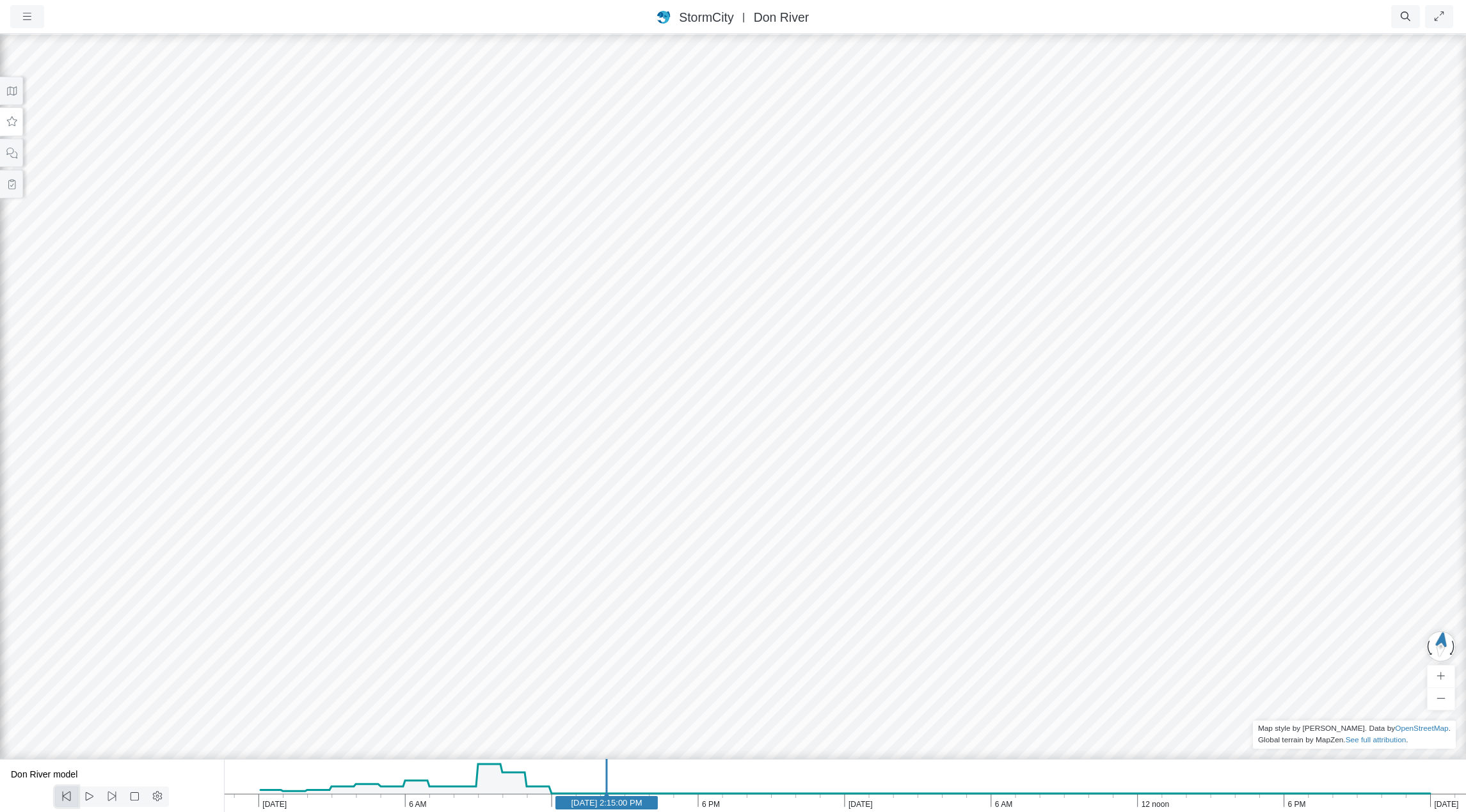
click at [69, 797] on icon at bounding box center [66, 797] width 13 height 10
drag, startPoint x: 513, startPoint y: 572, endPoint x: 609, endPoint y: 559, distance: 96.9
click at [114, 796] on icon at bounding box center [112, 797] width 13 height 10
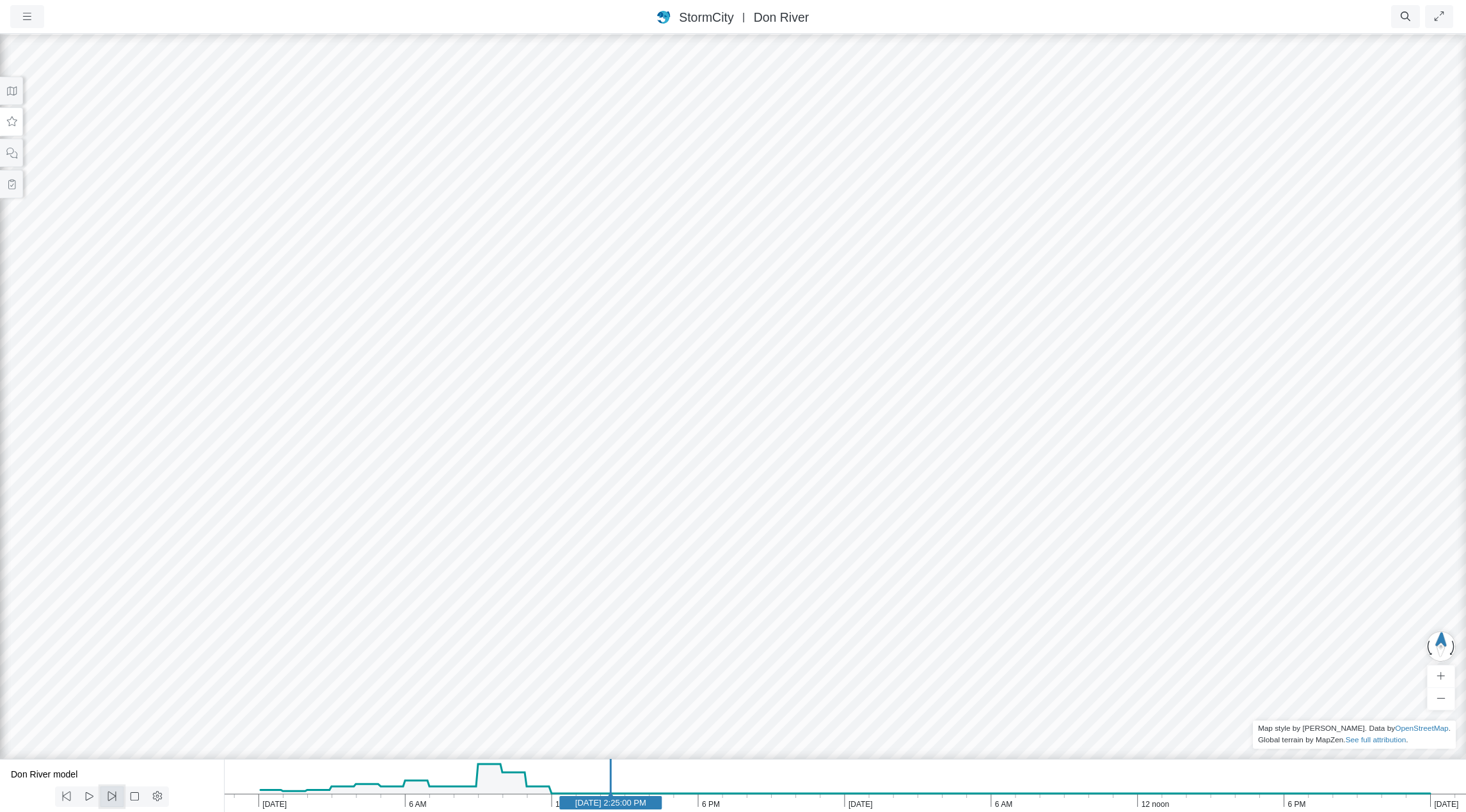
click at [114, 796] on icon at bounding box center [112, 797] width 13 height 10
click at [65, 798] on icon at bounding box center [66, 797] width 13 height 10
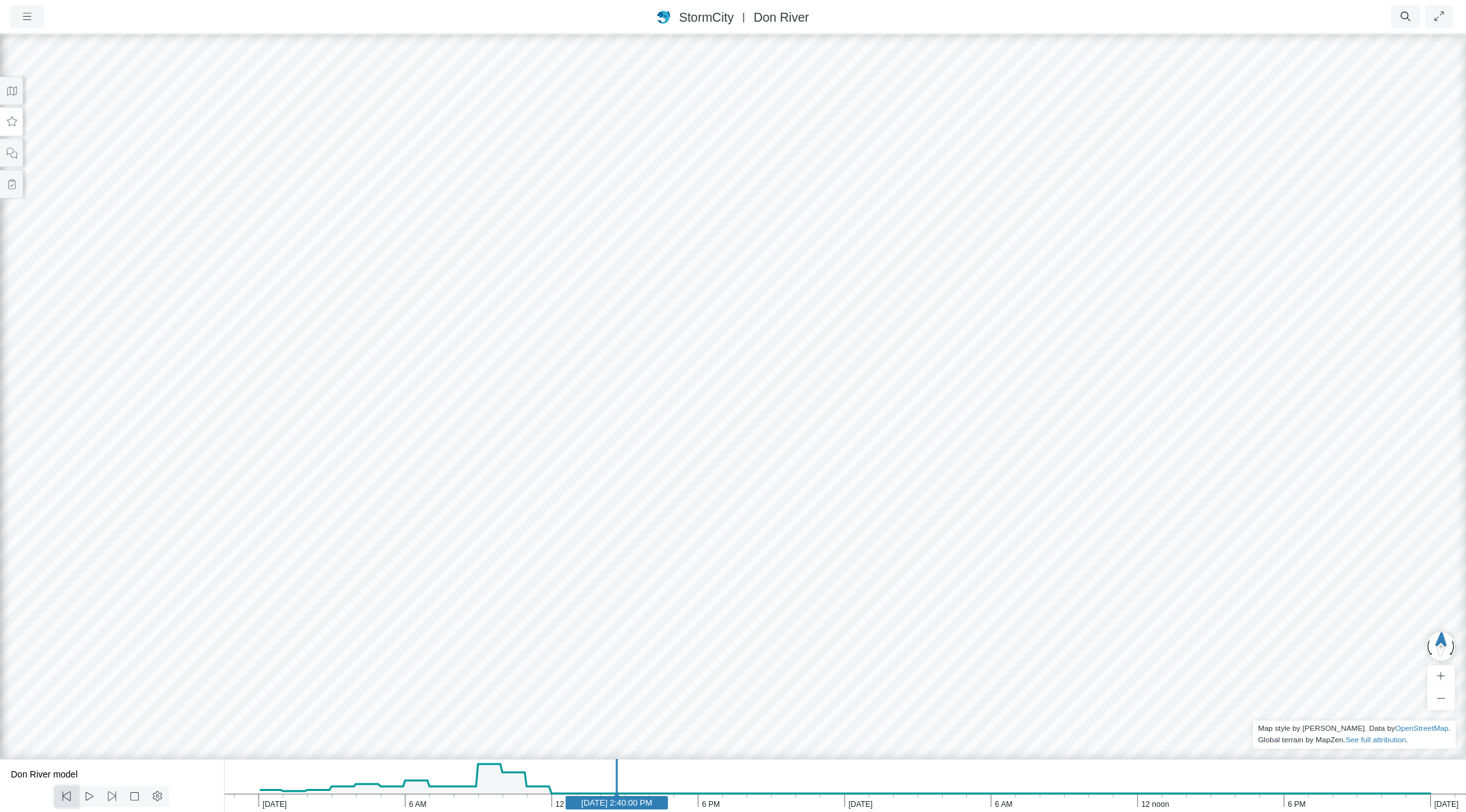
click at [65, 798] on icon at bounding box center [66, 797] width 13 height 10
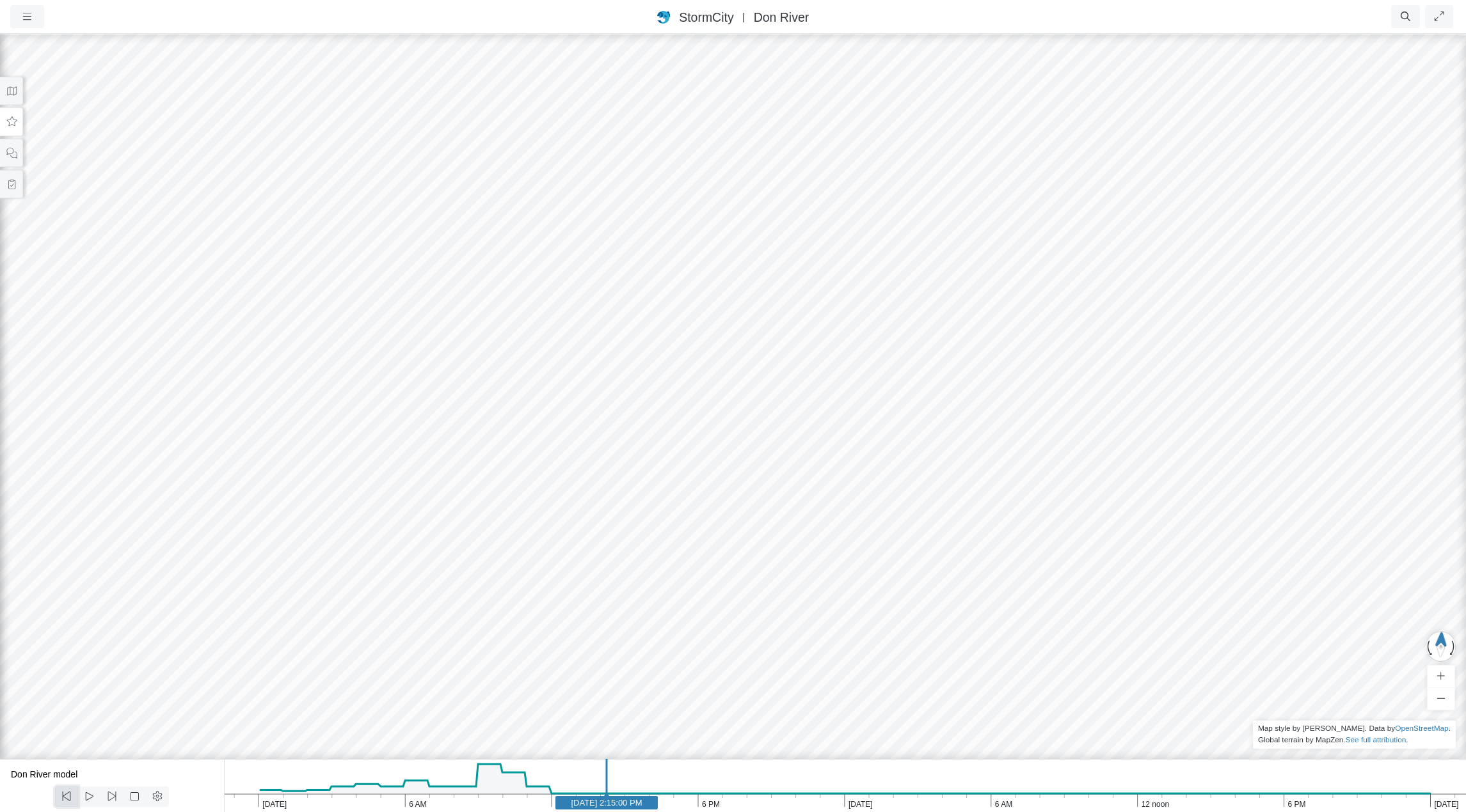
click at [65, 798] on icon at bounding box center [66, 797] width 13 height 10
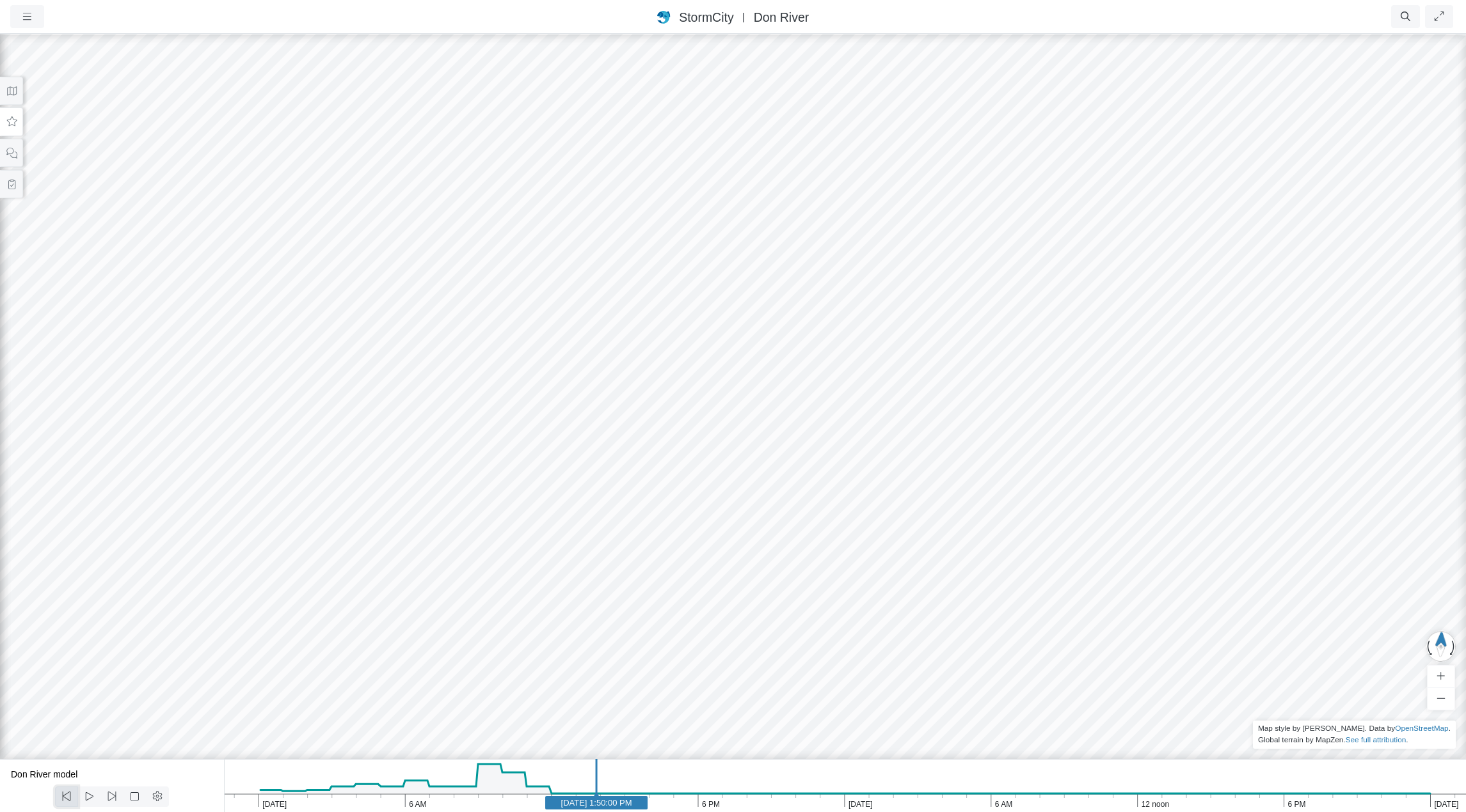
click at [65, 798] on icon at bounding box center [66, 797] width 13 height 10
click at [116, 799] on icon at bounding box center [112, 797] width 13 height 10
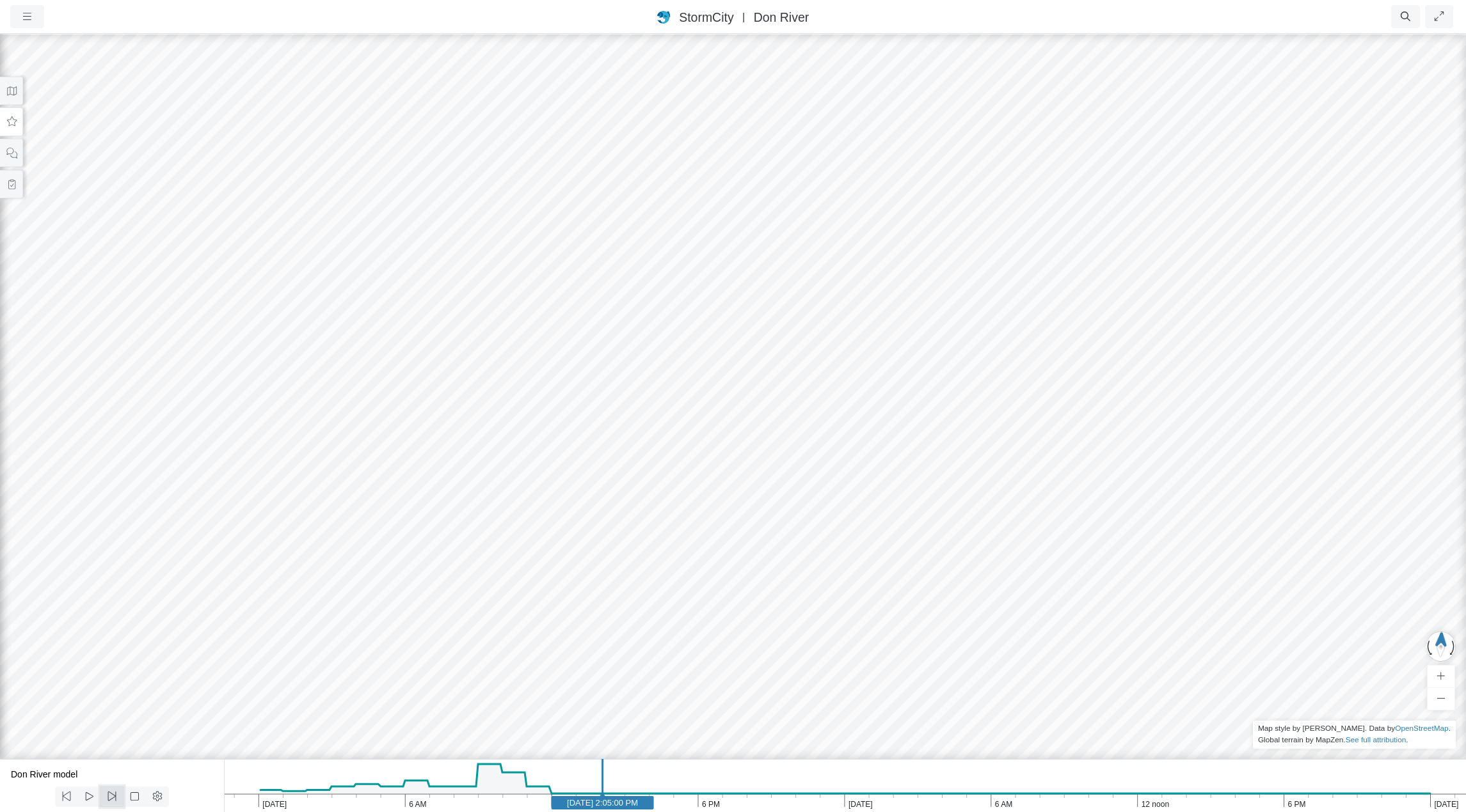
click at [116, 799] on icon at bounding box center [112, 797] width 13 height 10
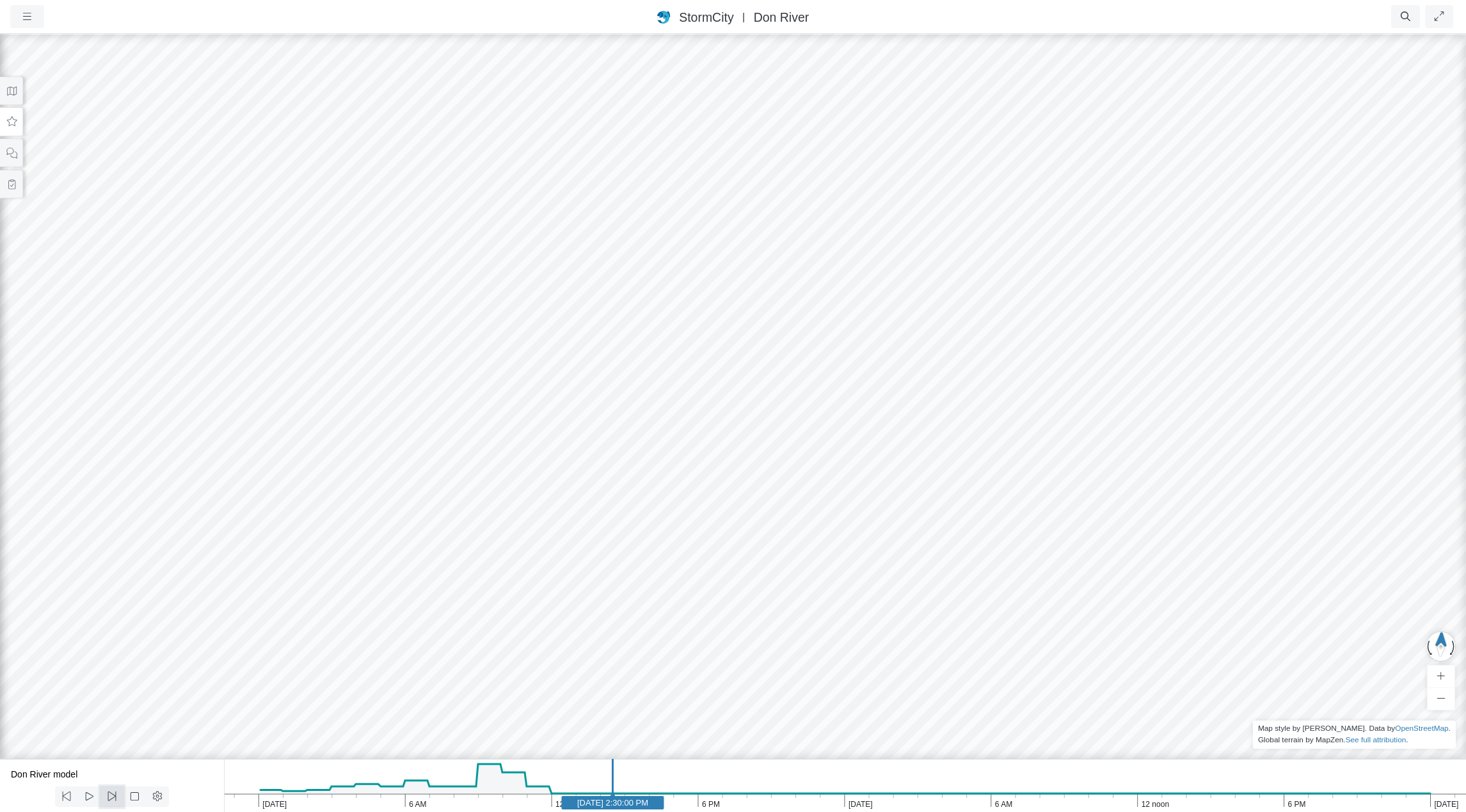
click at [116, 799] on icon at bounding box center [112, 797] width 13 height 10
click at [67, 796] on icon at bounding box center [66, 797] width 13 height 10
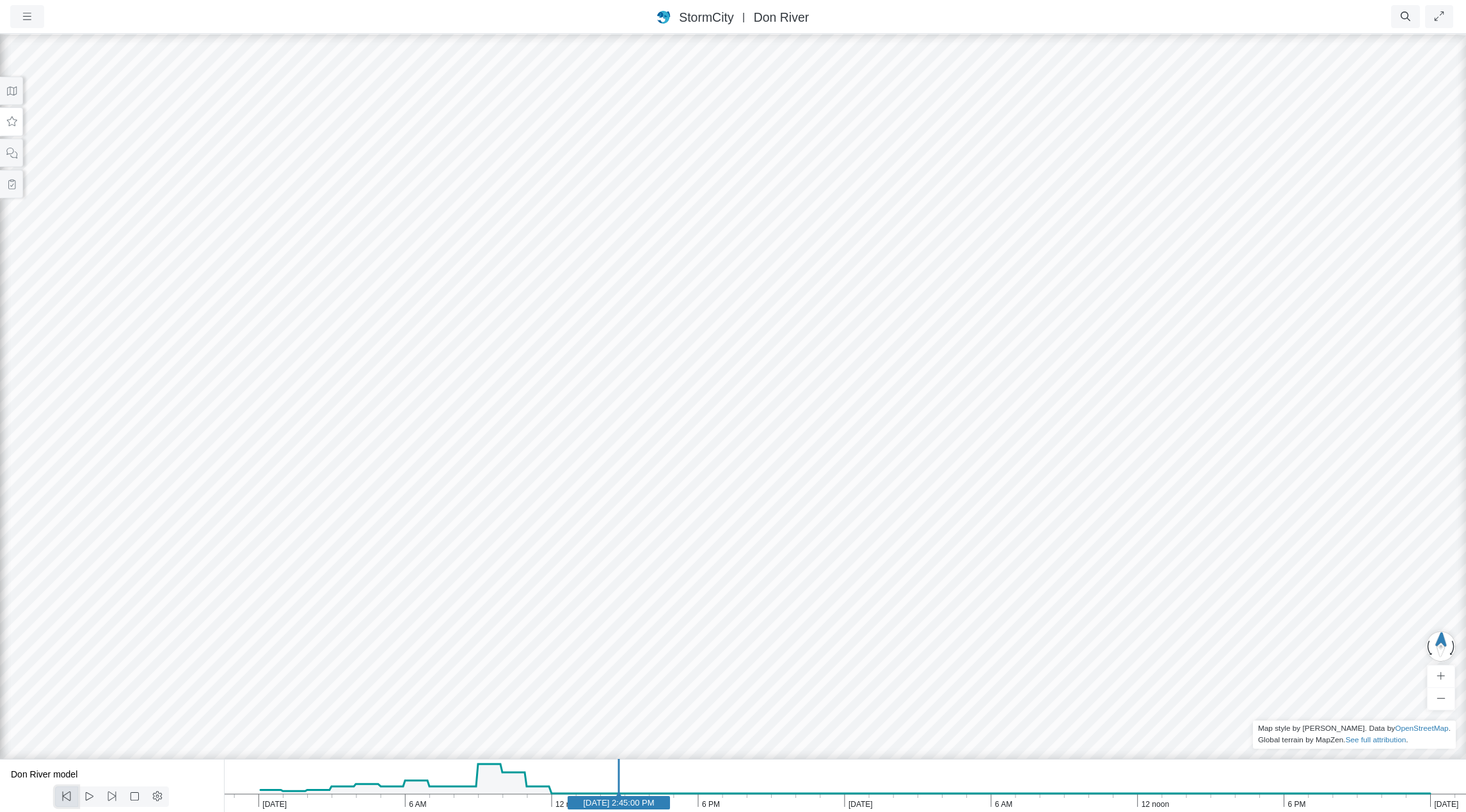
click at [67, 796] on icon at bounding box center [66, 797] width 13 height 10
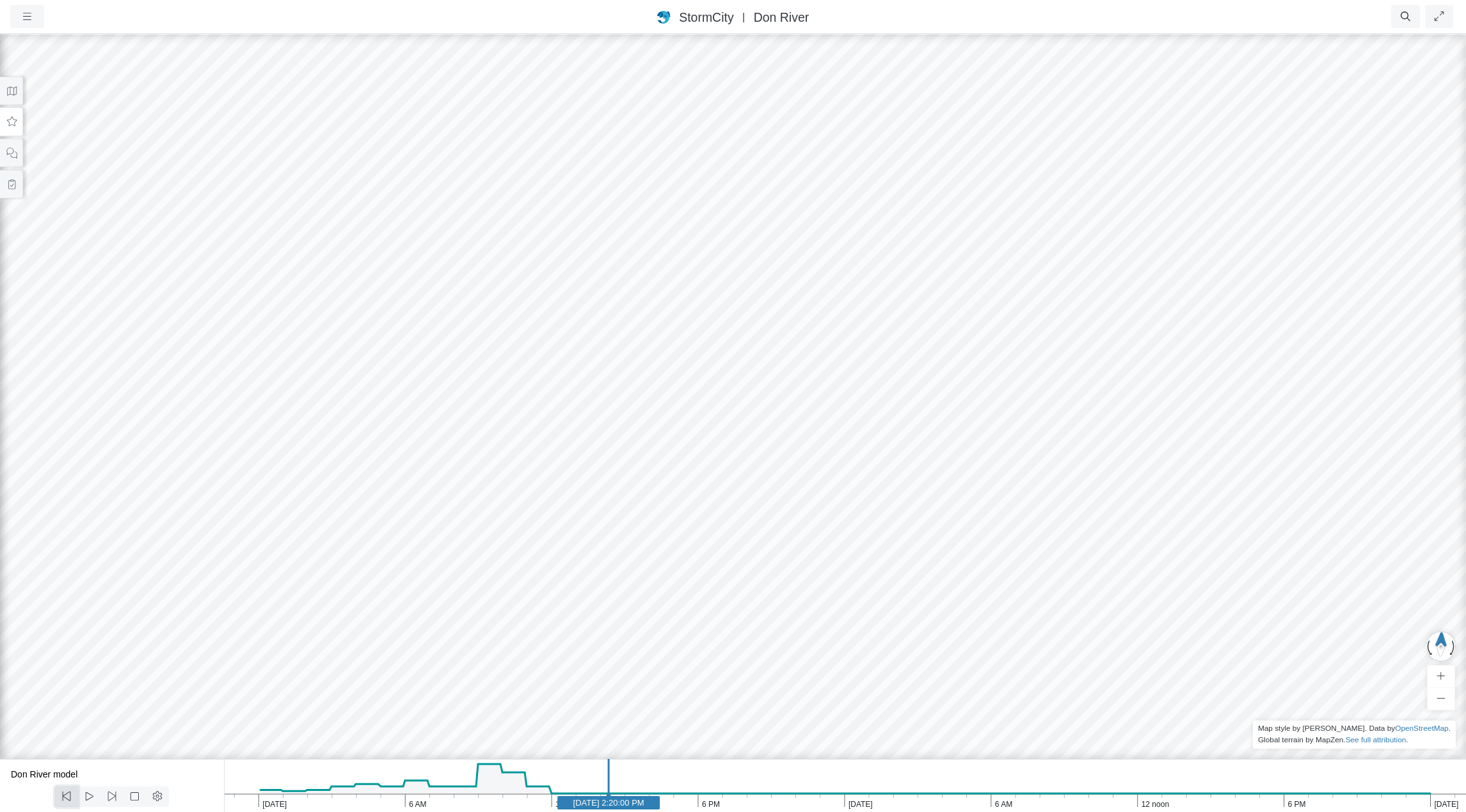
click at [69, 794] on icon at bounding box center [66, 797] width 13 height 10
click at [109, 798] on icon at bounding box center [112, 797] width 13 height 10
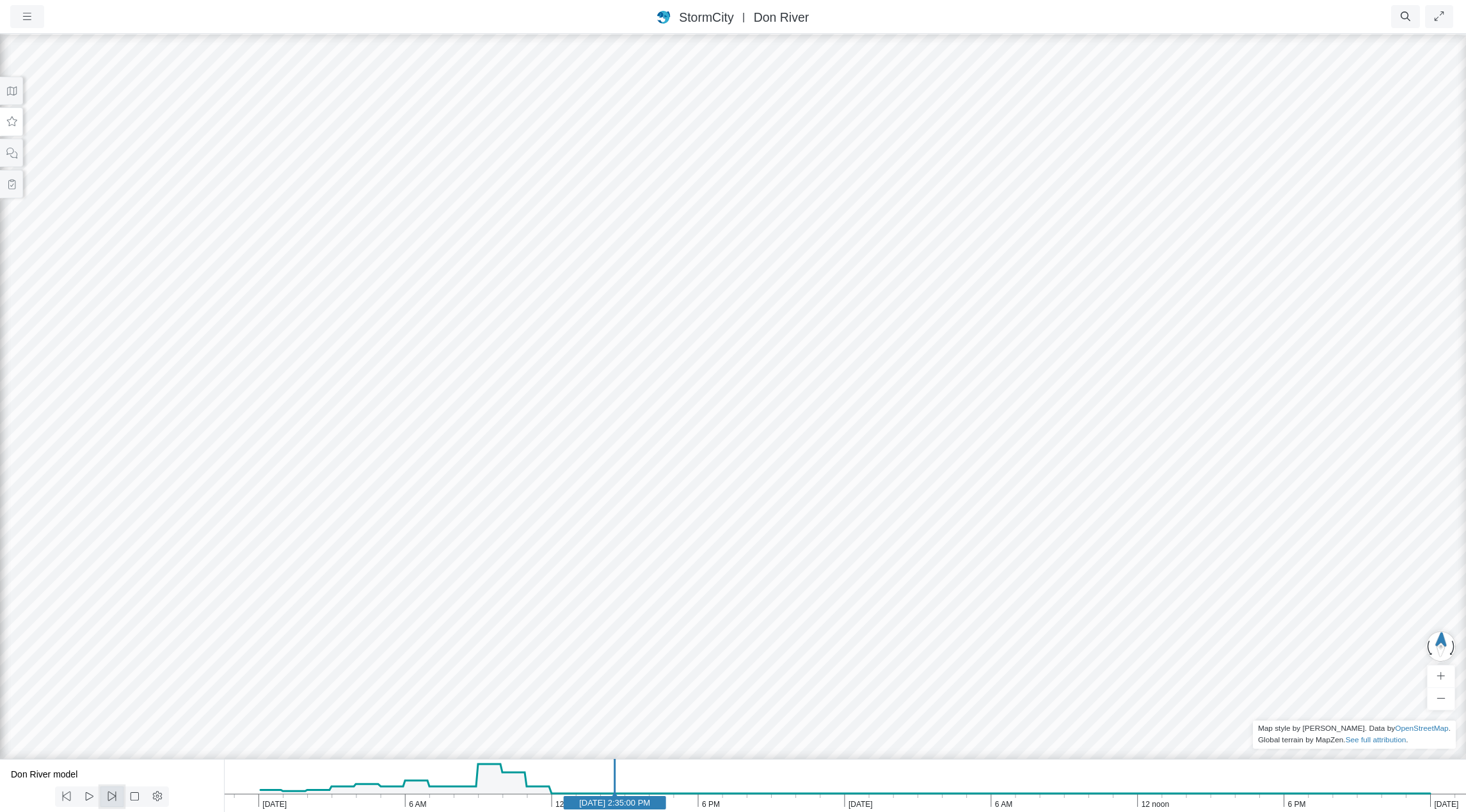
click at [109, 798] on icon at bounding box center [112, 797] width 13 height 10
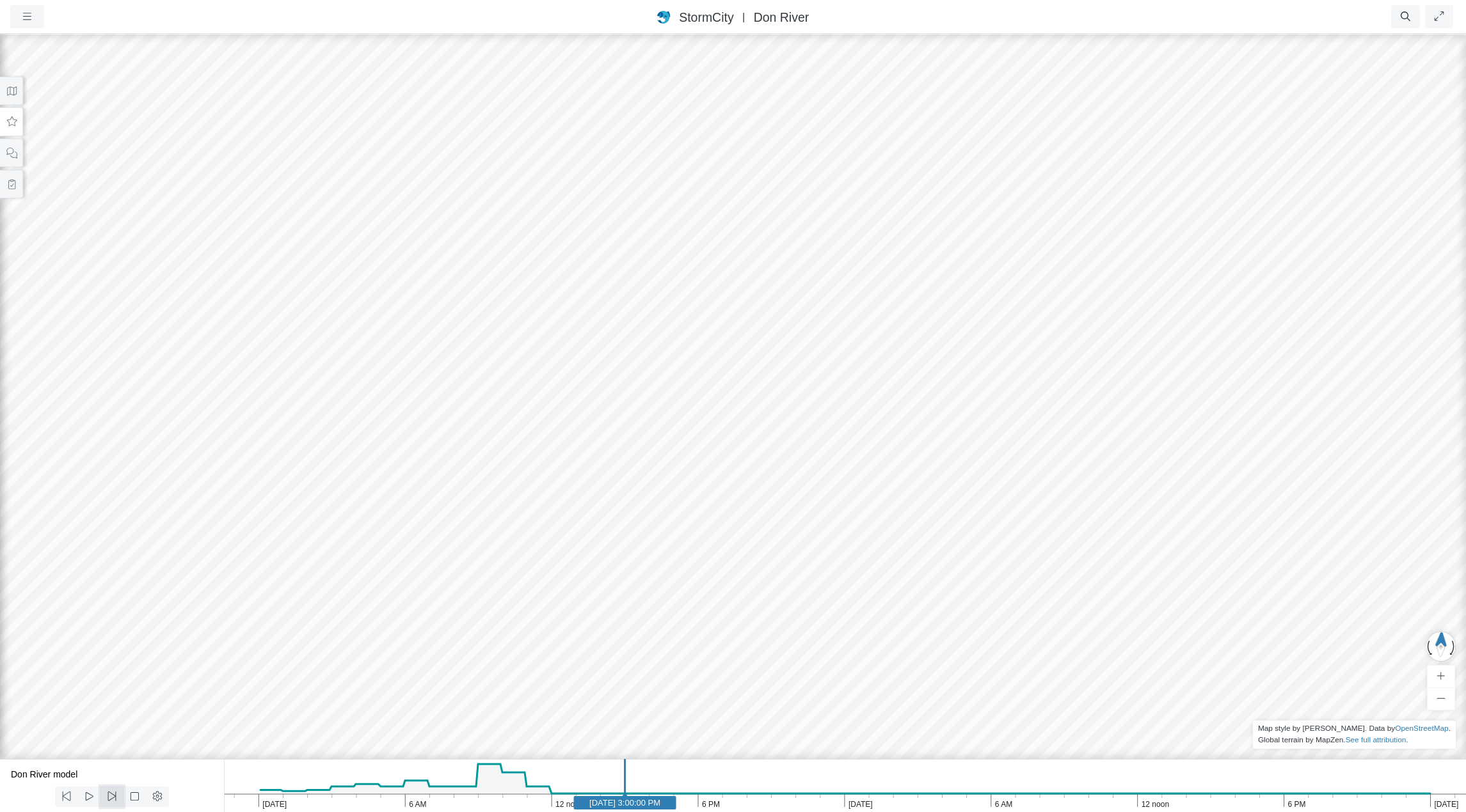
click at [110, 798] on icon at bounding box center [112, 797] width 13 height 10
drag, startPoint x: 656, startPoint y: 548, endPoint x: 594, endPoint y: 538, distance: 62.8
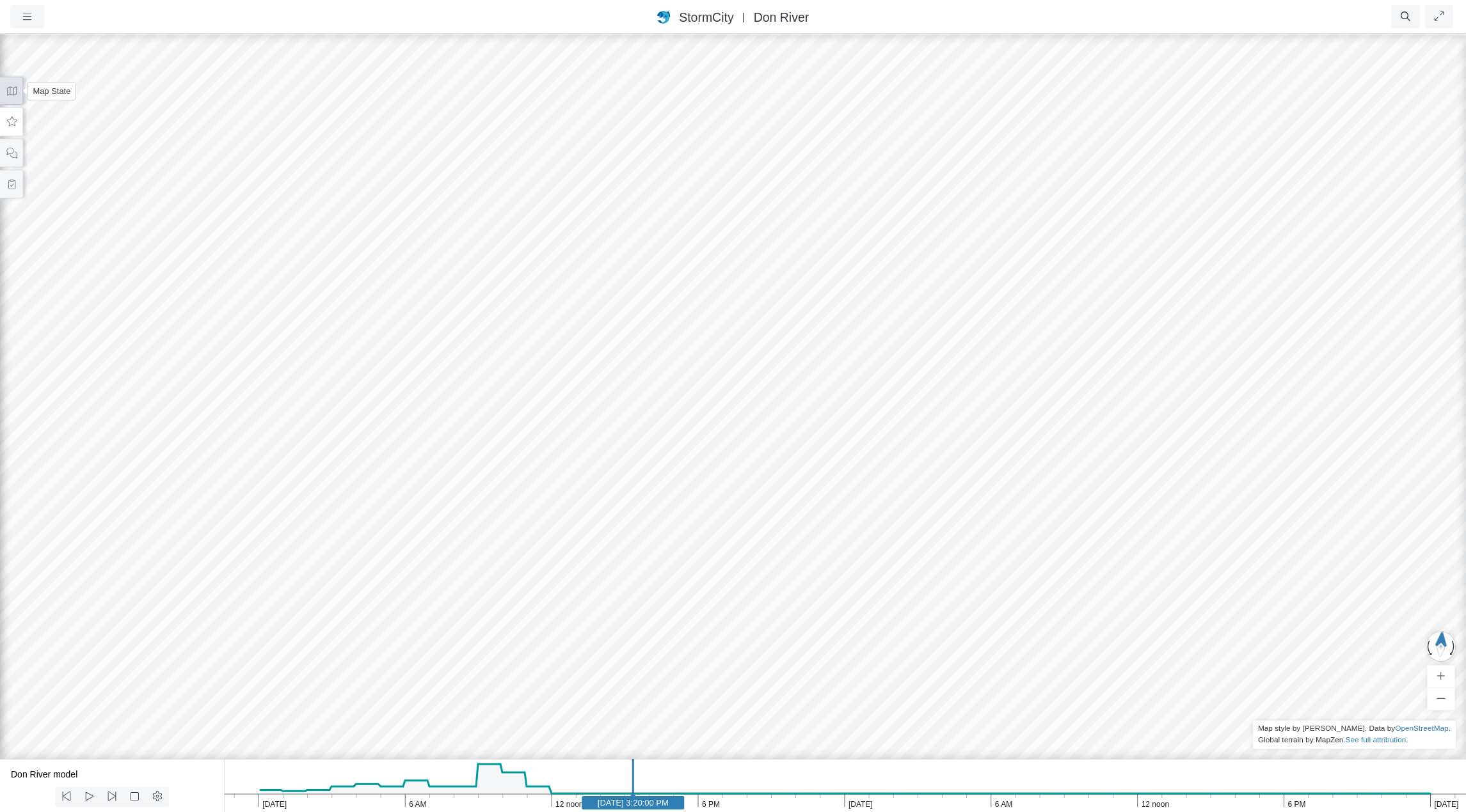
click at [9, 92] on icon at bounding box center [12, 92] width 13 height 10
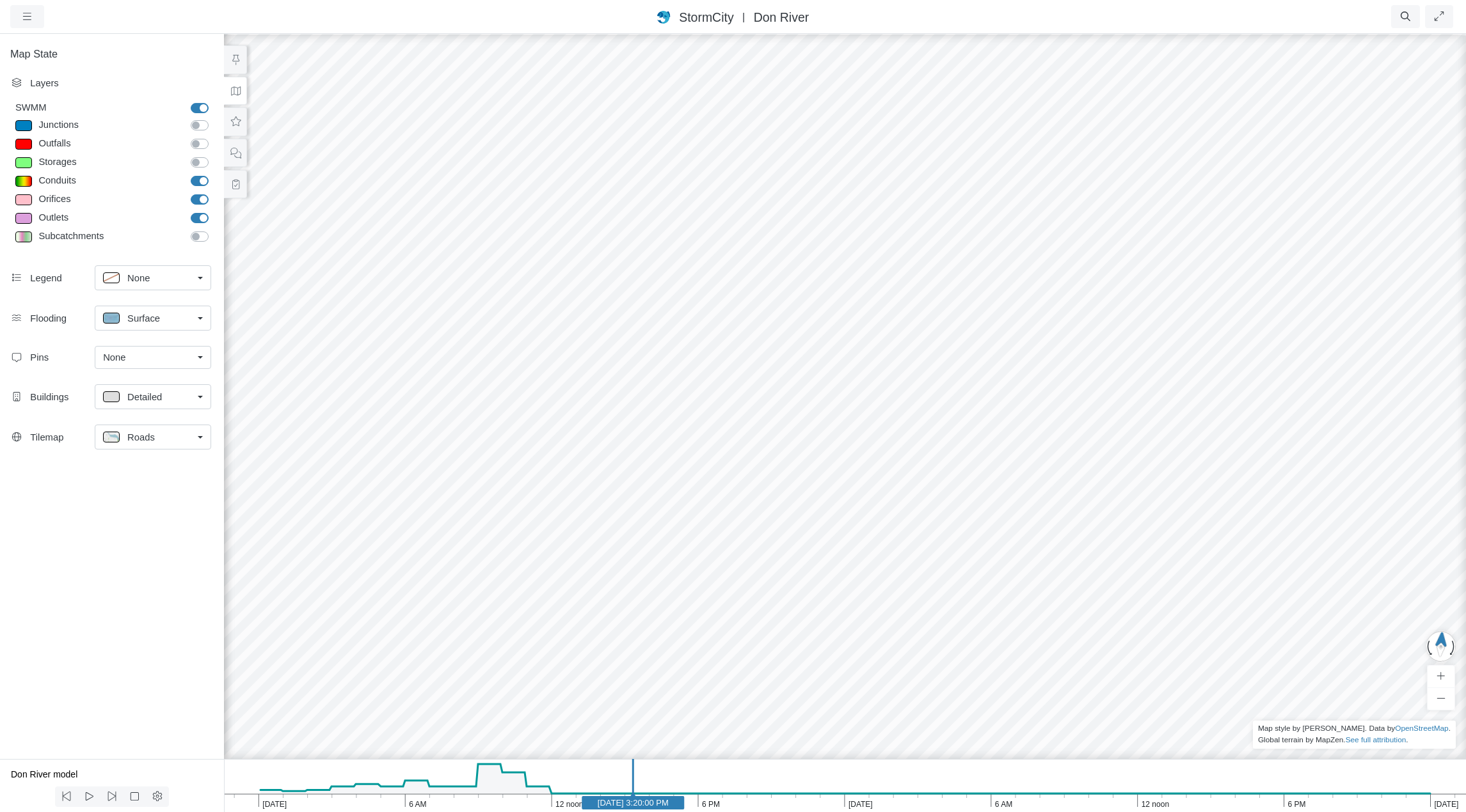
click at [170, 437] on div "Roads" at bounding box center [147, 437] width 90 height 16
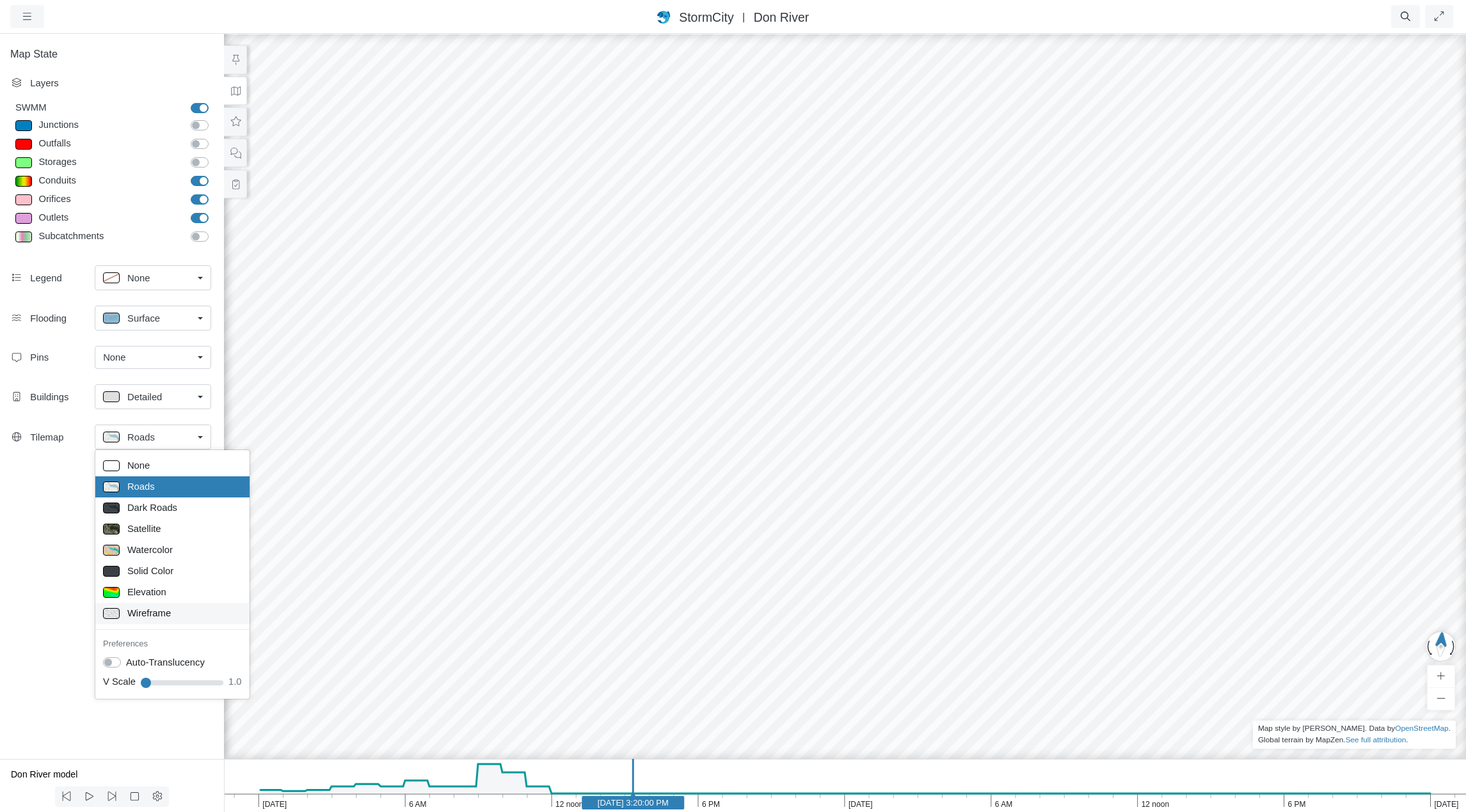
click at [144, 614] on span "Wireframe" at bounding box center [148, 614] width 43 height 14
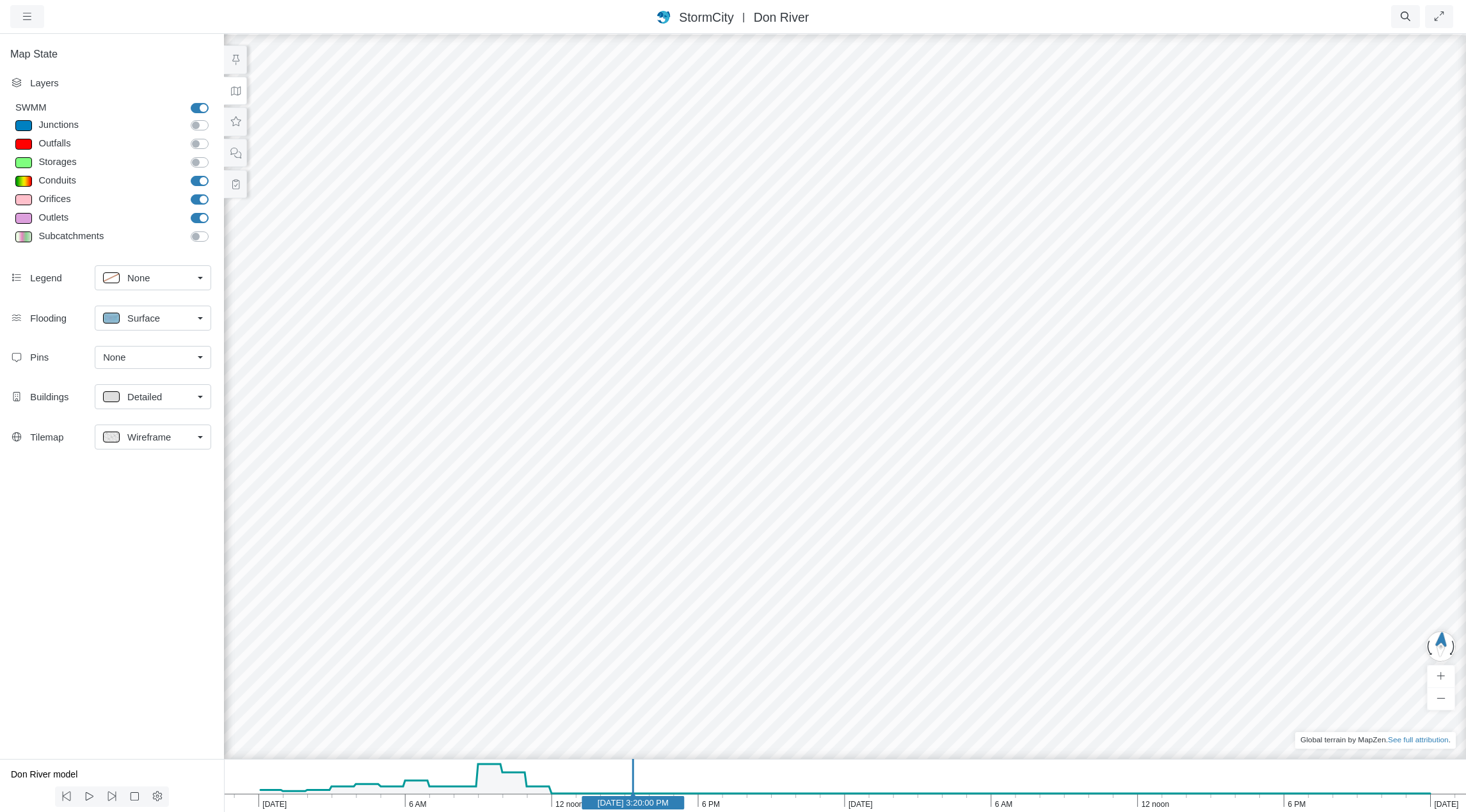
click at [141, 440] on span "Wireframe" at bounding box center [148, 437] width 43 height 14
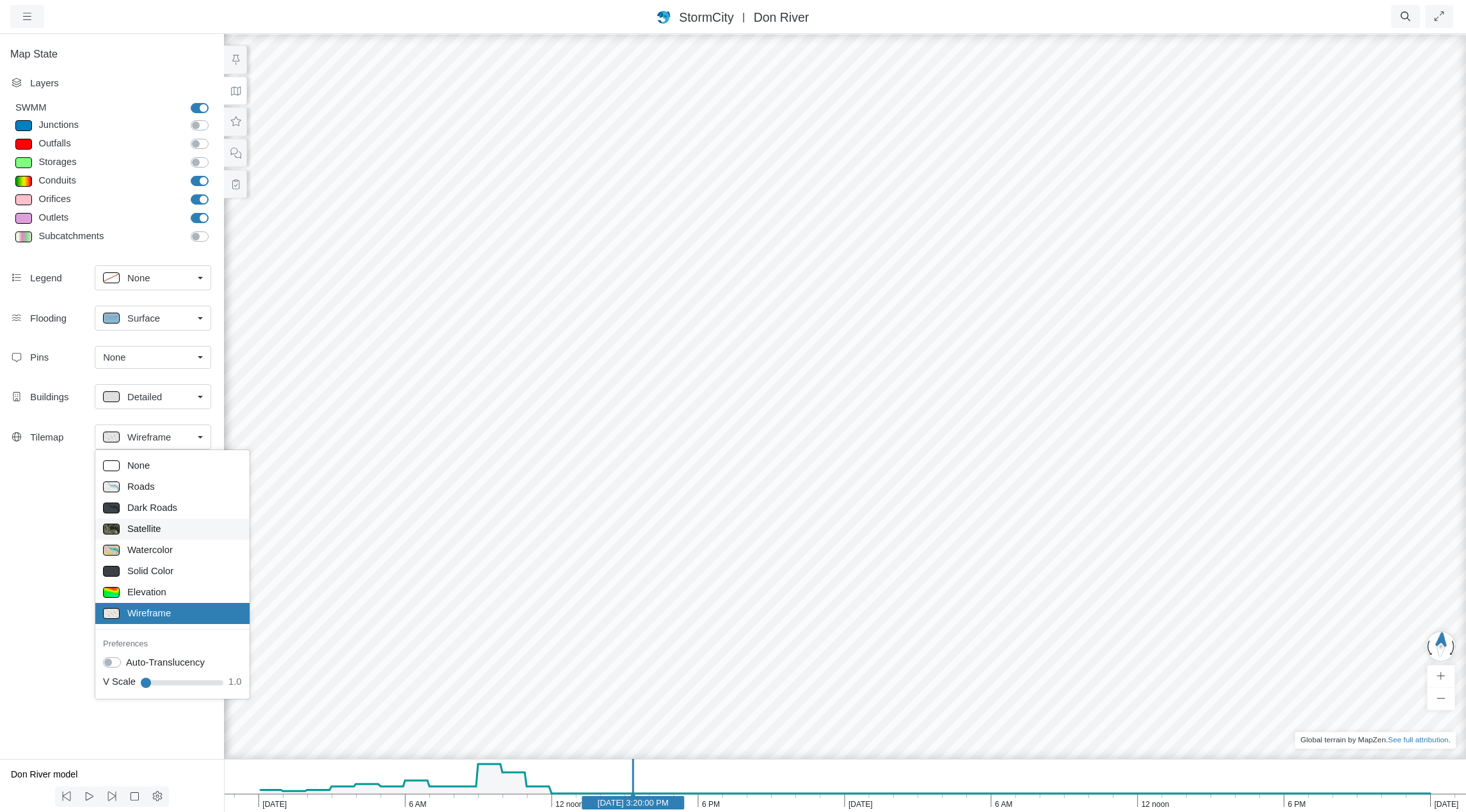
click at [150, 529] on span "Satellite" at bounding box center [144, 529] width 34 height 14
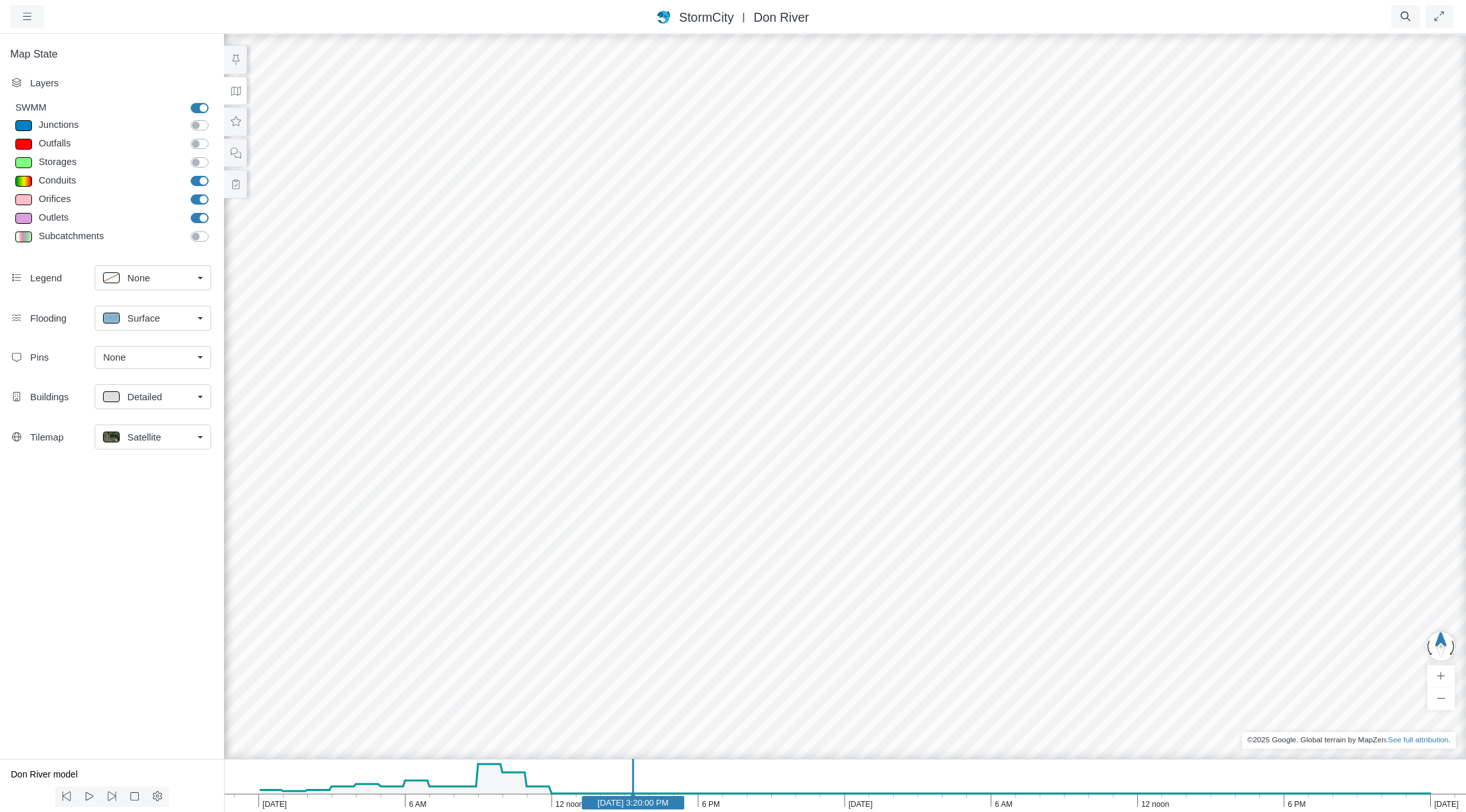
drag, startPoint x: 431, startPoint y: 577, endPoint x: 591, endPoint y: 590, distance: 160.5
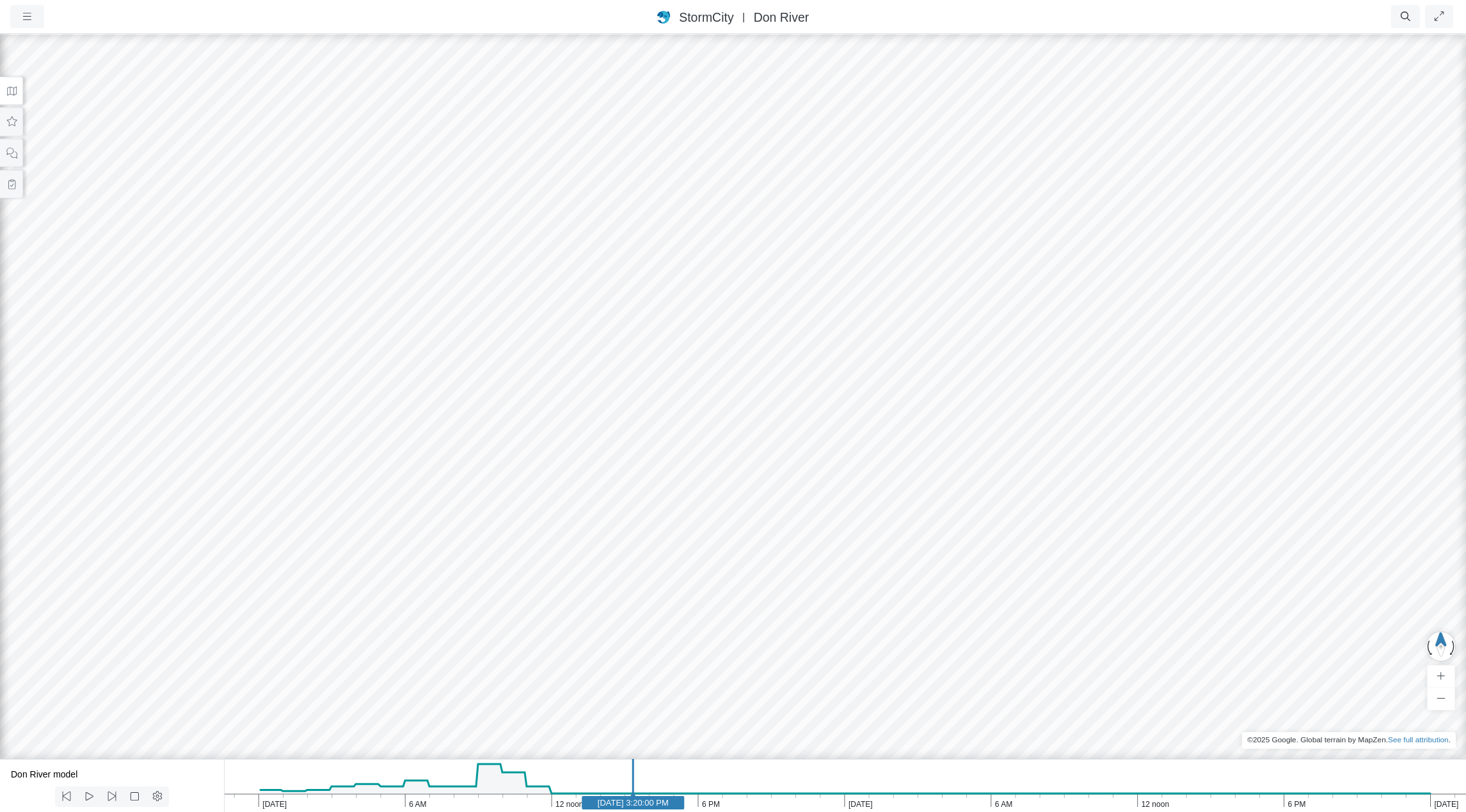
drag, startPoint x: 484, startPoint y: 587, endPoint x: 912, endPoint y: 514, distance: 434.2
click at [911, 514] on div at bounding box center [733, 423] width 1466 height 780
drag, startPoint x: 676, startPoint y: 523, endPoint x: 537, endPoint y: 480, distance: 145.5
click at [69, 798] on icon at bounding box center [66, 797] width 13 height 10
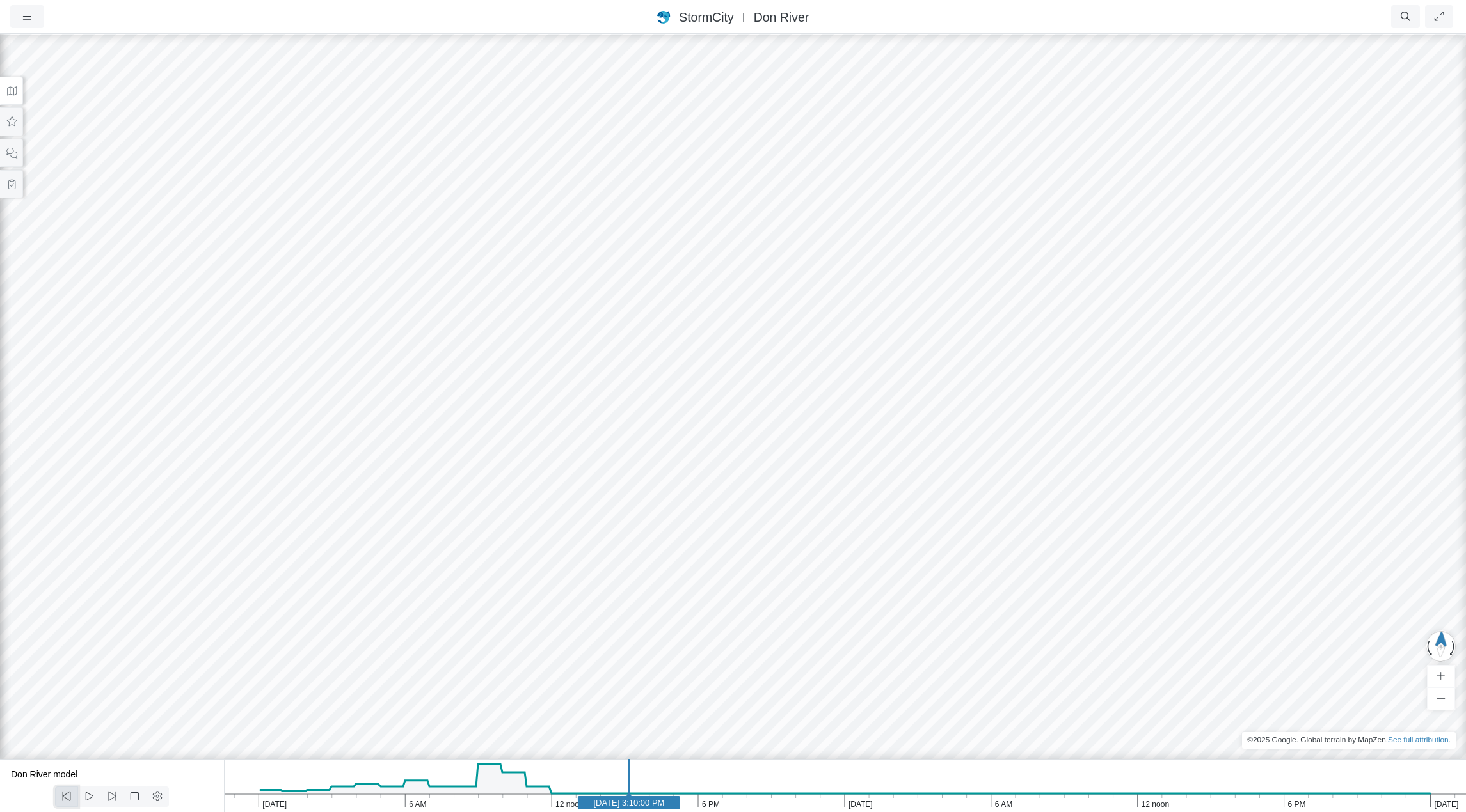
click at [69, 798] on icon at bounding box center [66, 797] width 13 height 10
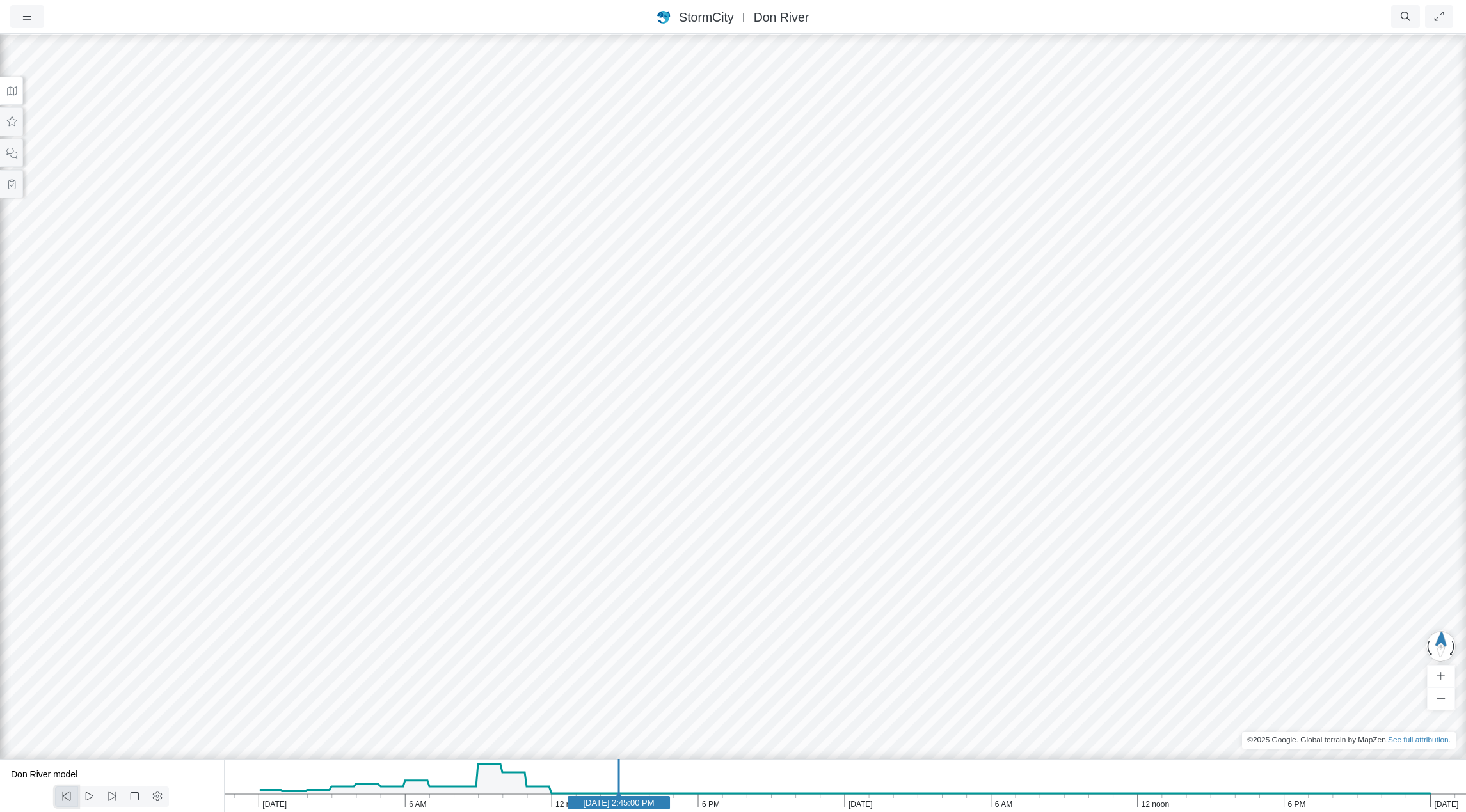
click at [69, 798] on icon at bounding box center [66, 797] width 13 height 10
click at [112, 798] on icon at bounding box center [112, 797] width 13 height 10
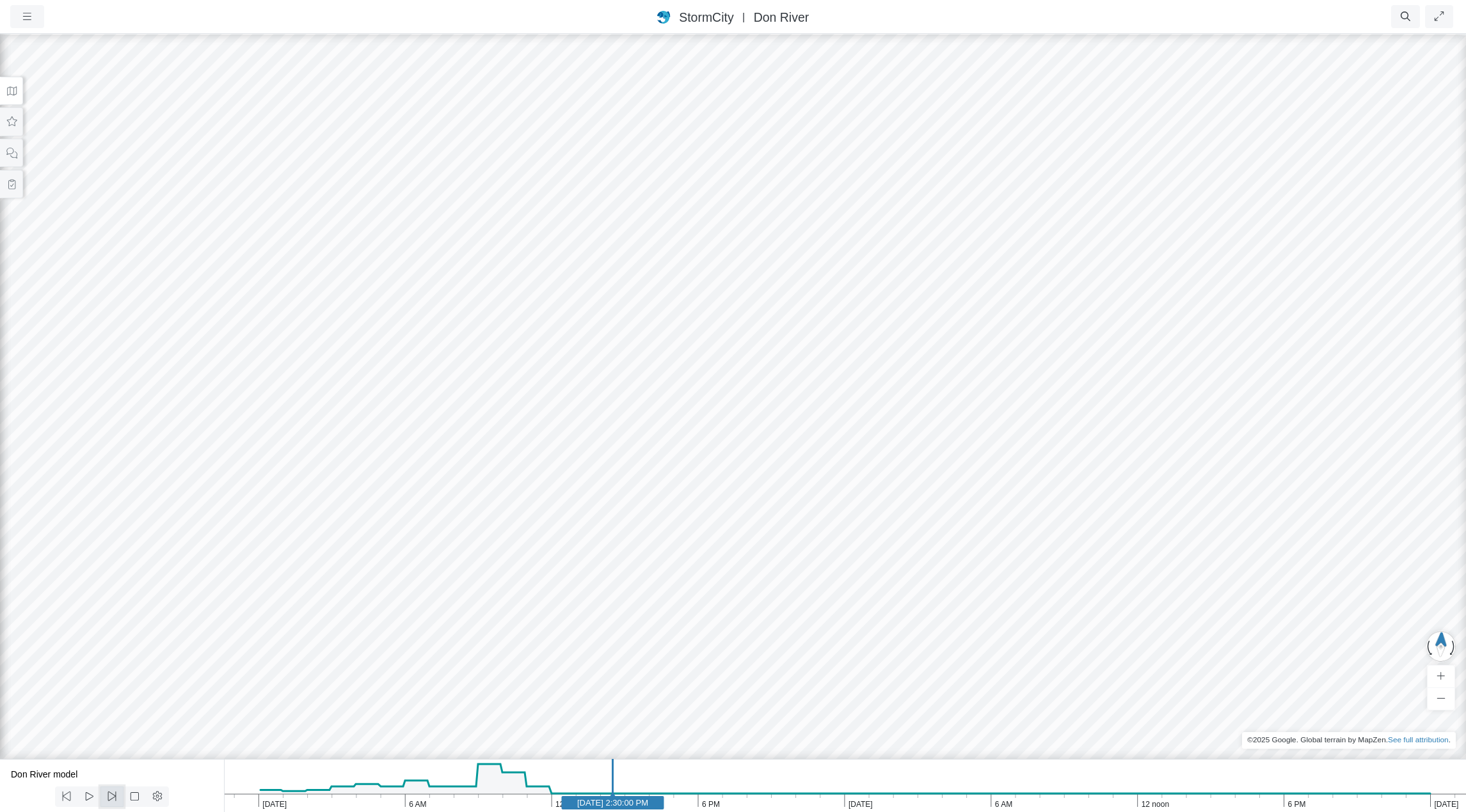
click at [112, 799] on icon at bounding box center [112, 797] width 13 height 10
drag, startPoint x: 854, startPoint y: 468, endPoint x: 695, endPoint y: 458, distance: 159.3
drag, startPoint x: 598, startPoint y: 458, endPoint x: 630, endPoint y: 458, distance: 32.0
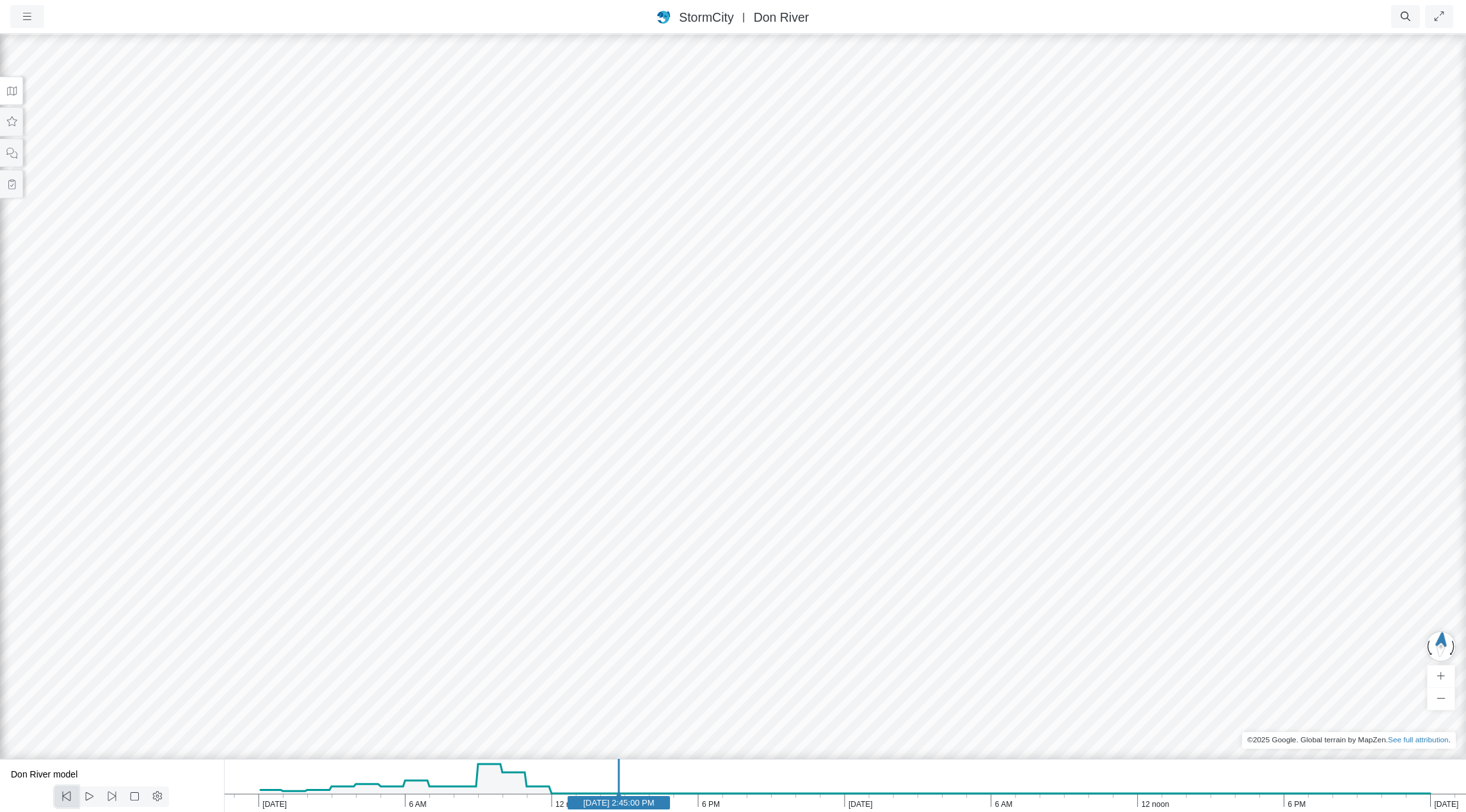
click at [66, 798] on icon at bounding box center [66, 797] width 13 height 10
click at [110, 798] on icon at bounding box center [112, 797] width 13 height 10
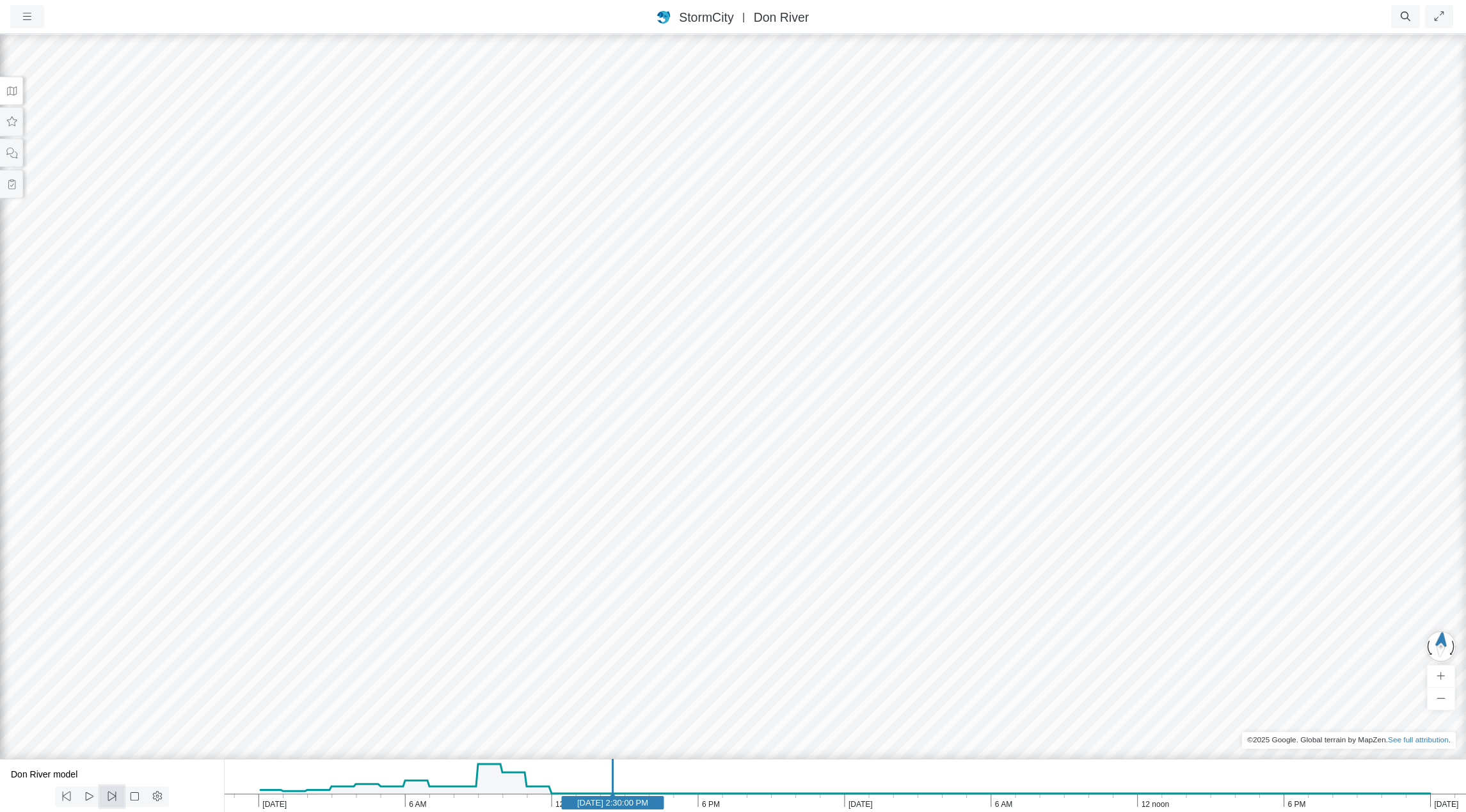
click at [110, 798] on icon at bounding box center [112, 797] width 13 height 10
click at [111, 798] on icon at bounding box center [112, 797] width 13 height 10
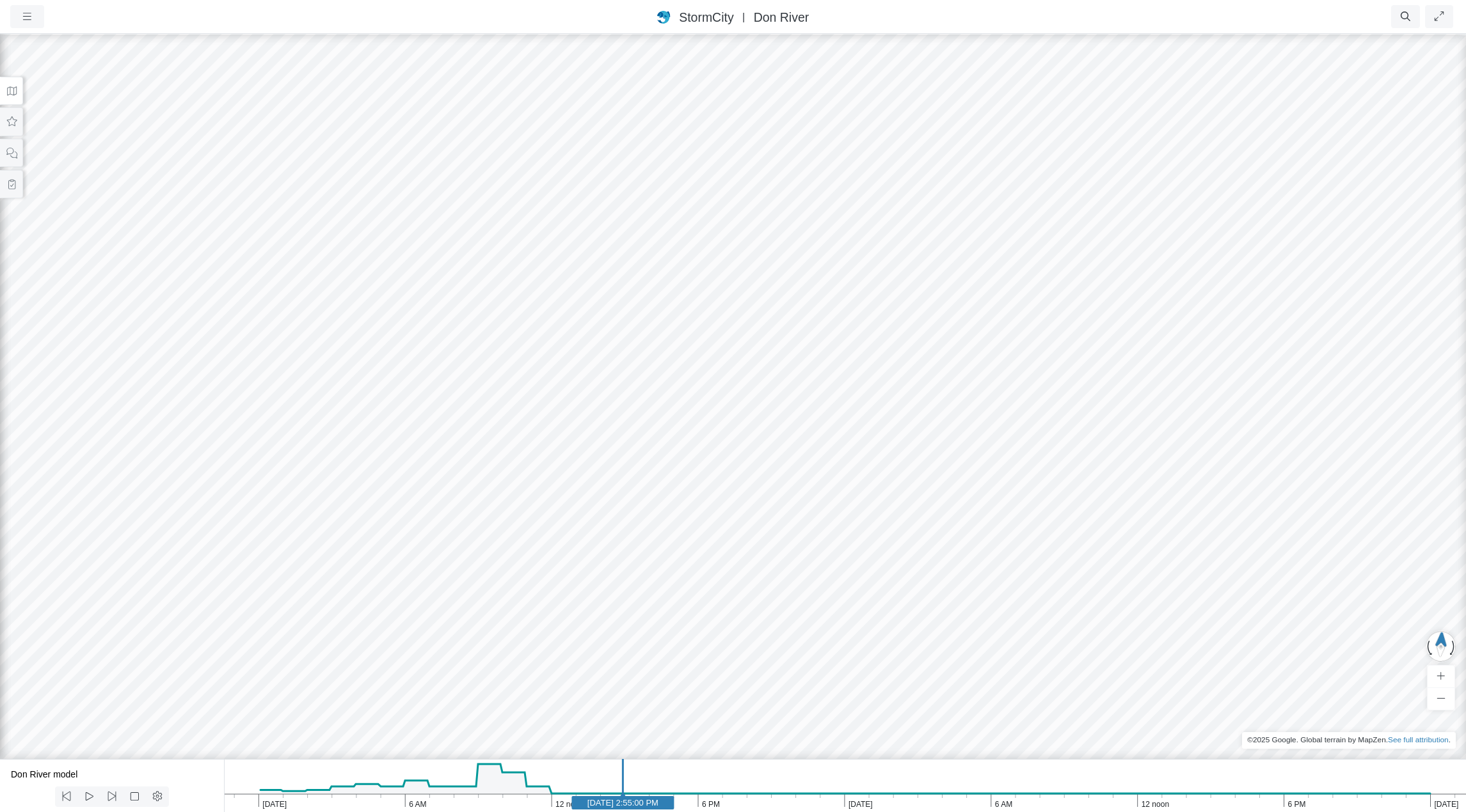
drag, startPoint x: 281, startPoint y: 546, endPoint x: 320, endPoint y: 538, distance: 39.8
drag, startPoint x: 573, startPoint y: 414, endPoint x: 737, endPoint y: 486, distance: 179.1
click at [9, 94] on icon at bounding box center [12, 92] width 13 height 10
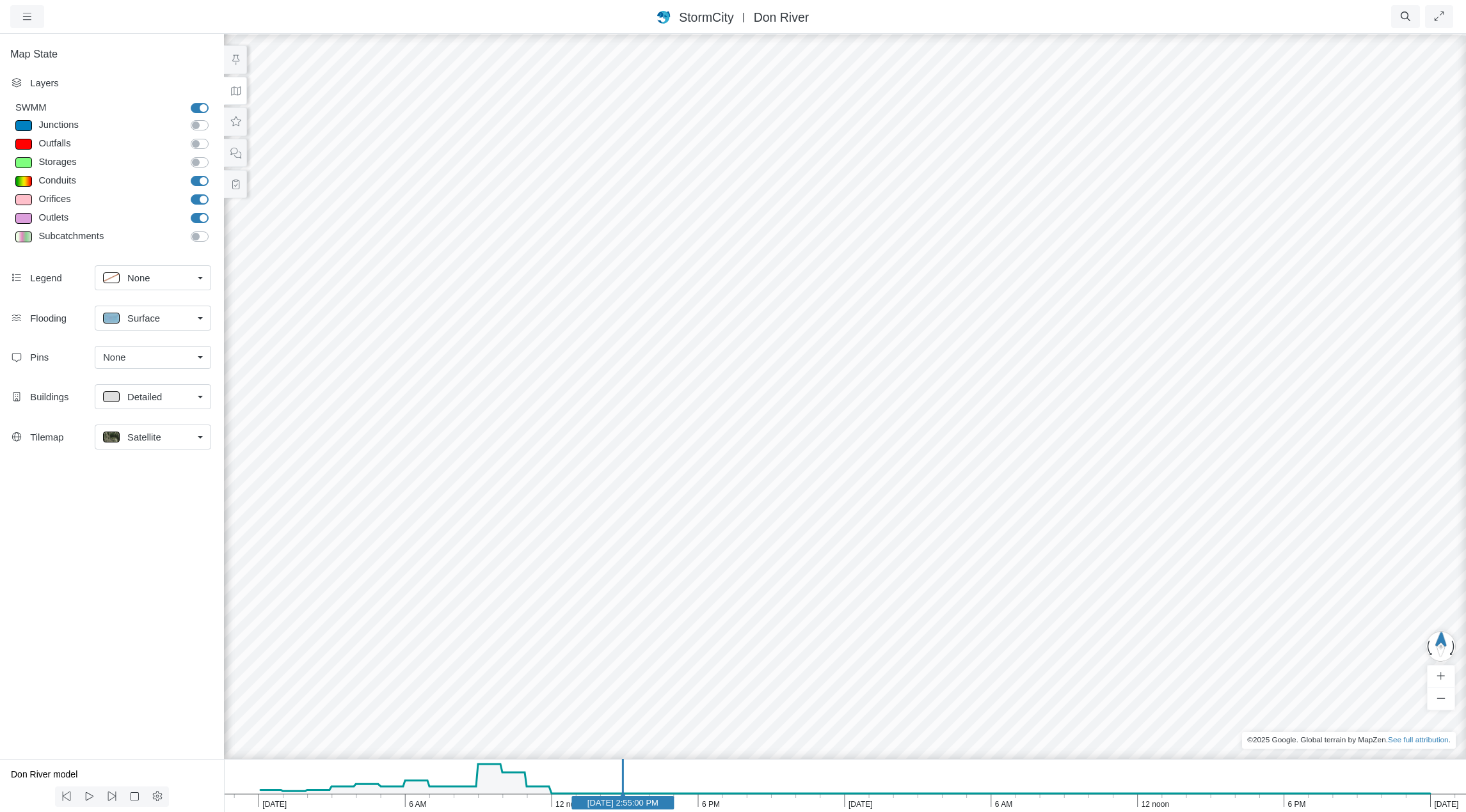
click at [175, 435] on div "Satellite" at bounding box center [147, 437] width 90 height 16
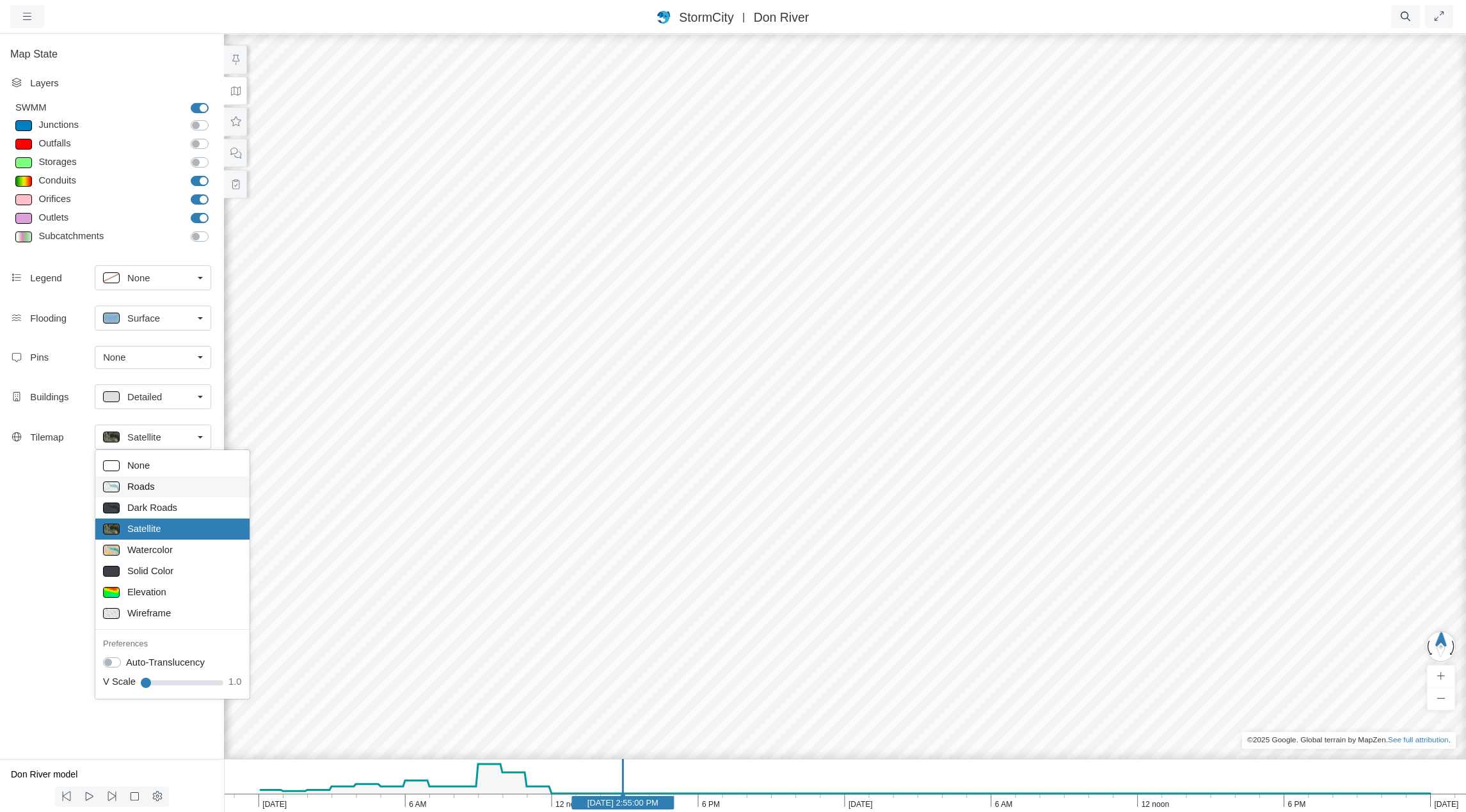
click at [145, 486] on span "Roads" at bounding box center [141, 486] width 28 height 14
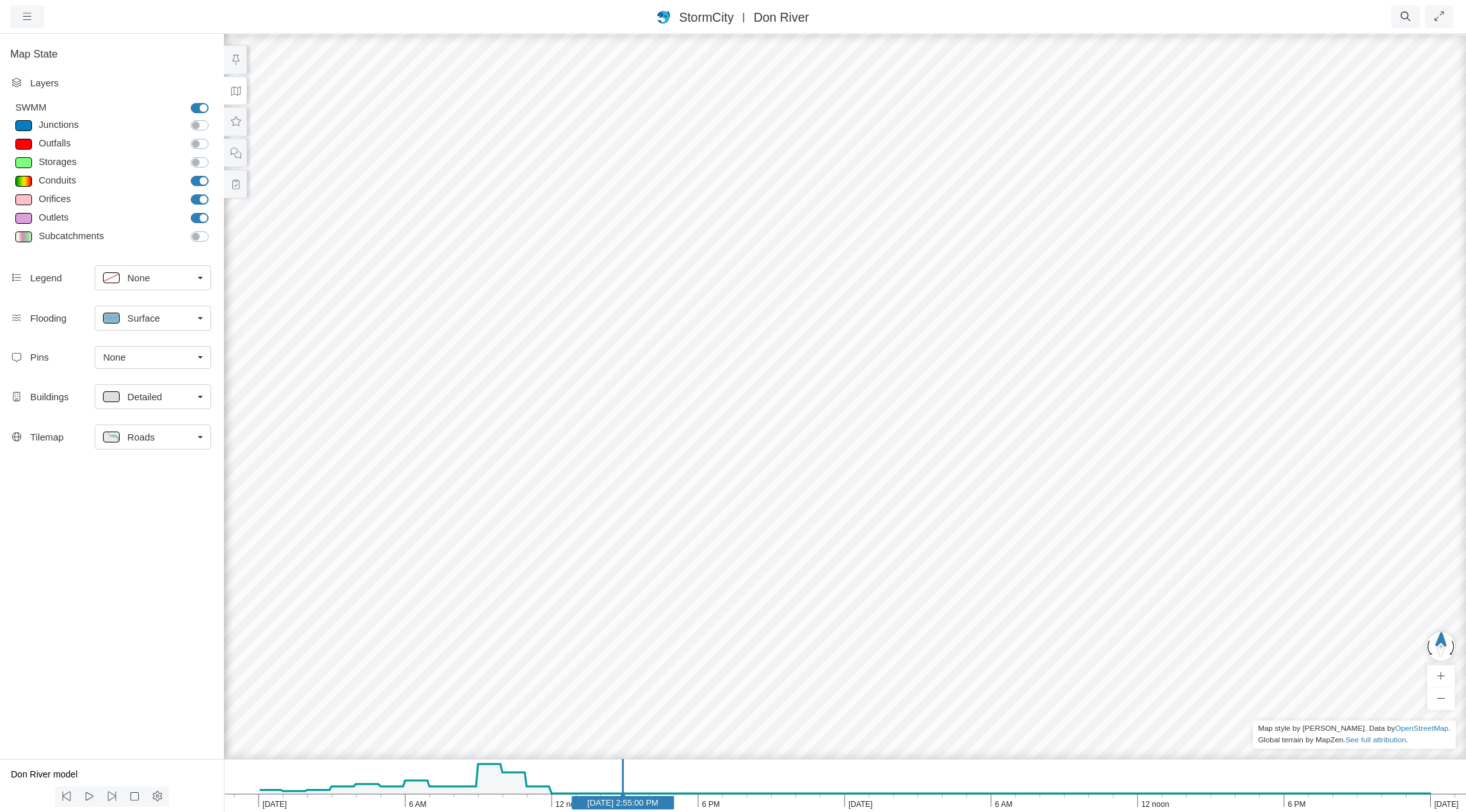
drag, startPoint x: 870, startPoint y: 517, endPoint x: 549, endPoint y: 289, distance: 393.7
click at [549, 289] on div at bounding box center [845, 423] width 1466 height 780
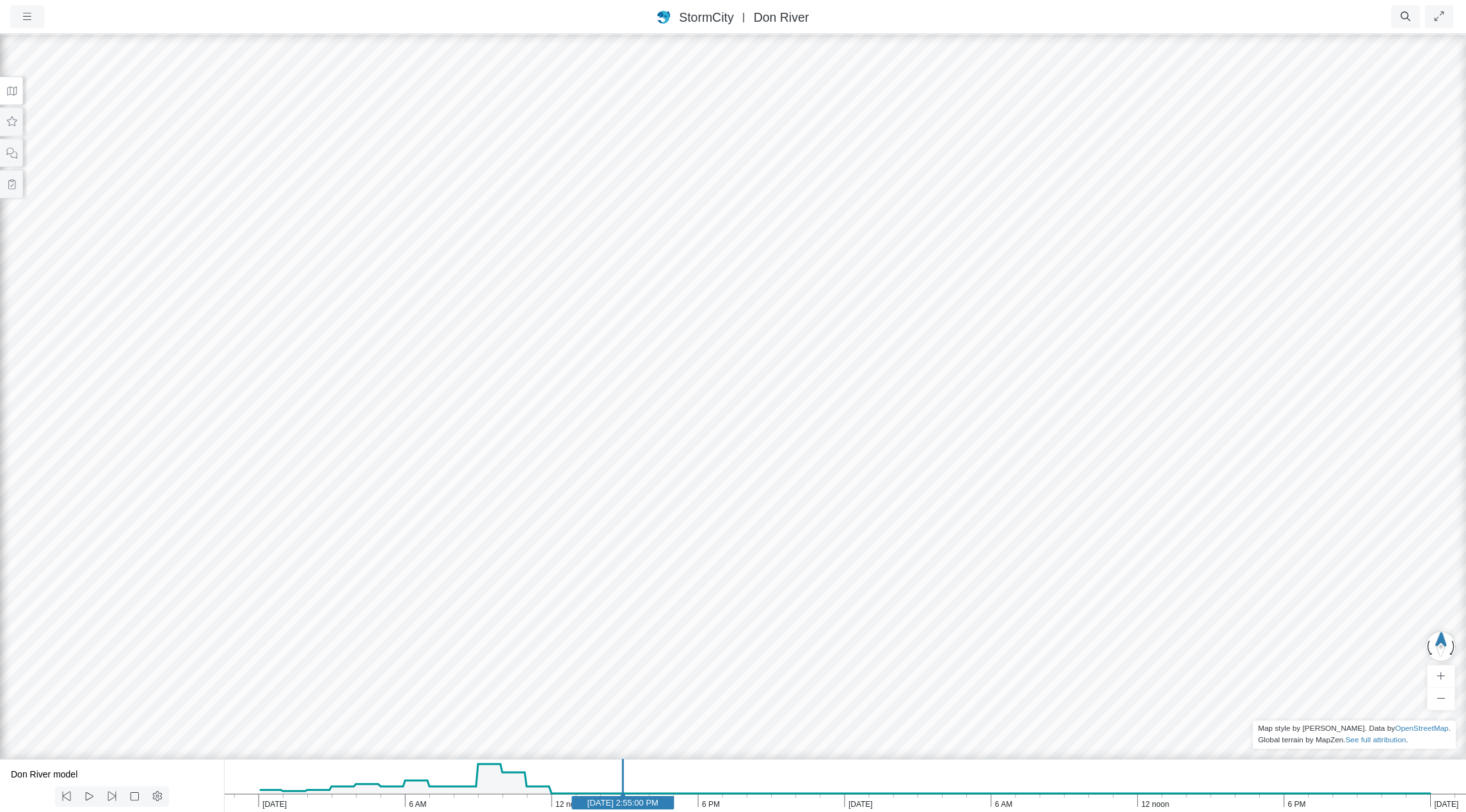
click at [498, 773] on icon "Apr 22, 2005 6 PM 12 noon 6 AM Apr 21, 2005 6 PM 12 noon 6 AM Apr 20, 2005 Apr …" at bounding box center [844, 785] width 1242 height 53
drag, startPoint x: 687, startPoint y: 419, endPoint x: 582, endPoint y: 591, distance: 201.5
click at [582, 591] on div at bounding box center [733, 423] width 1466 height 780
drag, startPoint x: 831, startPoint y: 569, endPoint x: 804, endPoint y: 584, distance: 30.9
drag, startPoint x: 851, startPoint y: 552, endPoint x: 796, endPoint y: 542, distance: 55.9
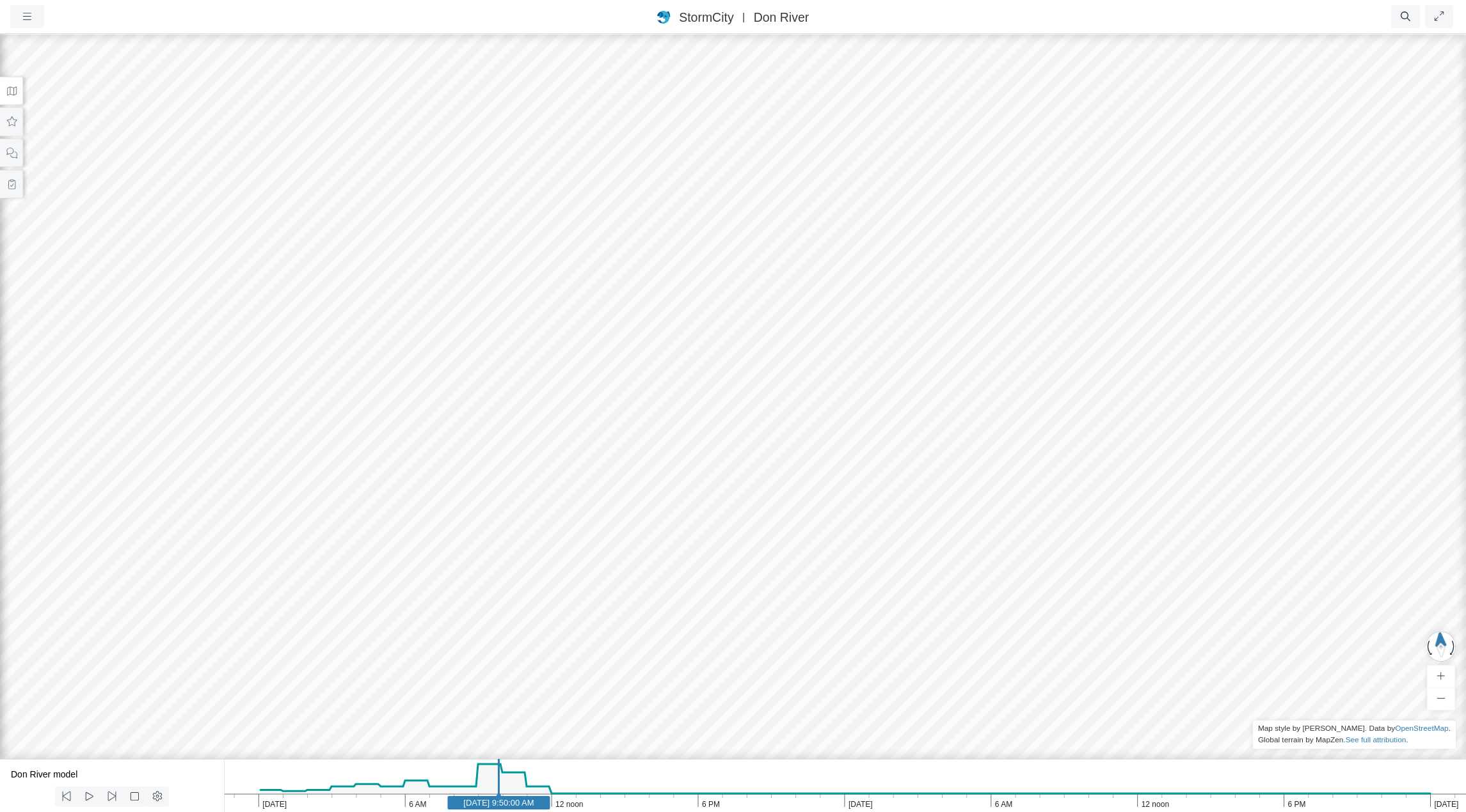
drag, startPoint x: 956, startPoint y: 598, endPoint x: 1138, endPoint y: 637, distance: 186.1
drag, startPoint x: 830, startPoint y: 507, endPoint x: 671, endPoint y: 531, distance: 160.8
click at [671, 531] on div at bounding box center [733, 423] width 1466 height 780
drag, startPoint x: 842, startPoint y: 557, endPoint x: 1100, endPoint y: 521, distance: 260.5
drag, startPoint x: 805, startPoint y: 529, endPoint x: 718, endPoint y: 553, distance: 90.2
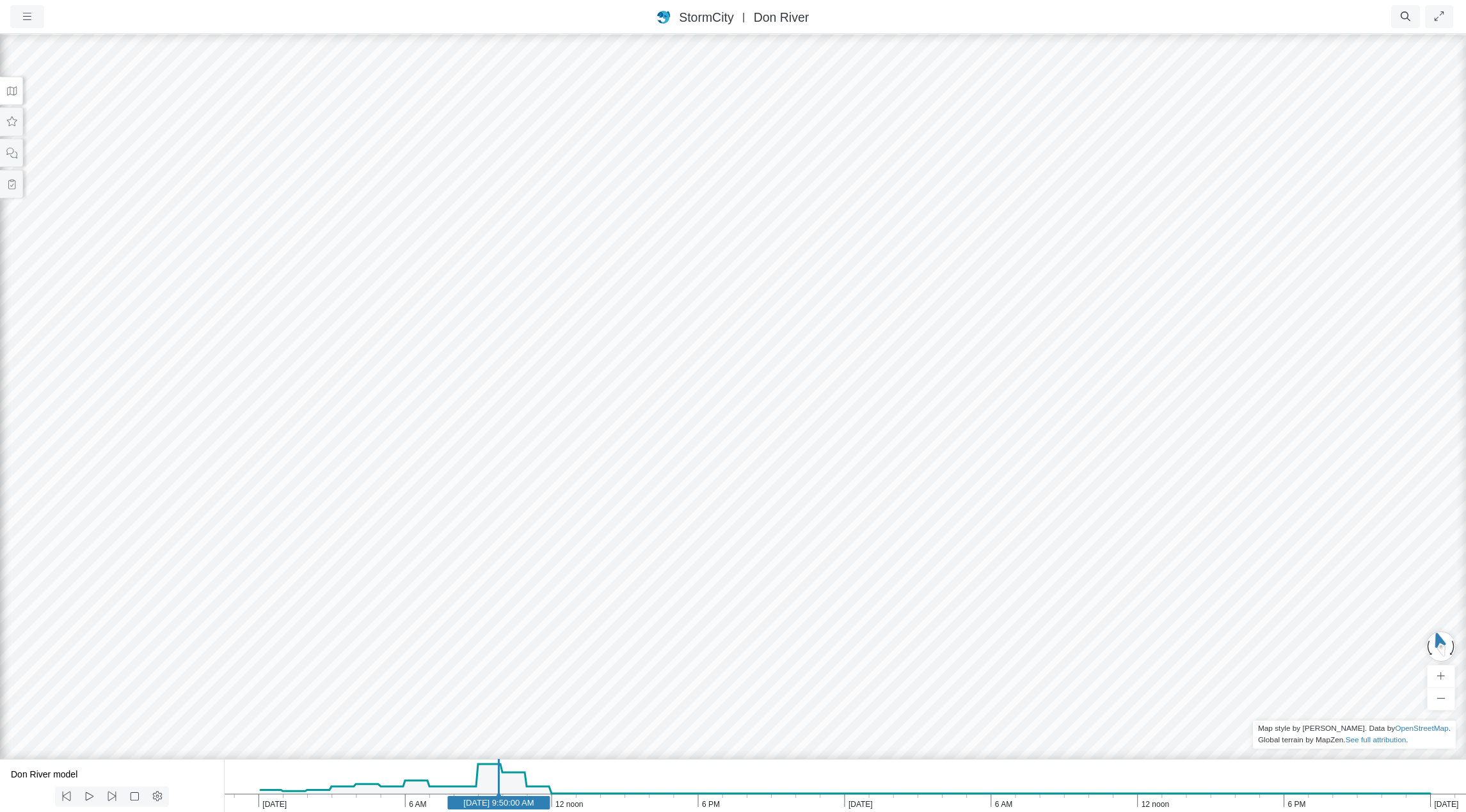
click at [765, 515] on div at bounding box center [733, 423] width 1466 height 780
click at [849, 380] on div at bounding box center [733, 423] width 1466 height 780
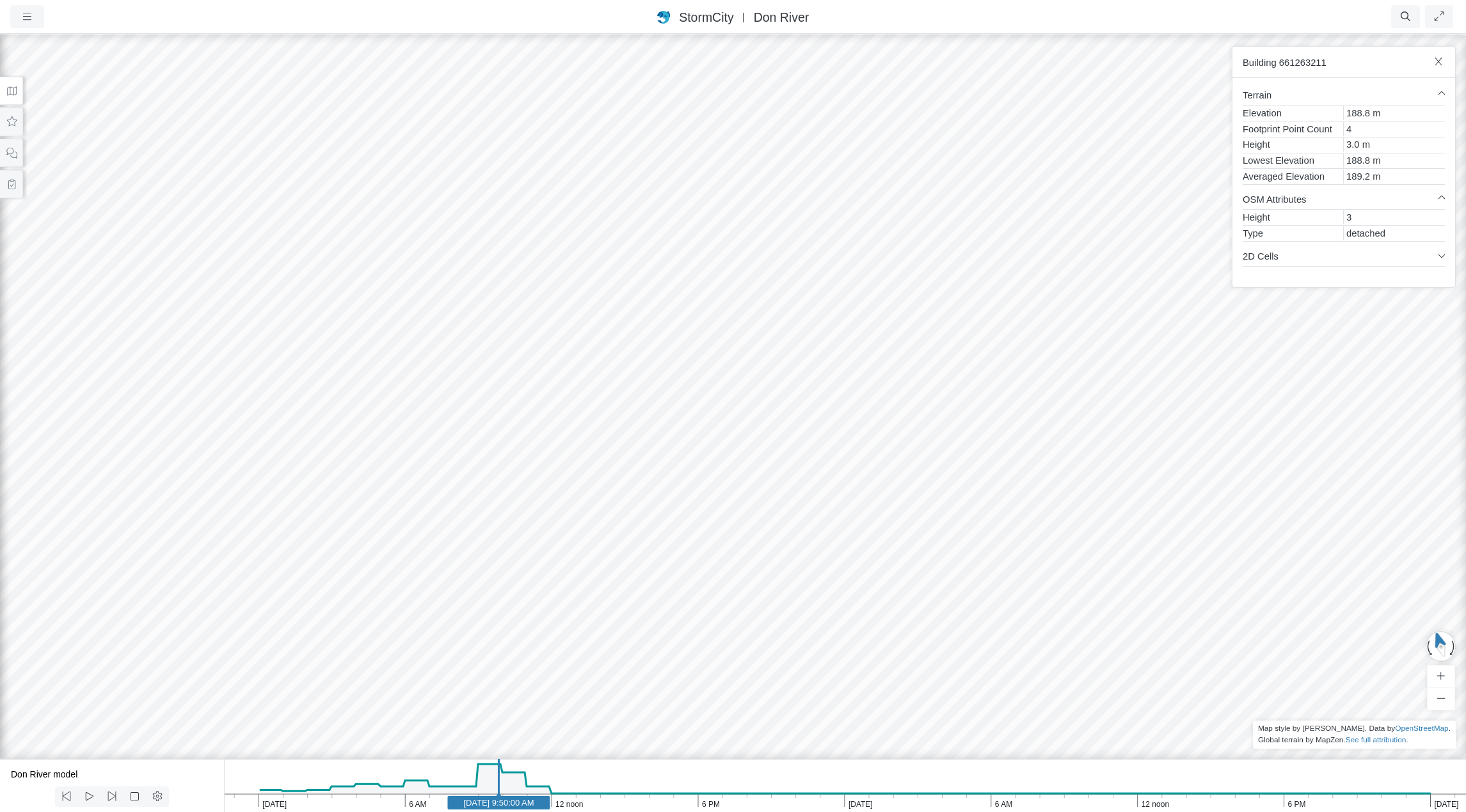
click at [593, 371] on div at bounding box center [733, 423] width 1466 height 780
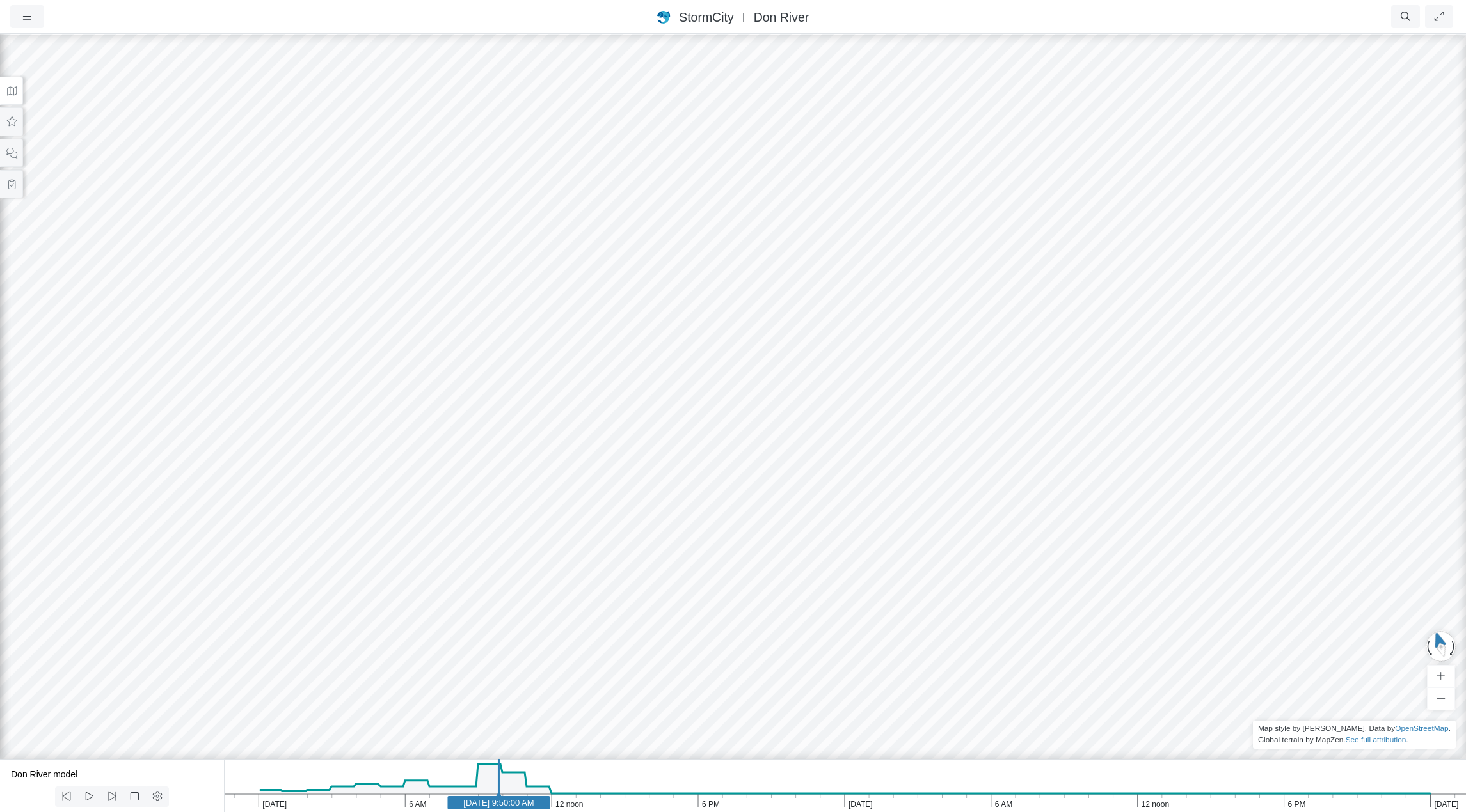
click at [630, 503] on div at bounding box center [733, 423] width 1466 height 780
click at [722, 551] on div at bounding box center [733, 423] width 1466 height 780
click at [644, 583] on div at bounding box center [733, 423] width 1466 height 780
click at [492, 549] on div at bounding box center [733, 423] width 1466 height 780
drag, startPoint x: 523, startPoint y: 612, endPoint x: 648, endPoint y: 628, distance: 126.0
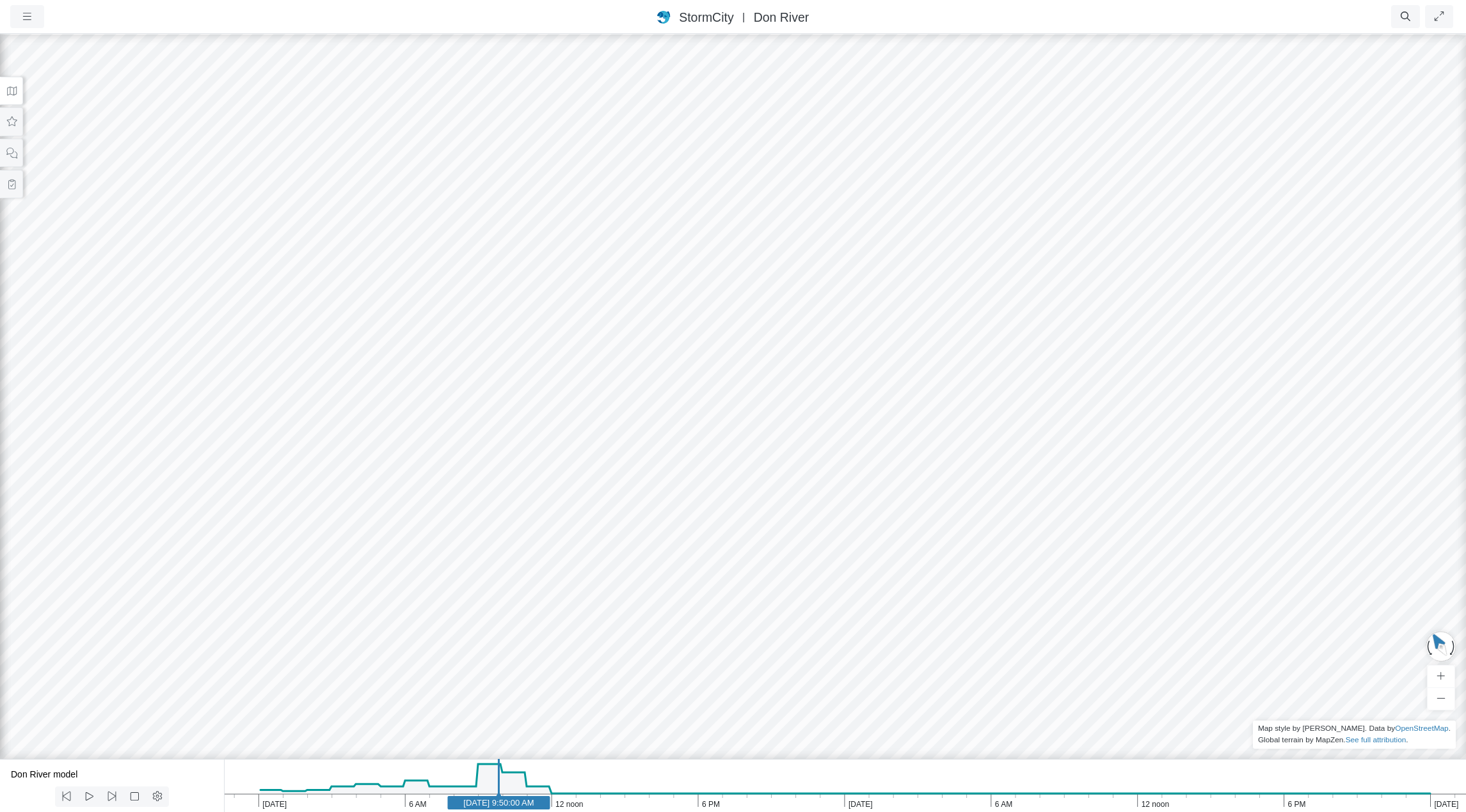
drag, startPoint x: 669, startPoint y: 630, endPoint x: 645, endPoint y: 500, distance: 132.2
click at [645, 500] on div at bounding box center [733, 423] width 1466 height 780
drag, startPoint x: 938, startPoint y: 505, endPoint x: 755, endPoint y: 529, distance: 184.6
click at [778, 510] on div at bounding box center [733, 423] width 1466 height 780
drag, startPoint x: 918, startPoint y: 471, endPoint x: 671, endPoint y: 444, distance: 248.5
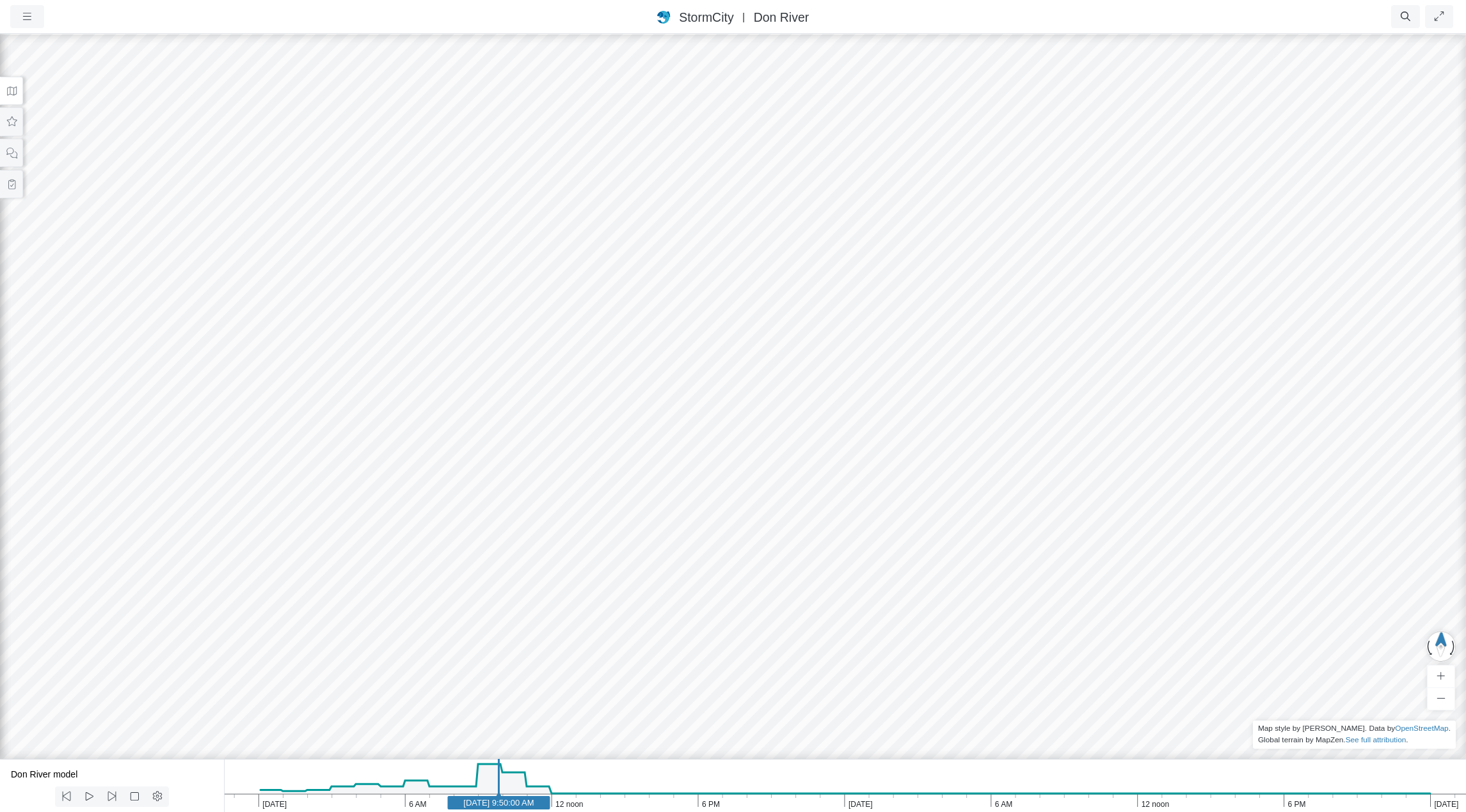
drag, startPoint x: 404, startPoint y: 266, endPoint x: 578, endPoint y: 472, distance: 269.7
click at [578, 472] on div at bounding box center [733, 423] width 1466 height 780
drag, startPoint x: 601, startPoint y: 467, endPoint x: 423, endPoint y: 315, distance: 234.1
drag, startPoint x: 379, startPoint y: 350, endPoint x: 605, endPoint y: 335, distance: 226.5
drag, startPoint x: 385, startPoint y: 336, endPoint x: 429, endPoint y: 358, distance: 49.2
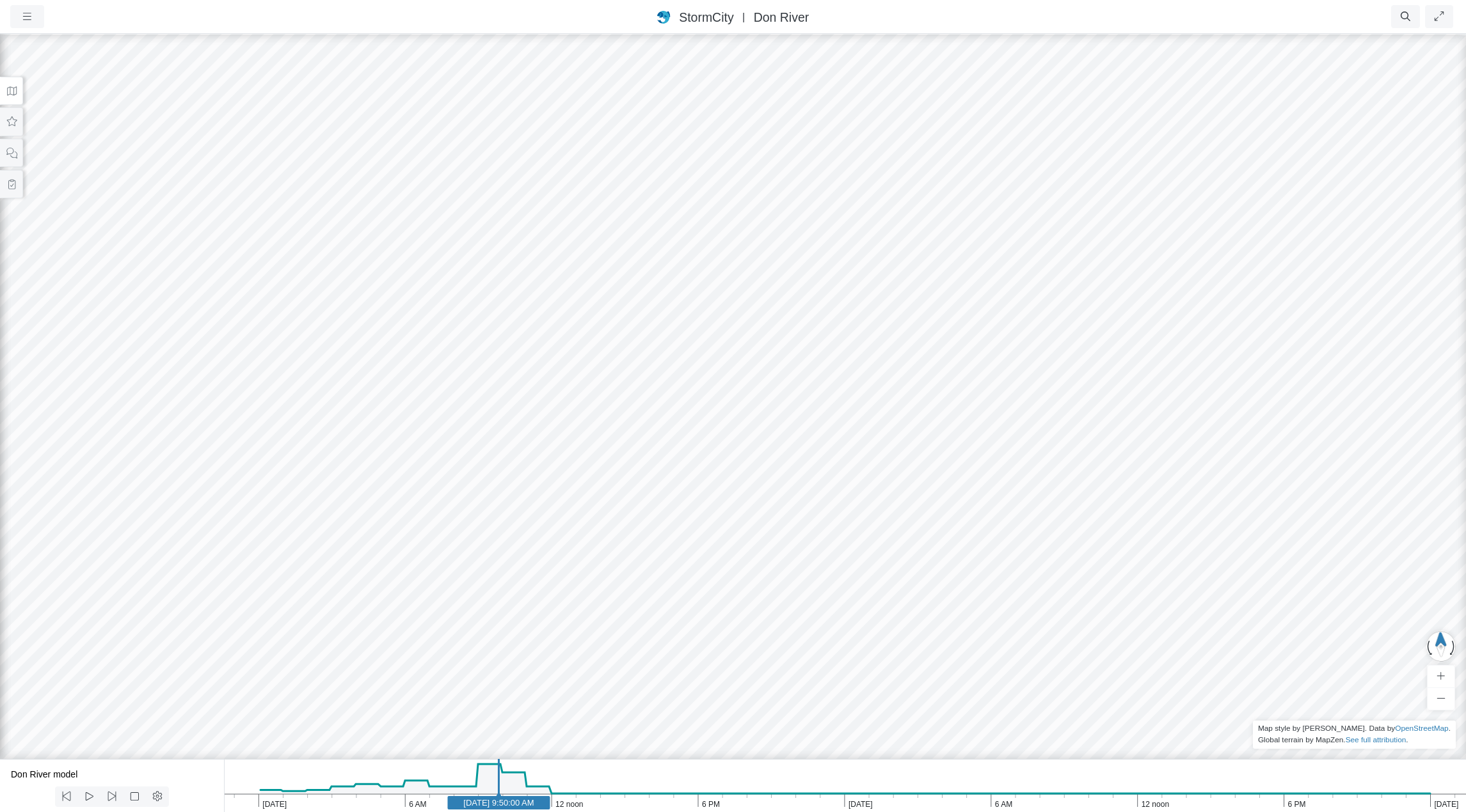
click at [429, 358] on div at bounding box center [733, 423] width 1466 height 780
drag, startPoint x: 820, startPoint y: 295, endPoint x: 838, endPoint y: 317, distance: 28.4
drag, startPoint x: 736, startPoint y: 406, endPoint x: 612, endPoint y: 433, distance: 126.9
drag, startPoint x: 827, startPoint y: 479, endPoint x: 669, endPoint y: 426, distance: 166.7
click at [669, 426] on div at bounding box center [733, 423] width 1466 height 780
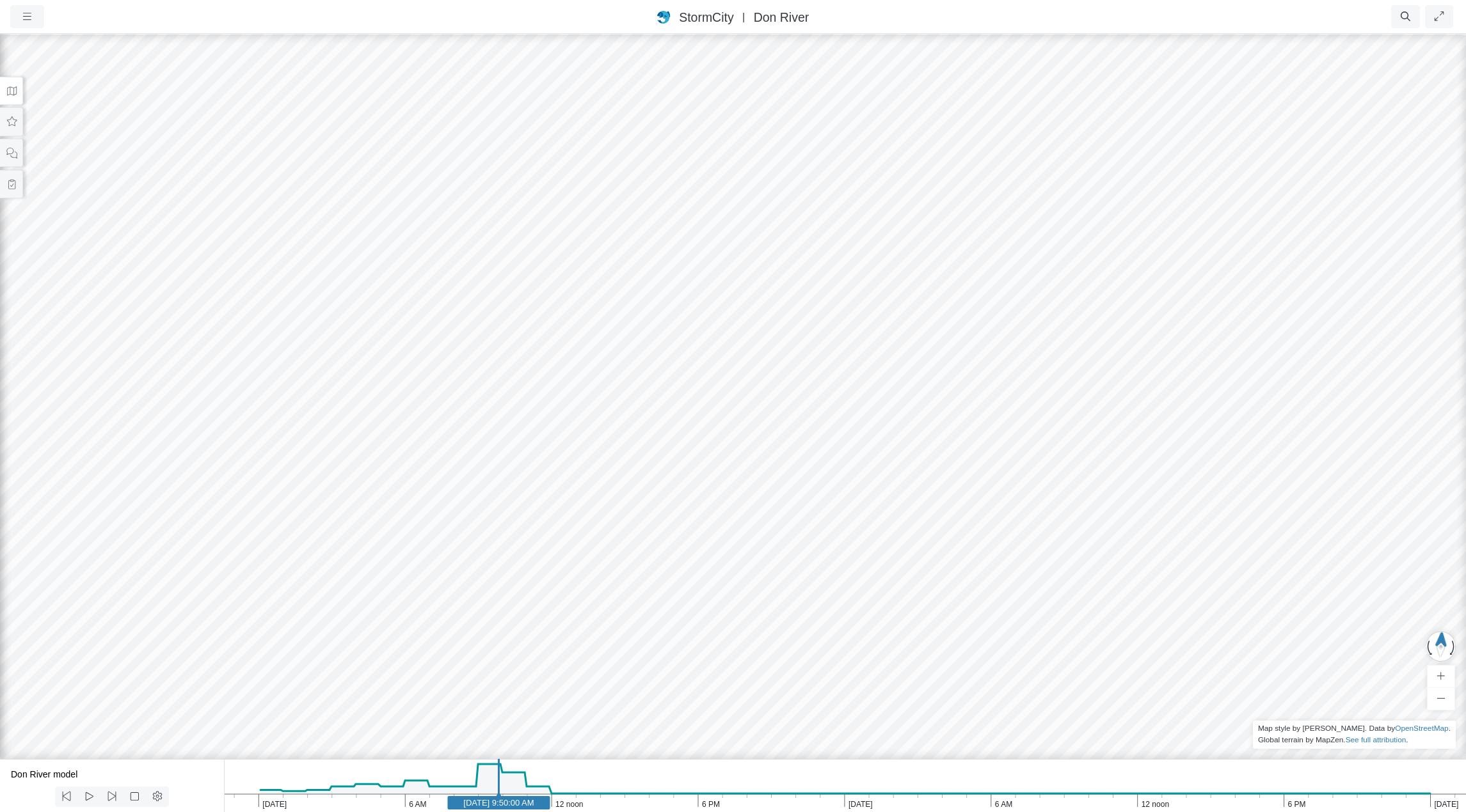
drag, startPoint x: 627, startPoint y: 405, endPoint x: 614, endPoint y: 440, distance: 37.3
click at [614, 440] on div at bounding box center [733, 423] width 1466 height 780
drag, startPoint x: 512, startPoint y: 446, endPoint x: 642, endPoint y: 490, distance: 137.2
click at [642, 490] on div at bounding box center [733, 423] width 1466 height 780
drag, startPoint x: 584, startPoint y: 495, endPoint x: 534, endPoint y: 445, distance: 70.7
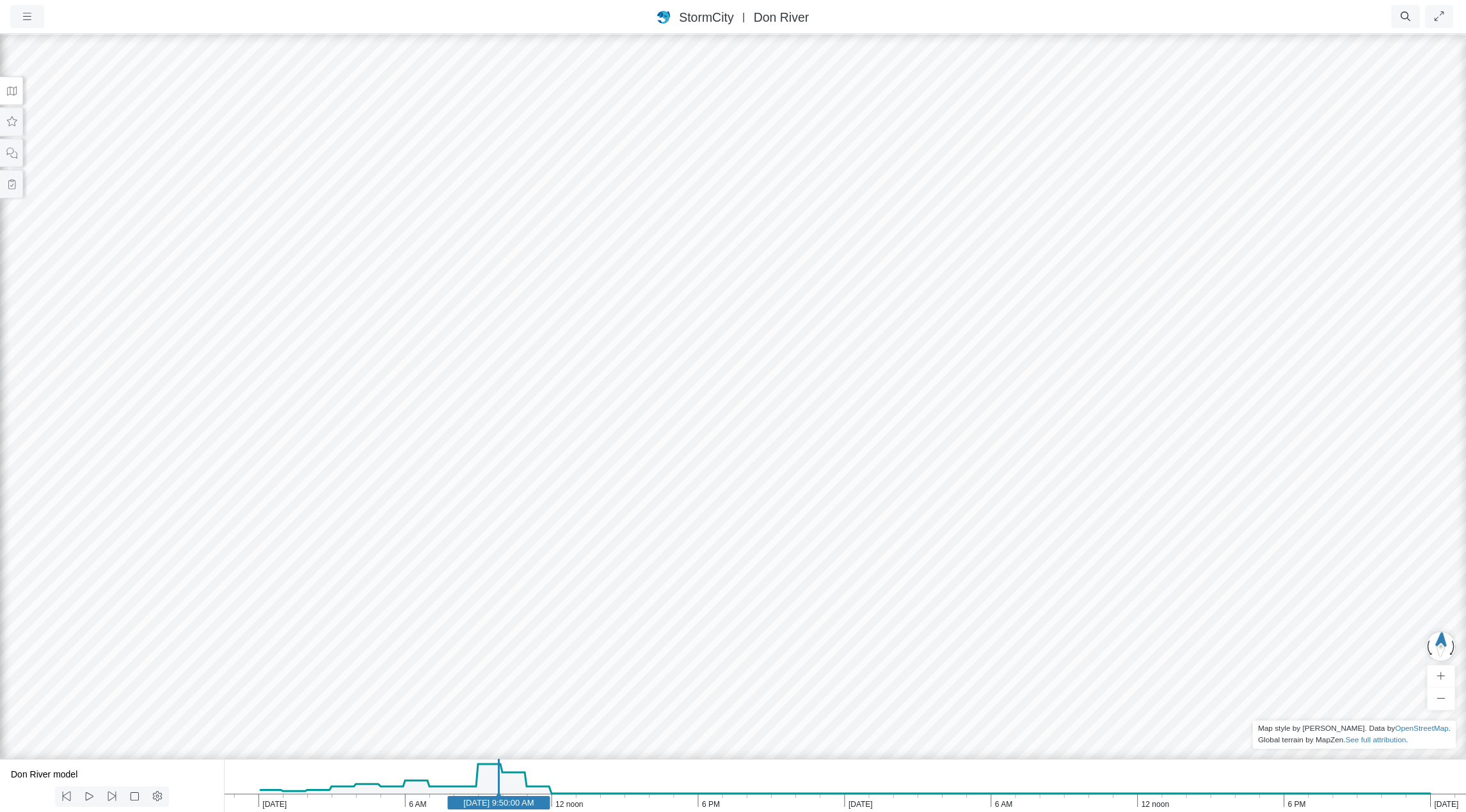
drag, startPoint x: 510, startPoint y: 439, endPoint x: 639, endPoint y: 514, distance: 149.2
click at [639, 514] on div at bounding box center [733, 423] width 1466 height 780
click at [22, 16] on icon "button" at bounding box center [27, 16] width 13 height 10
click at [58, 43] on link "Projects" at bounding box center [61, 43] width 101 height 19
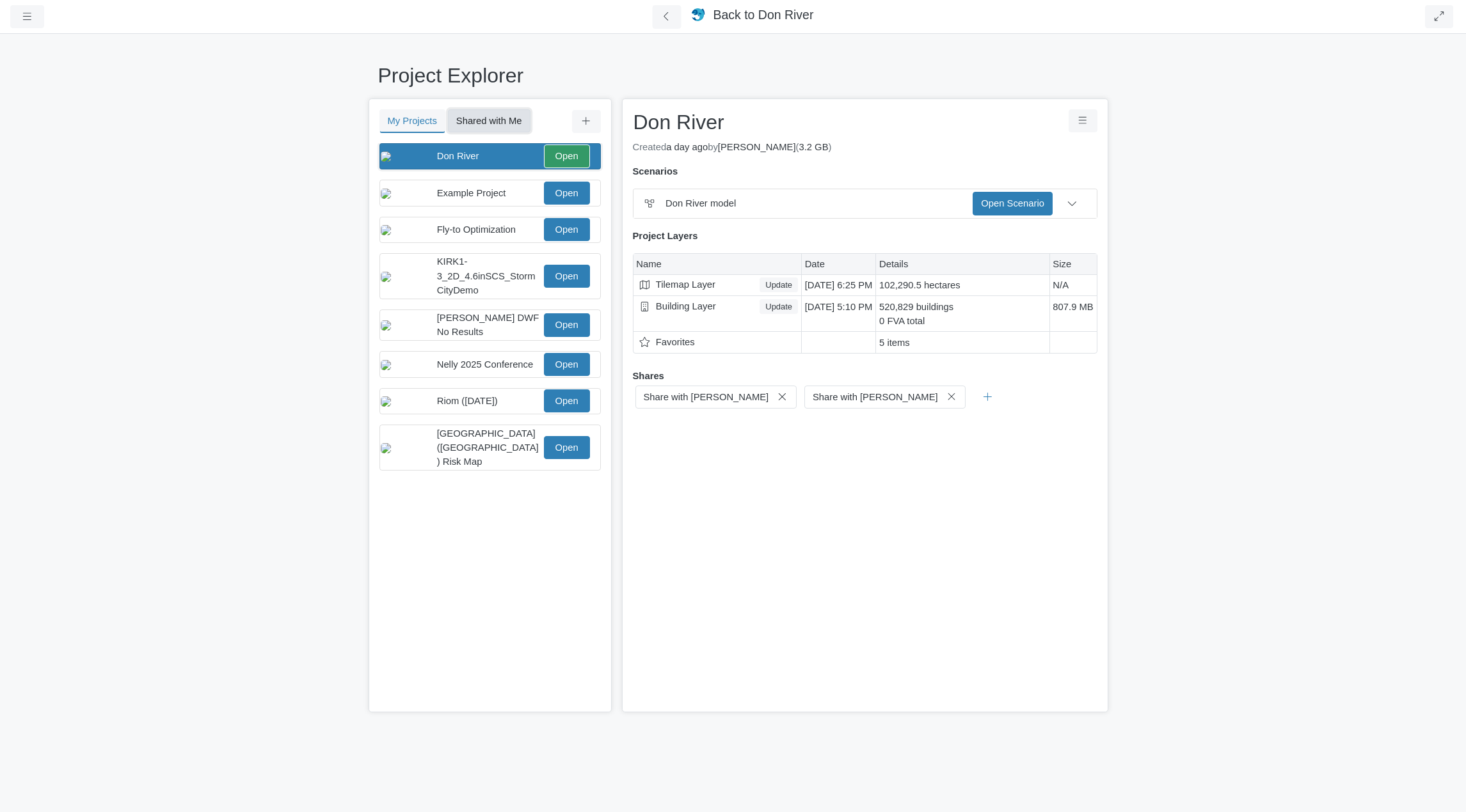
click at [498, 117] on button "Shared with Me" at bounding box center [489, 121] width 83 height 23
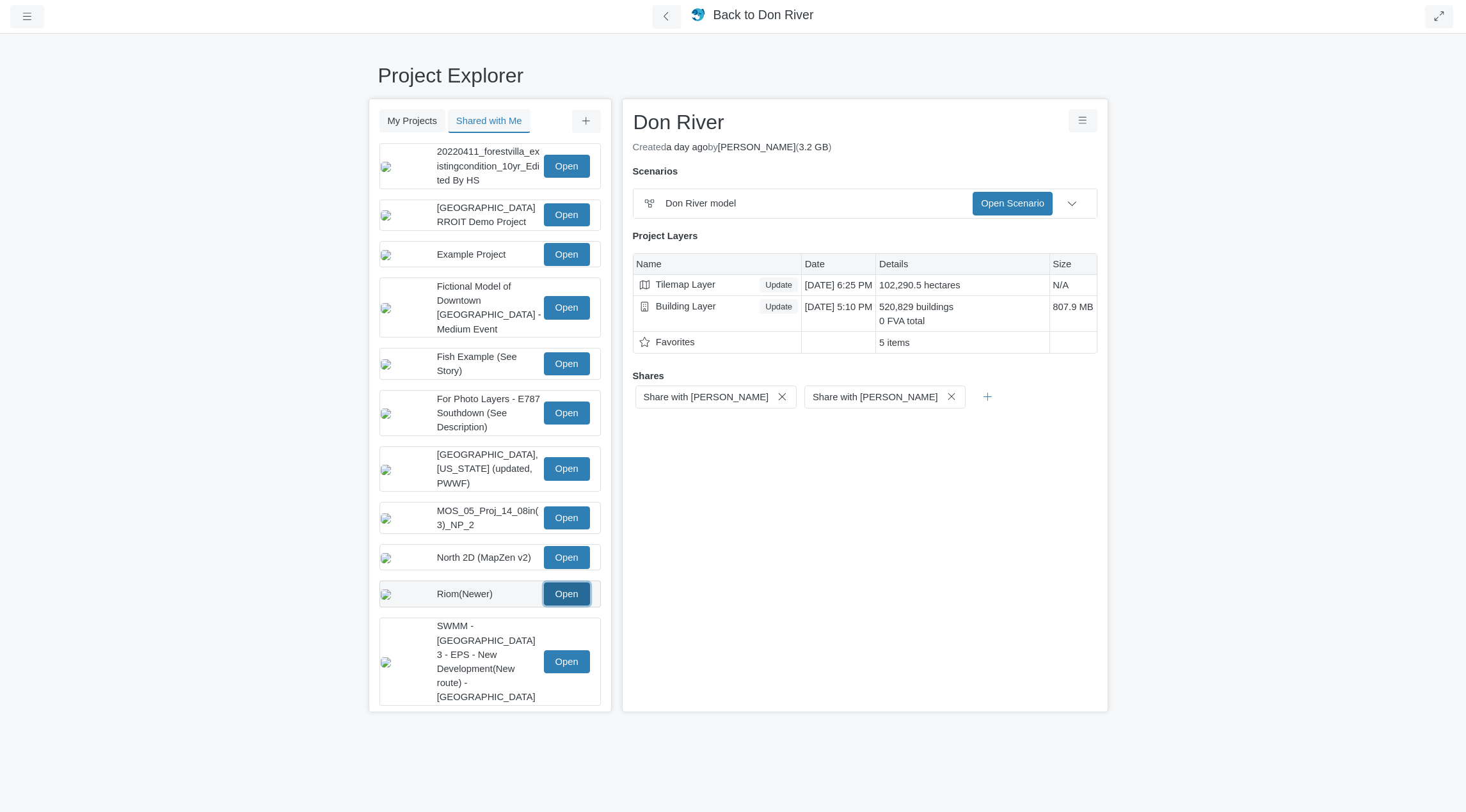
click at [567, 589] on link "Open" at bounding box center [567, 594] width 46 height 23
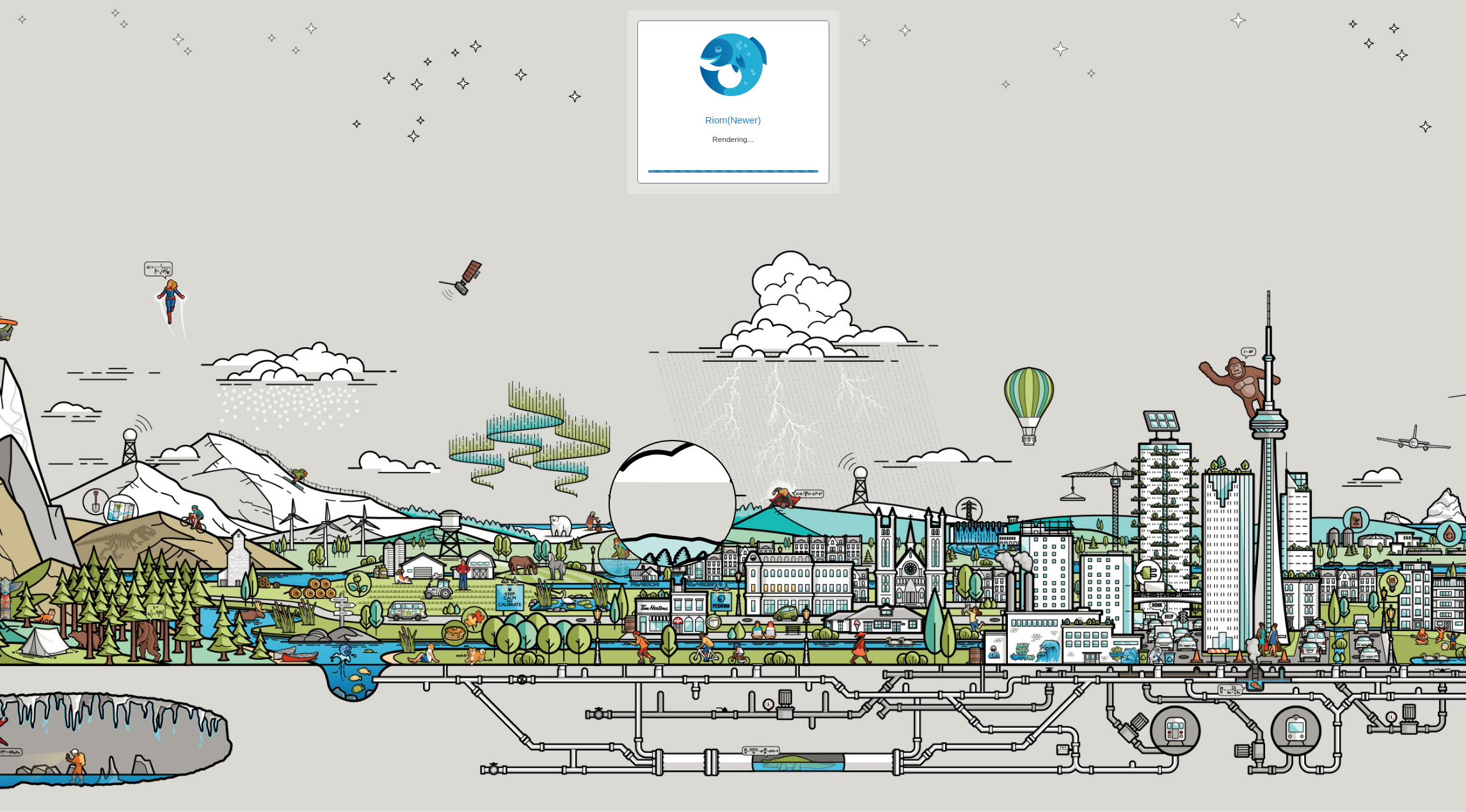
checkbox input "true"
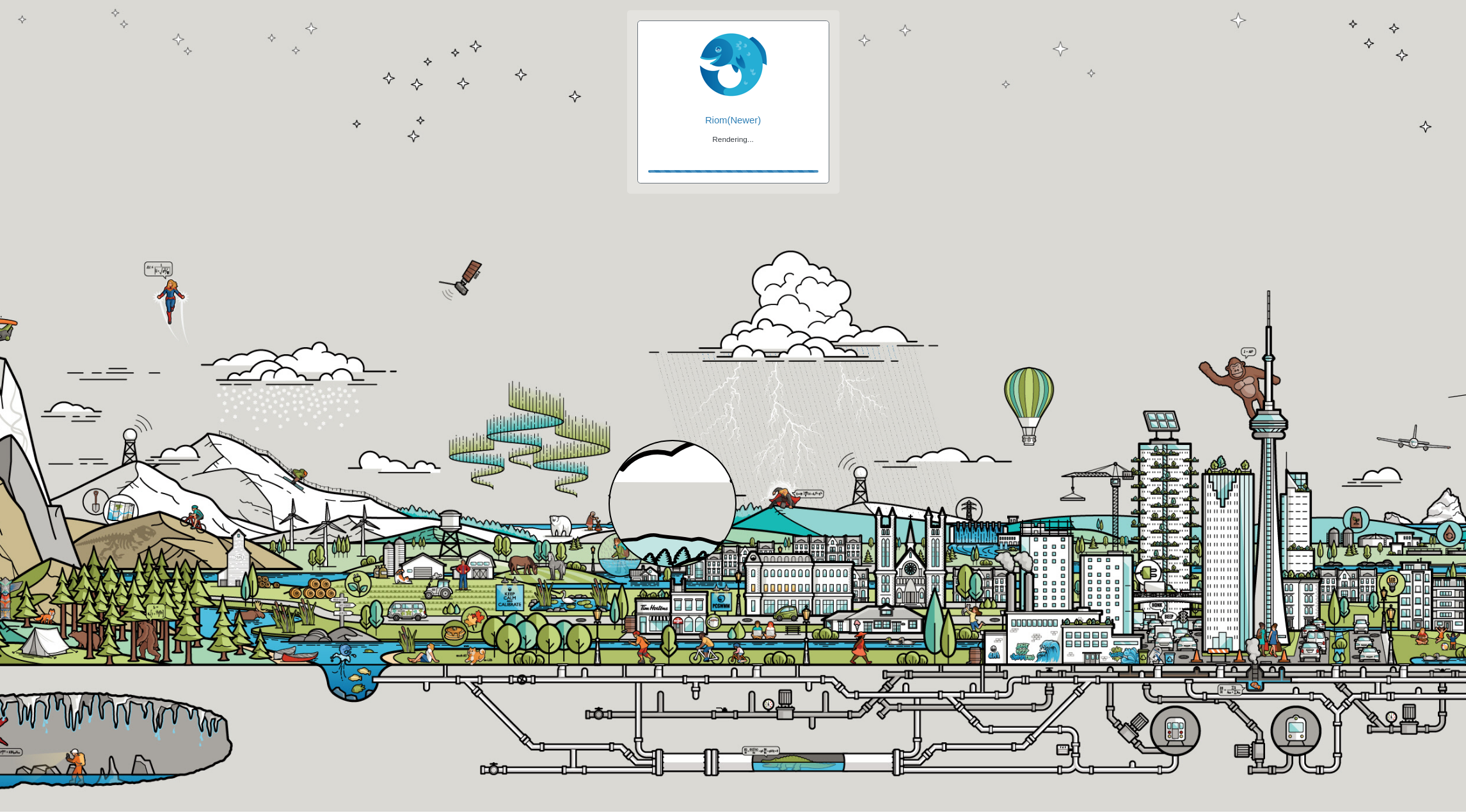
checkbox input "true"
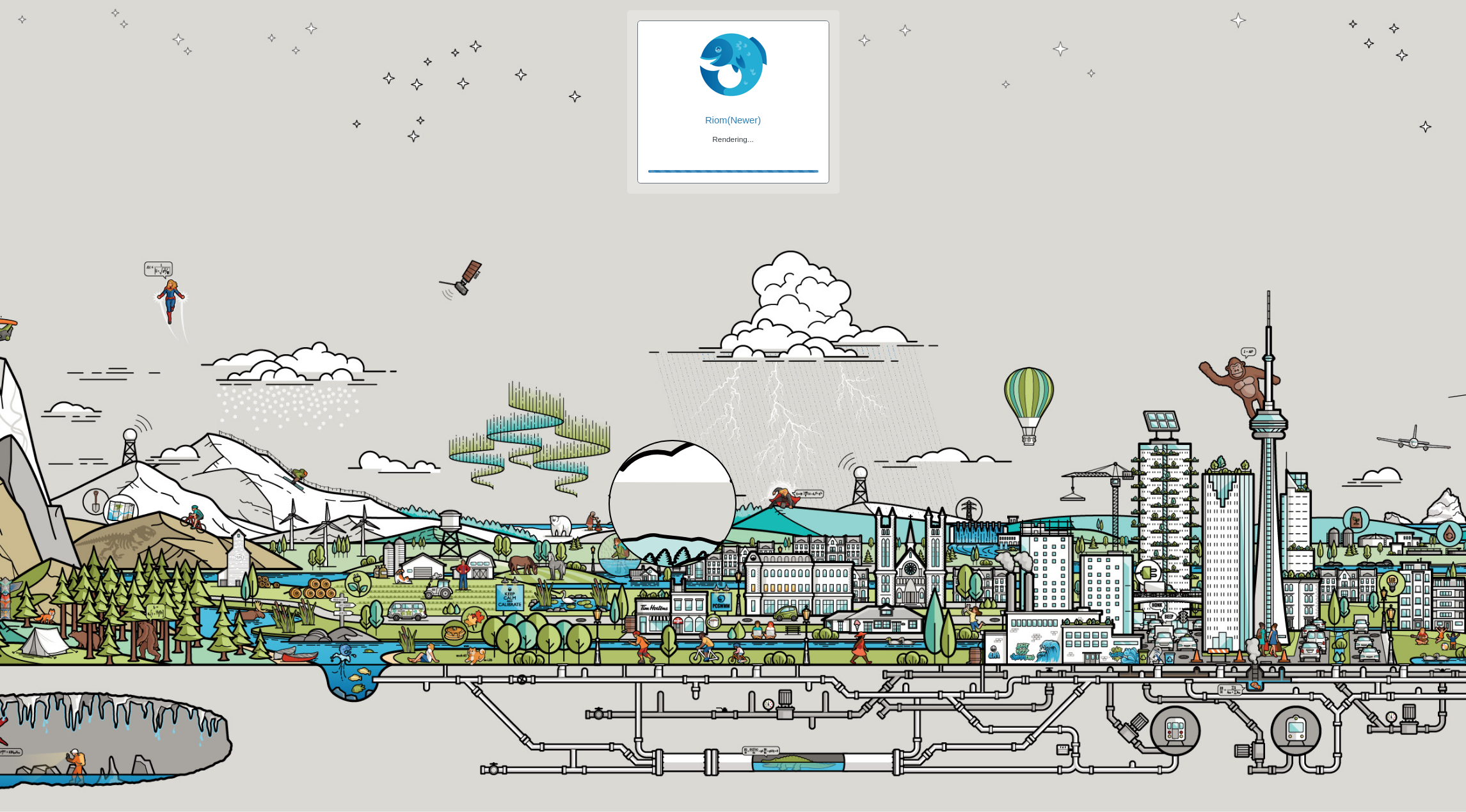
checkbox input "false"
checkbox input "true"
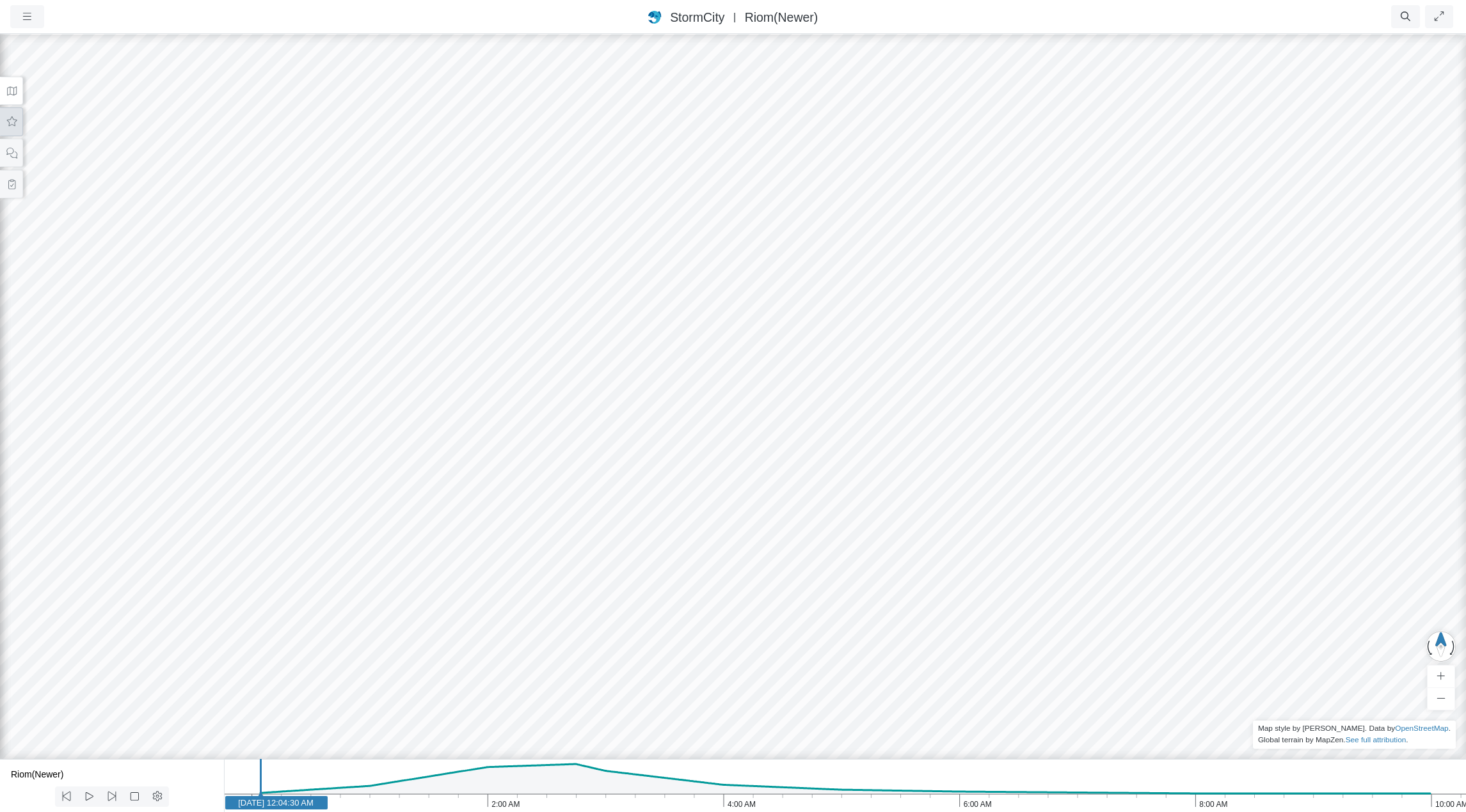
click at [14, 121] on icon at bounding box center [12, 121] width 11 height 10
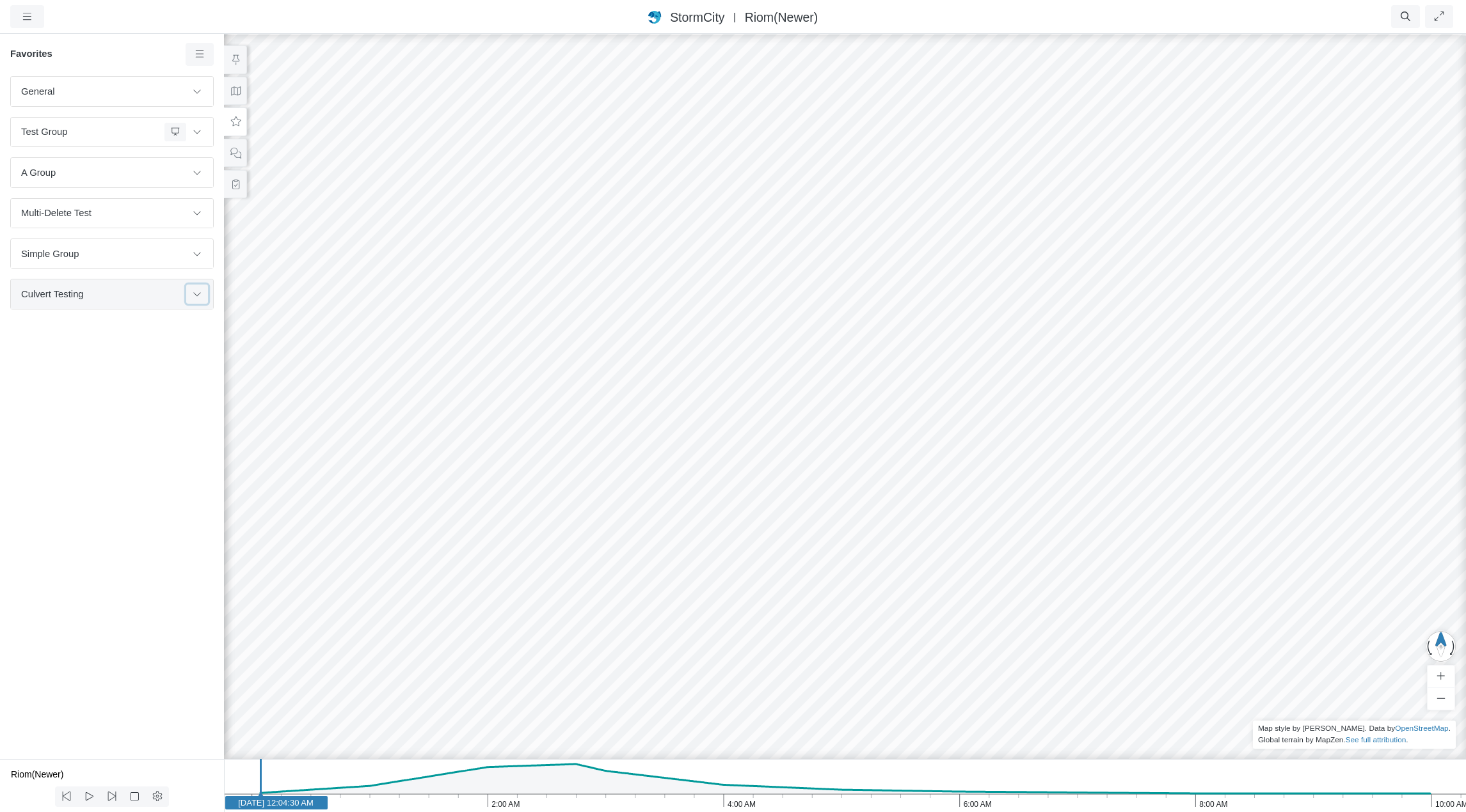
click at [204, 297] on button at bounding box center [196, 294] width 22 height 18
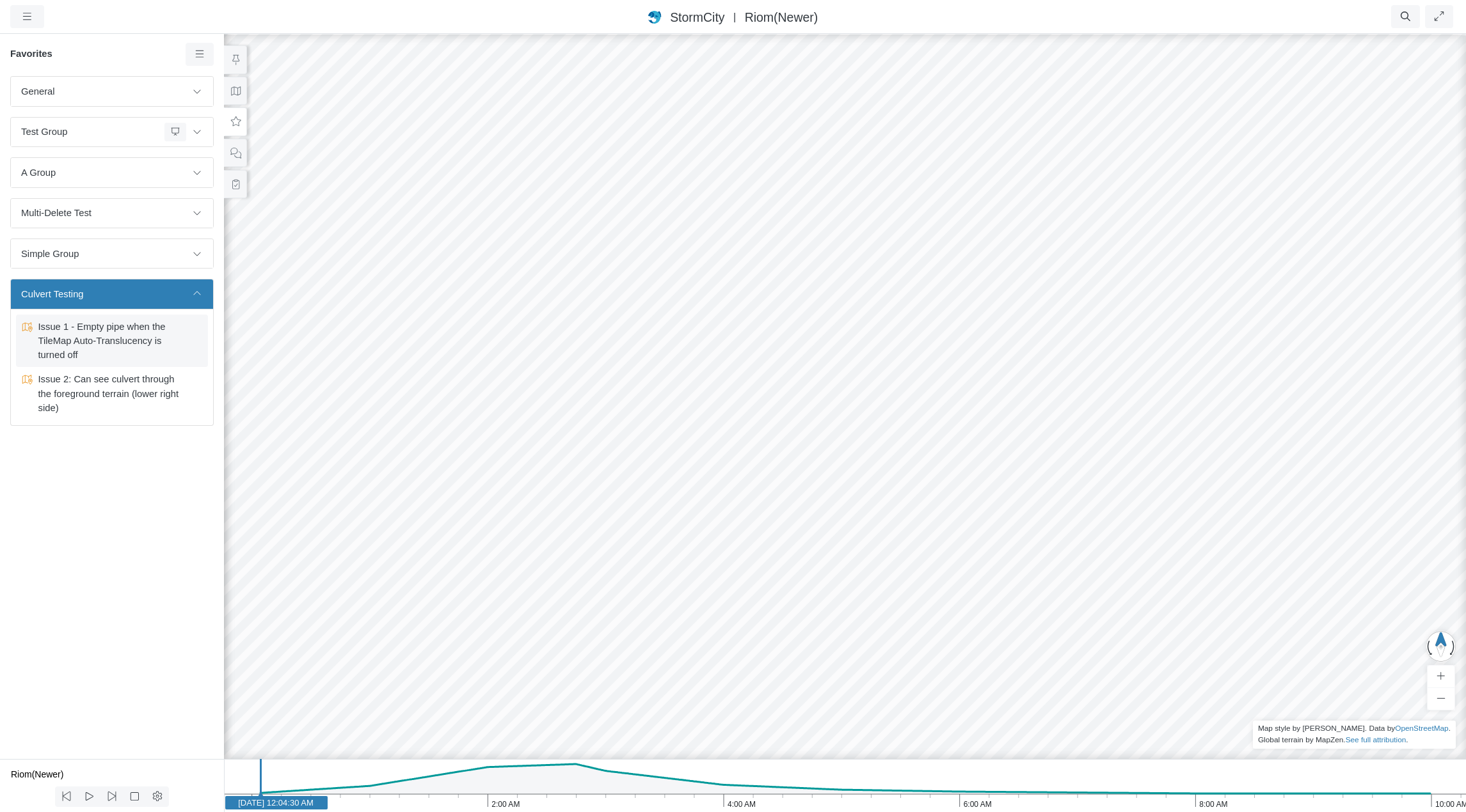
click at [114, 340] on span "Issue 1 - Empty pipe when the TileMap Auto-Translucency is turned off" at bounding box center [113, 341] width 160 height 42
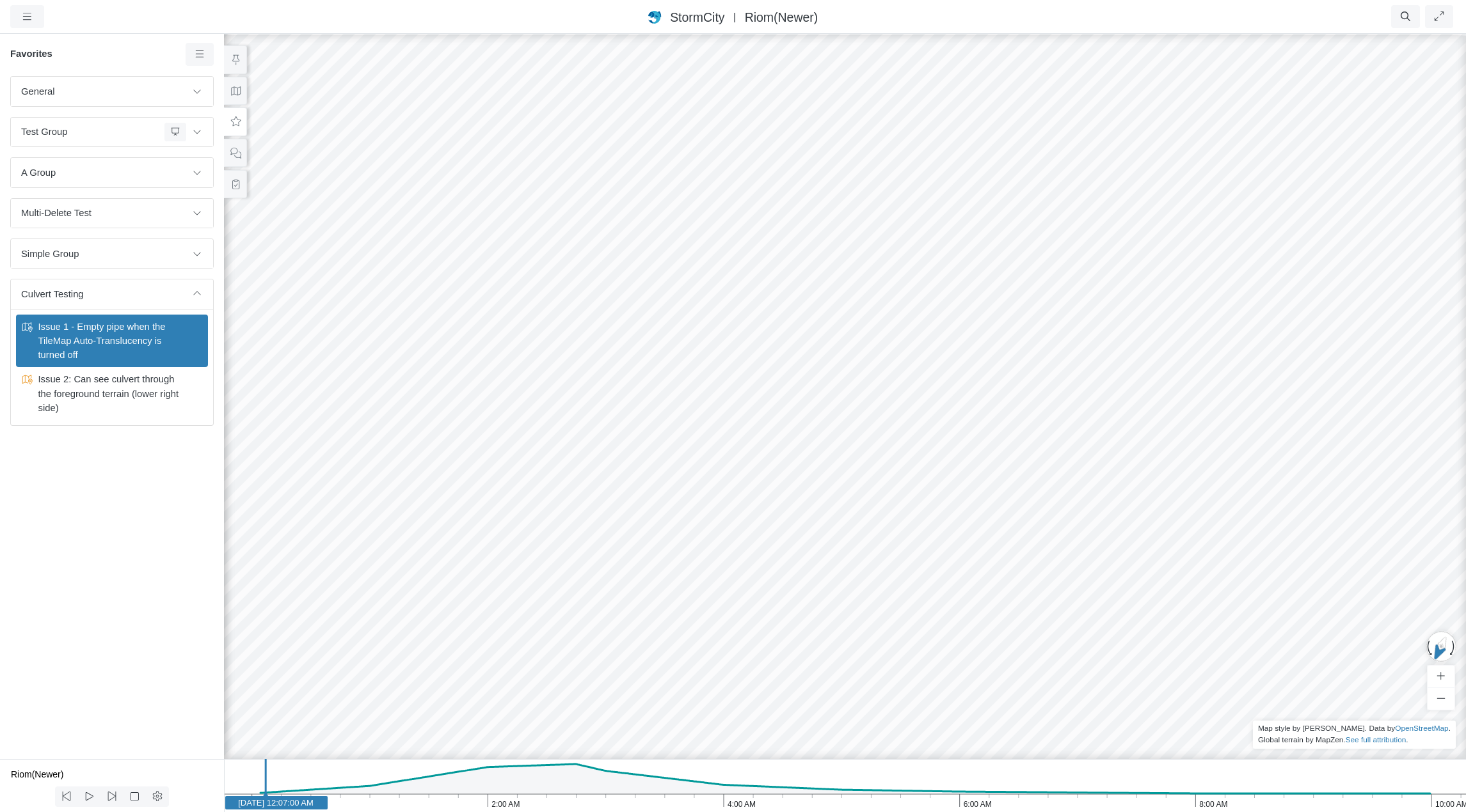
drag, startPoint x: 573, startPoint y: 399, endPoint x: 646, endPoint y: 476, distance: 106.1
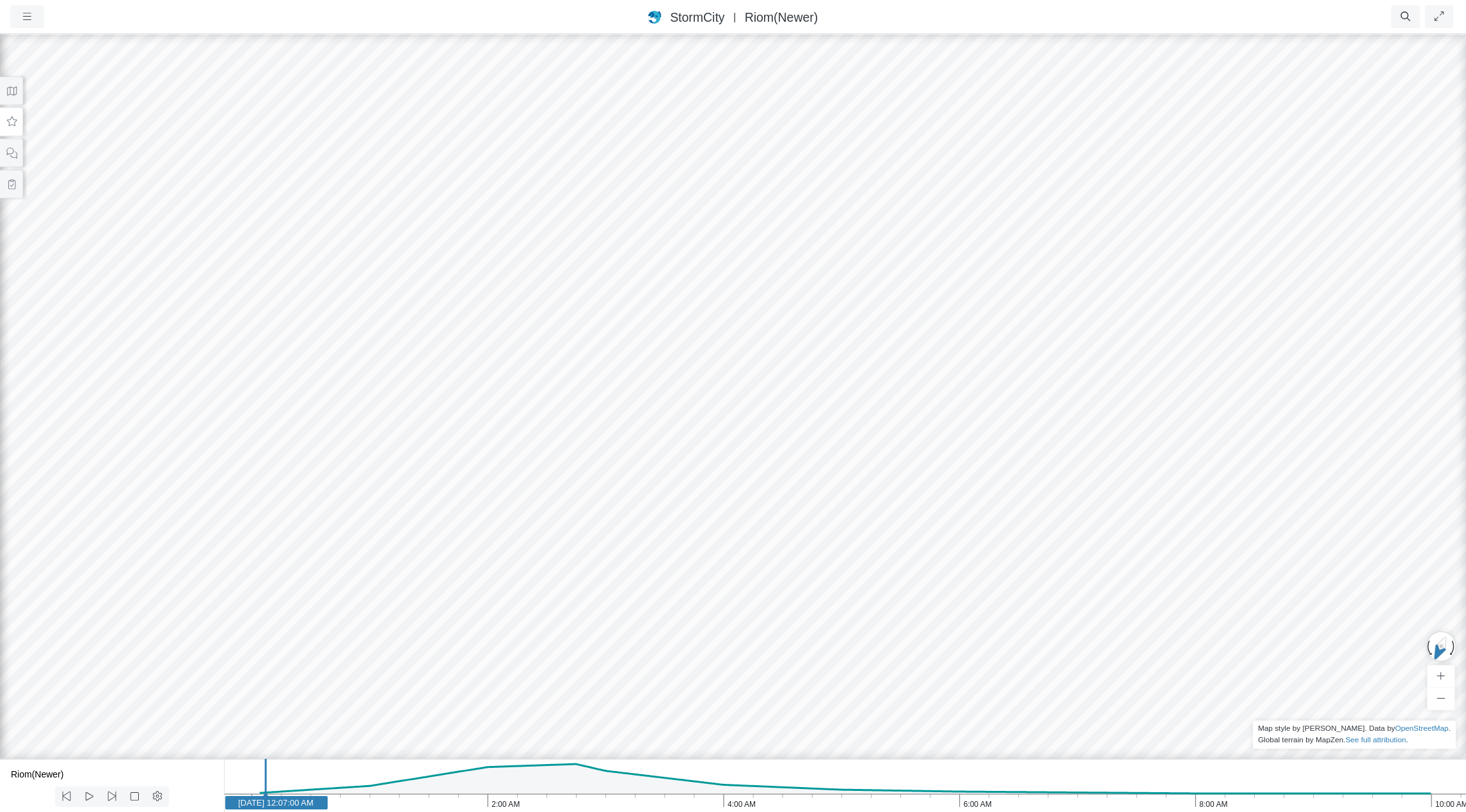
drag, startPoint x: 741, startPoint y: 354, endPoint x: 715, endPoint y: 435, distance: 85.1
click at [715, 435] on div at bounding box center [733, 423] width 1466 height 780
drag, startPoint x: 765, startPoint y: 321, endPoint x: 920, endPoint y: 338, distance: 155.9
drag, startPoint x: 938, startPoint y: 288, endPoint x: 735, endPoint y: 252, distance: 206.2
drag, startPoint x: 696, startPoint y: 291, endPoint x: 732, endPoint y: 298, distance: 36.7
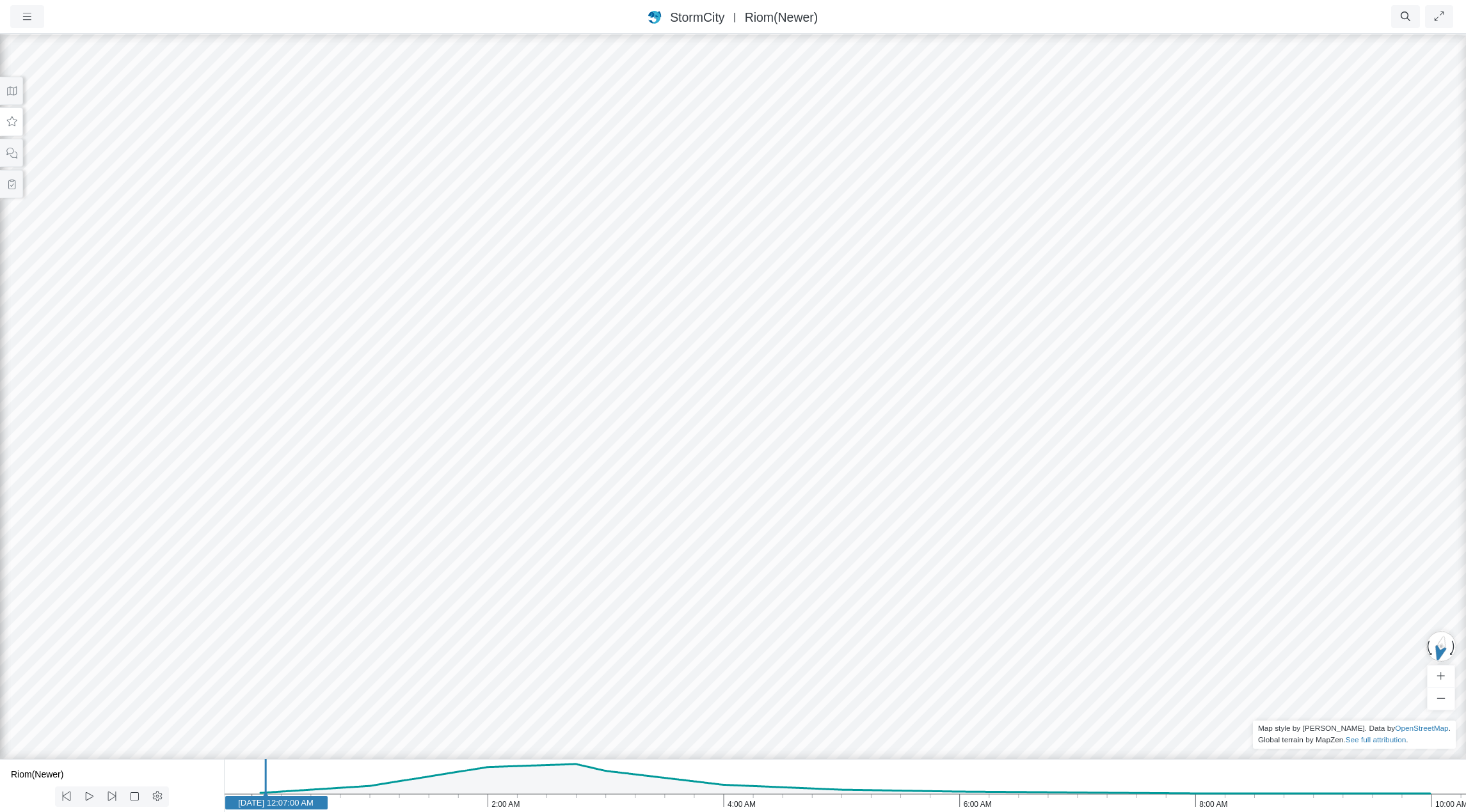
drag, startPoint x: 757, startPoint y: 276, endPoint x: 920, endPoint y: 268, distance: 163.2
drag, startPoint x: 697, startPoint y: 283, endPoint x: 650, endPoint y: 309, distance: 53.7
click at [996, 170] on div at bounding box center [733, 423] width 1466 height 780
drag, startPoint x: 817, startPoint y: 212, endPoint x: 818, endPoint y: 233, distance: 21.0
drag, startPoint x: 997, startPoint y: 464, endPoint x: 716, endPoint y: 309, distance: 320.9
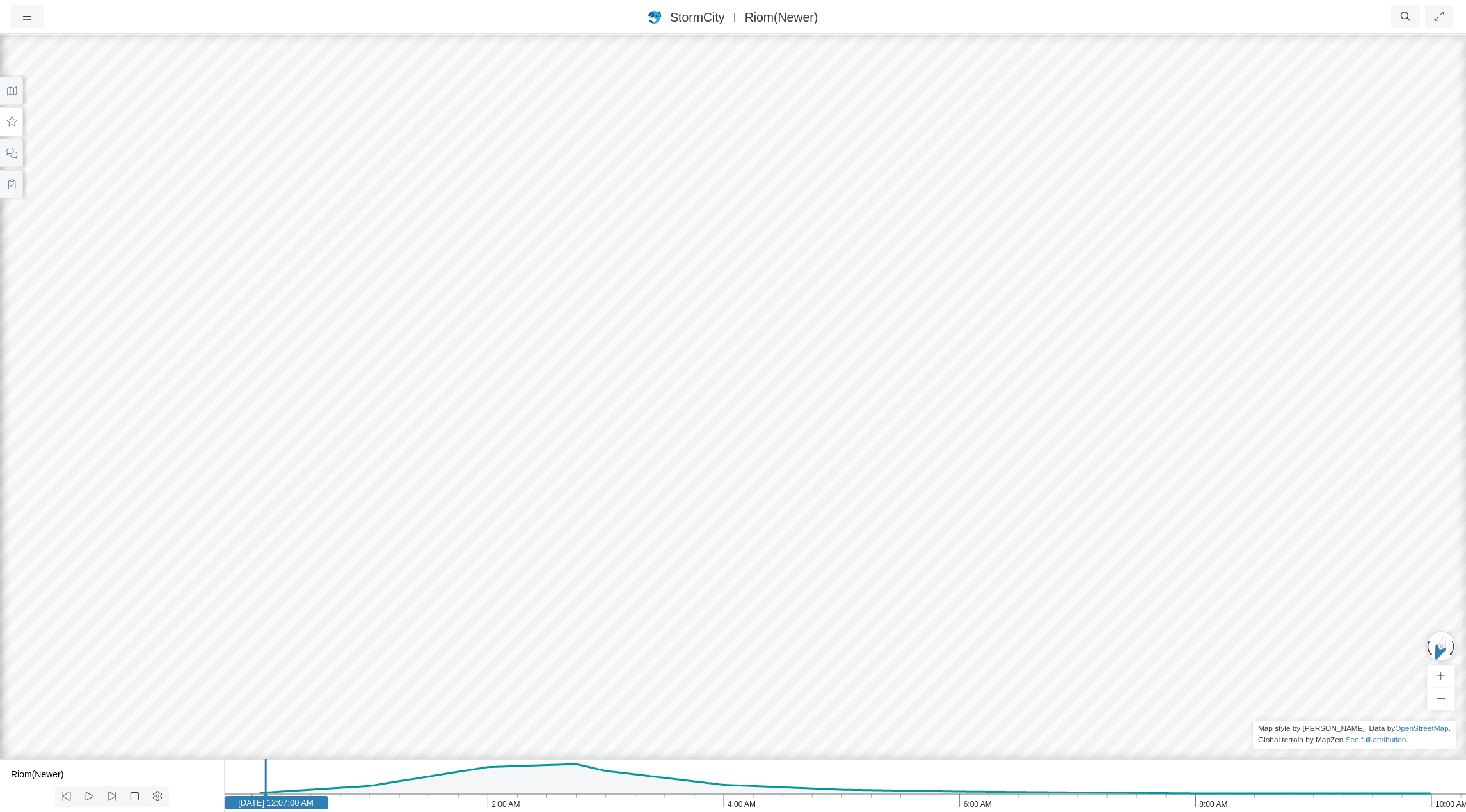
click at [716, 309] on div at bounding box center [733, 423] width 1466 height 780
drag, startPoint x: 730, startPoint y: 254, endPoint x: 675, endPoint y: 228, distance: 60.8
drag, startPoint x: 673, startPoint y: 153, endPoint x: 698, endPoint y: 175, distance: 33.3
drag, startPoint x: 661, startPoint y: 128, endPoint x: 909, endPoint y: 333, distance: 321.8
click at [908, 333] on div at bounding box center [733, 423] width 1466 height 780
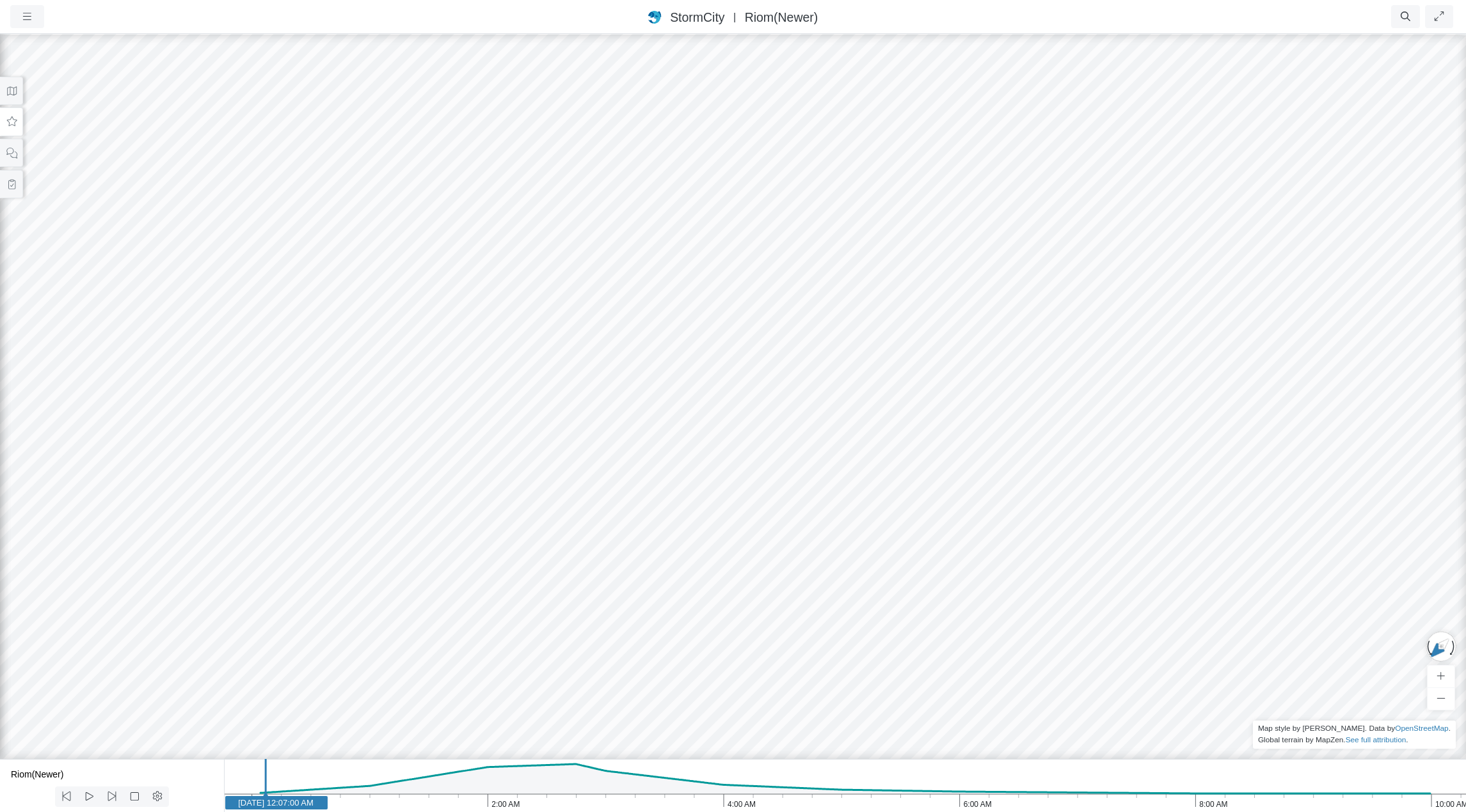
drag, startPoint x: 1019, startPoint y: 364, endPoint x: 822, endPoint y: 327, distance: 200.4
drag, startPoint x: 876, startPoint y: 304, endPoint x: 915, endPoint y: 252, distance: 65.0
drag, startPoint x: 864, startPoint y: 217, endPoint x: 955, endPoint y: 508, distance: 304.9
click at [955, 508] on div at bounding box center [733, 423] width 1466 height 780
drag, startPoint x: 855, startPoint y: 405, endPoint x: 911, endPoint y: 389, distance: 58.2
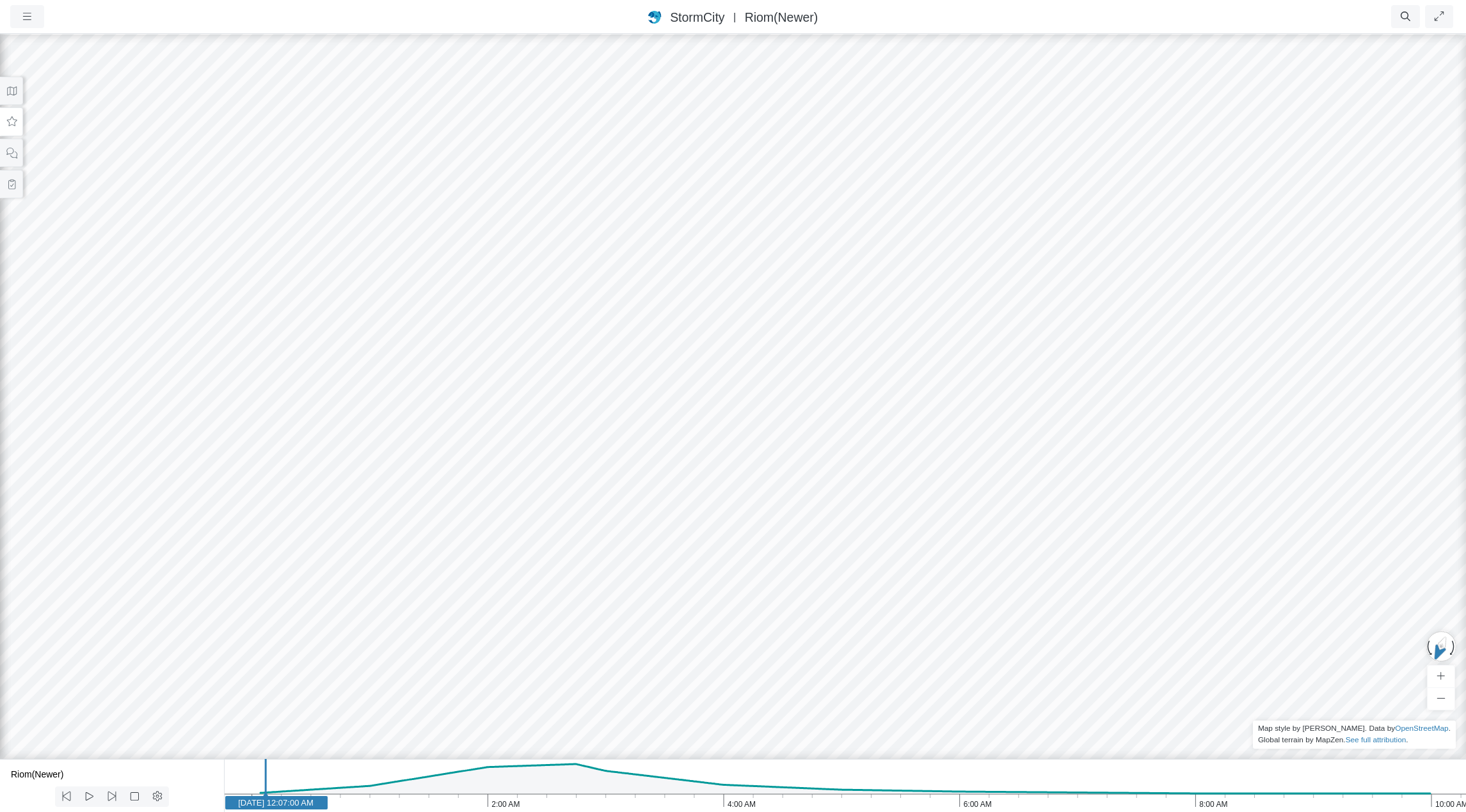
drag, startPoint x: 881, startPoint y: 369, endPoint x: 859, endPoint y: 432, distance: 66.7
click at [859, 432] on div at bounding box center [733, 423] width 1466 height 780
drag, startPoint x: 888, startPoint y: 441, endPoint x: 751, endPoint y: 408, distance: 140.9
drag, startPoint x: 673, startPoint y: 388, endPoint x: 851, endPoint y: 419, distance: 180.7
